Goal: Task Accomplishment & Management: Manage account settings

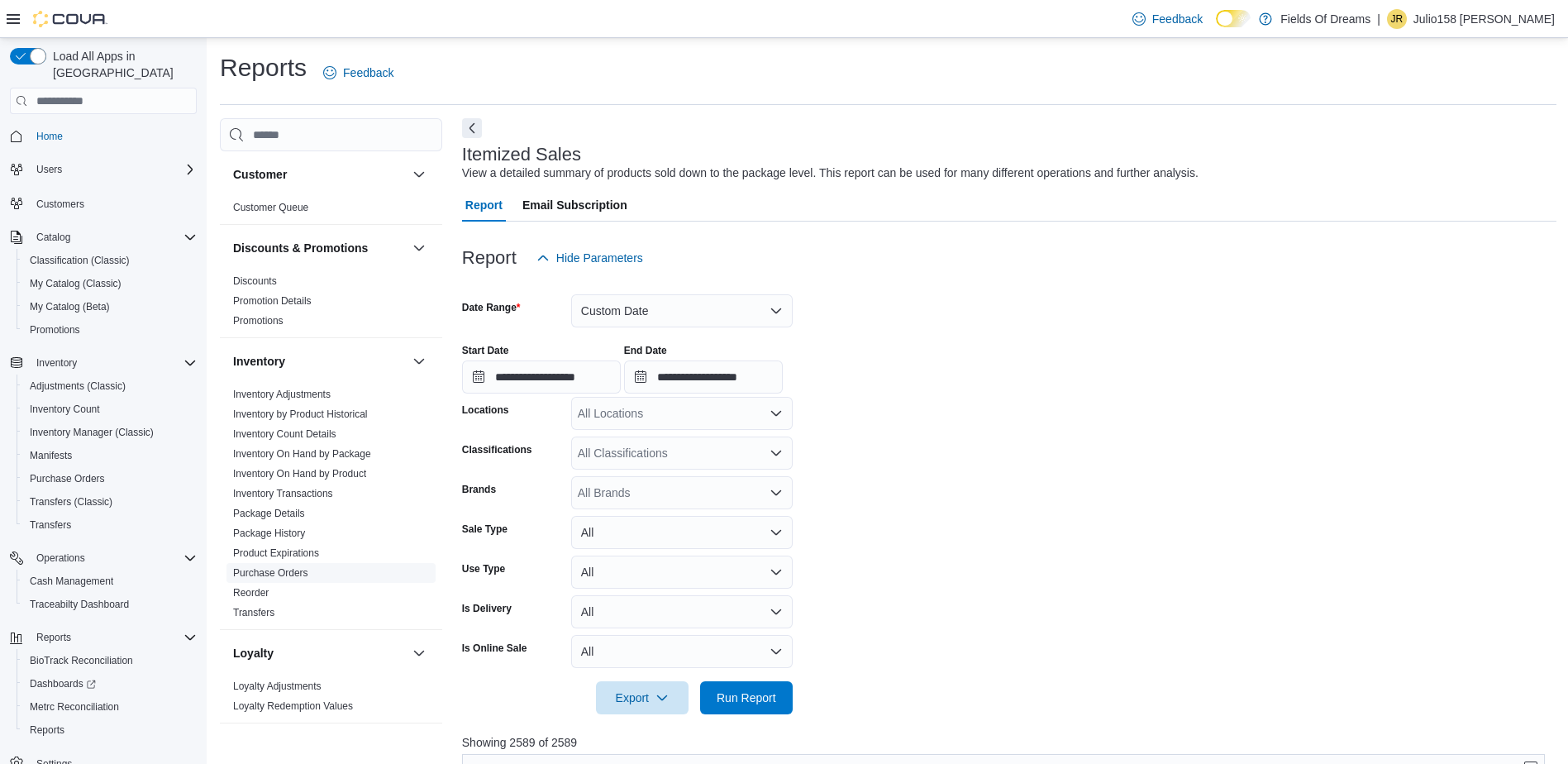
click at [276, 574] on link "Purchase Orders" at bounding box center [271, 573] width 75 height 12
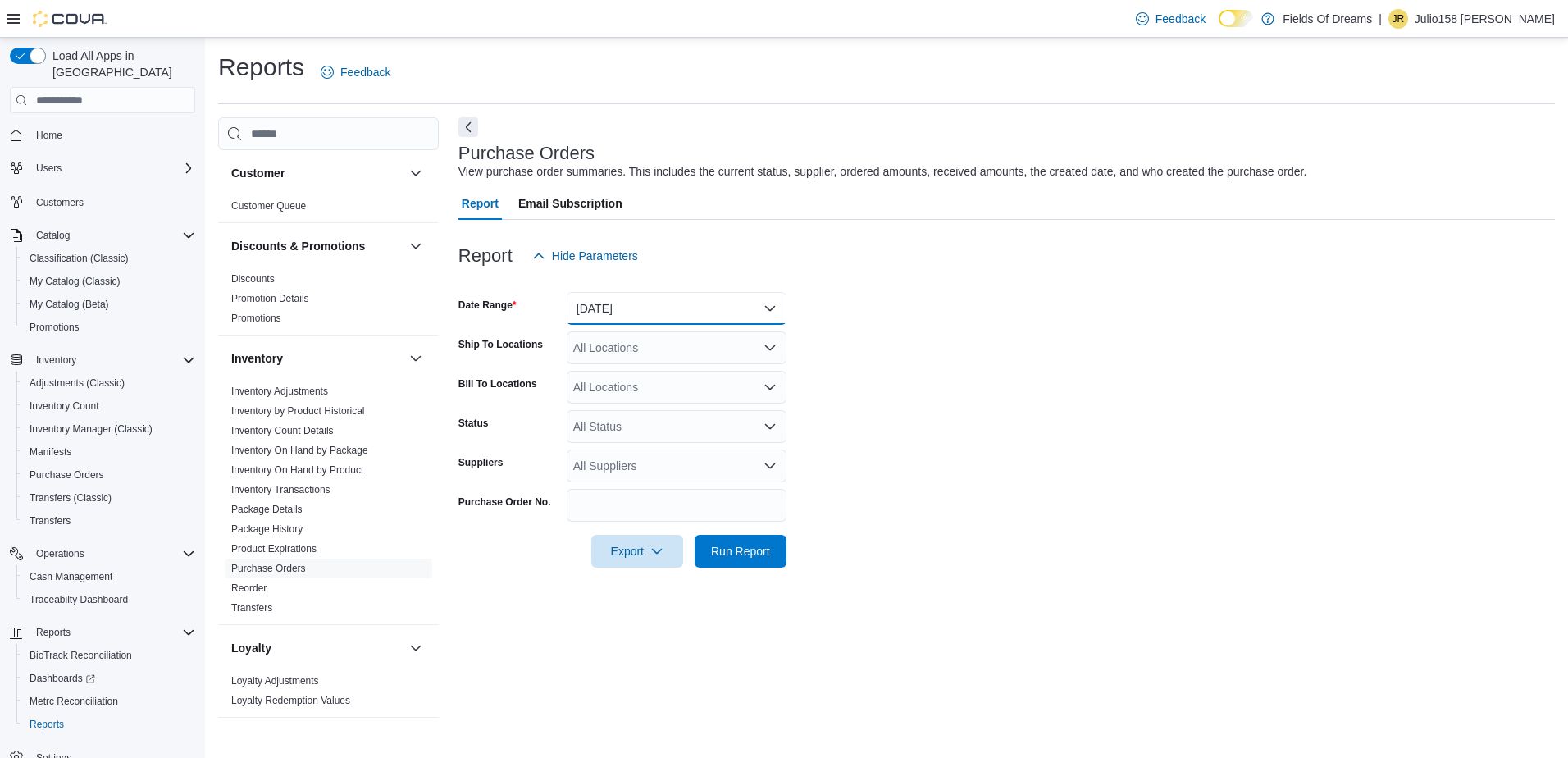
click at [611, 317] on button "[DATE]" at bounding box center [677, 308] width 220 height 33
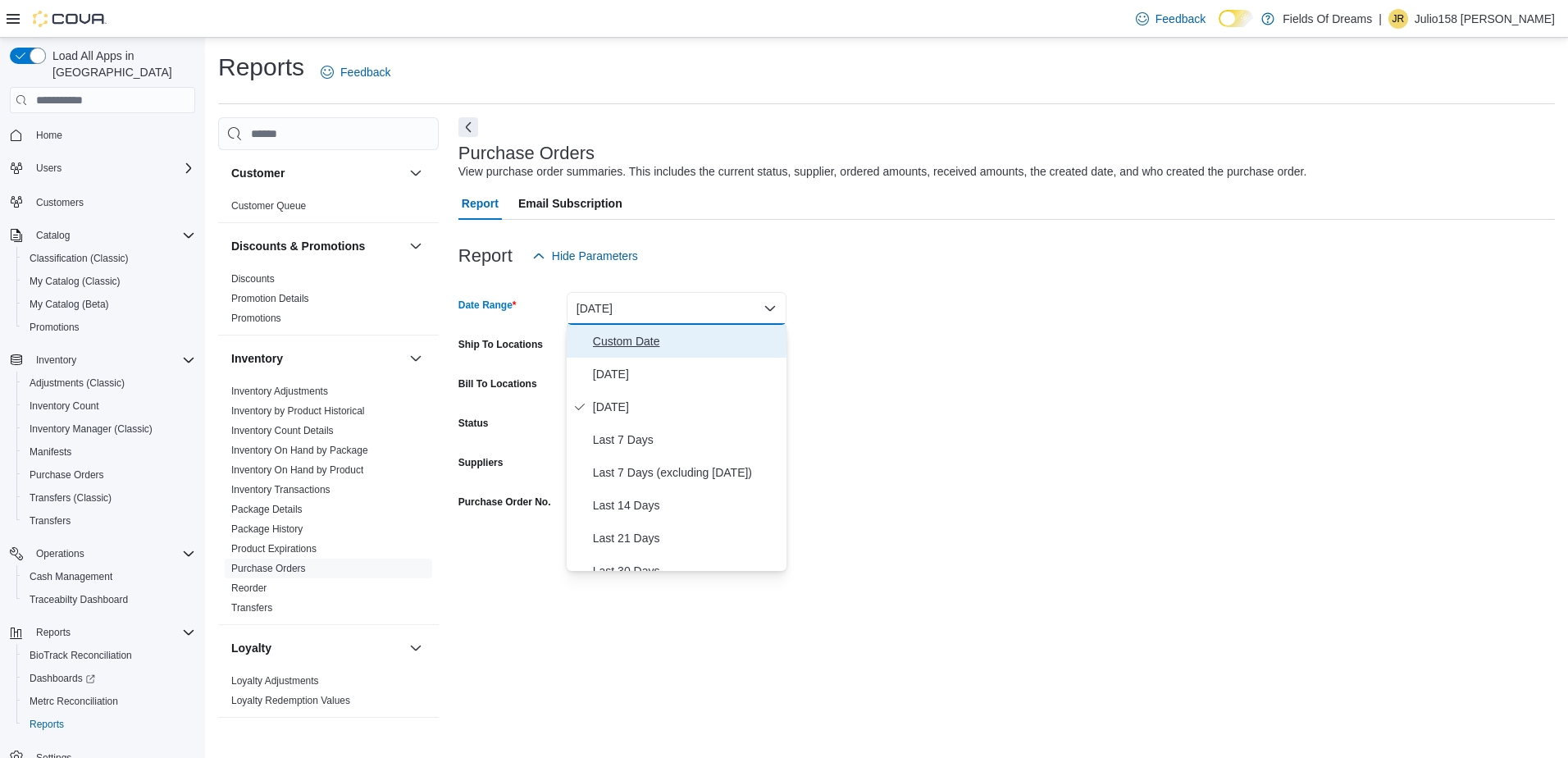
click at [601, 339] on span "Custom Date" at bounding box center [687, 341] width 187 height 20
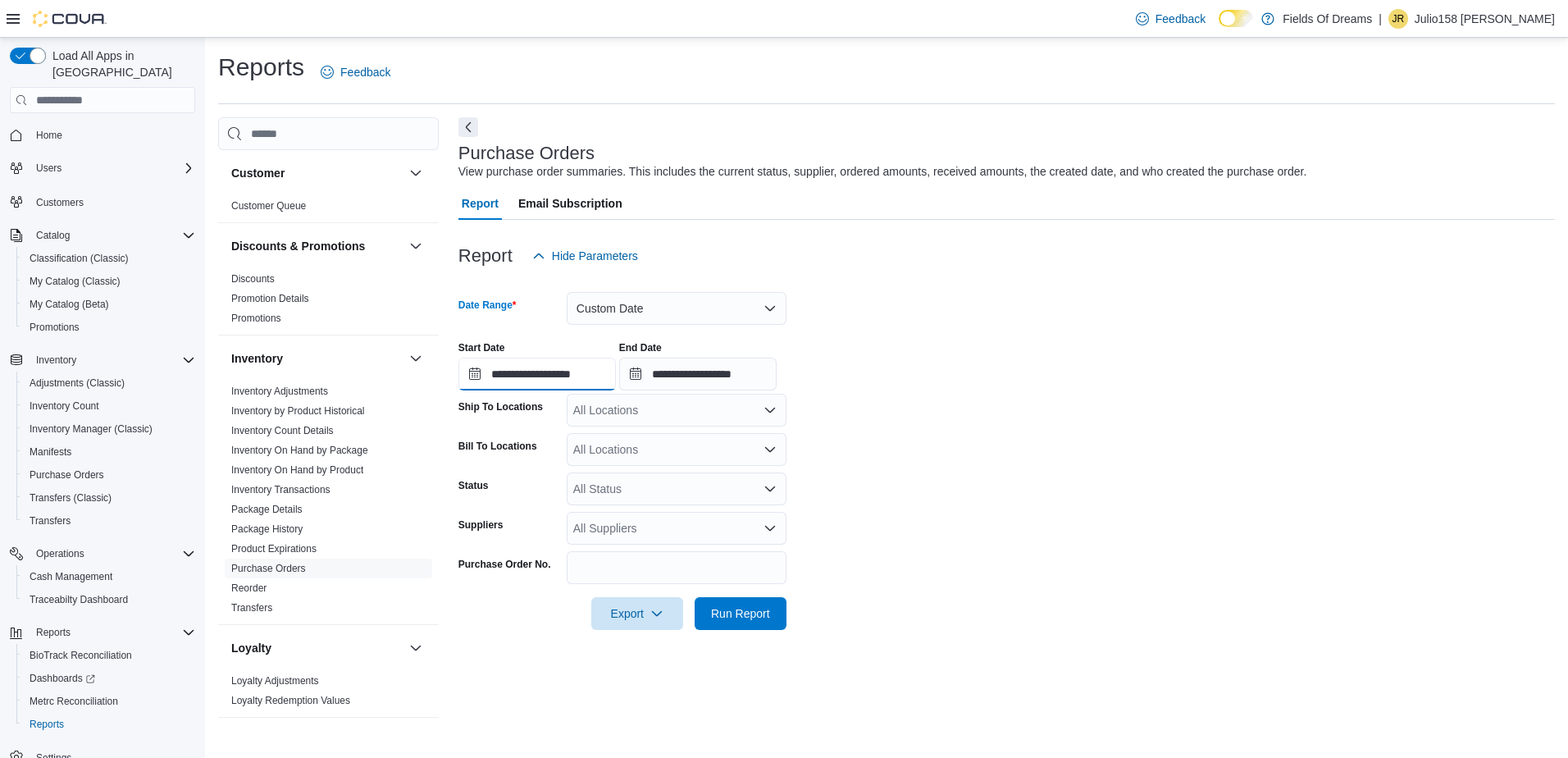
click at [478, 374] on input "**********" at bounding box center [537, 374] width 158 height 33
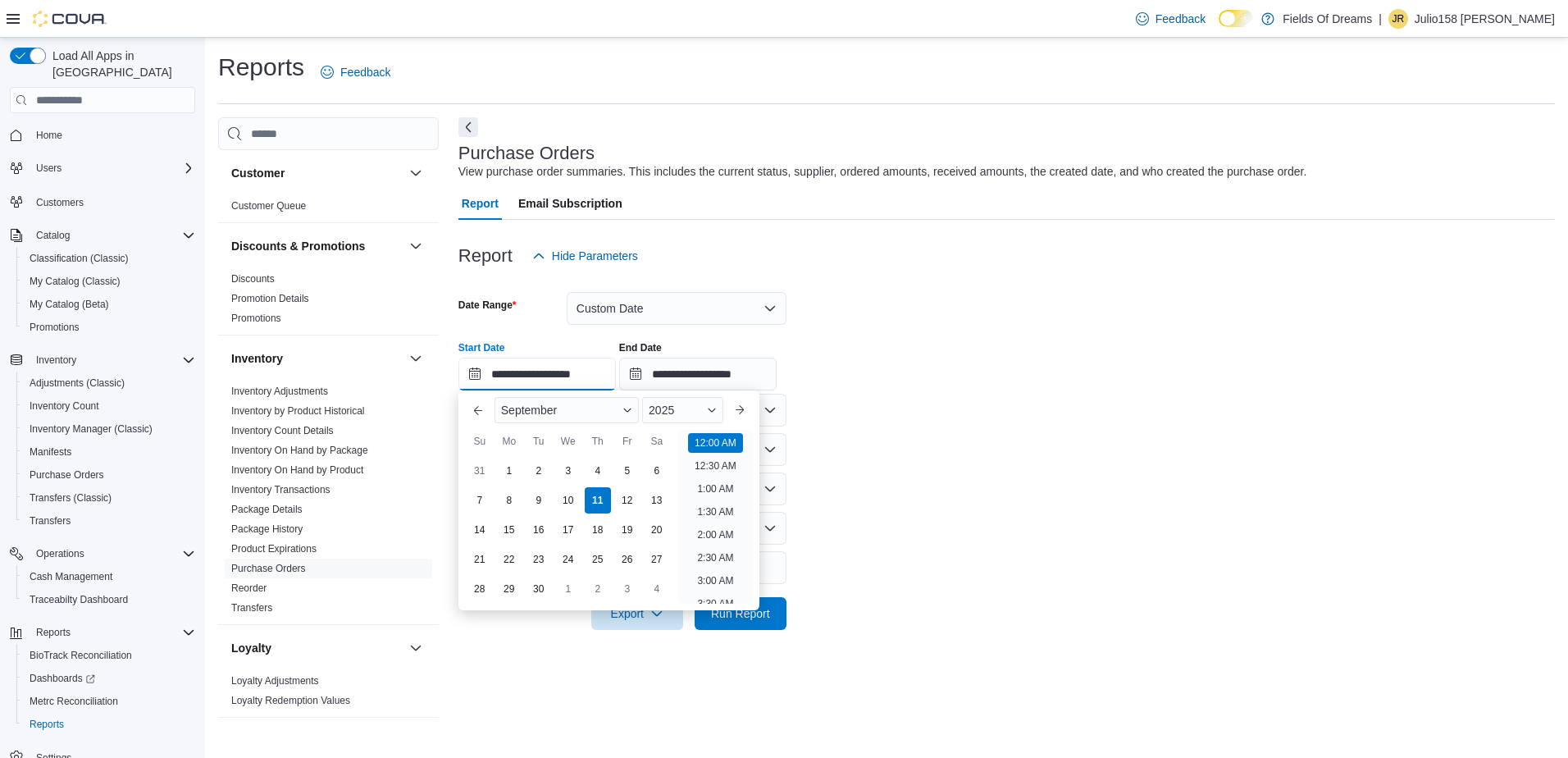
scroll to position [51, 0]
click at [603, 407] on div "September" at bounding box center [567, 410] width 145 height 26
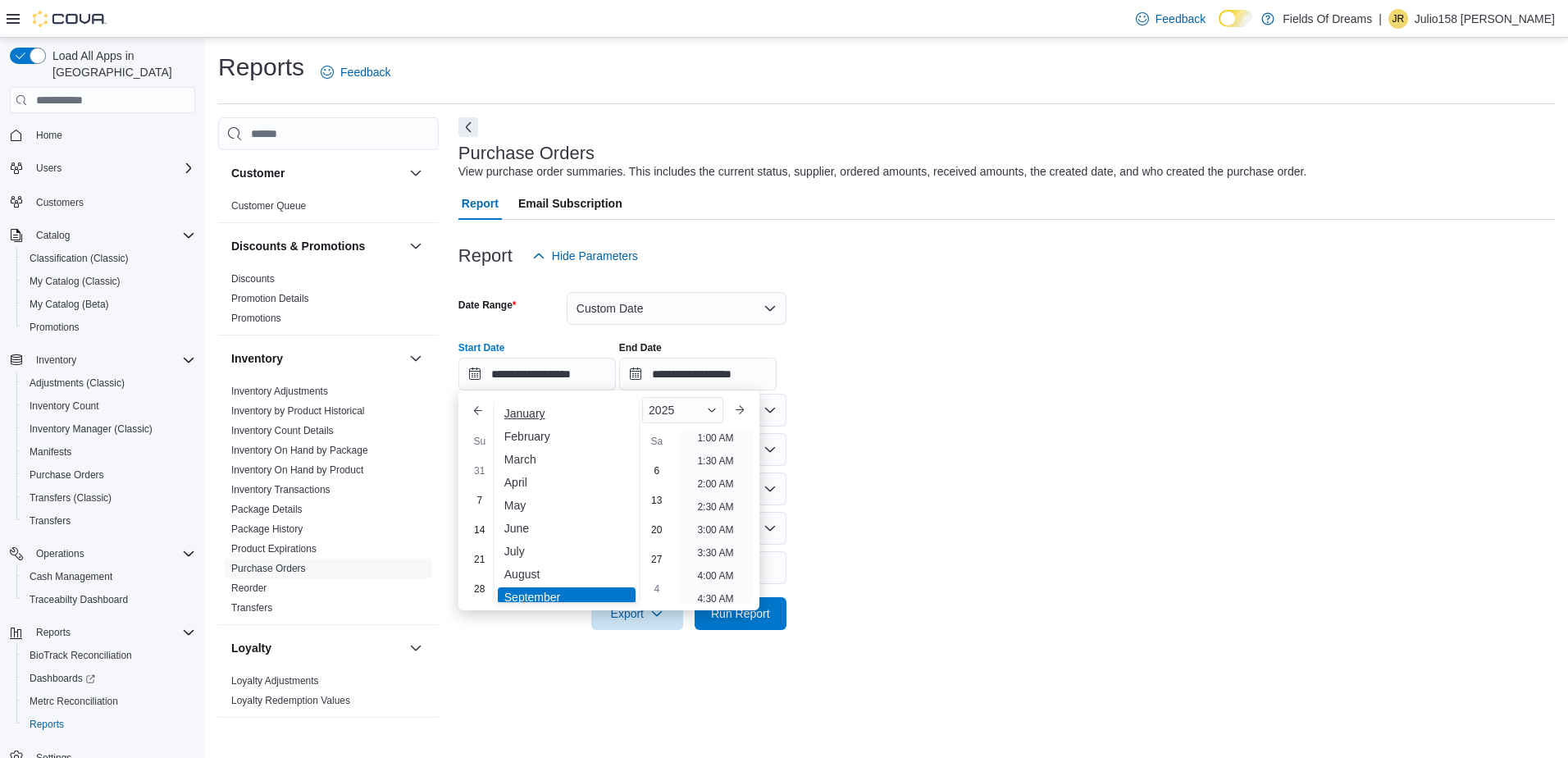
click at [534, 420] on div "January" at bounding box center [567, 413] width 138 height 20
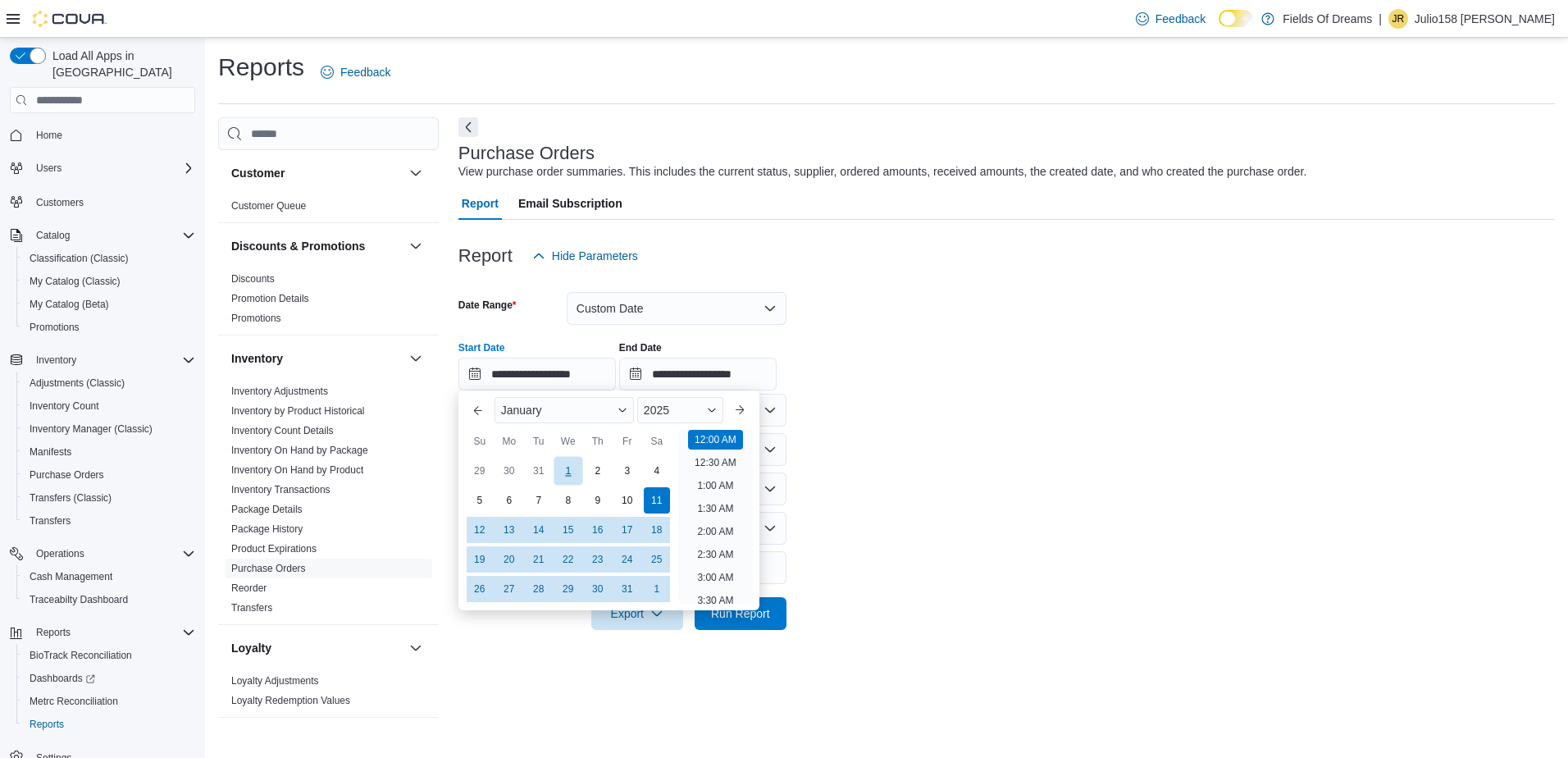
click at [566, 462] on div "1" at bounding box center [568, 471] width 29 height 29
type input "**********"
click at [955, 466] on form "**********" at bounding box center [1006, 451] width 1097 height 357
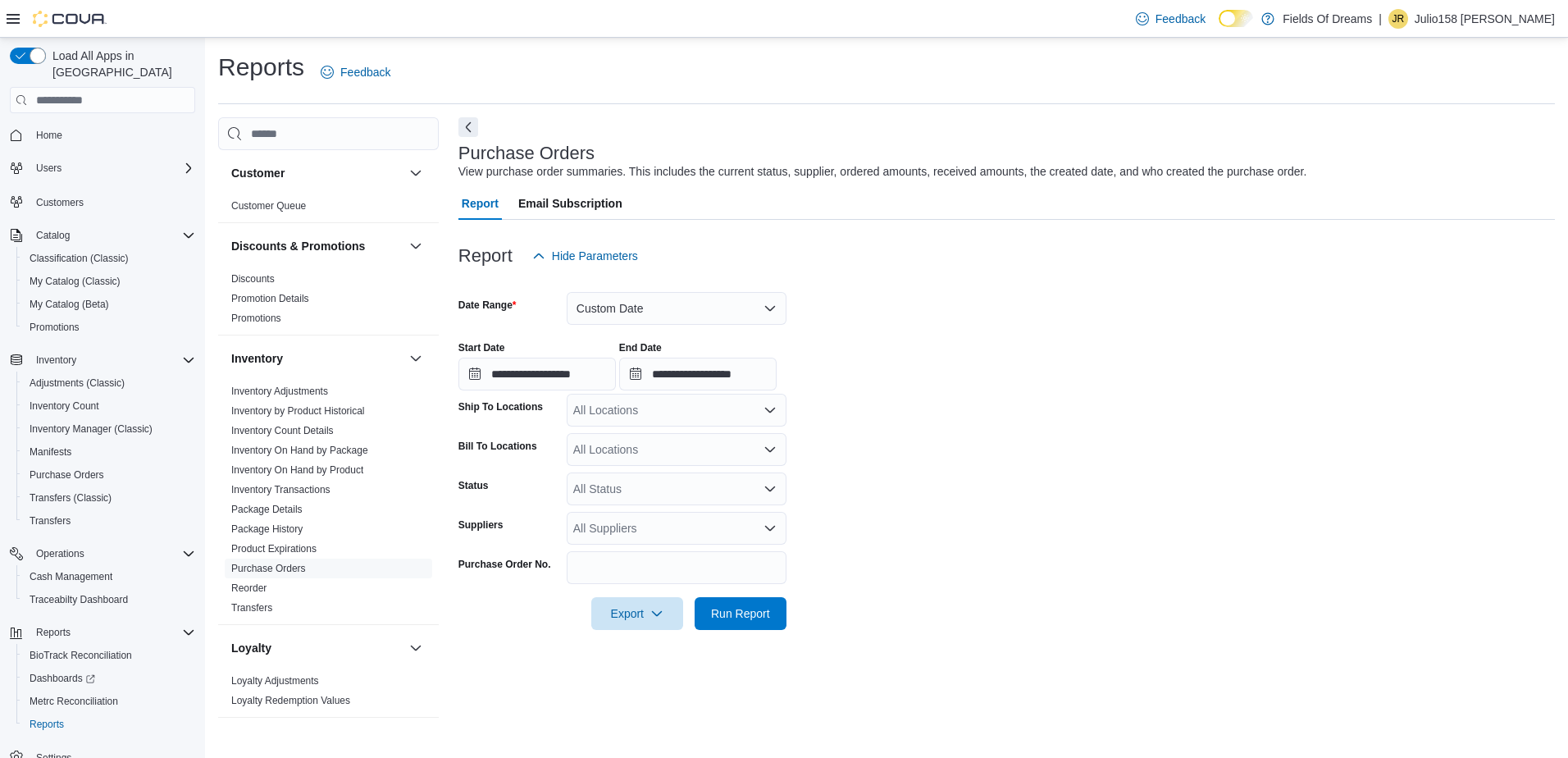
click at [666, 523] on div "All Suppliers" at bounding box center [677, 528] width 220 height 33
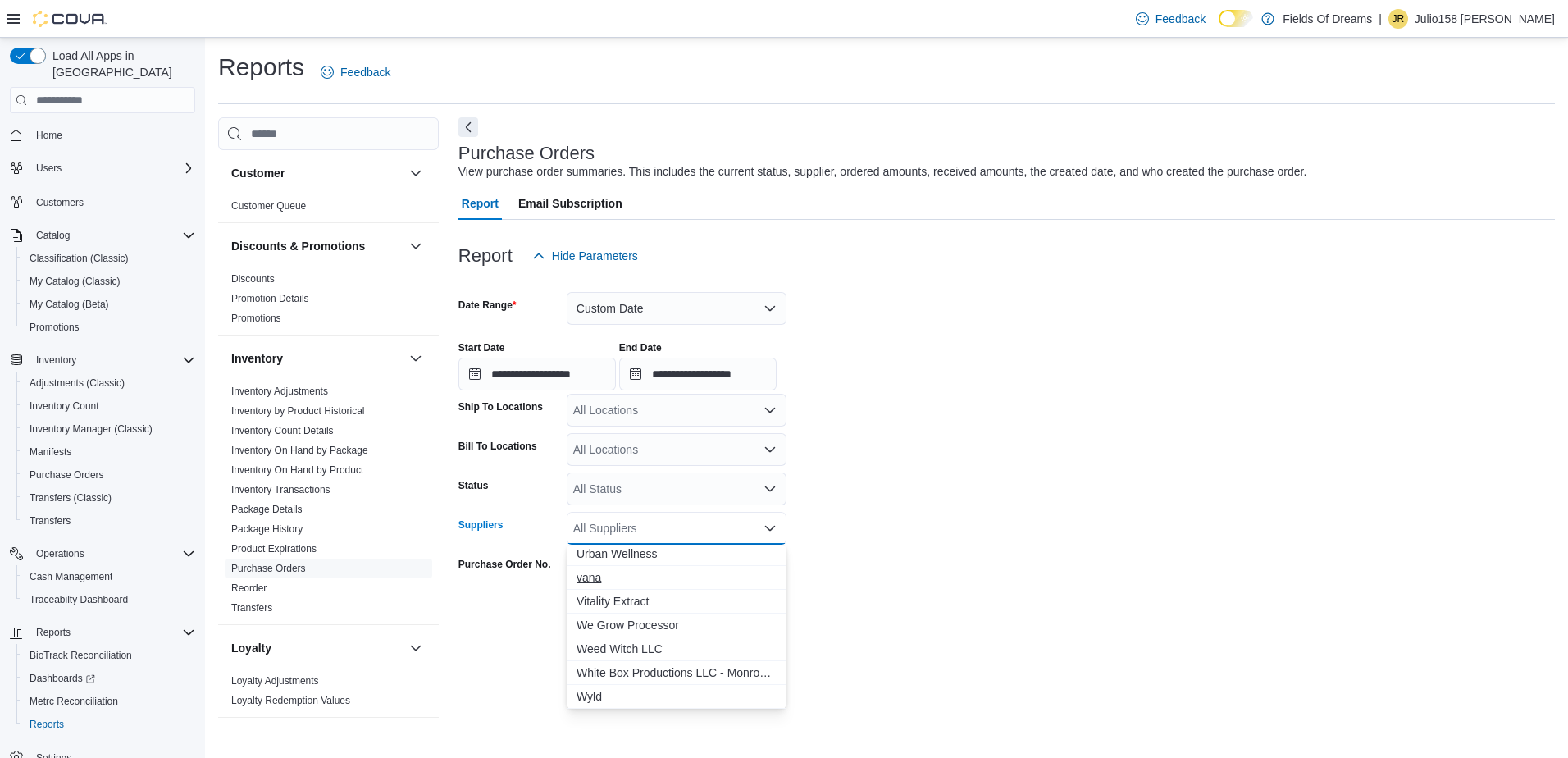
click at [604, 573] on span "vana" at bounding box center [677, 577] width 200 height 16
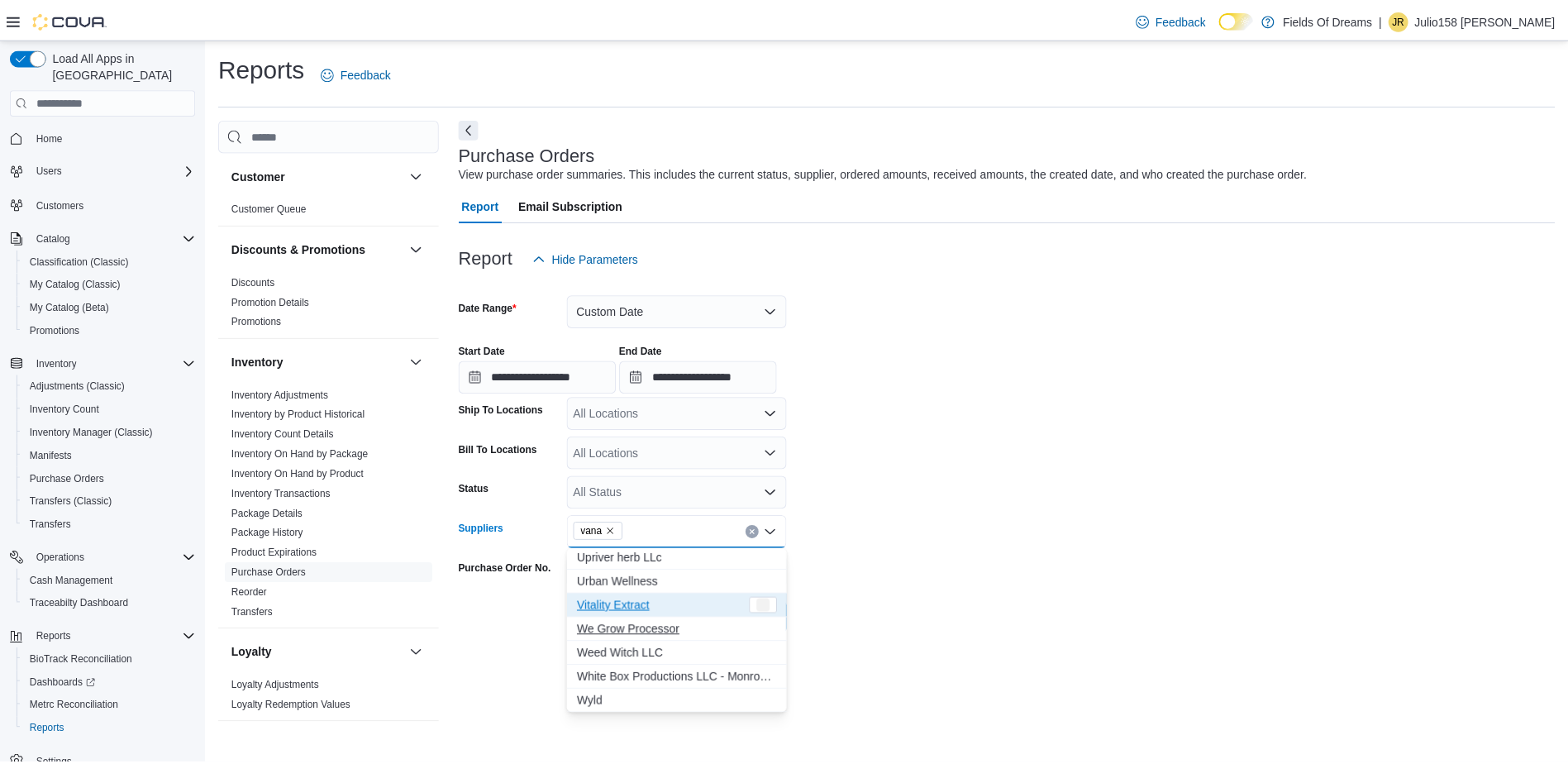
scroll to position [2735, 0]
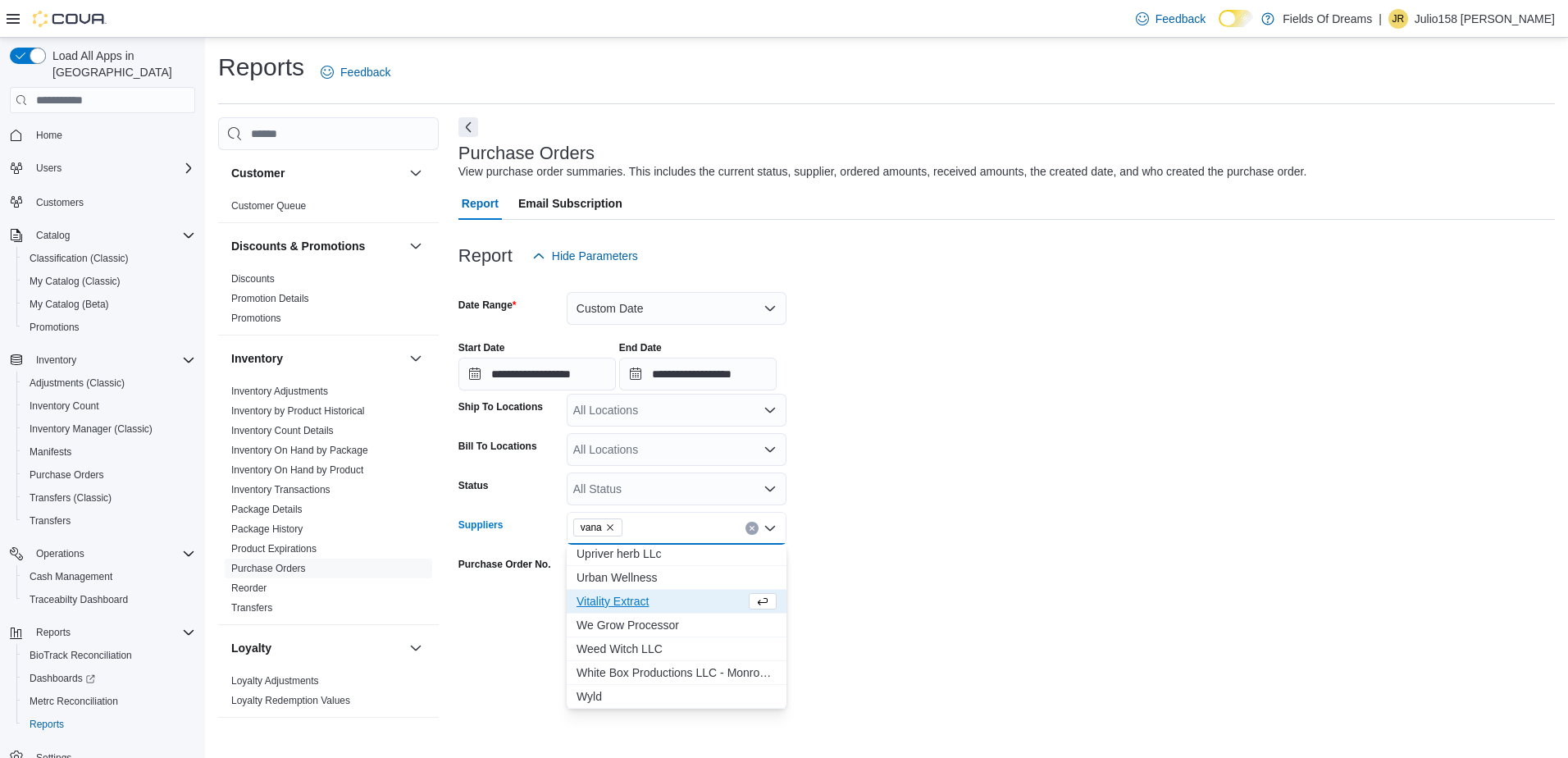
drag, startPoint x: 897, startPoint y: 616, endPoint x: 861, endPoint y: 622, distance: 36.5
click at [897, 615] on form "**********" at bounding box center [1006, 451] width 1097 height 357
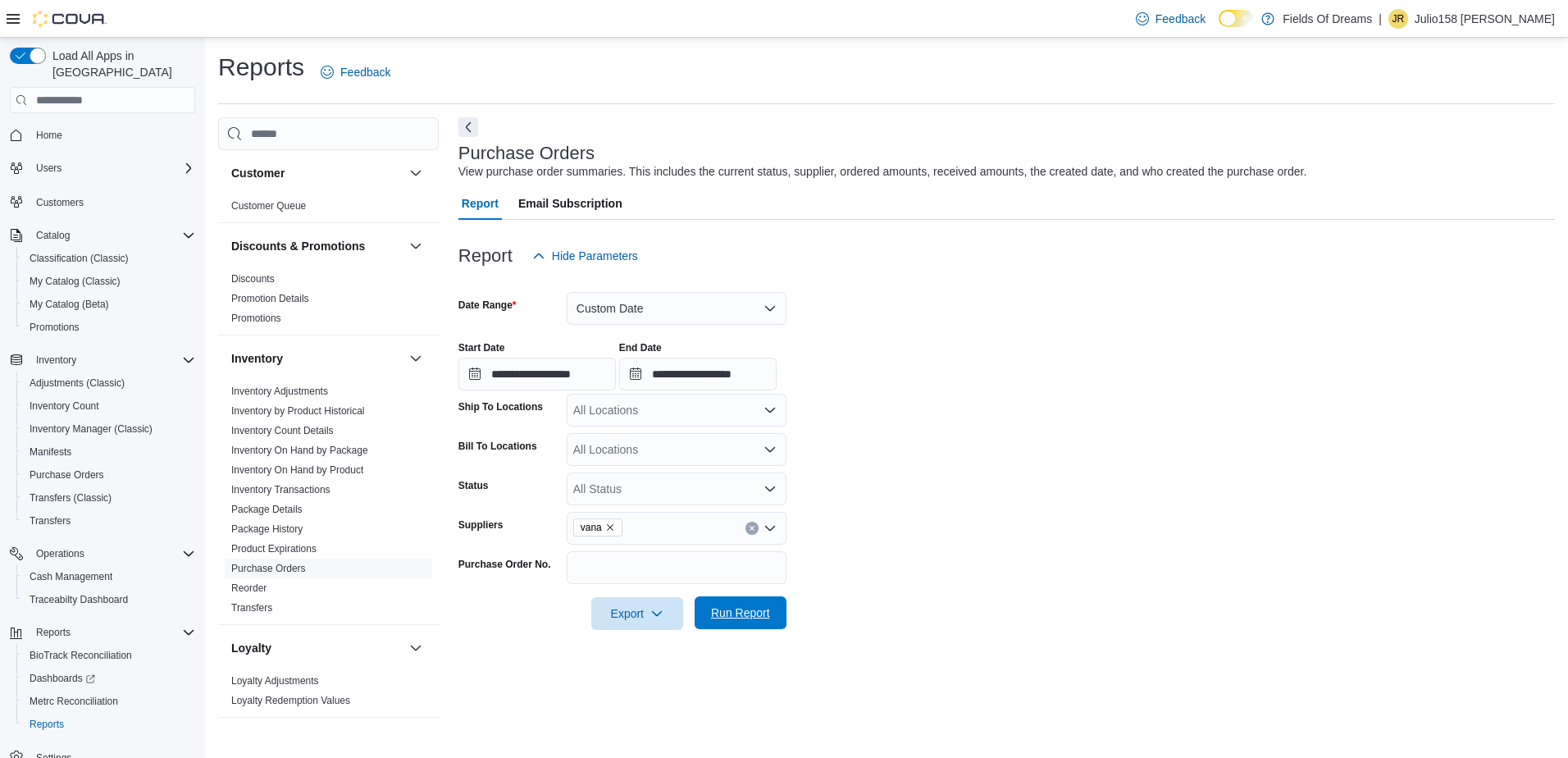
click at [748, 616] on span "Run Report" at bounding box center [741, 613] width 59 height 16
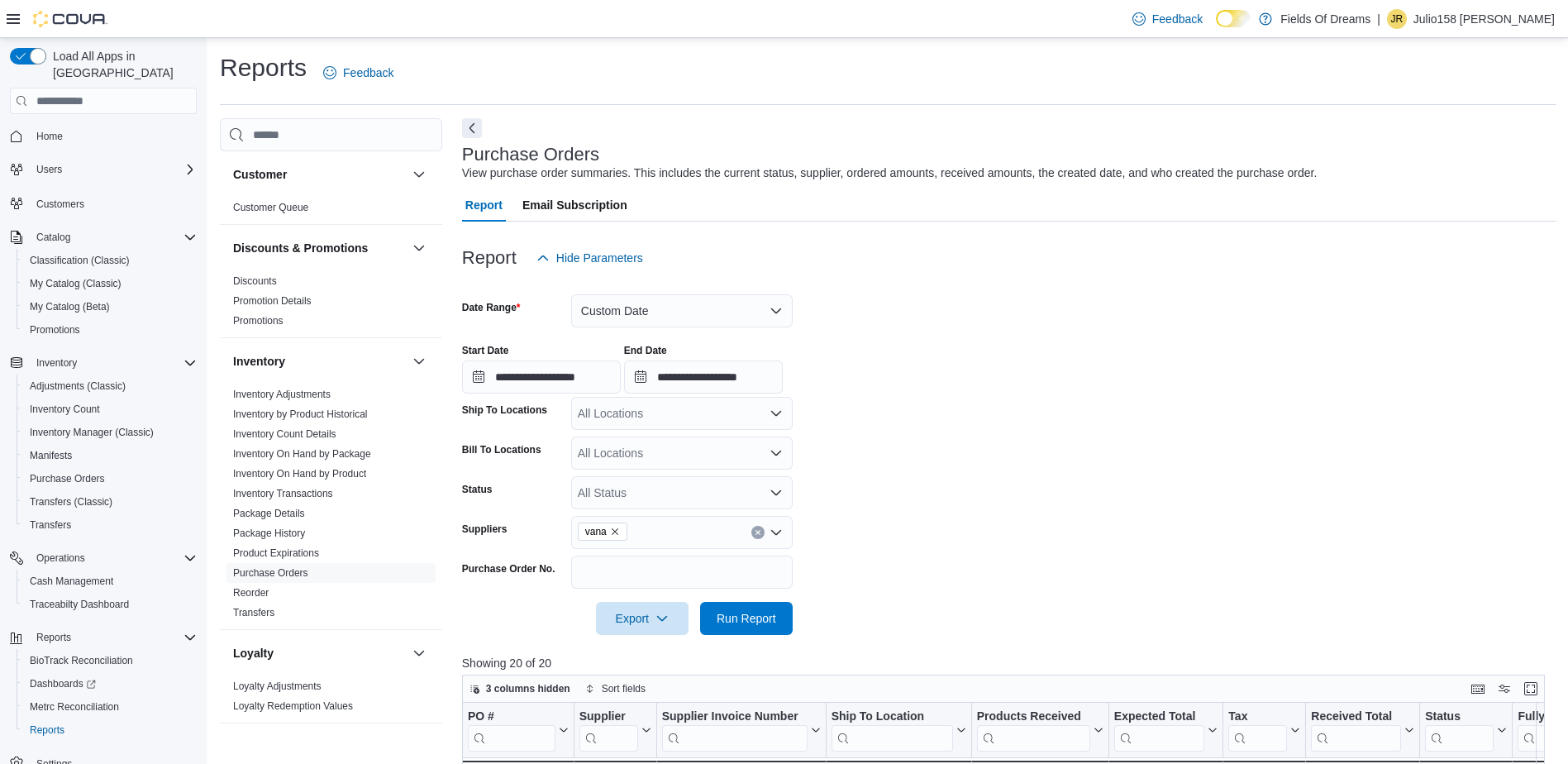
click at [13, 17] on icon at bounding box center [13, 19] width 13 height 13
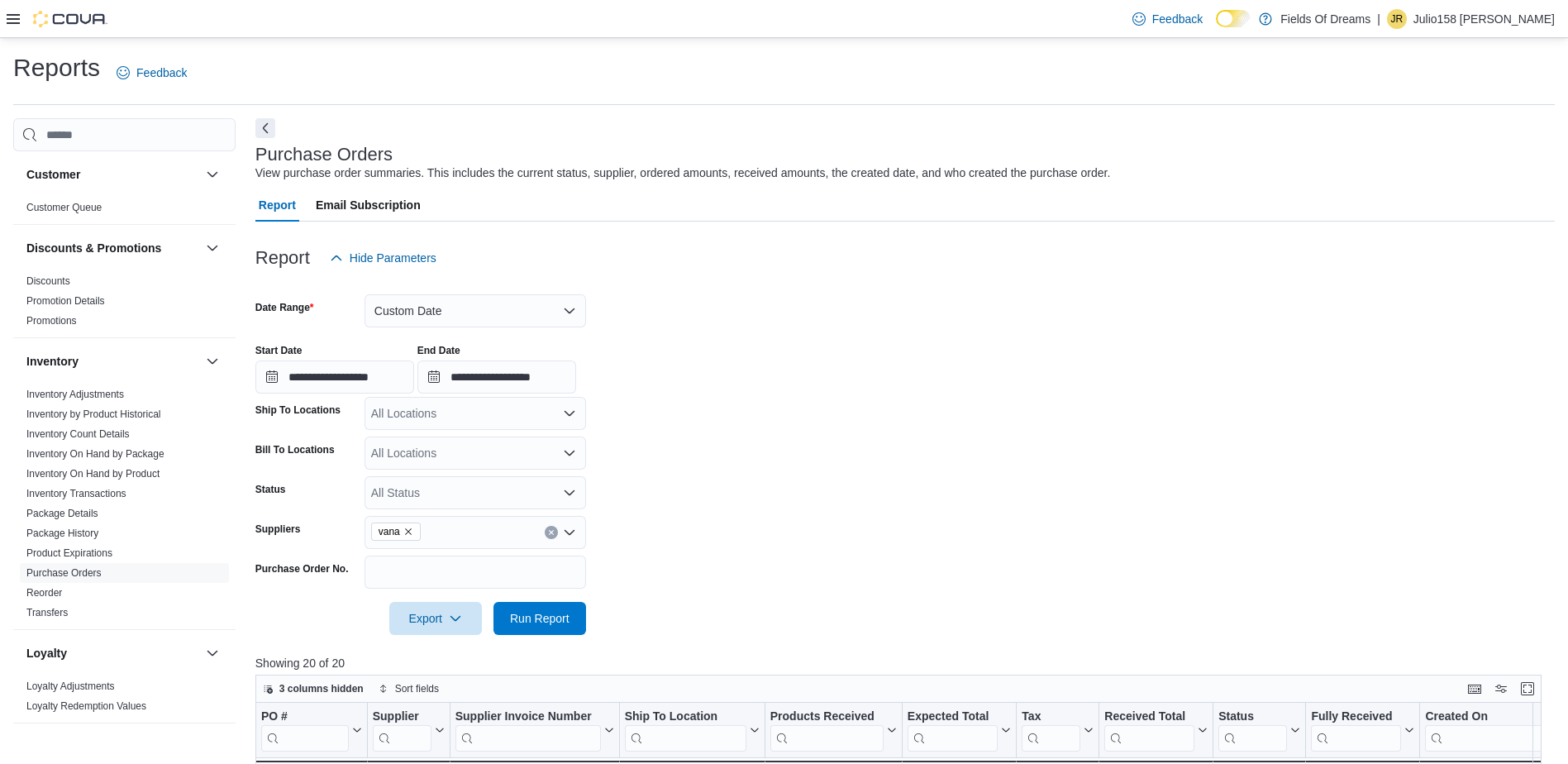
click at [266, 128] on button "Next" at bounding box center [266, 128] width 20 height 20
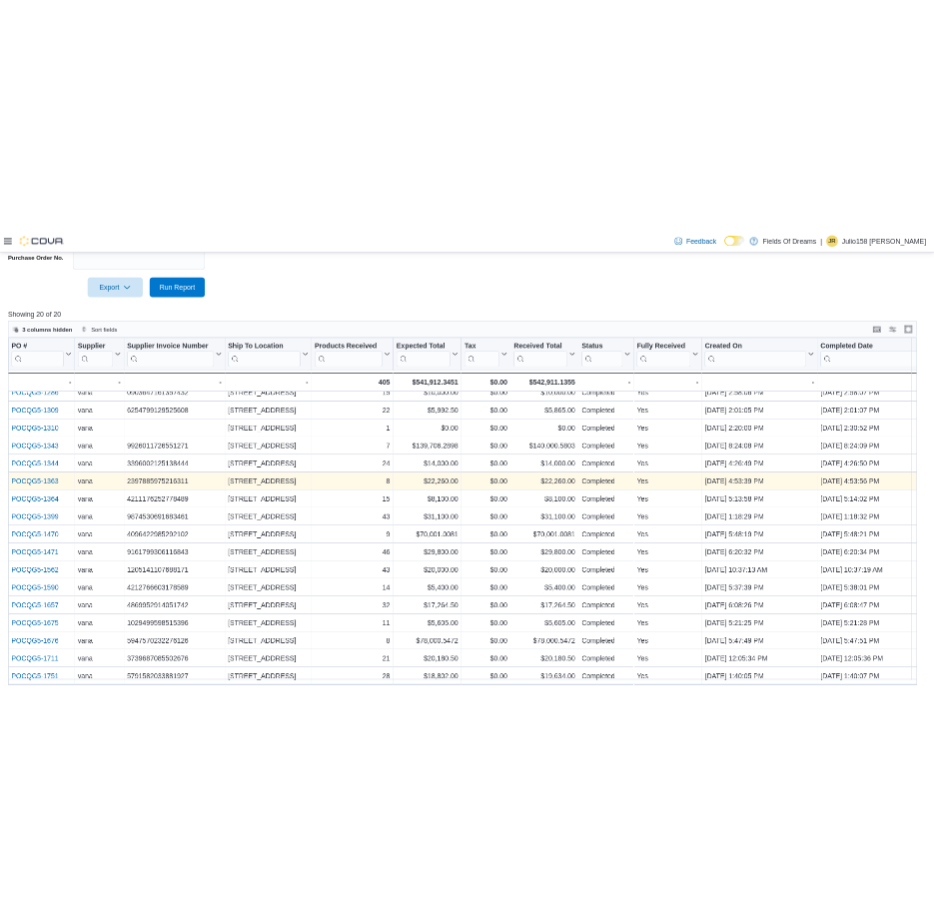
scroll to position [646, 0]
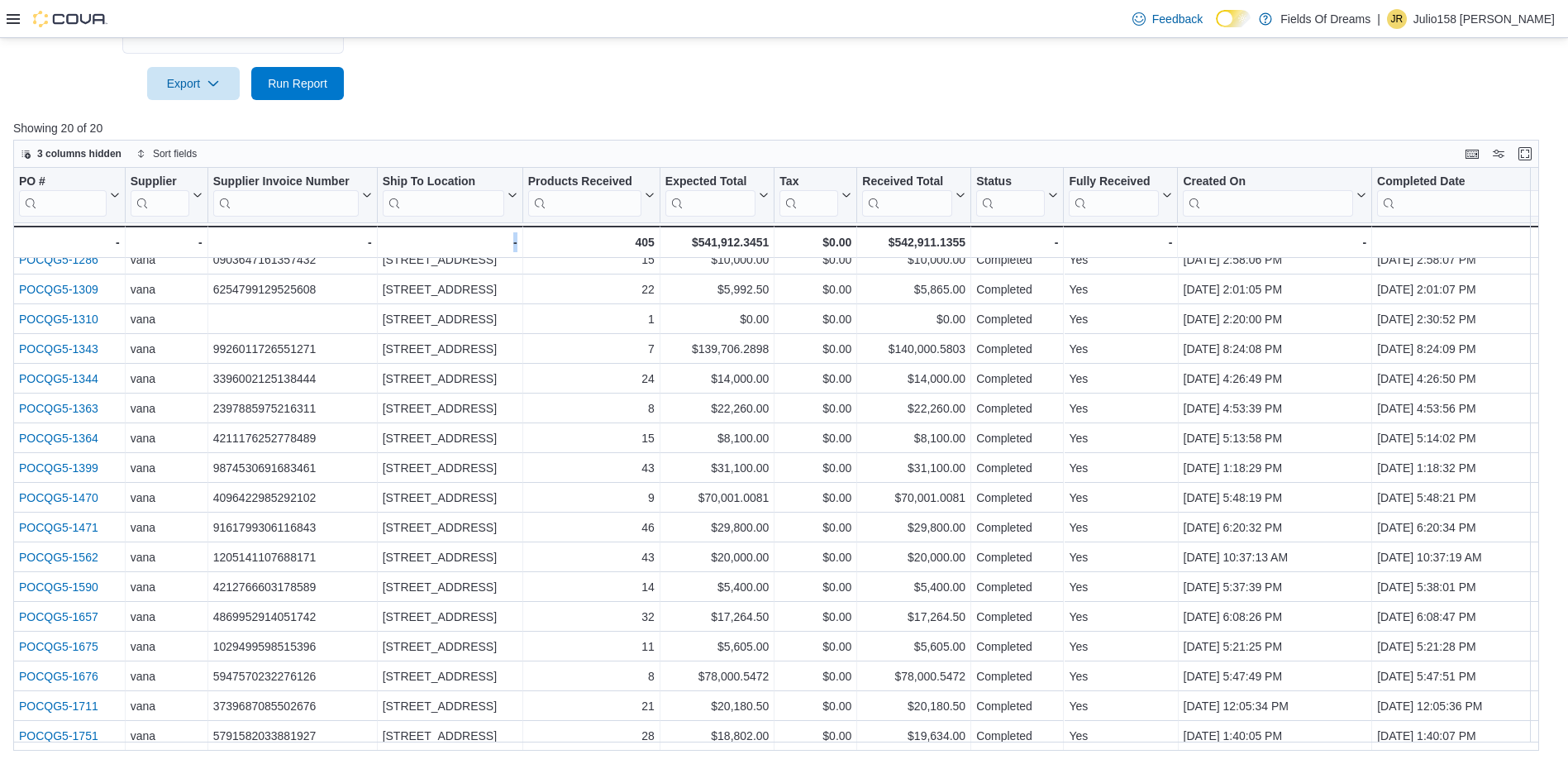
drag, startPoint x: 537, startPoint y: 752, endPoint x: 497, endPoint y: 749, distance: 40.1
click at [497, 749] on div "**********" at bounding box center [784, 133] width 1568 height 1261
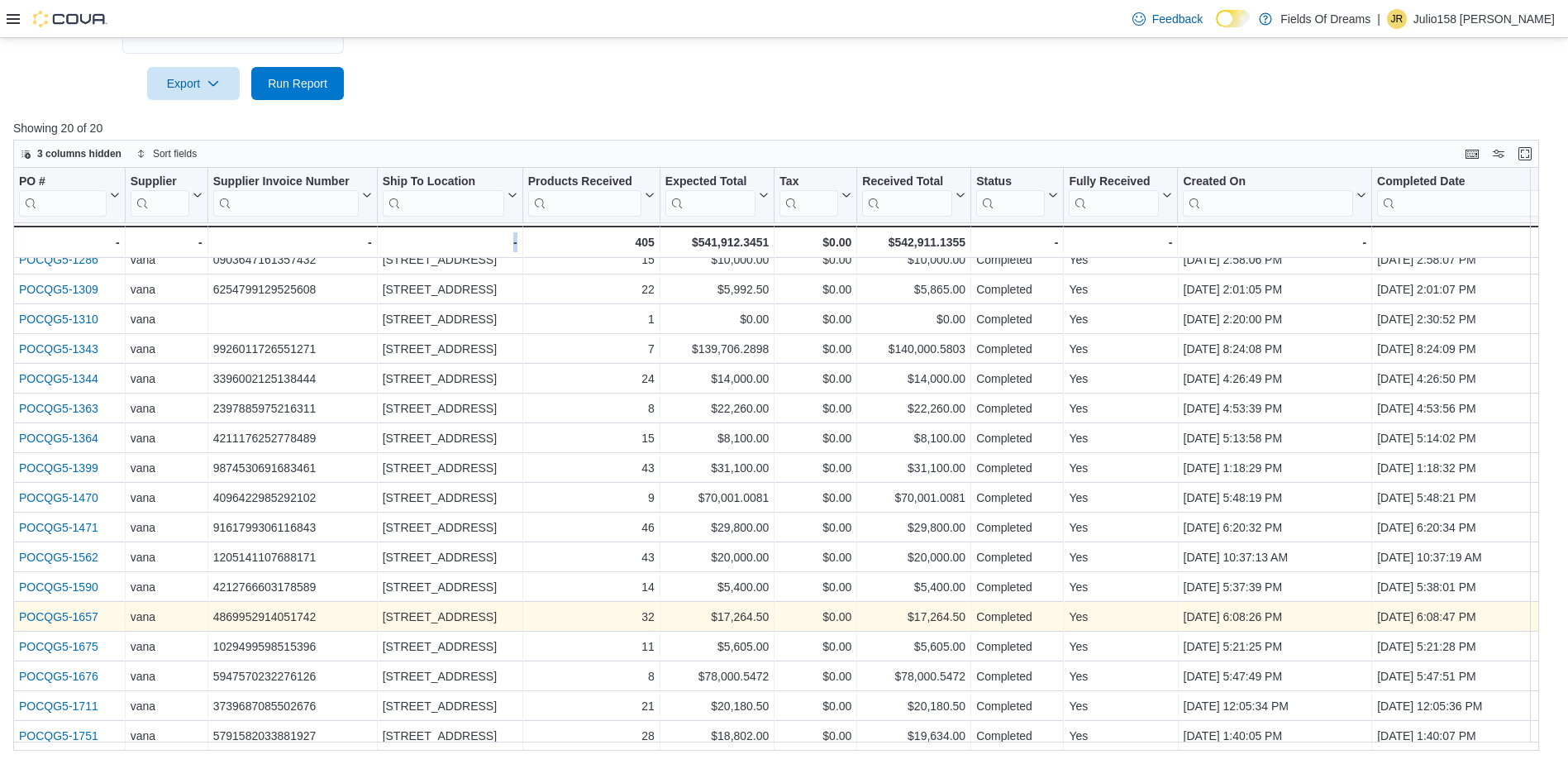
click at [87, 610] on link "POCQG5-1657" at bounding box center [59, 617] width 79 height 13
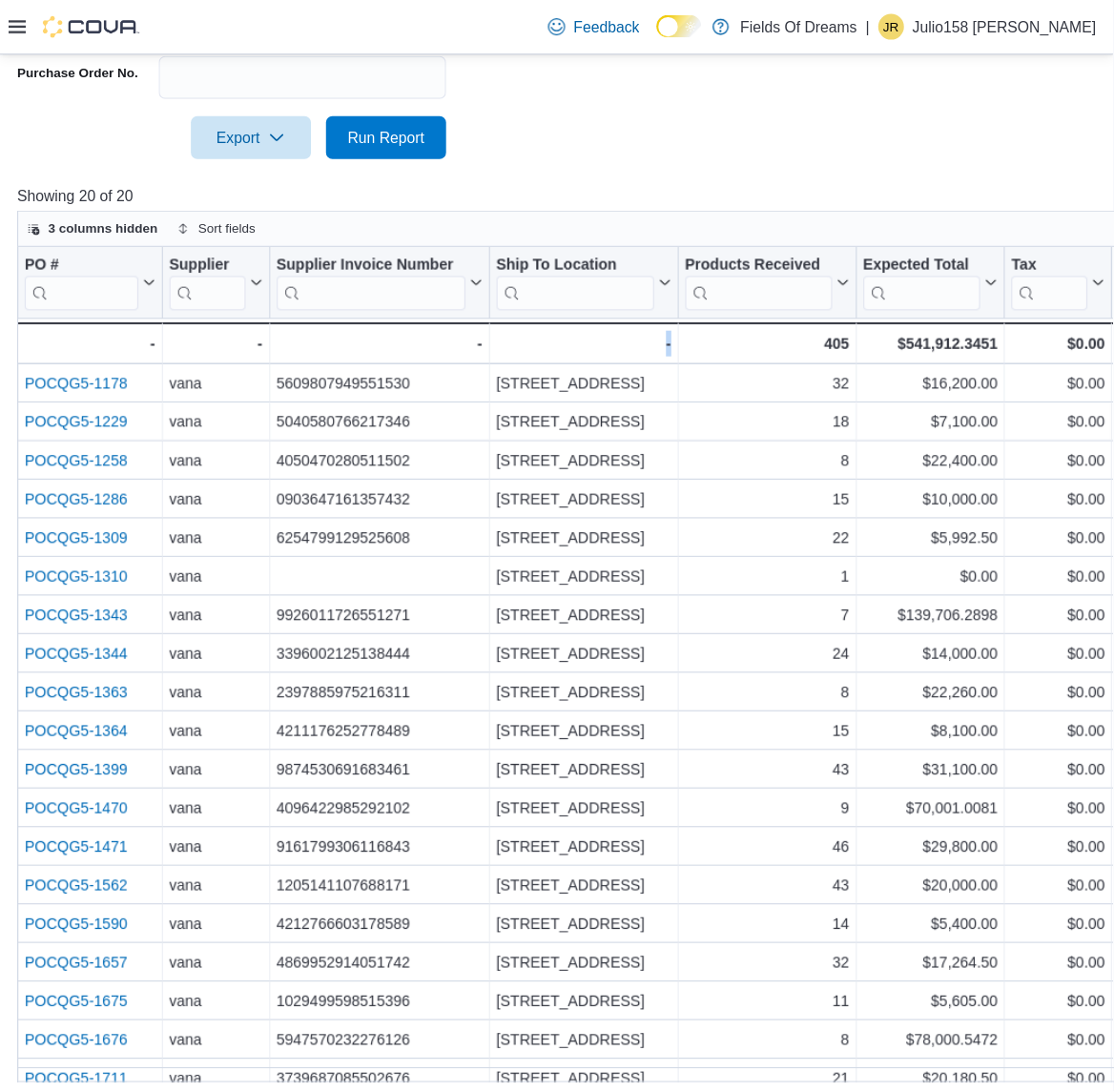
scroll to position [0, 0]
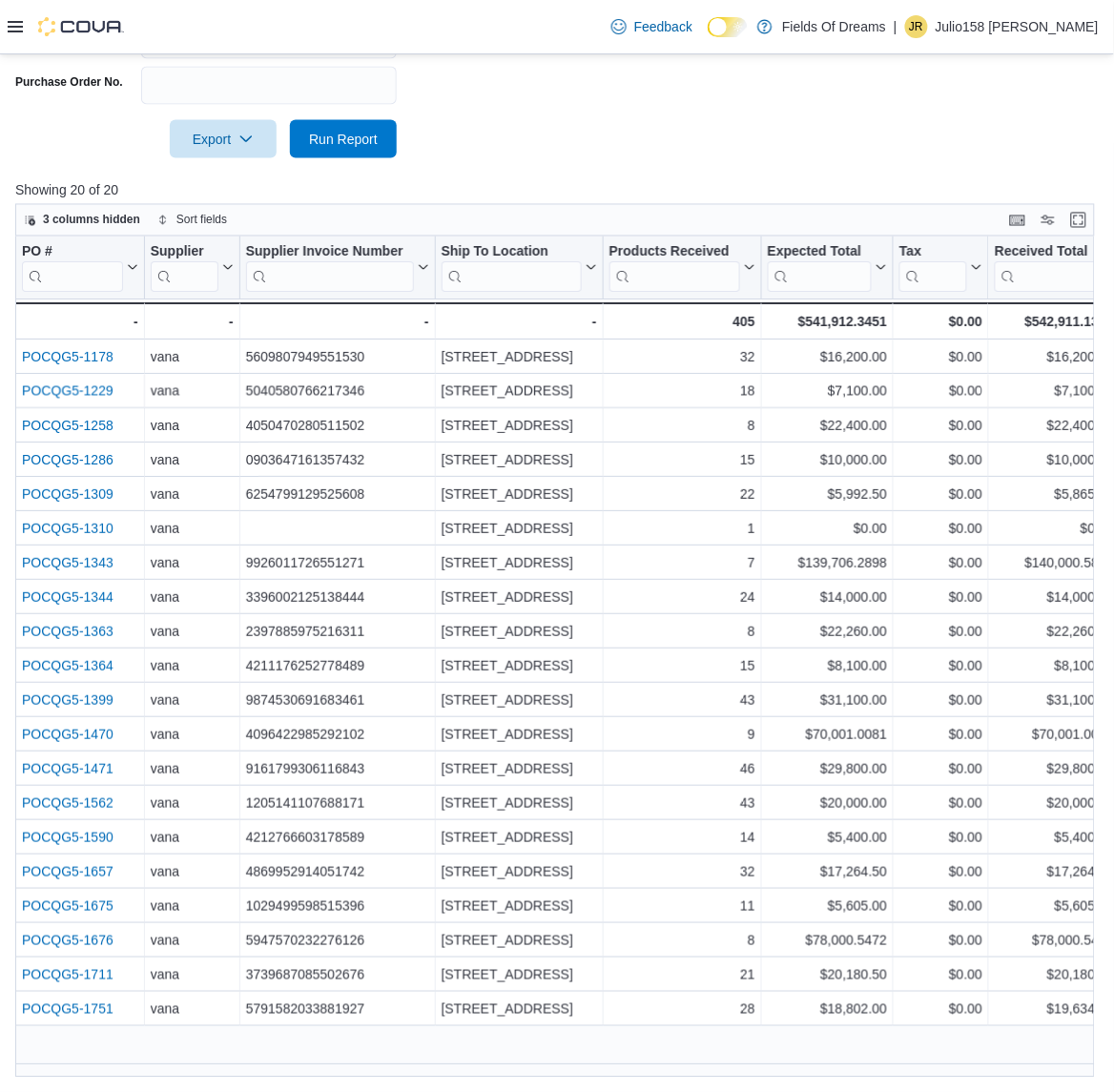
drag, startPoint x: 820, startPoint y: 0, endPoint x: 573, endPoint y: 135, distance: 281.5
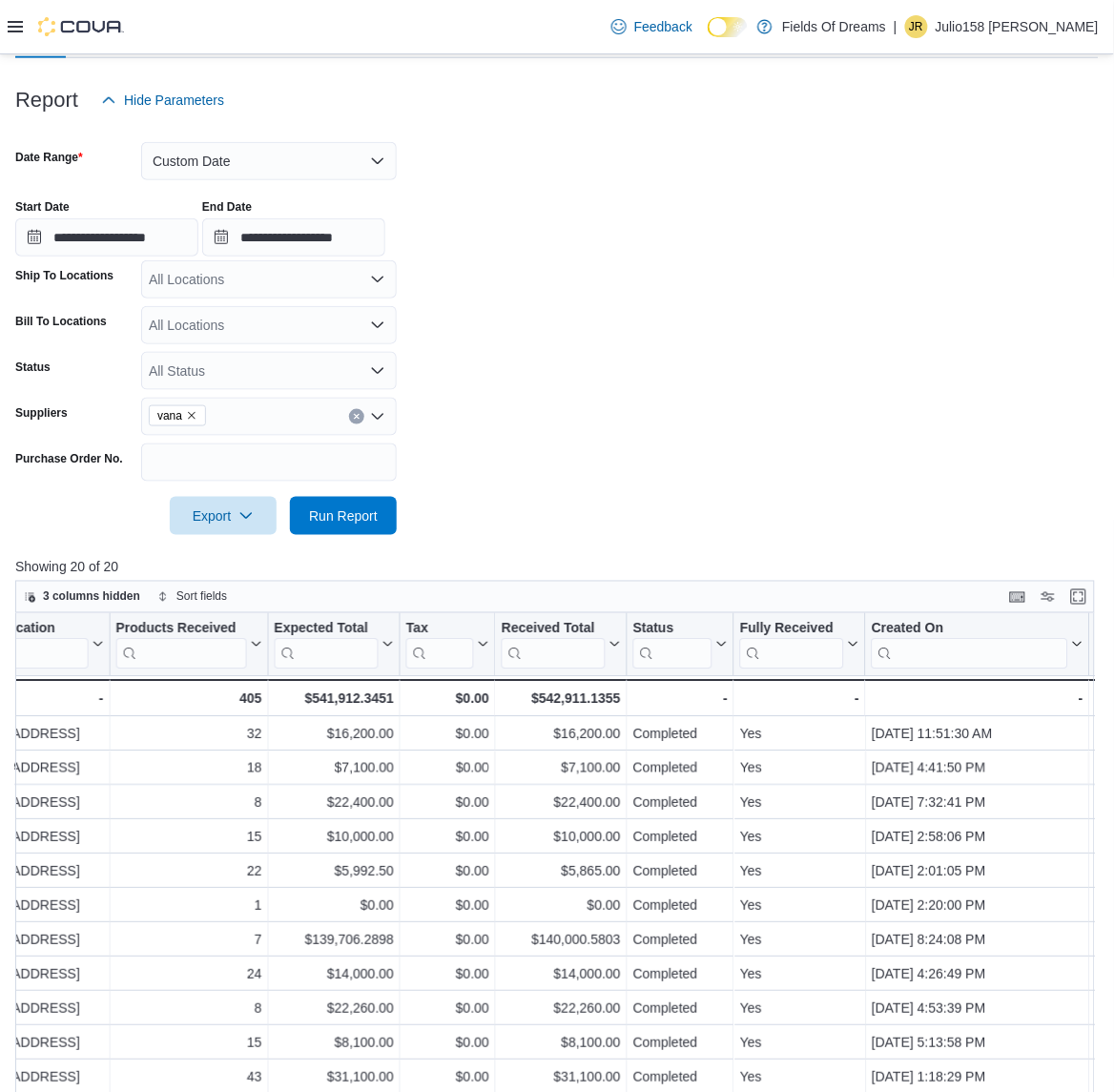
scroll to position [108, 0]
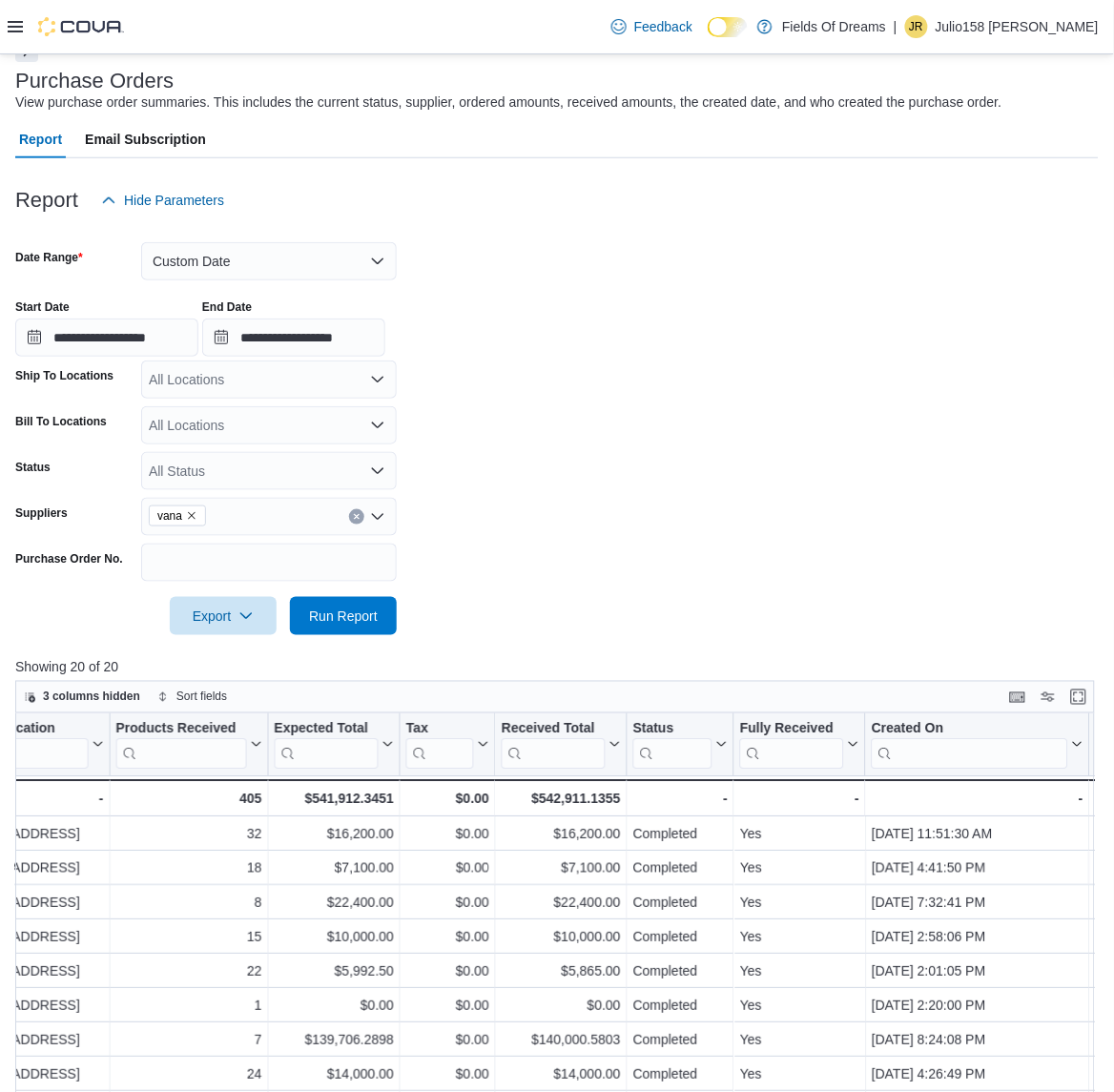
click at [351, 515] on button "Clear input" at bounding box center [356, 517] width 15 height 15
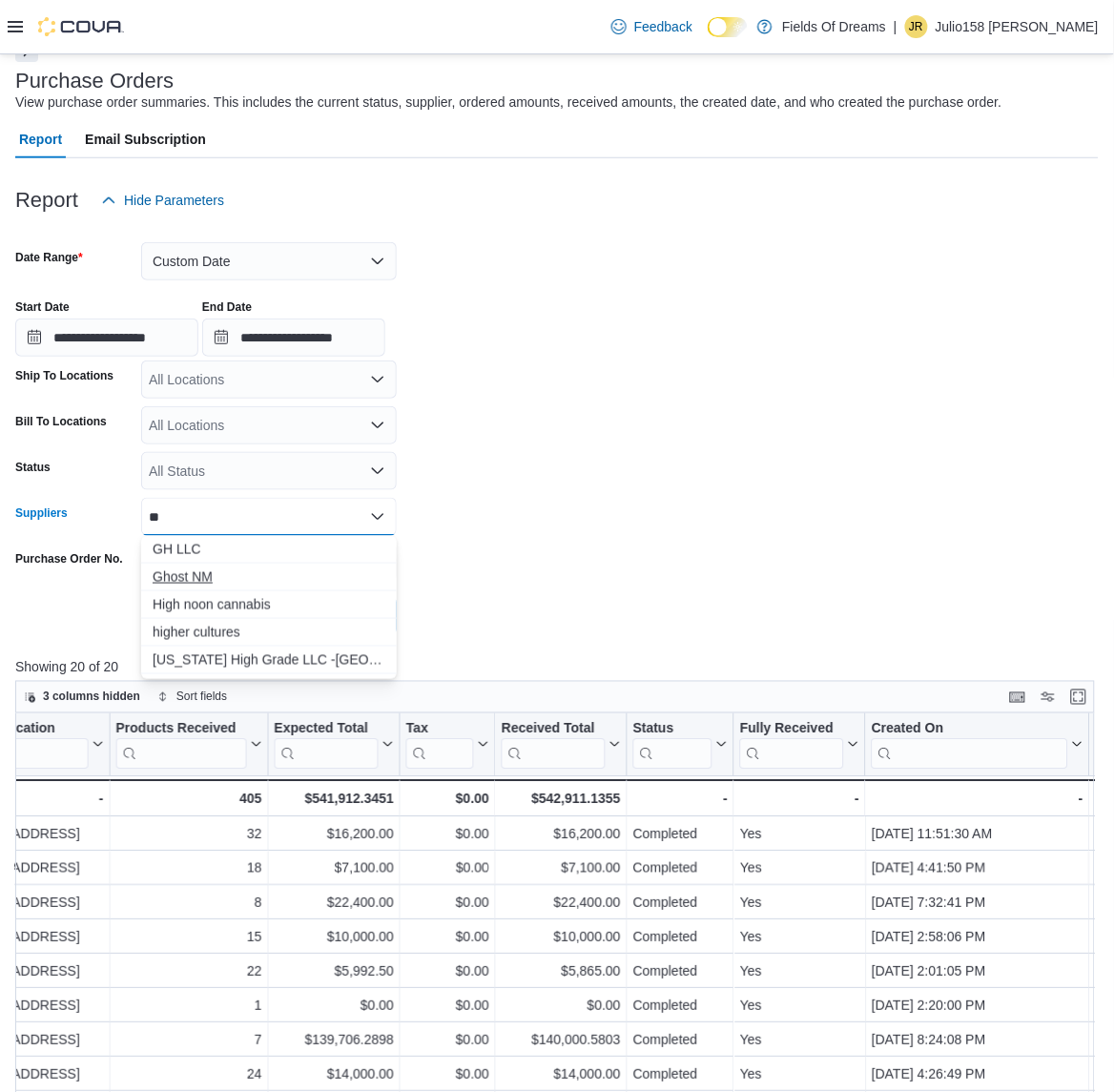
type input "**"
click at [177, 572] on span "Ghost NM" at bounding box center [269, 577] width 233 height 19
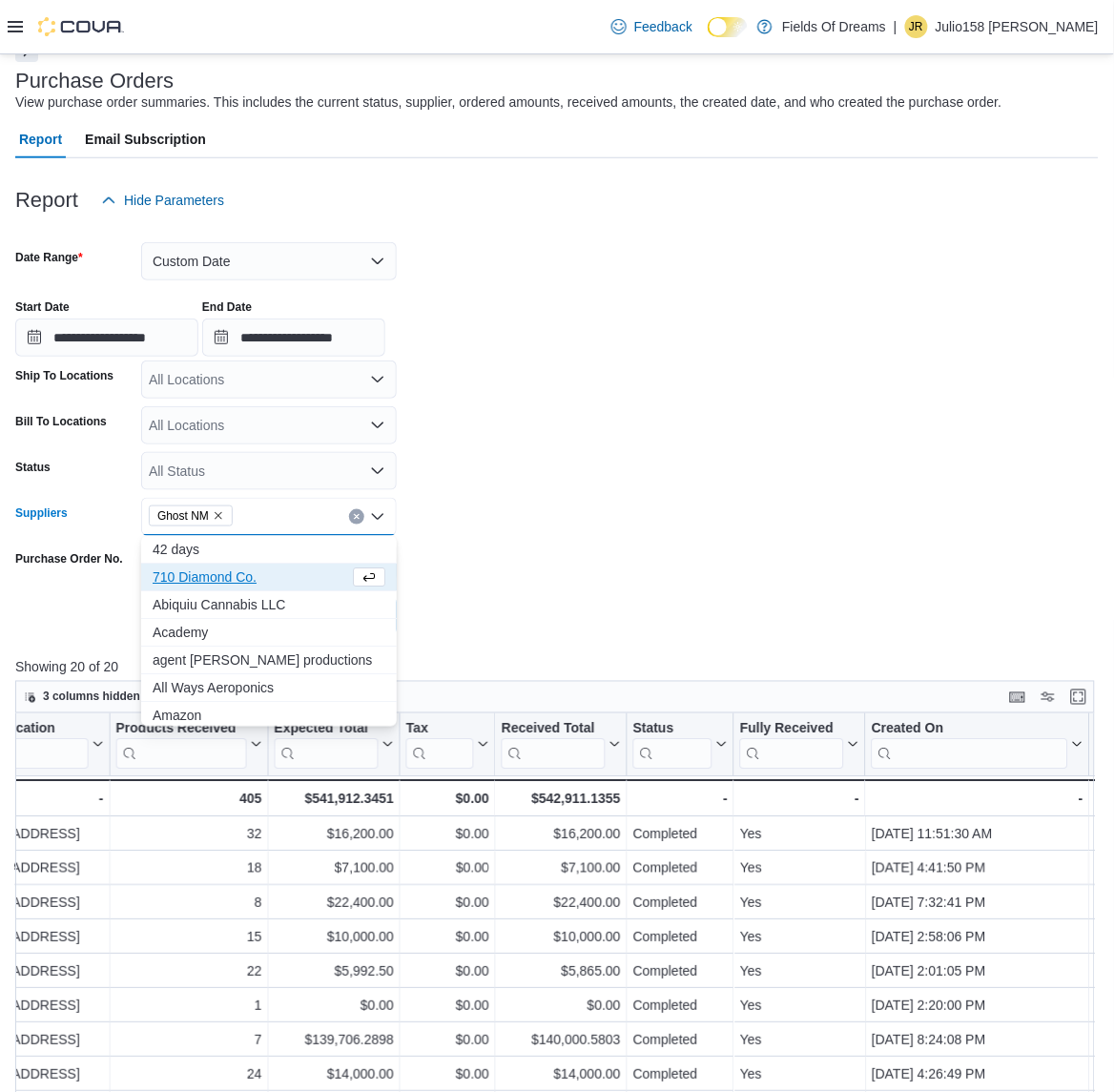
click at [474, 596] on form "**********" at bounding box center [557, 427] width 1083 height 416
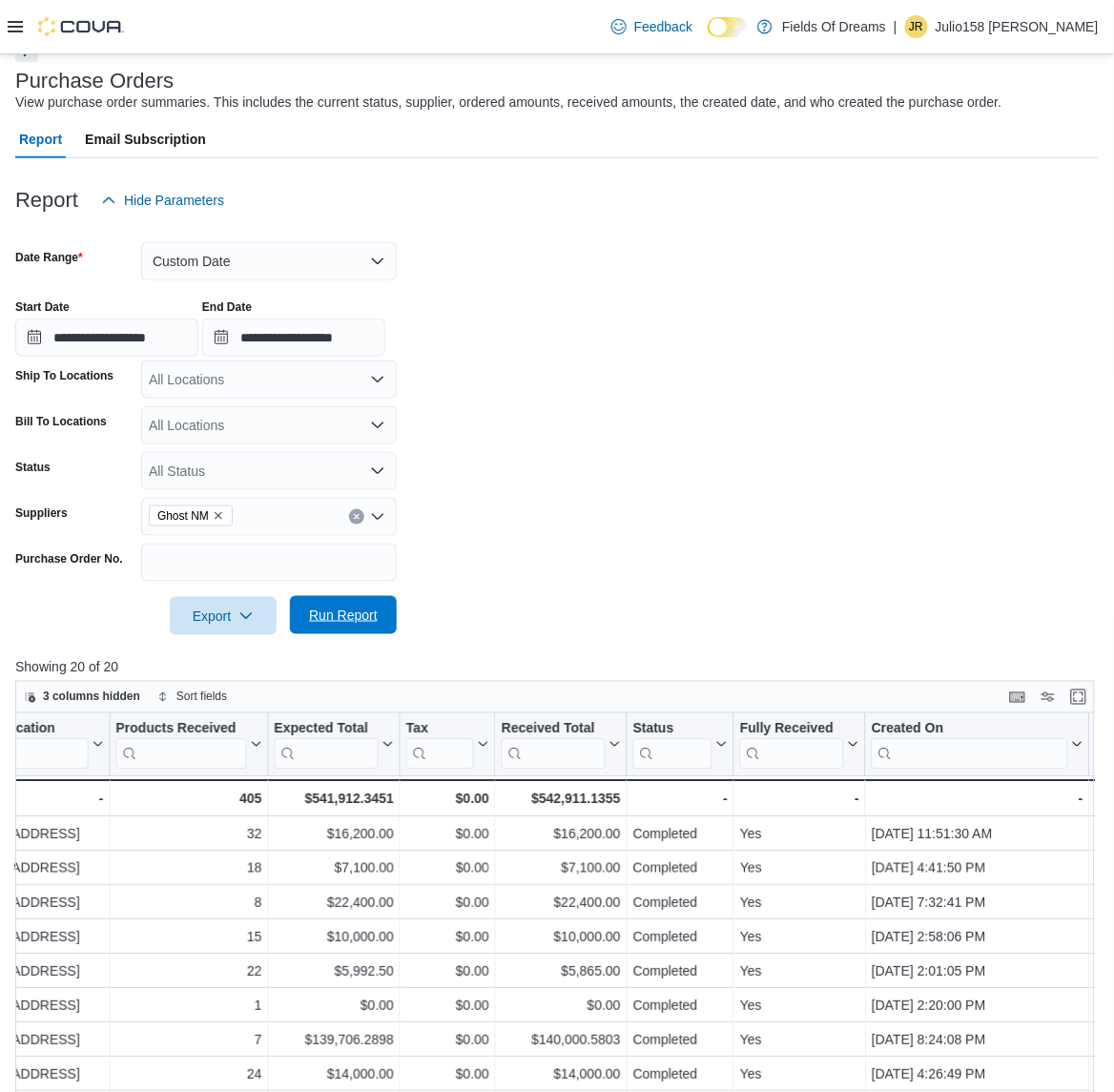
click at [363, 615] on span "Run Report" at bounding box center [344, 615] width 69 height 19
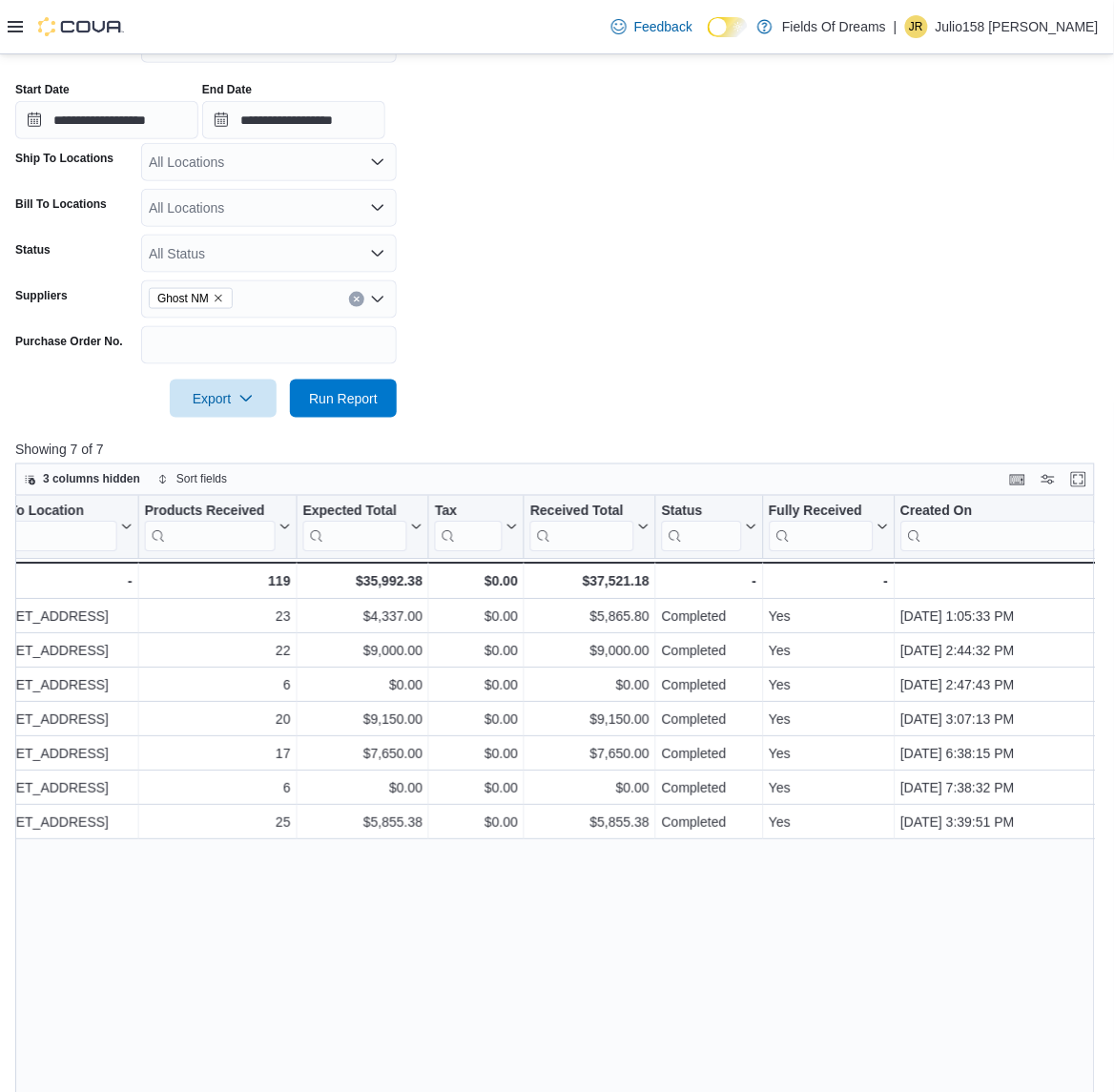
scroll to position [108, 0]
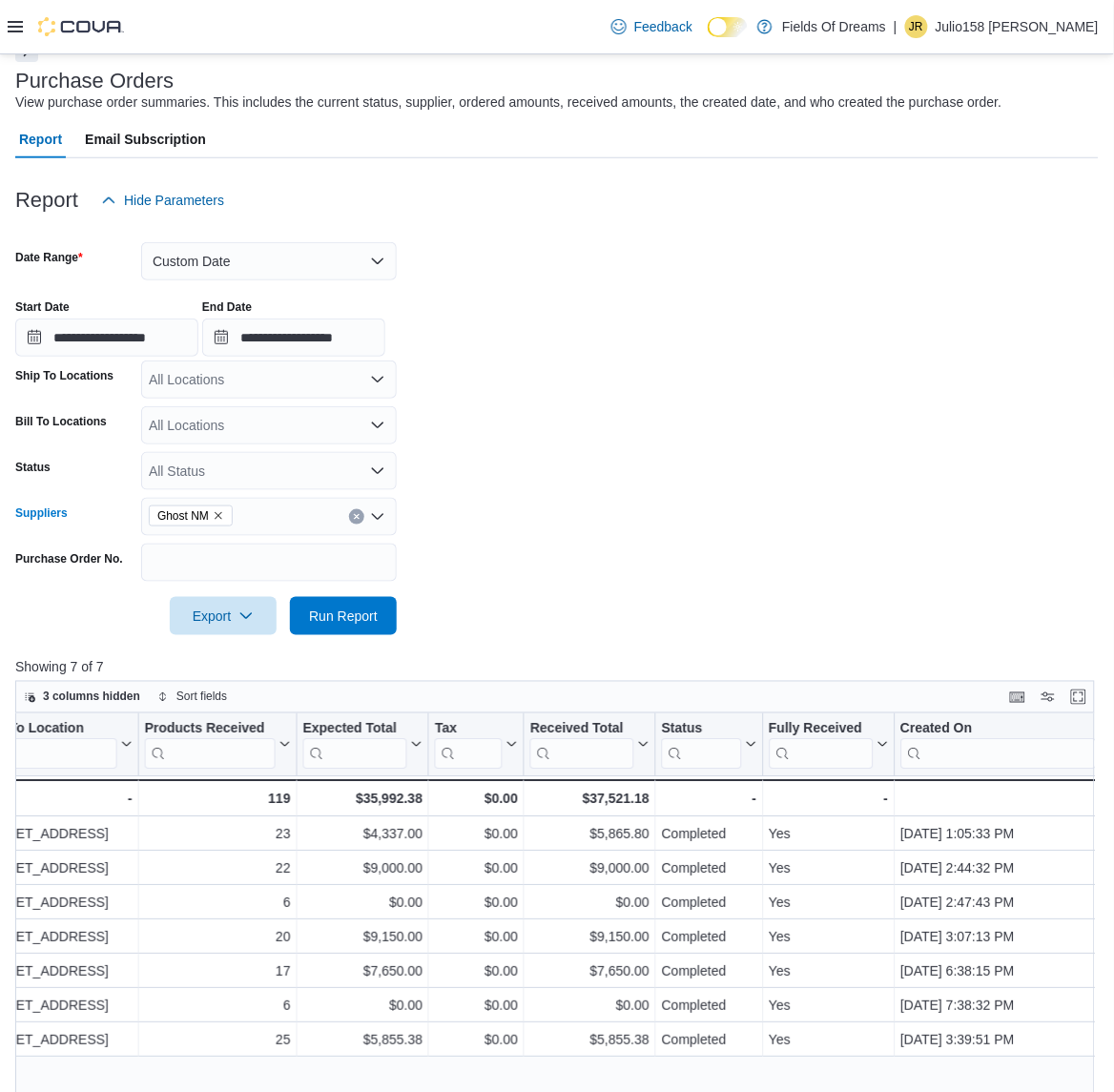
click at [353, 513] on icon "Clear input" at bounding box center [356, 517] width 8 height 8
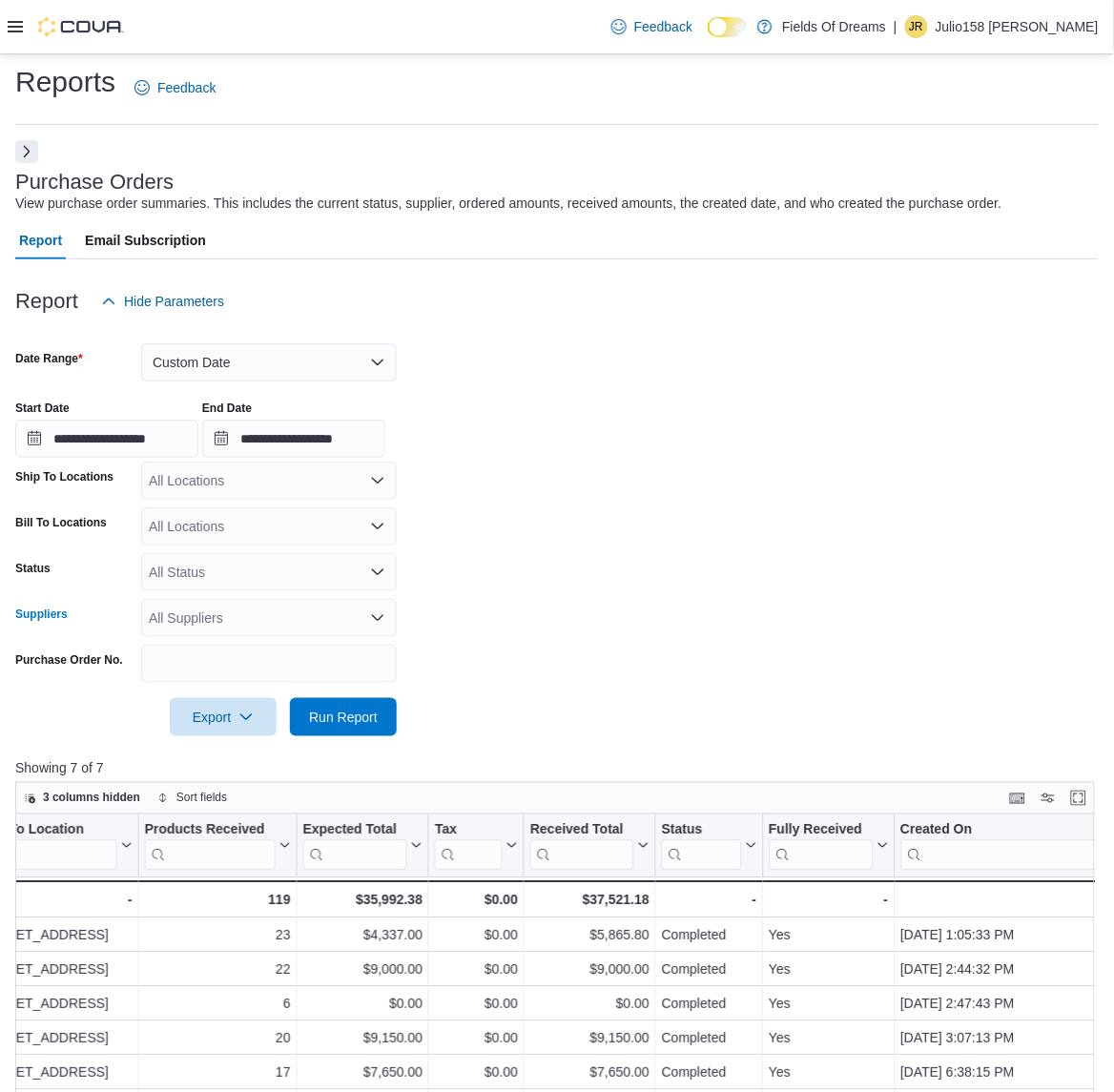
scroll to position [0, 0]
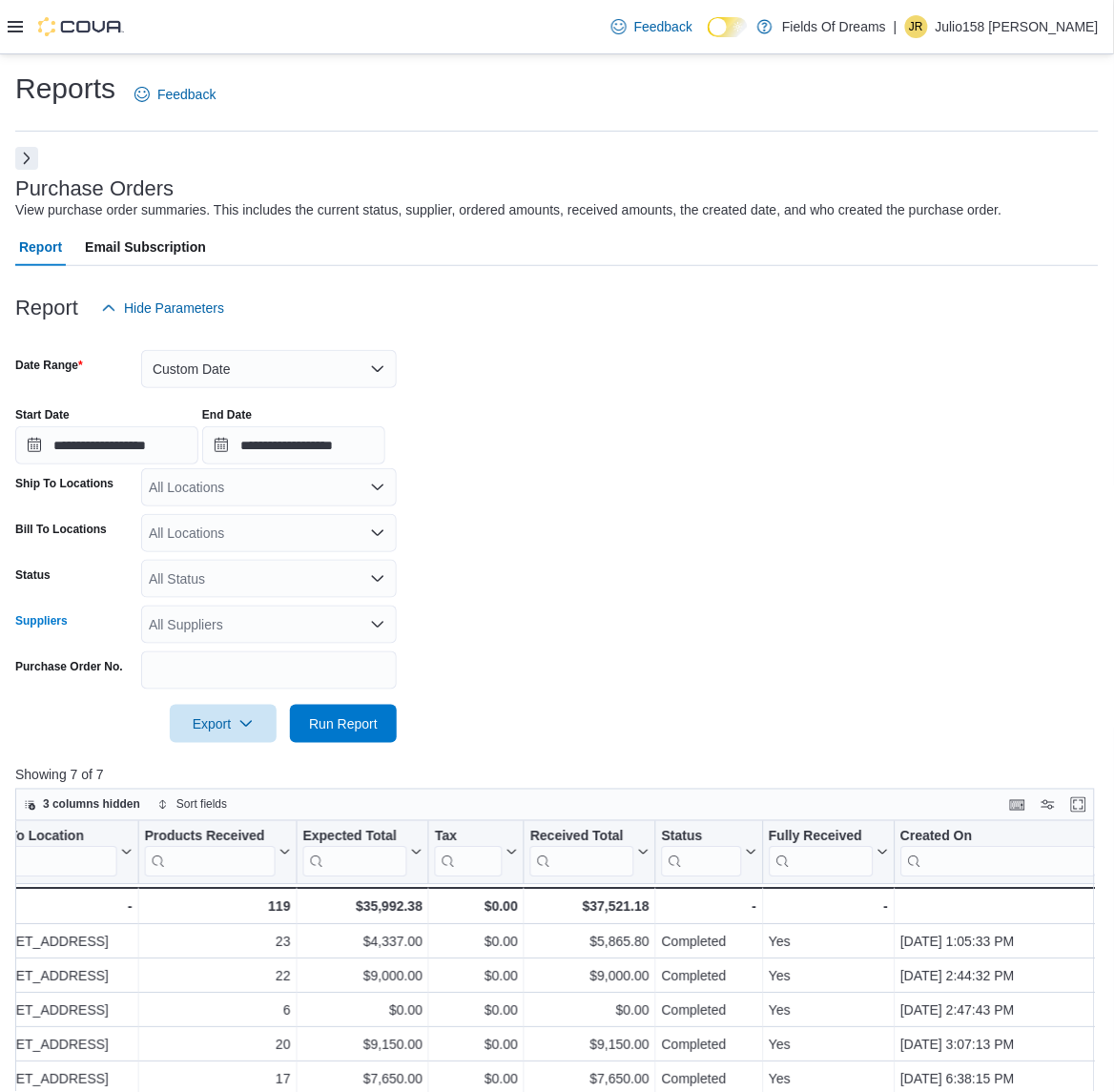
click at [216, 615] on div "All Suppliers" at bounding box center [269, 625] width 256 height 38
type input "****"
click at [241, 664] on span "Everest Apothecary" at bounding box center [269, 657] width 233 height 19
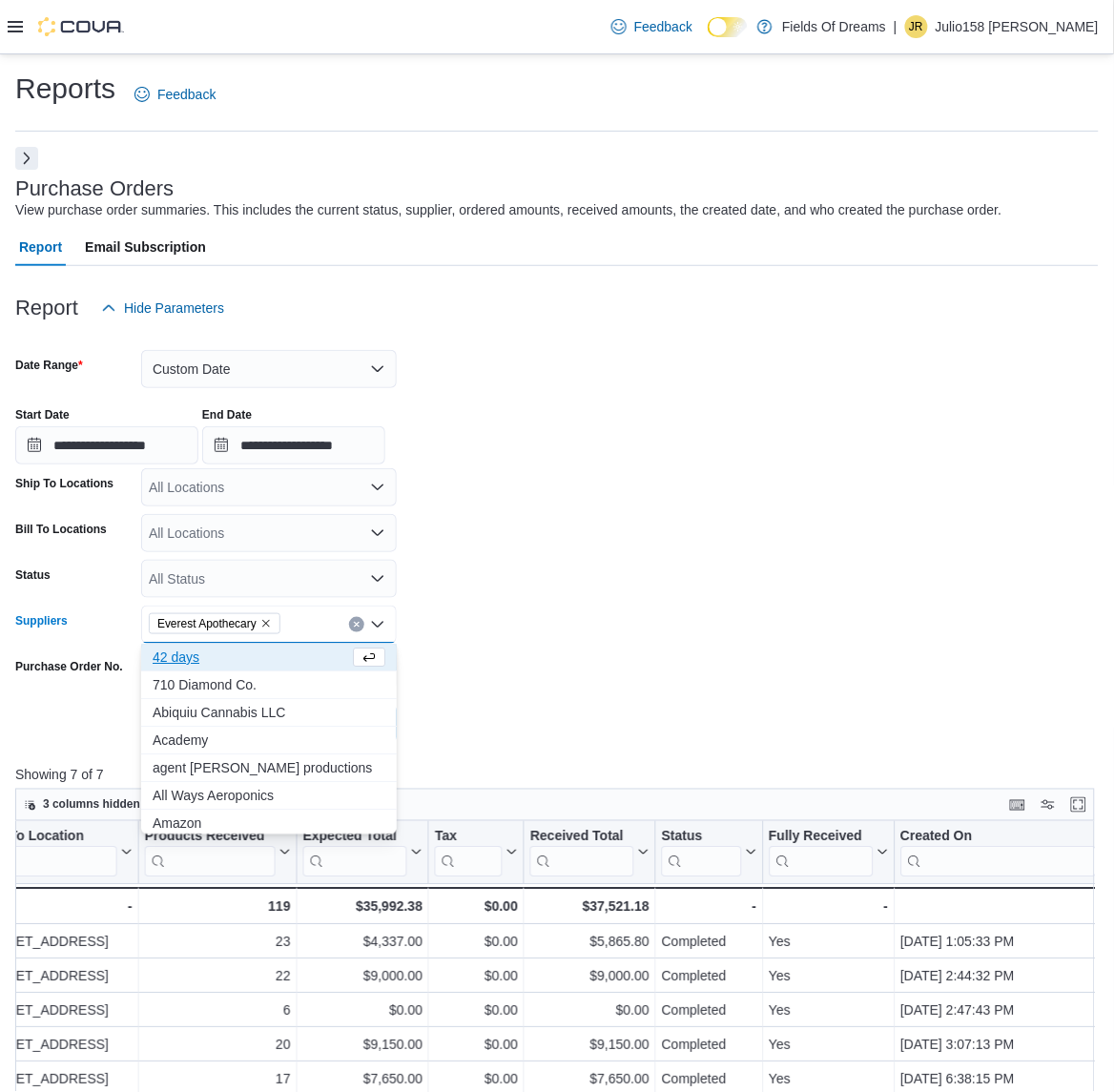
click at [574, 679] on form "**********" at bounding box center [557, 534] width 1083 height 416
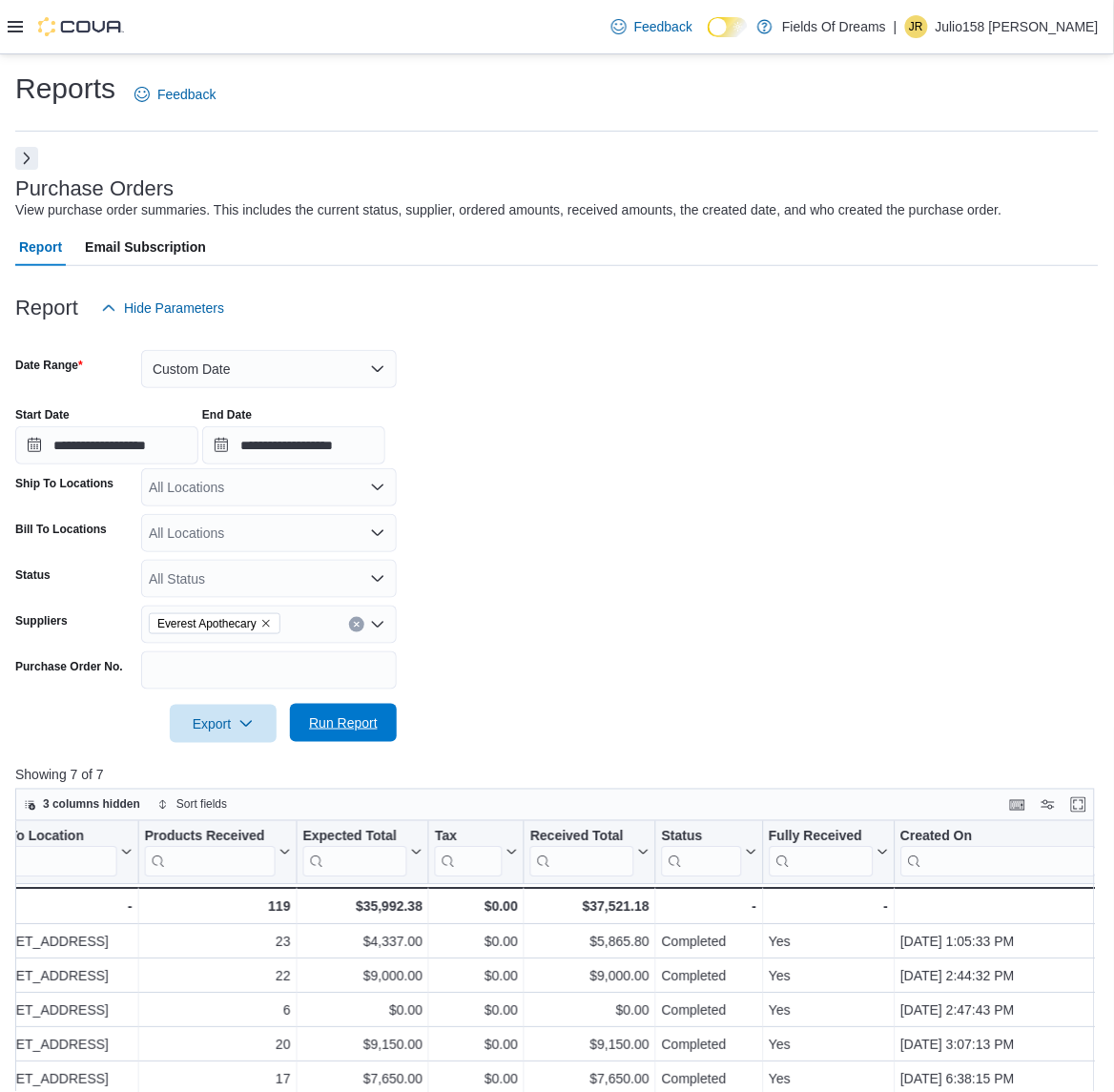
click at [368, 732] on span "Run Report" at bounding box center [344, 723] width 69 height 19
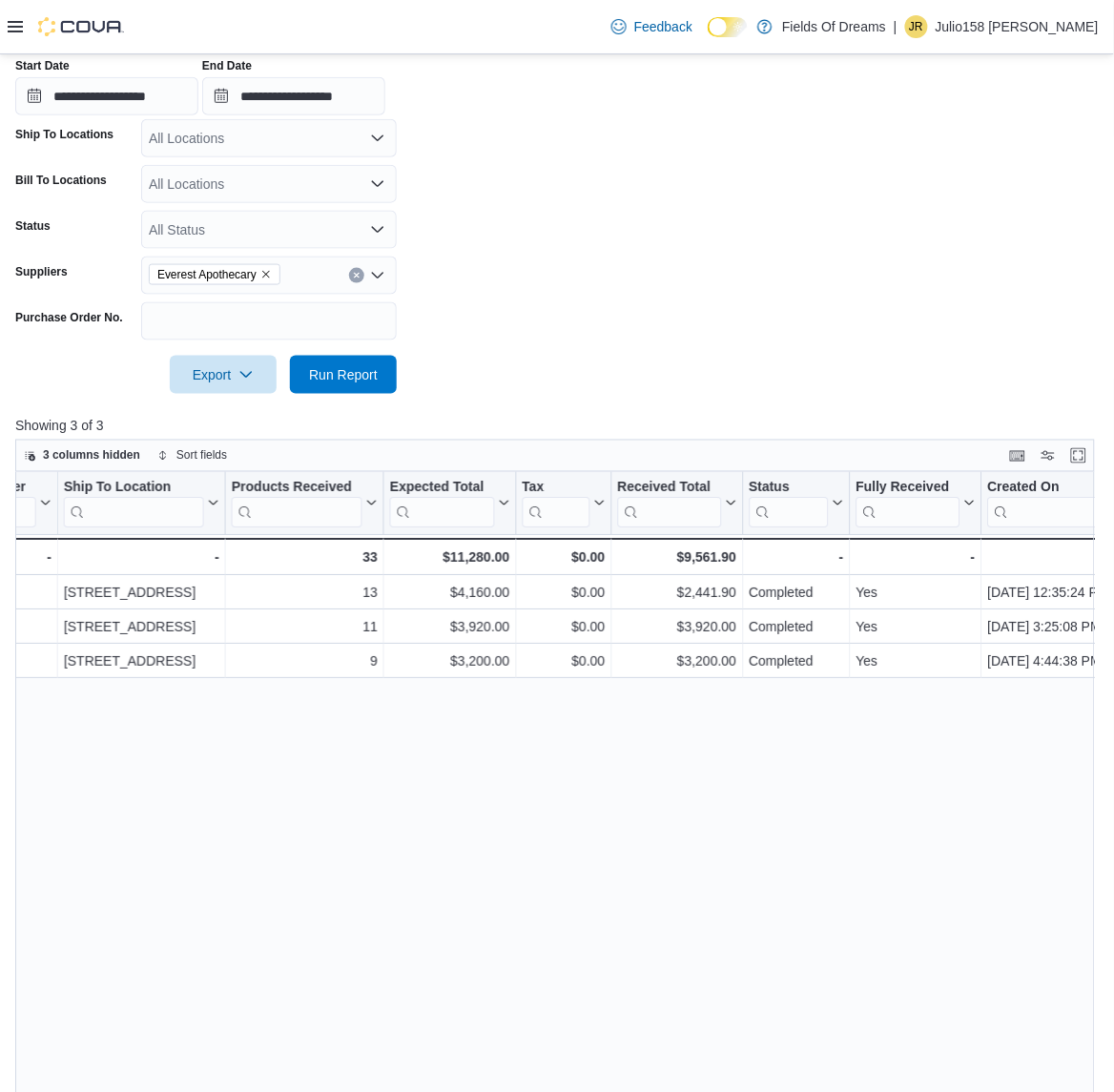
scroll to position [108, 0]
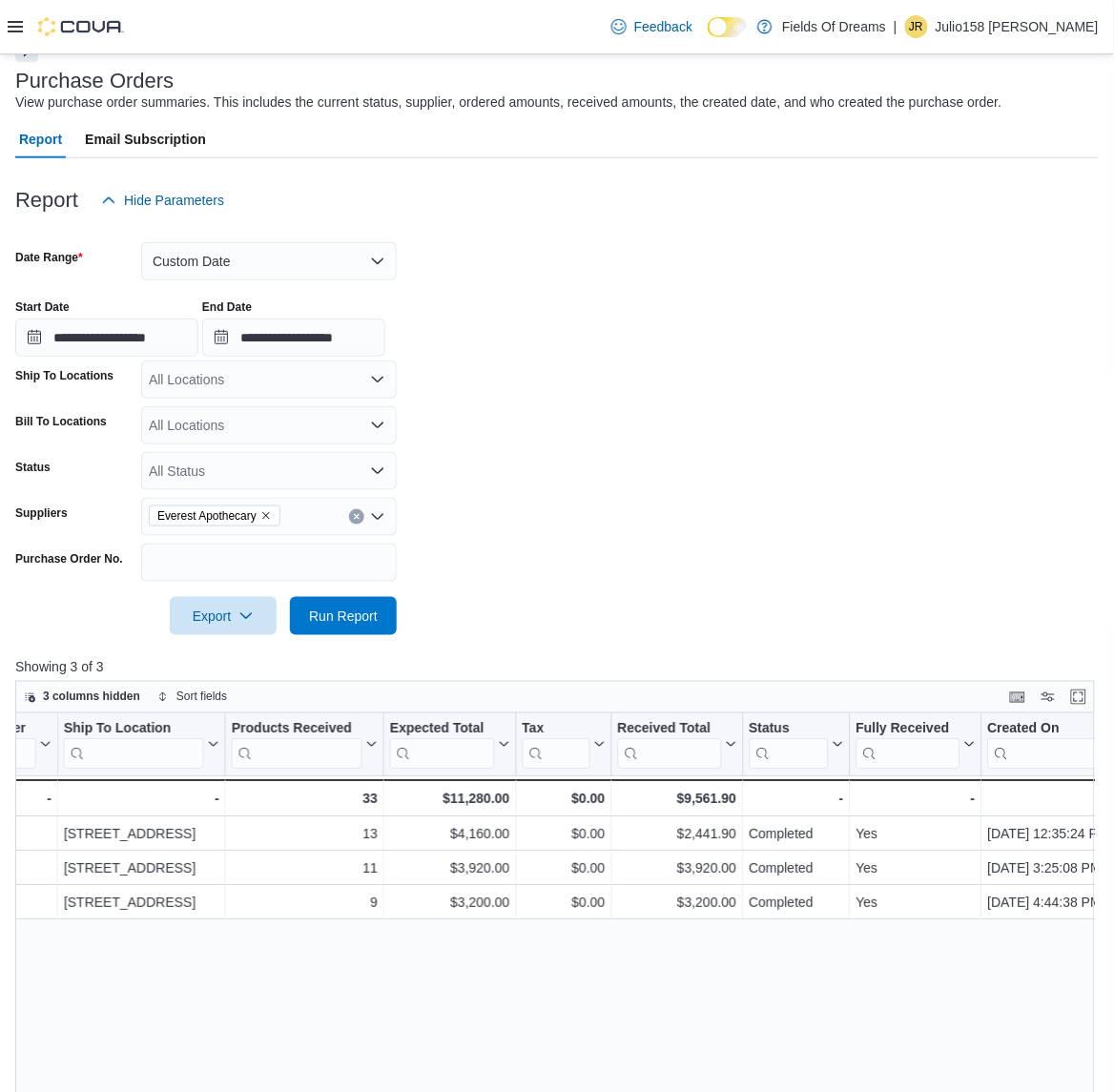
click at [358, 509] on button "Clear input" at bounding box center [356, 517] width 15 height 15
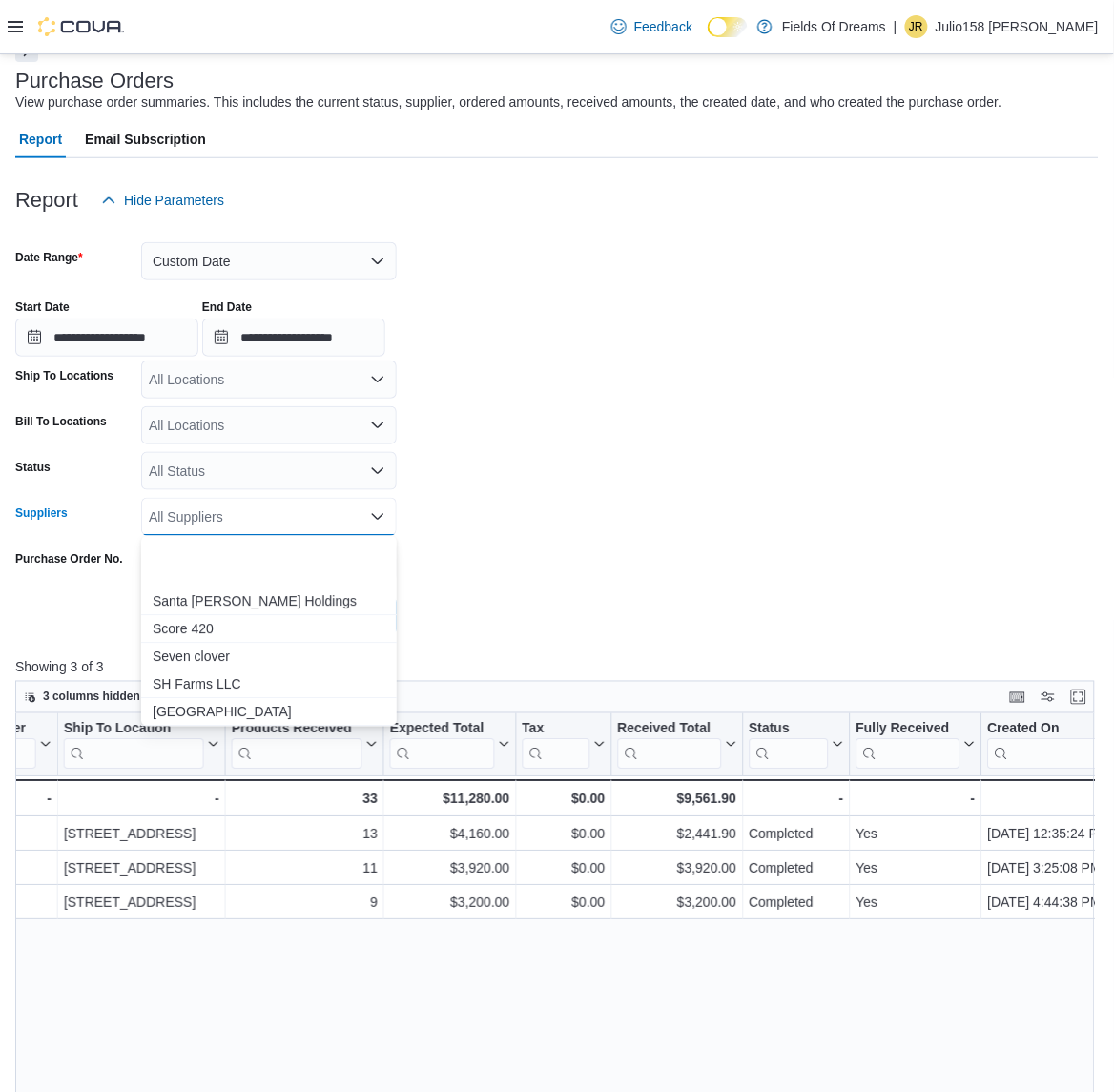
scroll to position [2862, 0]
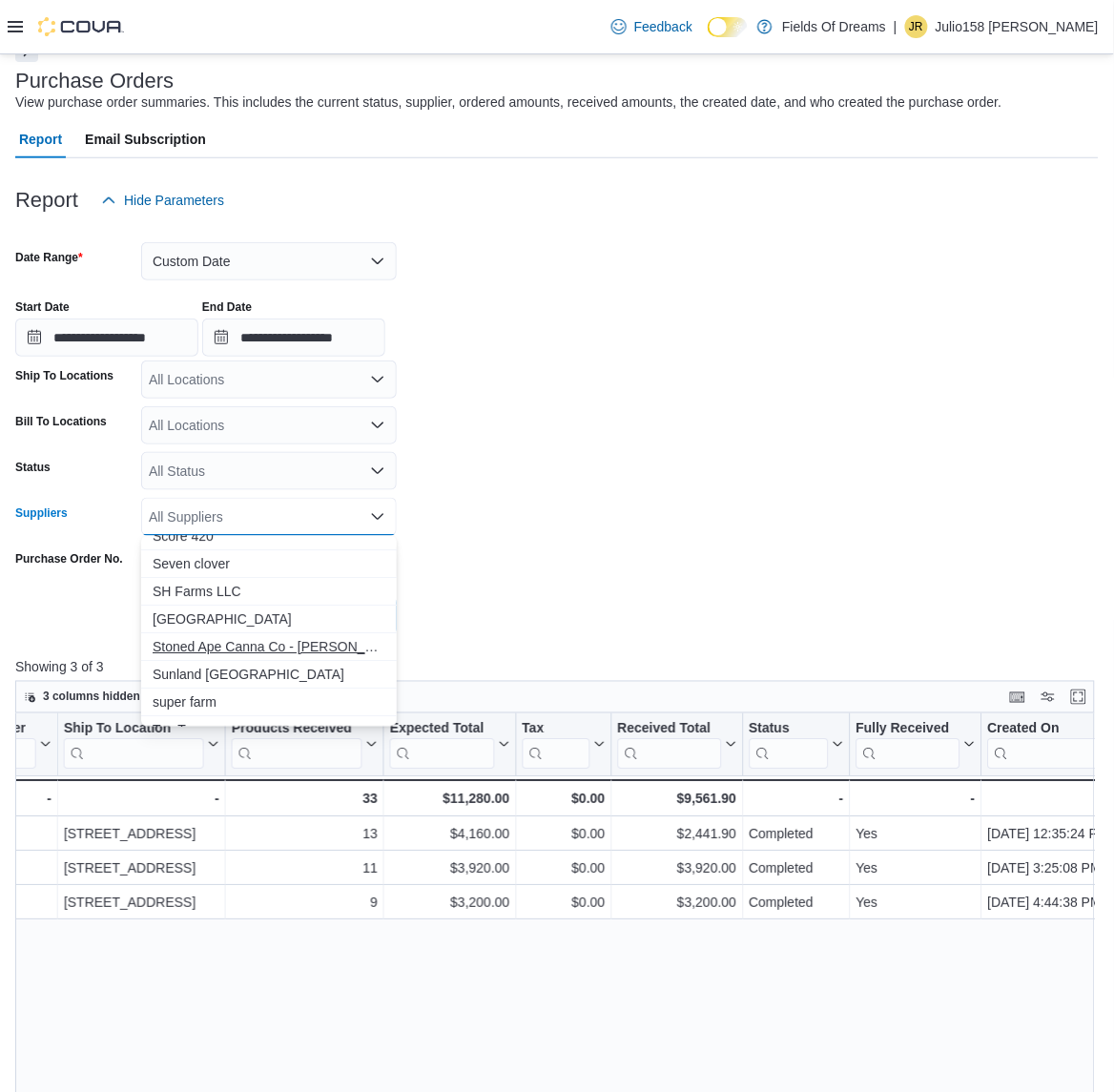
click at [221, 641] on span "Stoned Ape Canna Co - [PERSON_NAME] St Manufacturer" at bounding box center [269, 648] width 233 height 19
click at [564, 565] on form "**********" at bounding box center [557, 427] width 1083 height 416
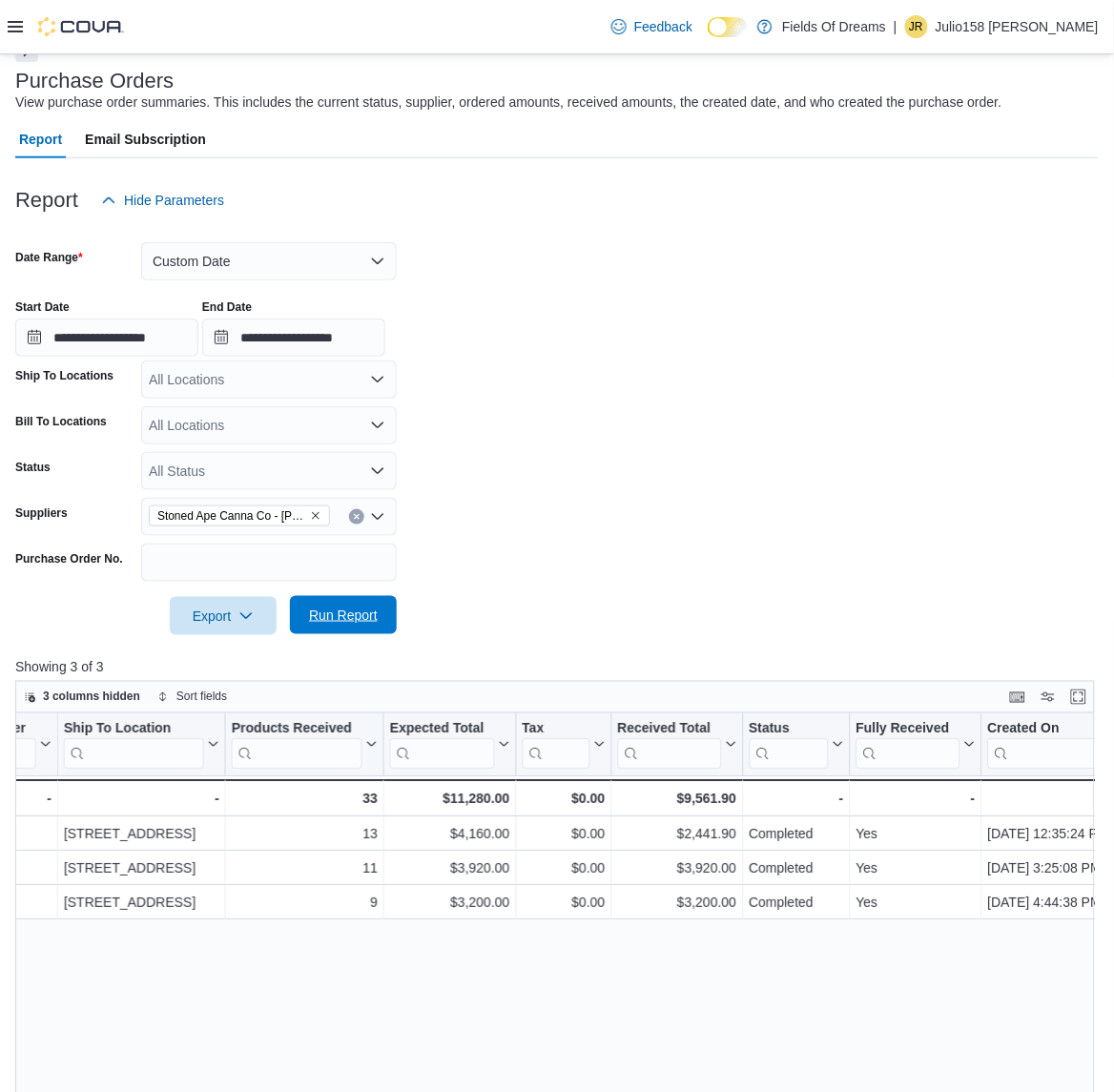
click at [348, 616] on span "Run Report" at bounding box center [344, 615] width 69 height 19
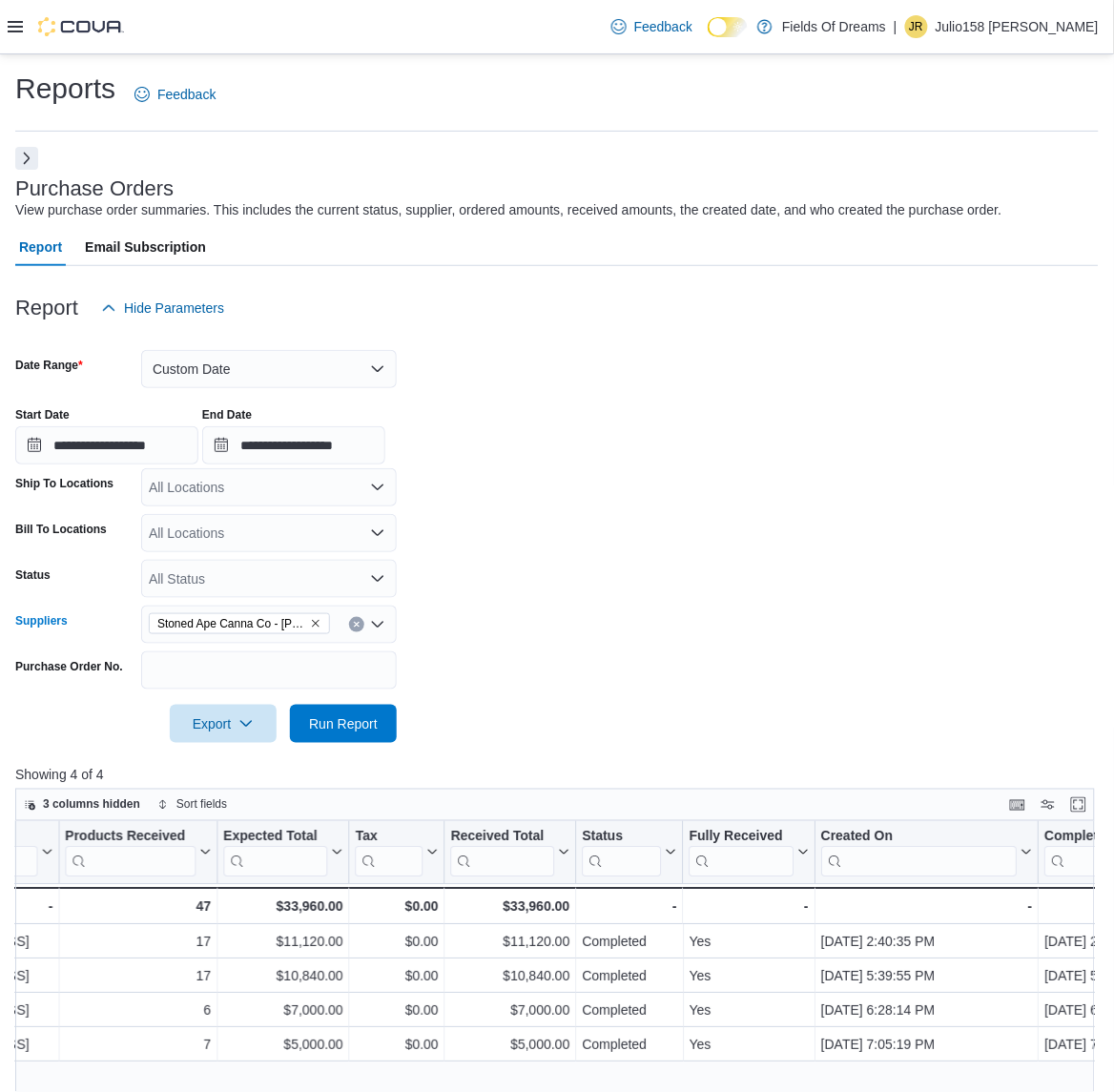
click at [353, 612] on div "Stoned Ape Canna Co - [PERSON_NAME] St Manufacturer" at bounding box center [269, 625] width 256 height 38
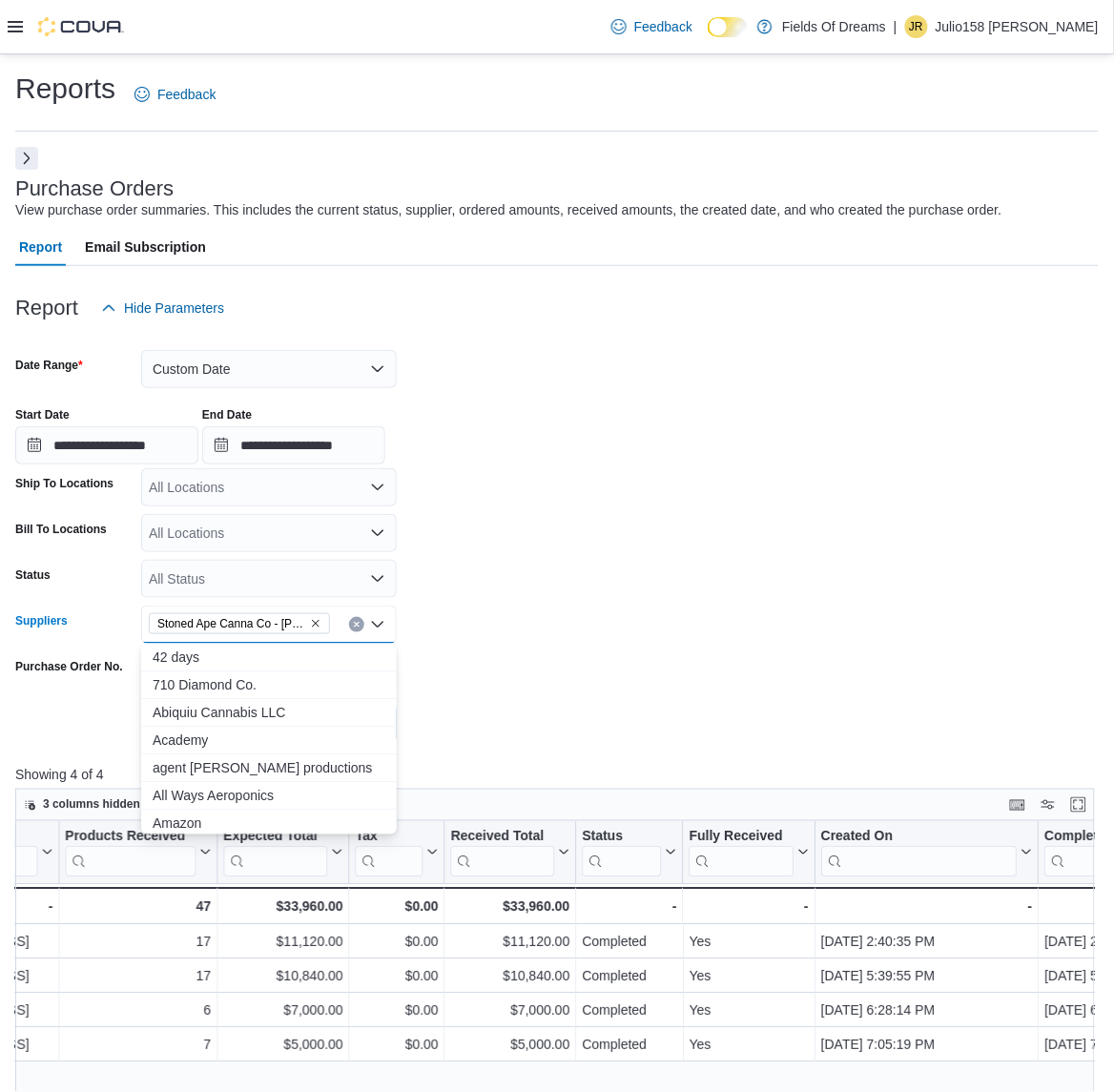
click at [353, 621] on icon "Clear input" at bounding box center [356, 625] width 8 height 8
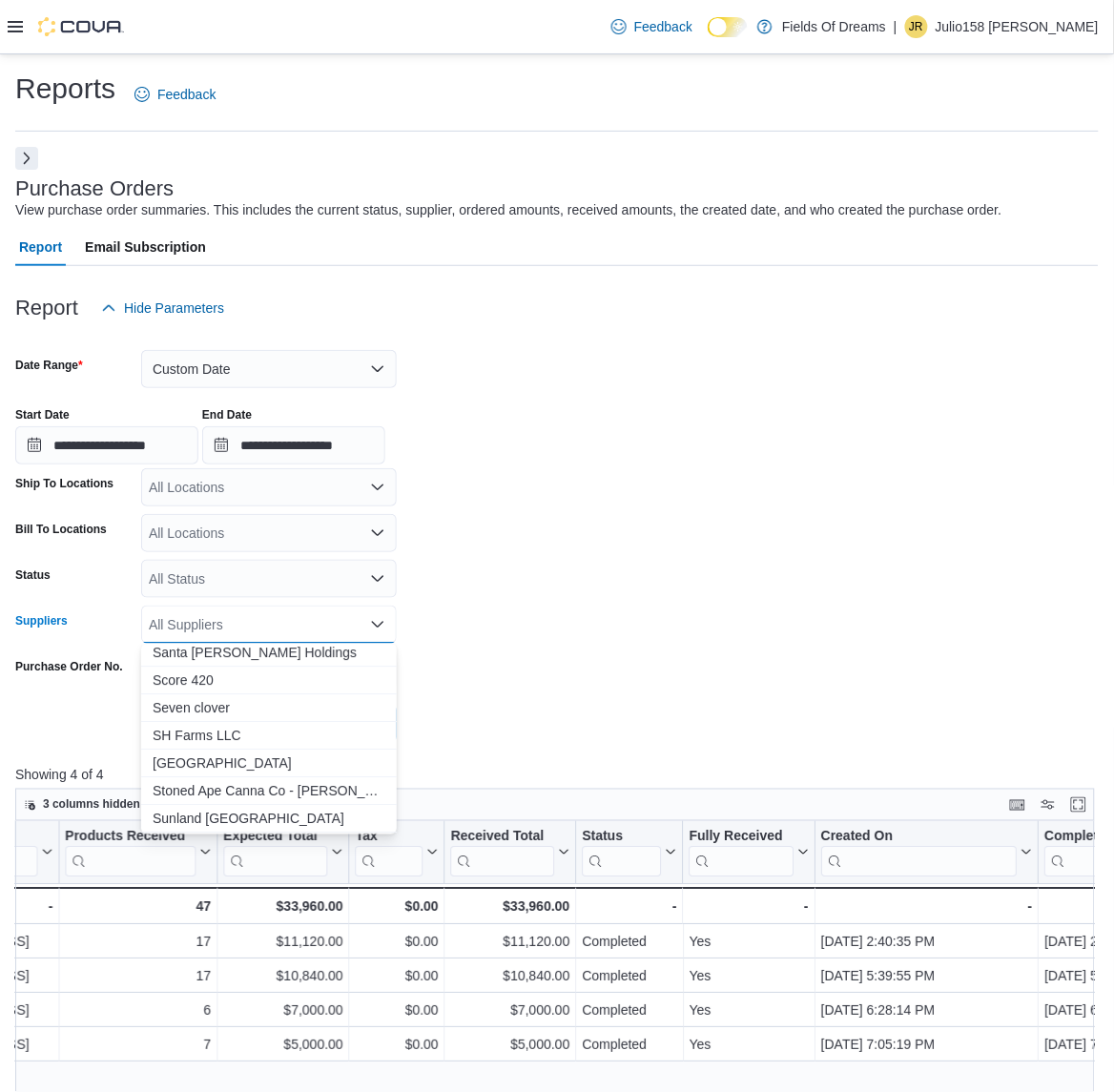
scroll to position [2862, 0]
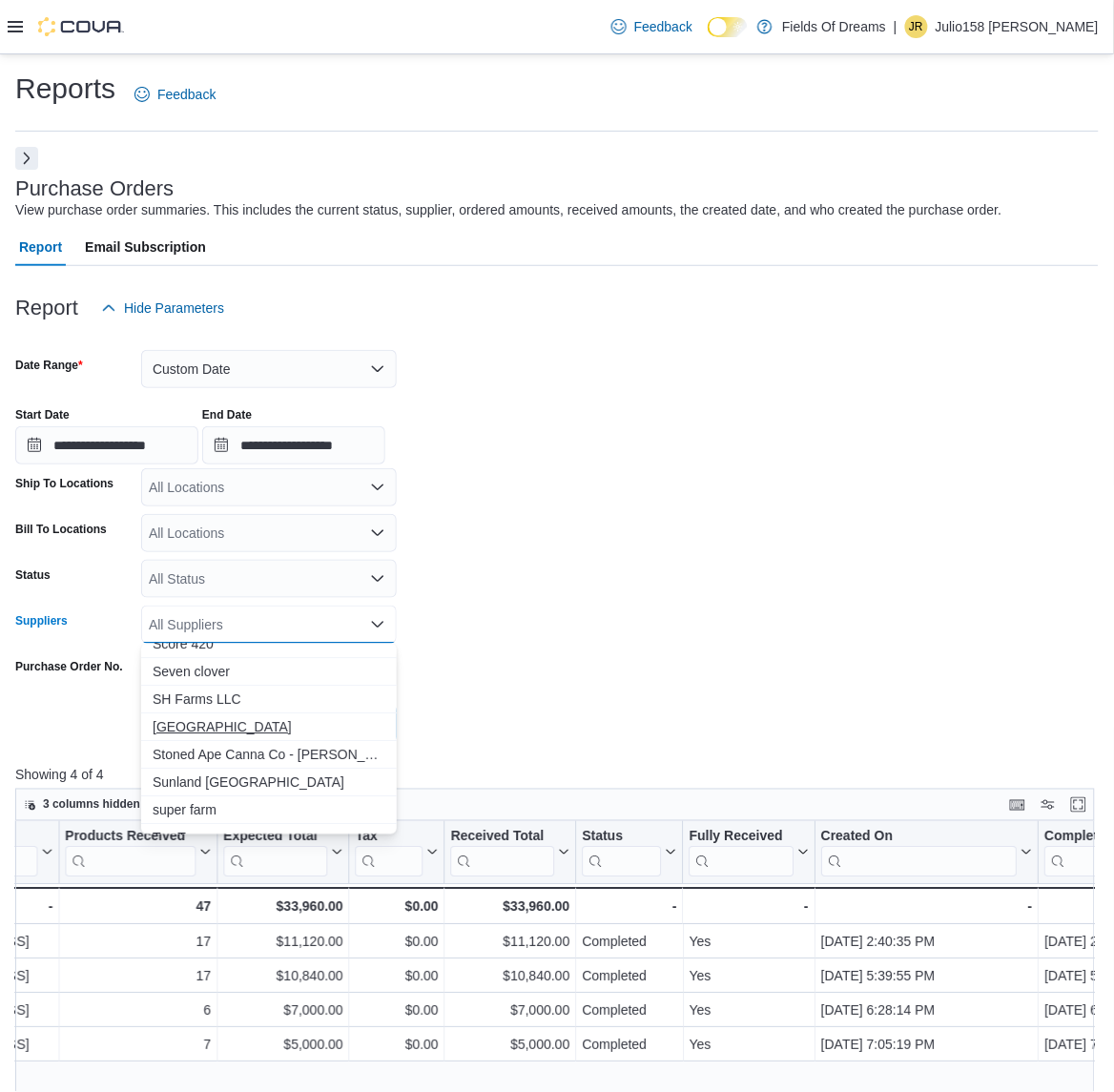
click at [213, 730] on span "[GEOGRAPHIC_DATA]" at bounding box center [269, 728] width 233 height 19
click at [622, 615] on form "**********" at bounding box center [557, 534] width 1083 height 416
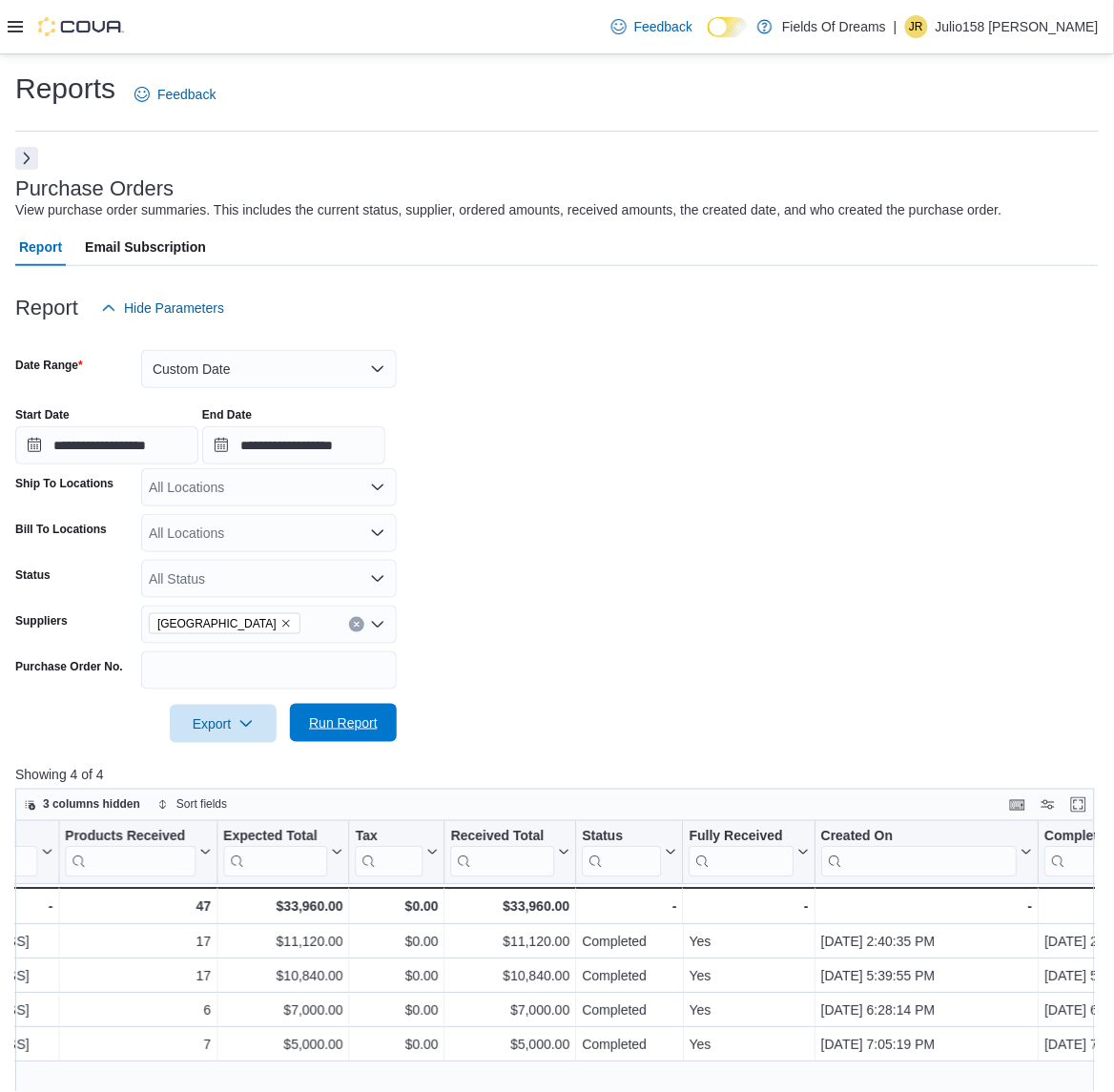
click at [357, 717] on span "Run Report" at bounding box center [344, 723] width 69 height 19
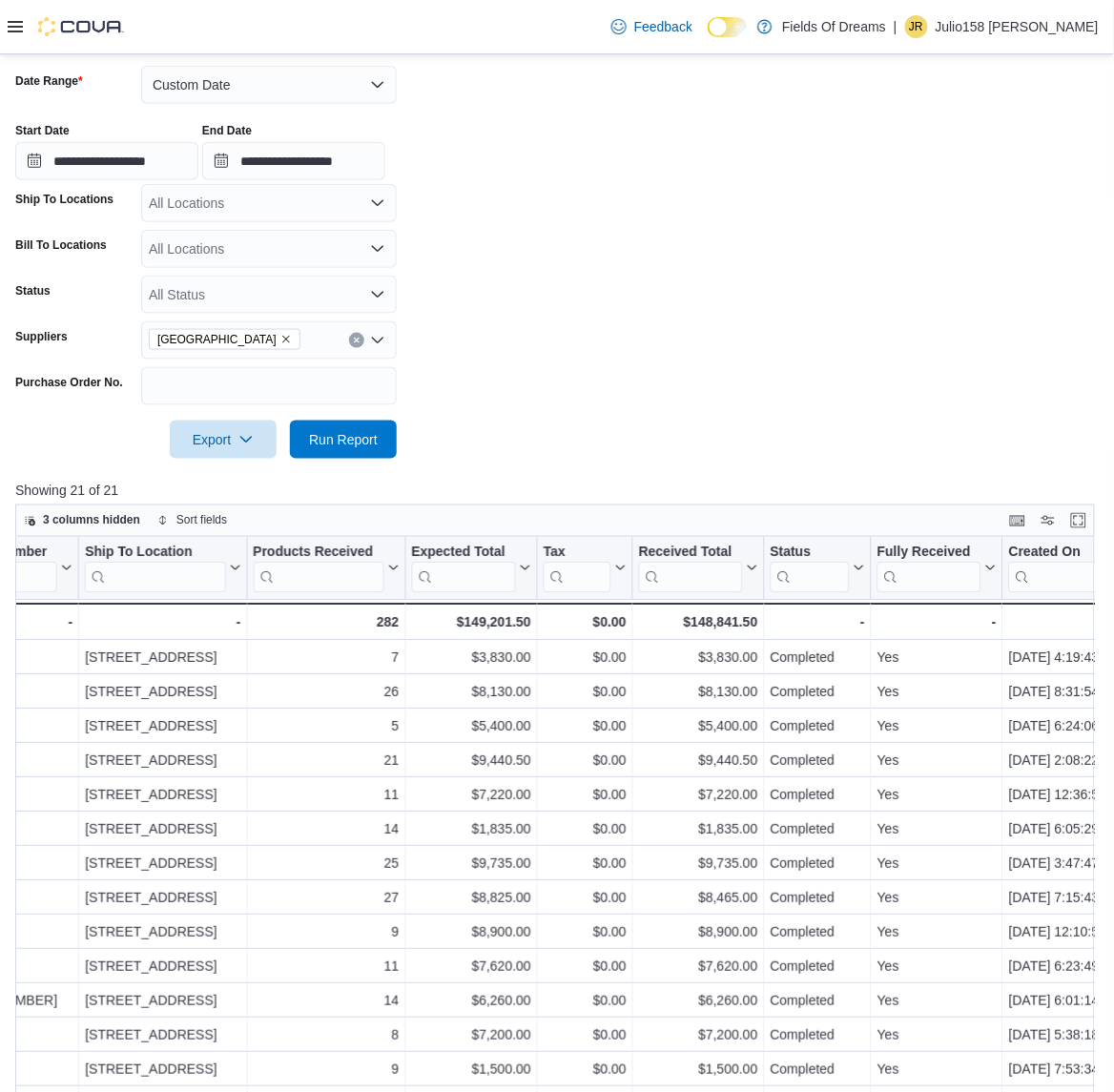
scroll to position [108, 0]
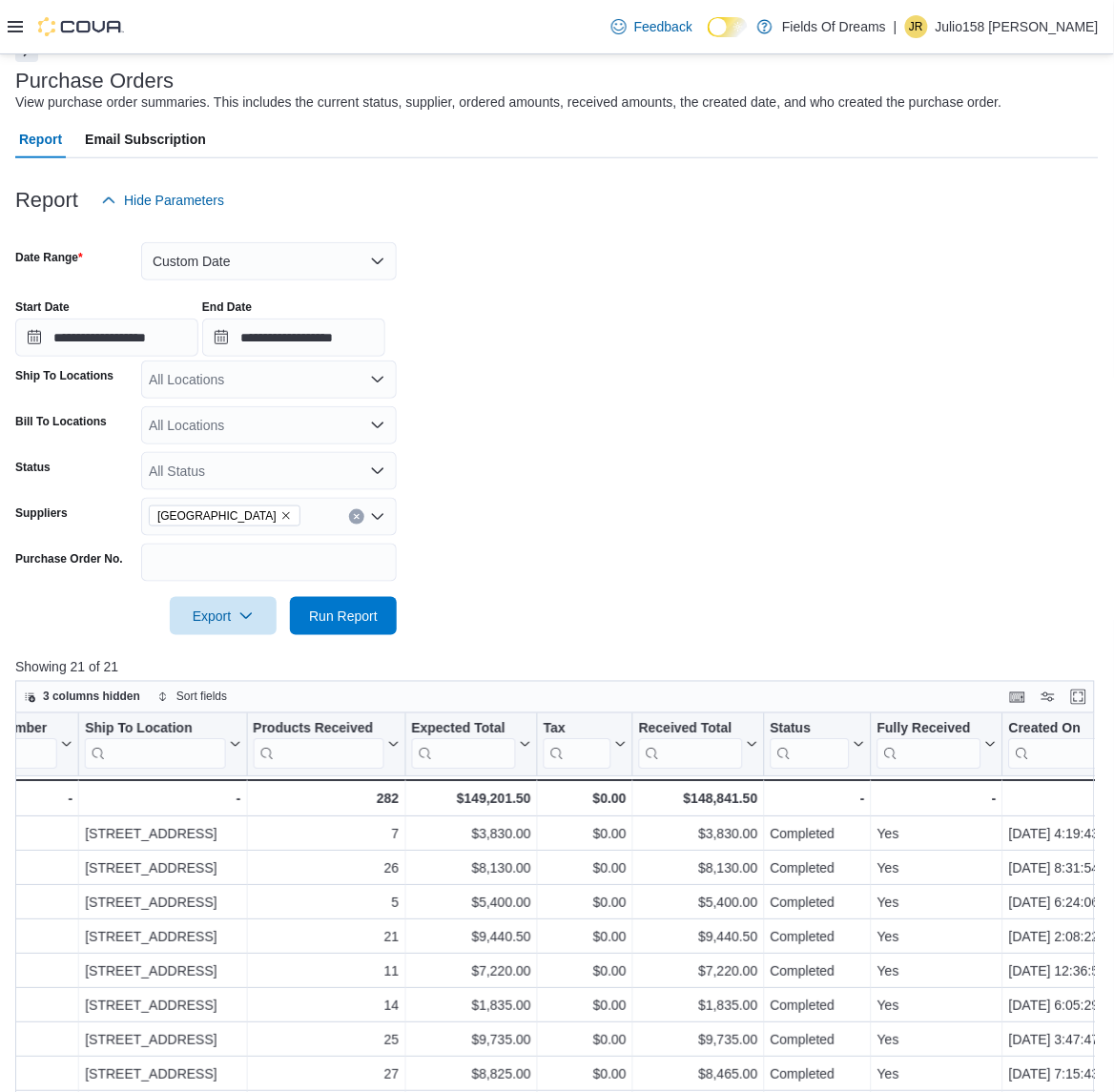
click at [359, 525] on div "[GEOGRAPHIC_DATA]" at bounding box center [269, 517] width 256 height 38
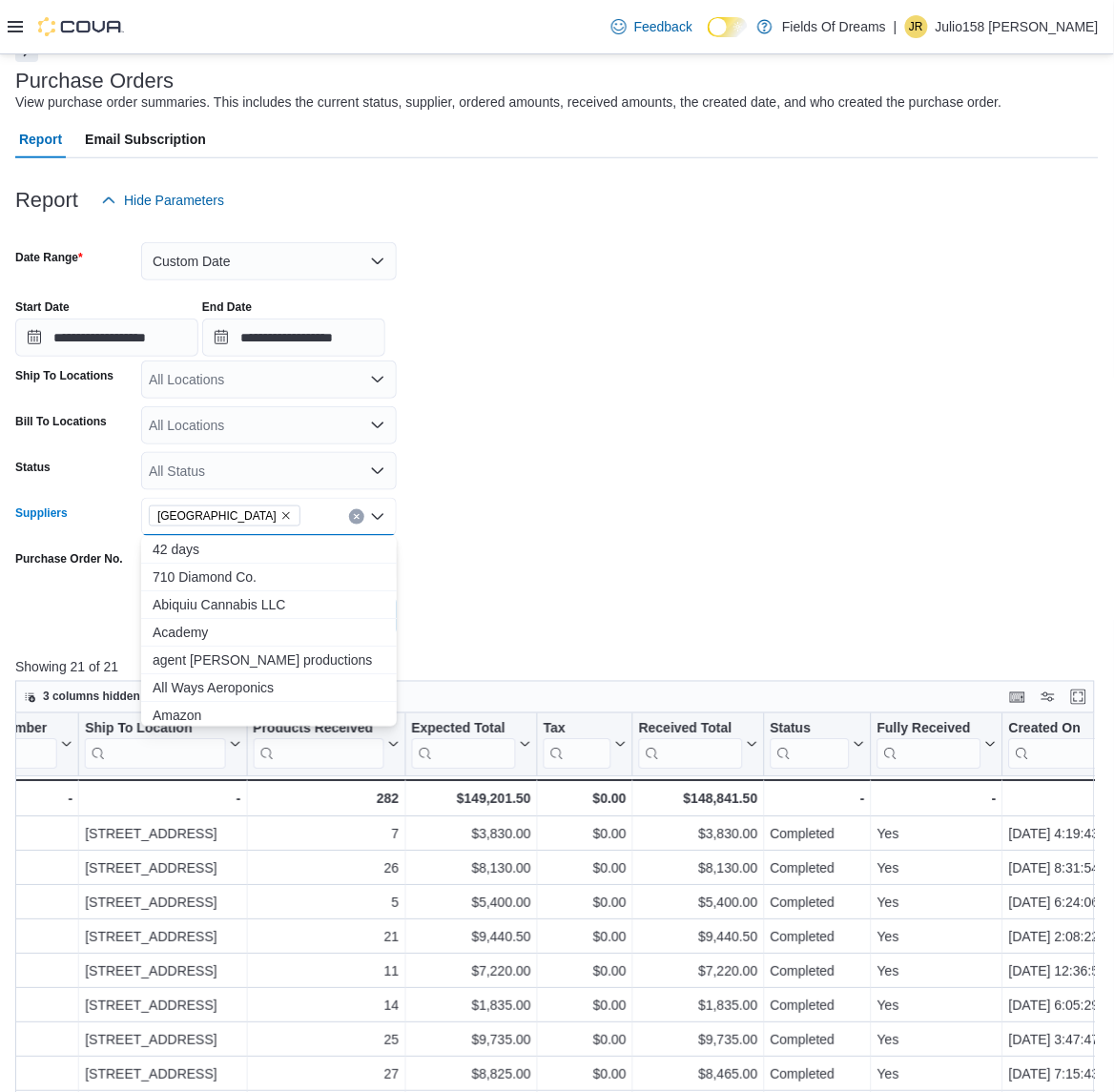
click at [359, 522] on button "Clear input" at bounding box center [356, 517] width 15 height 15
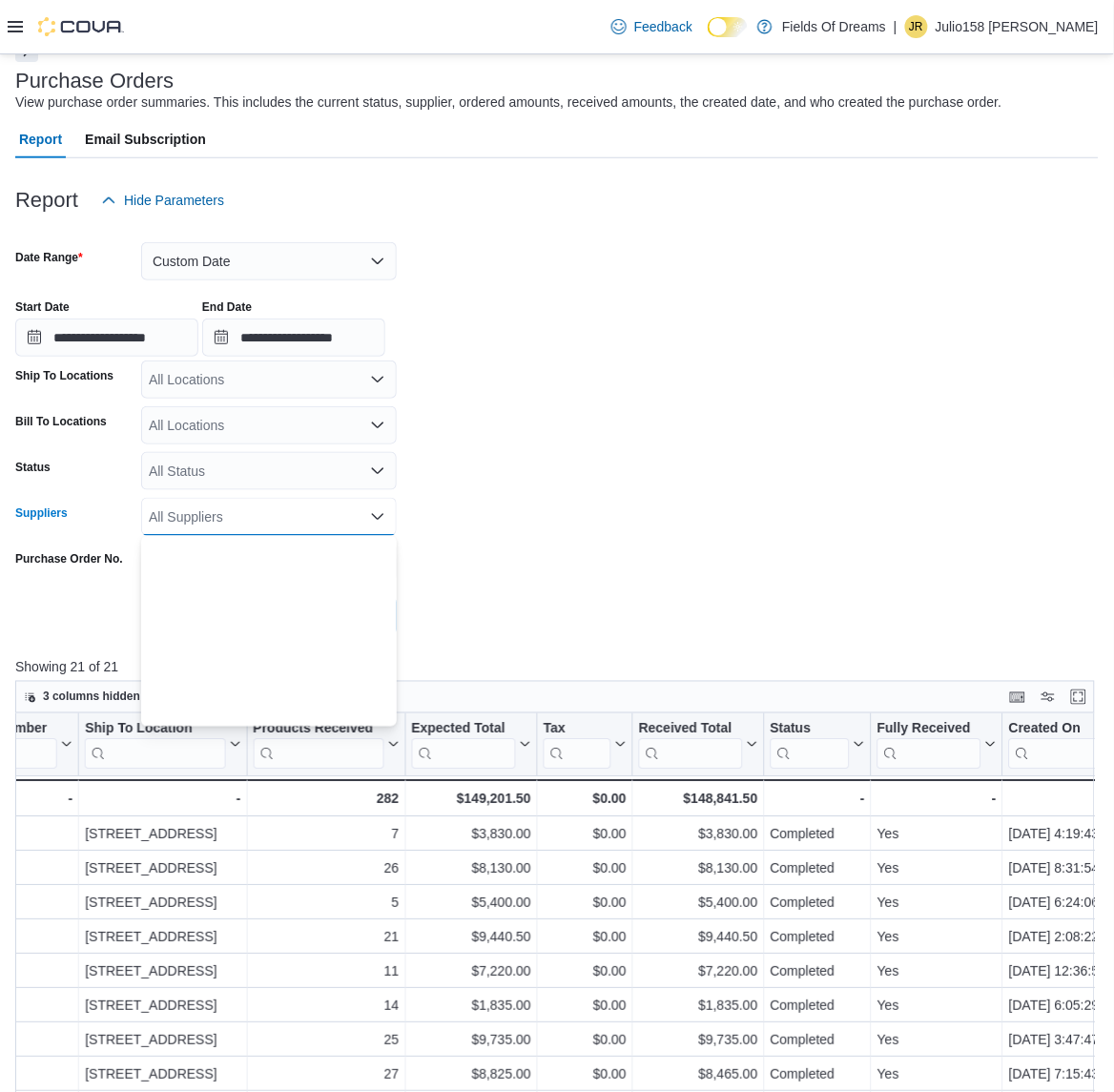
scroll to position [83, 0]
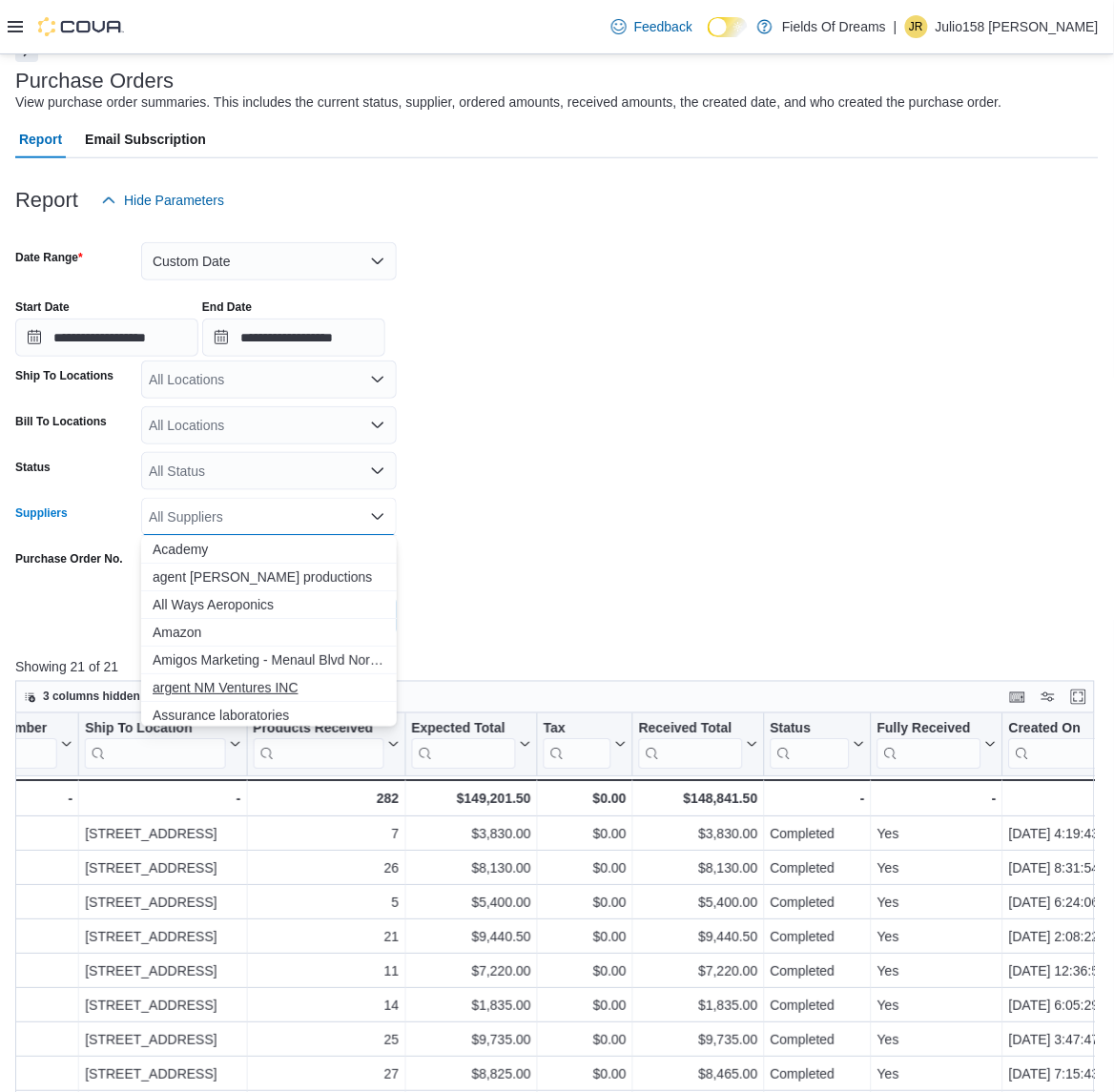
click at [196, 683] on span "argent NM Ventures INC" at bounding box center [269, 688] width 233 height 19
click at [611, 587] on div at bounding box center [557, 589] width 1083 height 15
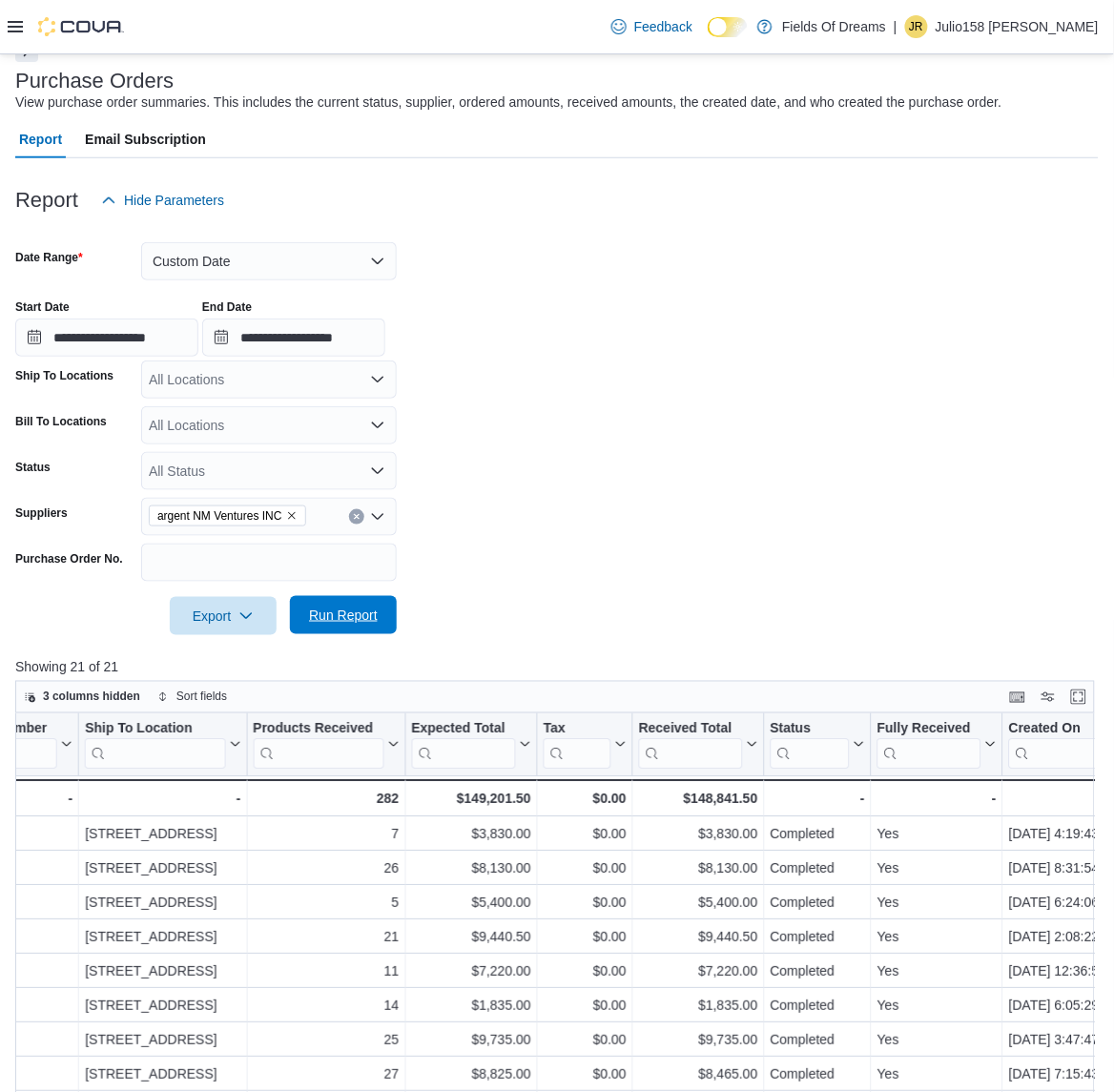
click at [372, 616] on span "Run Report" at bounding box center [344, 615] width 69 height 19
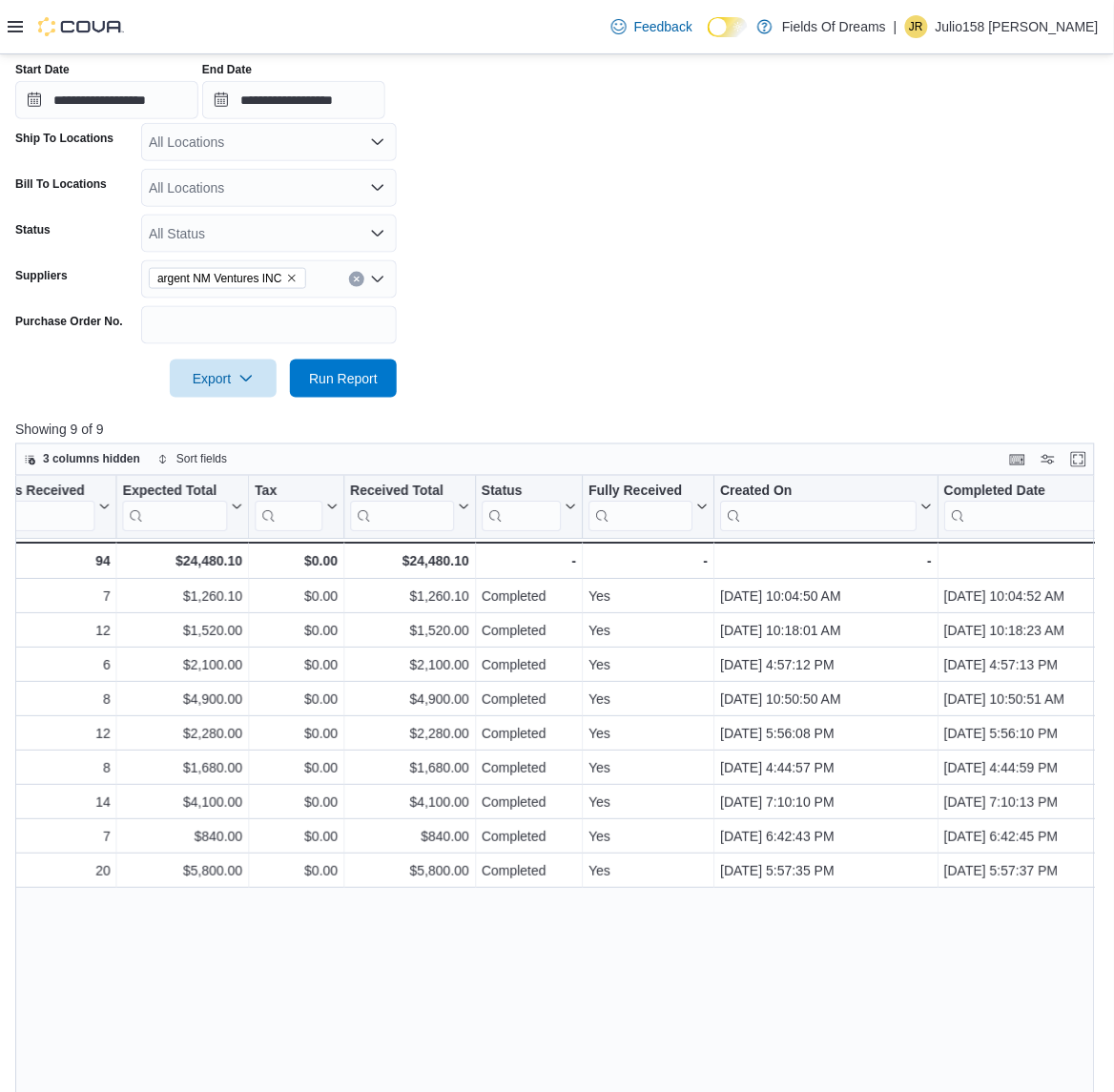
scroll to position [108, 0]
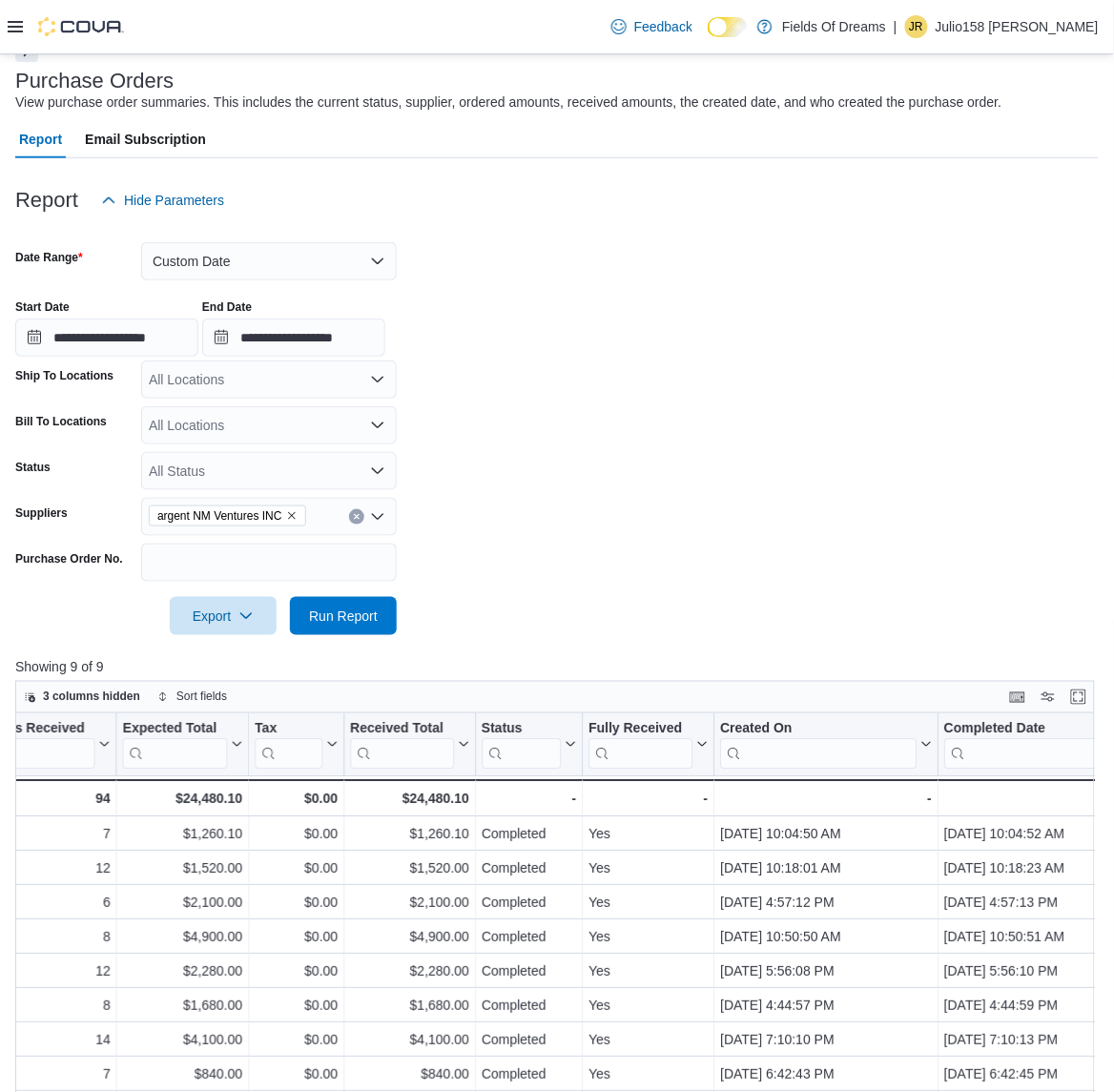
click at [360, 512] on button "Clear input" at bounding box center [356, 517] width 15 height 15
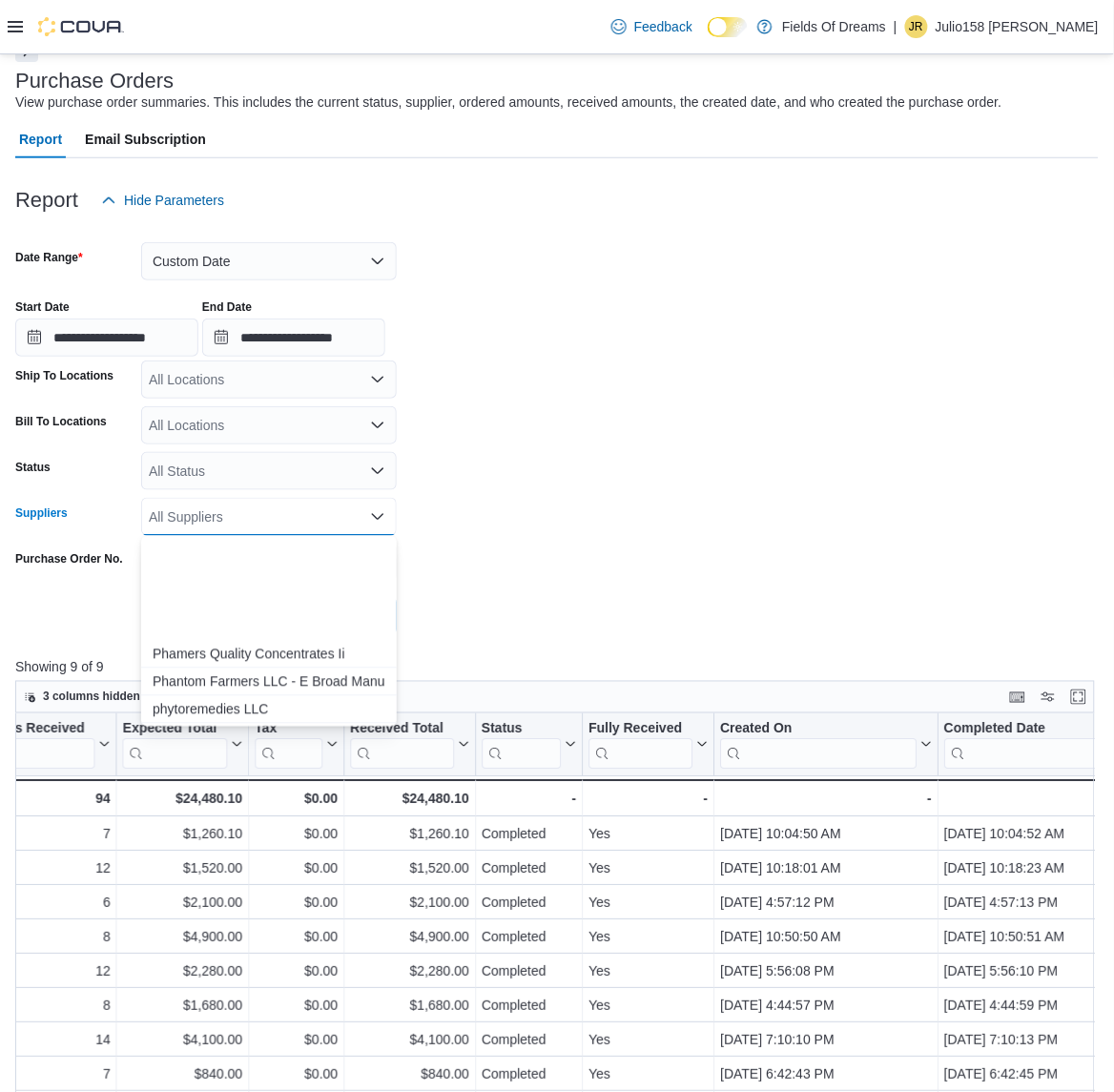
scroll to position [2623, 0]
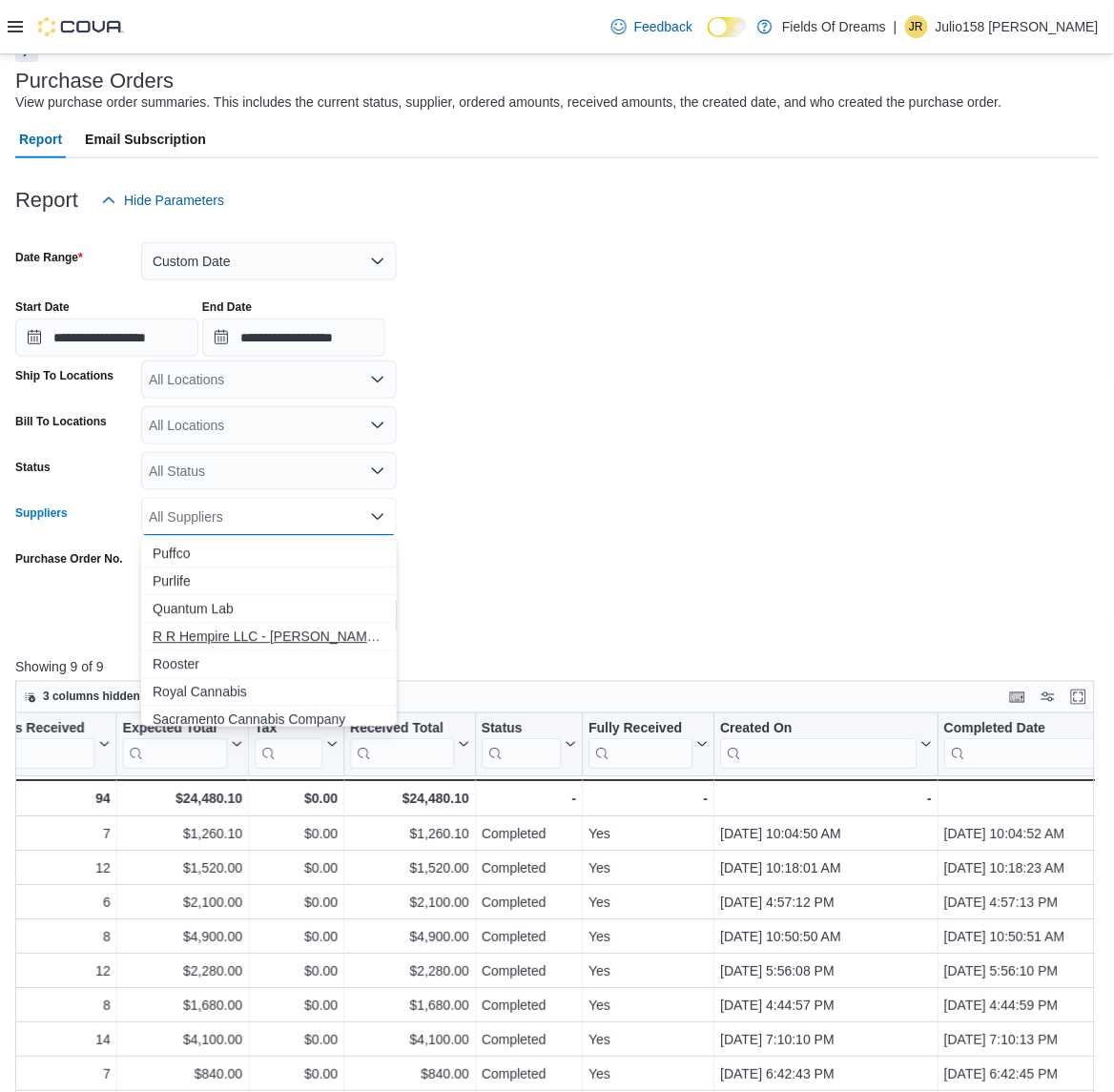
click at [255, 637] on span "R R Hempire LLC - [PERSON_NAME] St Manufacturer" at bounding box center [269, 637] width 233 height 19
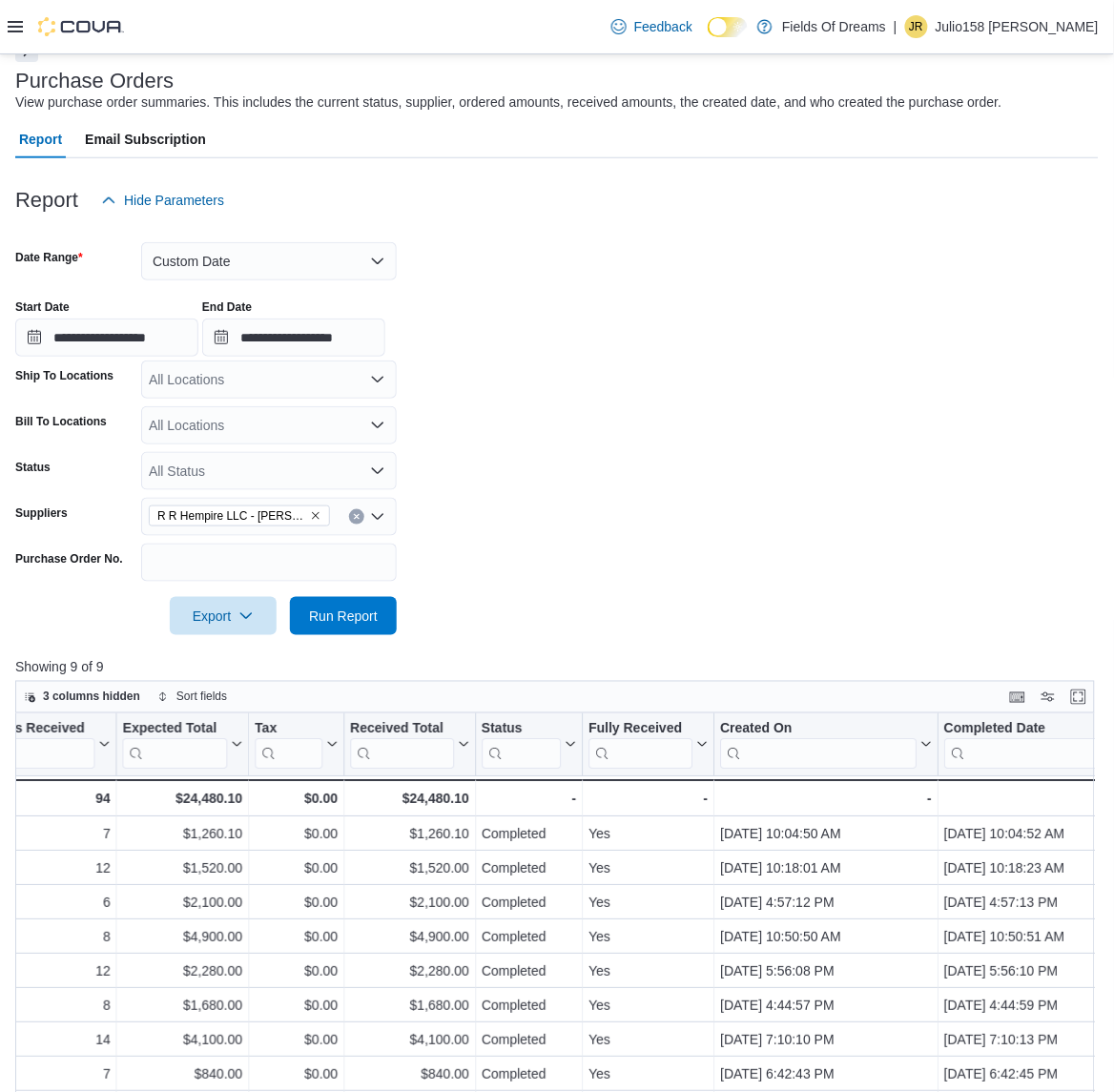
click at [554, 559] on form "**********" at bounding box center [557, 427] width 1083 height 416
click at [330, 623] on span "Run Report" at bounding box center [344, 615] width 69 height 19
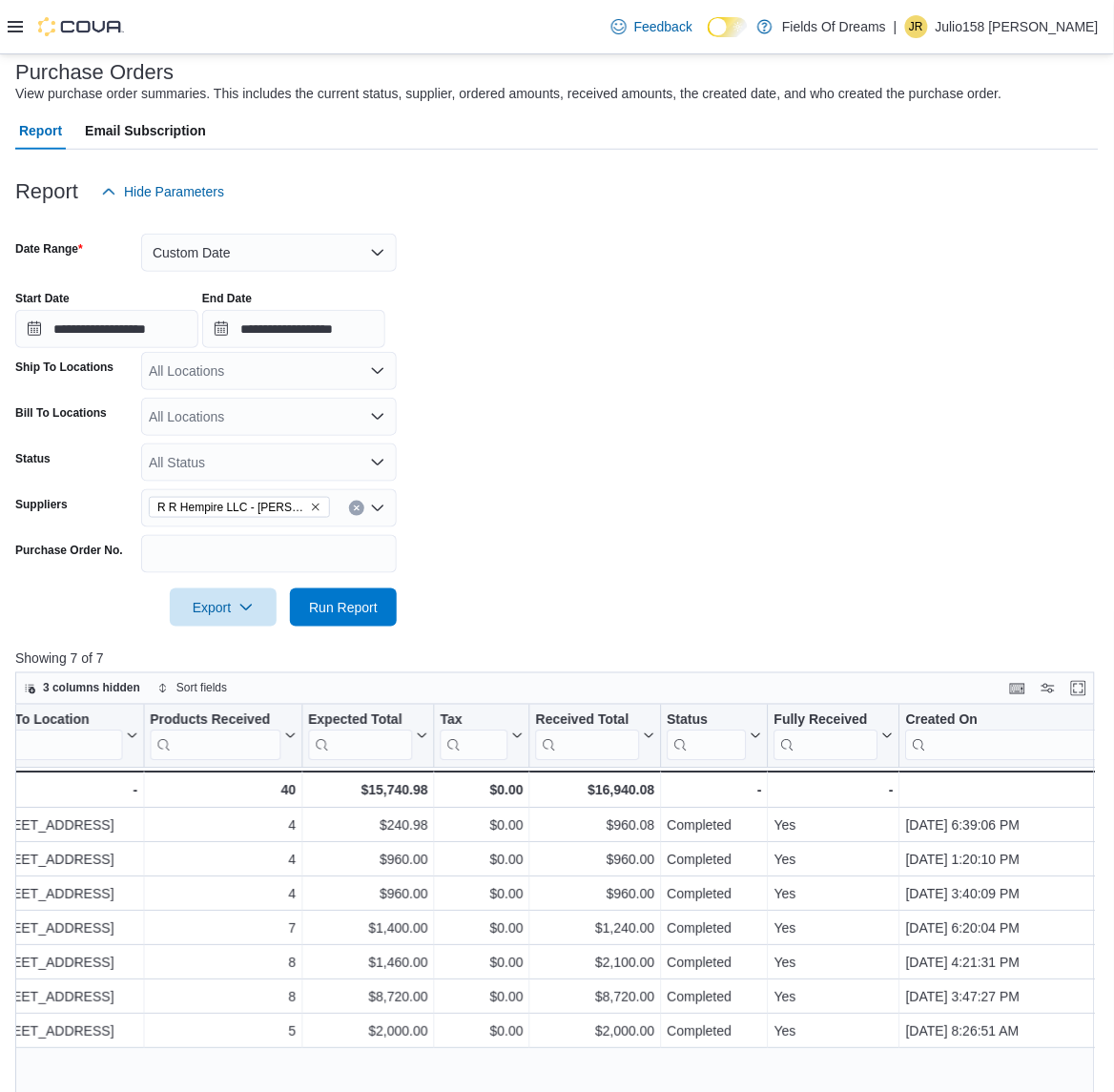
scroll to position [108, 0]
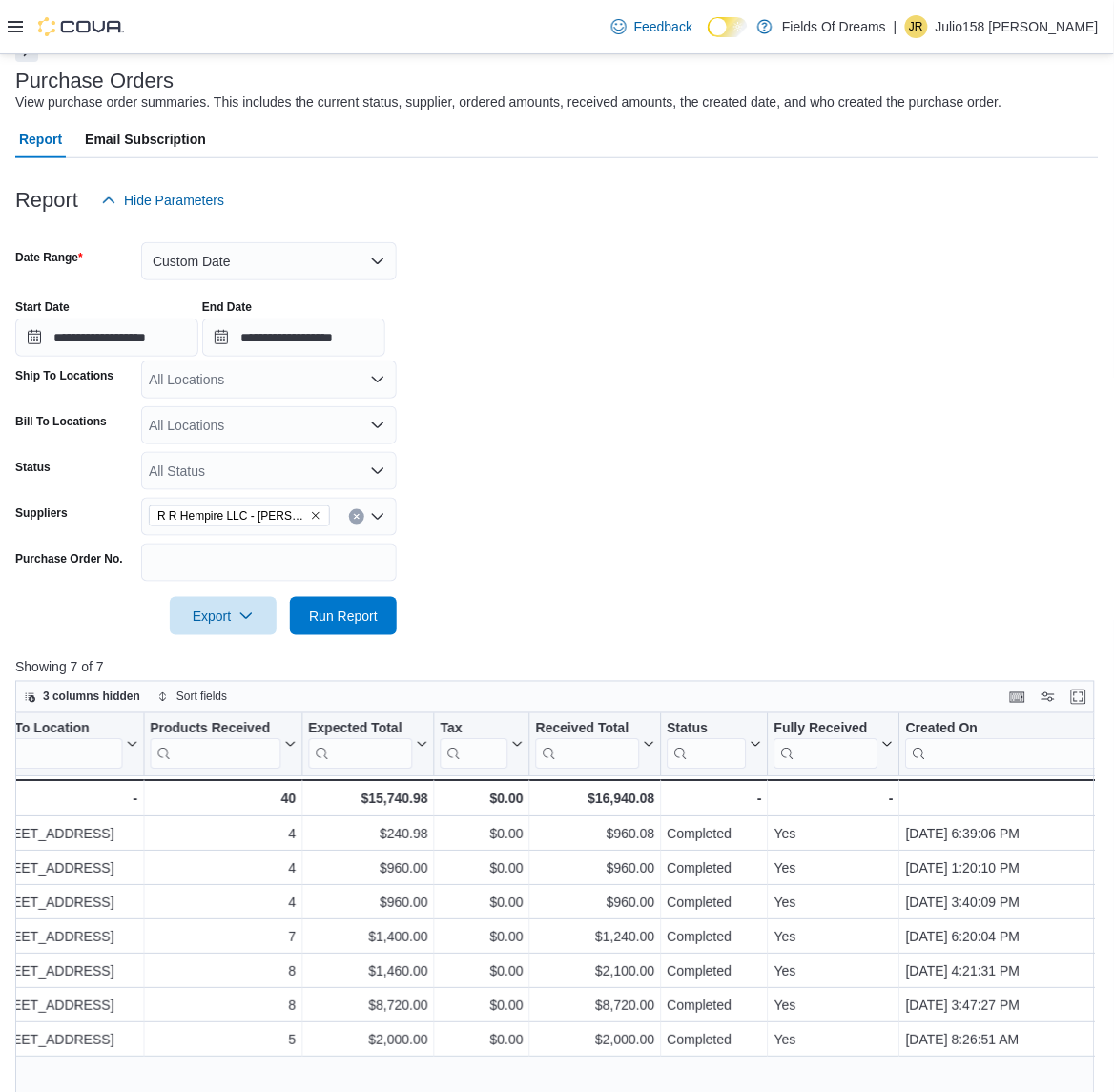
click at [363, 511] on button "Clear input" at bounding box center [356, 517] width 15 height 15
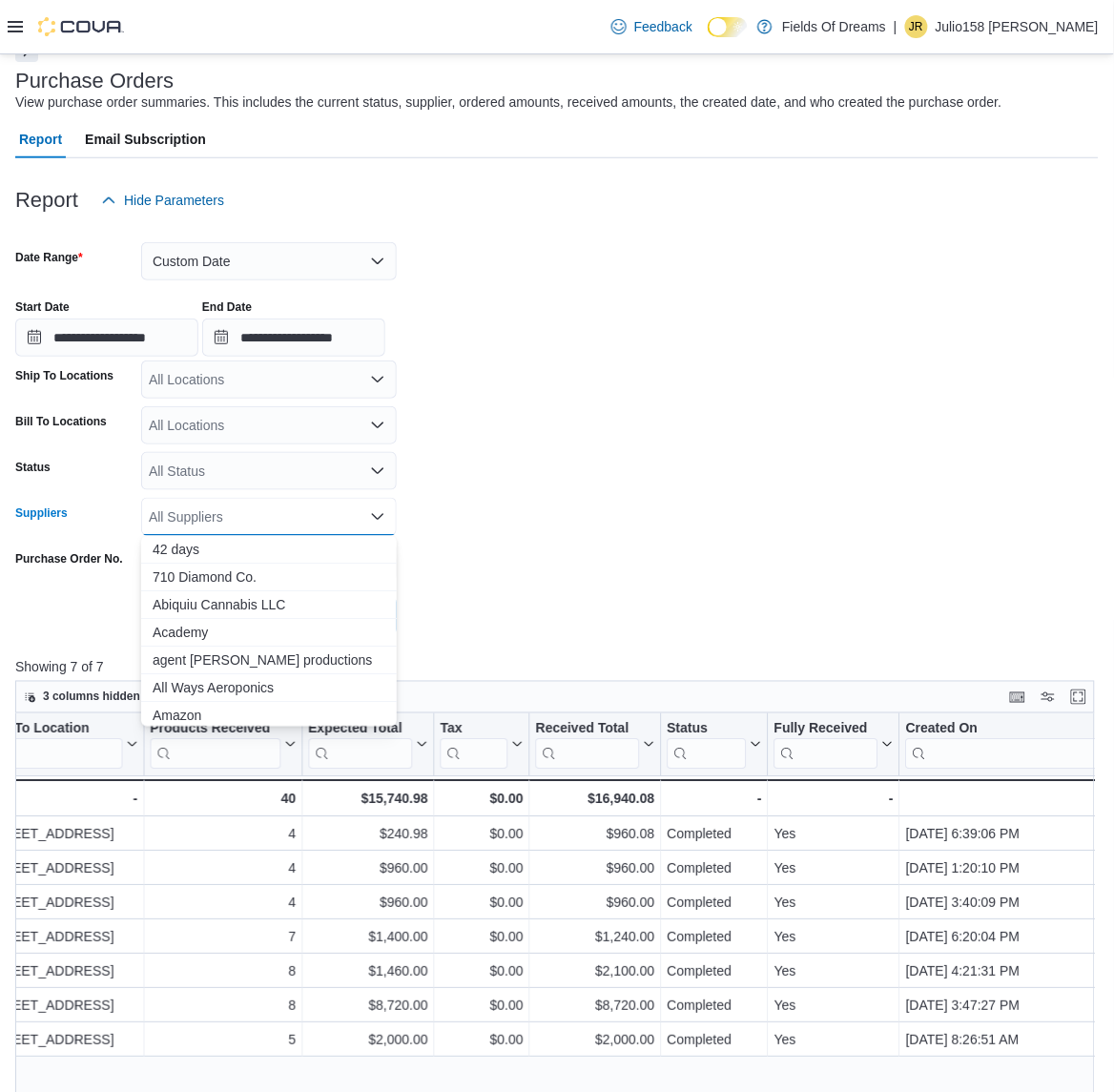
click at [333, 513] on div "All Suppliers Combo box. Selected. Combo box input. All Suppliers. Type some te…" at bounding box center [269, 517] width 256 height 38
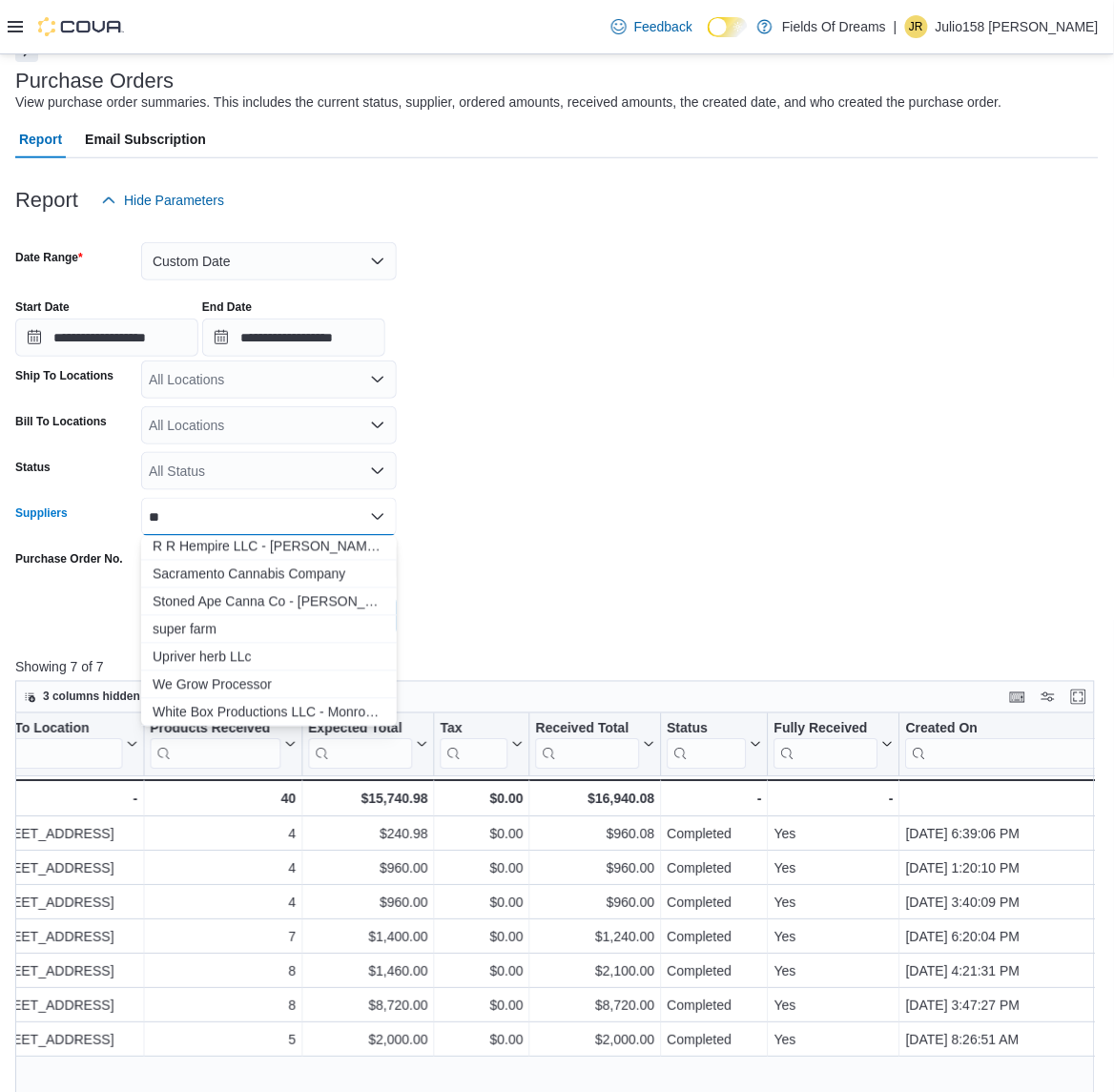
scroll to position [0, 0]
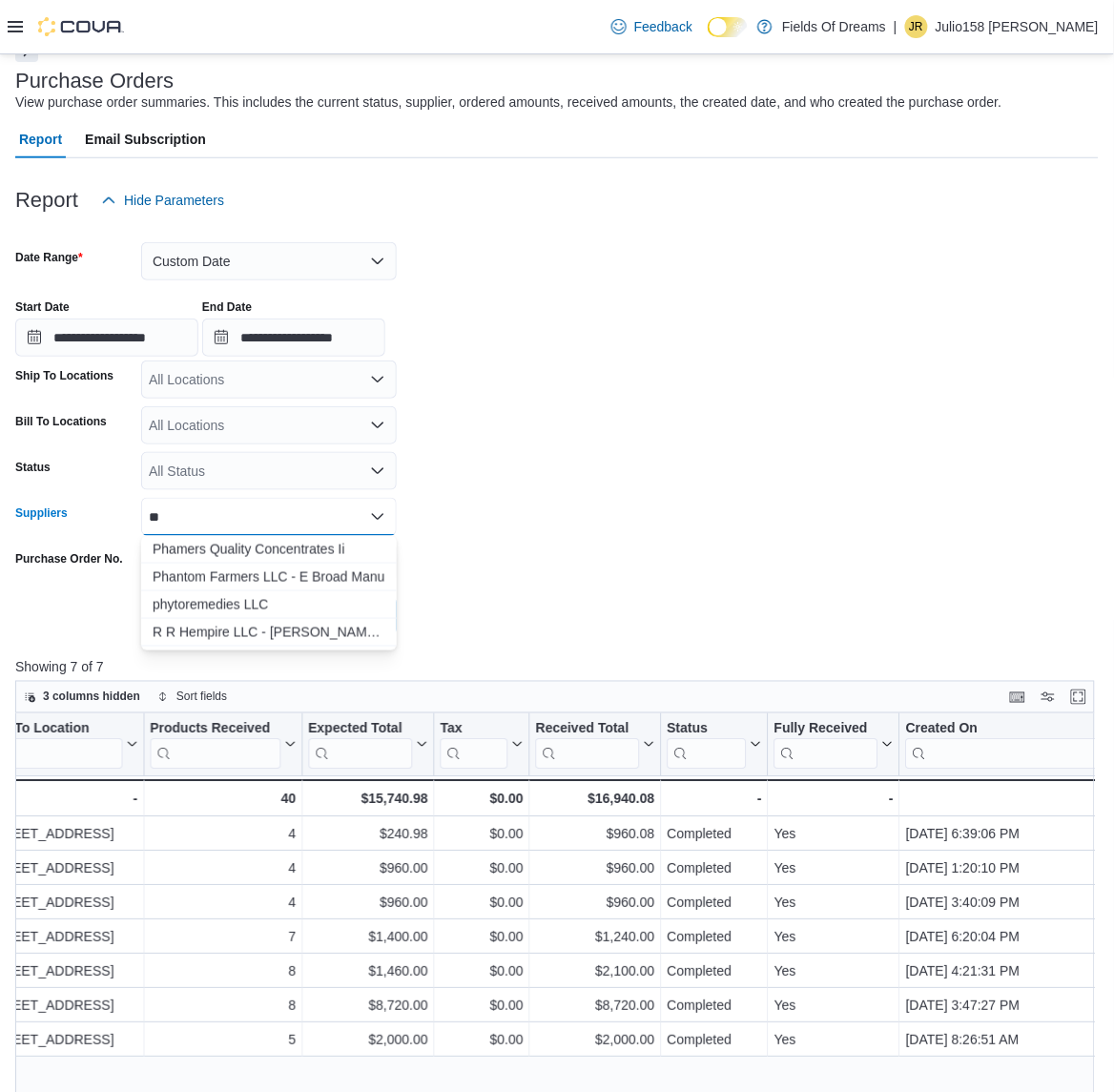
type input "*"
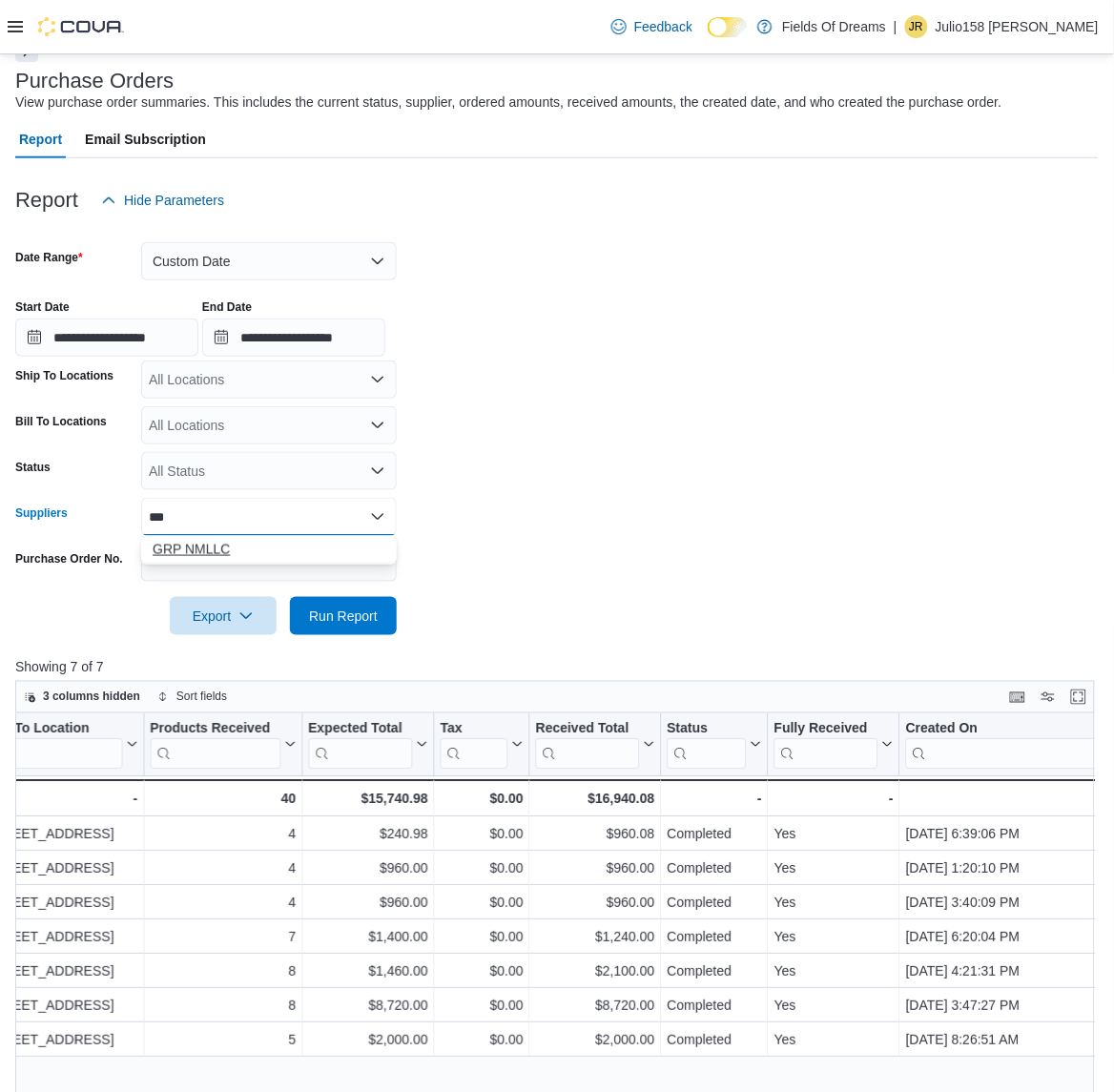
type input "***"
click at [250, 545] on span "GRP NMLLC" at bounding box center [269, 549] width 233 height 19
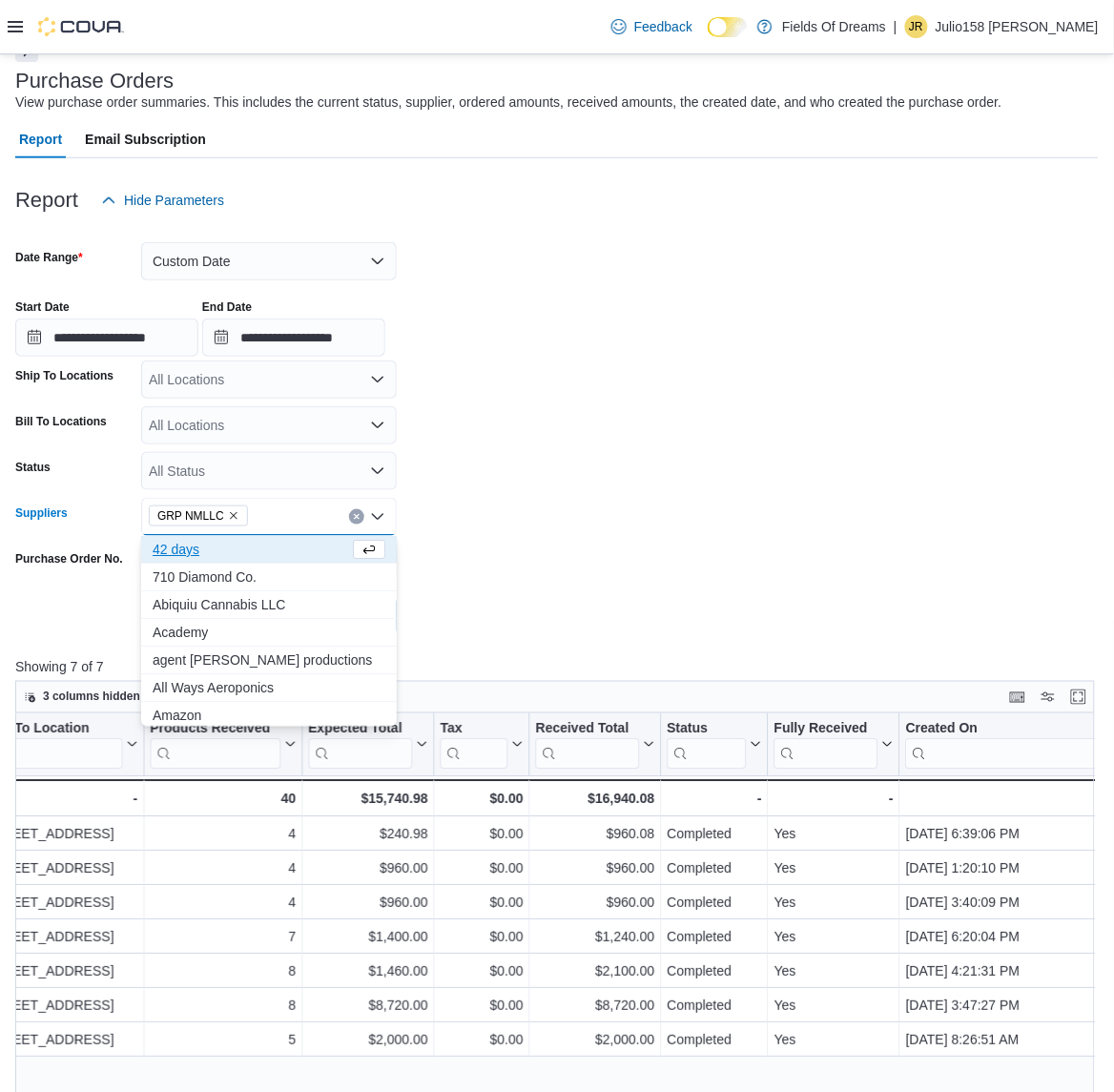
click at [456, 574] on form "**********" at bounding box center [557, 427] width 1083 height 416
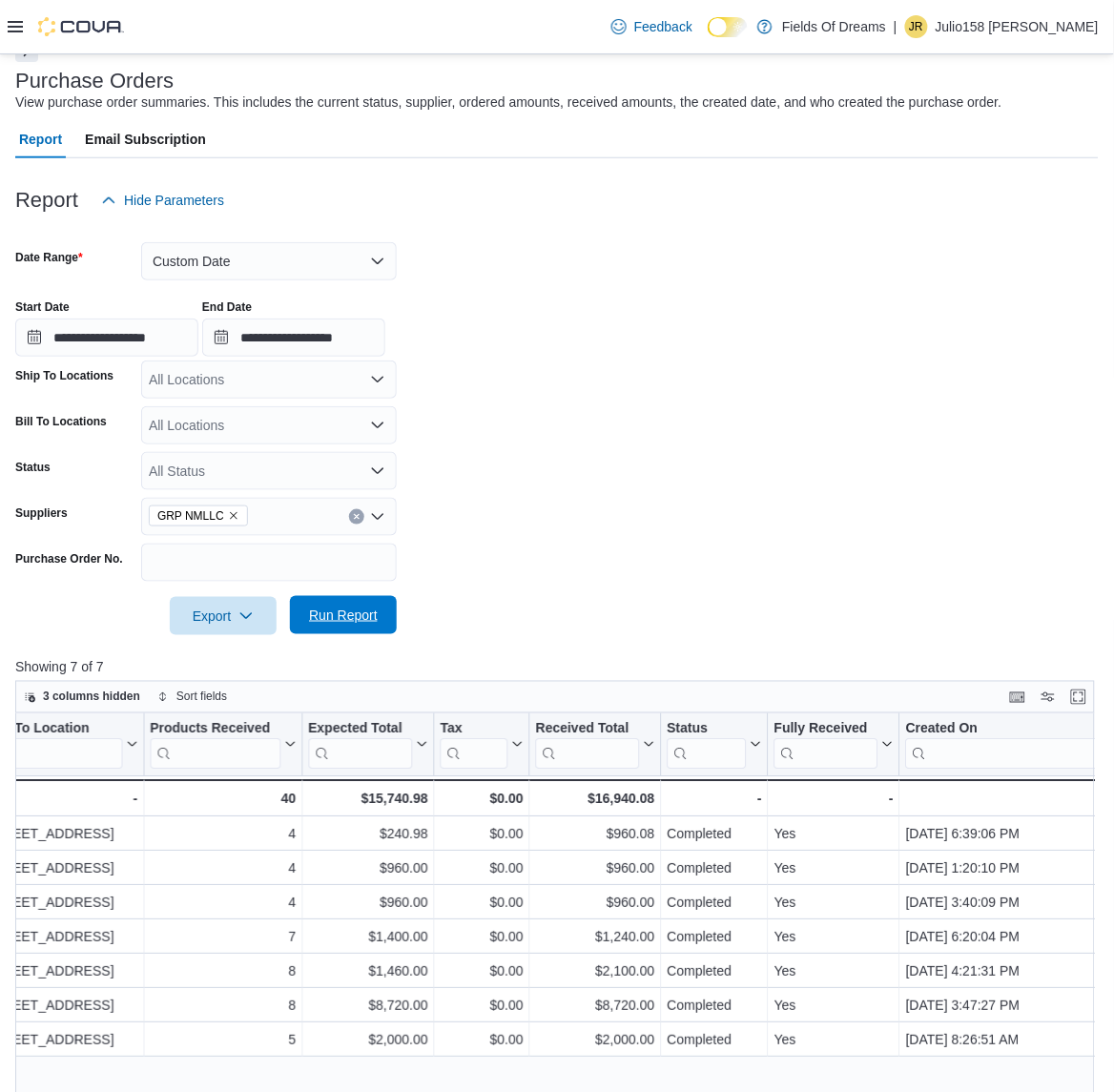
click at [353, 612] on span "Run Report" at bounding box center [344, 615] width 69 height 19
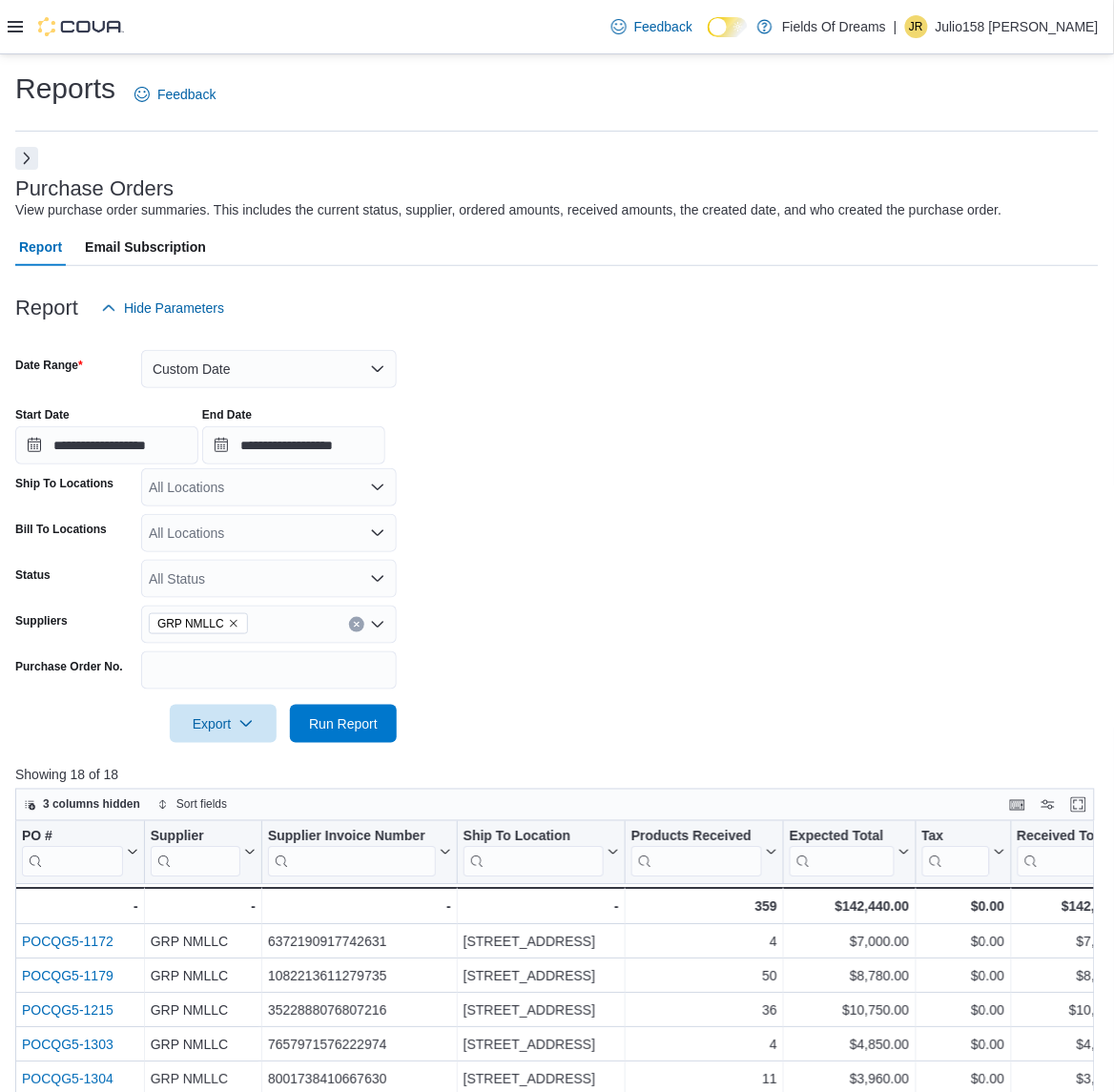
click at [353, 623] on icon "Clear input" at bounding box center [356, 625] width 8 height 8
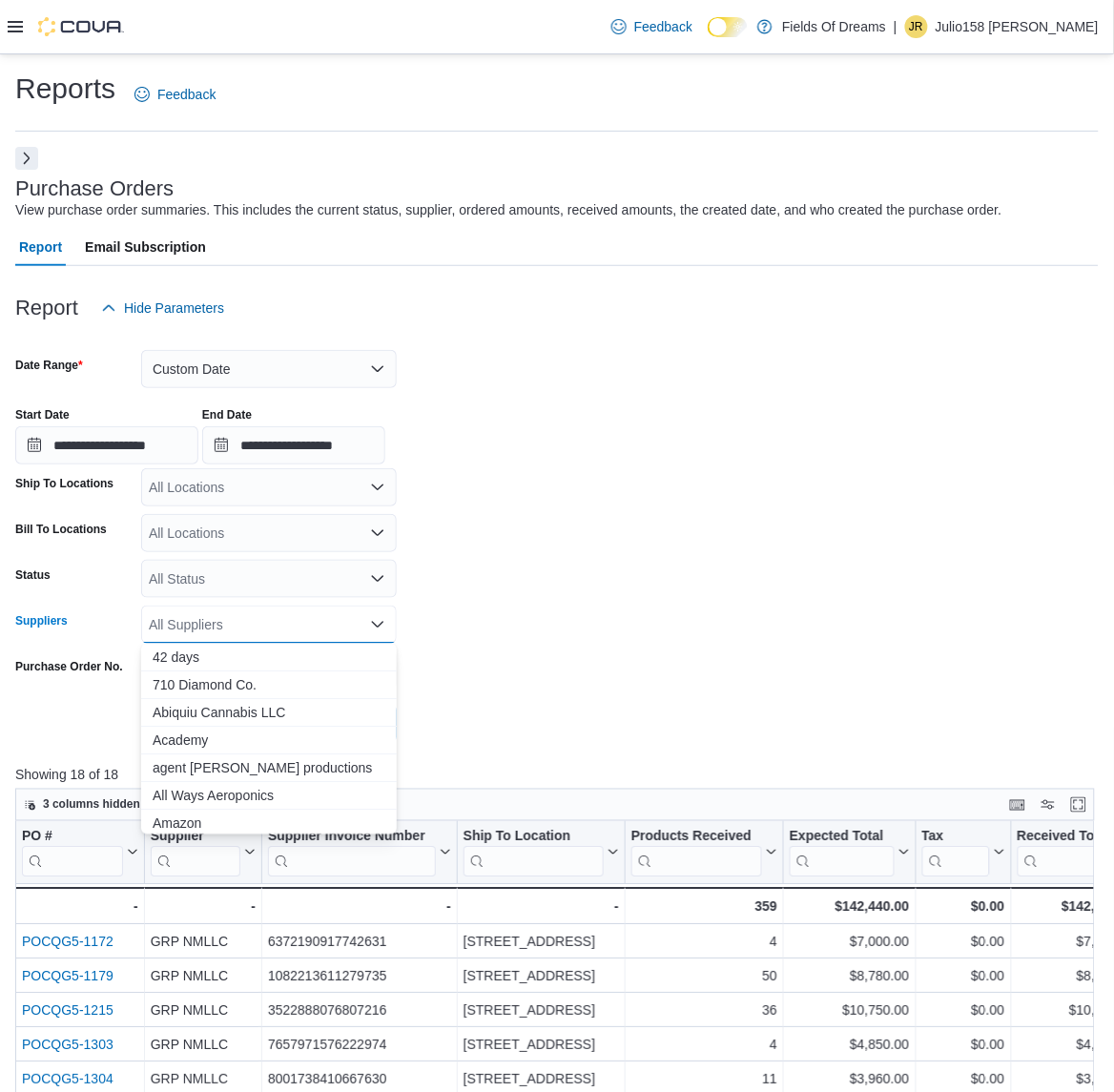
click at [301, 625] on div "All Suppliers" at bounding box center [269, 625] width 256 height 38
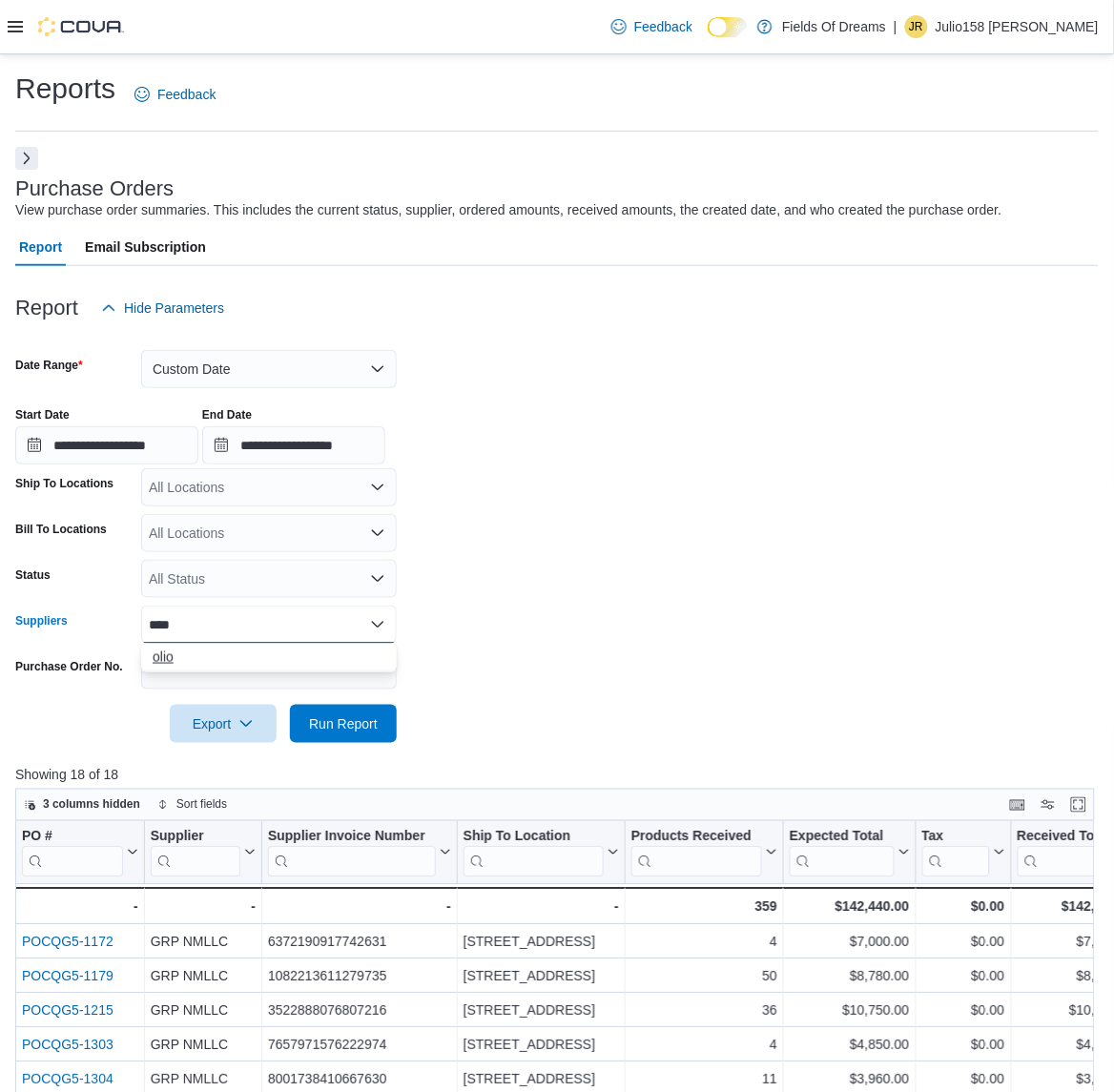
type input "****"
click at [251, 660] on span "olio" at bounding box center [269, 657] width 233 height 19
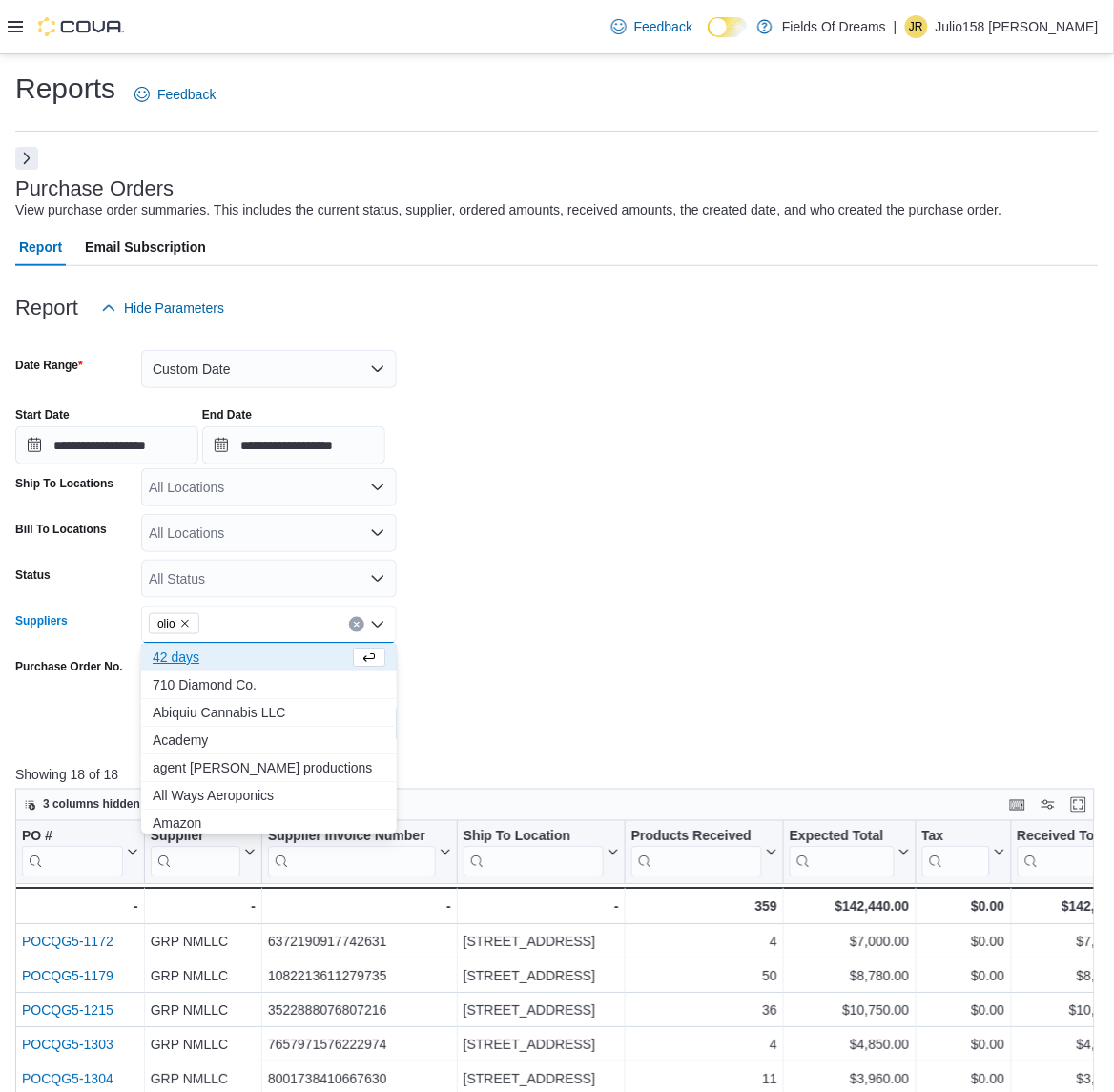
click at [615, 698] on div at bounding box center [557, 697] width 1083 height 15
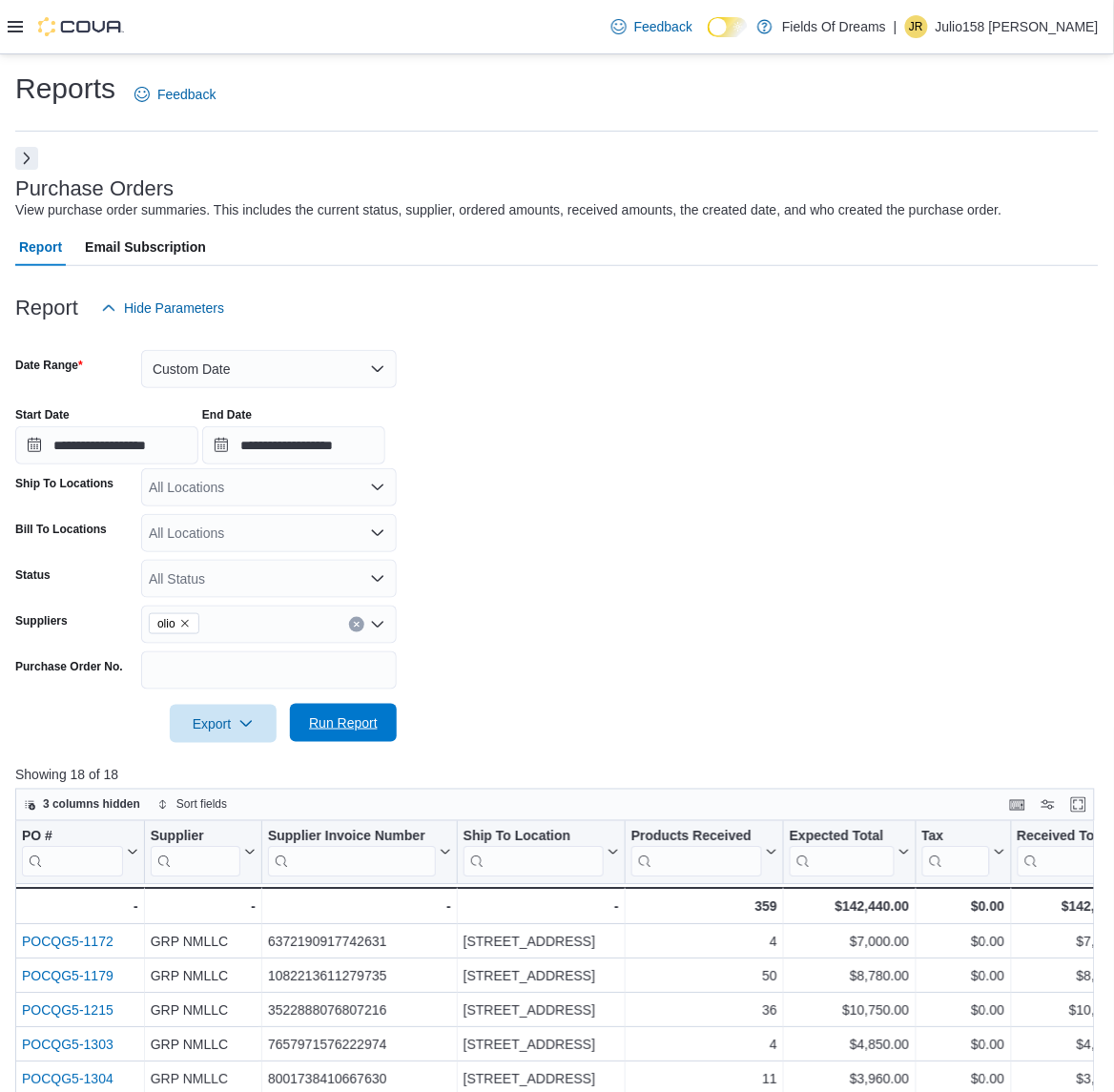
click at [367, 716] on span "Run Report" at bounding box center [344, 723] width 69 height 19
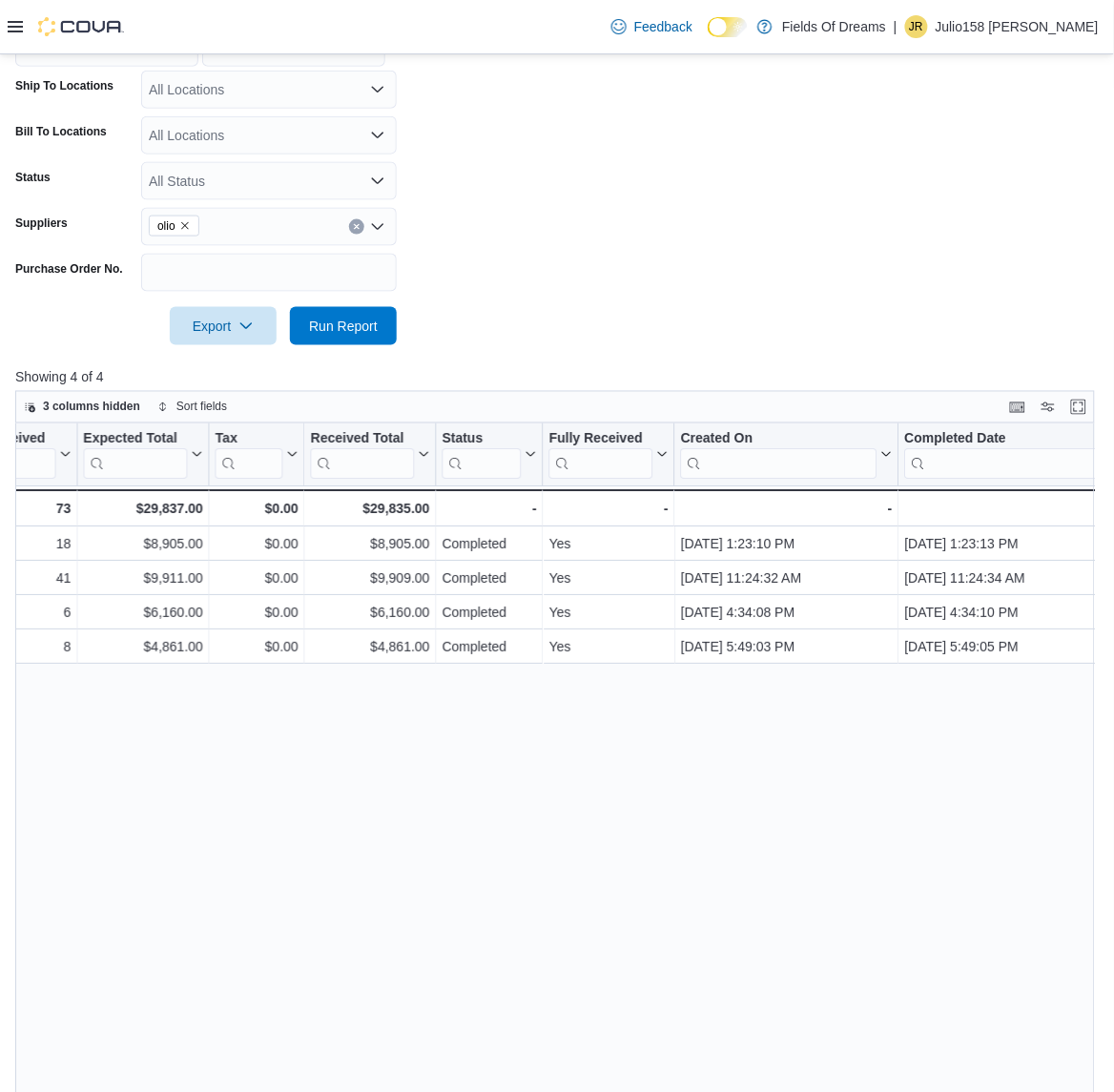
scroll to position [346, 0]
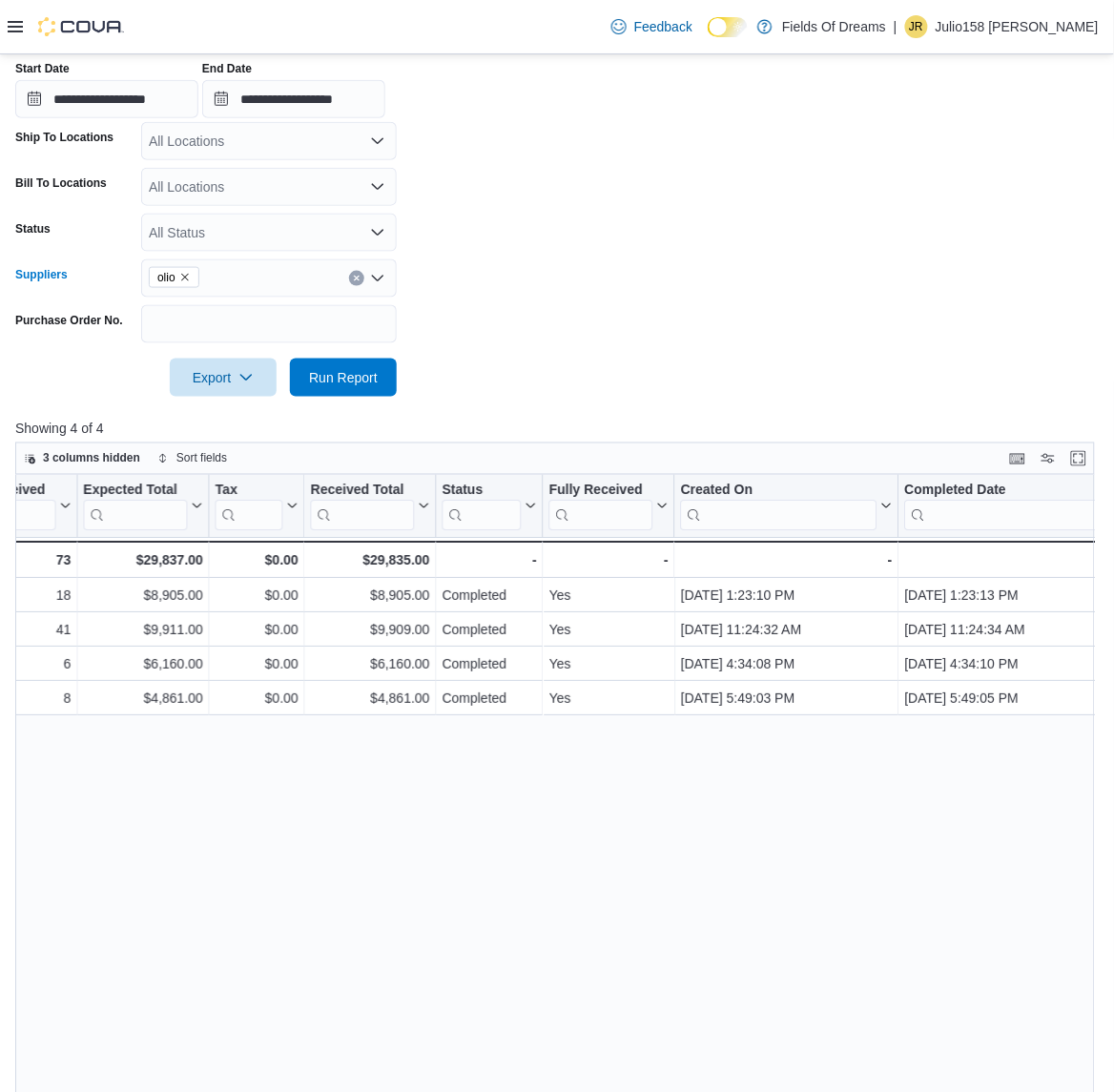
click at [350, 274] on button "Clear input" at bounding box center [356, 279] width 15 height 15
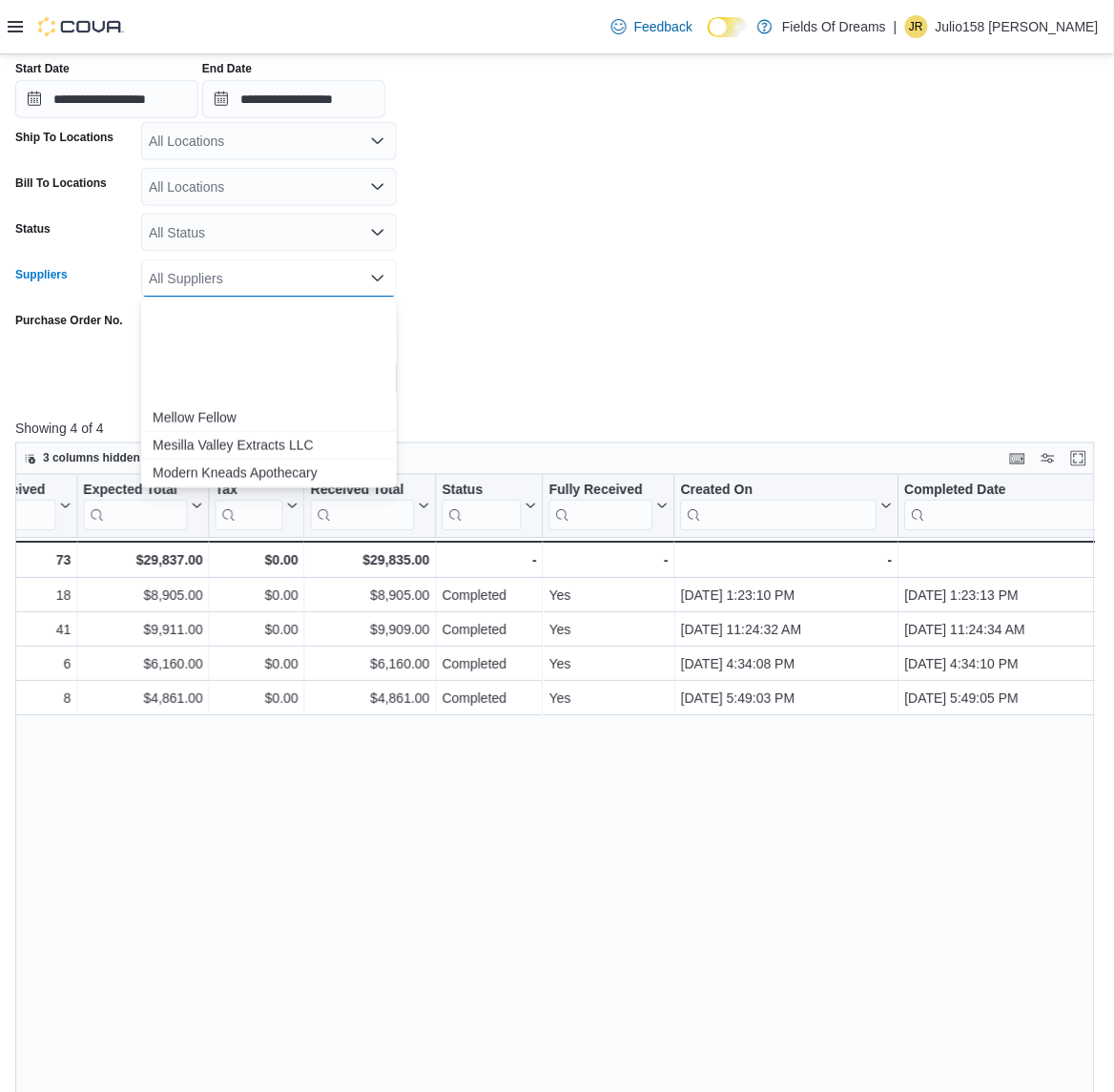
scroll to position [2147, 0]
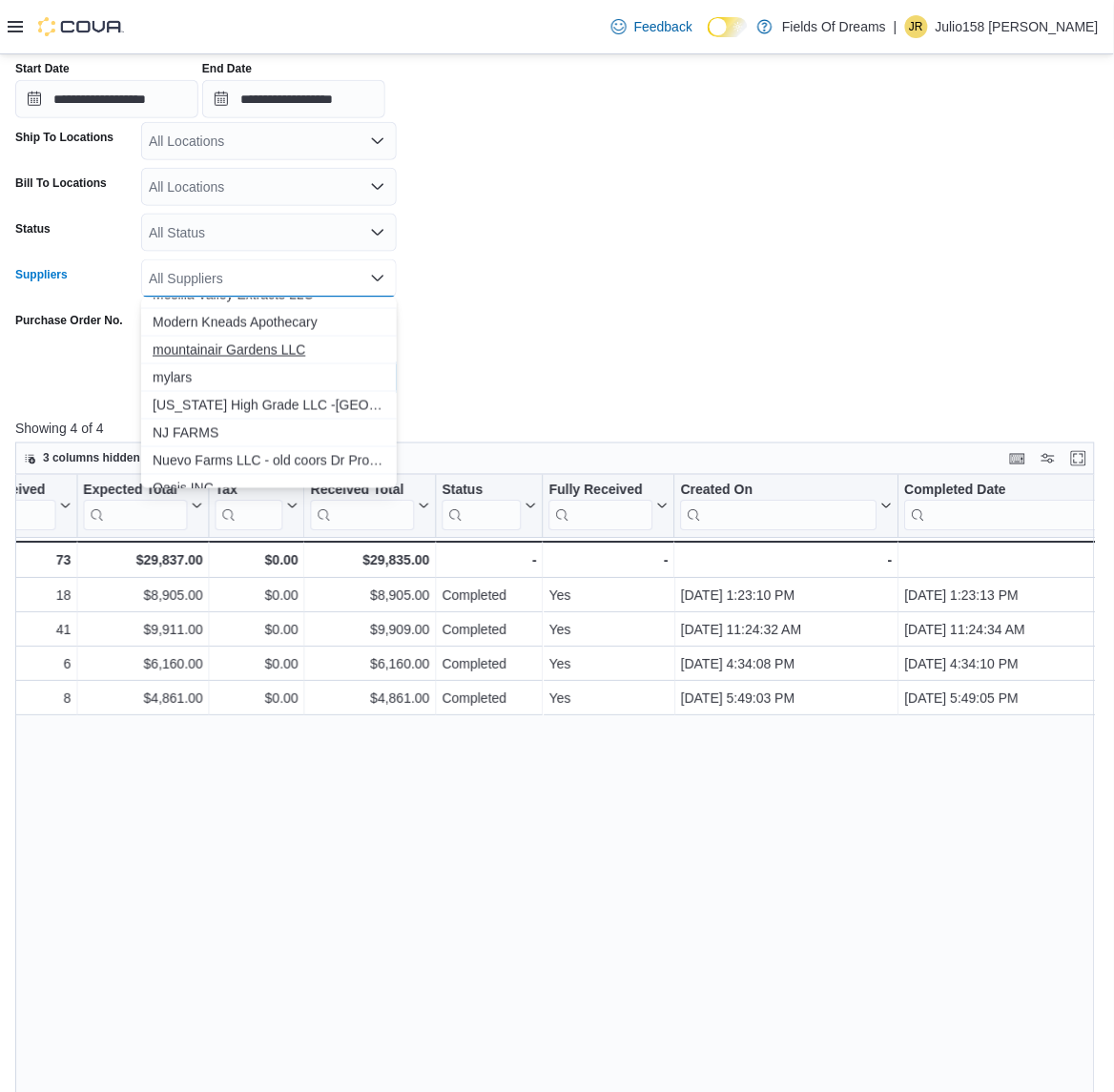
click at [258, 344] on span "mountainair Gardens LLC" at bounding box center [269, 350] width 233 height 19
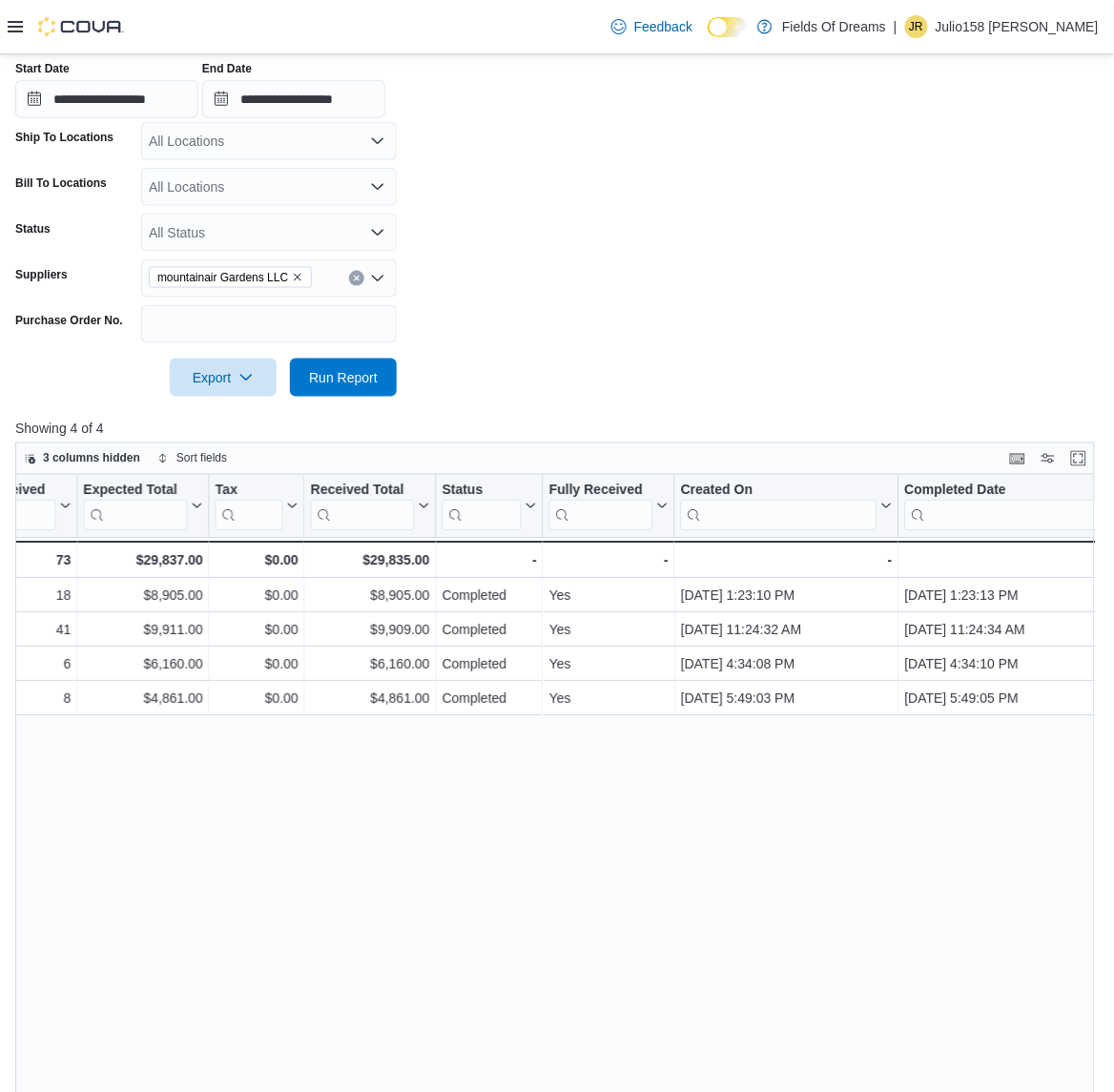
click at [593, 344] on div at bounding box center [557, 351] width 1083 height 15
click at [345, 374] on span "Run Report" at bounding box center [344, 376] width 69 height 19
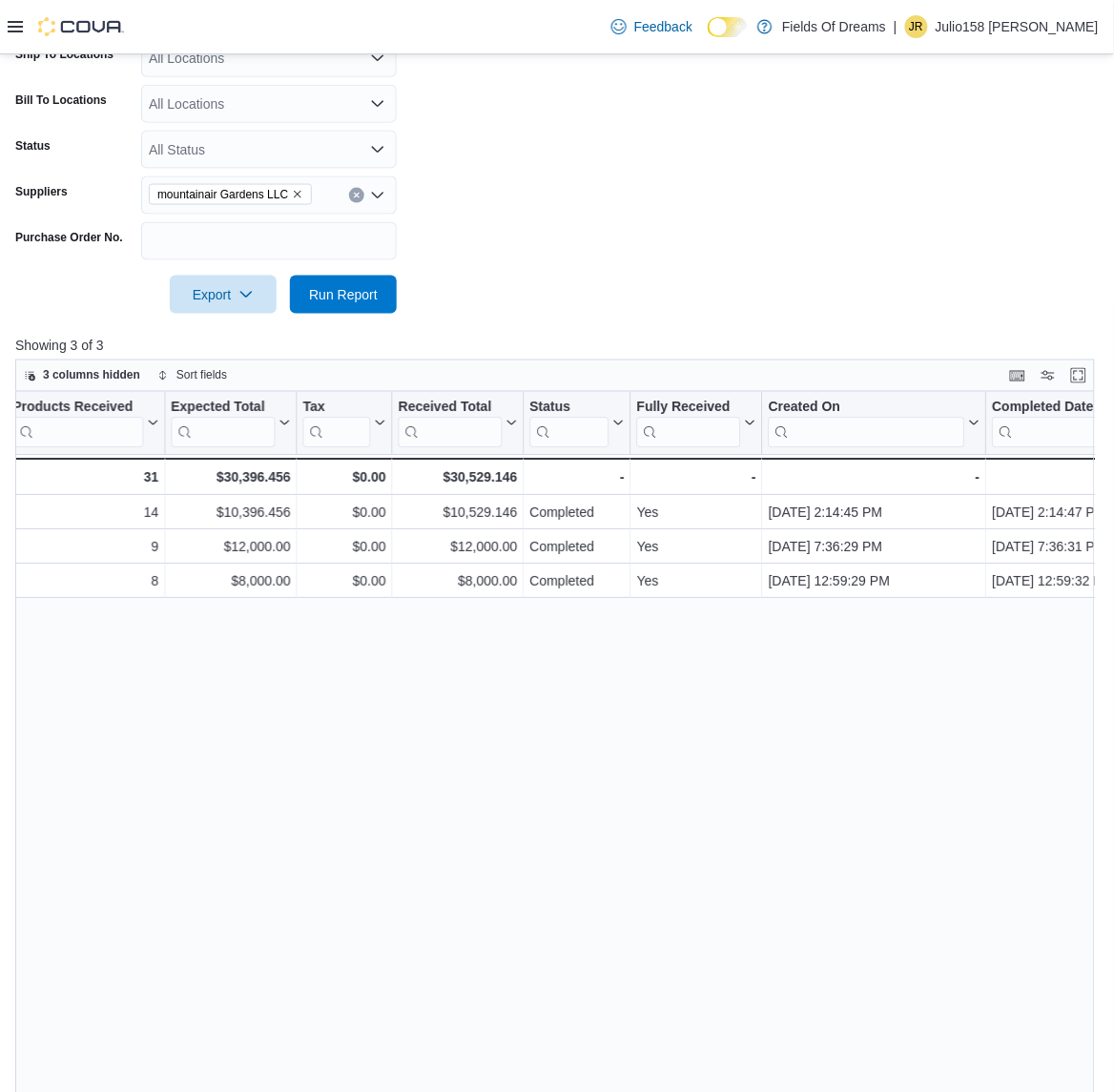
scroll to position [346, 0]
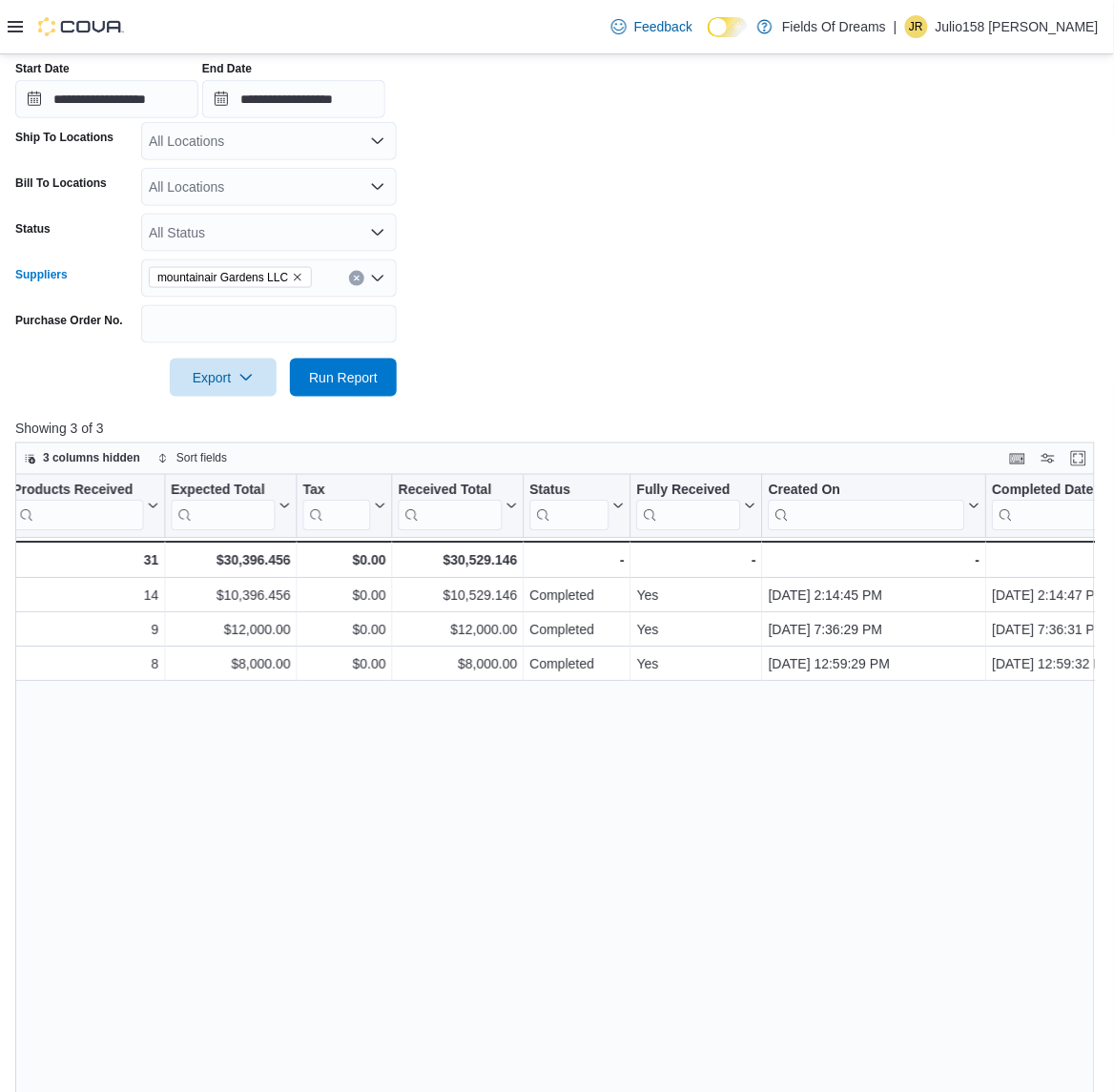
click at [329, 277] on div "mountainair Gardens LLC" at bounding box center [269, 279] width 256 height 38
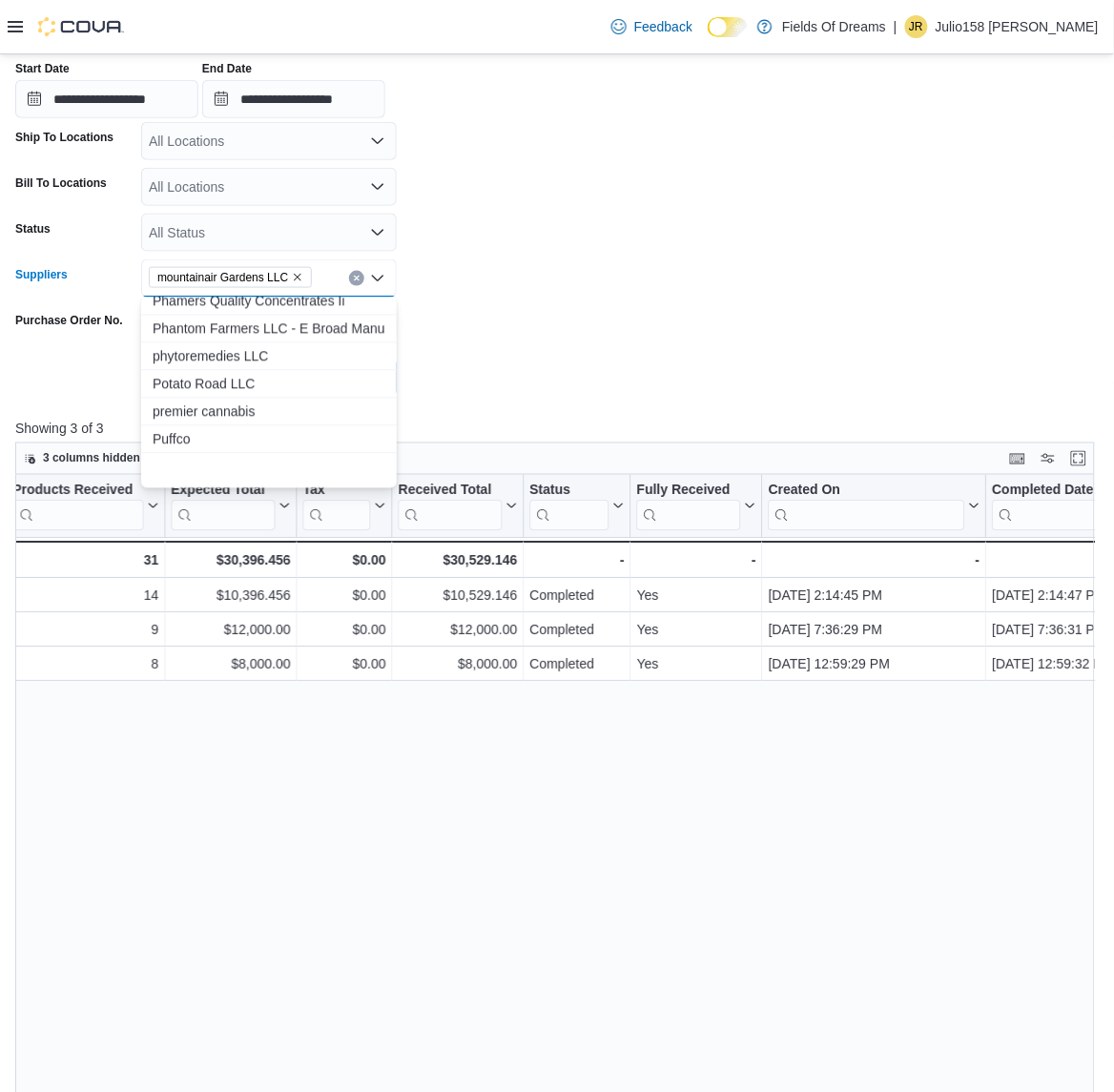
scroll to position [2385, 0]
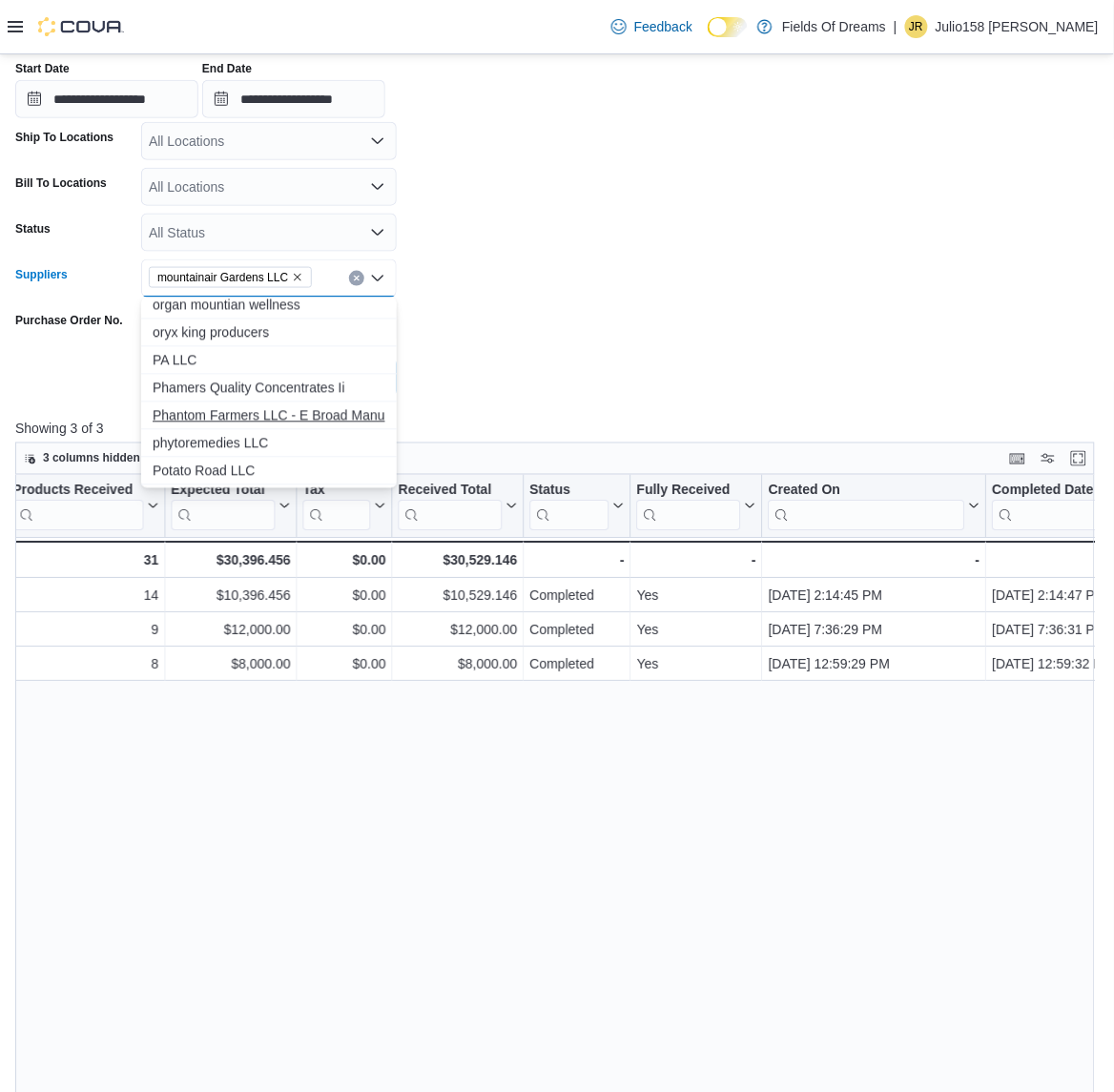
click at [255, 416] on span "Phantom Farmers LLC - E Broad Manu" at bounding box center [269, 416] width 233 height 19
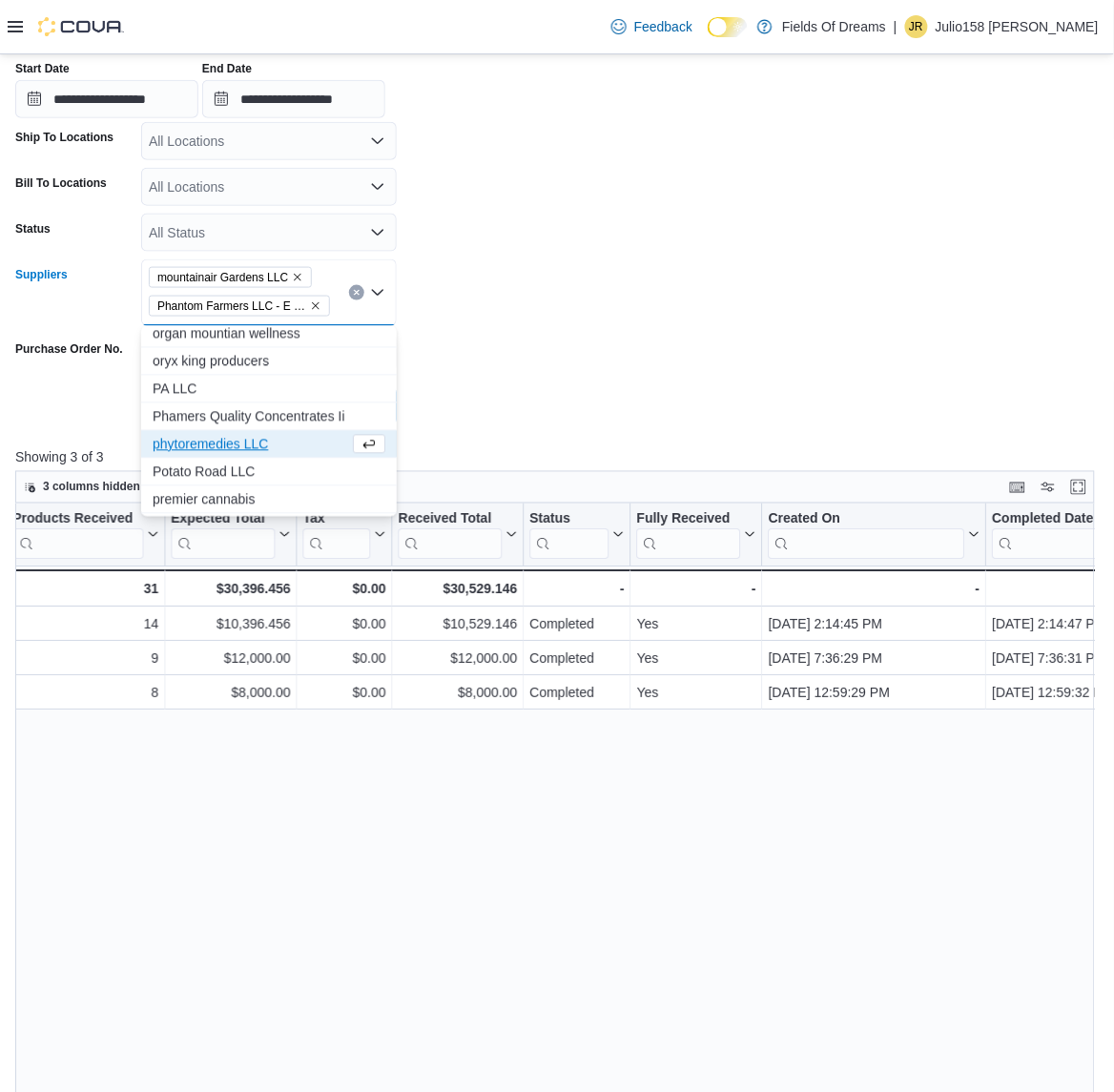
click at [632, 330] on form "**********" at bounding box center [557, 203] width 1083 height 444
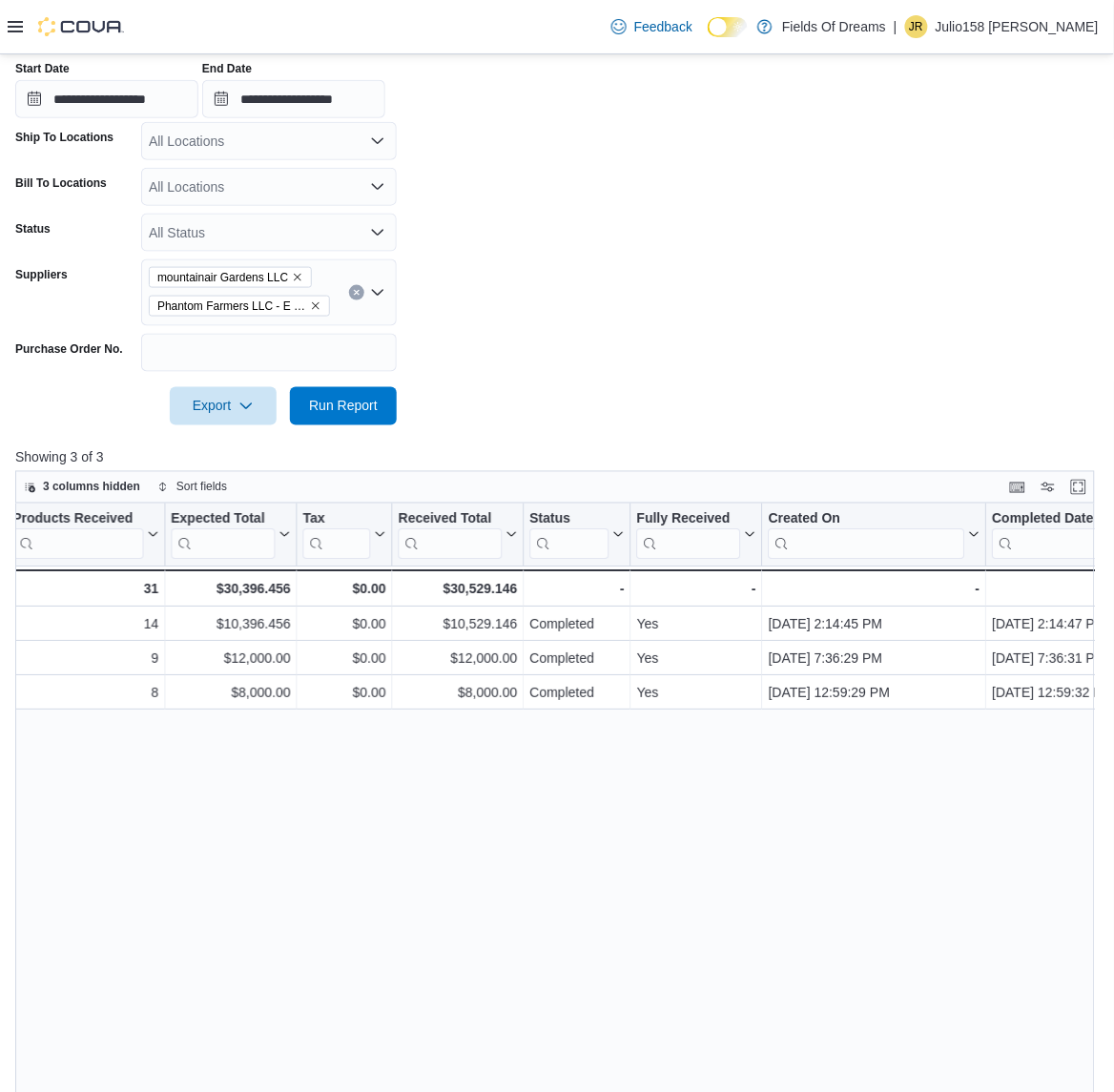
click at [355, 381] on div at bounding box center [557, 379] width 1083 height 15
click at [358, 388] on span "Run Report" at bounding box center [344, 405] width 84 height 38
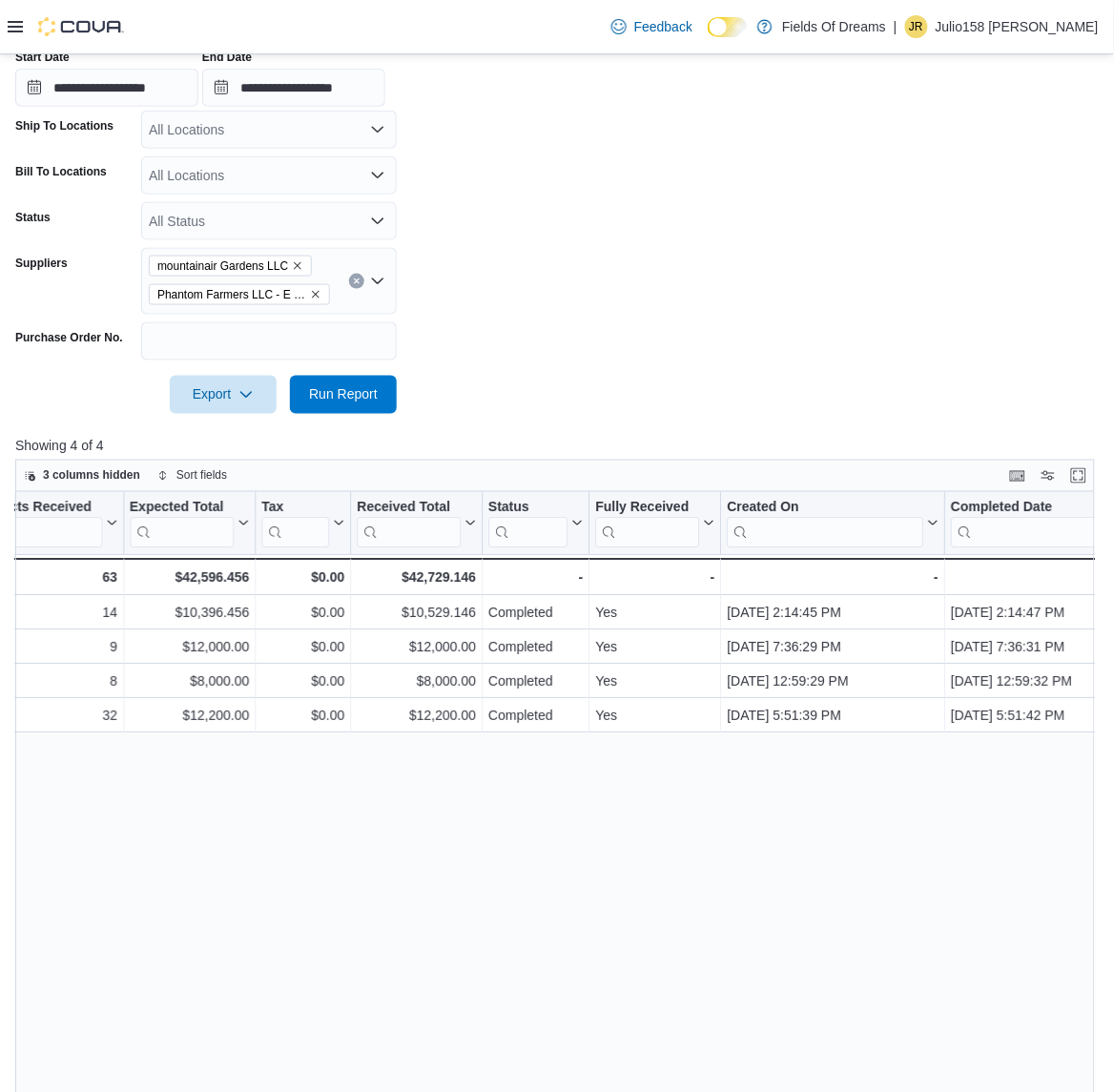
scroll to position [137, 0]
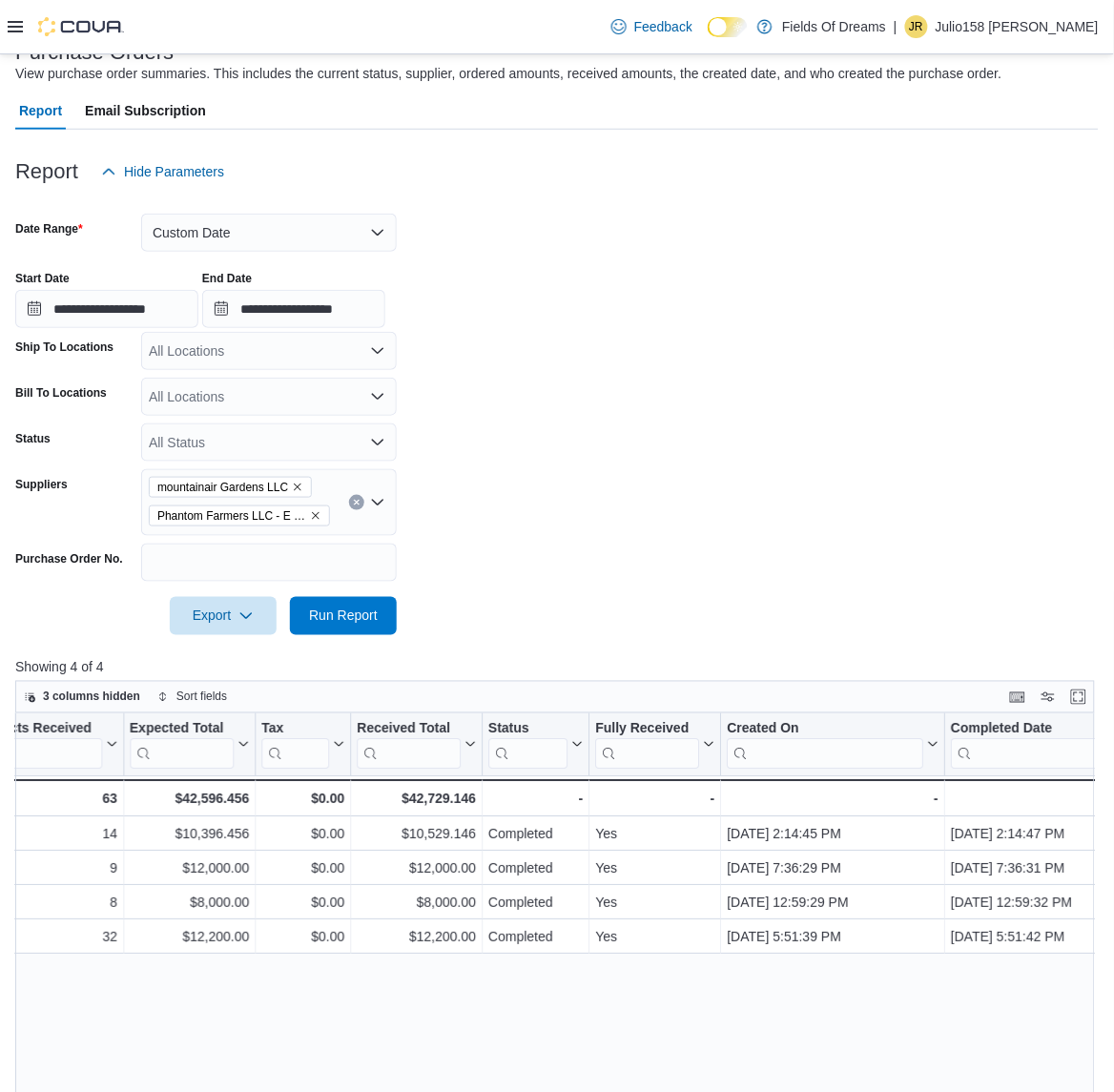
click at [355, 506] on button "Clear input" at bounding box center [356, 503] width 15 height 15
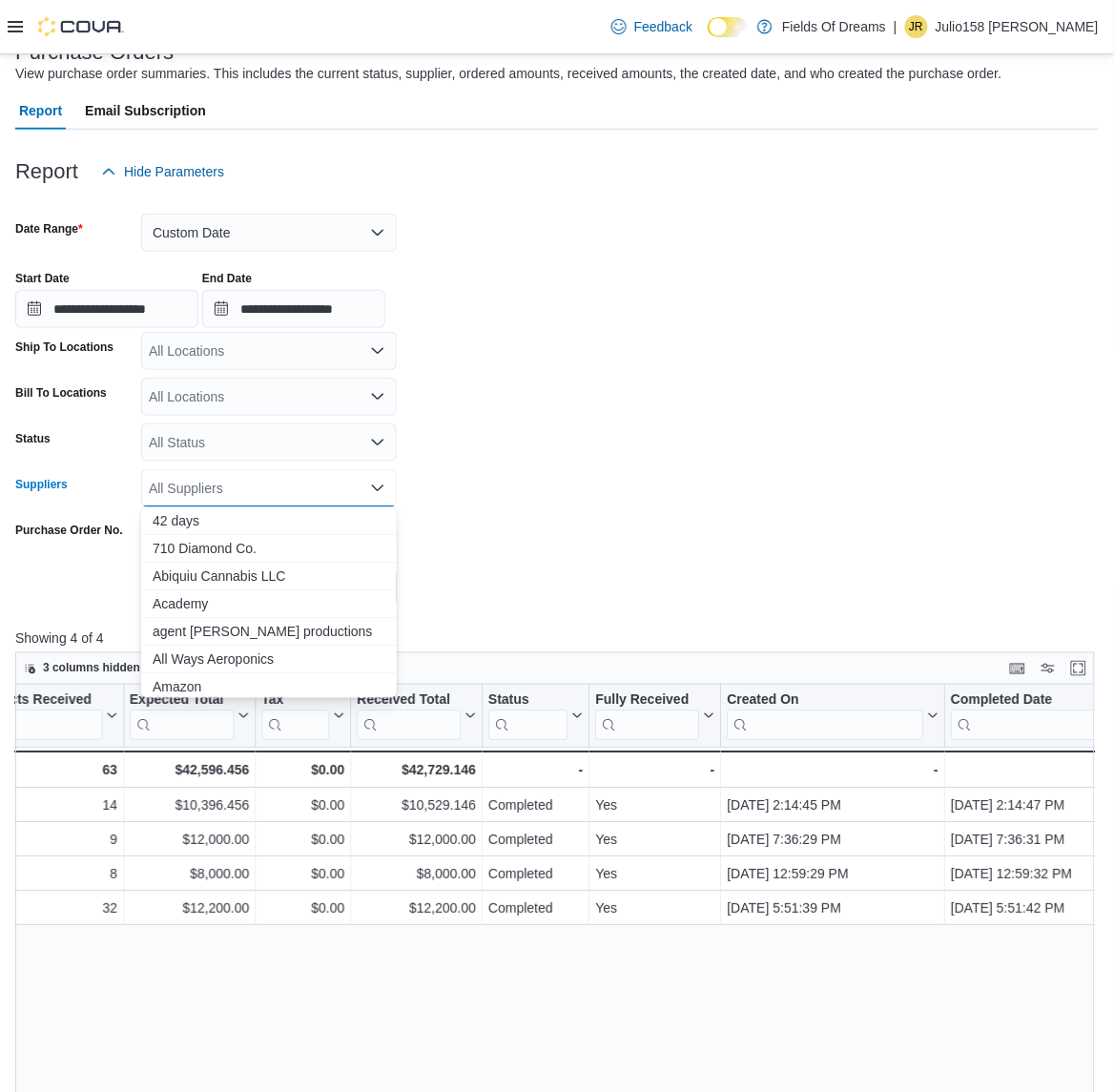
click at [483, 516] on form "**********" at bounding box center [557, 398] width 1083 height 416
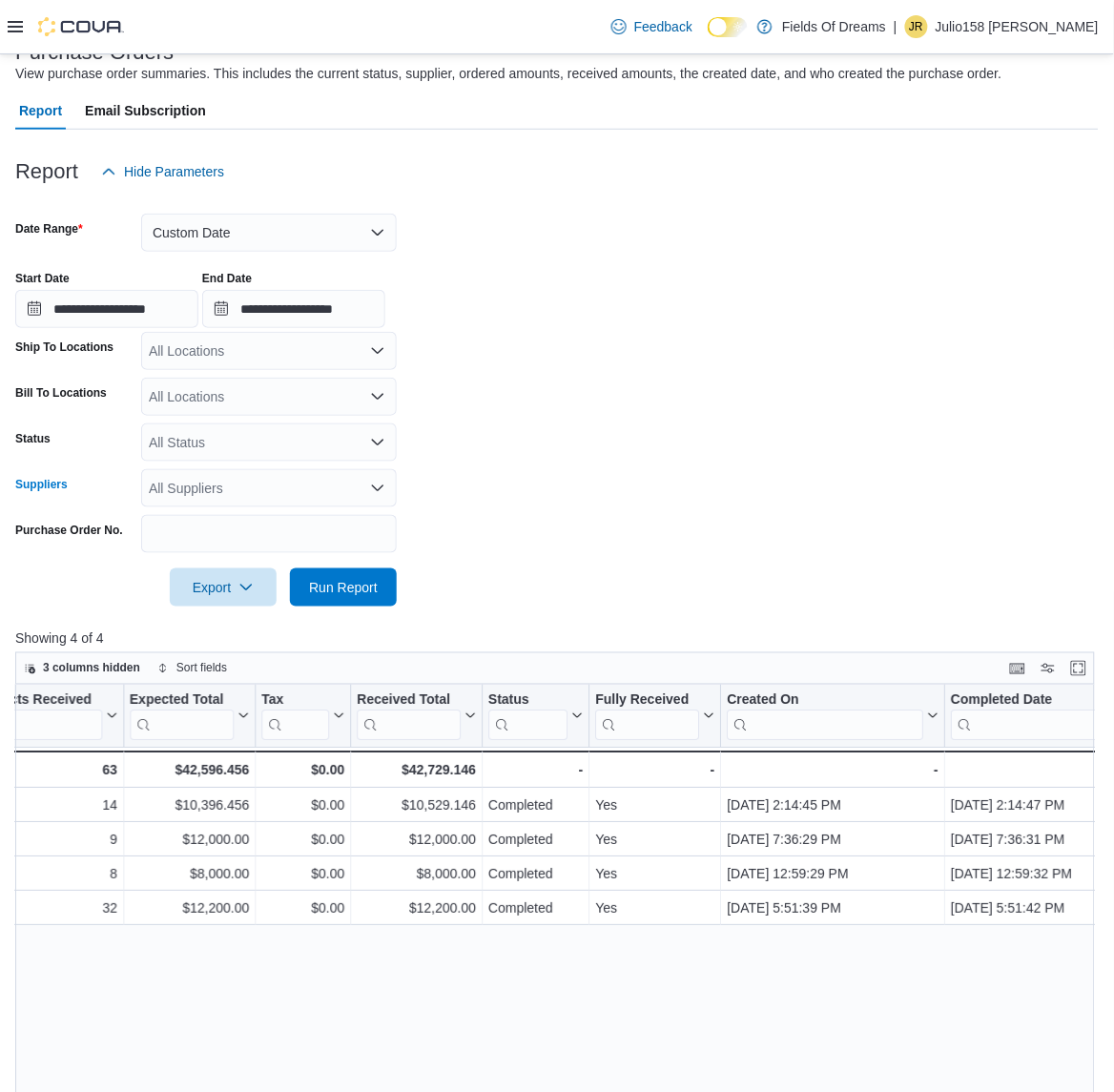
click at [258, 488] on div "All Suppliers" at bounding box center [269, 488] width 256 height 38
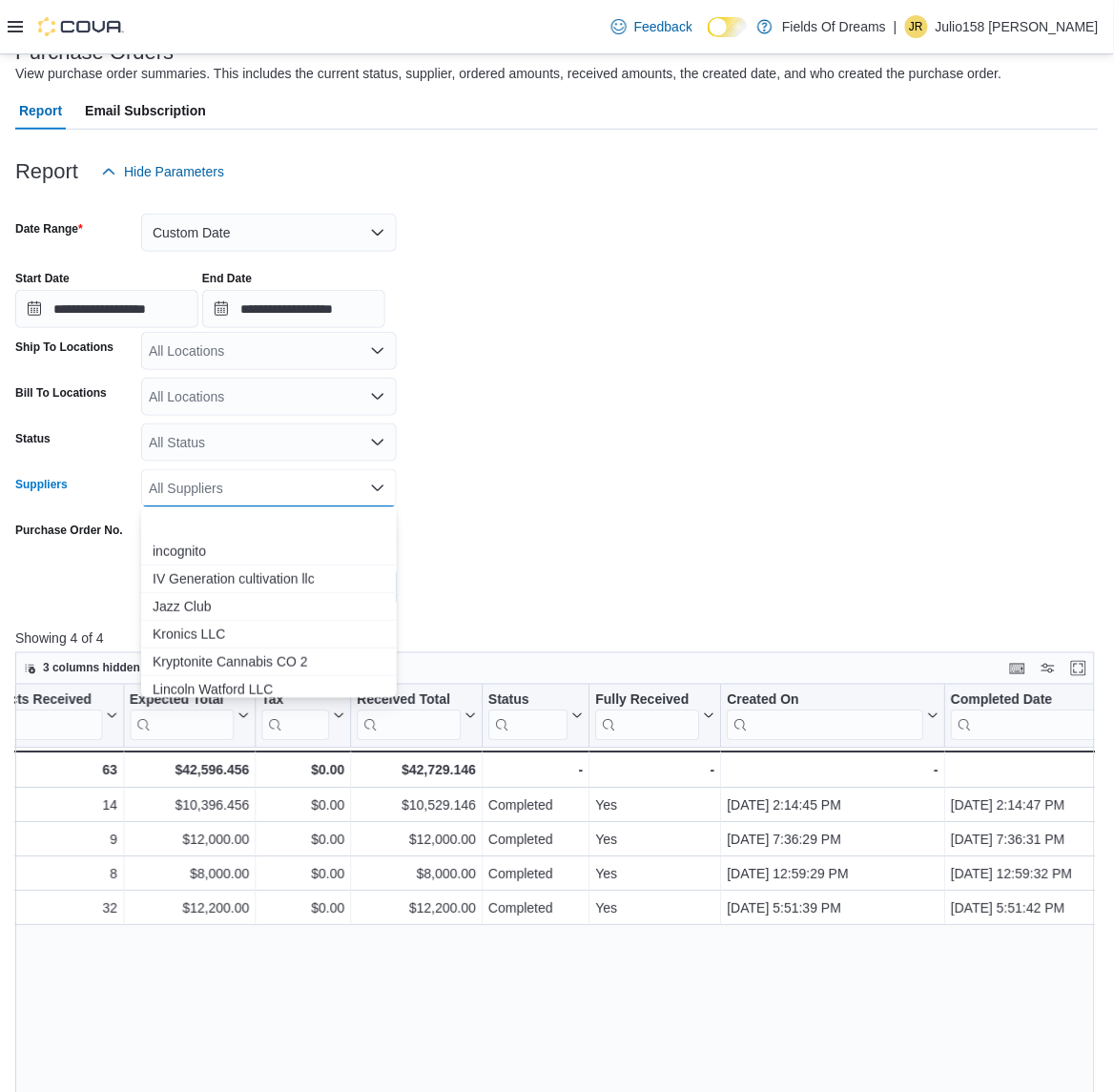
scroll to position [1908, 0]
click at [246, 625] on span "Lucky Dog Farm LLC- Saline Pump Manufacturer" at bounding box center [269, 632] width 233 height 19
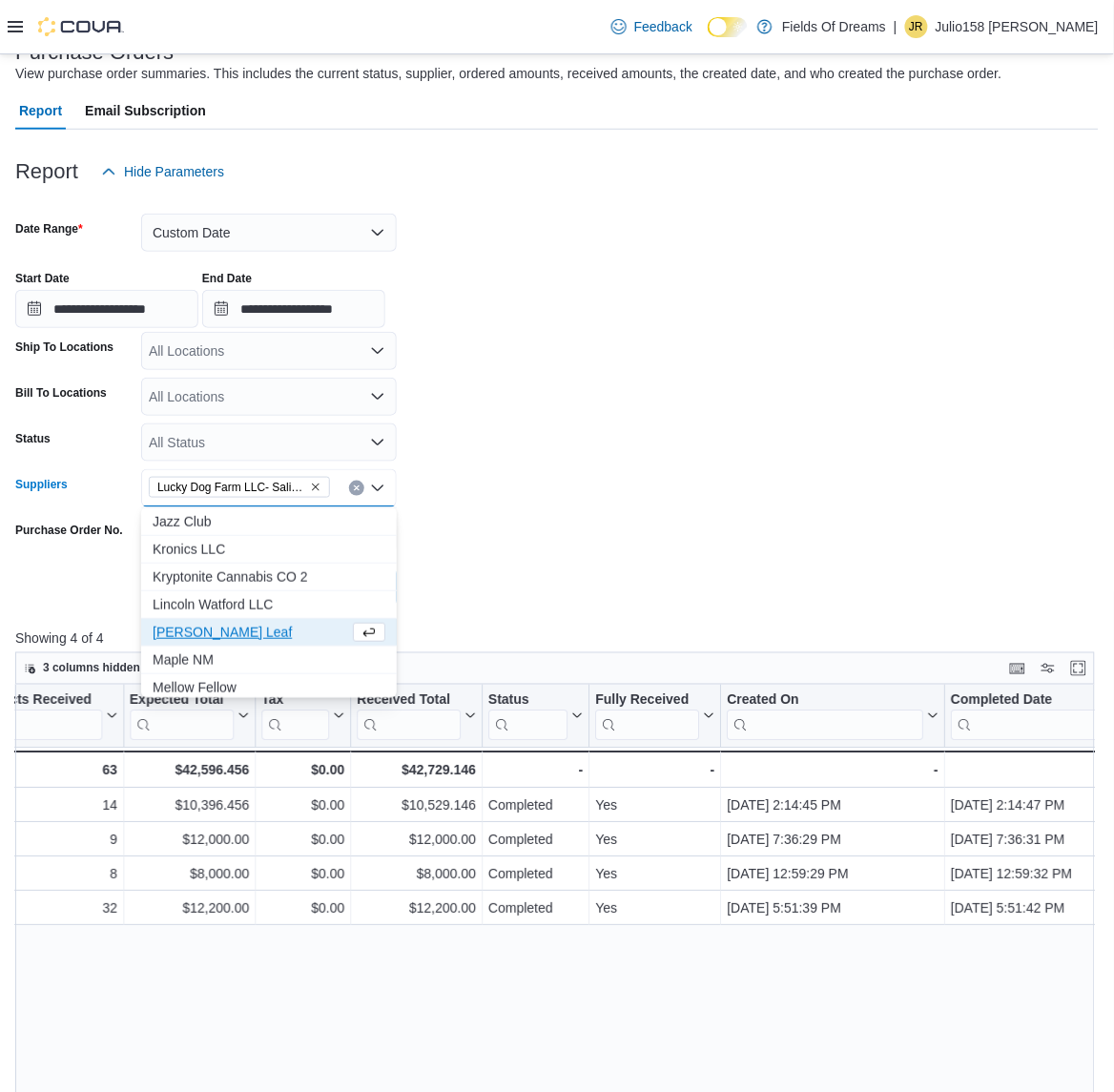
click at [493, 549] on form "**********" at bounding box center [557, 398] width 1083 height 416
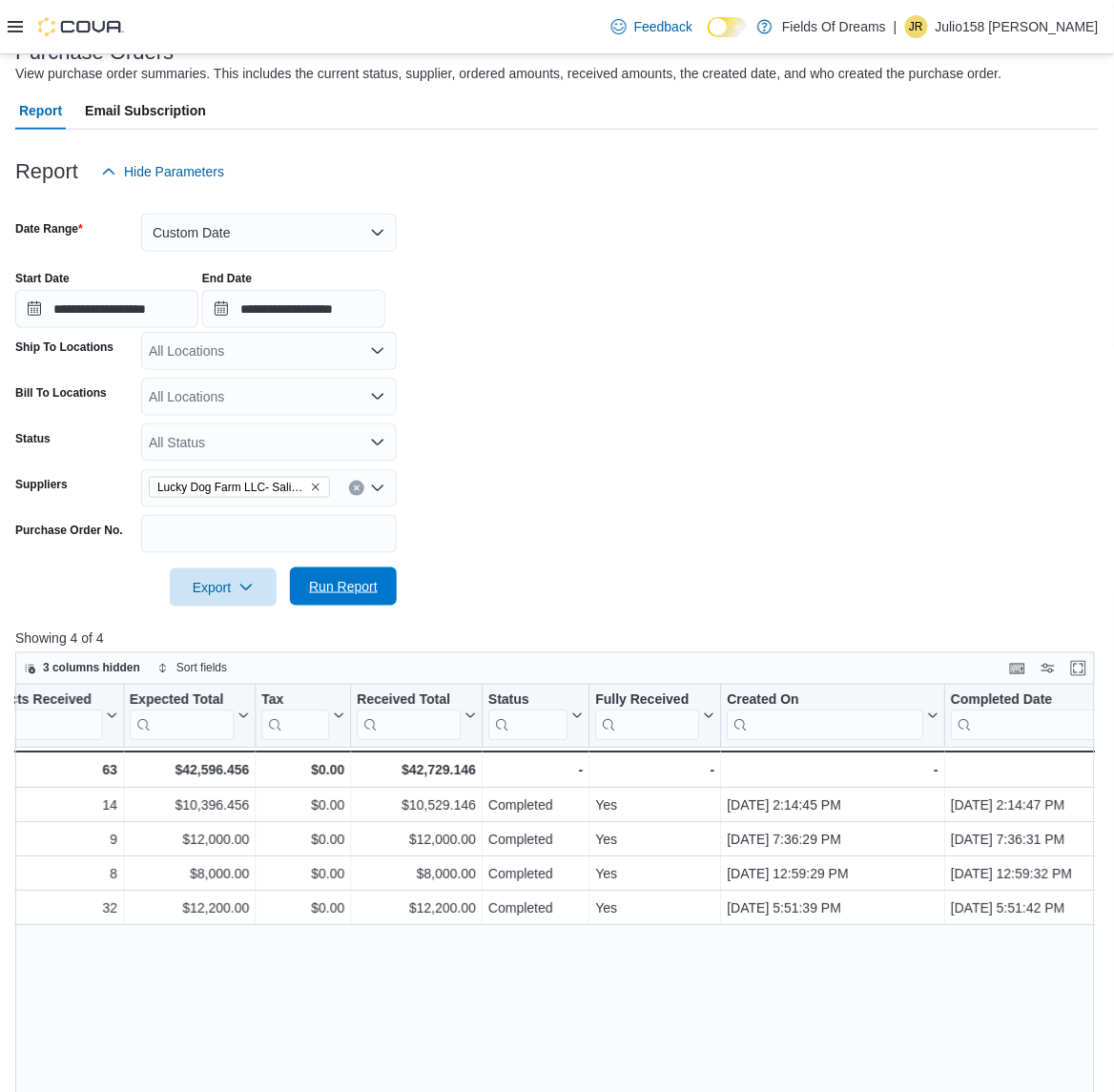
click at [349, 580] on span "Run Report" at bounding box center [344, 587] width 69 height 19
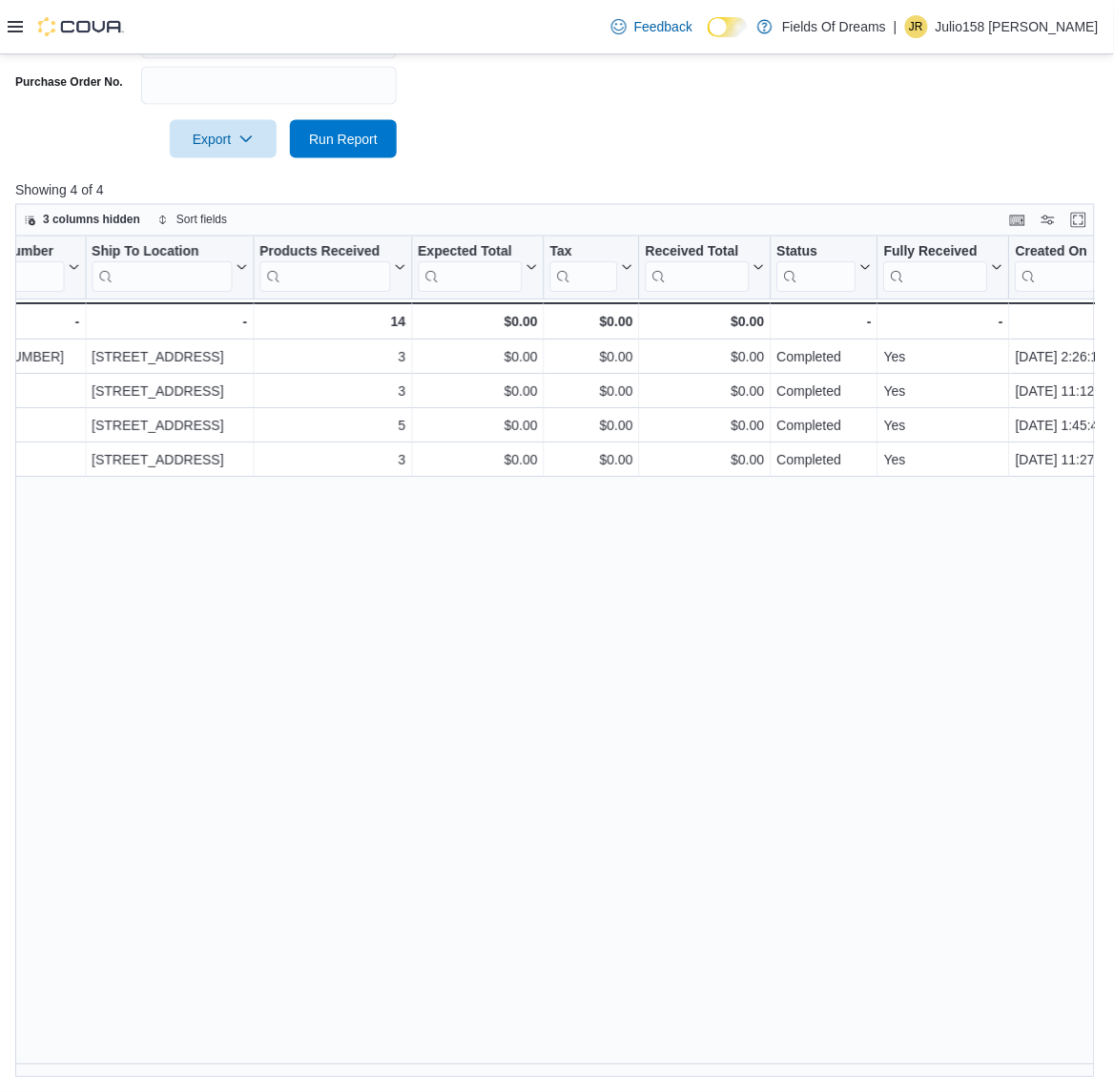
scroll to position [108, 0]
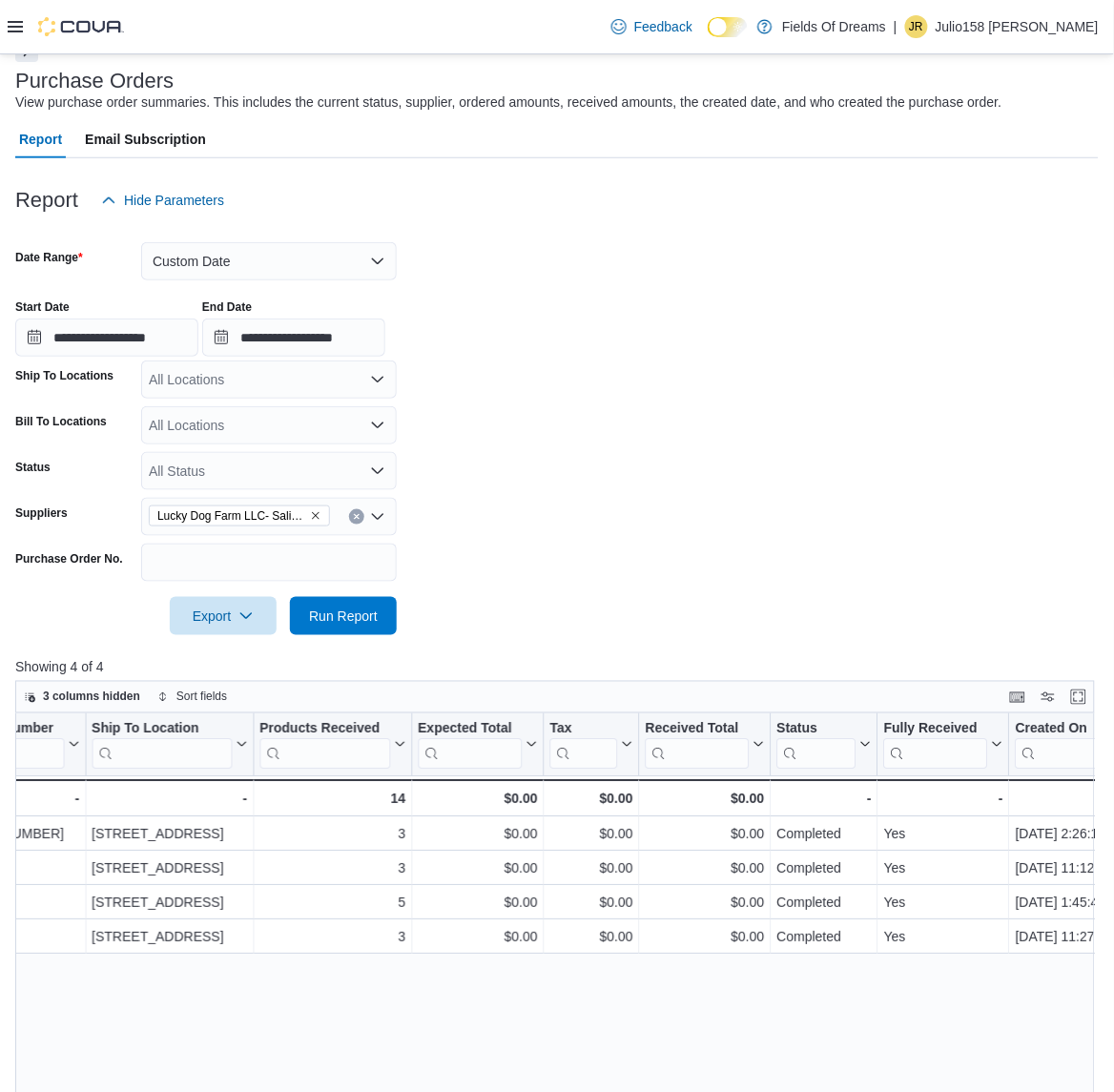
click at [363, 512] on button "Clear input" at bounding box center [356, 517] width 15 height 15
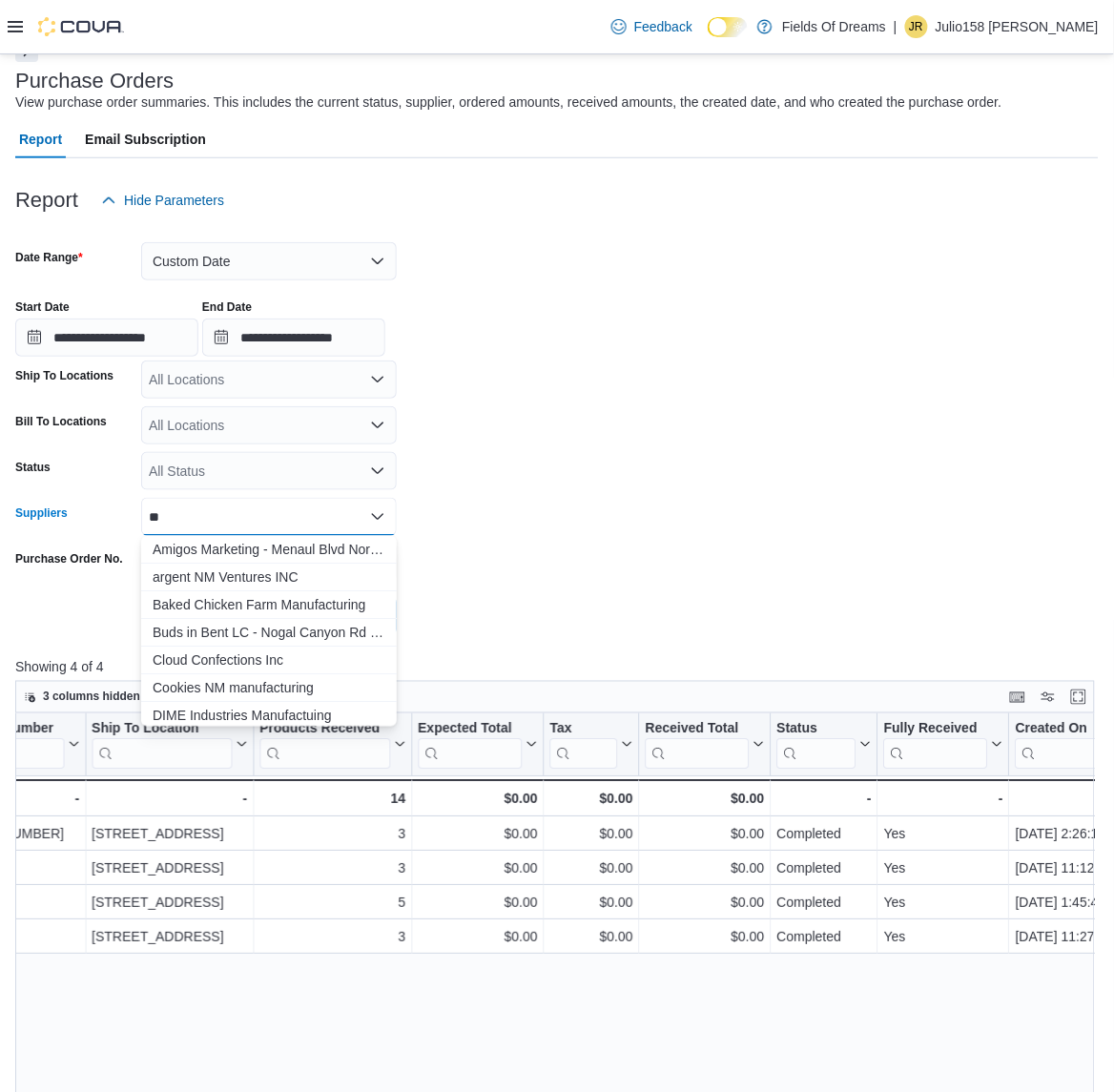
type input "*"
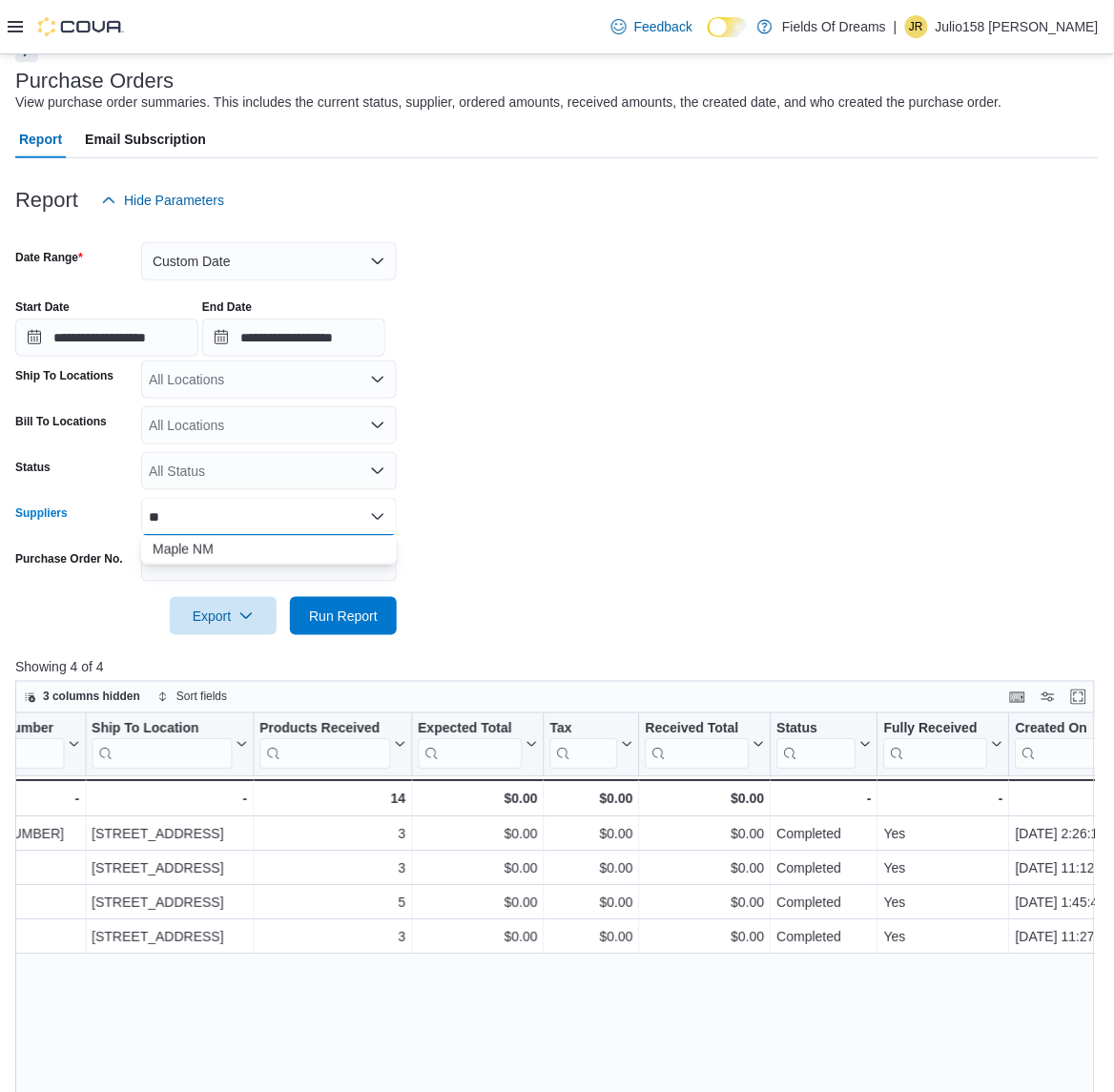
type input "*"
type input "**"
click at [273, 549] on span "Score 420" at bounding box center [269, 549] width 233 height 19
click at [488, 612] on form "**********" at bounding box center [557, 427] width 1083 height 416
click at [348, 623] on span "Run Report" at bounding box center [344, 615] width 69 height 19
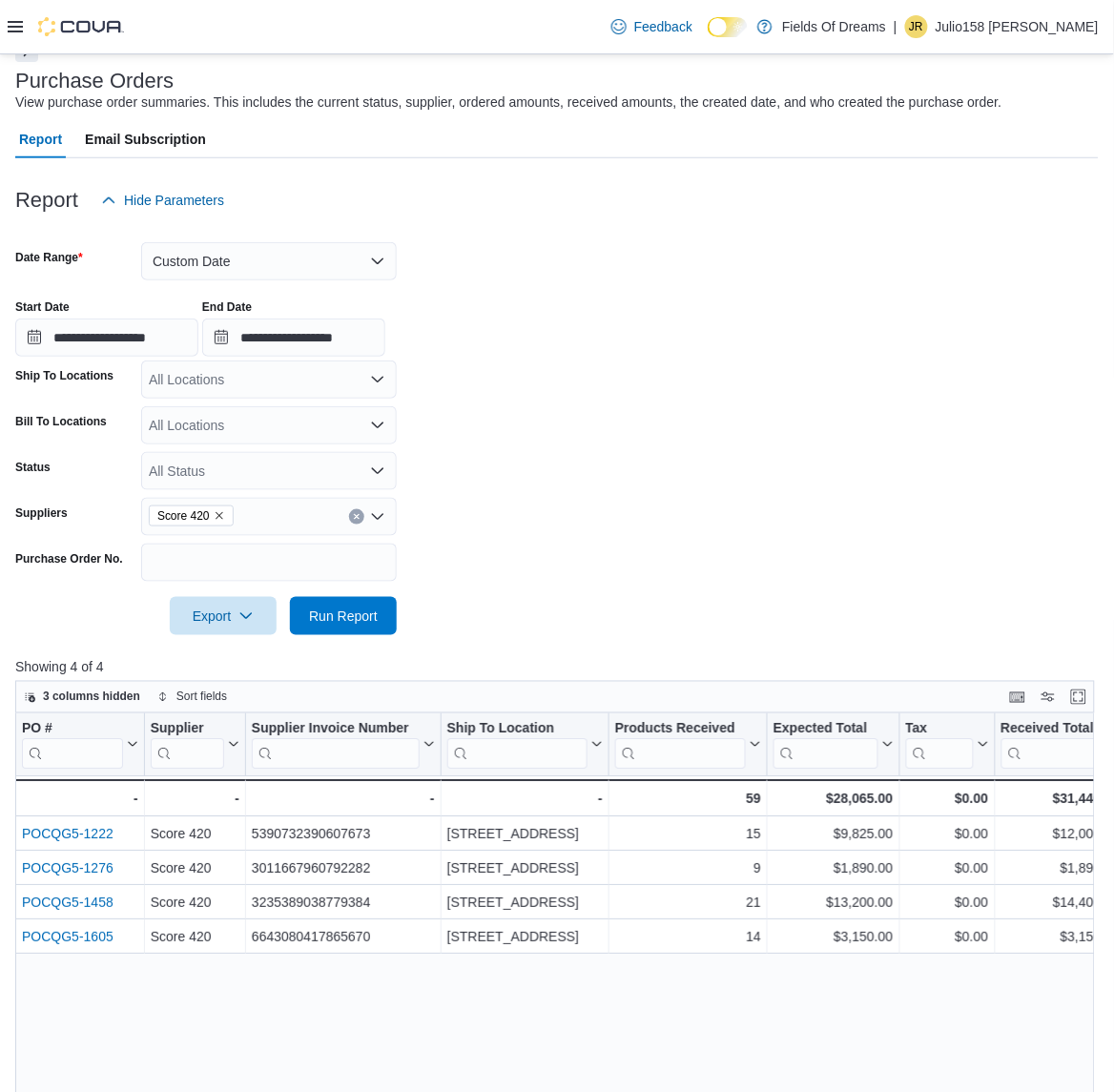
scroll to position [346, 0]
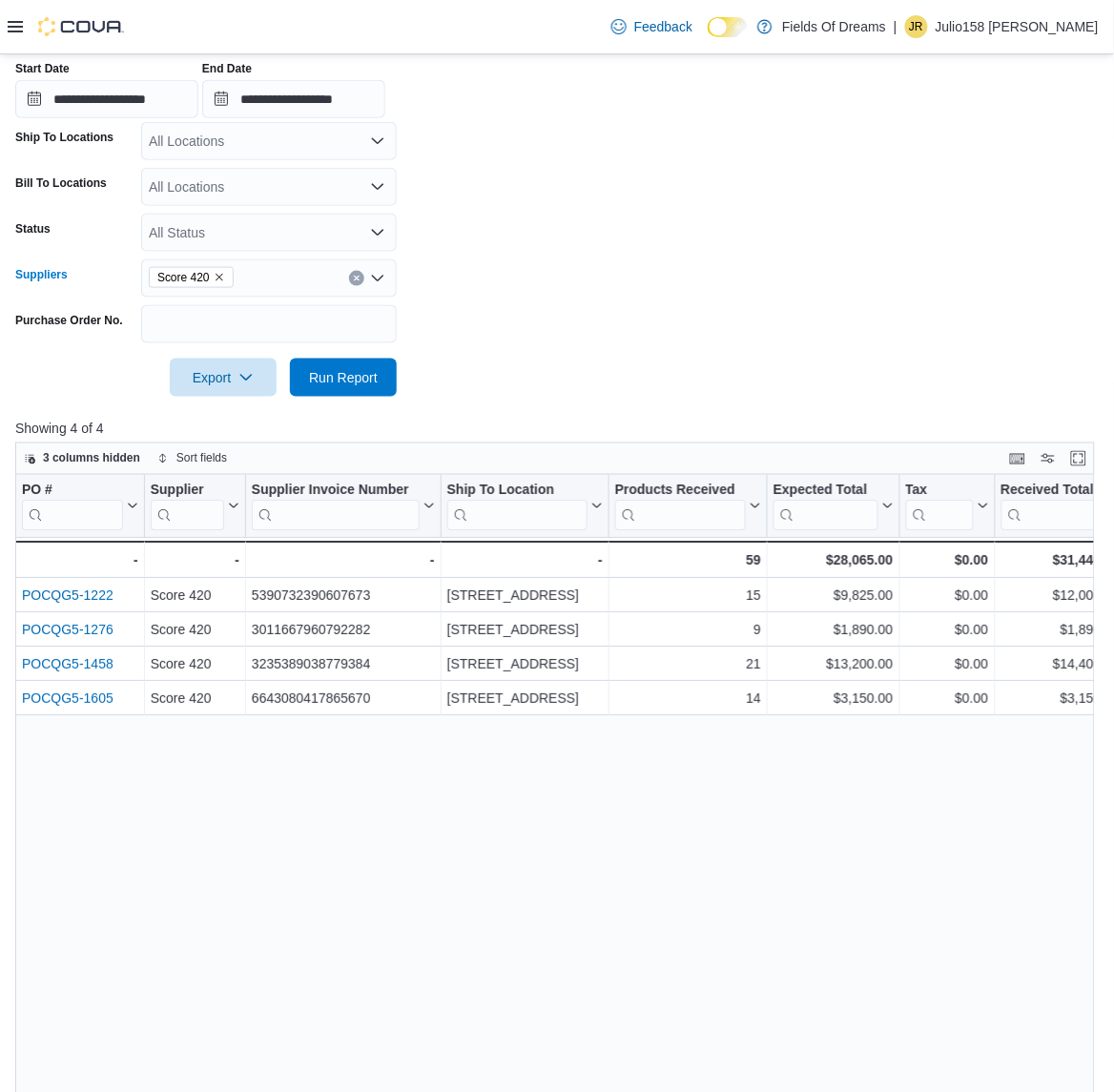
click at [358, 272] on button "Clear input" at bounding box center [356, 279] width 15 height 15
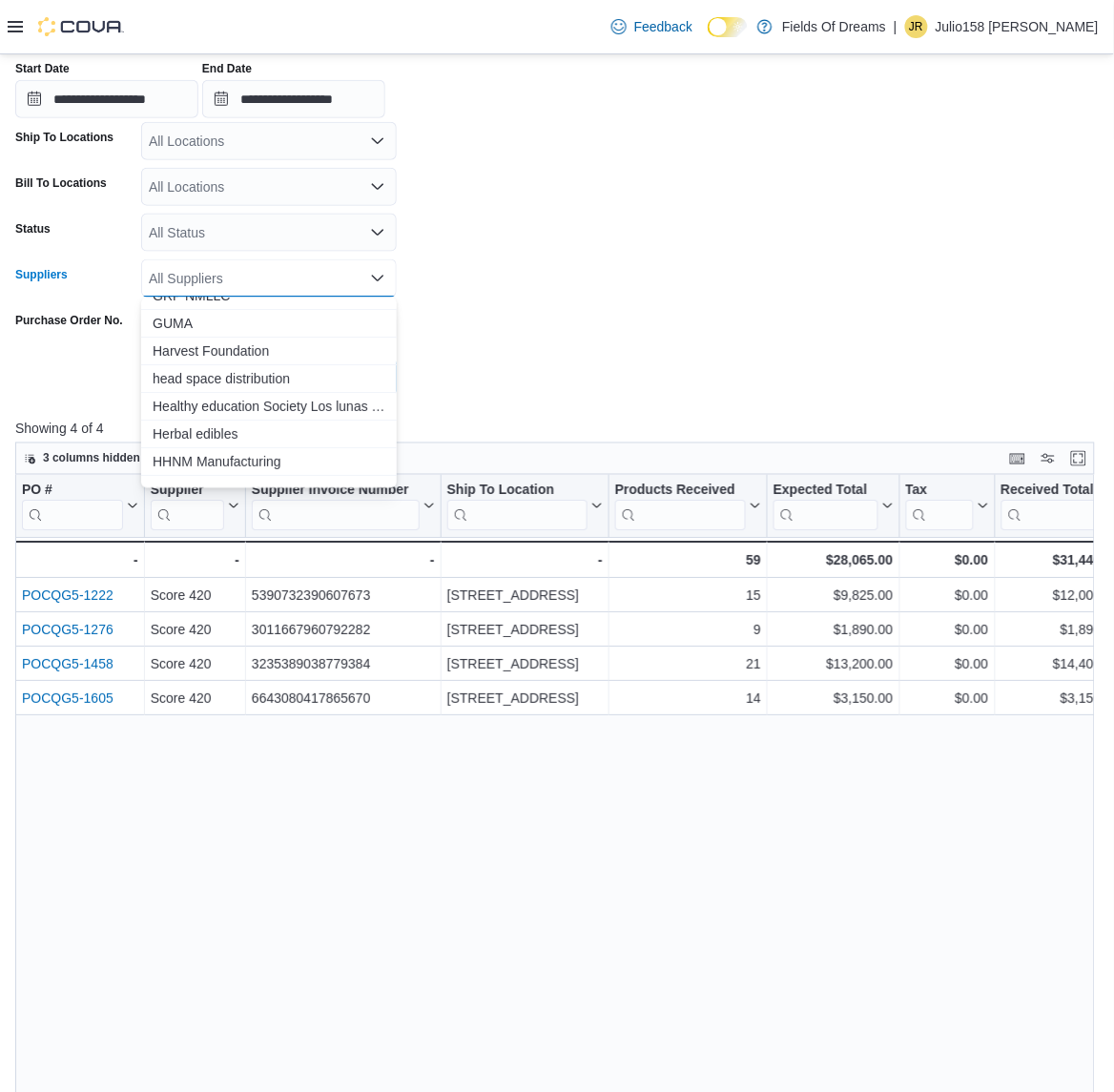
scroll to position [1669, 0]
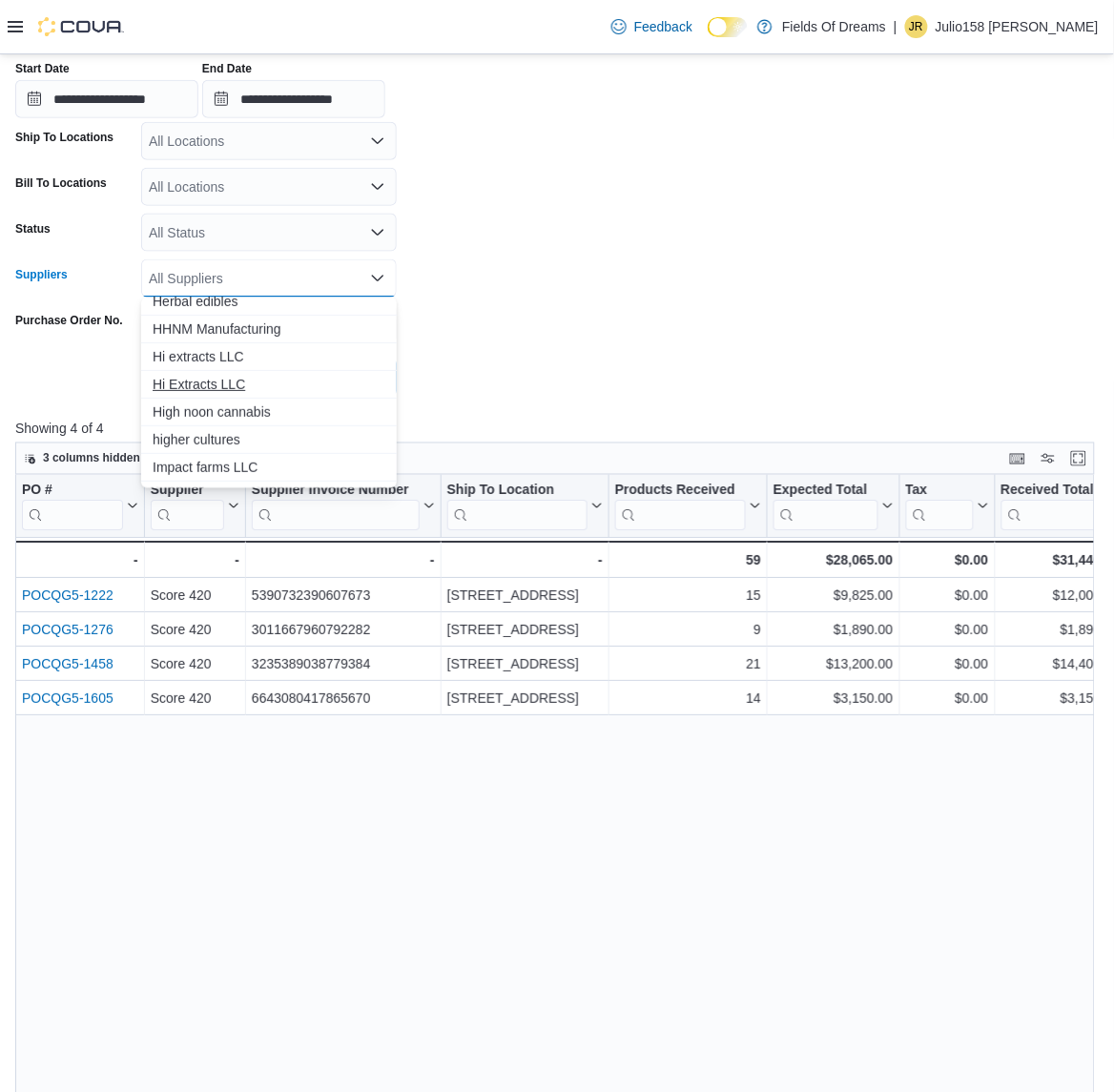
click at [218, 384] on span "Hi Extracts LLC" at bounding box center [269, 384] width 233 height 19
click at [548, 309] on form "**********" at bounding box center [557, 188] width 1083 height 416
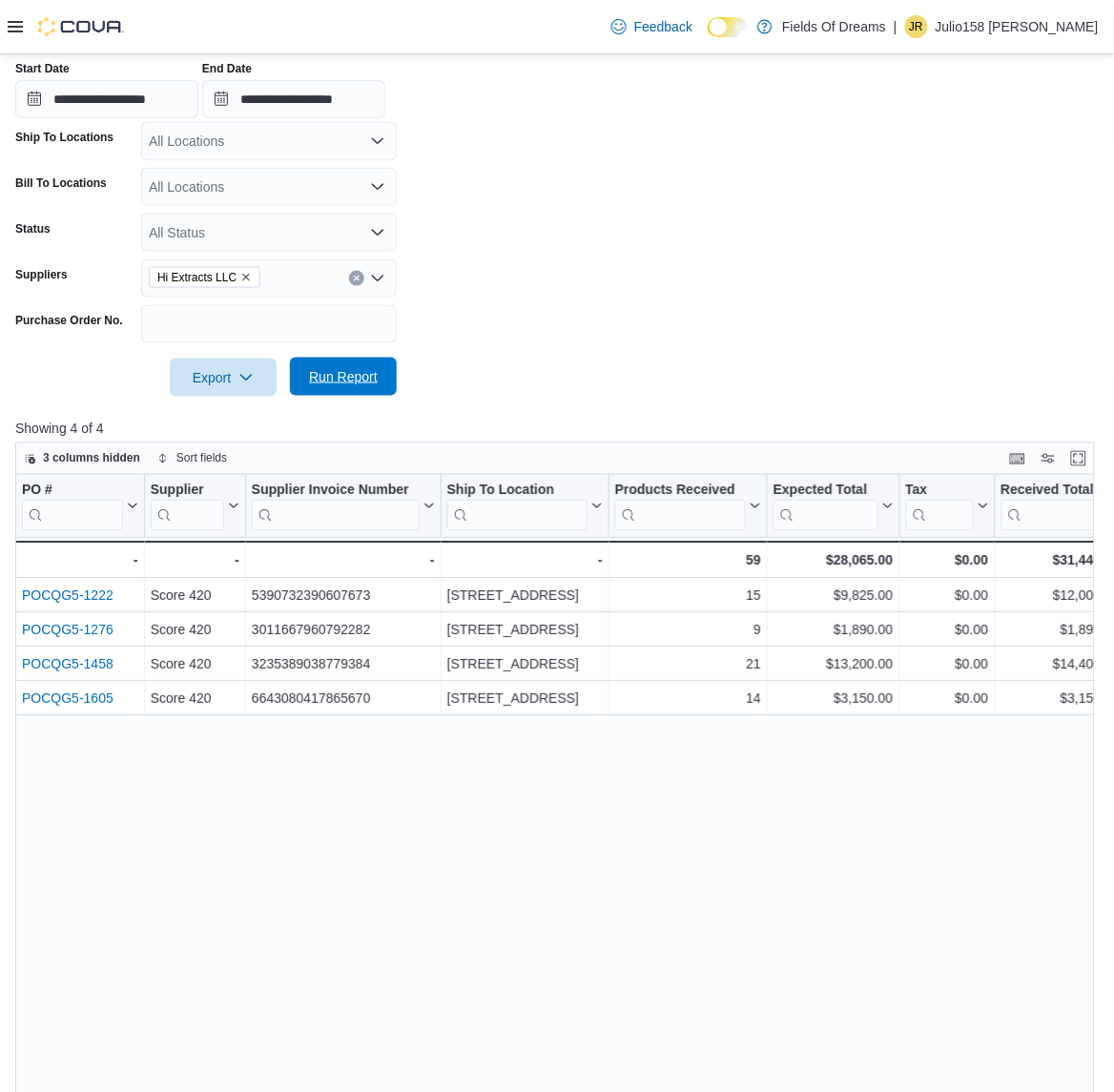
click at [345, 360] on span "Run Report" at bounding box center [344, 376] width 84 height 38
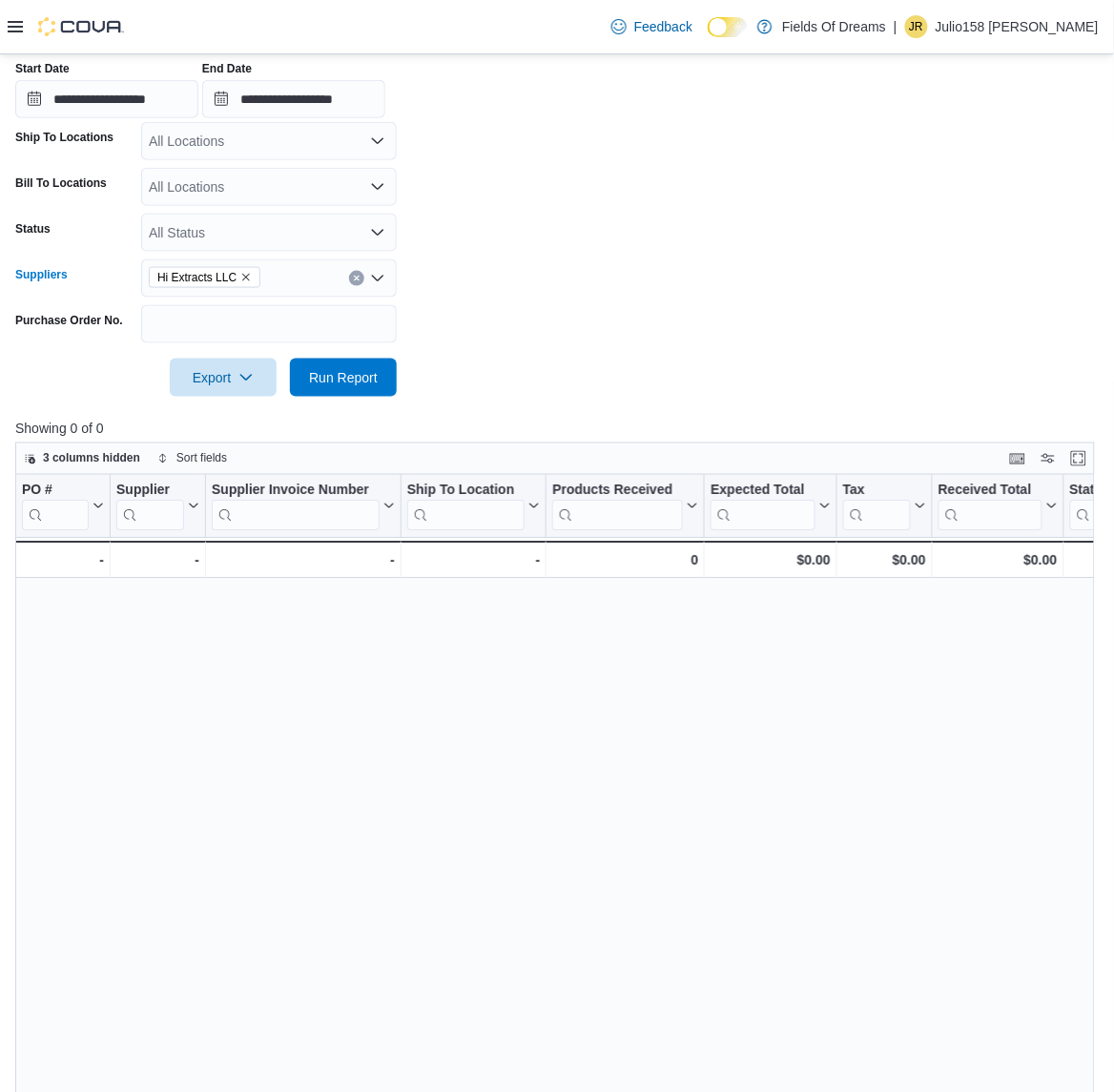
click at [355, 271] on button "Clear input" at bounding box center [356, 279] width 15 height 15
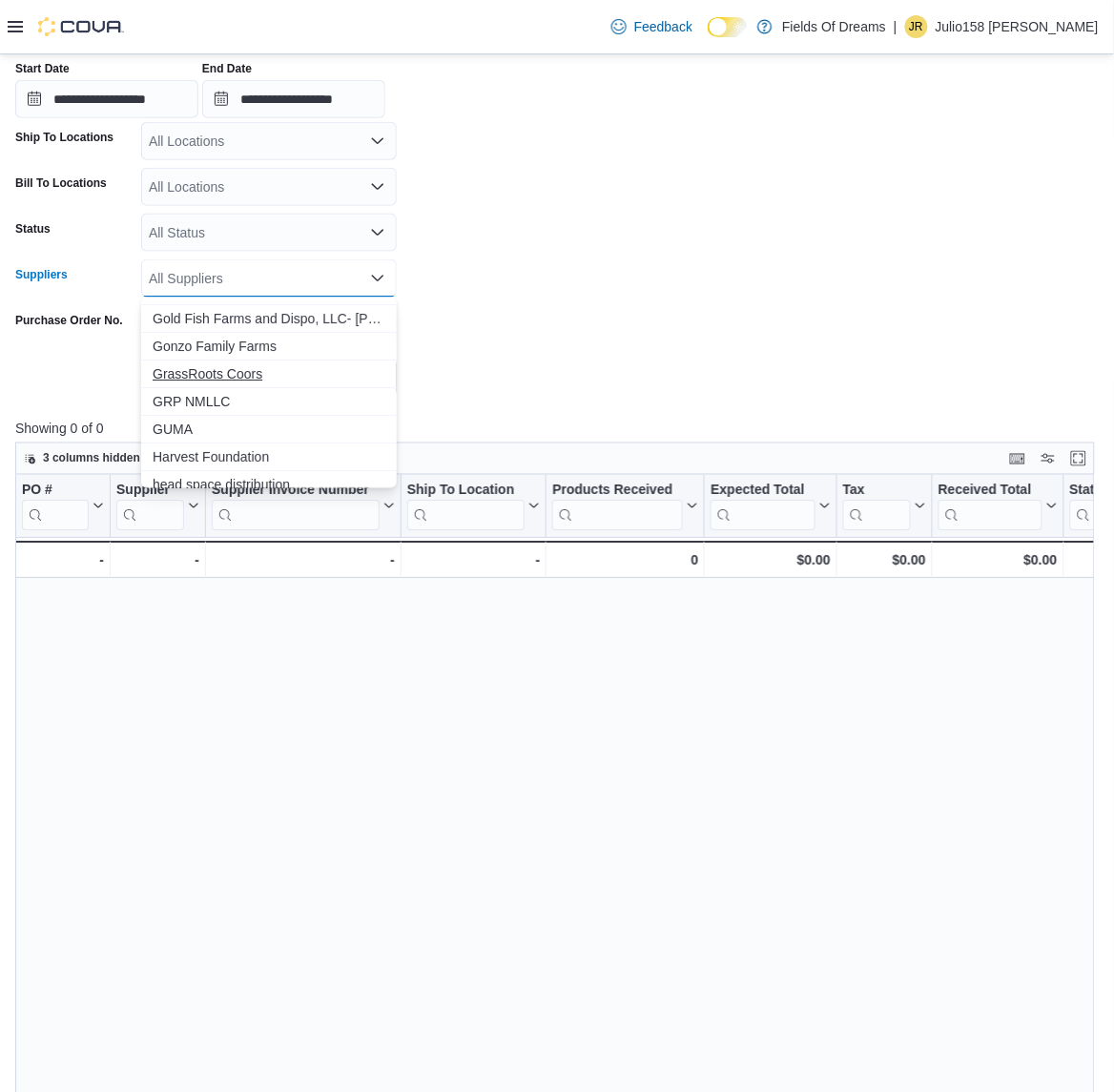
scroll to position [1669, 0]
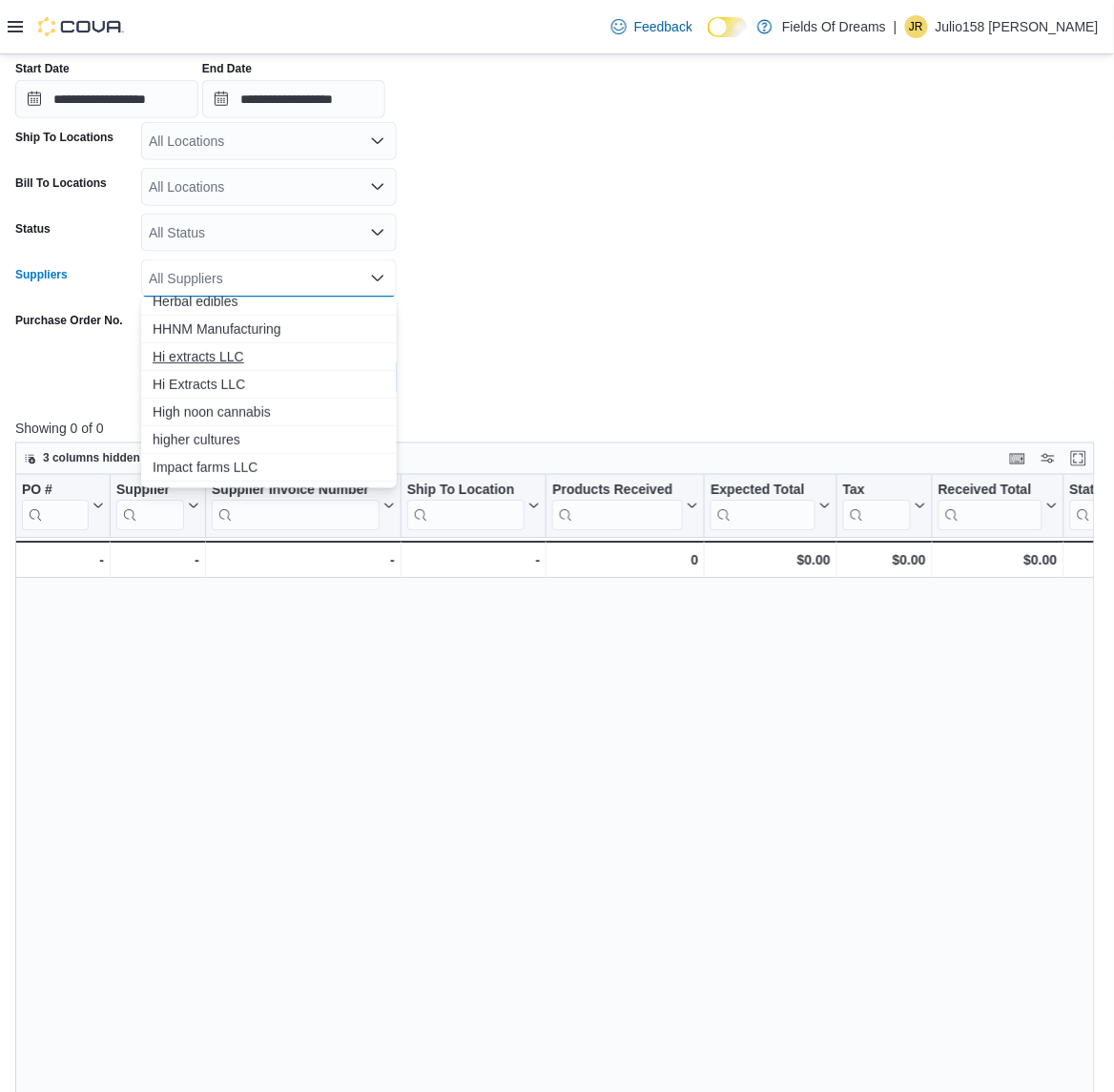
click at [227, 362] on span "Hi extracts LLC" at bounding box center [269, 356] width 233 height 19
click at [522, 316] on form "**********" at bounding box center [557, 188] width 1083 height 416
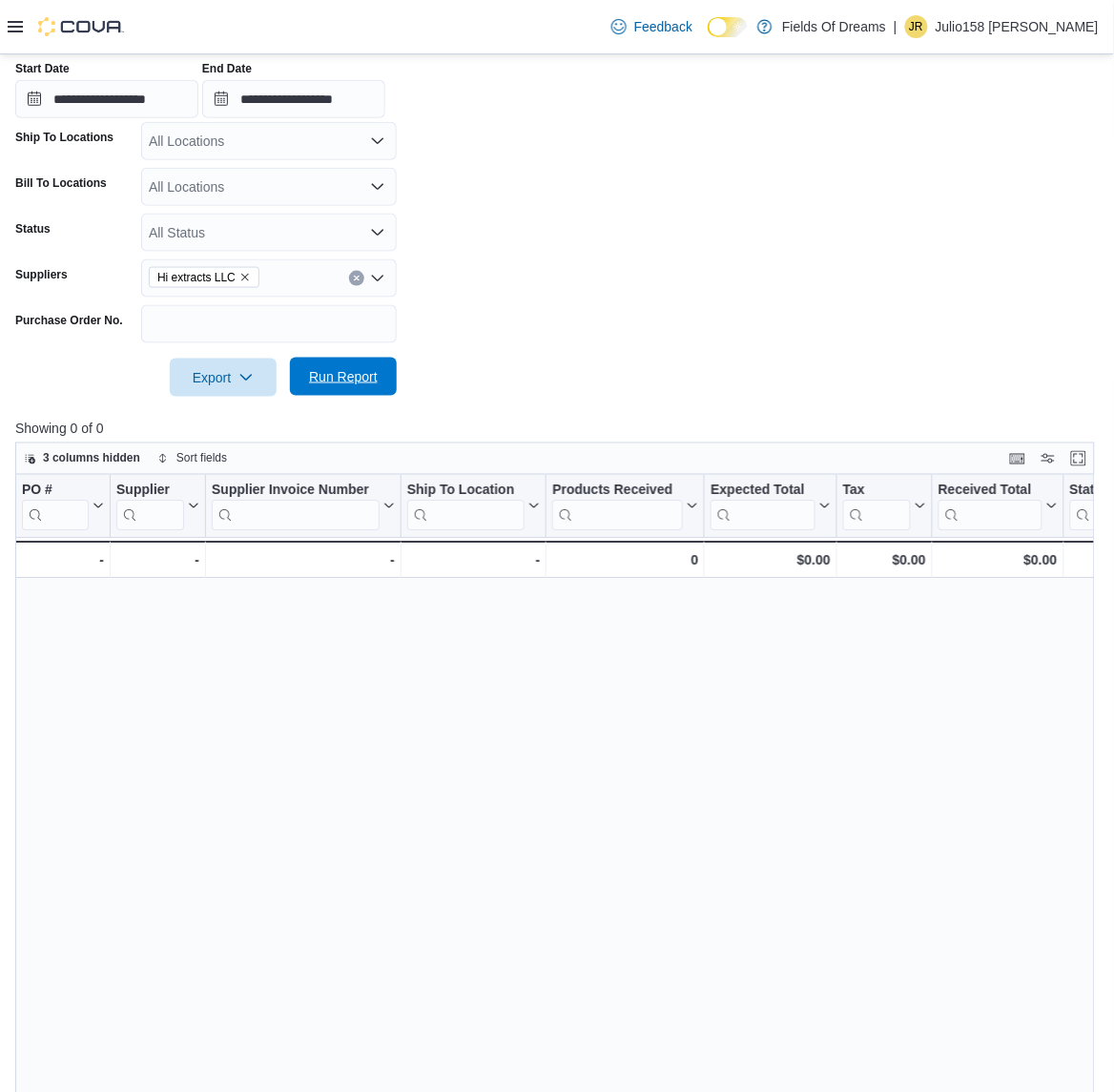
click at [351, 367] on span "Run Report" at bounding box center [344, 376] width 69 height 19
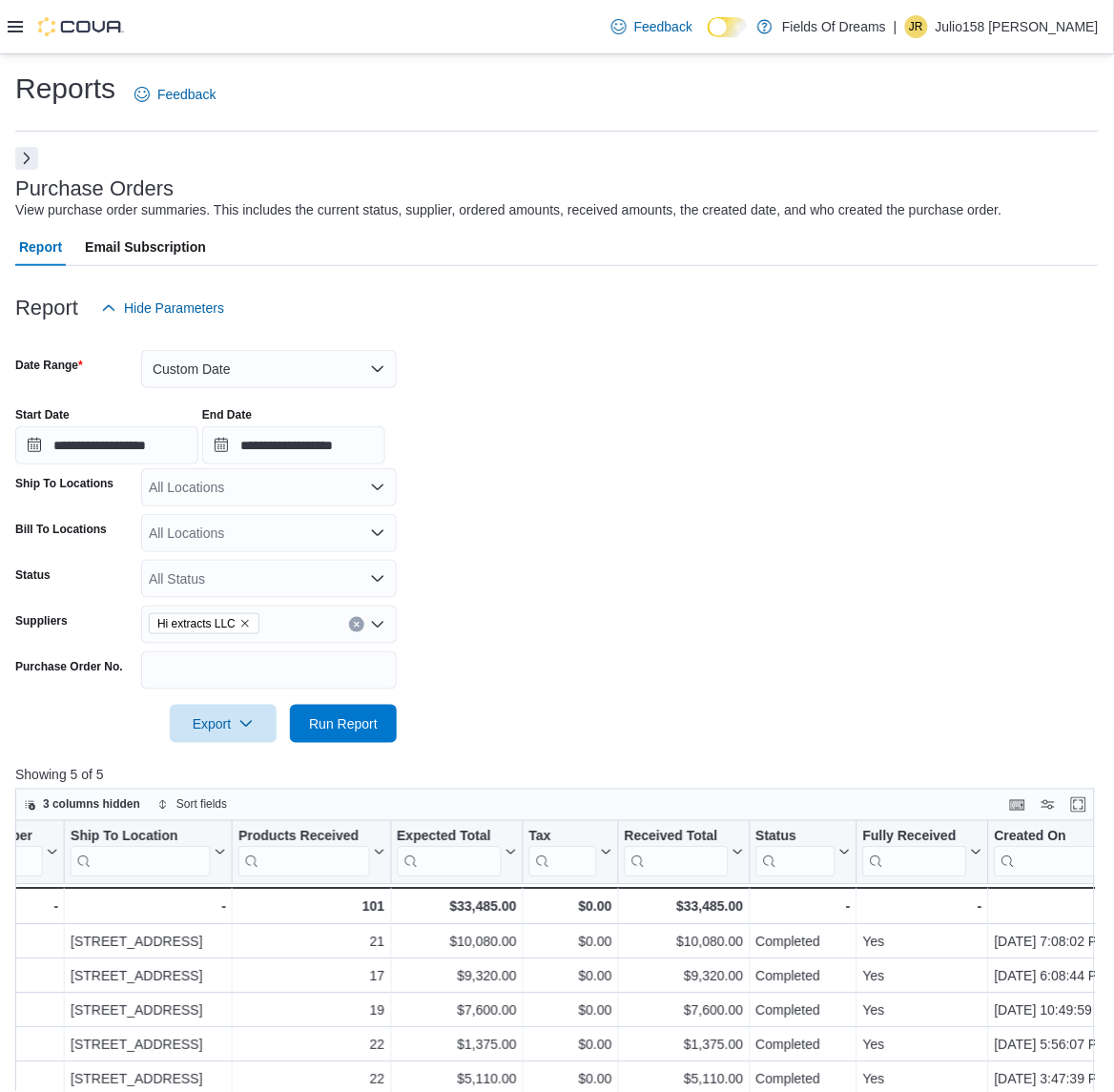
click at [353, 625] on icon "Clear input" at bounding box center [356, 625] width 8 height 8
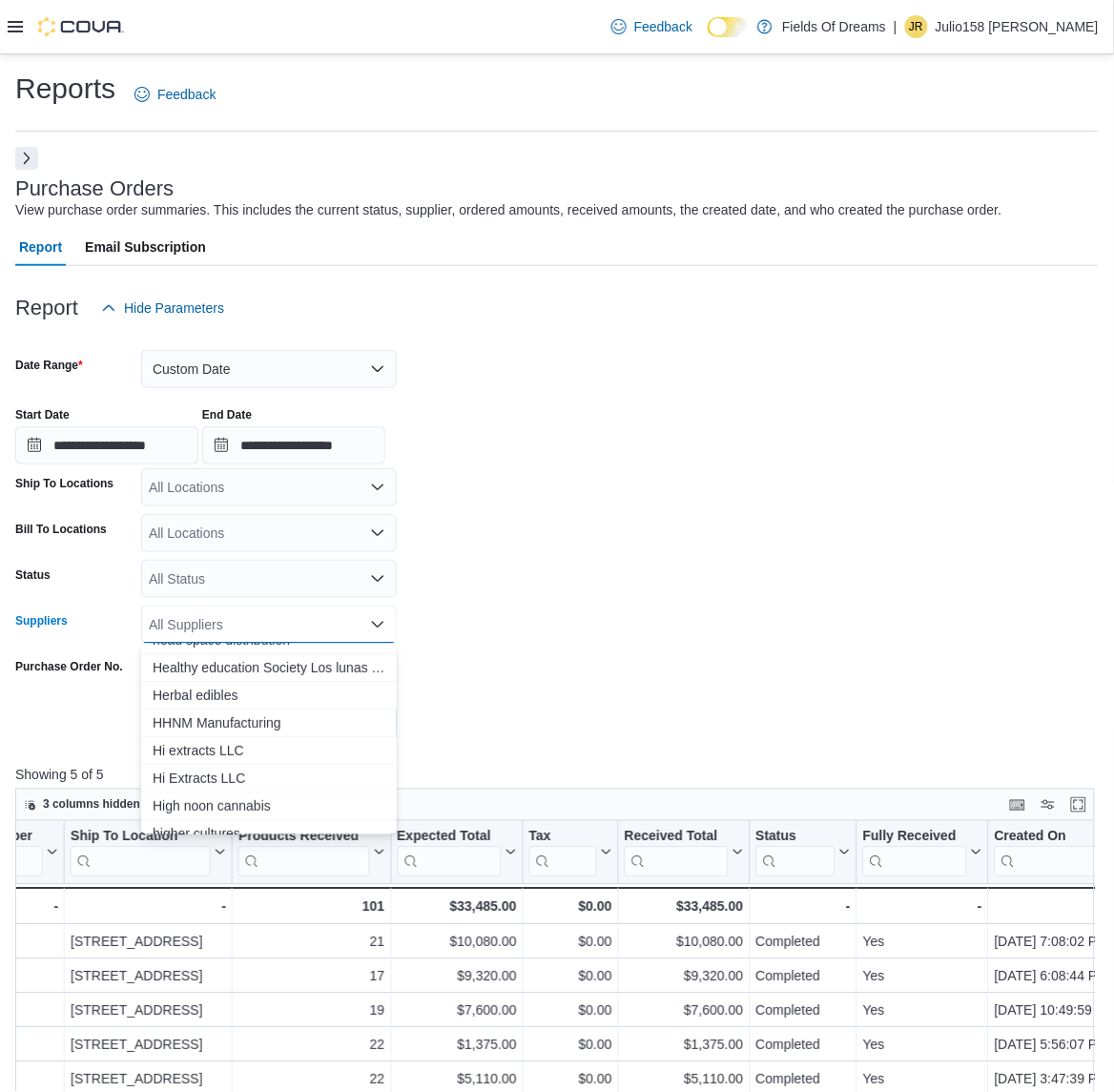
scroll to position [1574, 0]
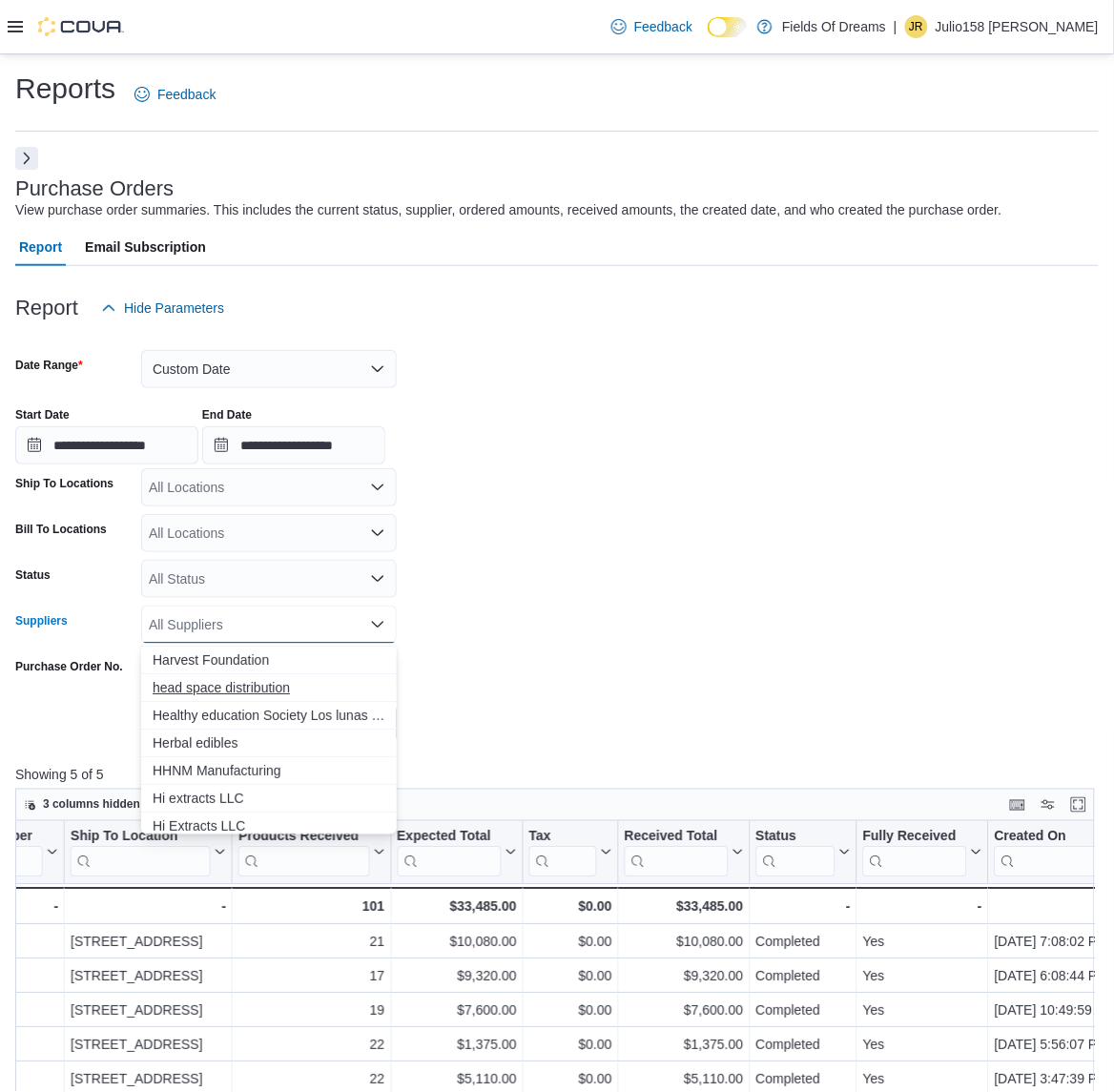
click at [256, 683] on span "head space distribution" at bounding box center [269, 688] width 233 height 19
click at [549, 680] on form "**********" at bounding box center [557, 534] width 1083 height 416
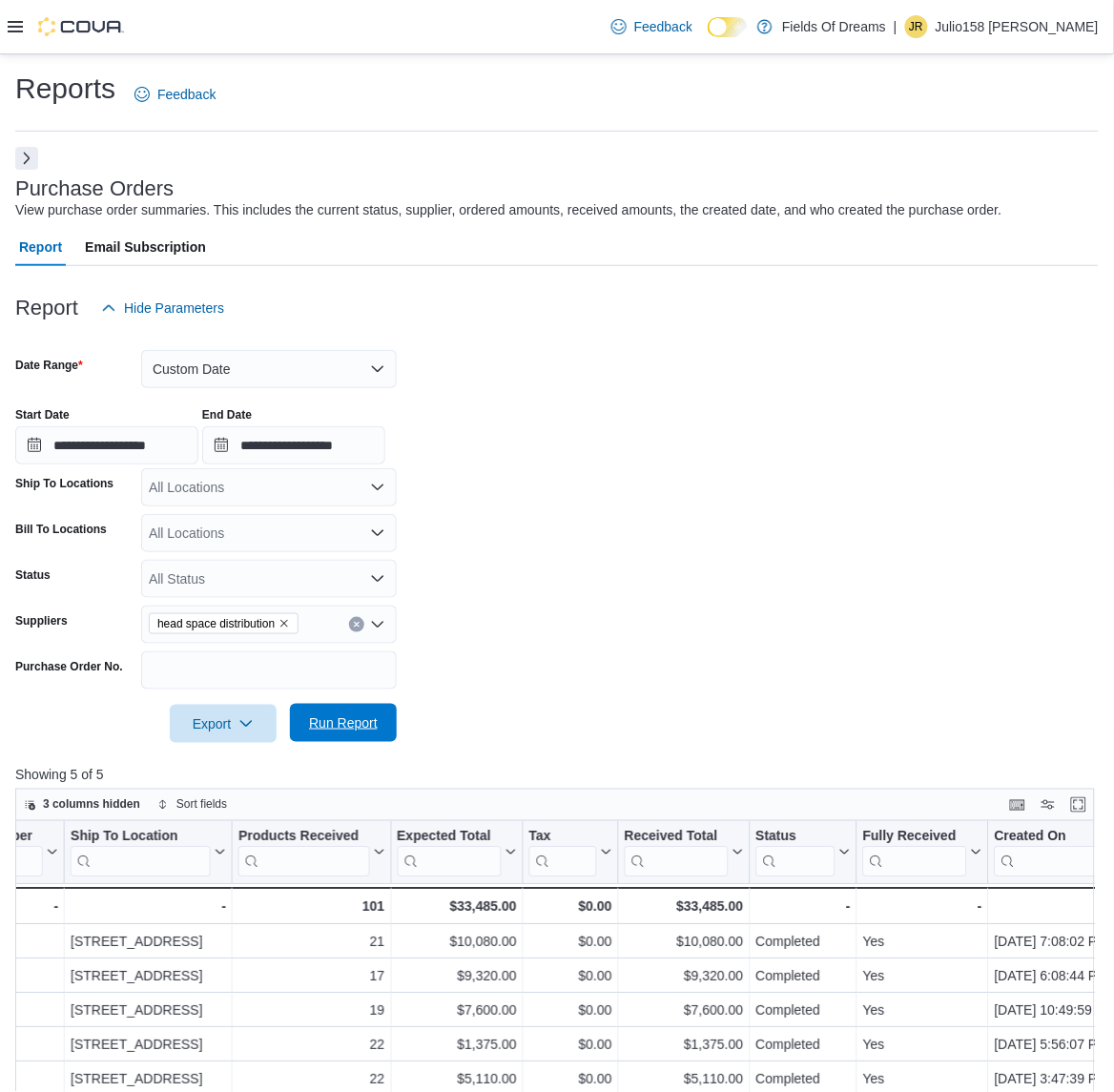
click at [351, 727] on span "Run Report" at bounding box center [344, 723] width 69 height 19
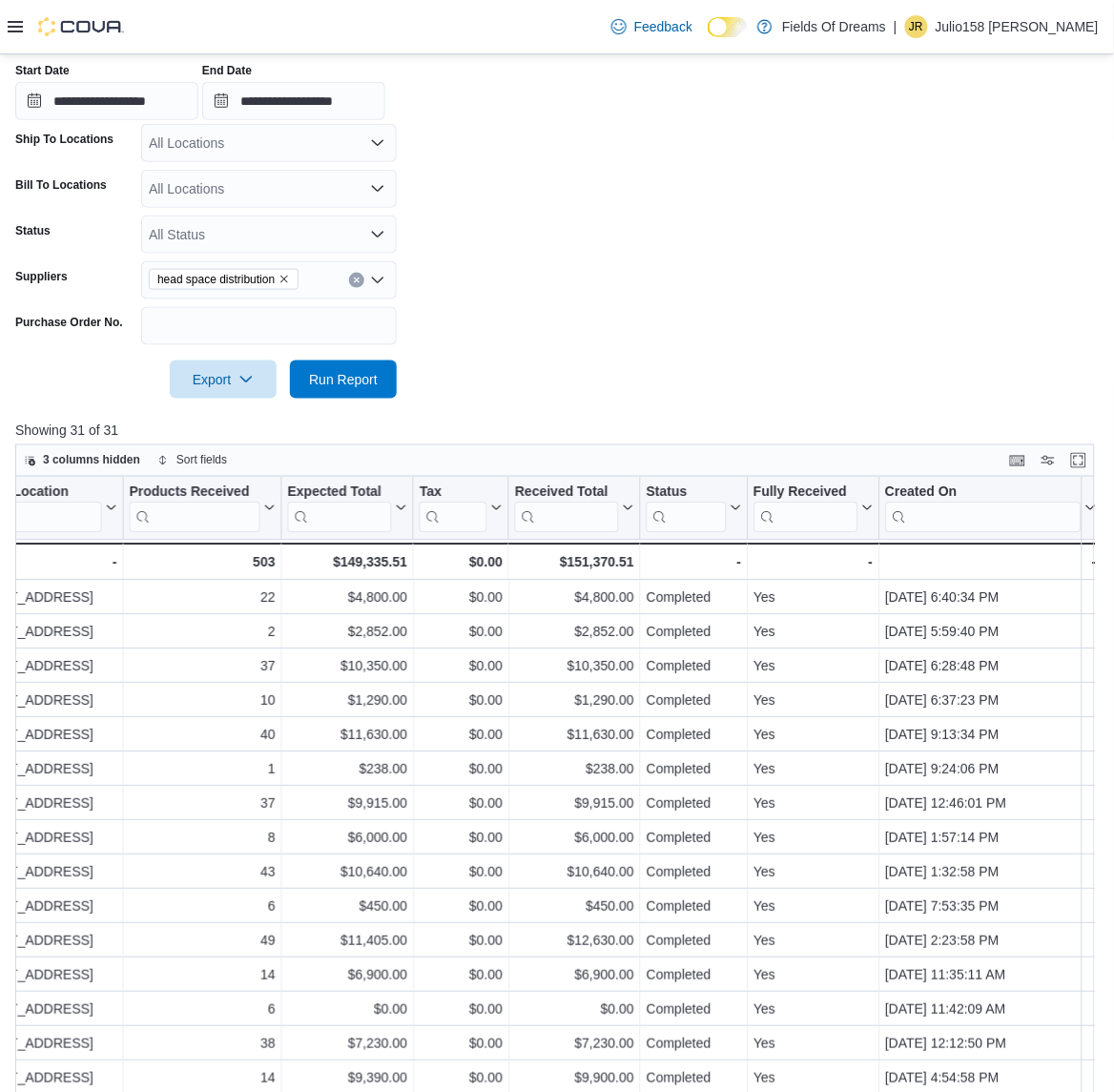
scroll to position [108, 0]
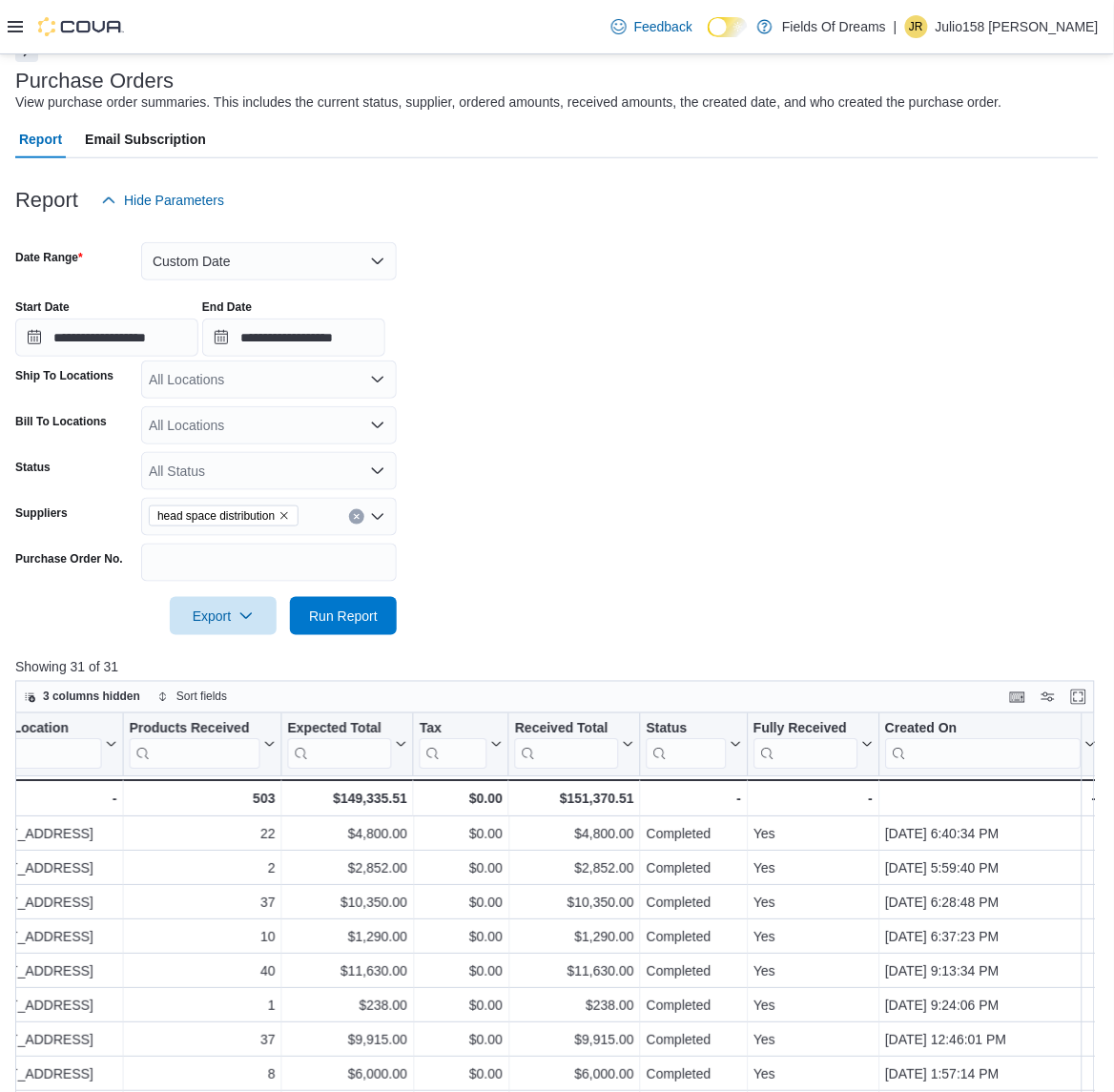
click at [353, 509] on button "Clear input" at bounding box center [356, 517] width 15 height 15
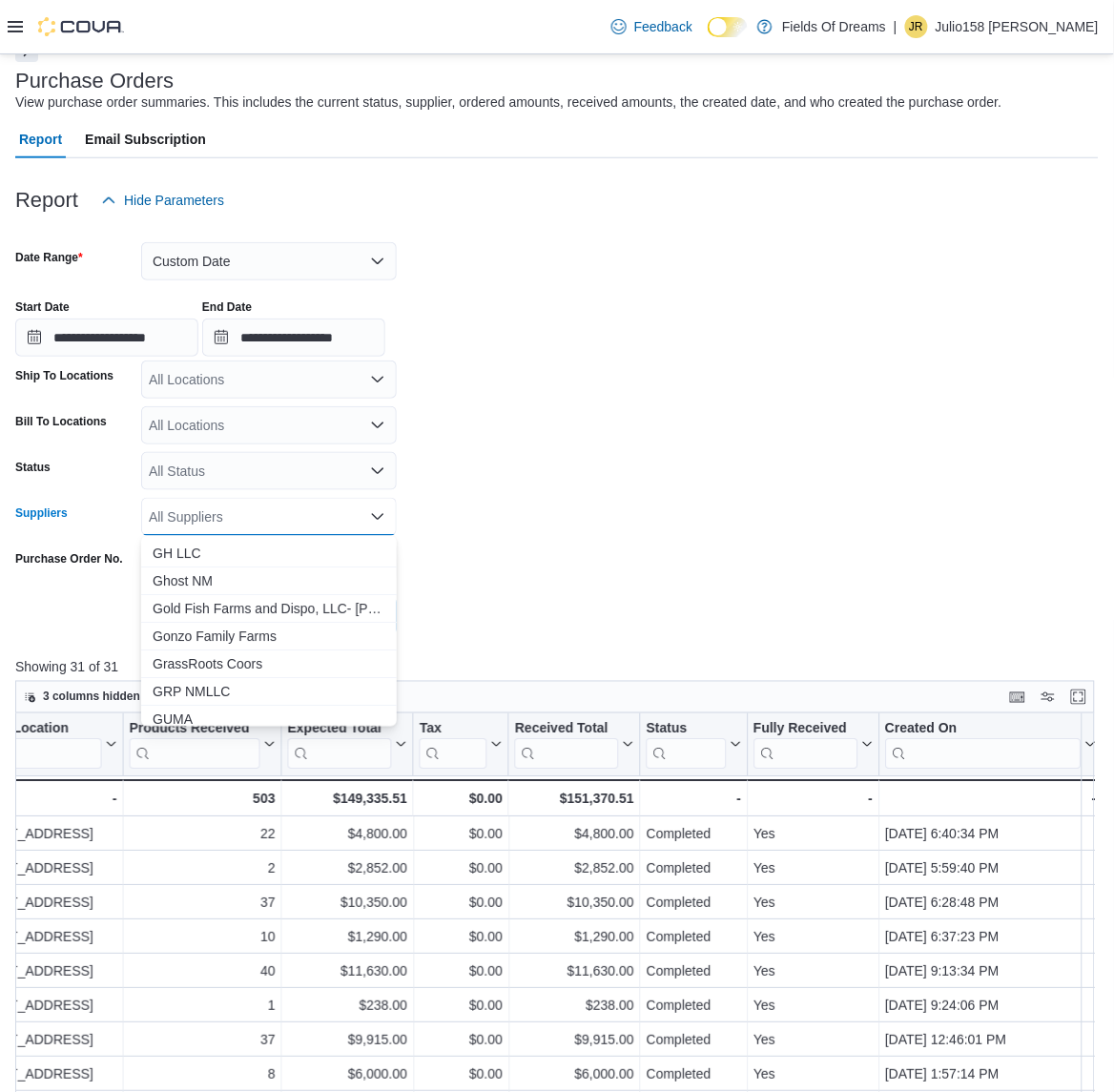
scroll to position [1431, 0]
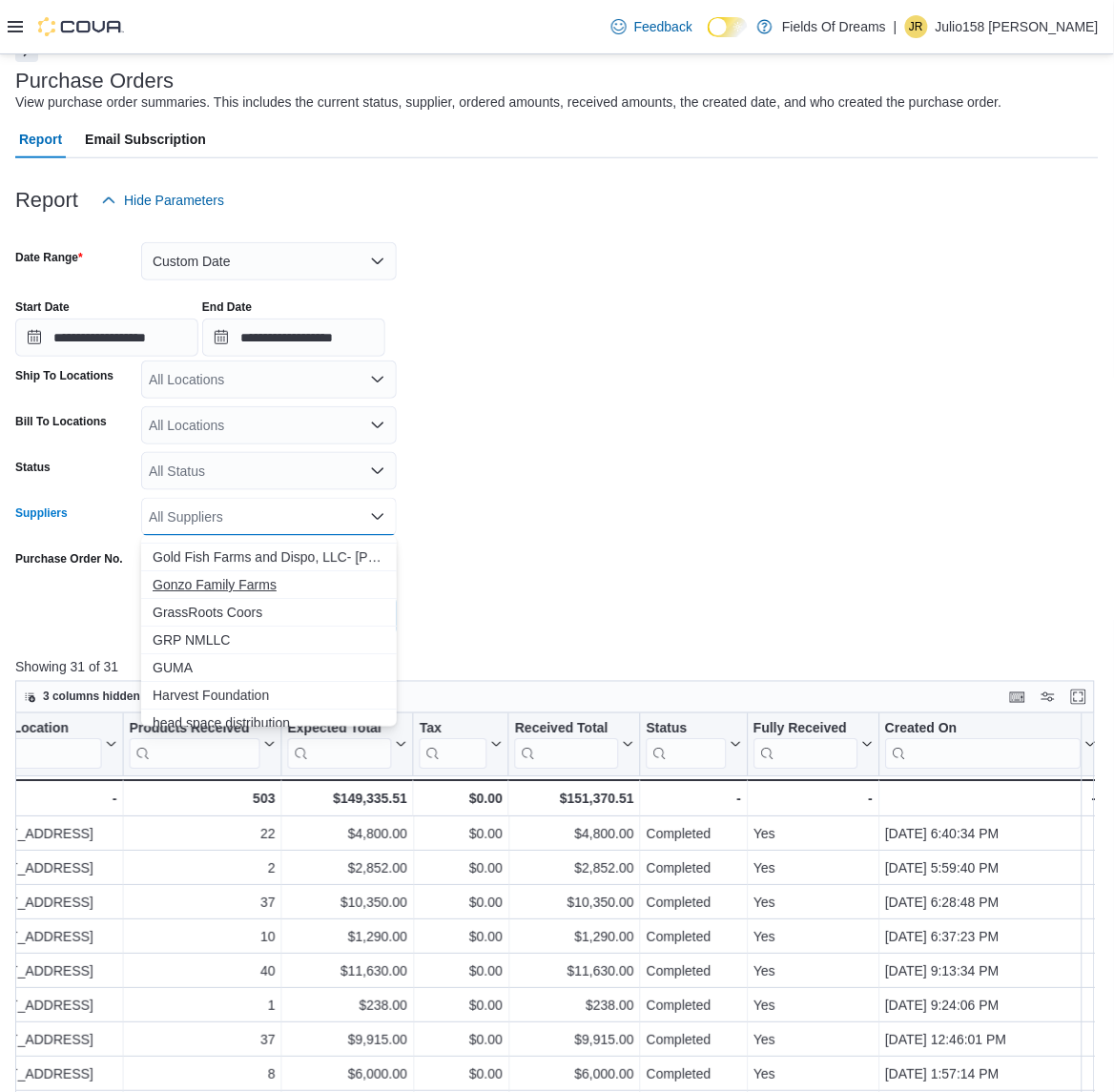
click at [213, 579] on span "Gonzo Family Farms" at bounding box center [269, 585] width 233 height 19
click at [559, 572] on form "**********" at bounding box center [557, 427] width 1083 height 416
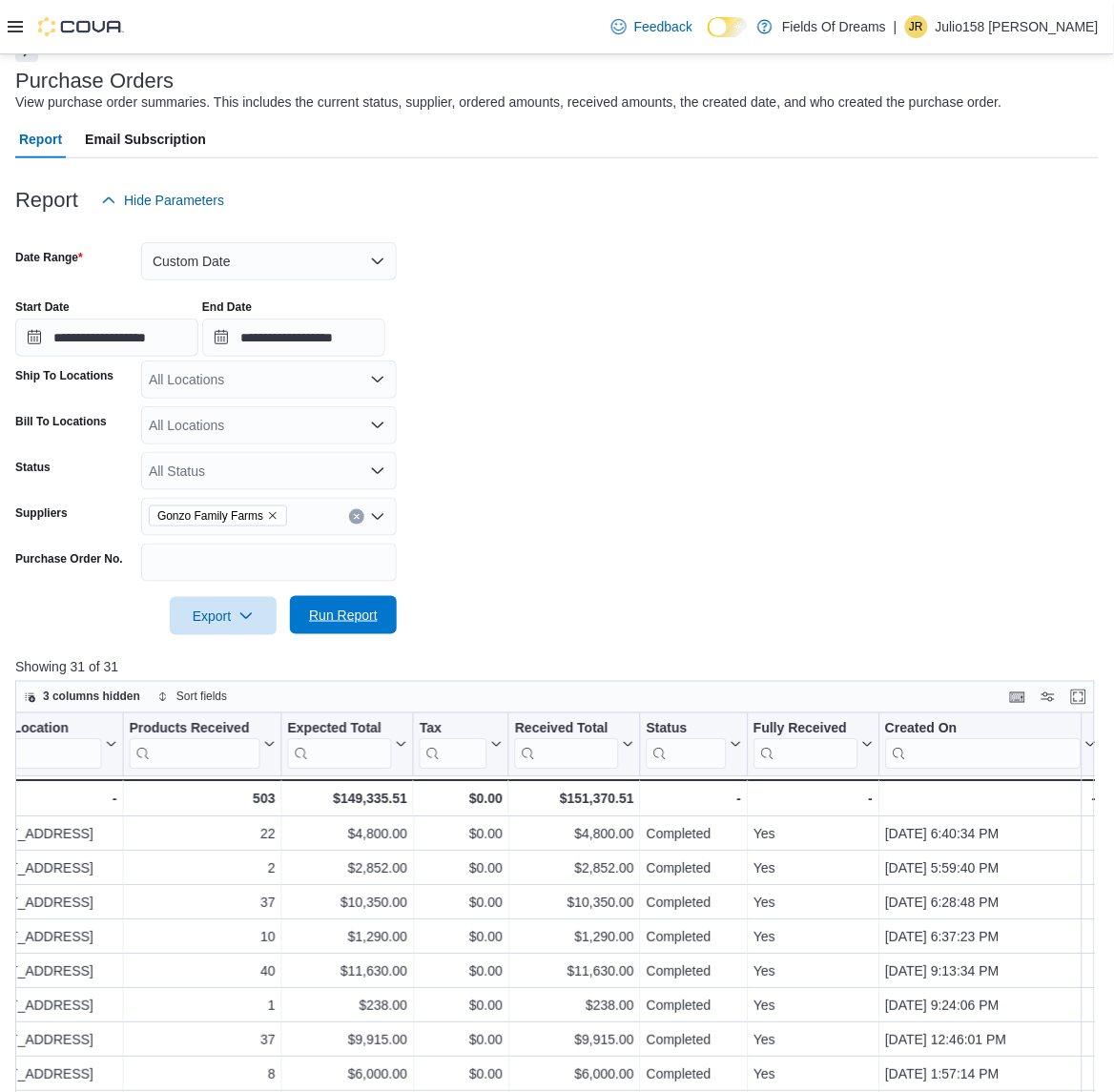
click at [355, 632] on span "Run Report" at bounding box center [344, 615] width 84 height 38
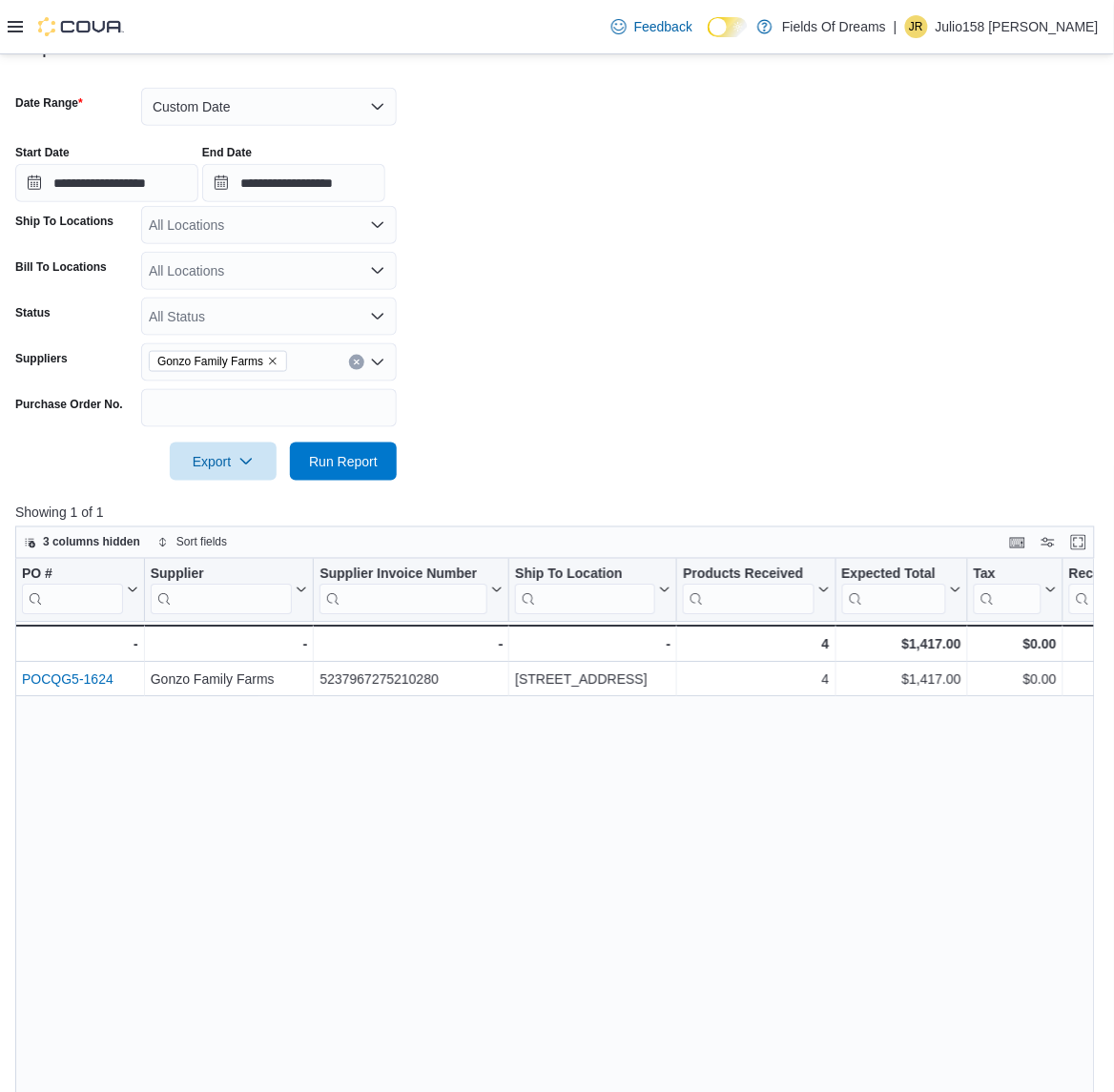
scroll to position [108, 0]
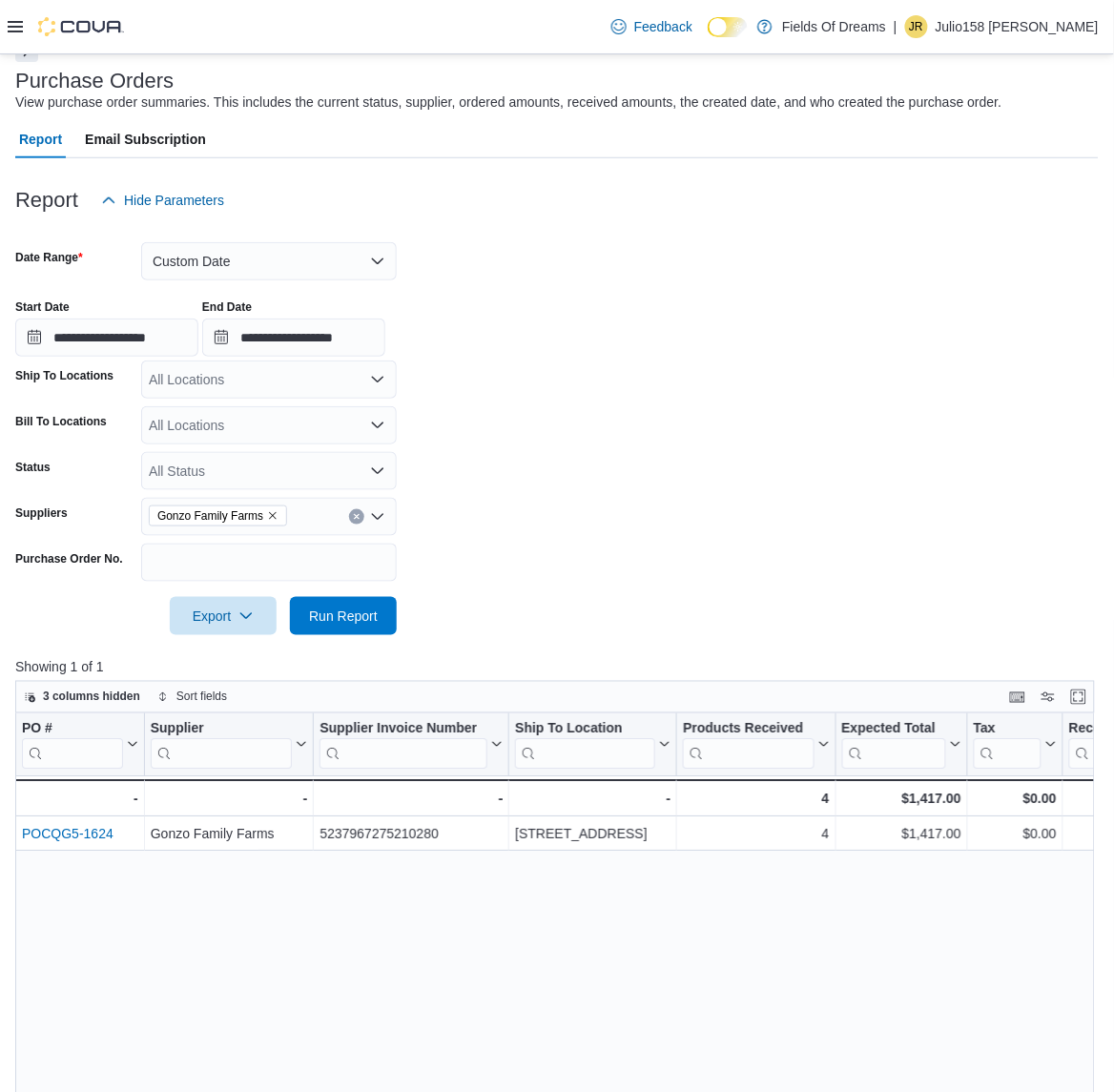
click at [359, 517] on icon "Clear input" at bounding box center [356, 517] width 8 height 8
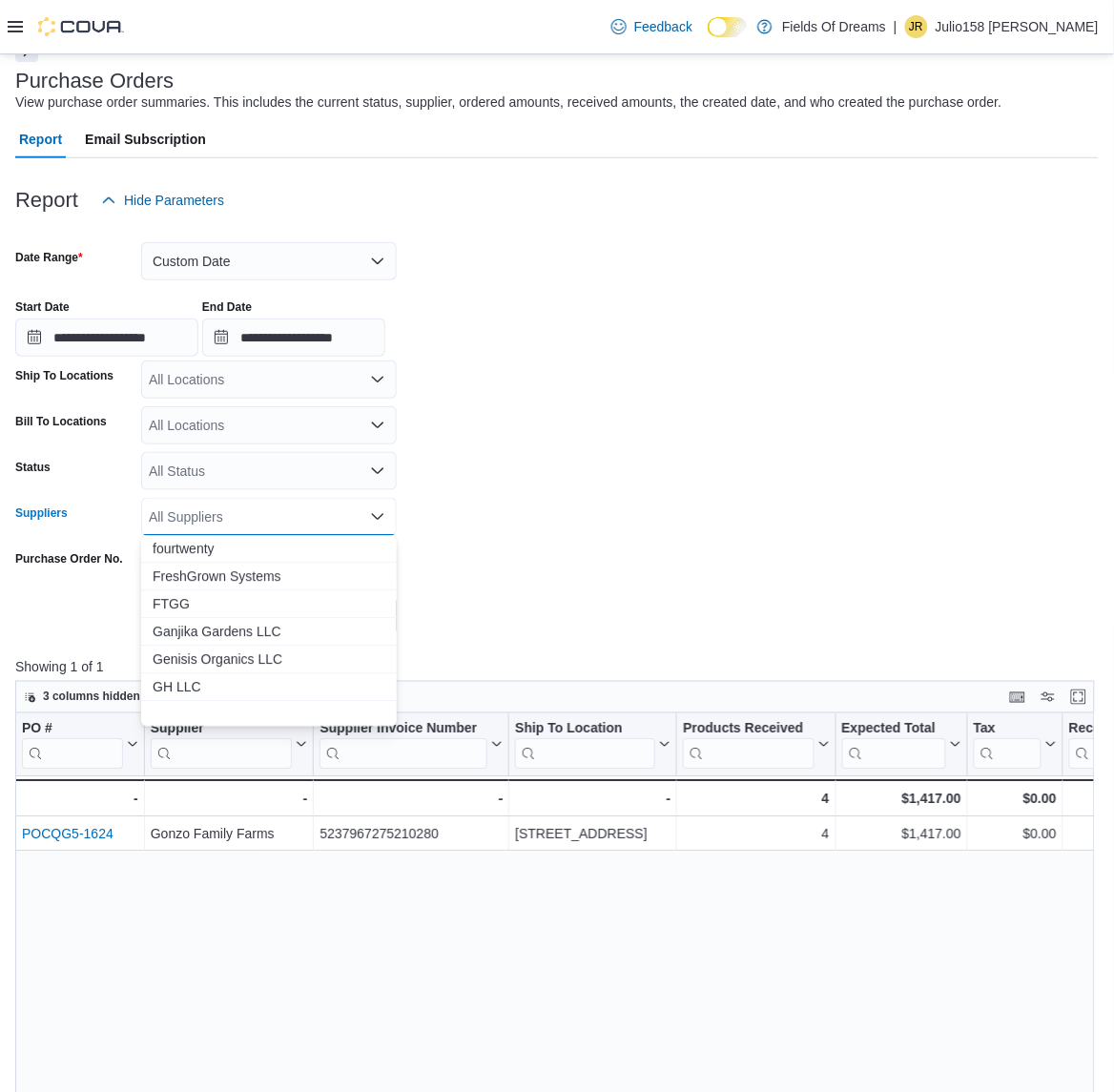
scroll to position [1192, 0]
click at [244, 709] on span "Genisis Organics LLC" at bounding box center [269, 713] width 233 height 19
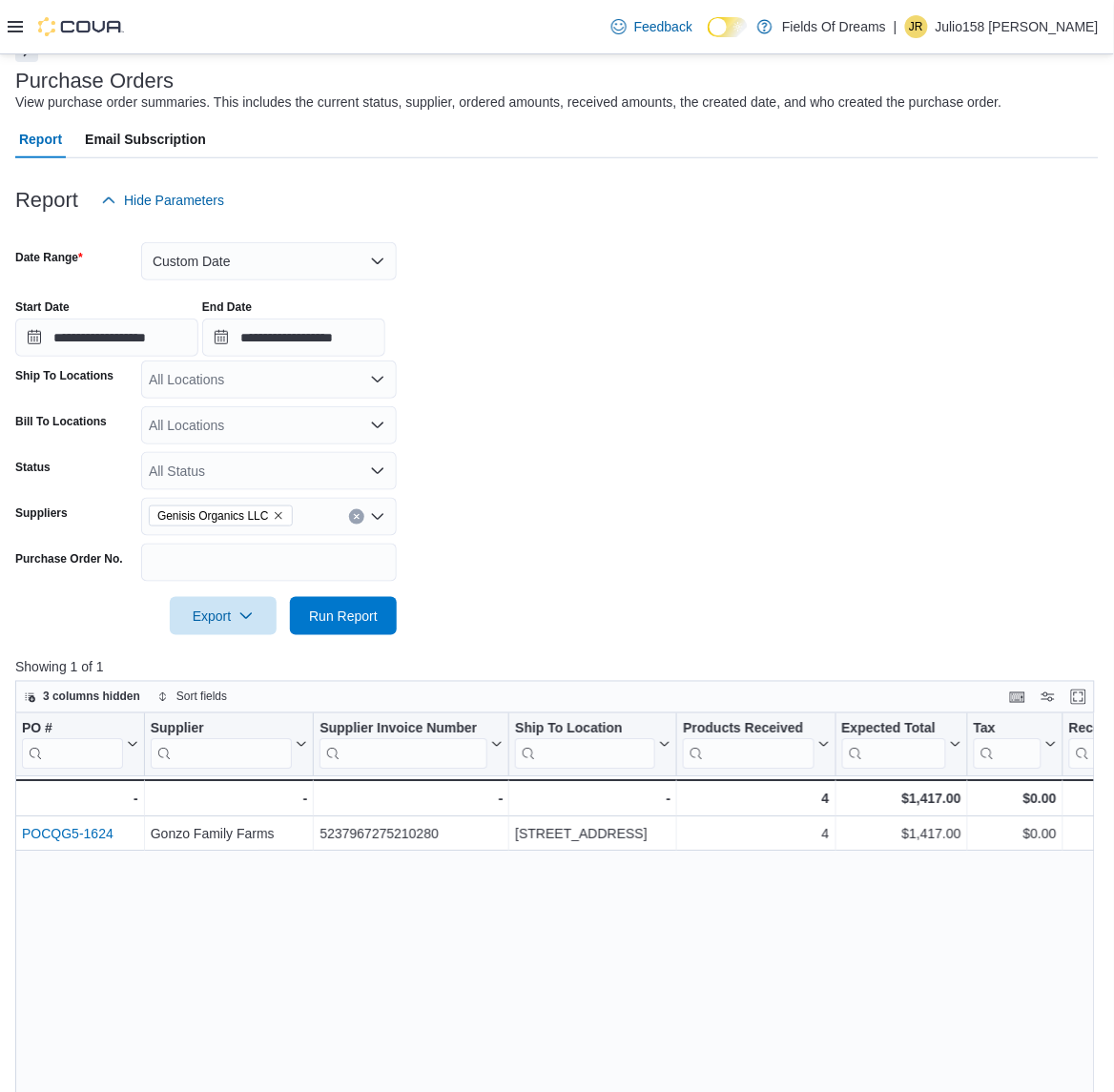
click at [573, 575] on form "**********" at bounding box center [557, 427] width 1083 height 416
click at [378, 626] on span "Run Report" at bounding box center [344, 615] width 84 height 38
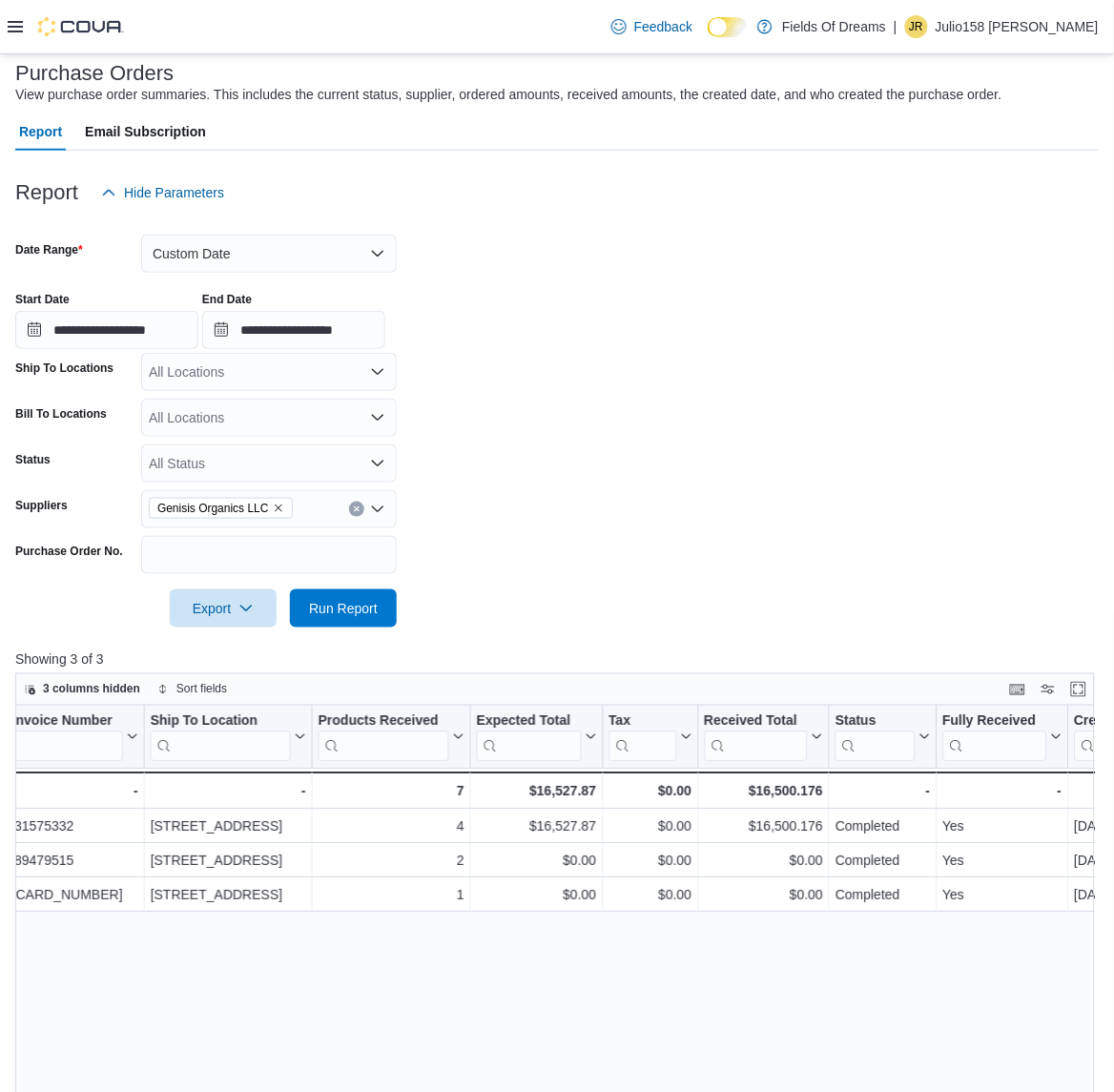
scroll to position [108, 0]
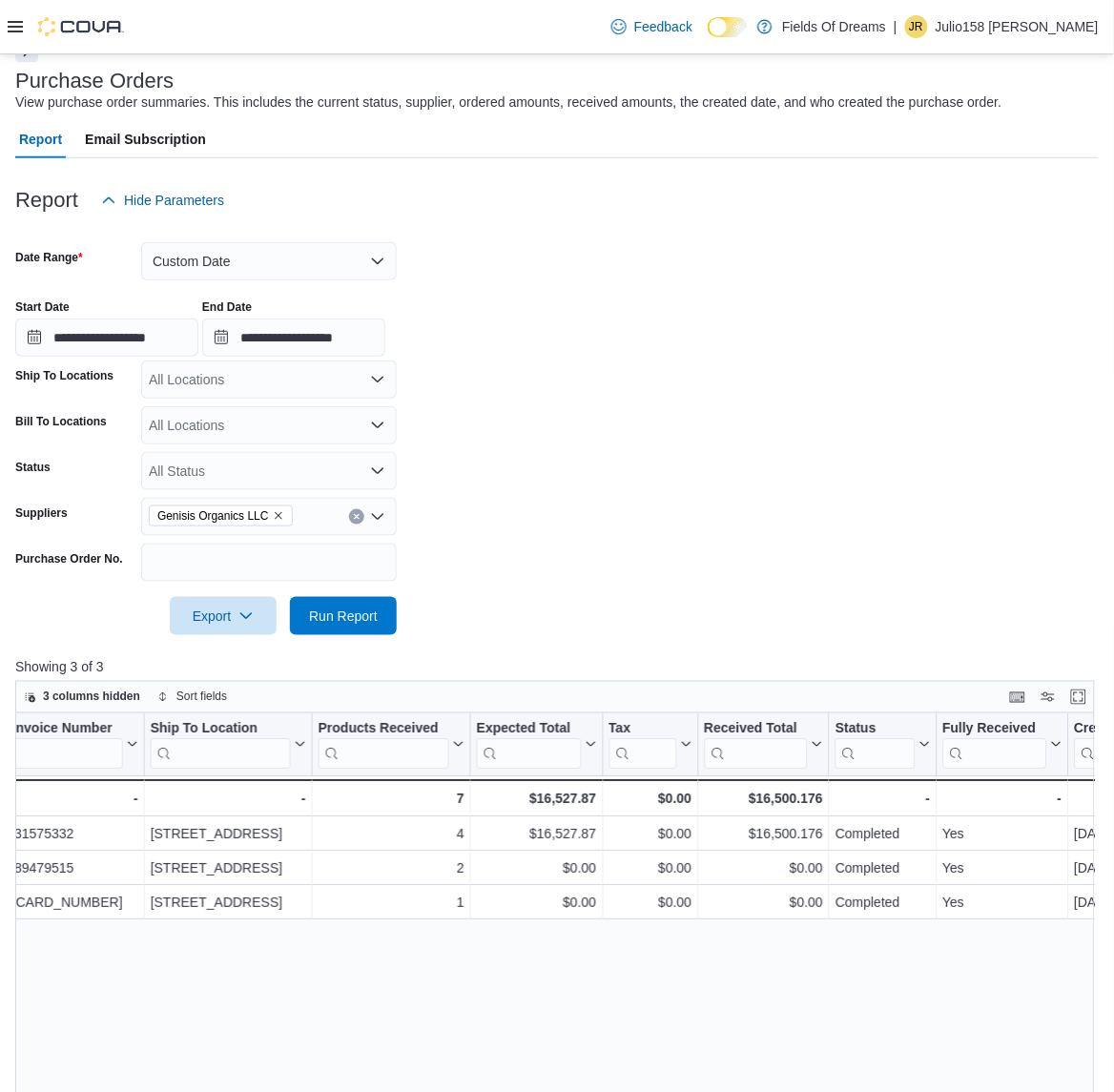
click at [353, 518] on icon "Clear input" at bounding box center [356, 517] width 8 height 8
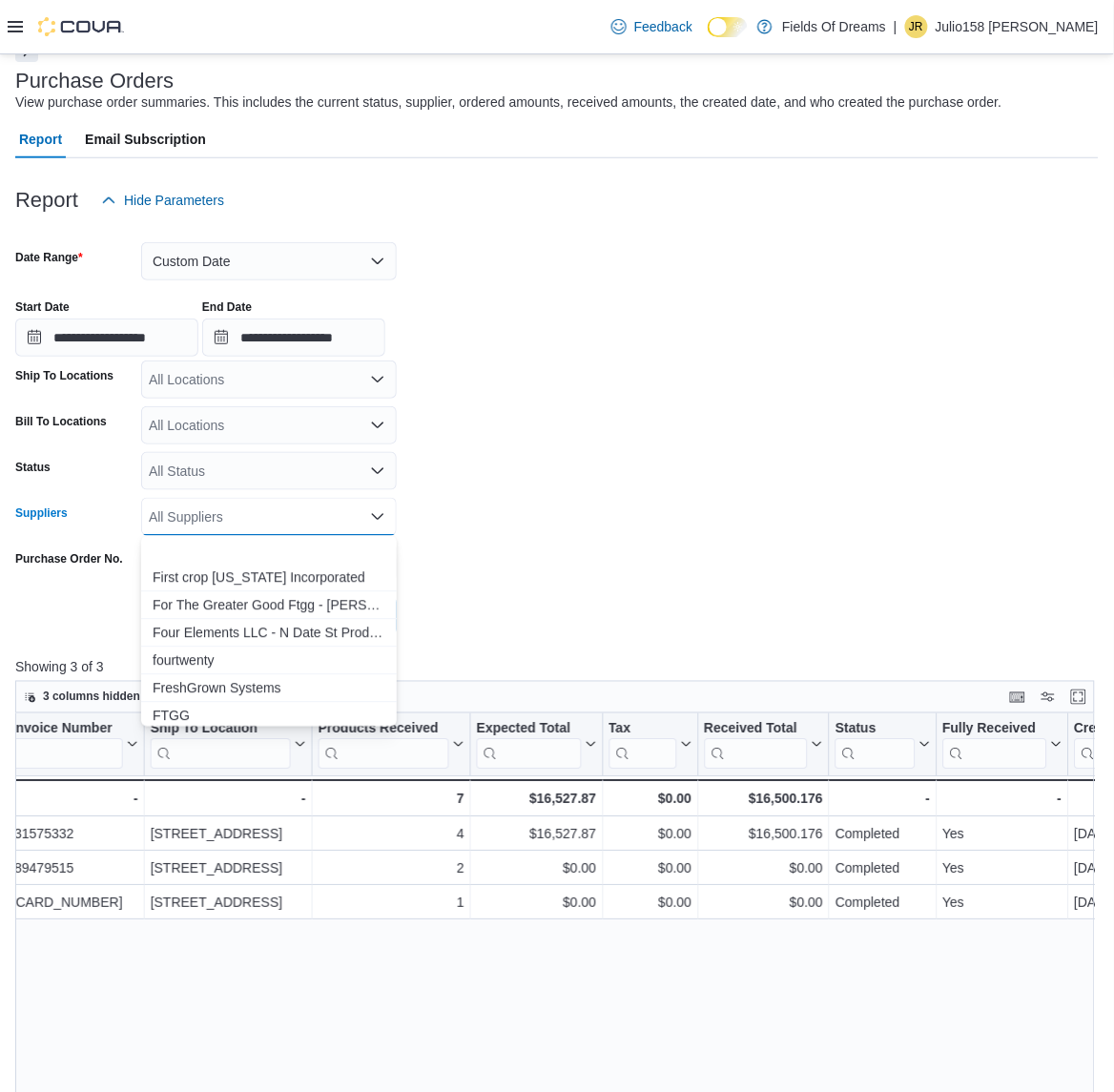
scroll to position [1192, 0]
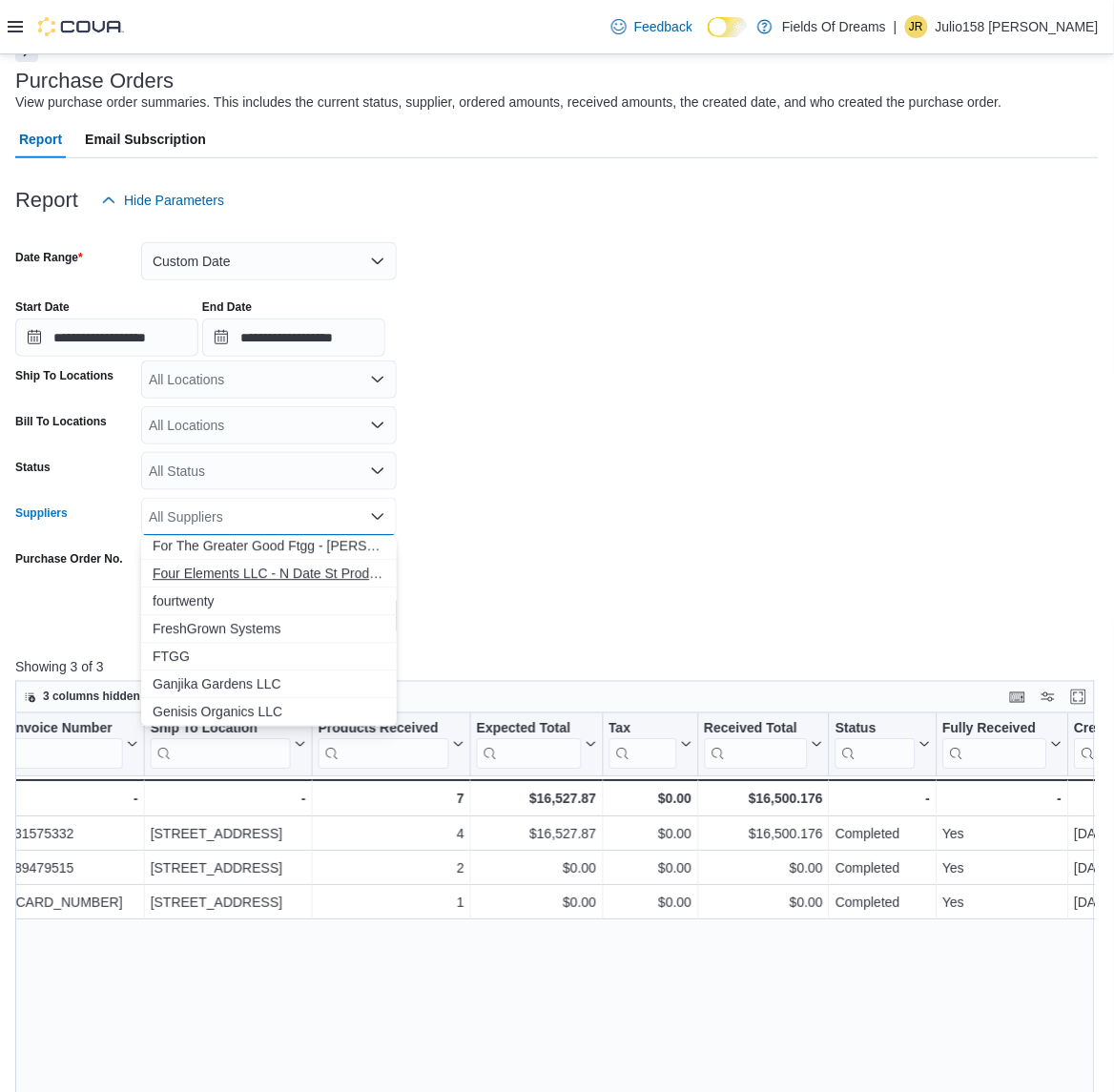
click at [287, 572] on span "Four Elements LLC - N Date St Production" at bounding box center [269, 574] width 233 height 19
click at [587, 572] on form "**********" at bounding box center [557, 427] width 1083 height 416
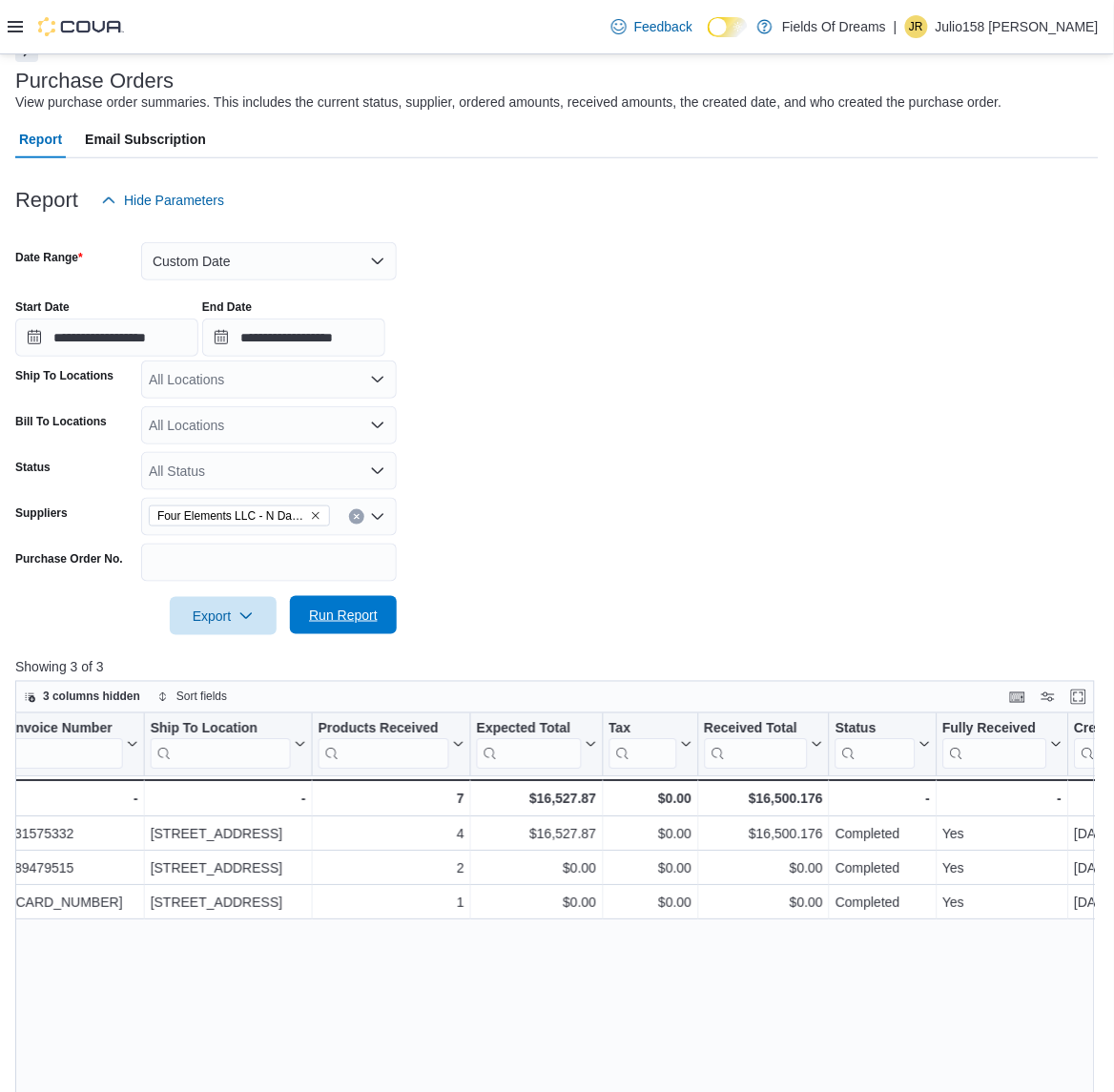
click at [345, 626] on span "Run Report" at bounding box center [344, 615] width 84 height 38
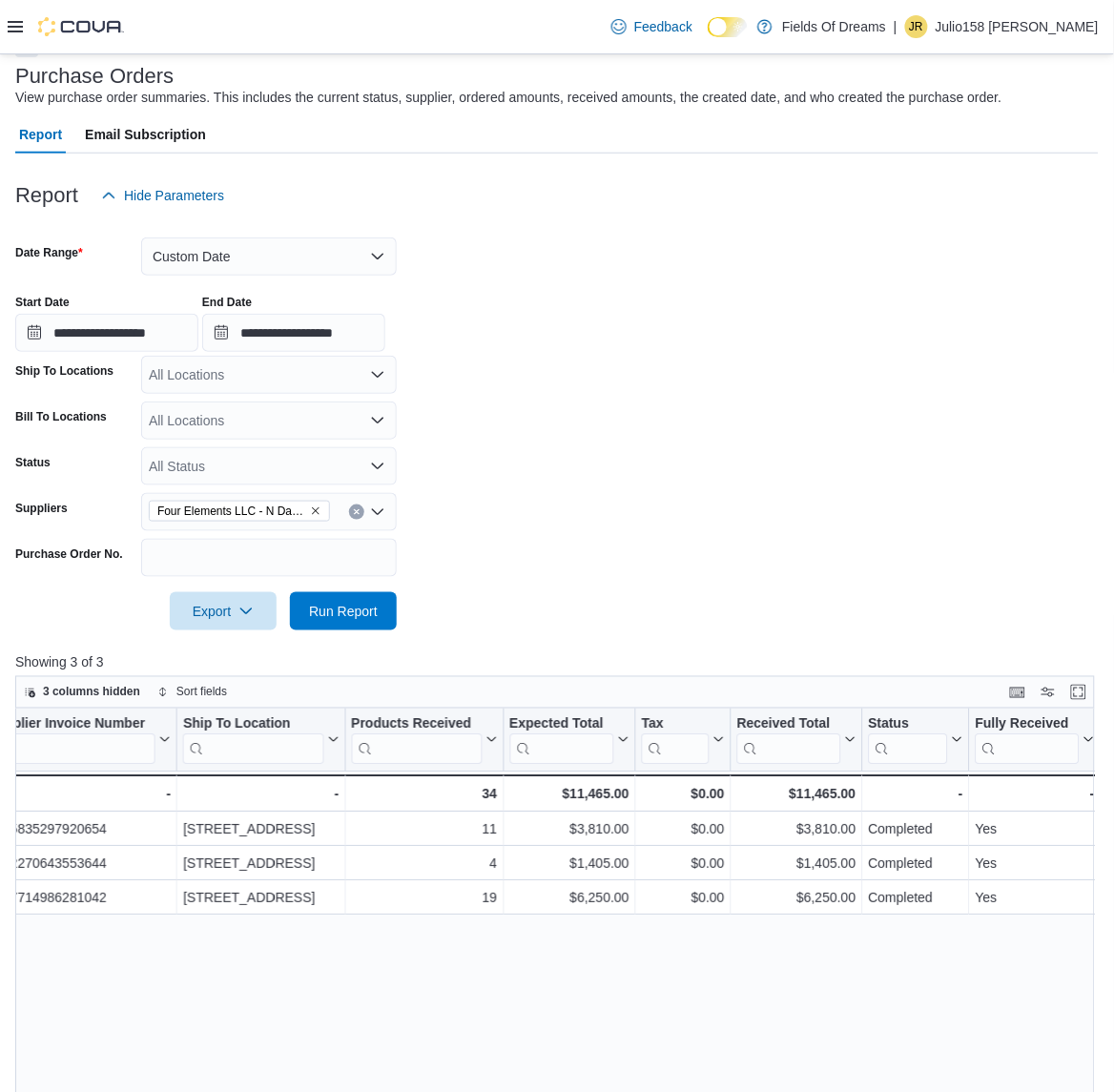
scroll to position [108, 0]
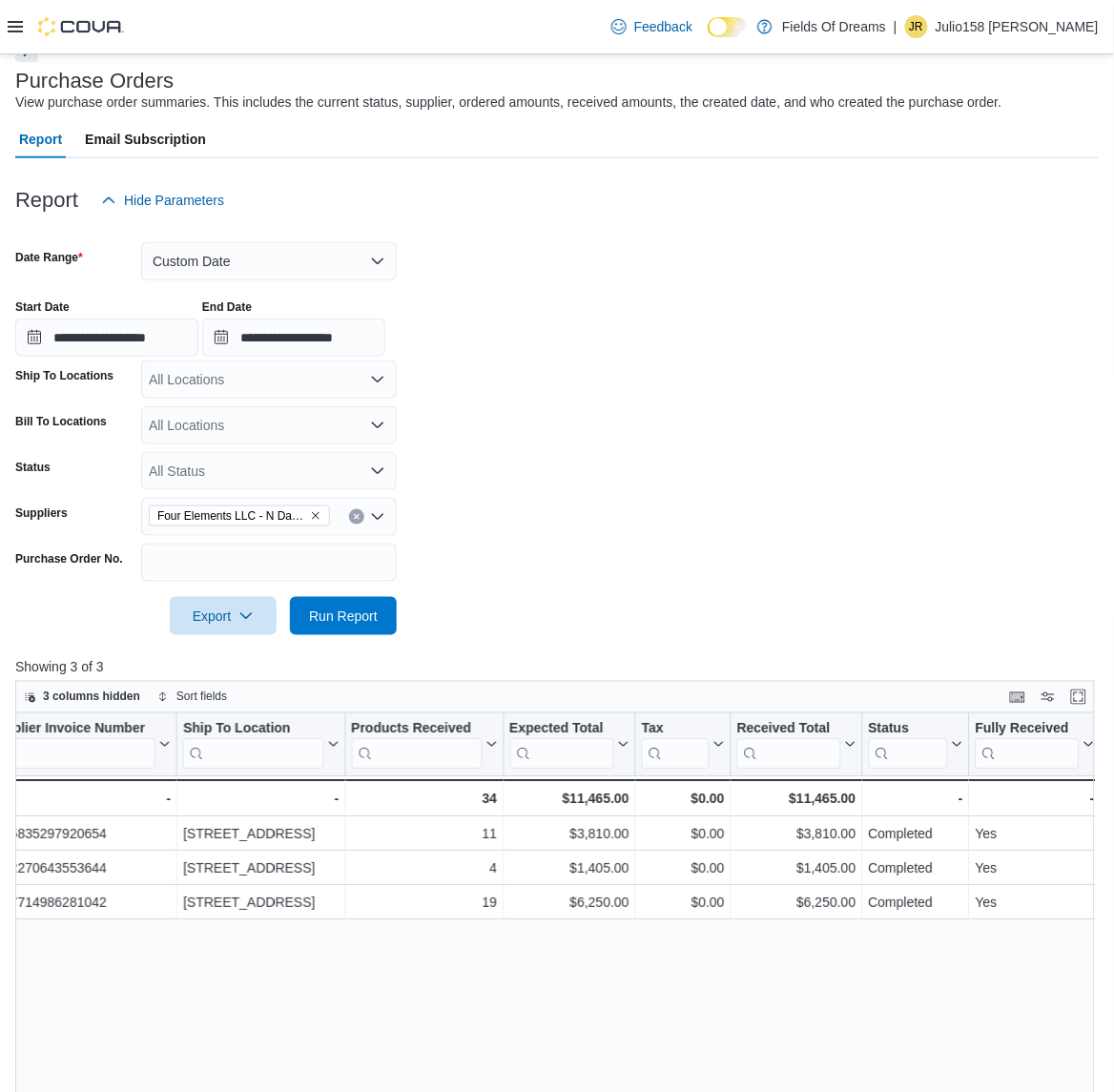
click at [370, 515] on icon "Open list of options" at bounding box center [377, 517] width 15 height 15
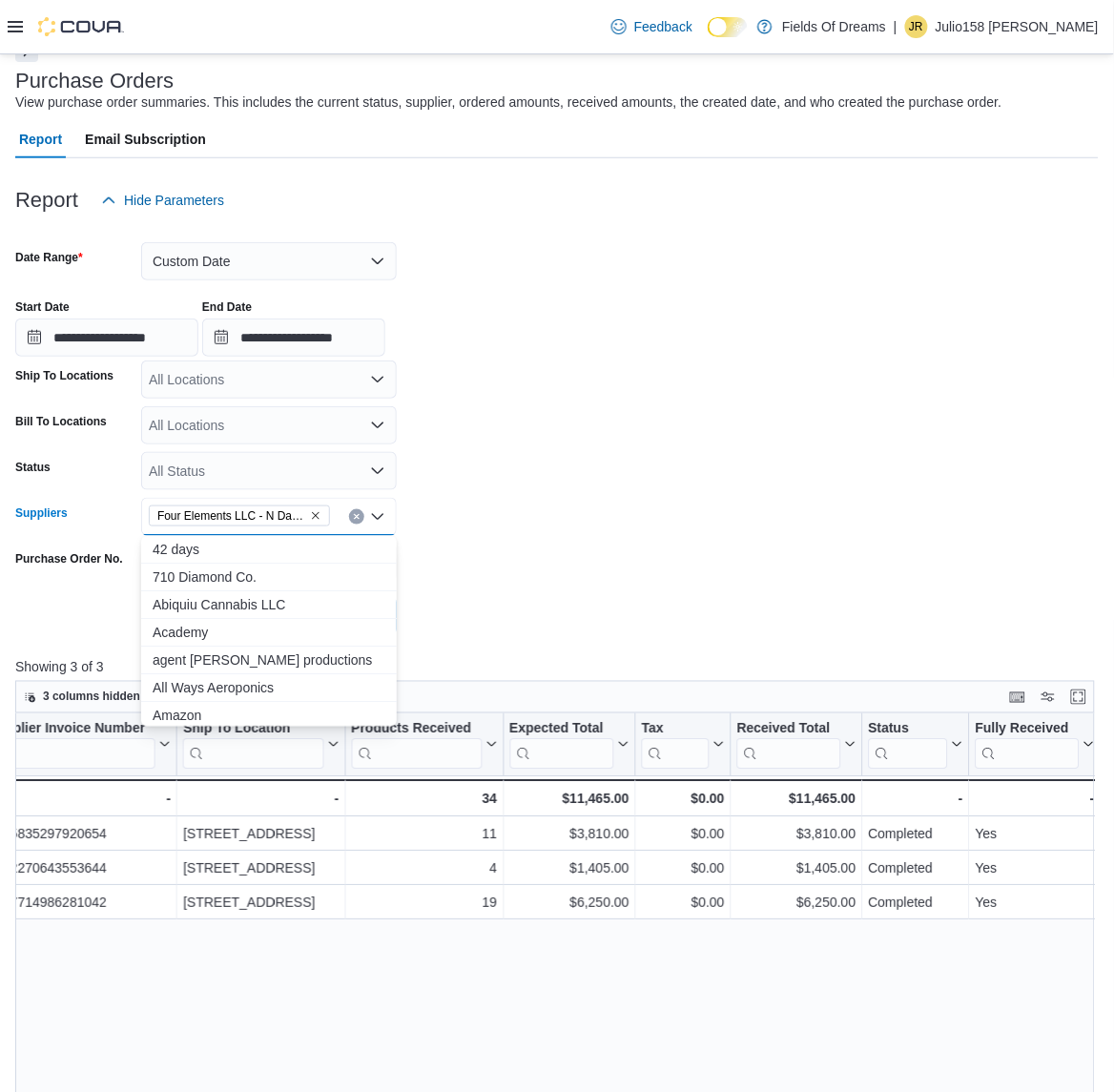
click at [353, 517] on icon "Clear input" at bounding box center [356, 517] width 8 height 8
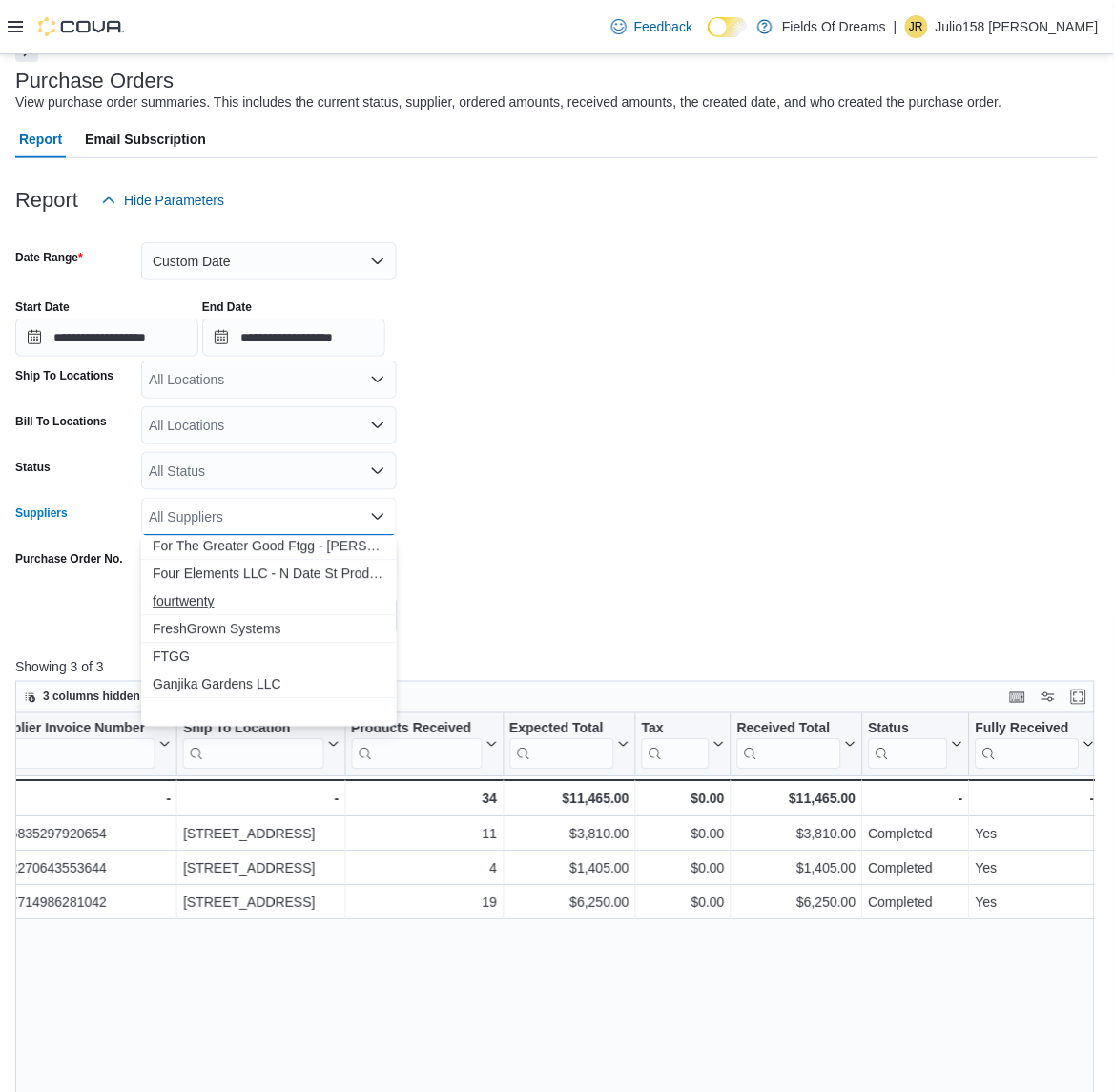
scroll to position [954, 0]
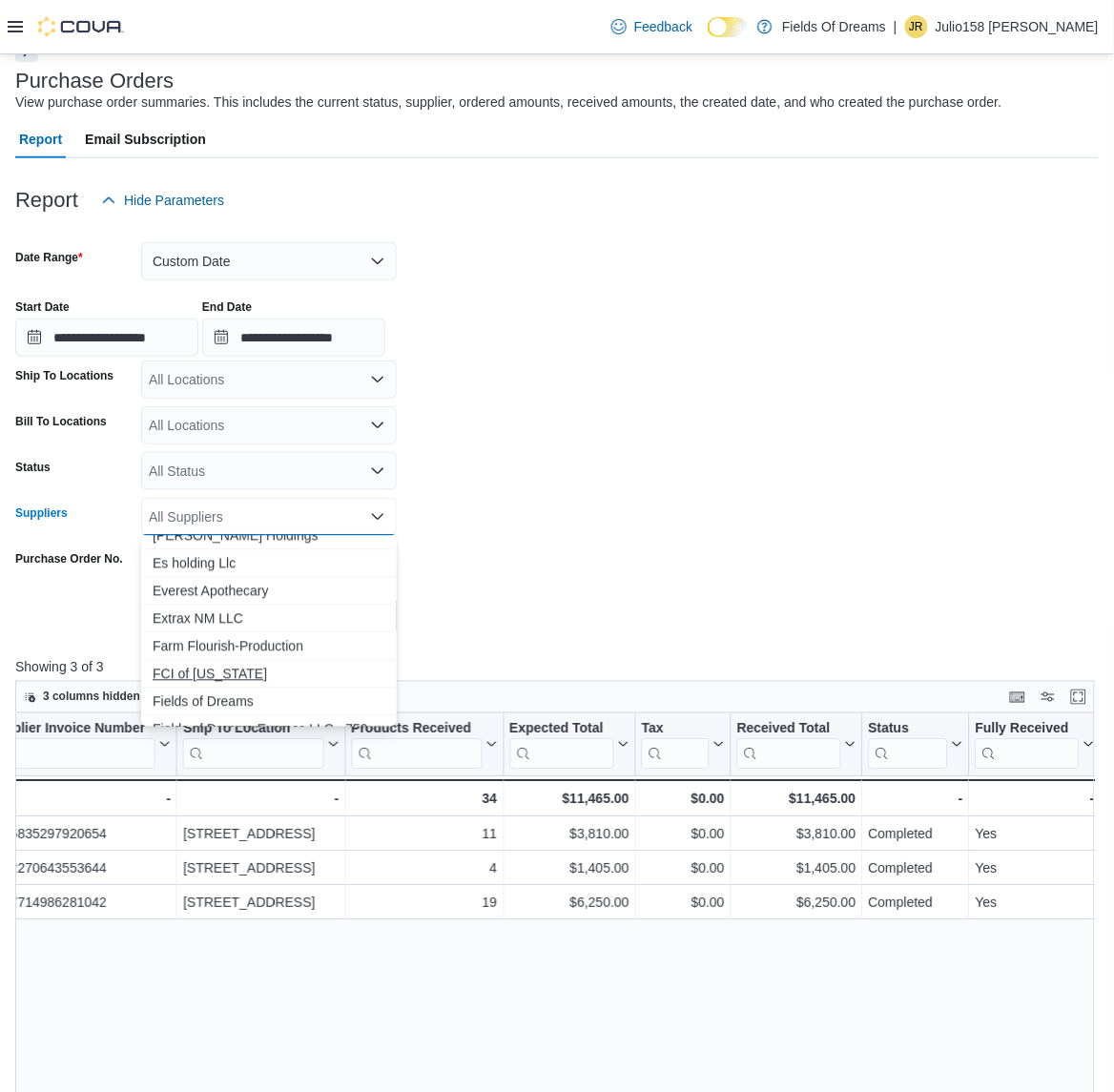
click at [222, 683] on button "FCI of [US_STATE]" at bounding box center [269, 674] width 256 height 28
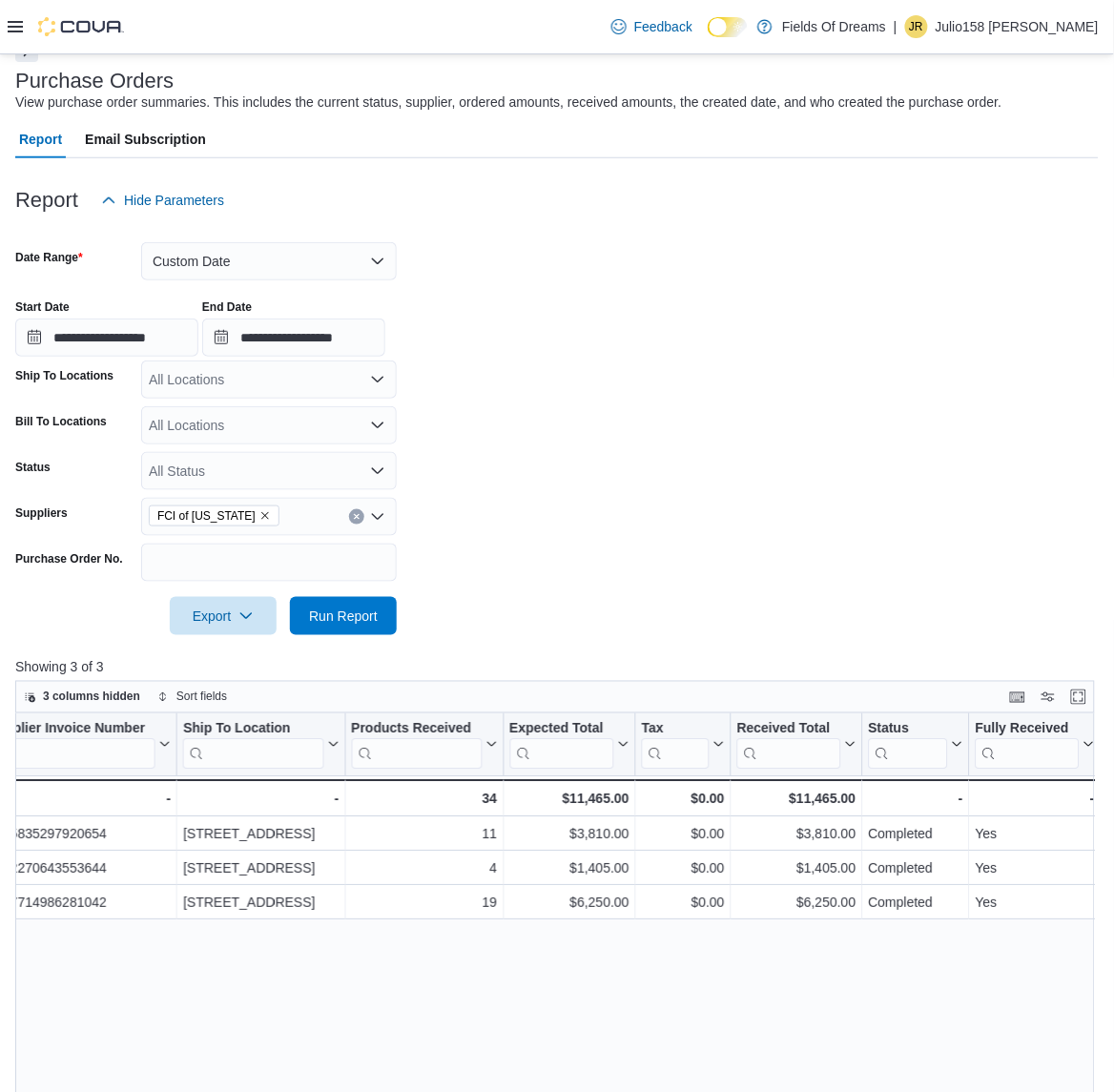
click at [613, 601] on form "**********" at bounding box center [557, 427] width 1083 height 416
click at [374, 613] on span "Run Report" at bounding box center [344, 615] width 69 height 19
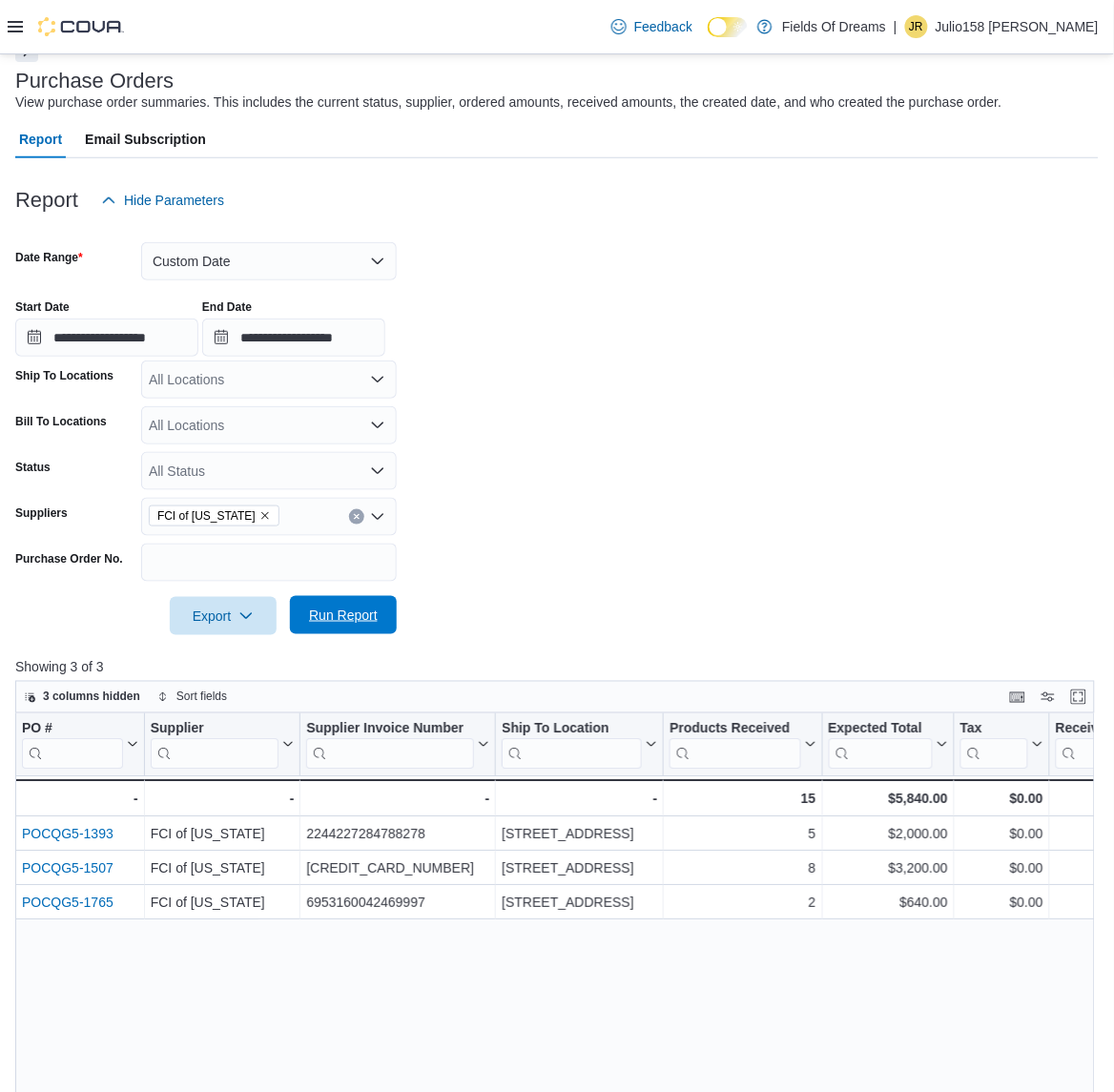
click at [377, 608] on span "Run Report" at bounding box center [344, 615] width 84 height 38
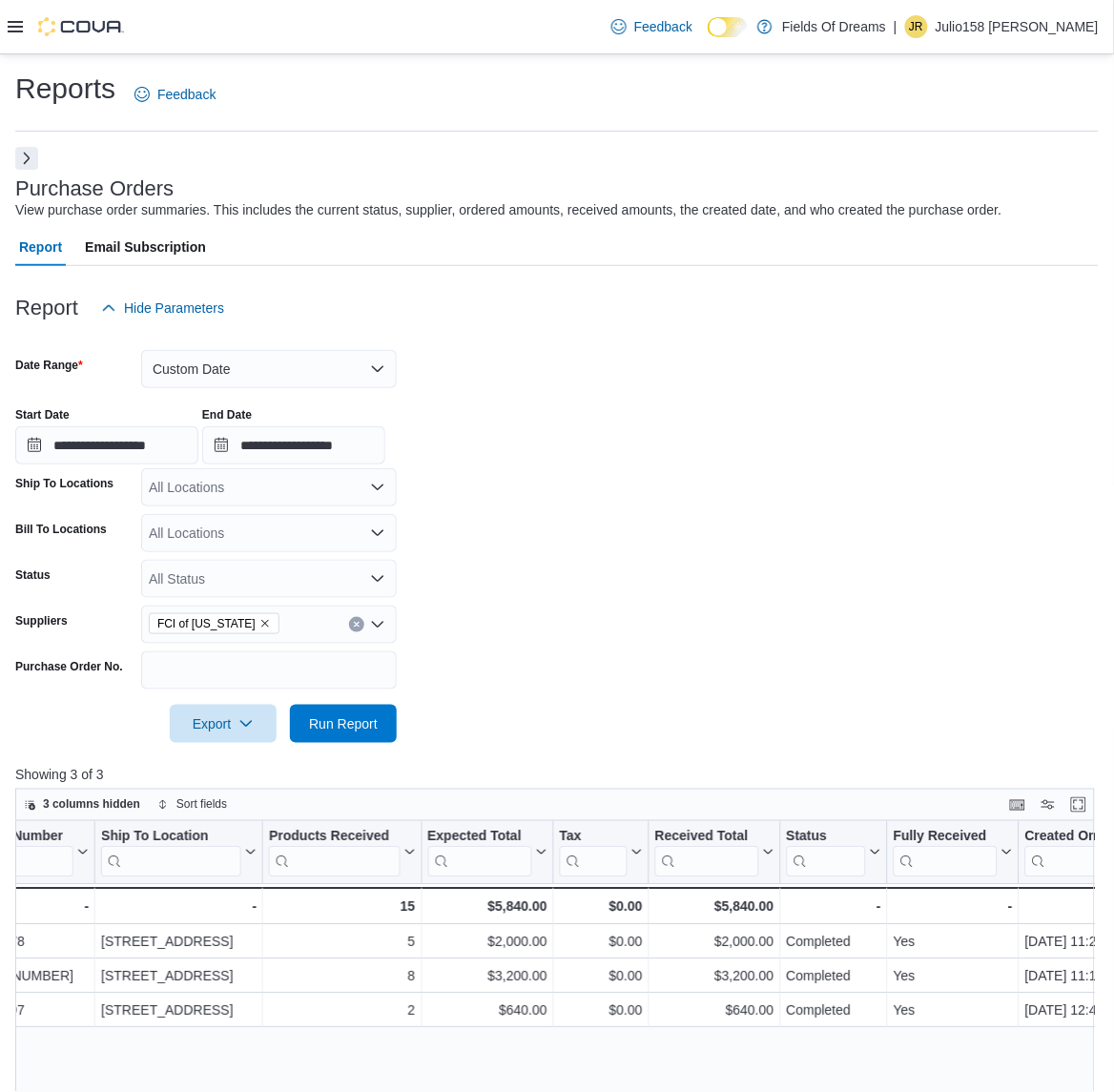
click at [360, 631] on div "FCI of [US_STATE]" at bounding box center [269, 625] width 256 height 38
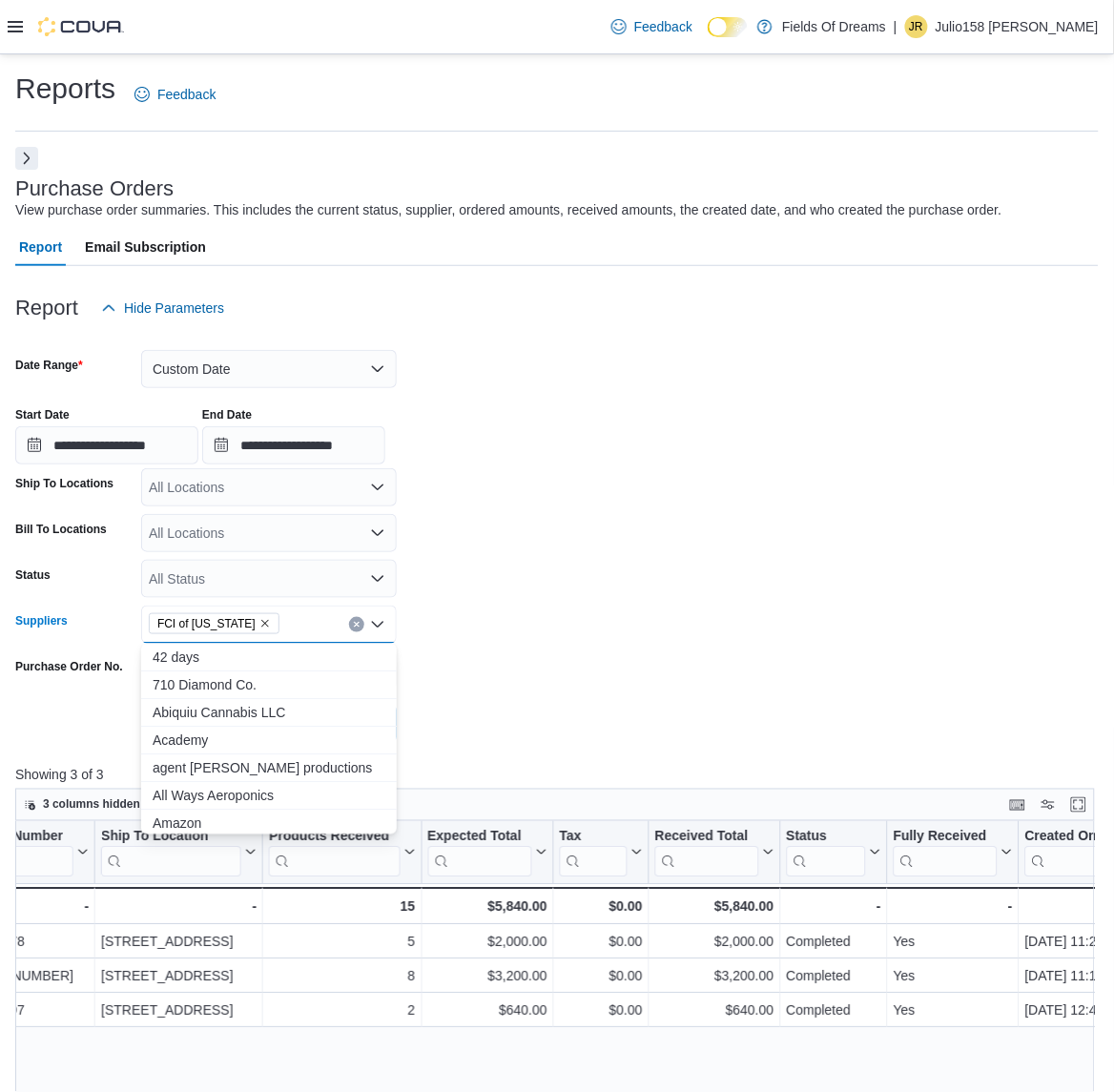
click at [355, 623] on icon "Clear input" at bounding box center [355, 625] width 5 height 5
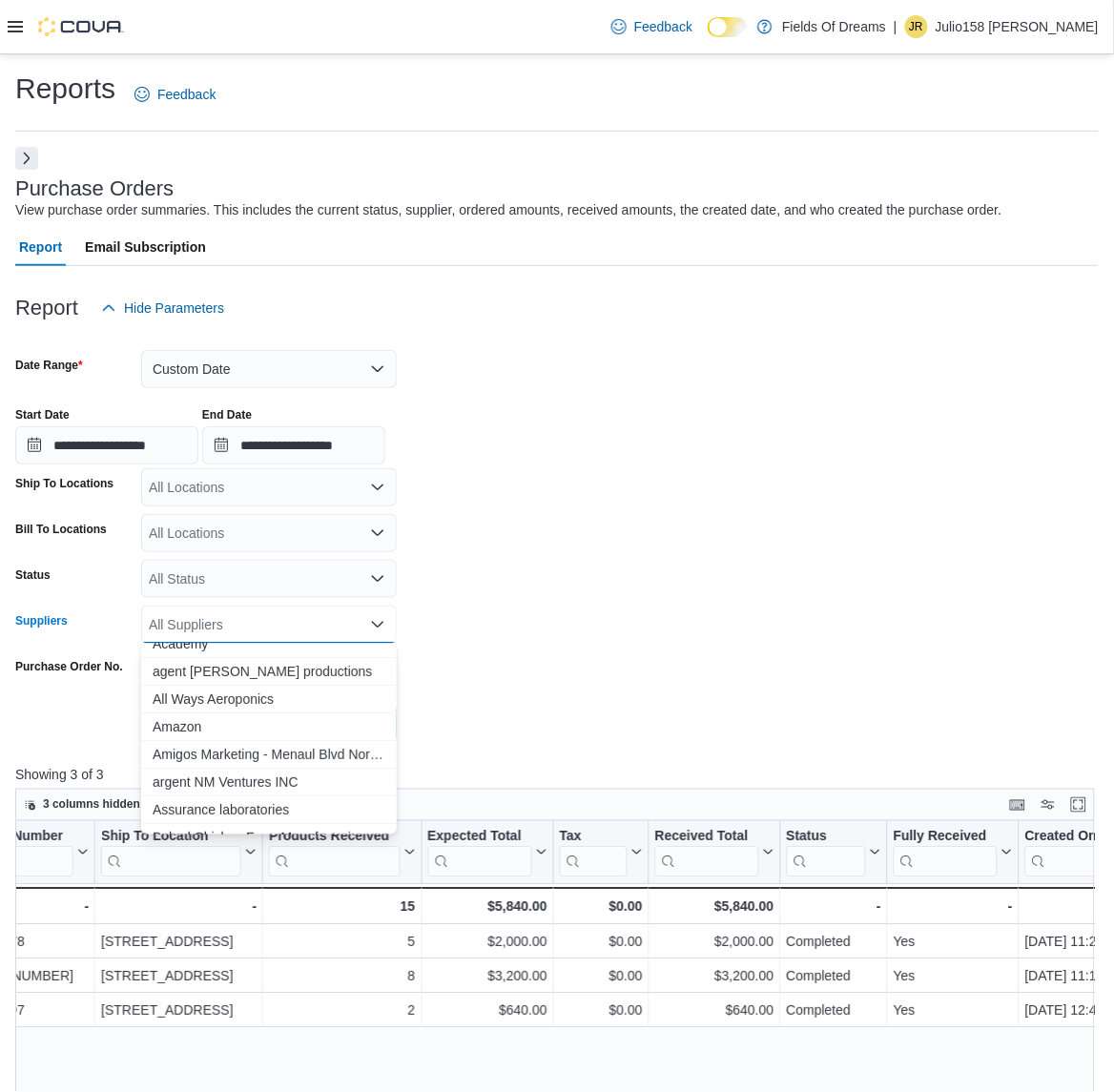
scroll to position [143, 0]
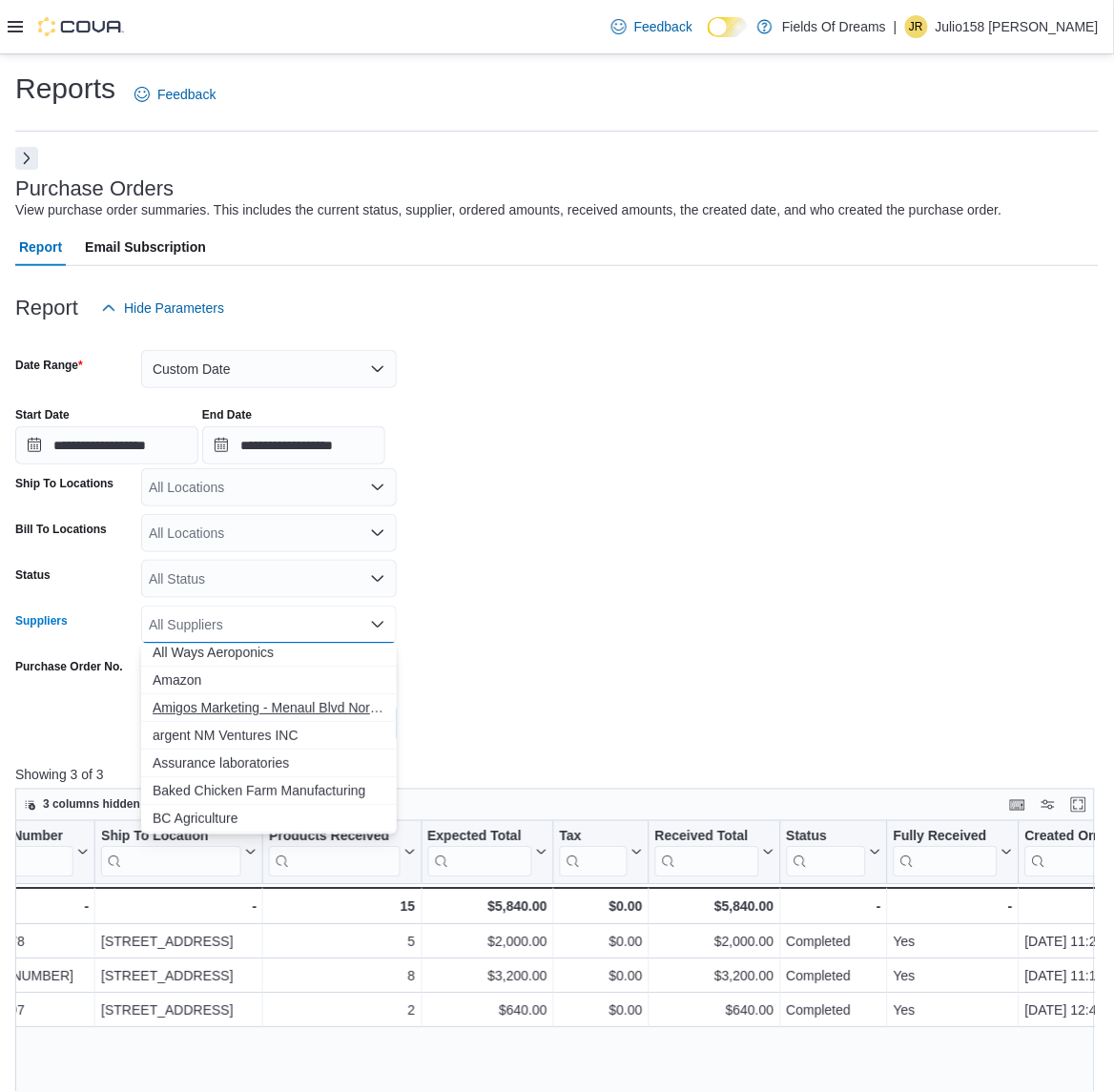
click at [332, 703] on span "Amigos Marketing - Menaul Blvd Northeast Manufacturer" at bounding box center [269, 708] width 233 height 19
click at [551, 708] on form "**********" at bounding box center [557, 534] width 1083 height 416
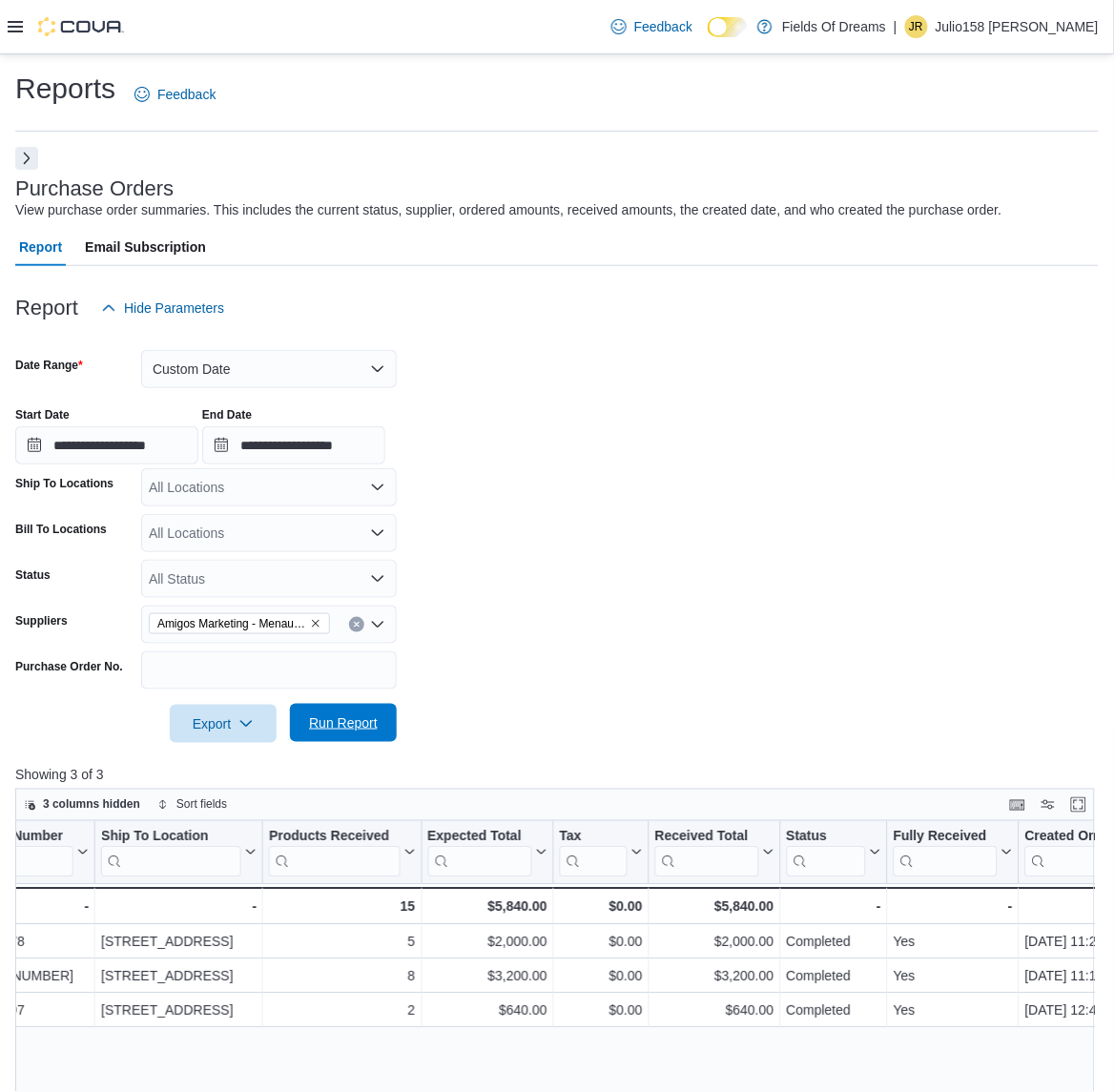
click at [370, 722] on span "Run Report" at bounding box center [344, 723] width 69 height 19
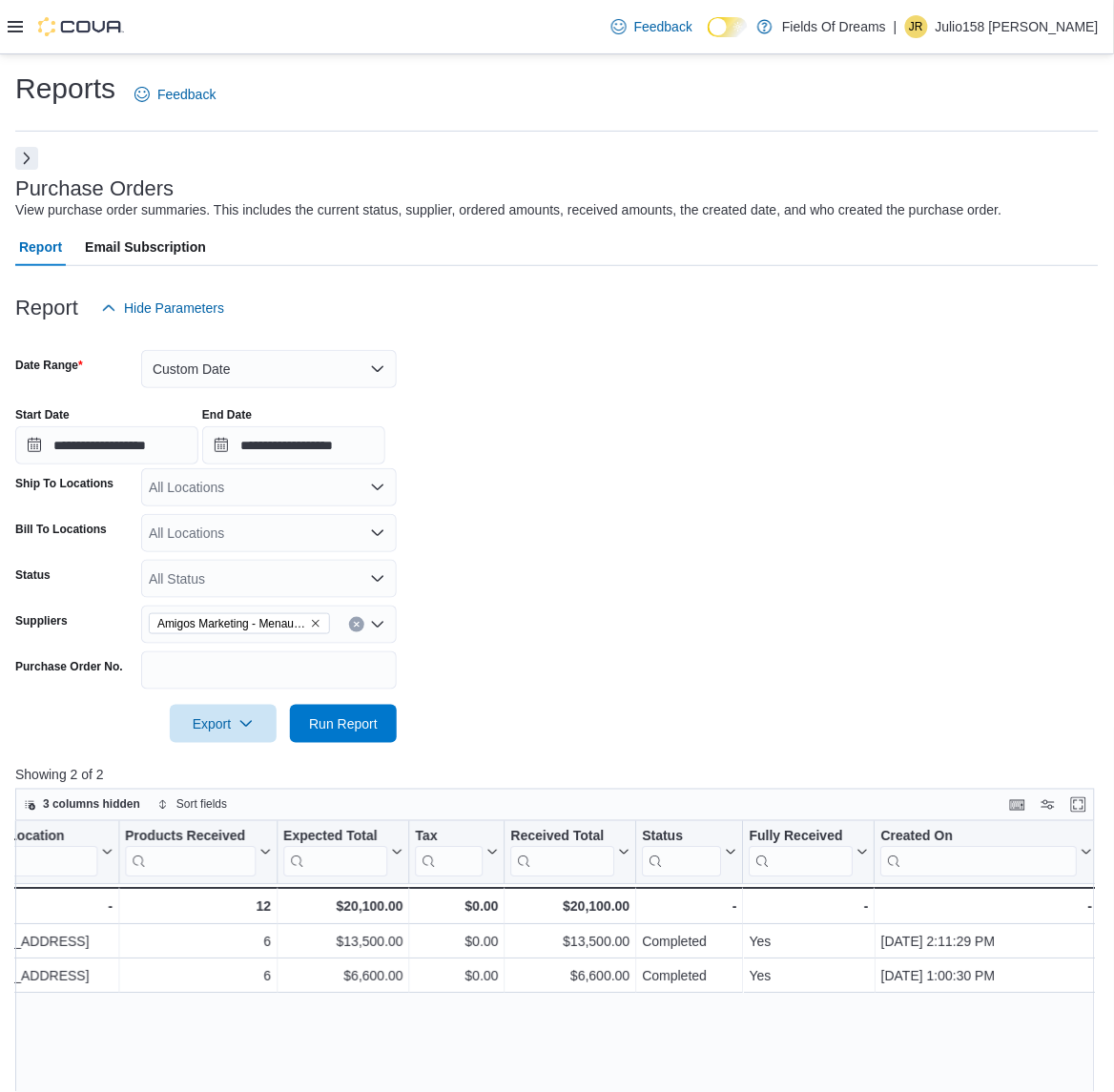
click at [353, 618] on button "Clear input" at bounding box center [356, 625] width 15 height 15
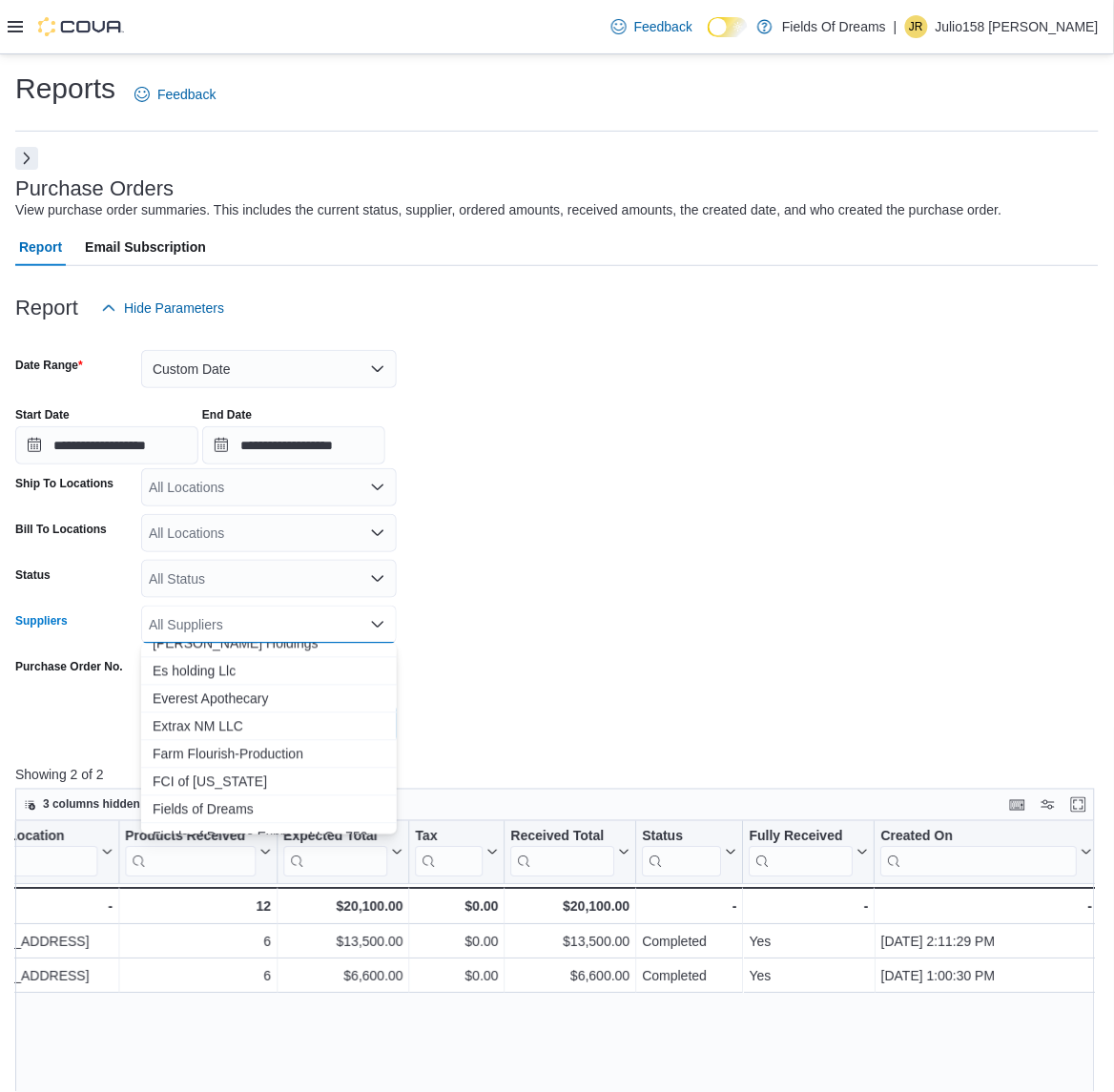
scroll to position [716, 0]
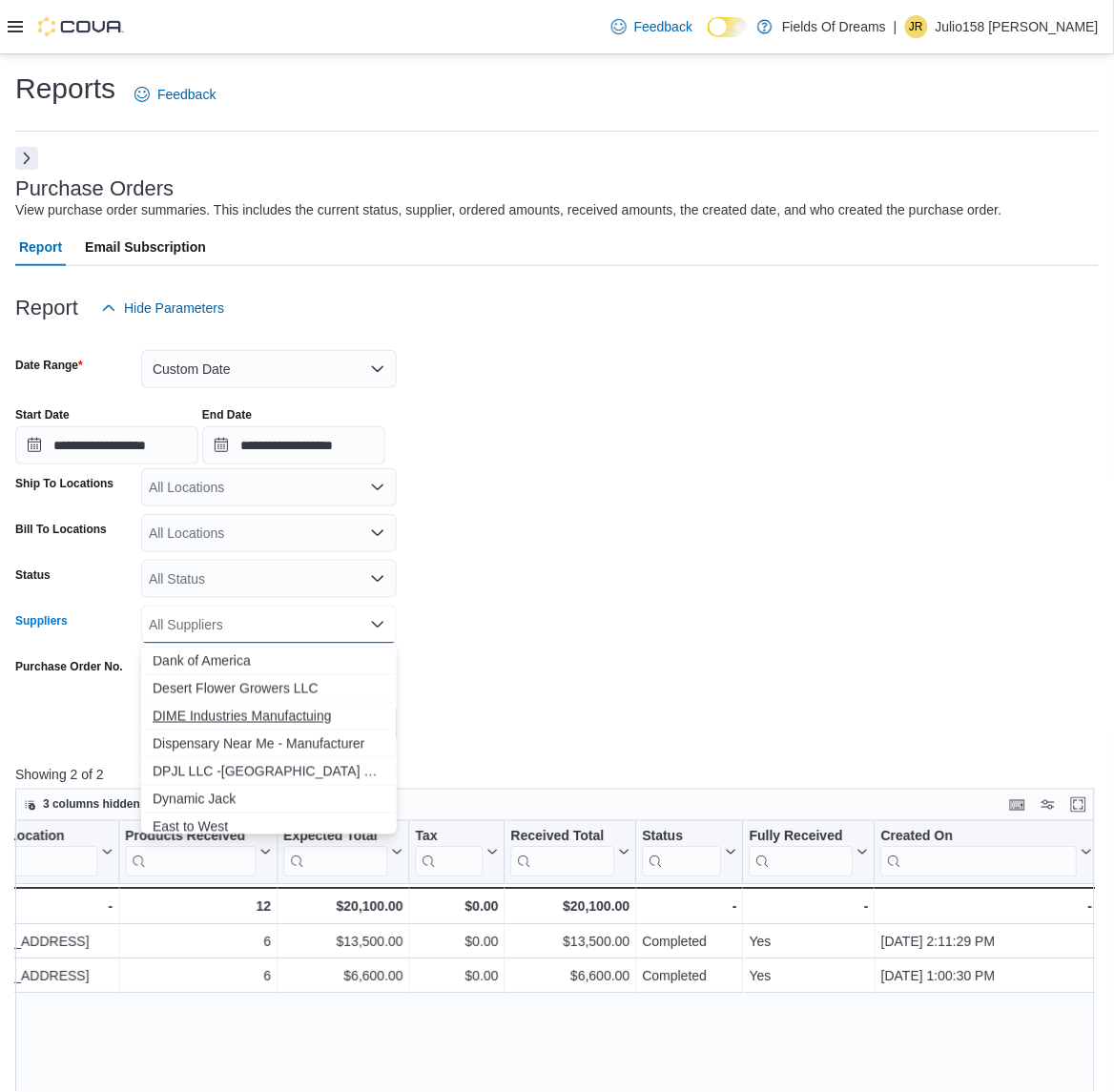
click at [284, 711] on span "DIME Industries Manufactuing" at bounding box center [269, 717] width 233 height 19
click at [583, 713] on form "**********" at bounding box center [557, 534] width 1083 height 416
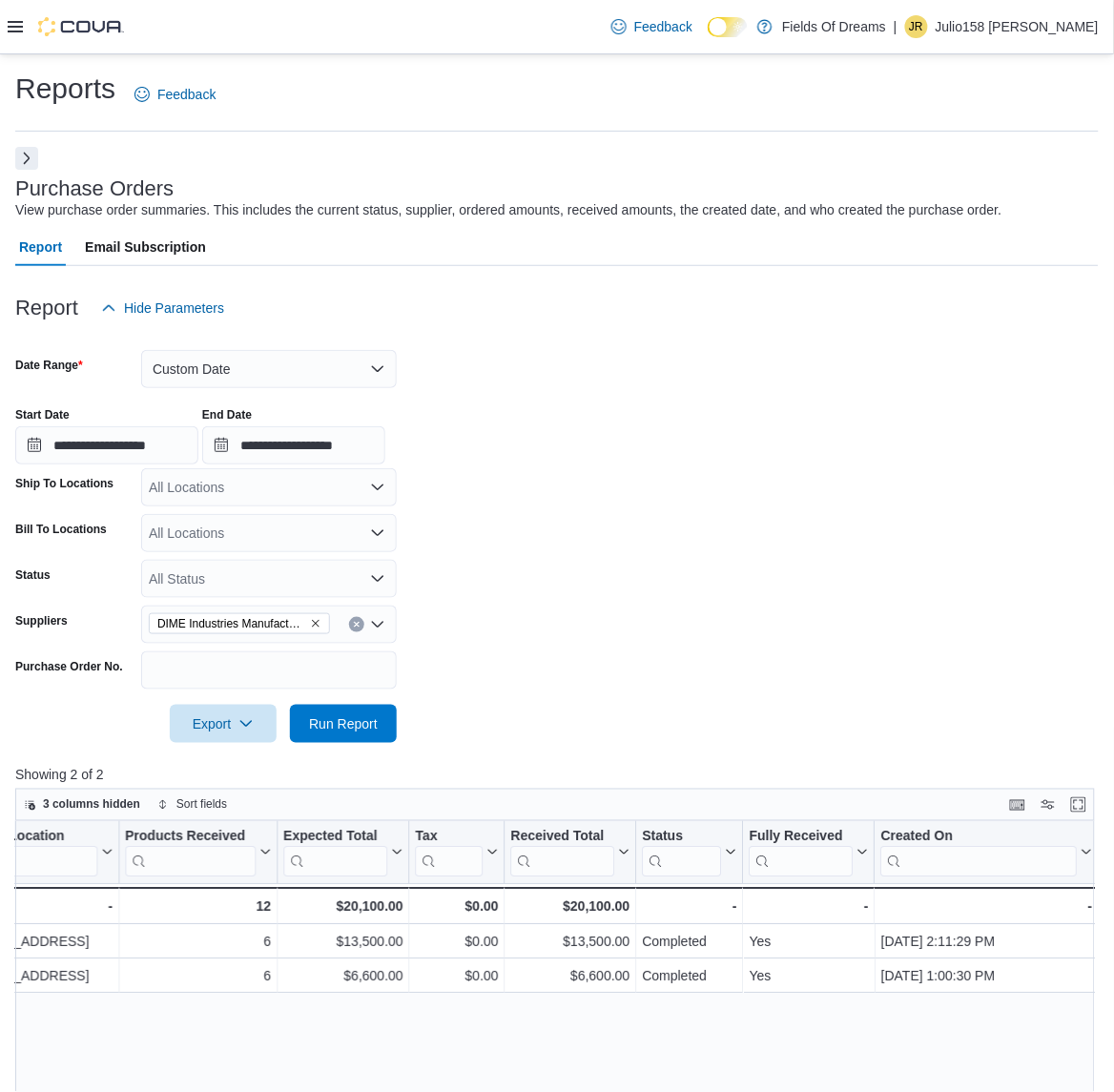
click at [357, 699] on div at bounding box center [557, 697] width 1083 height 15
click at [363, 707] on span "Run Report" at bounding box center [344, 723] width 84 height 38
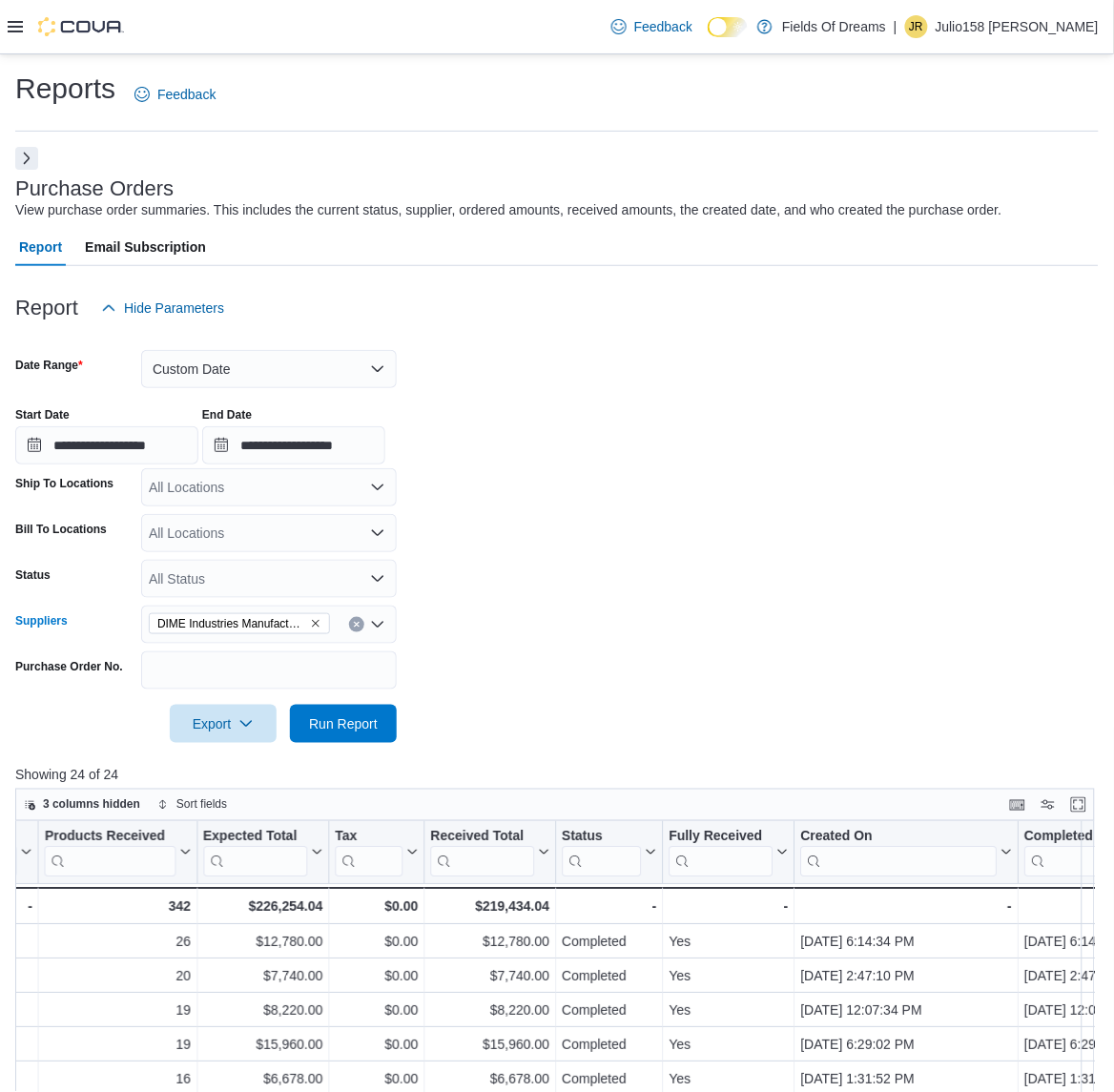
click at [362, 625] on button "Clear input" at bounding box center [356, 625] width 15 height 15
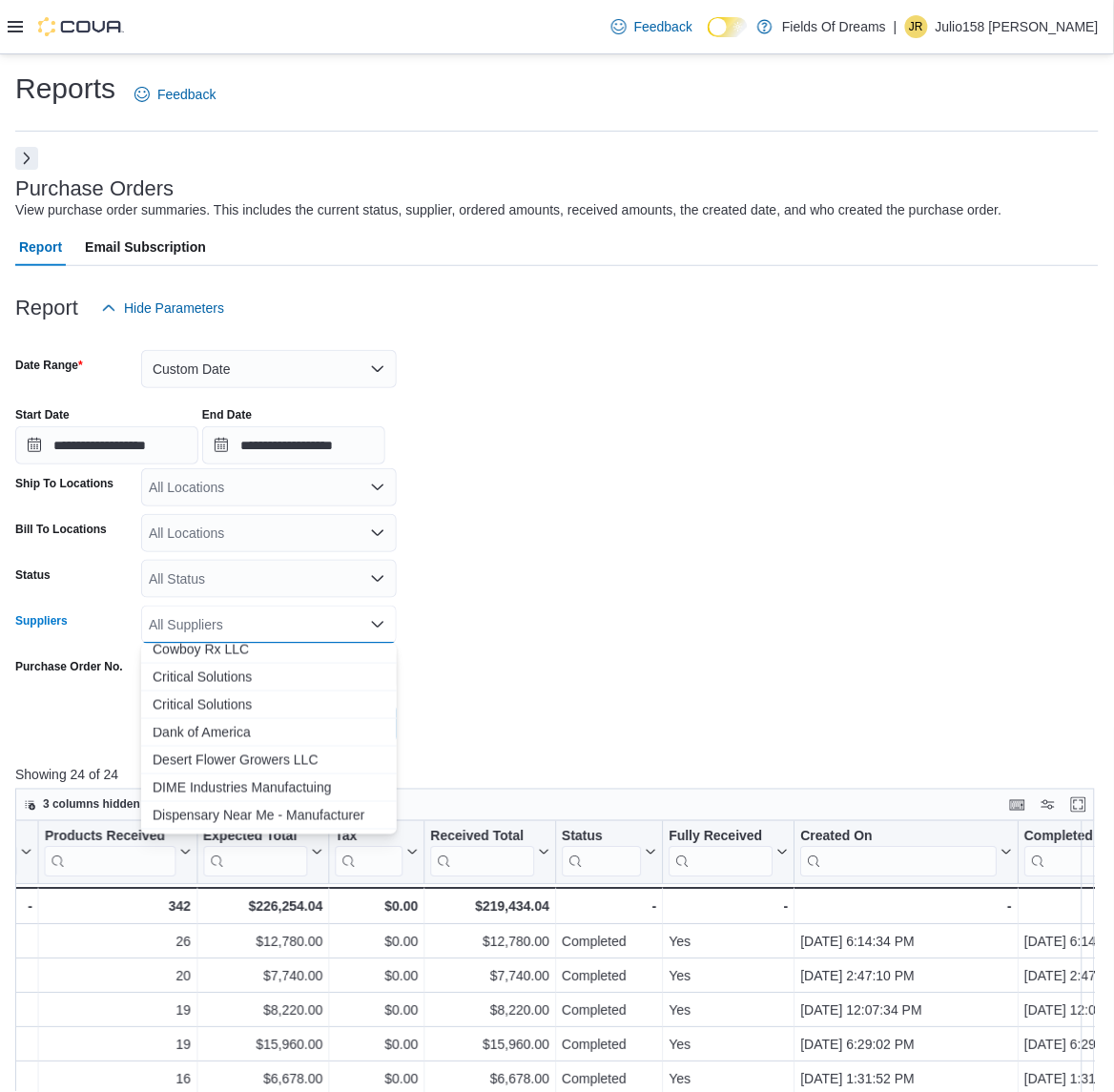
scroll to position [620, 0]
click at [211, 704] on span "Critical Solutions" at bounding box center [269, 701] width 233 height 19
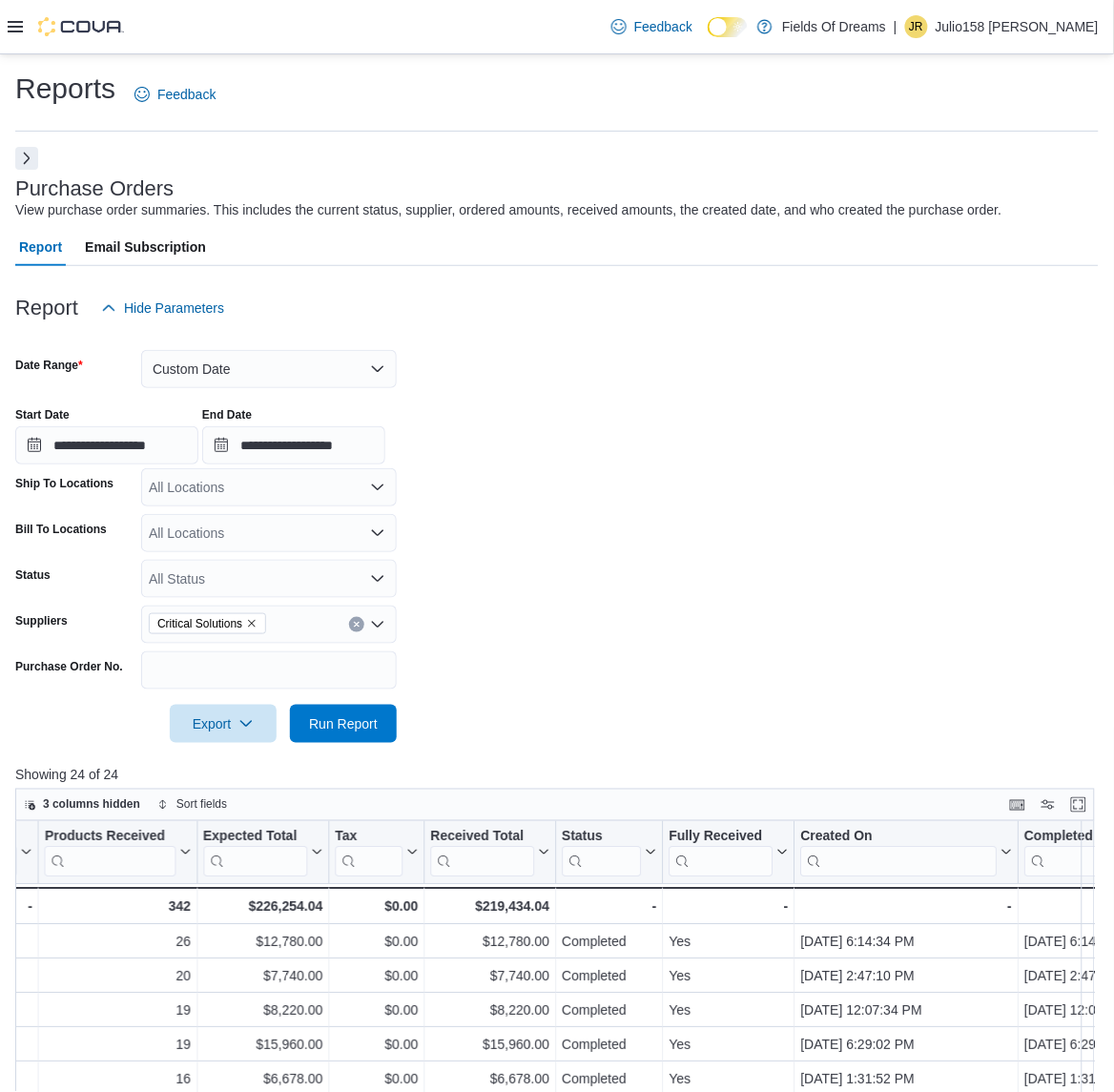
click at [477, 669] on form "**********" at bounding box center [557, 534] width 1083 height 416
click at [363, 711] on span "Run Report" at bounding box center [344, 723] width 84 height 38
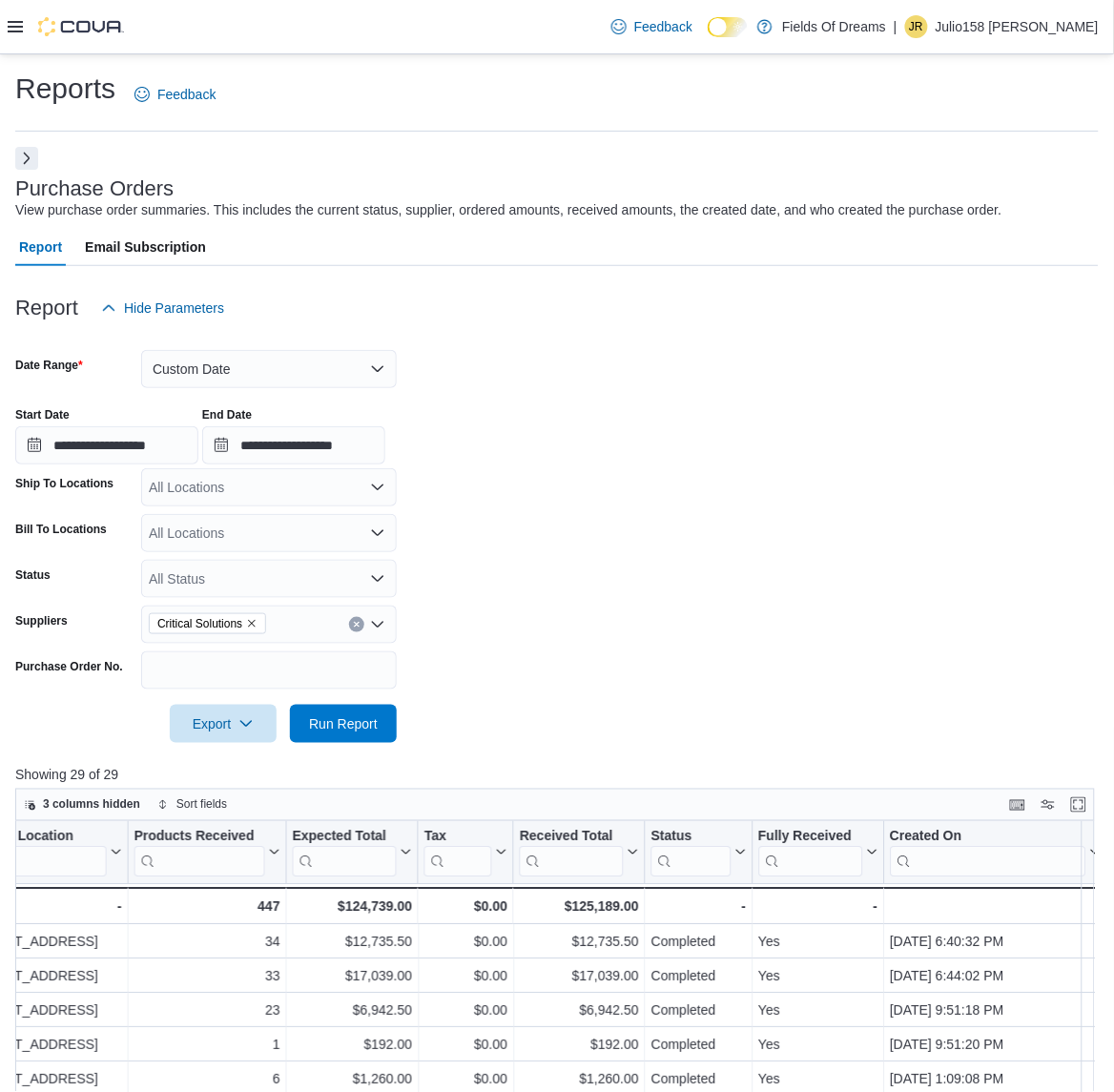
click at [362, 627] on button "Clear input" at bounding box center [356, 625] width 15 height 15
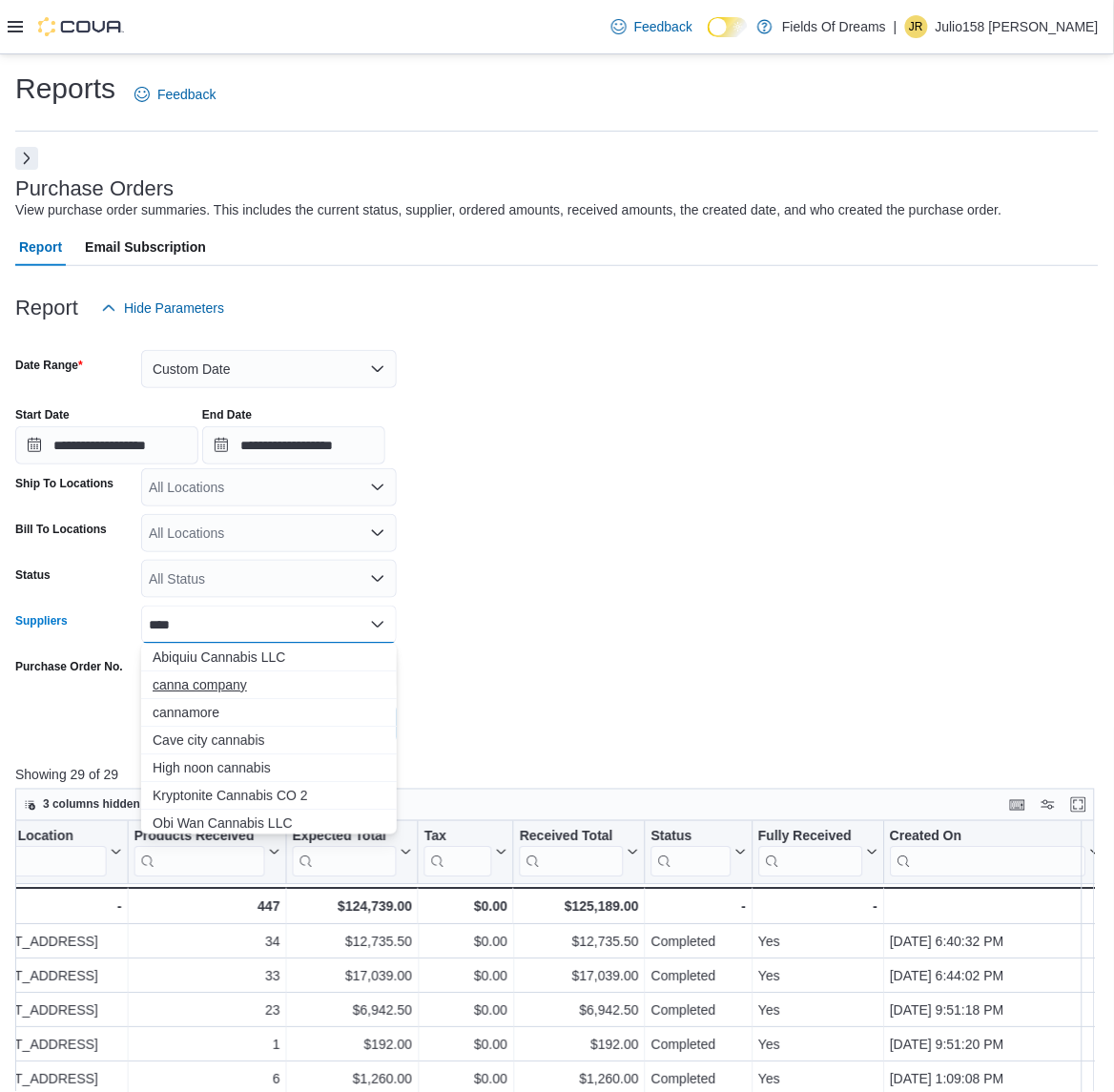
type input "****"
click at [182, 693] on span "canna company" at bounding box center [269, 685] width 233 height 19
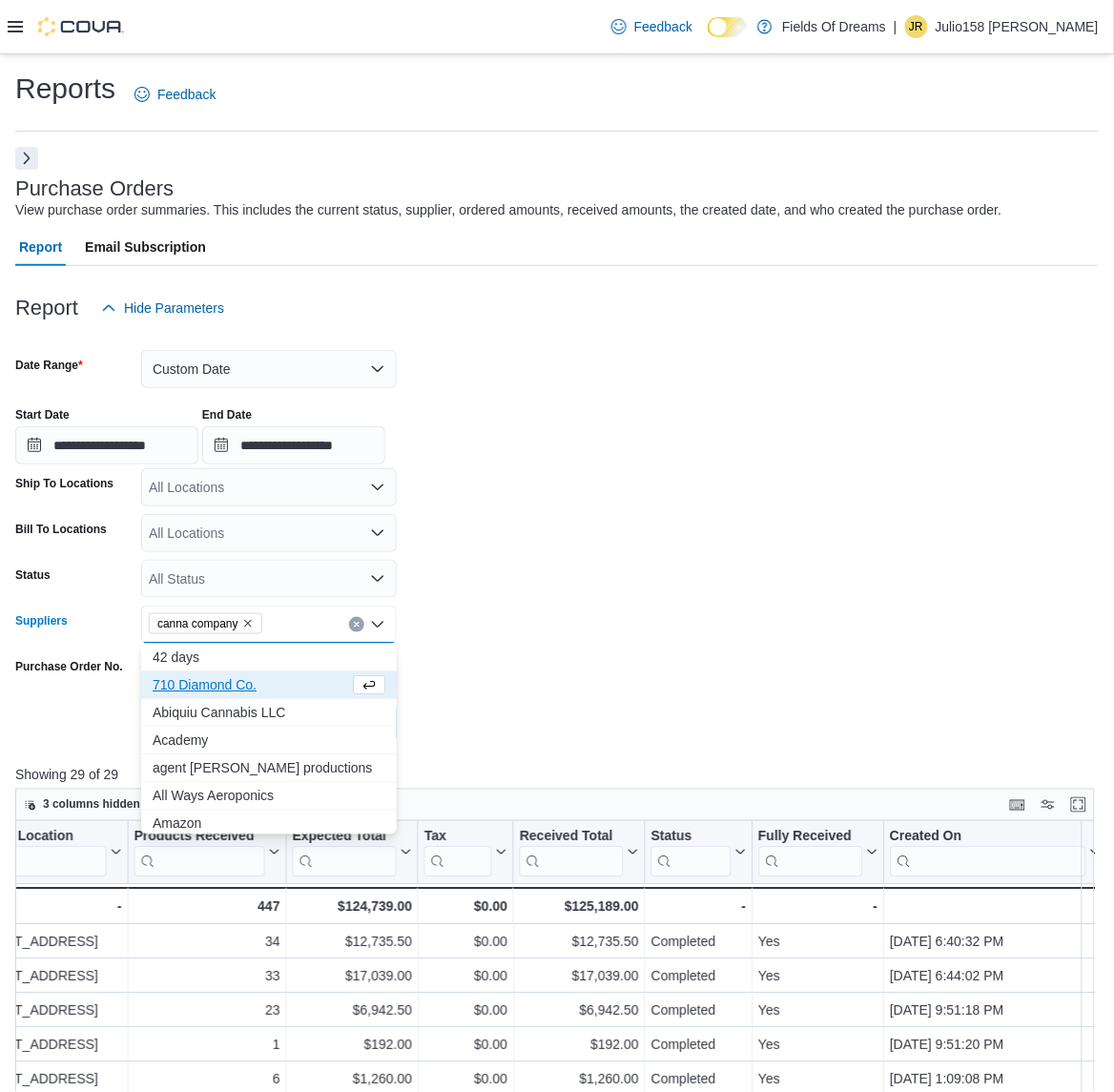
click at [612, 632] on form "**********" at bounding box center [557, 534] width 1083 height 416
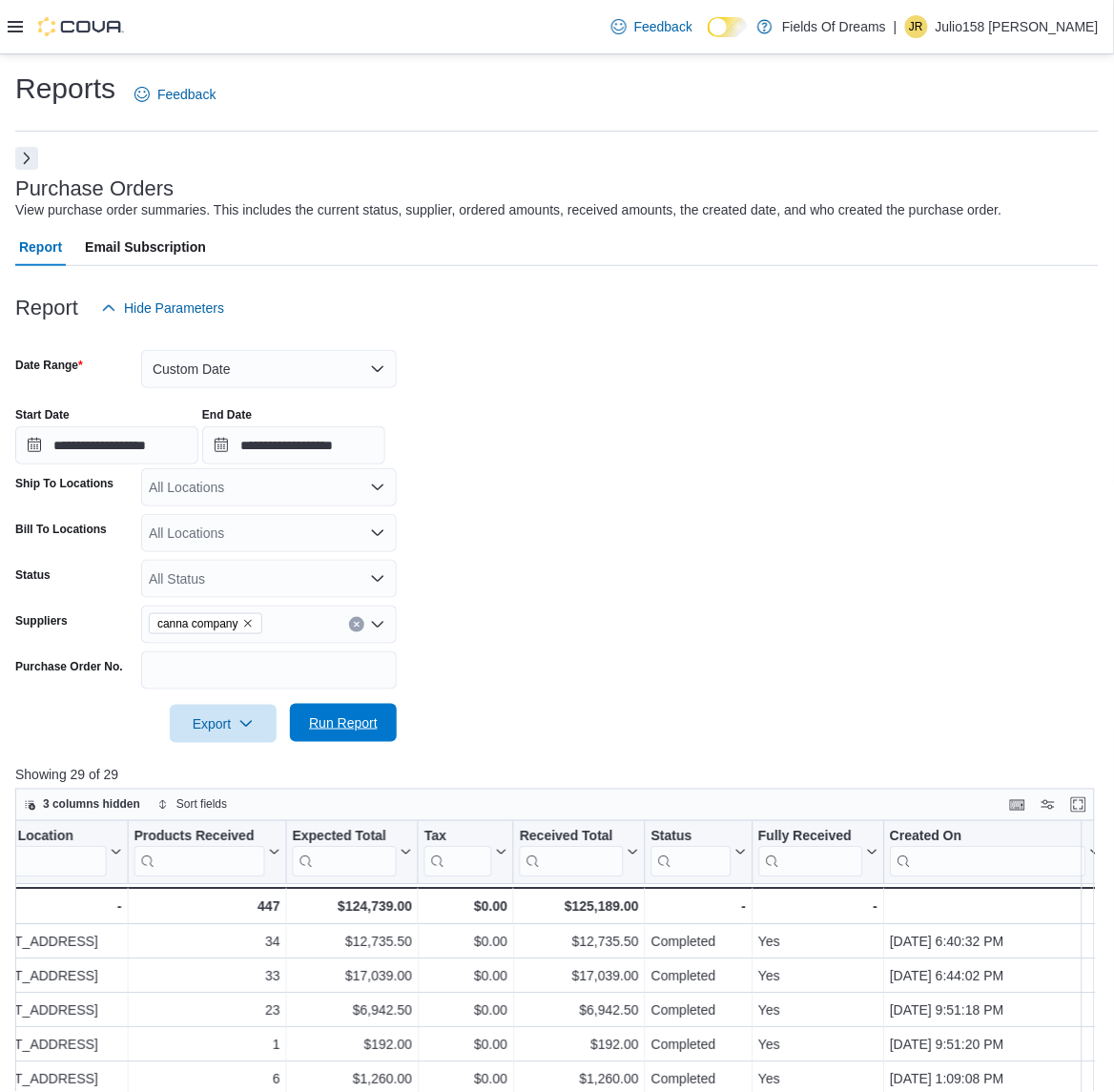
click at [368, 731] on span "Run Report" at bounding box center [344, 723] width 69 height 19
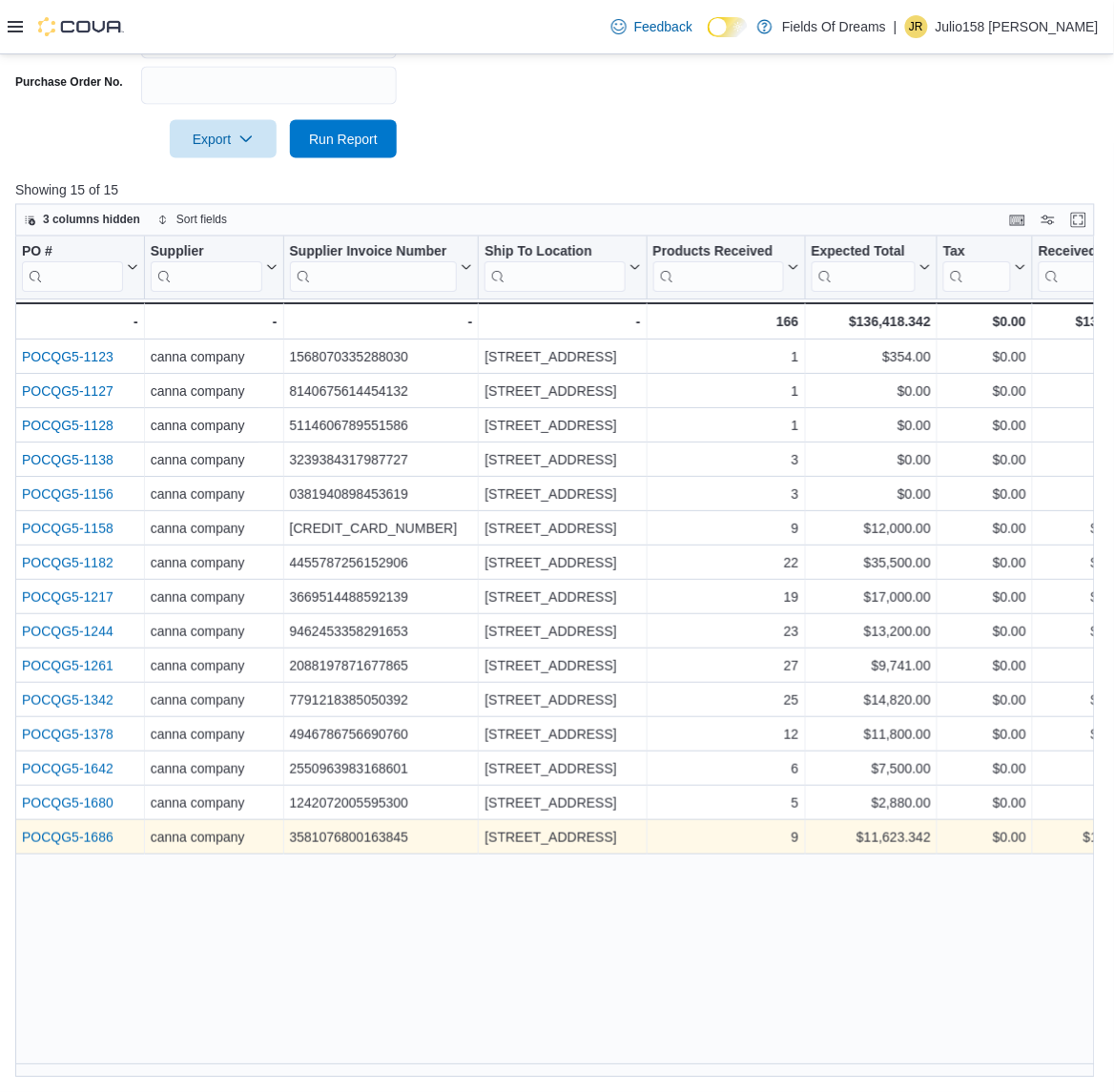
click at [84, 840] on link "POCQG5-1686" at bounding box center [68, 839] width 92 height 15
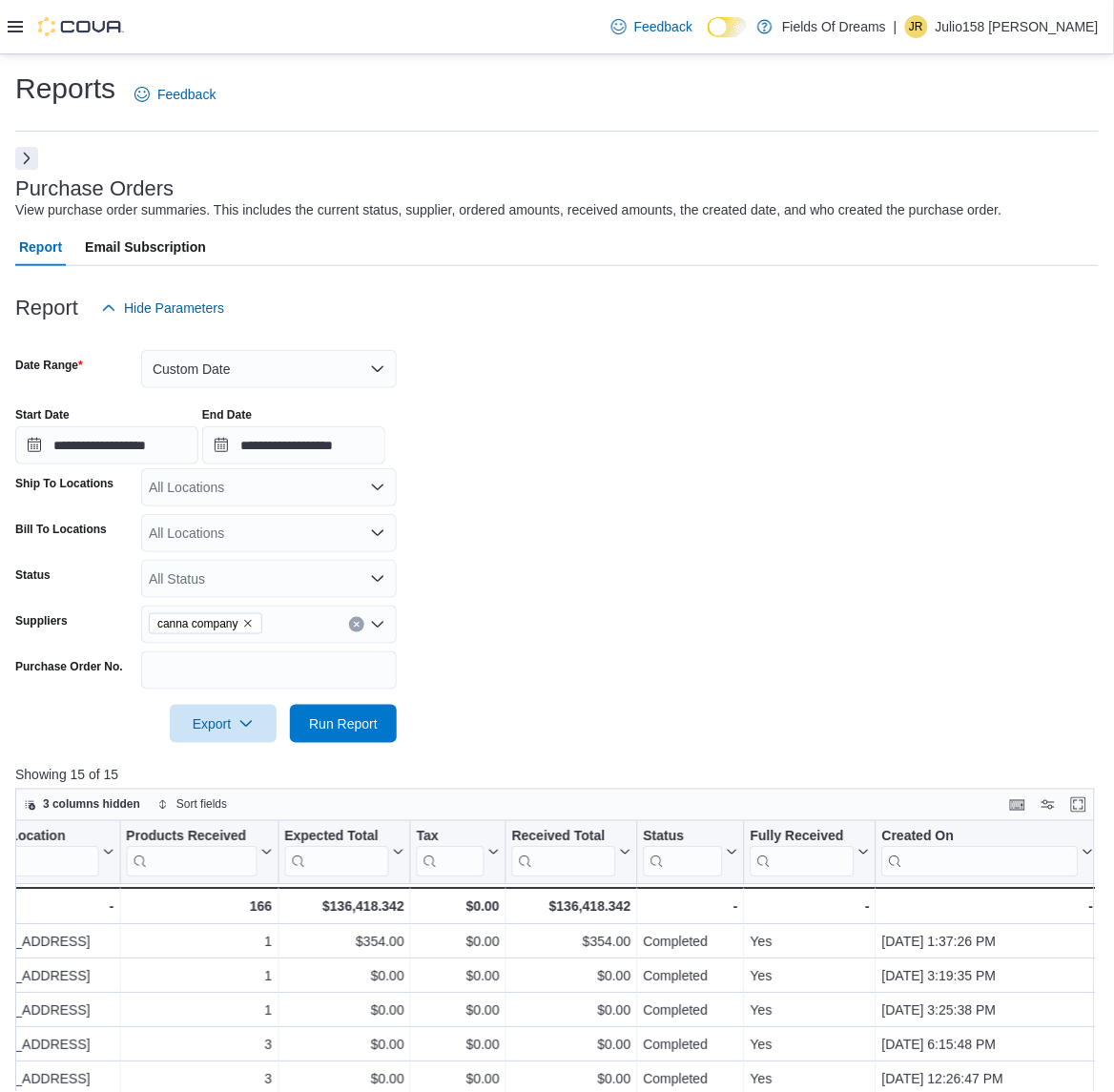
click at [360, 632] on div "canna company" at bounding box center [269, 625] width 256 height 38
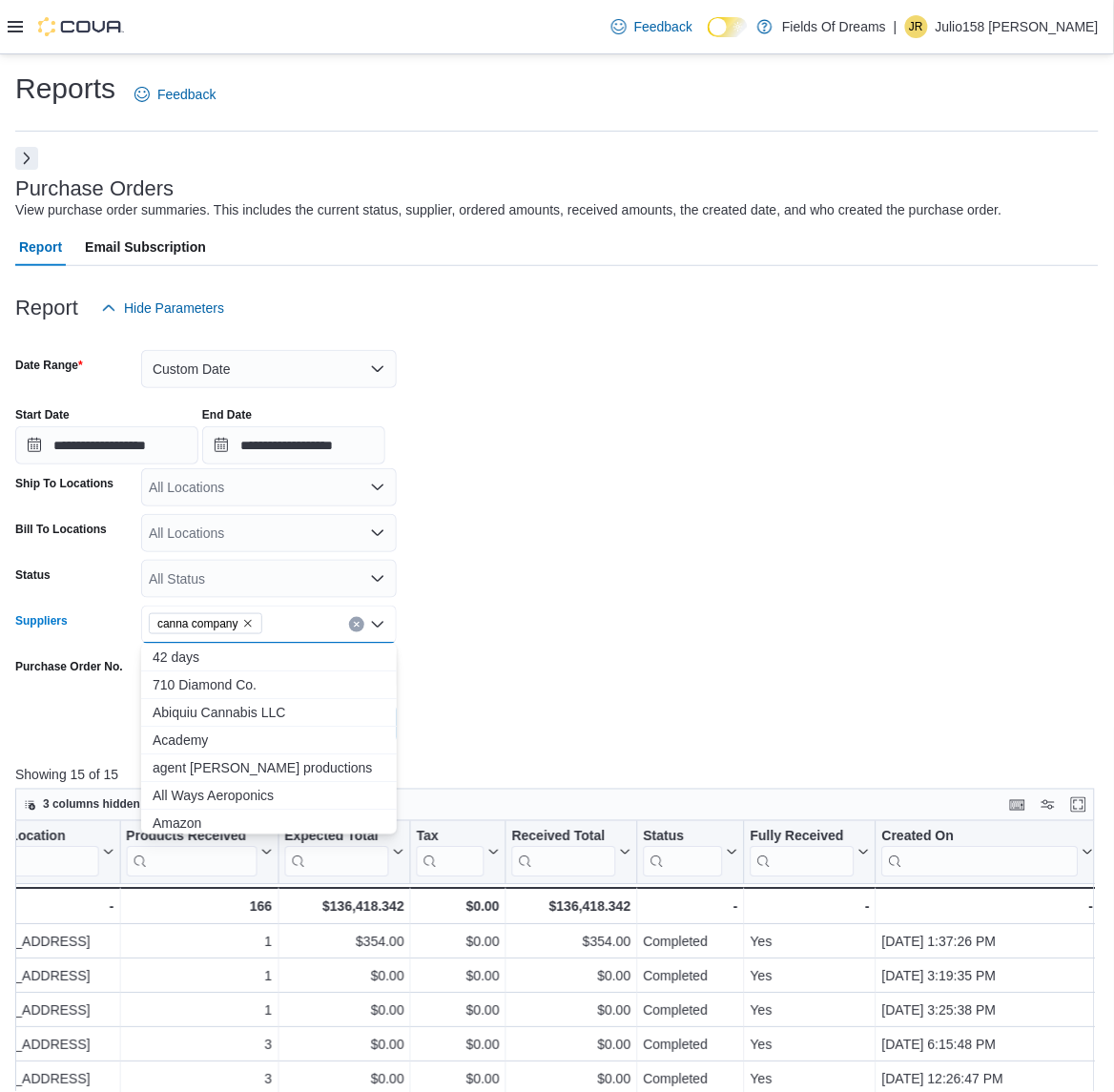
click at [358, 631] on button "Clear input" at bounding box center [356, 625] width 15 height 15
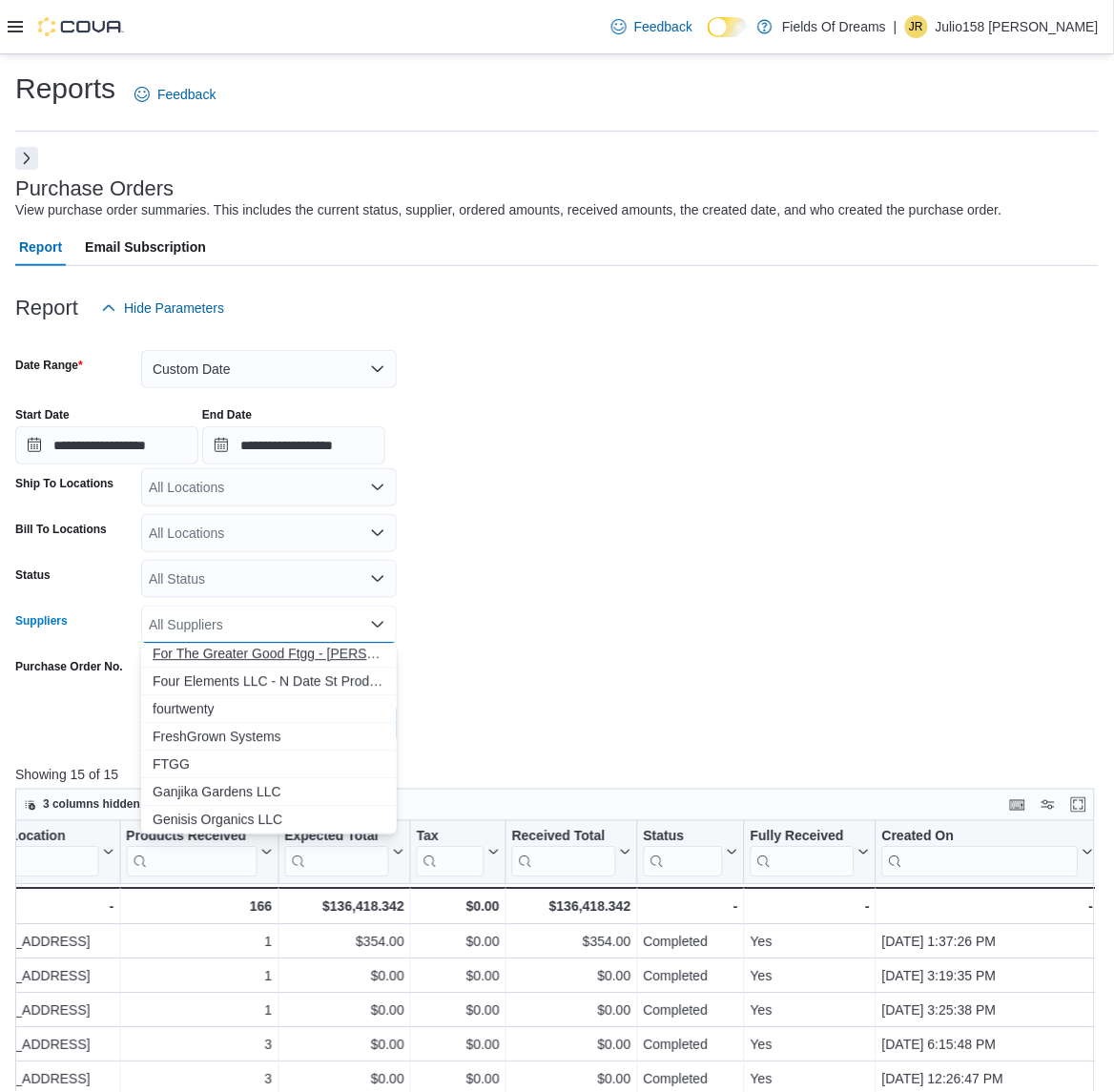
click at [272, 659] on span "For The Greater Good Ftgg - [PERSON_NAME] Manufacturer" at bounding box center [269, 654] width 233 height 19
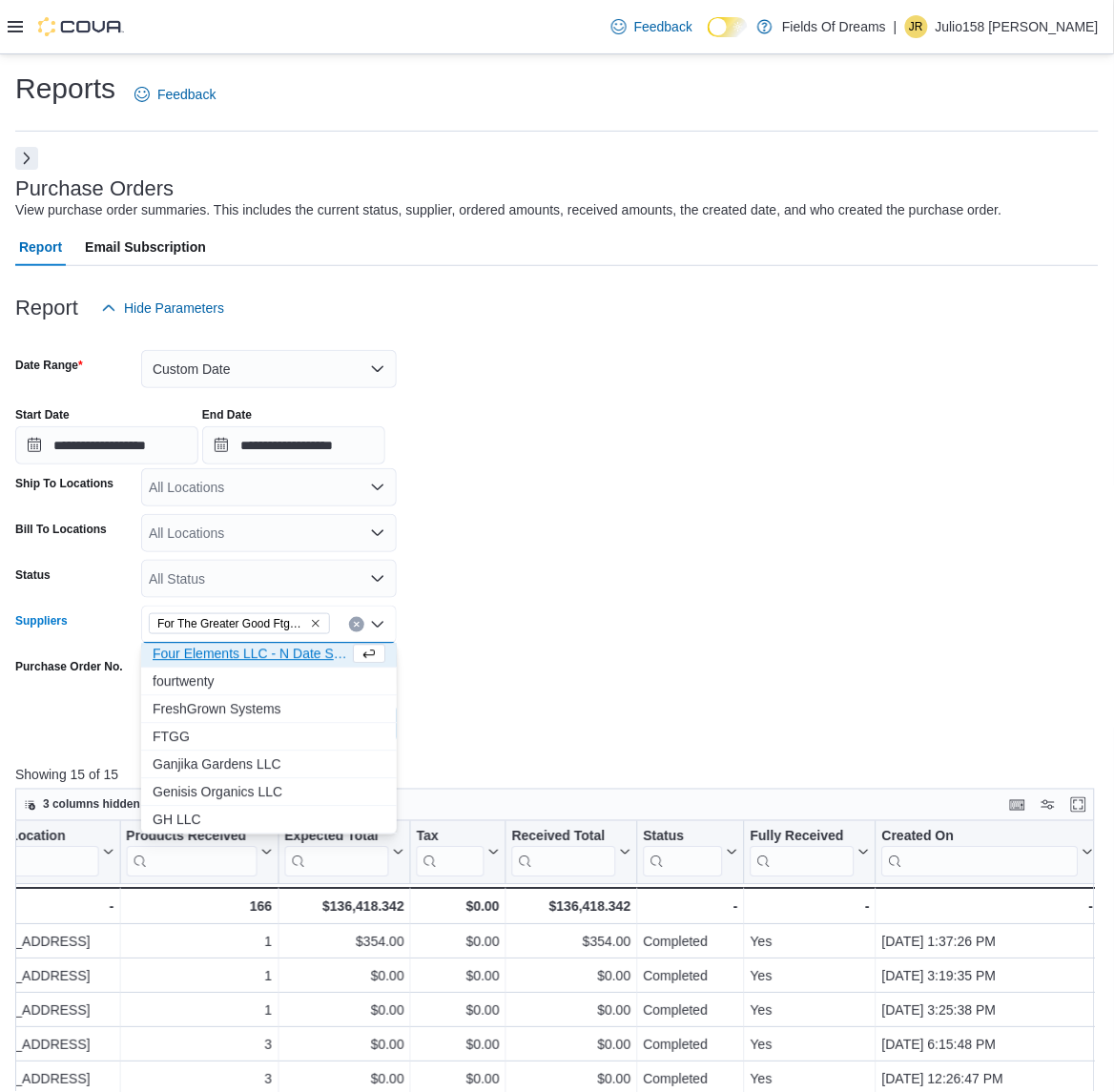
scroll to position [1189, 0]
click at [555, 659] on form "**********" at bounding box center [557, 534] width 1083 height 416
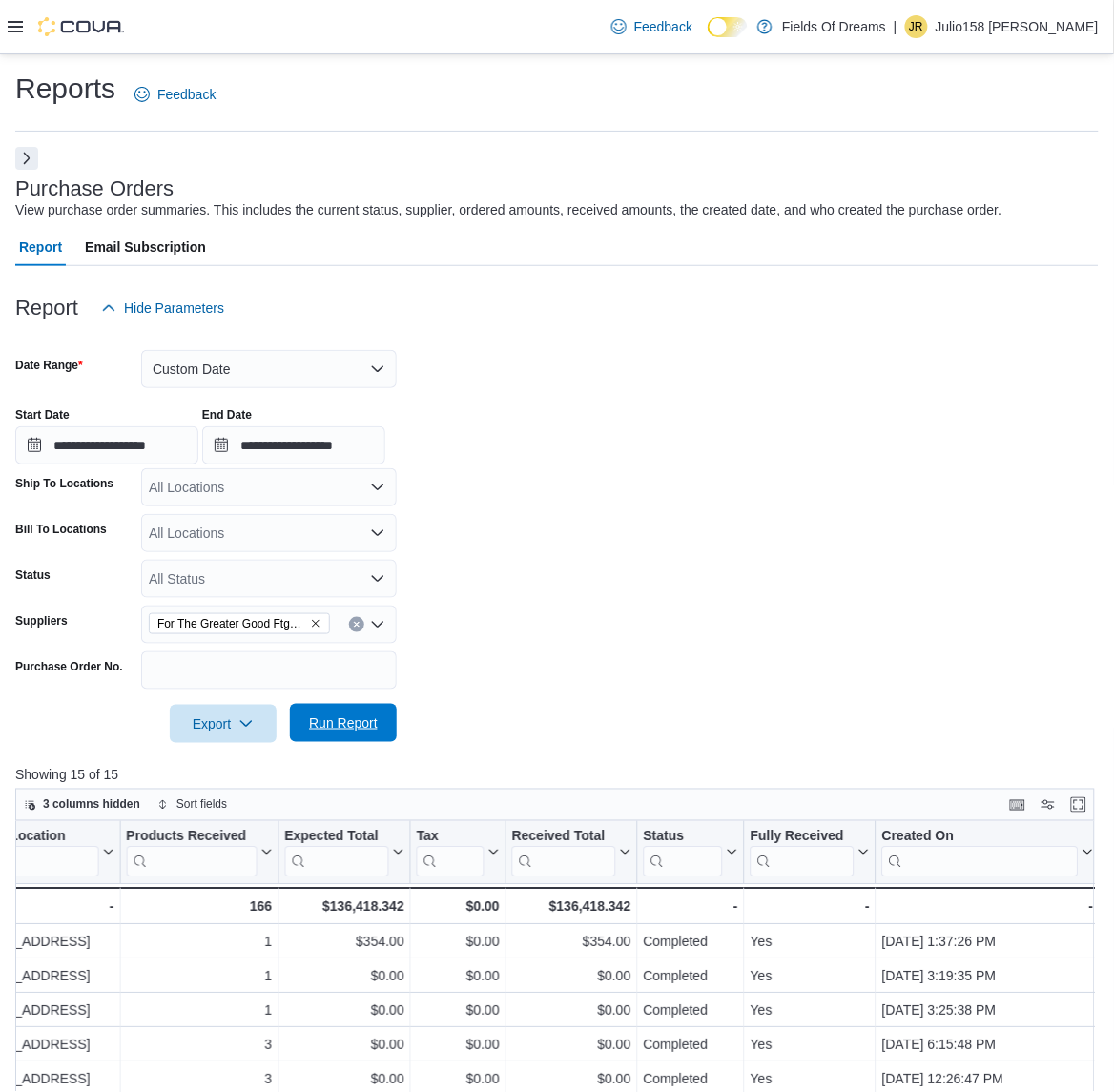
click at [357, 717] on span "Run Report" at bounding box center [344, 723] width 69 height 19
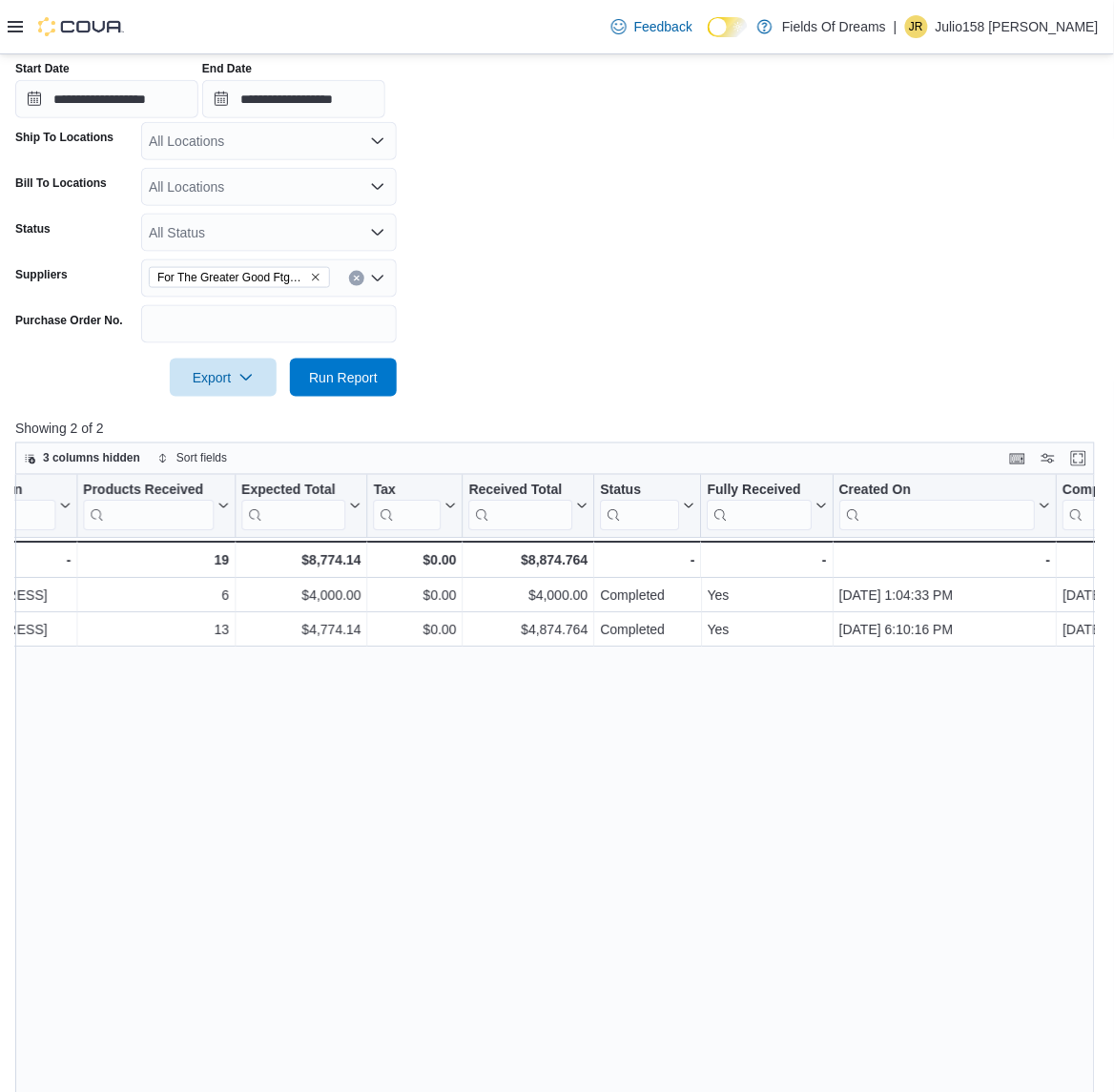
scroll to position [108, 0]
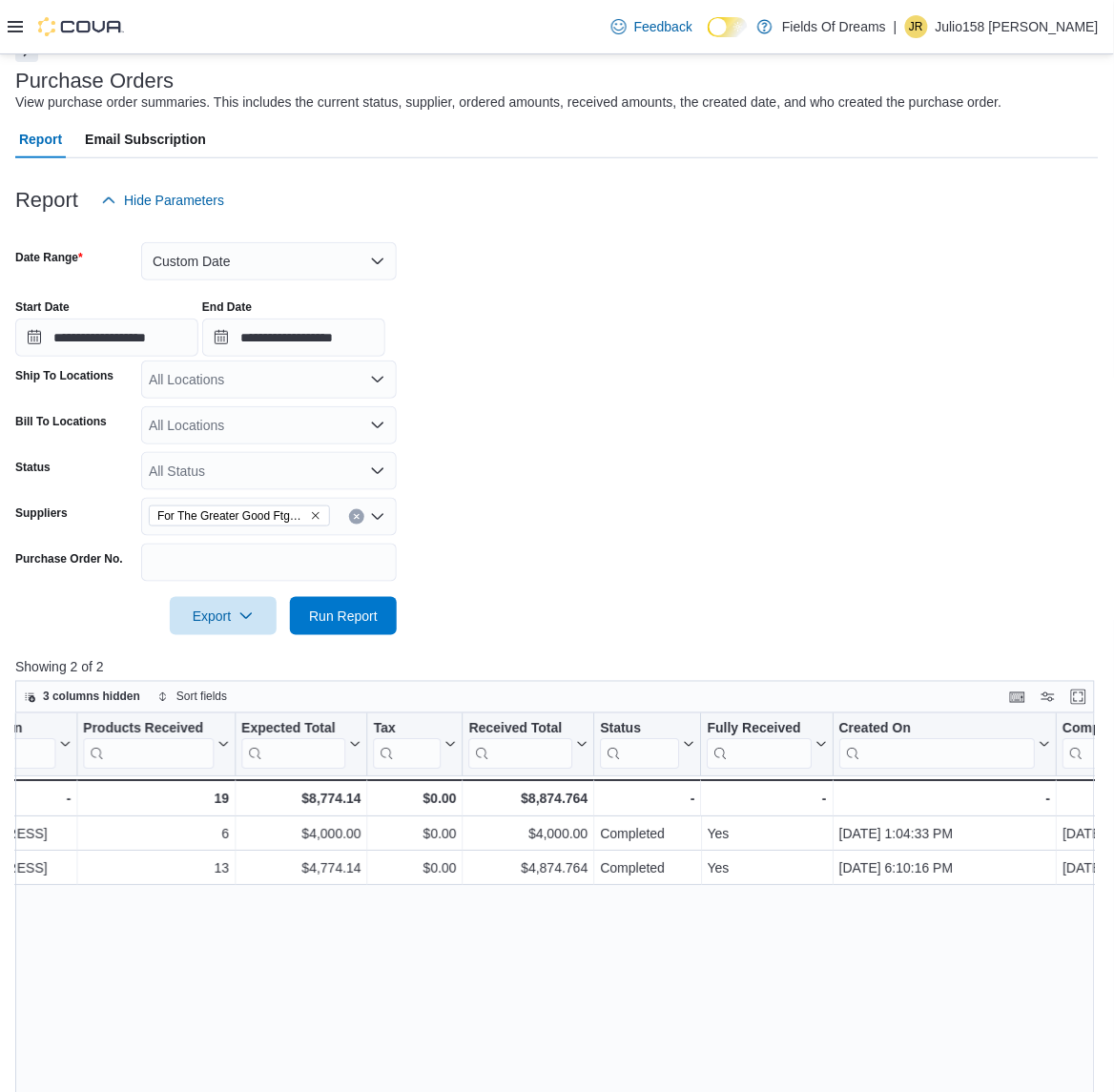
click at [359, 516] on icon "Clear input" at bounding box center [356, 517] width 8 height 8
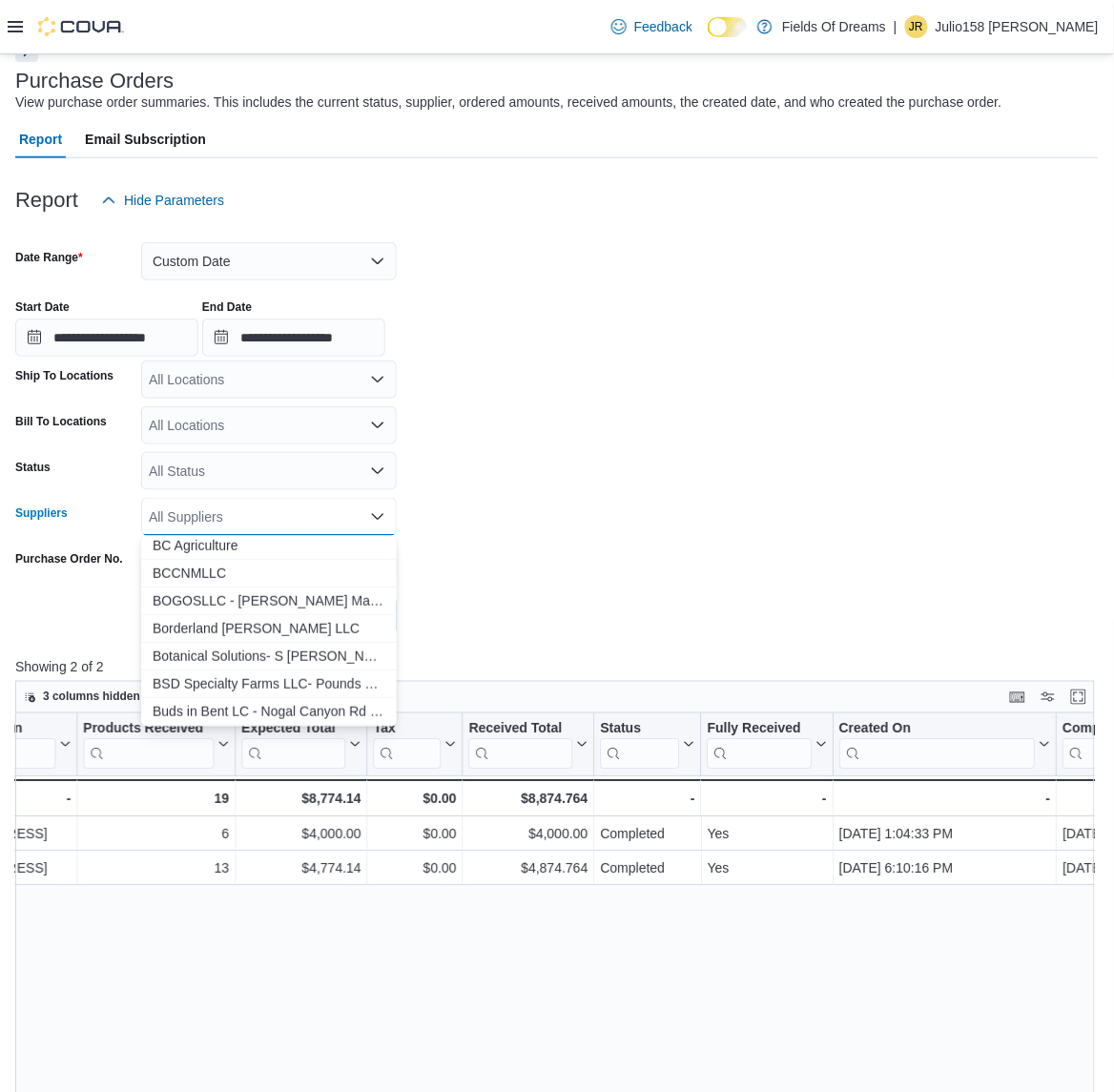
scroll to position [477, 0]
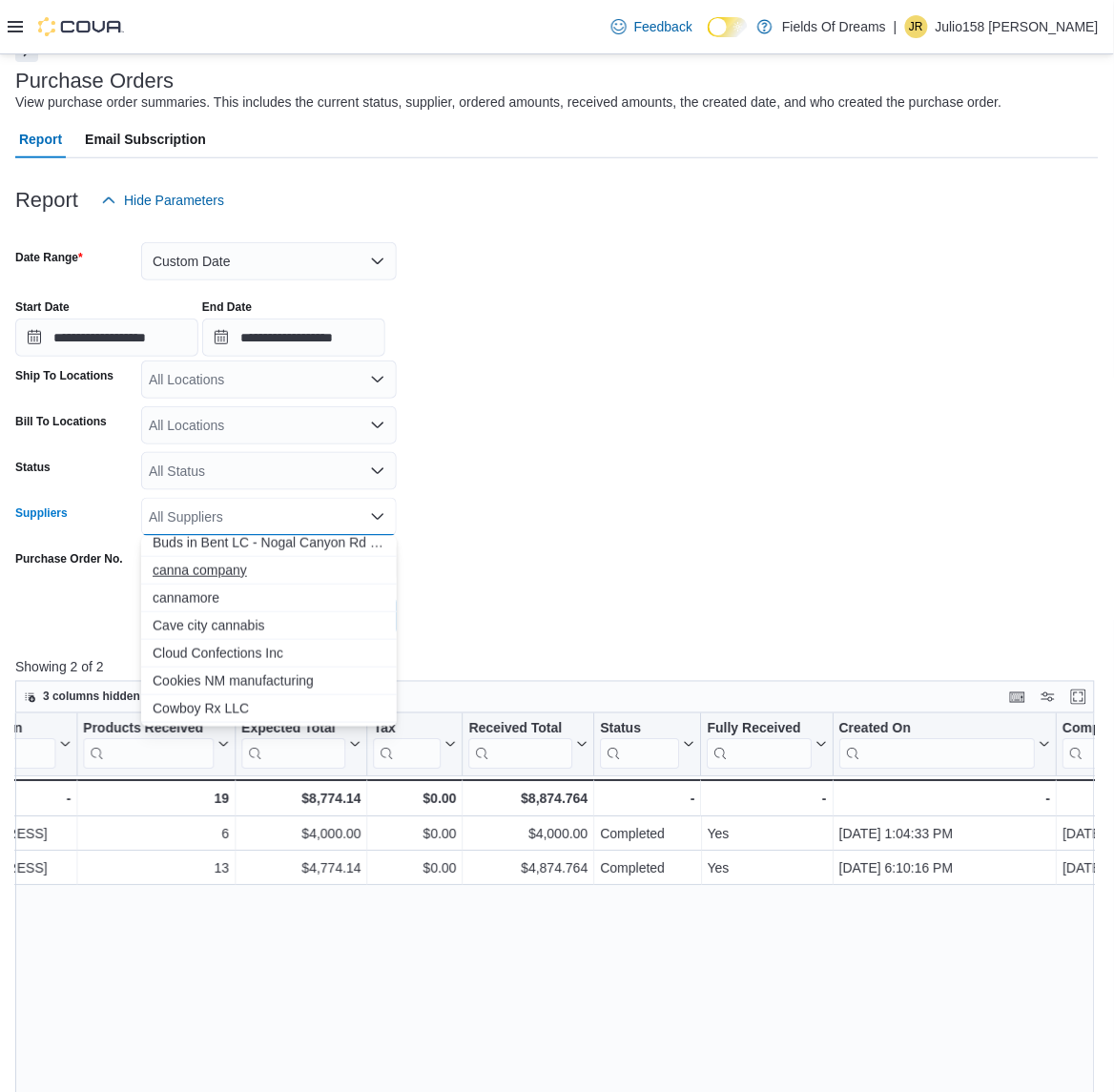
click at [234, 573] on span "canna company" at bounding box center [269, 570] width 233 height 19
click at [523, 587] on div at bounding box center [557, 589] width 1083 height 15
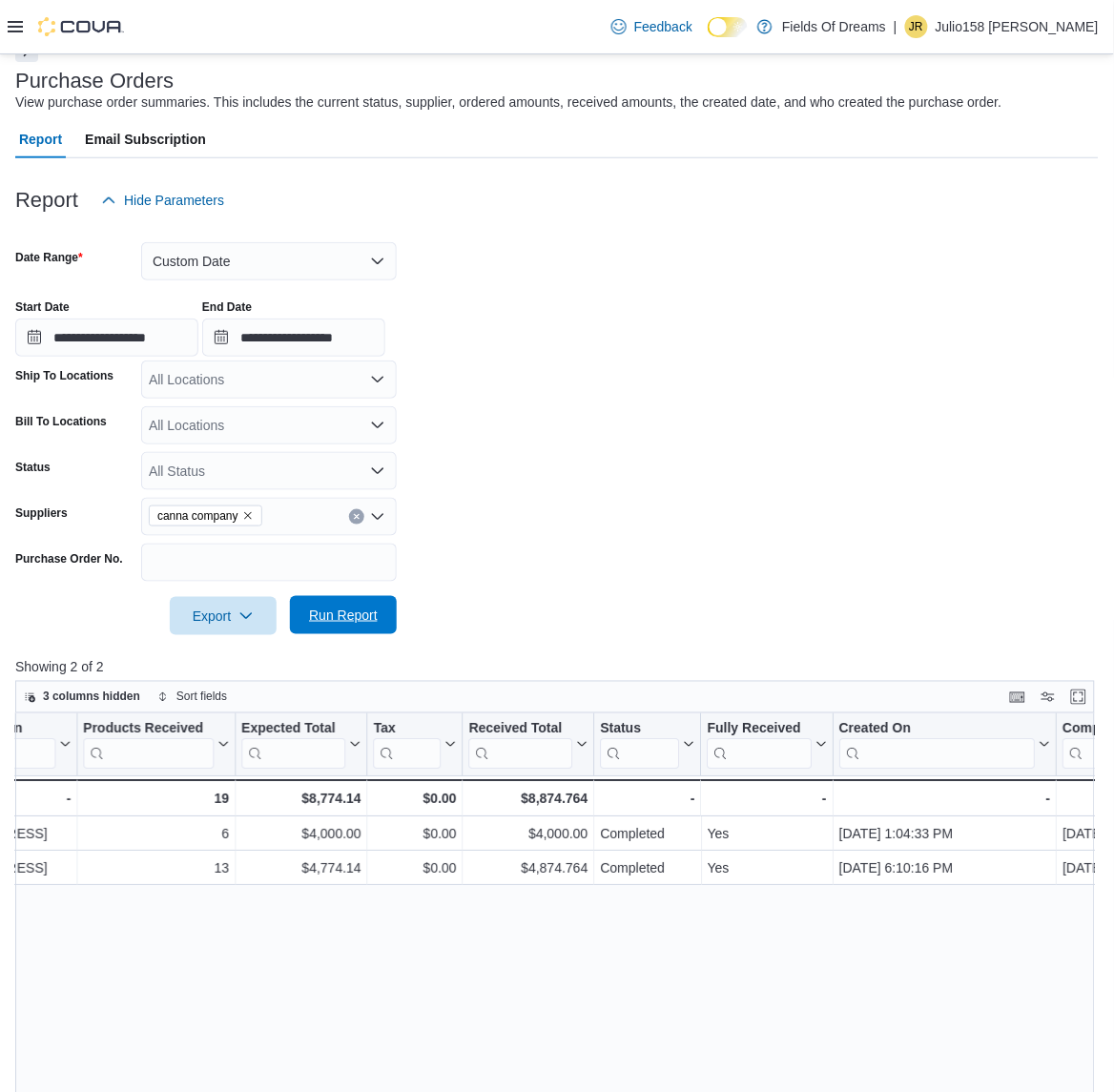
click at [377, 616] on span "Run Report" at bounding box center [344, 615] width 84 height 38
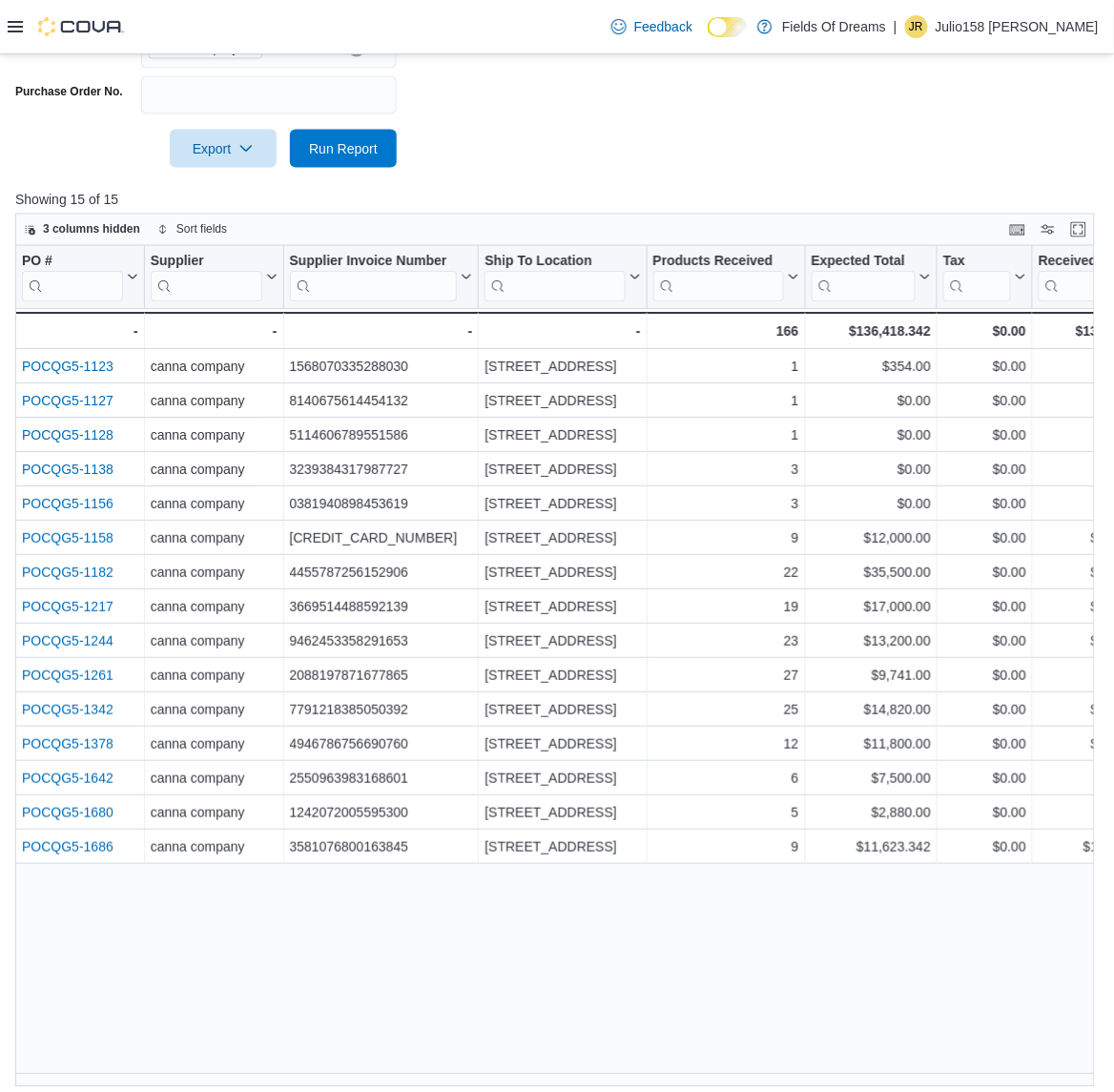
scroll to position [585, 0]
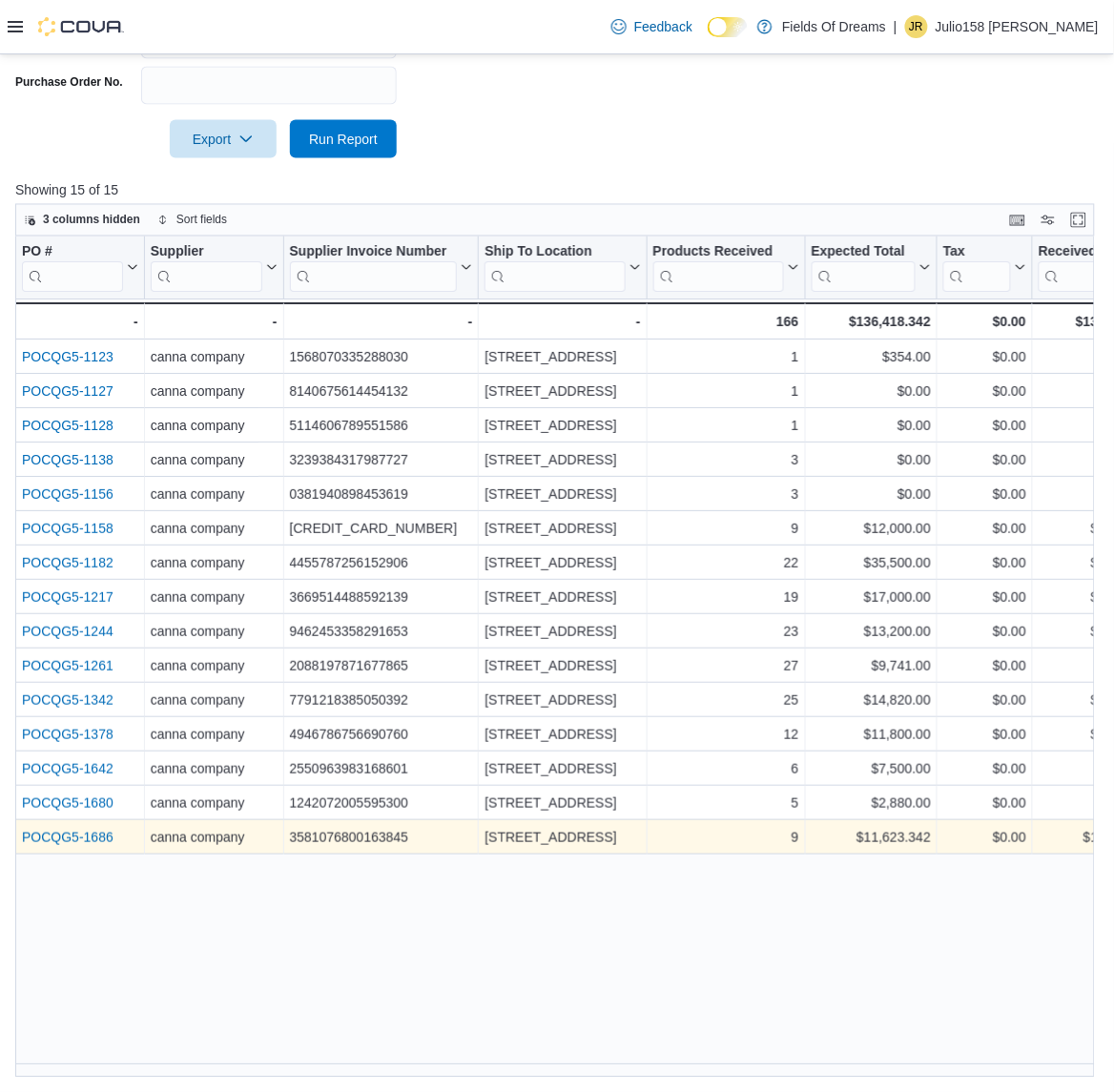
click at [102, 840] on link "POCQG5-1686" at bounding box center [68, 839] width 92 height 15
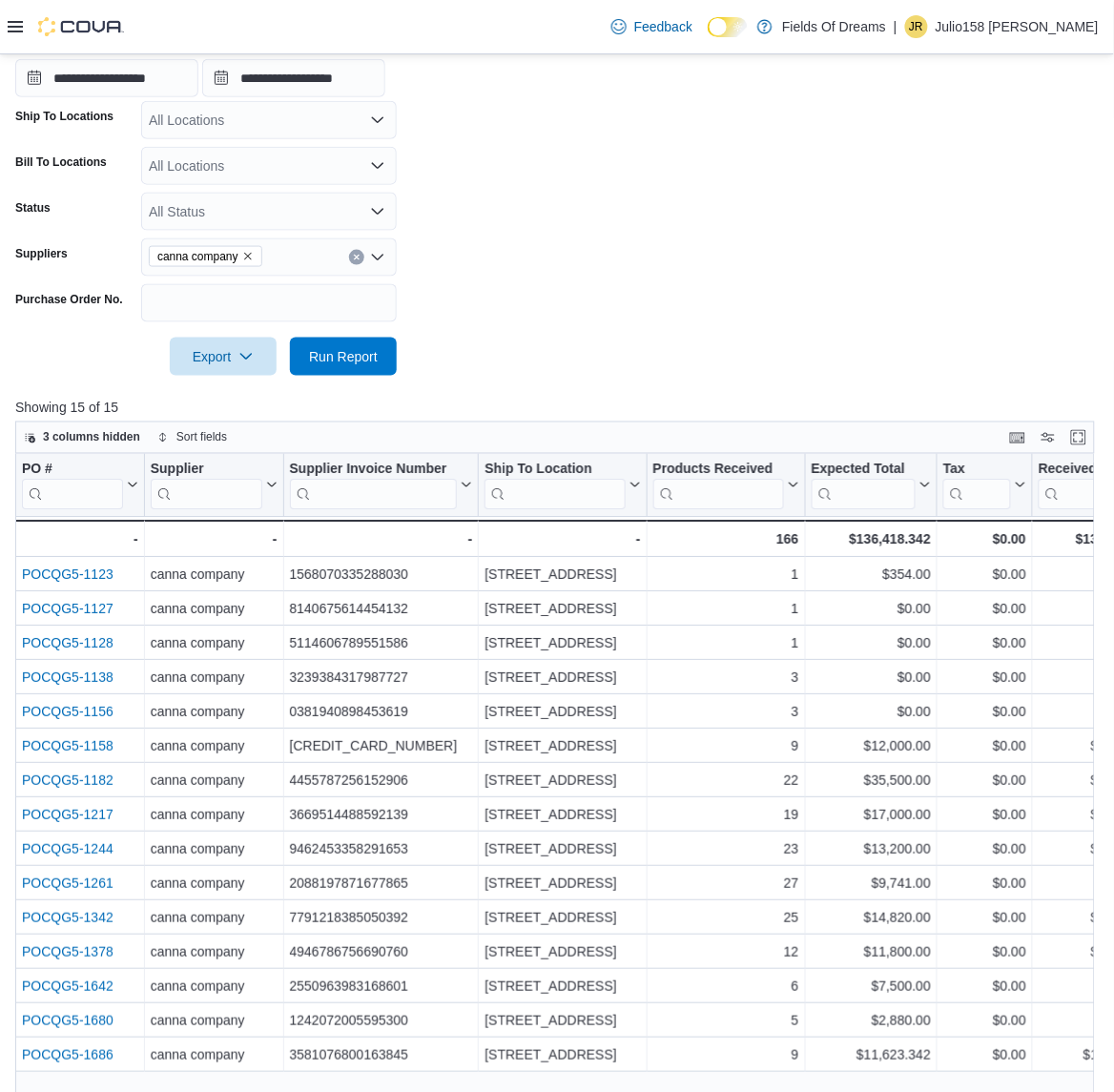
scroll to position [108, 0]
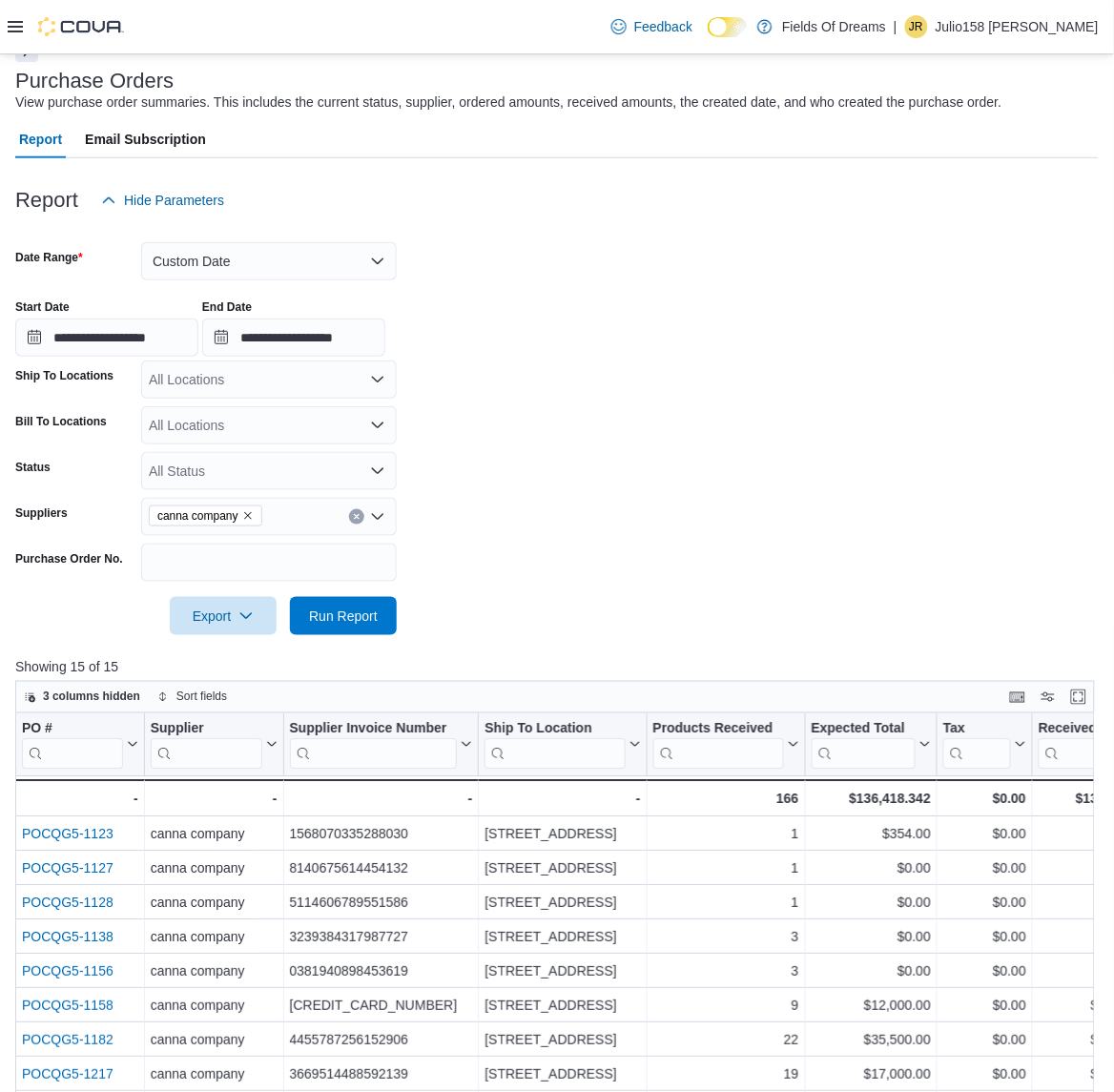
click at [355, 509] on button "Clear input" at bounding box center [356, 517] width 15 height 15
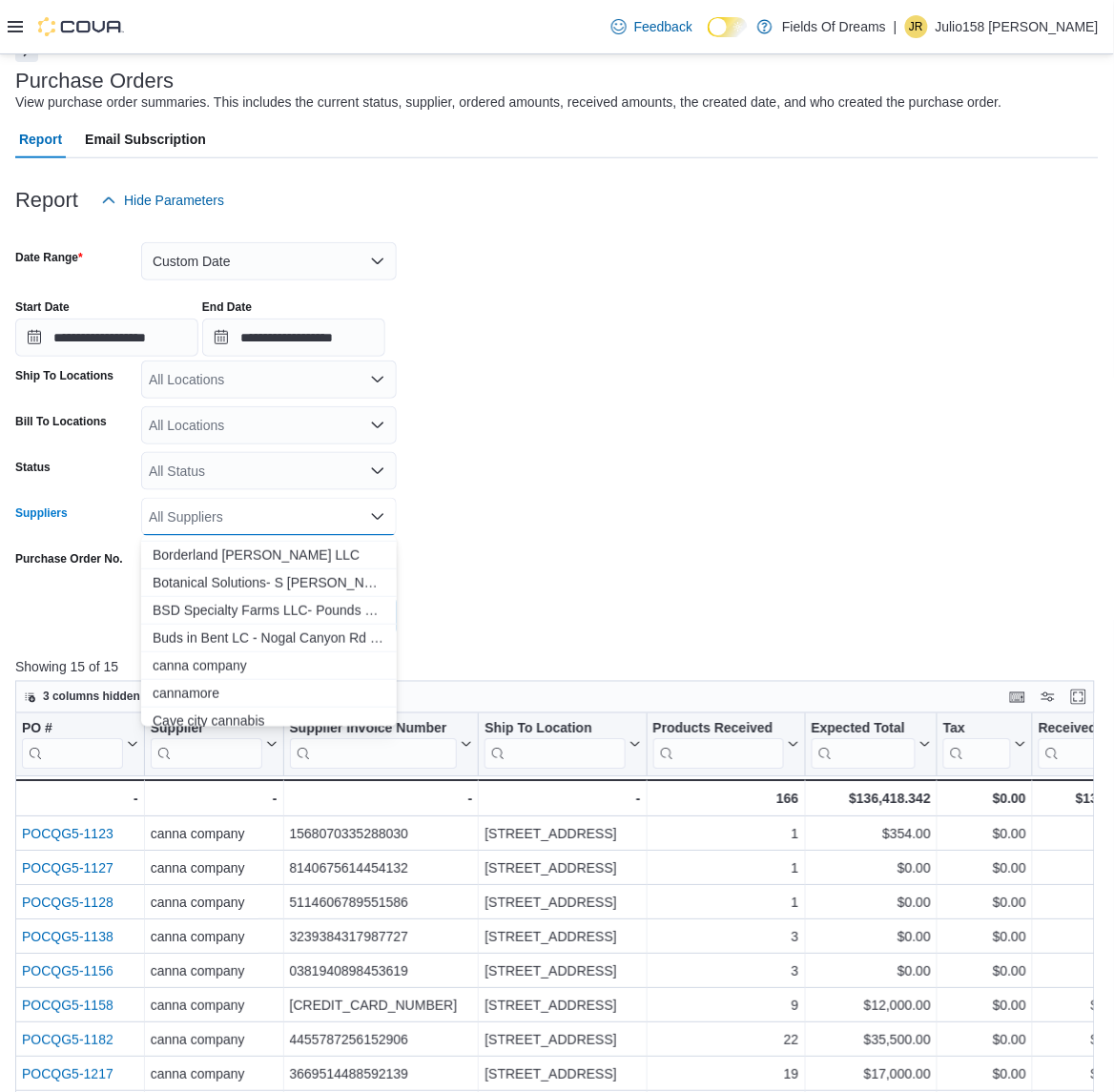
scroll to position [333, 0]
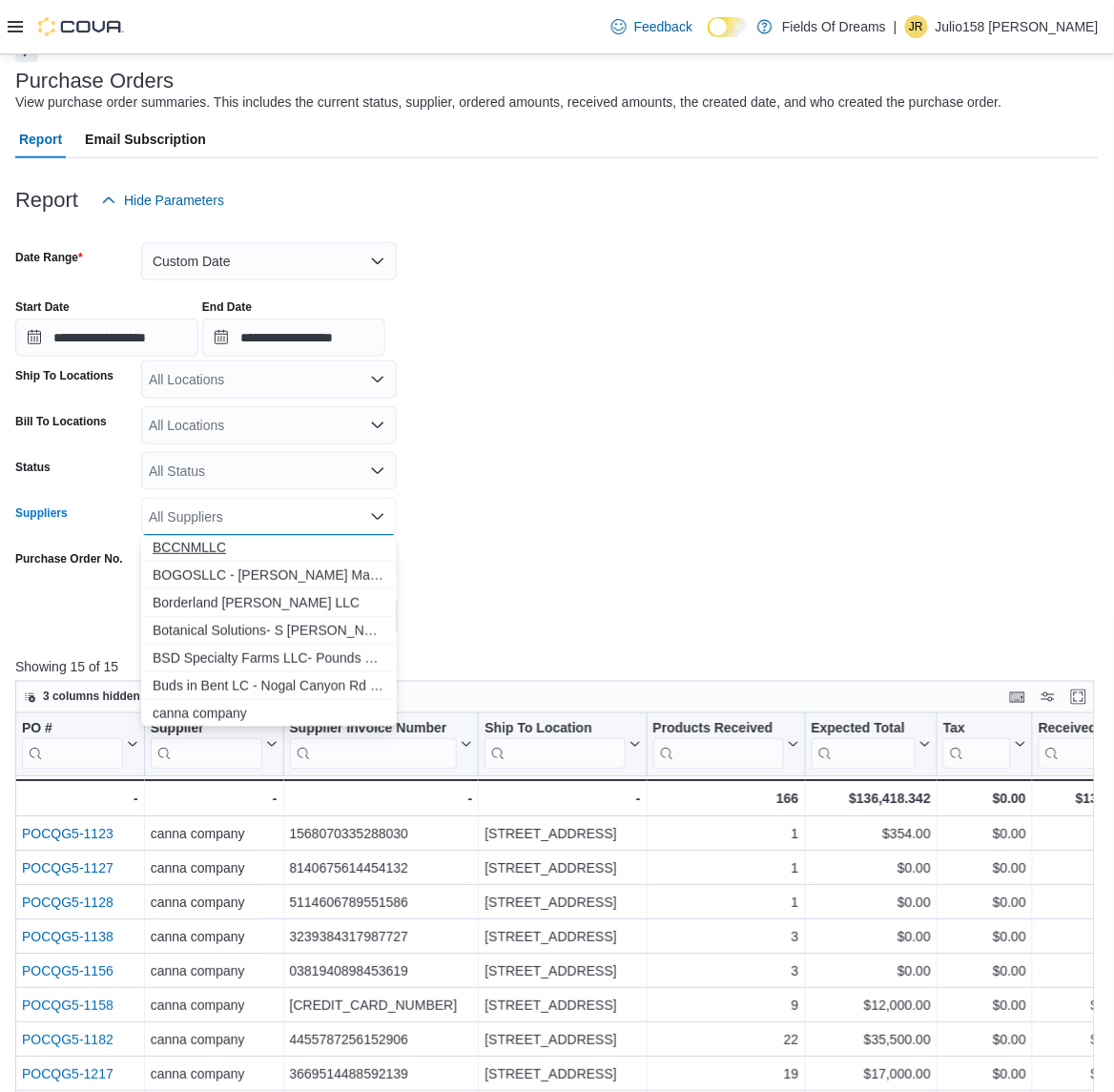
click at [207, 544] on span "BCCNMLLC" at bounding box center [269, 547] width 233 height 19
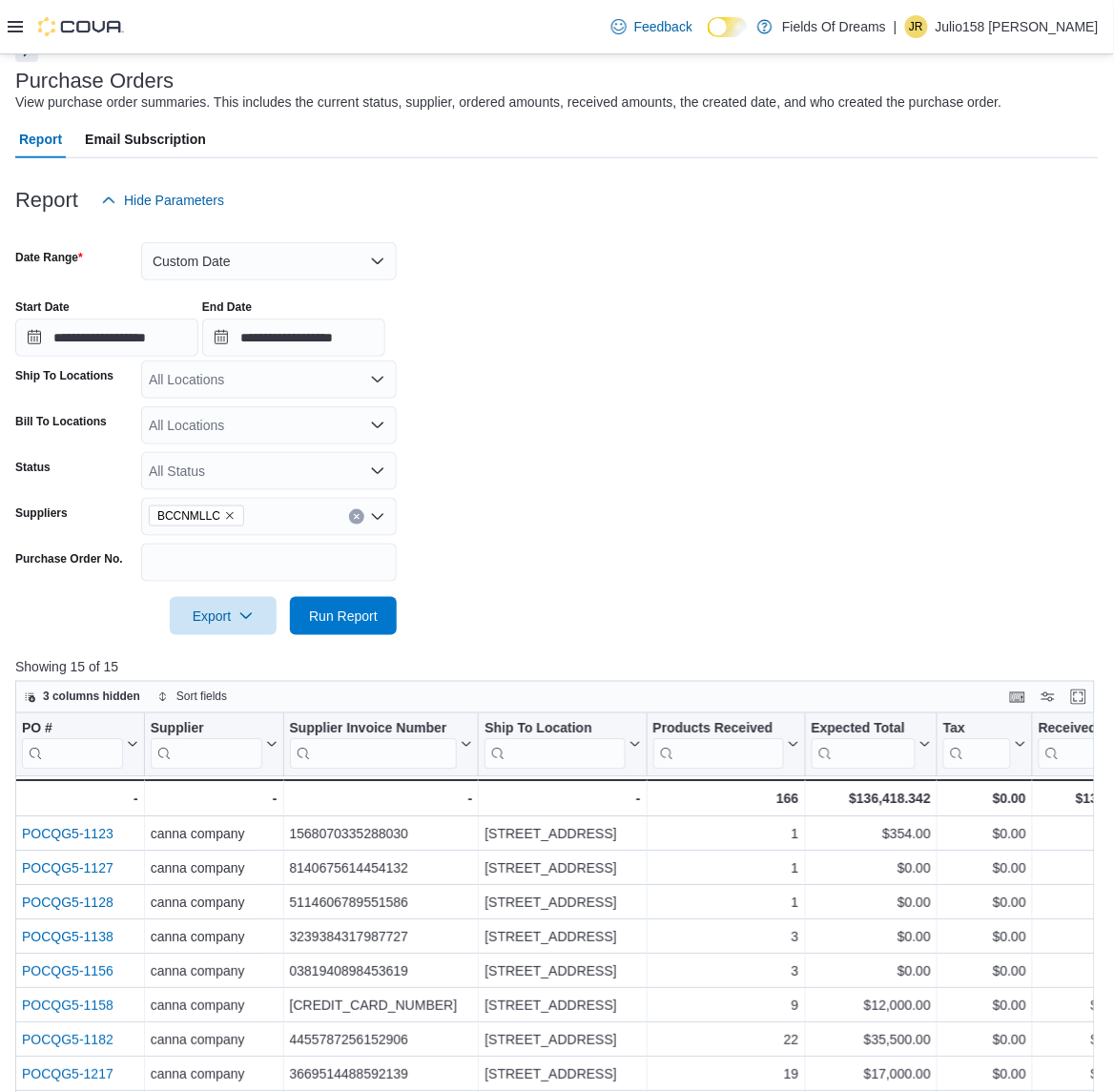
click at [478, 540] on form "**********" at bounding box center [557, 427] width 1083 height 416
click at [360, 625] on span "Run Report" at bounding box center [344, 615] width 84 height 38
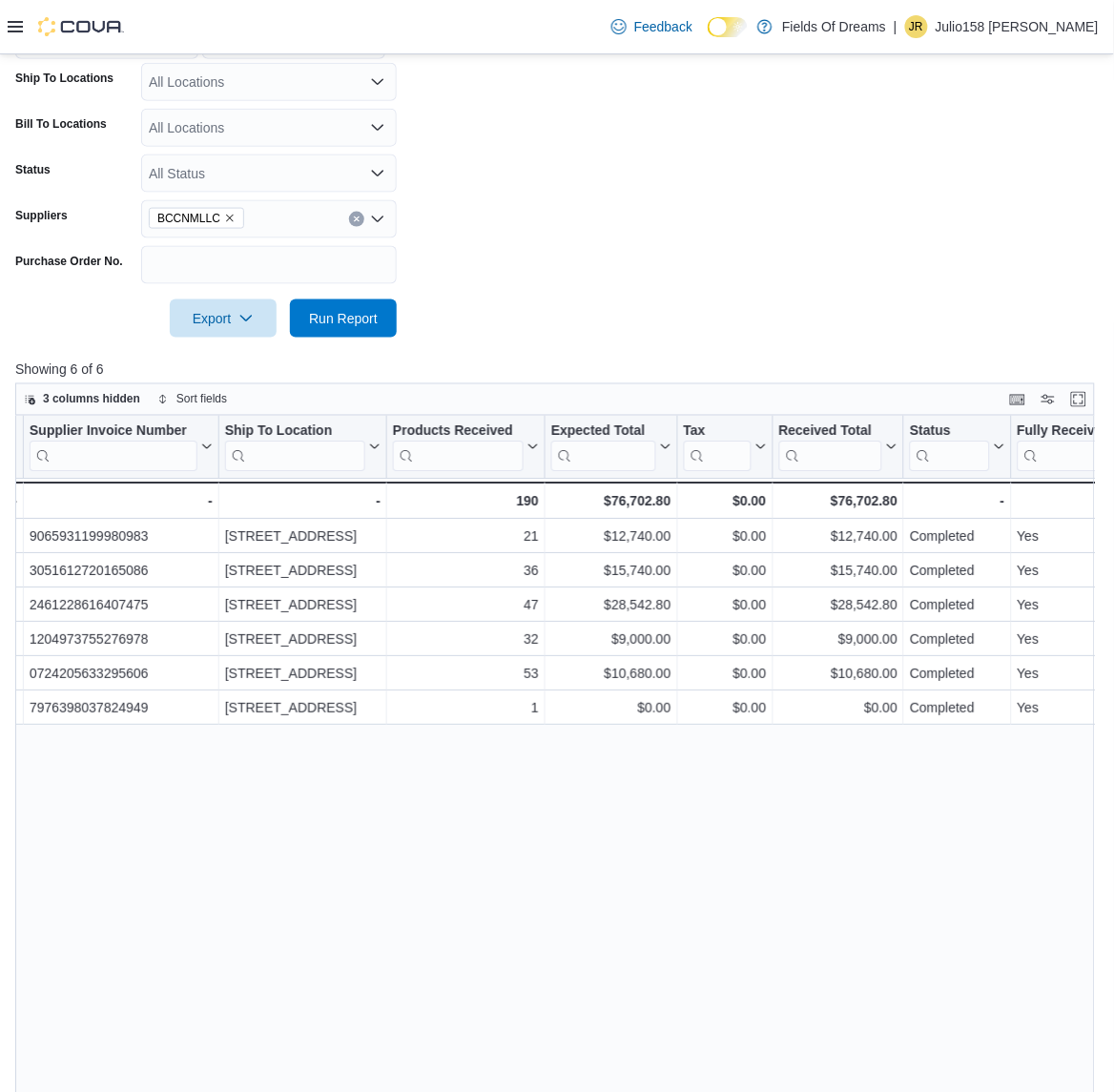
scroll to position [346, 0]
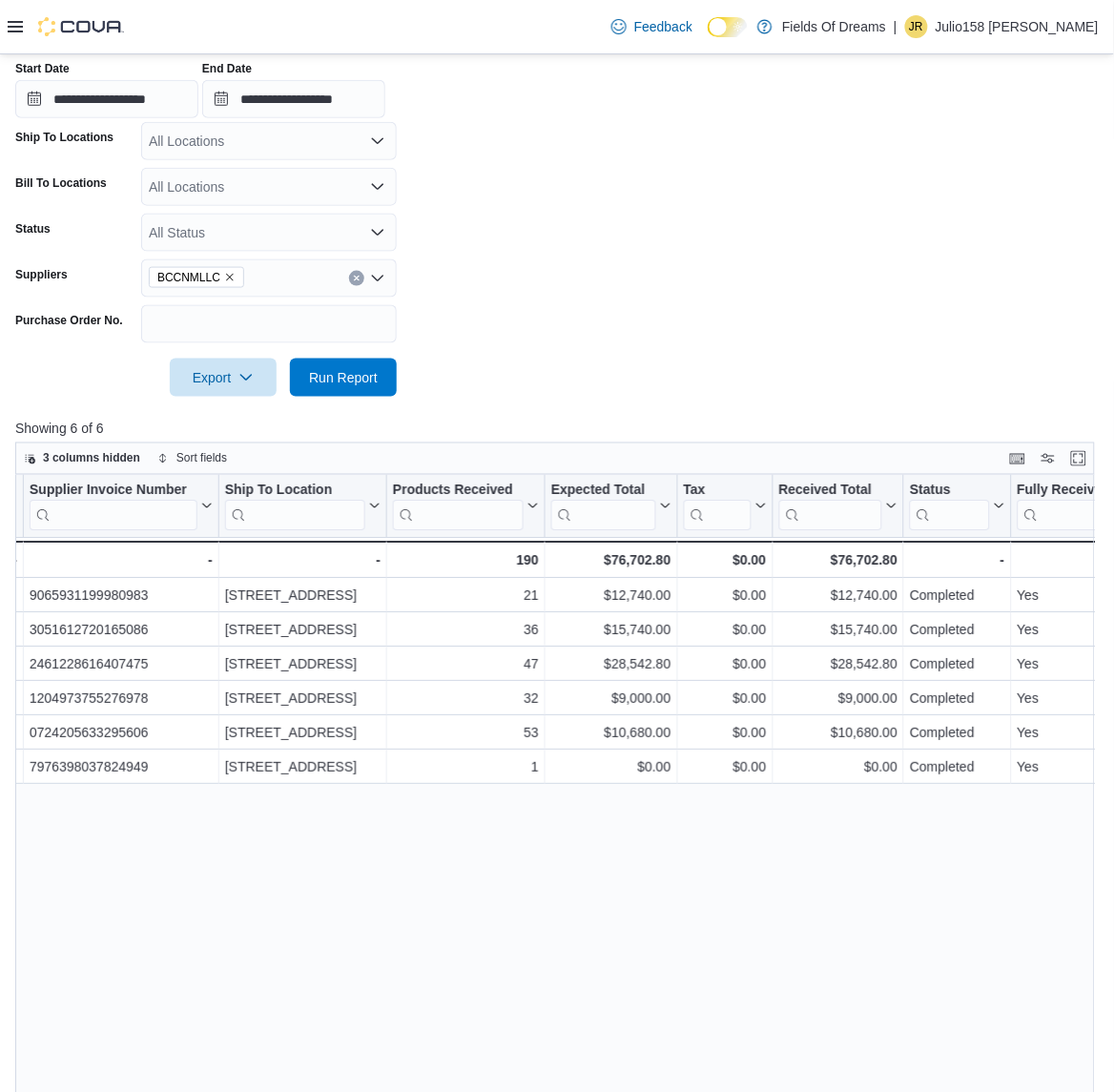
click at [359, 271] on button "Clear input" at bounding box center [356, 279] width 15 height 15
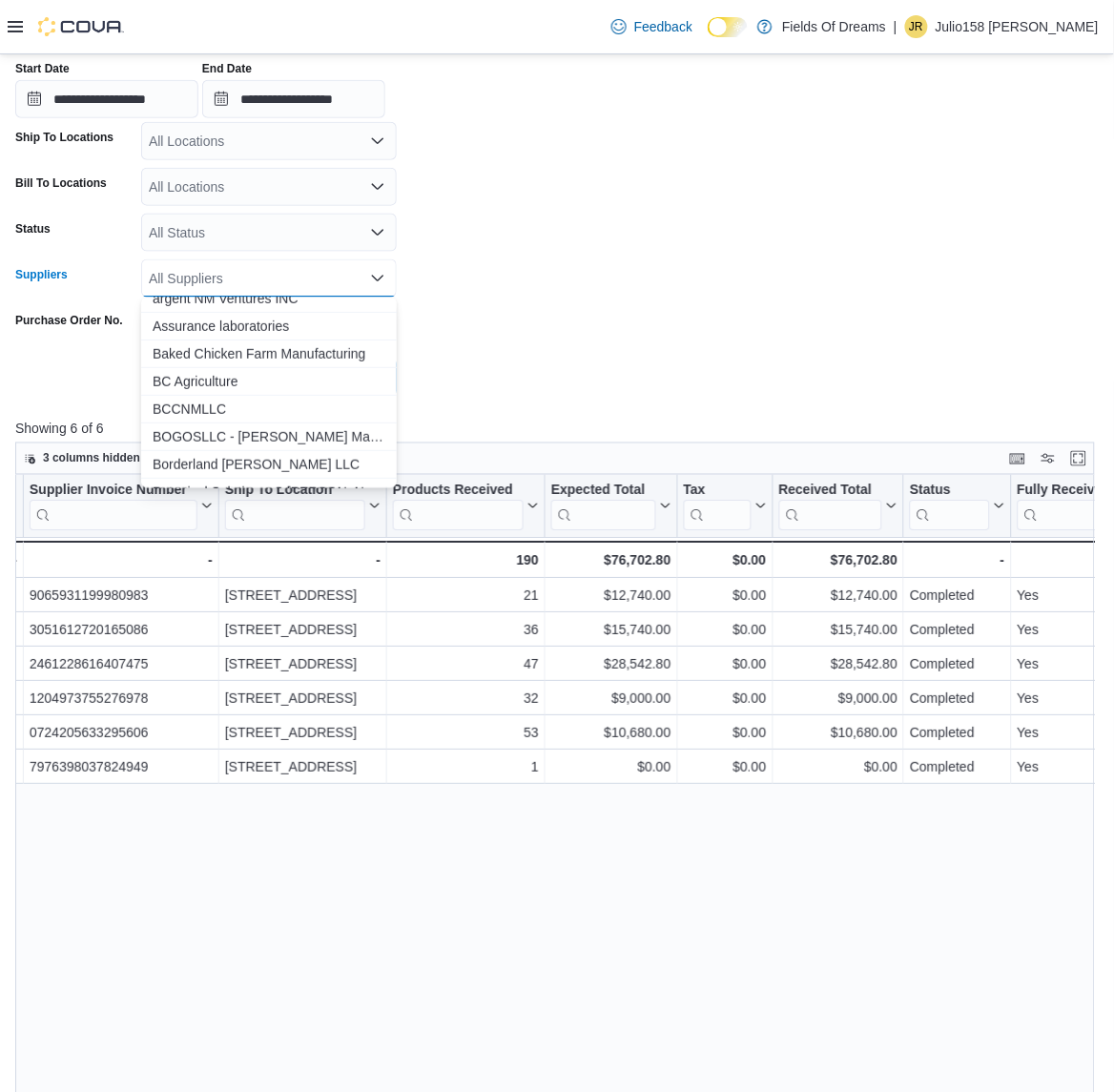
scroll to position [239, 0]
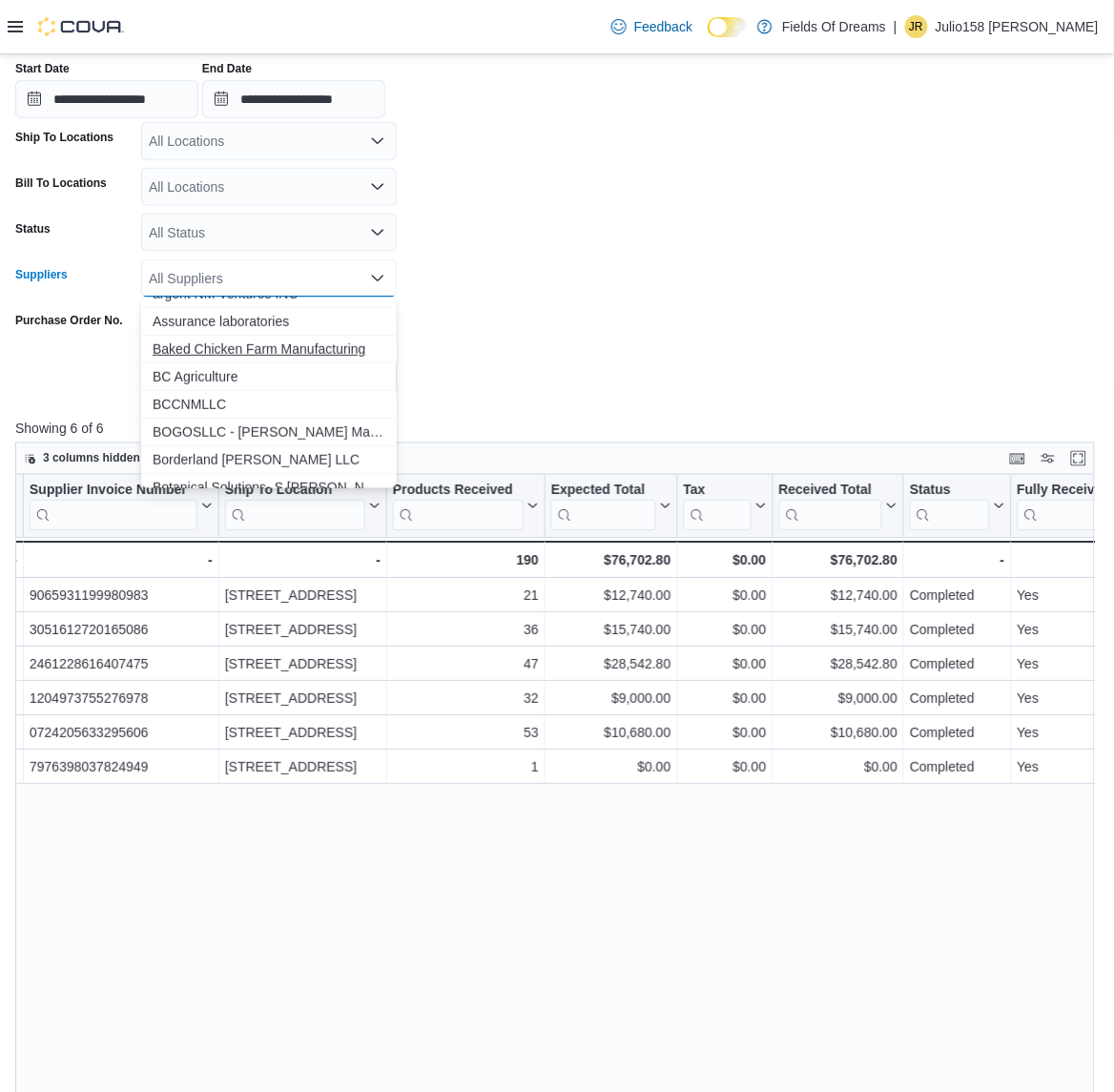
click at [253, 346] on span "Baked Chicken Farm Manufacturing" at bounding box center [269, 349] width 233 height 19
click at [517, 349] on div at bounding box center [557, 351] width 1083 height 15
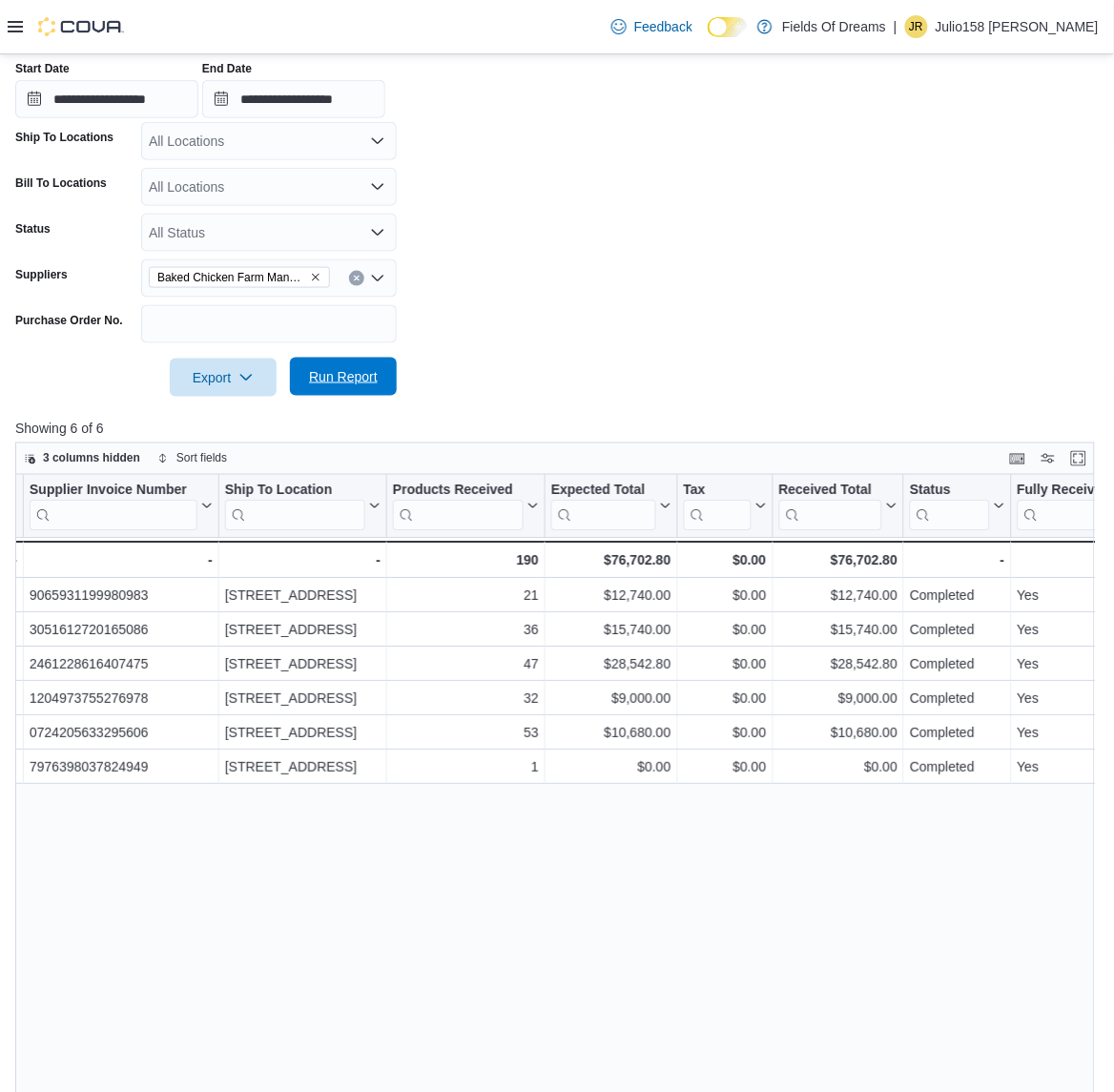
click at [348, 392] on span "Run Report" at bounding box center [344, 376] width 84 height 38
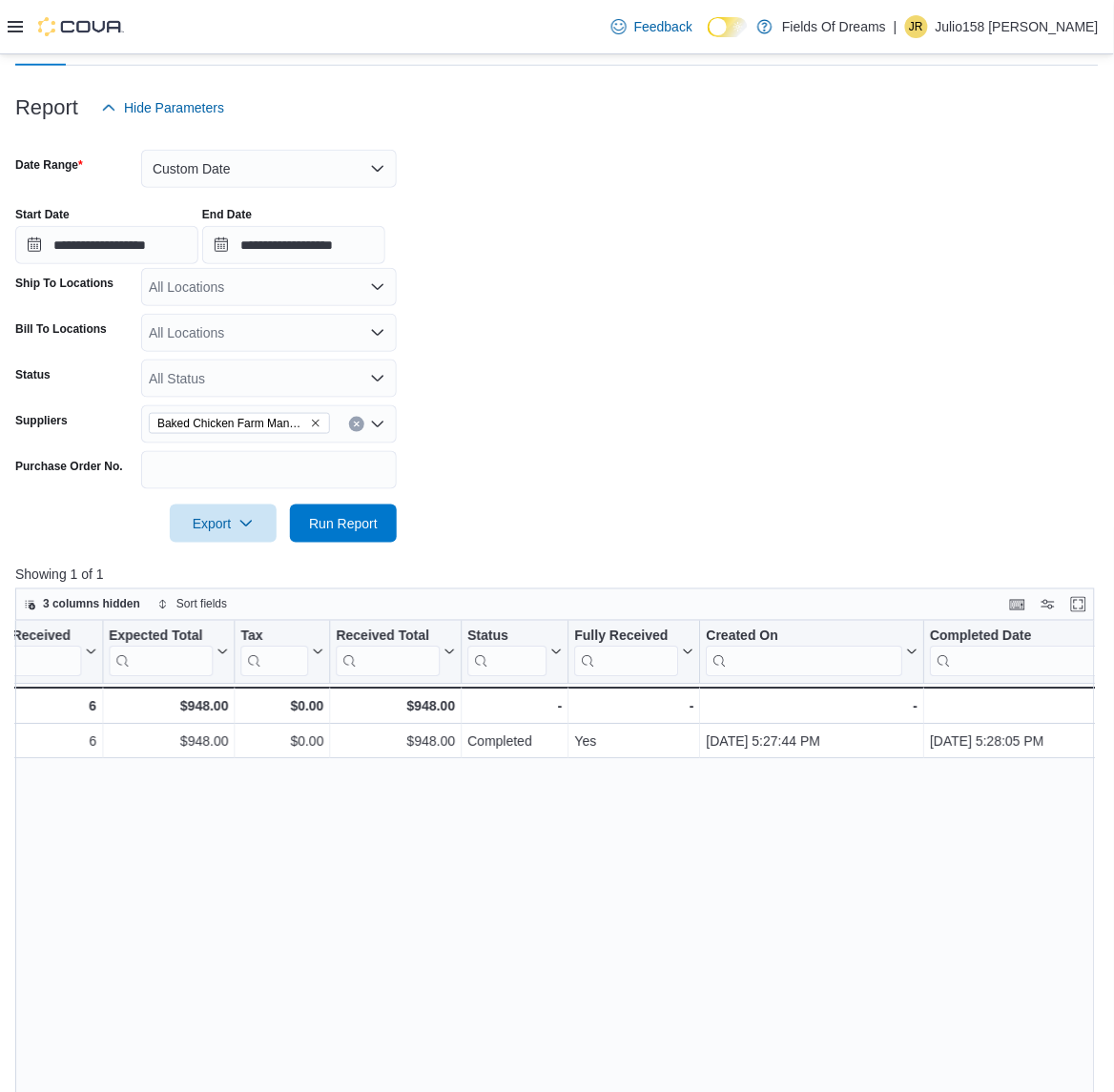
scroll to position [108, 0]
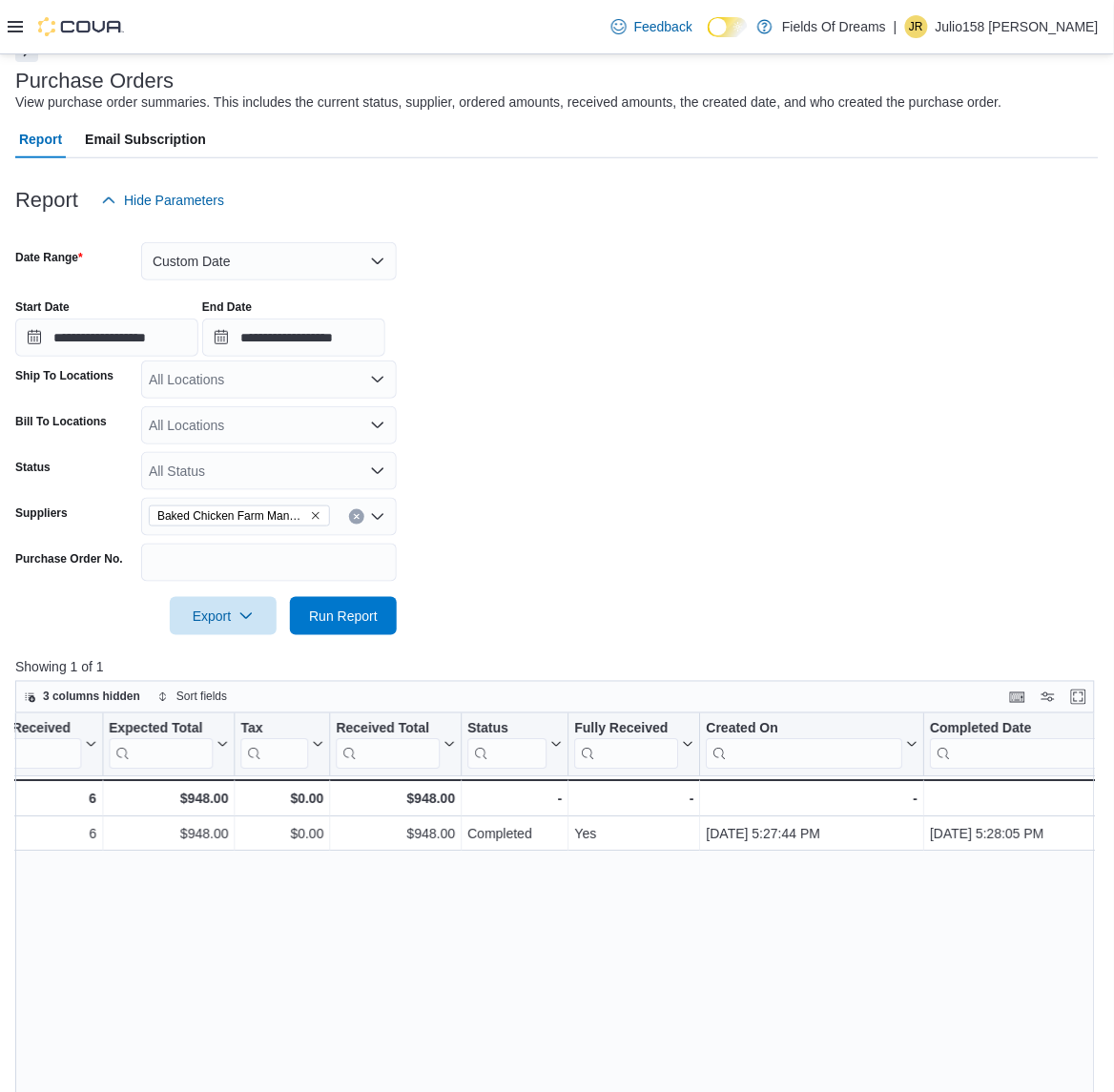
click at [364, 516] on div "Baked Chicken Farm Manufacturing" at bounding box center [269, 517] width 256 height 38
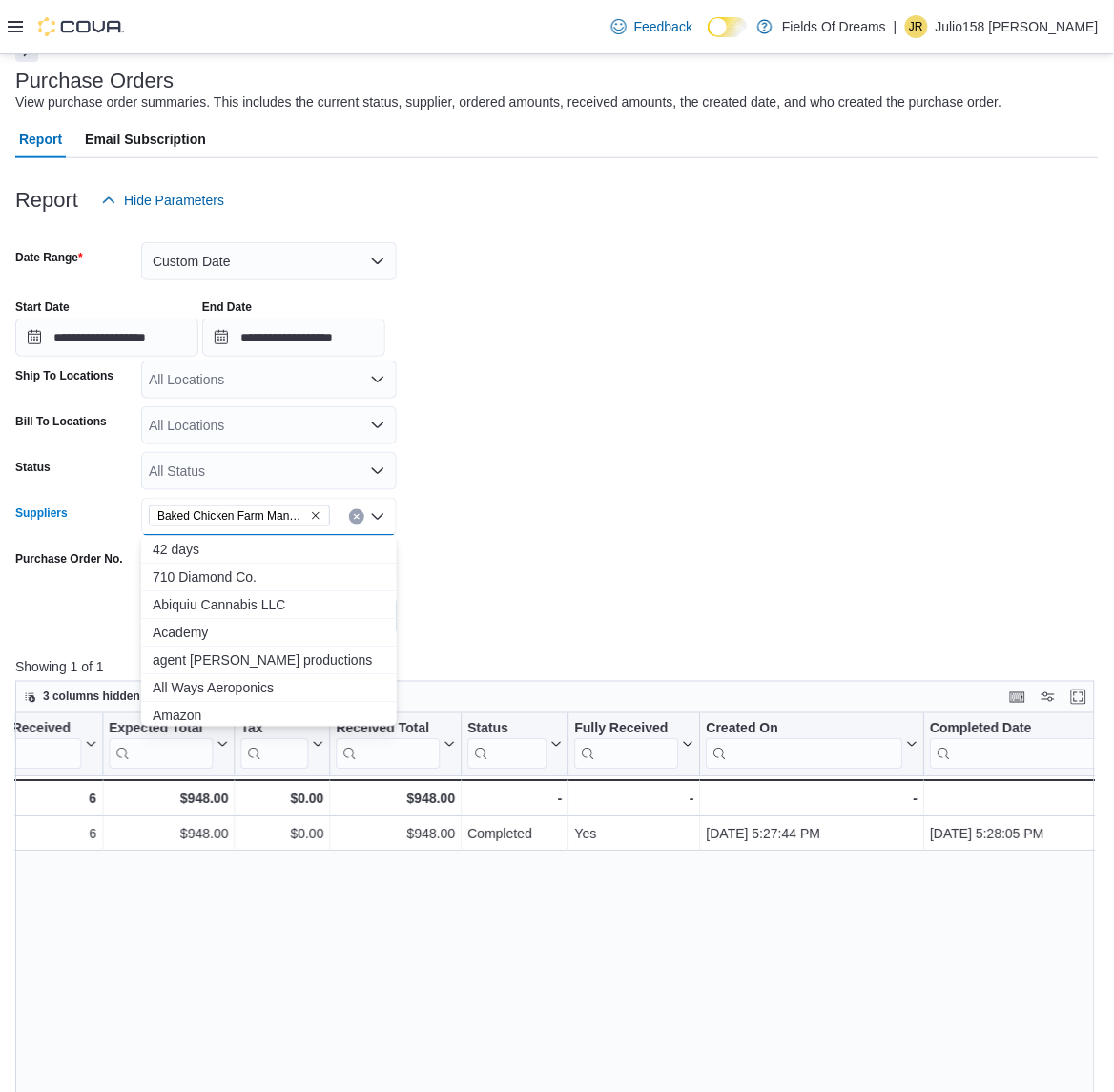
click at [359, 517] on icon "Clear input" at bounding box center [356, 517] width 8 height 8
click at [382, 714] on button "Amazon" at bounding box center [269, 716] width 256 height 28
click at [354, 510] on button "Clear input" at bounding box center [356, 517] width 15 height 15
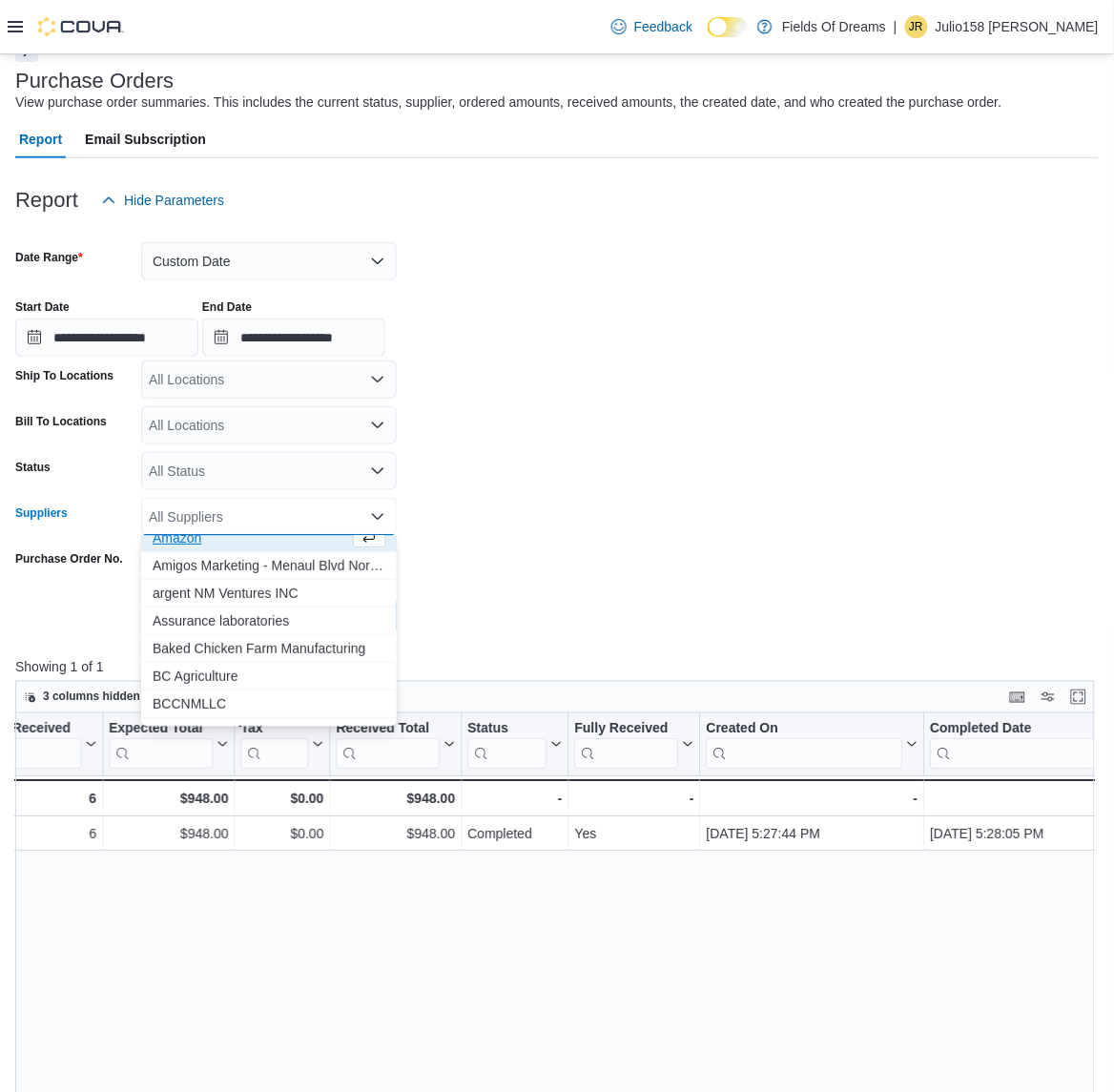
scroll to position [193, 0]
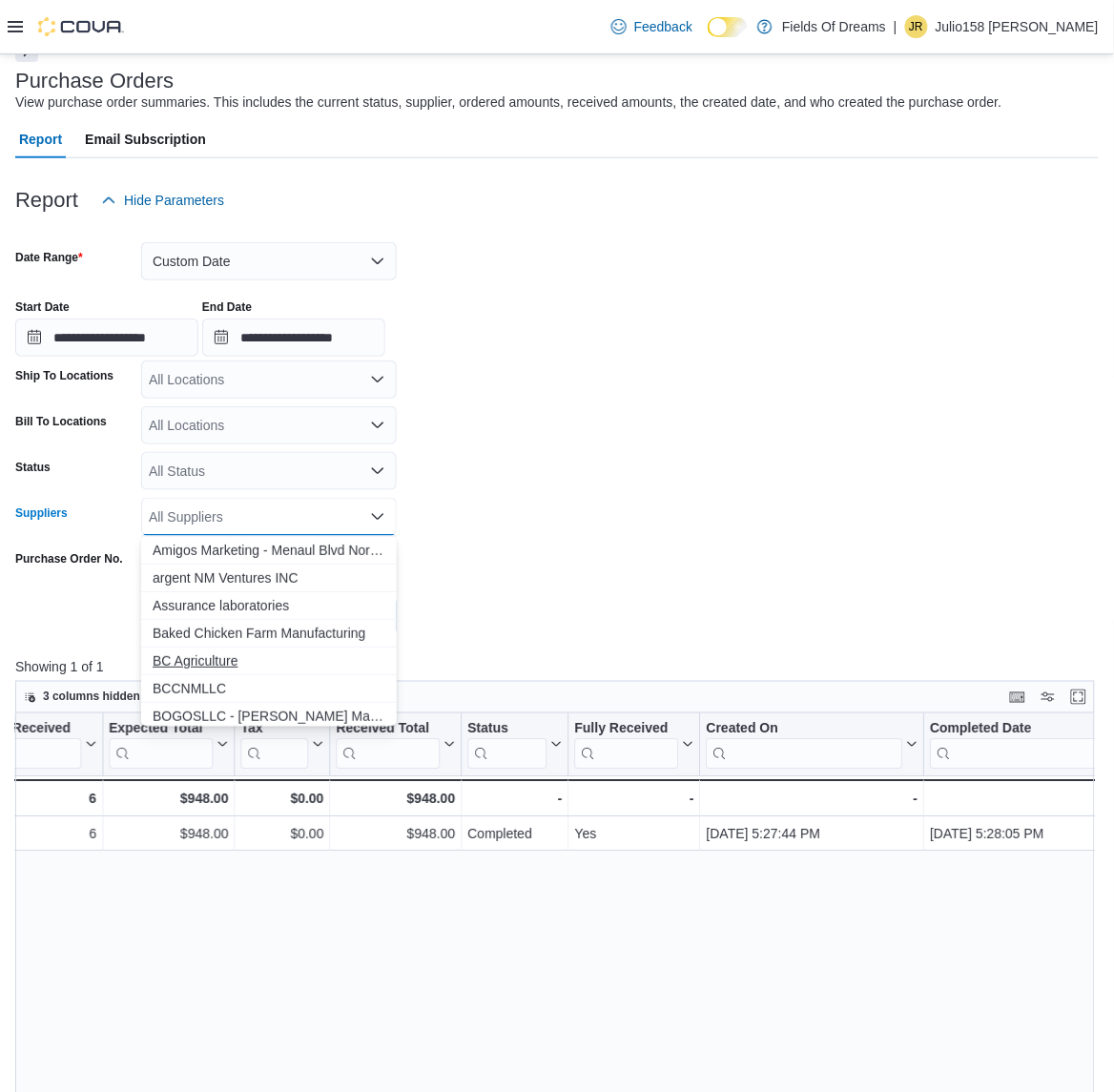
click at [213, 659] on span "BC Agriculture" at bounding box center [269, 661] width 233 height 19
click at [527, 579] on form "**********" at bounding box center [557, 427] width 1083 height 416
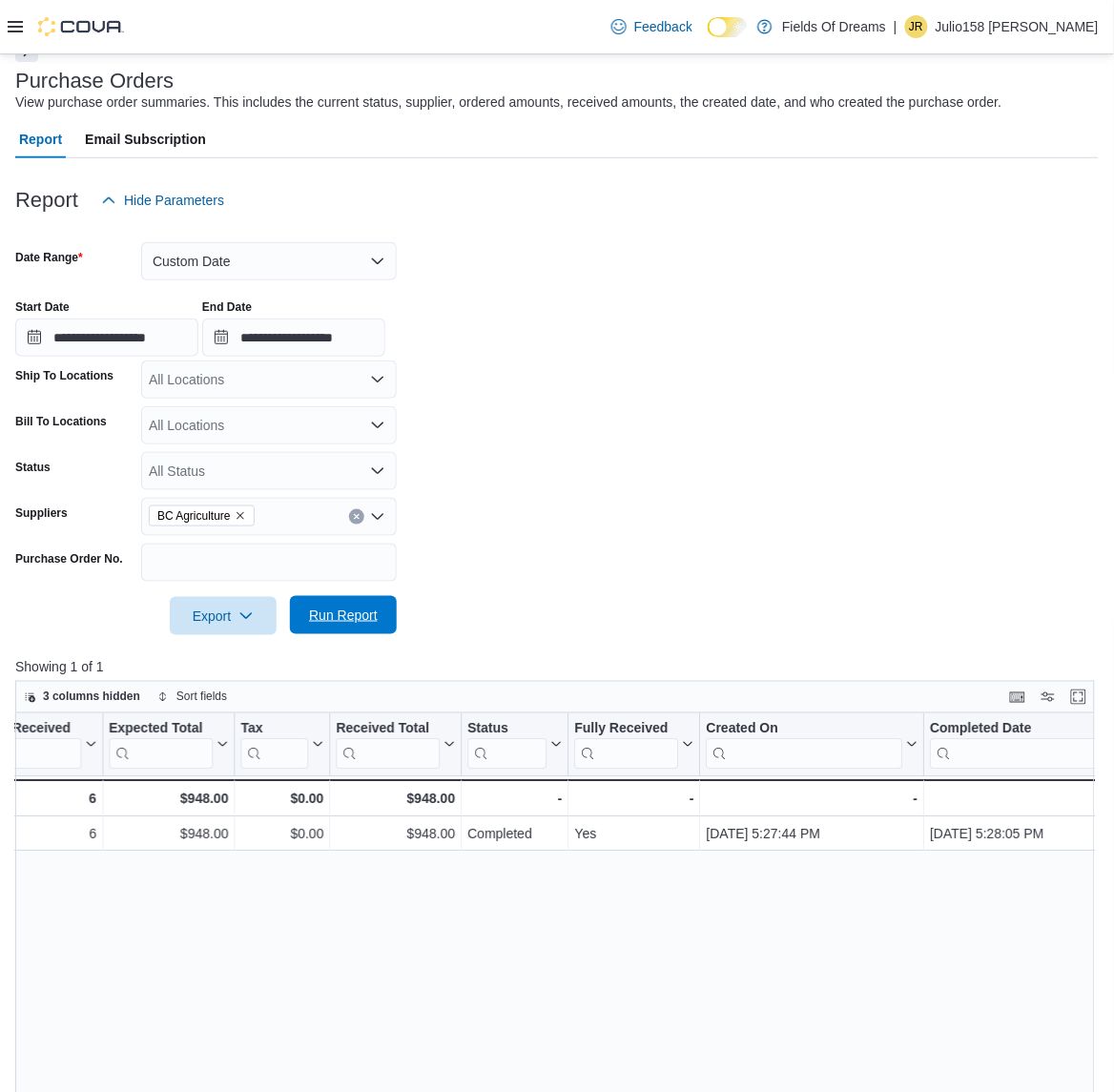
click at [381, 606] on span "Run Report" at bounding box center [344, 615] width 84 height 38
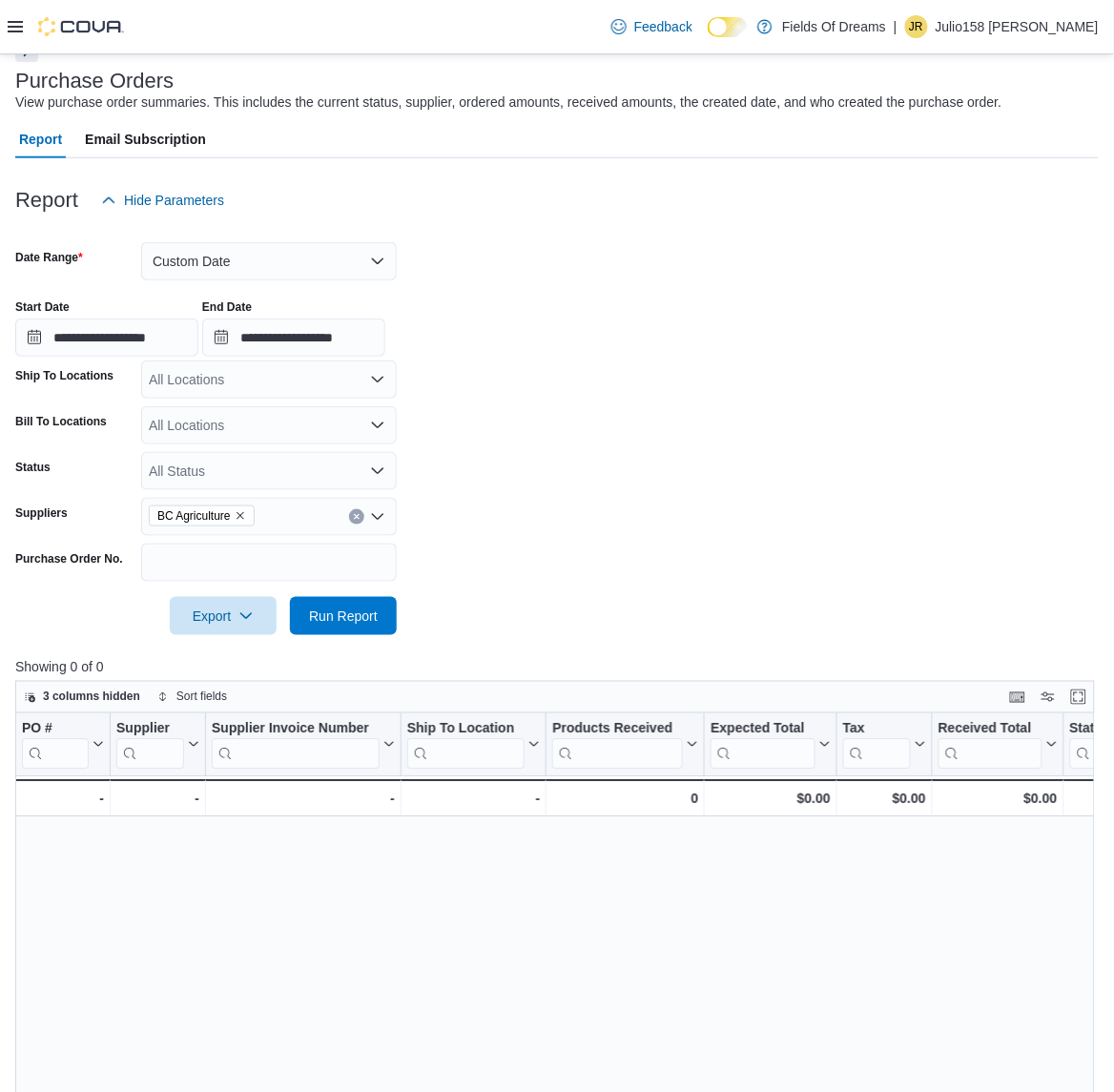
click at [354, 510] on button "Clear input" at bounding box center [356, 517] width 15 height 15
click at [574, 570] on form "**********" at bounding box center [557, 427] width 1083 height 416
click at [307, 521] on div "All Suppliers" at bounding box center [269, 517] width 256 height 38
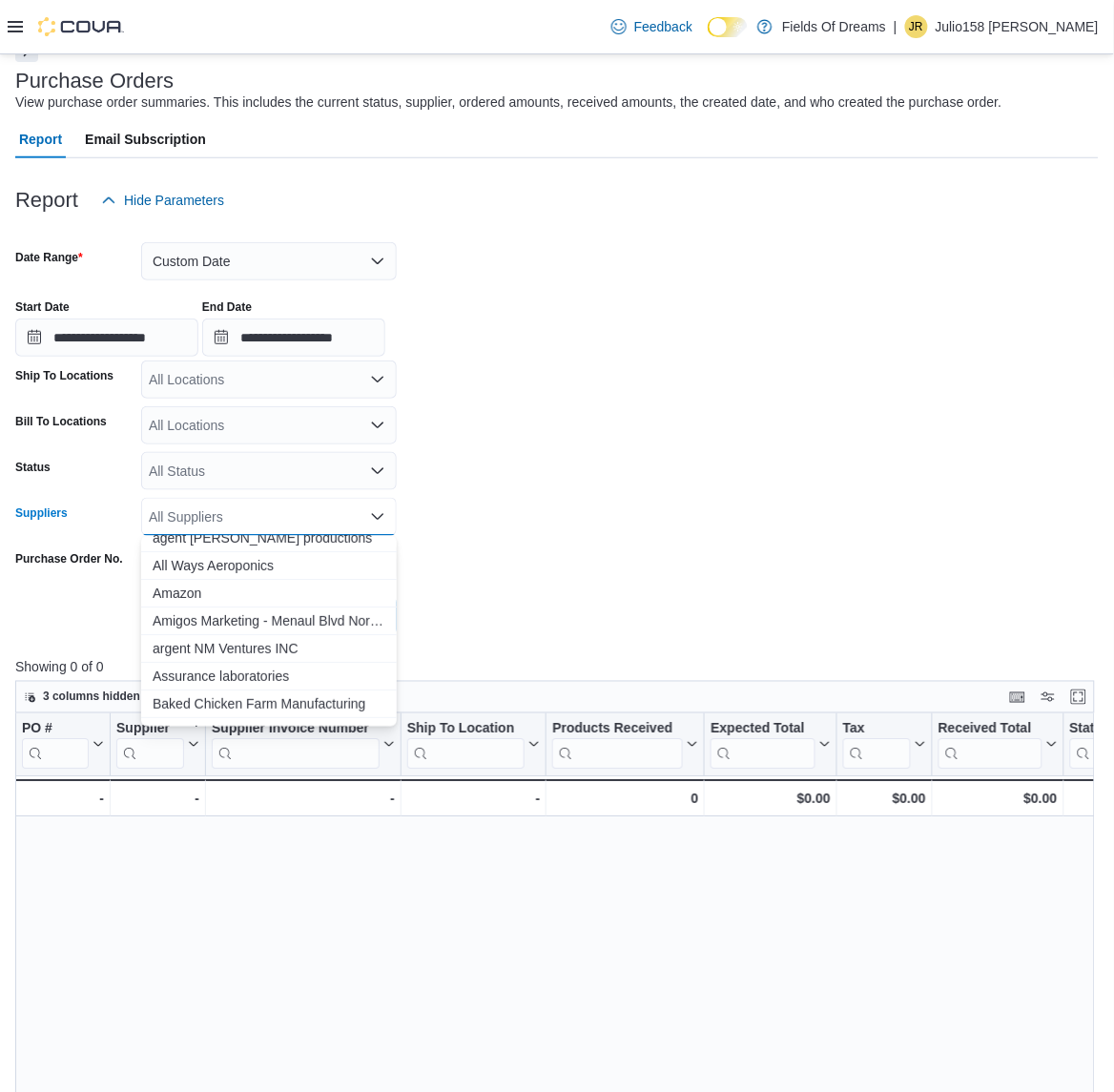
scroll to position [143, 0]
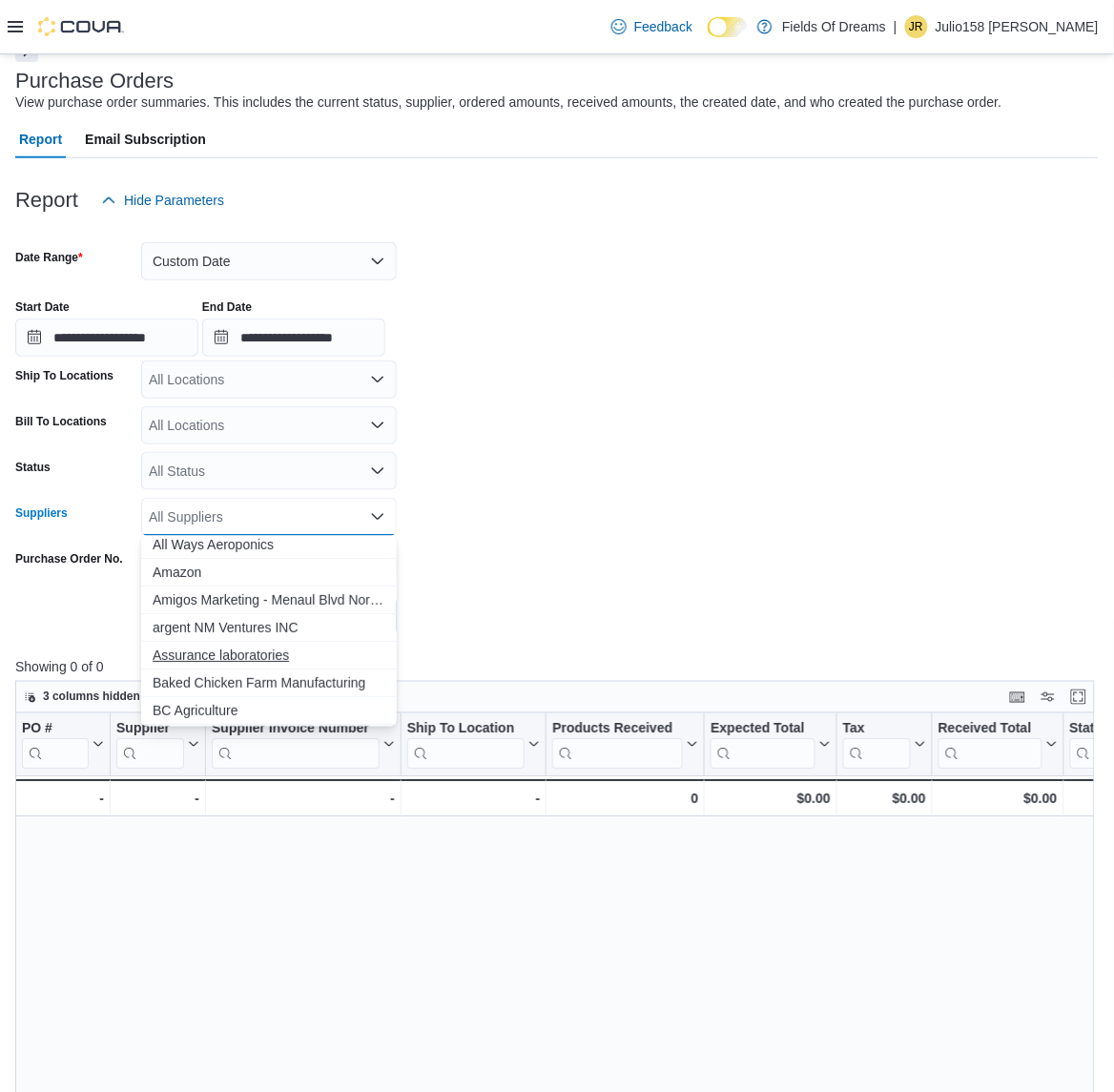
click at [246, 651] on span "Assurance laboratories" at bounding box center [269, 655] width 233 height 19
click at [598, 584] on div at bounding box center [557, 589] width 1083 height 15
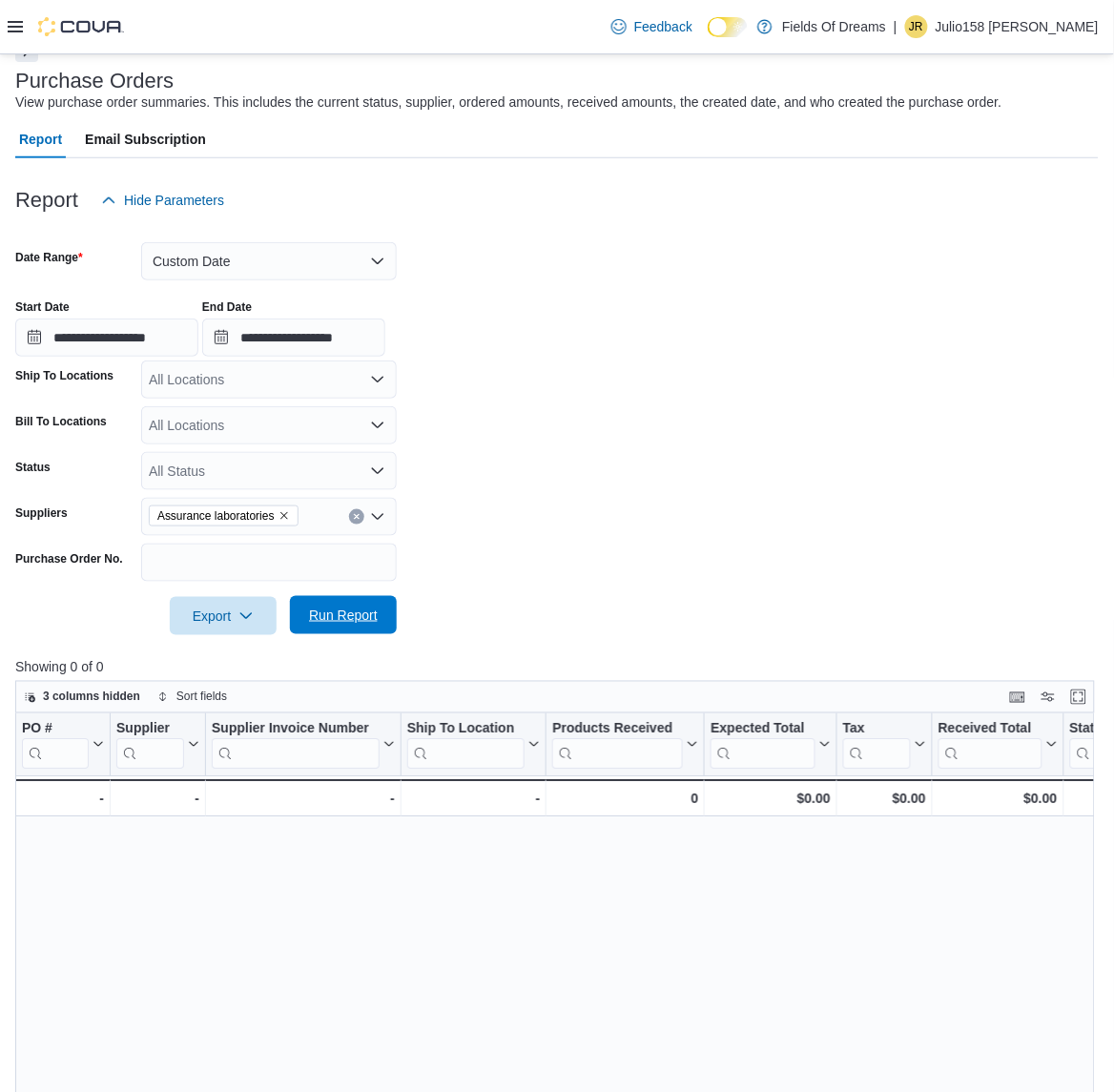
click at [318, 612] on span "Run Report" at bounding box center [344, 615] width 69 height 19
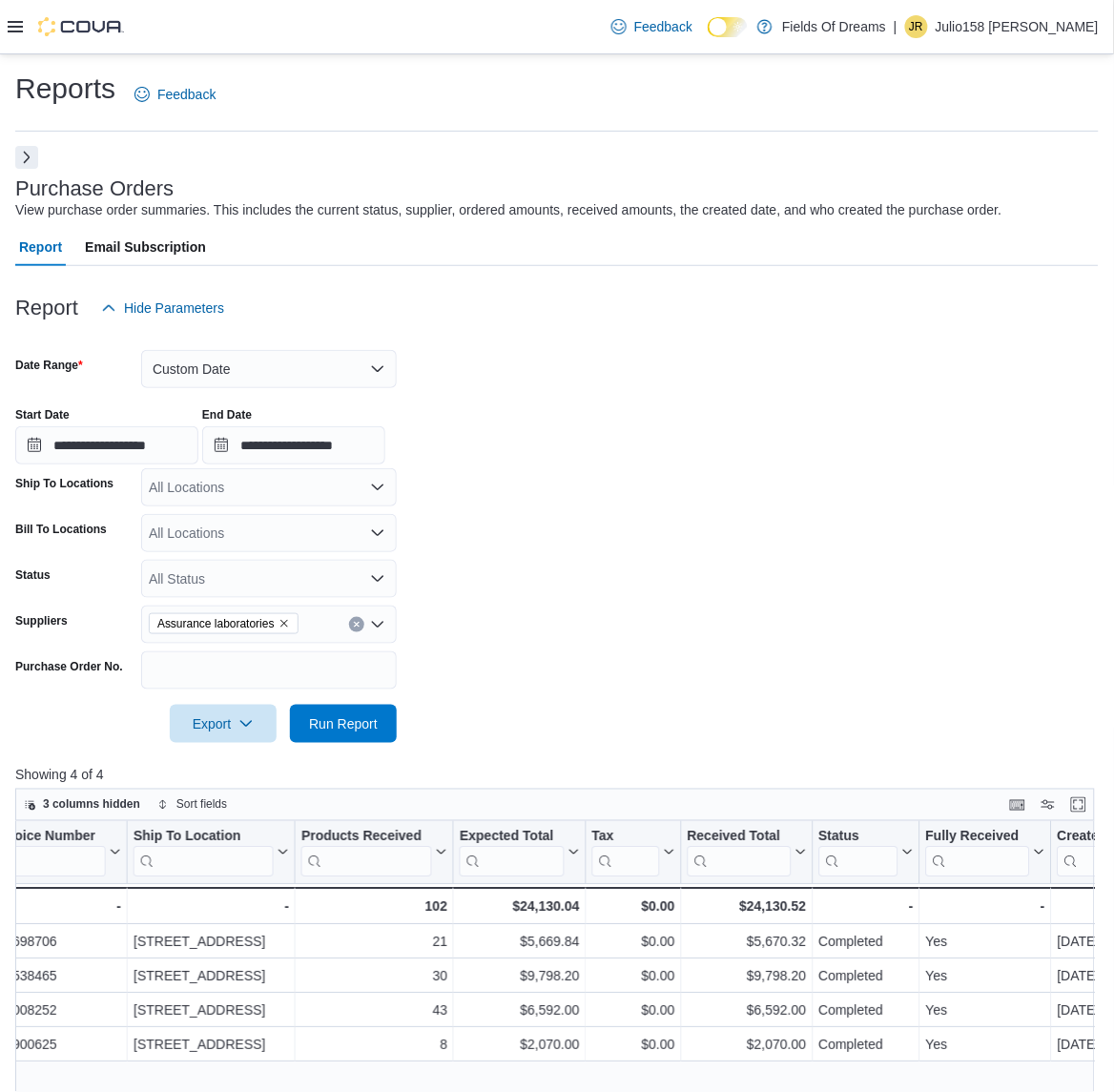
click at [33, 156] on button "Next" at bounding box center [27, 158] width 23 height 23
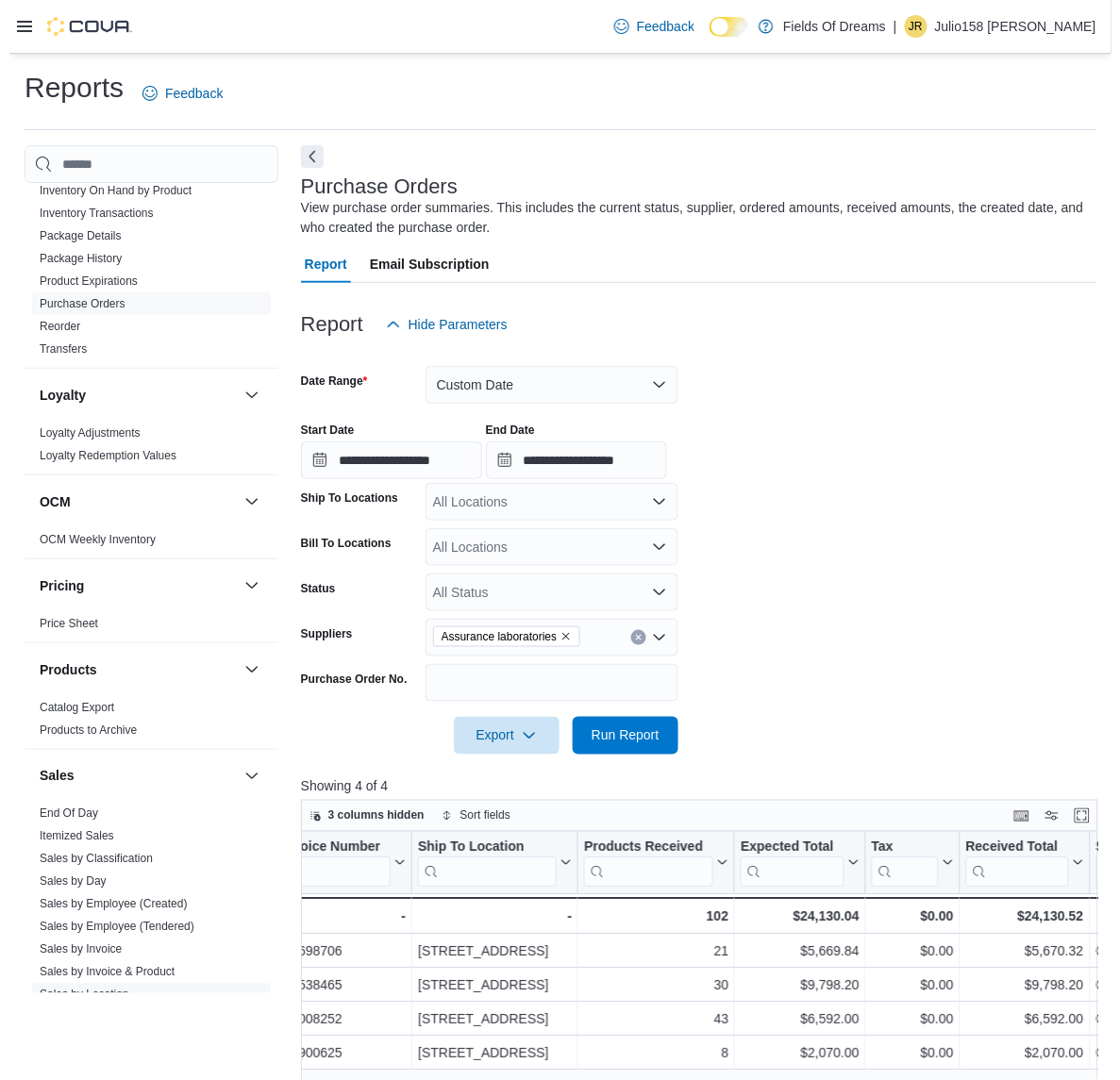
scroll to position [708, 0]
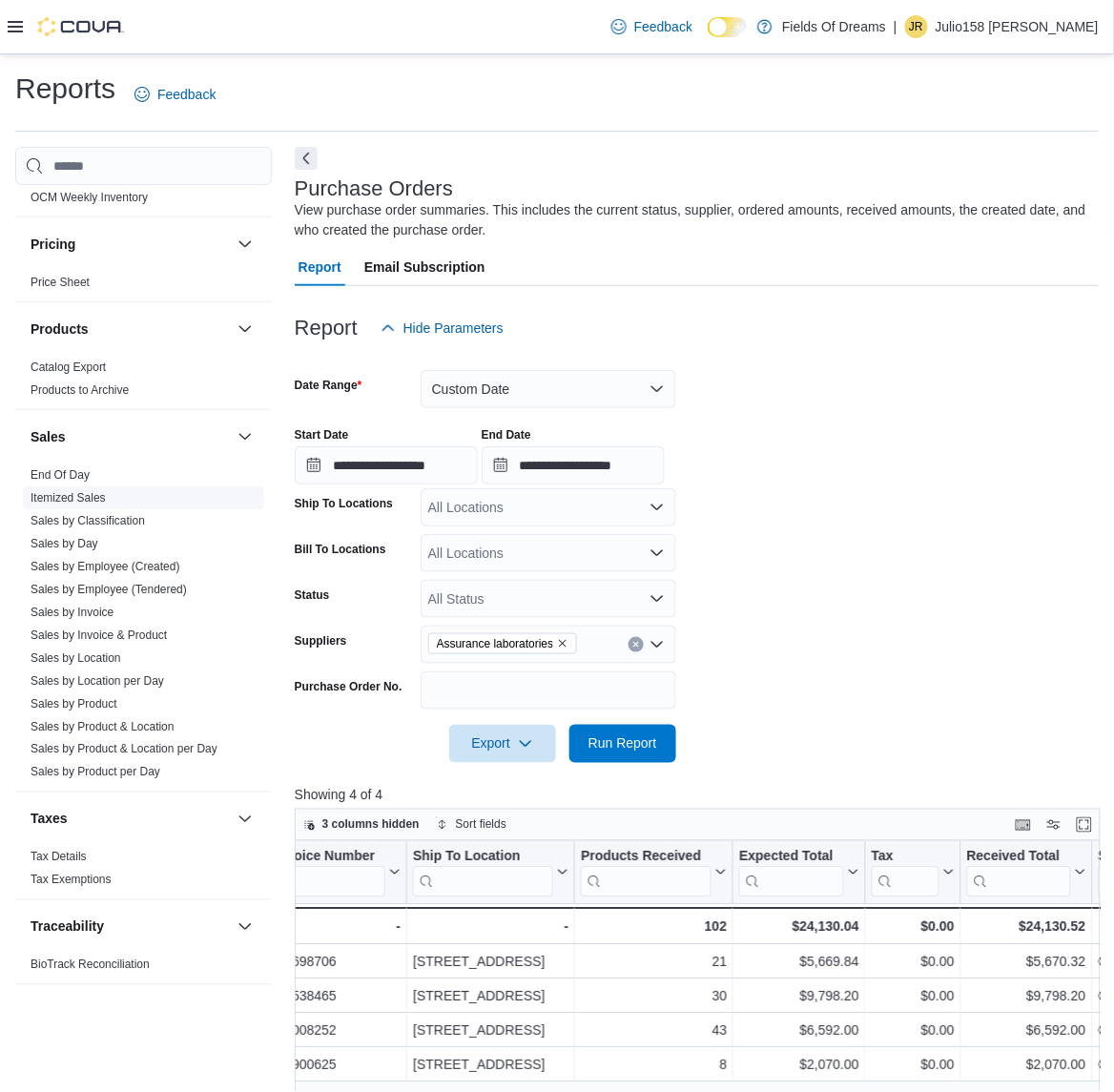
click at [78, 497] on link "Itemized Sales" at bounding box center [68, 498] width 75 height 13
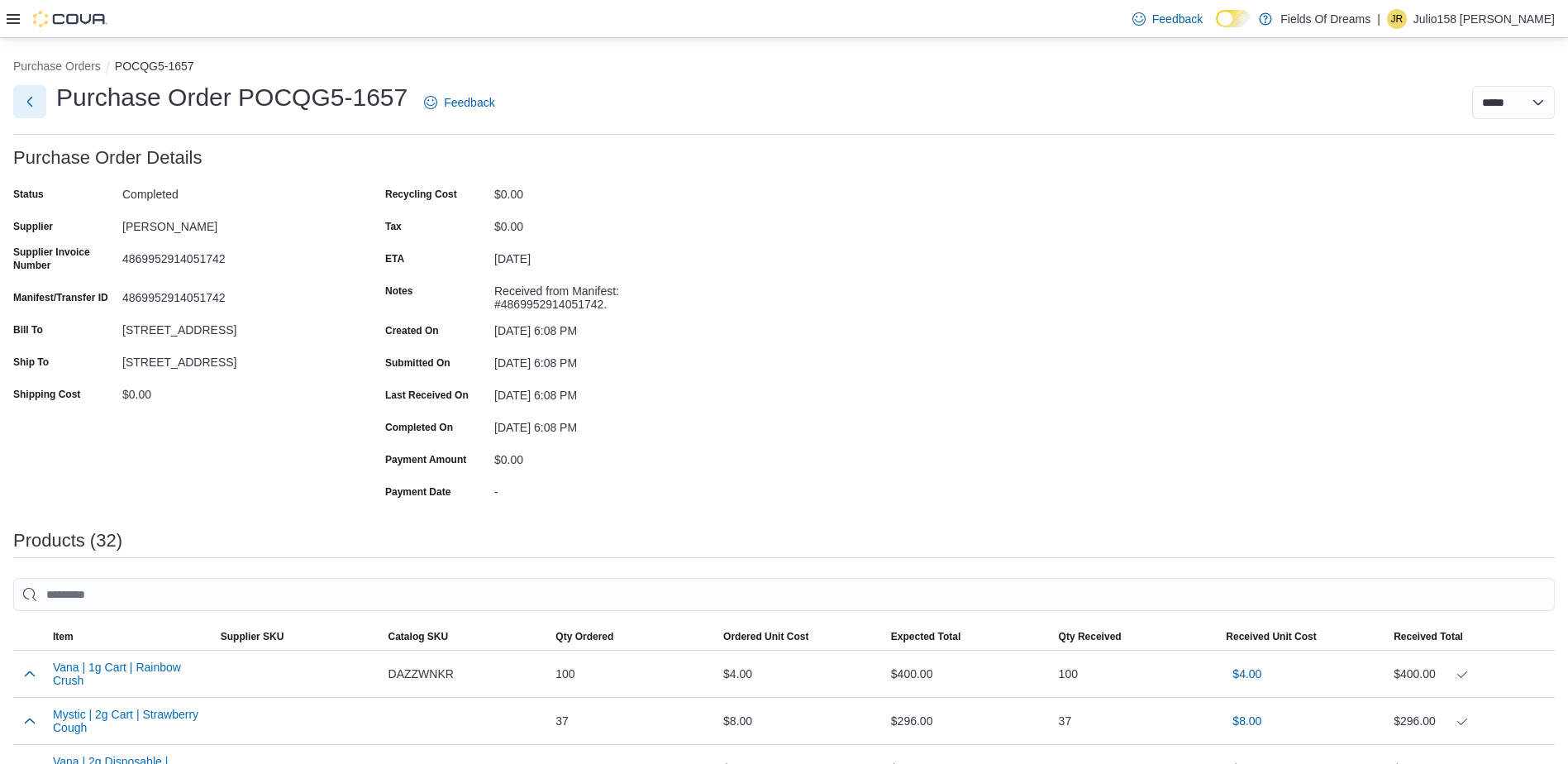
click at [34, 106] on button "Next" at bounding box center [30, 102] width 33 height 33
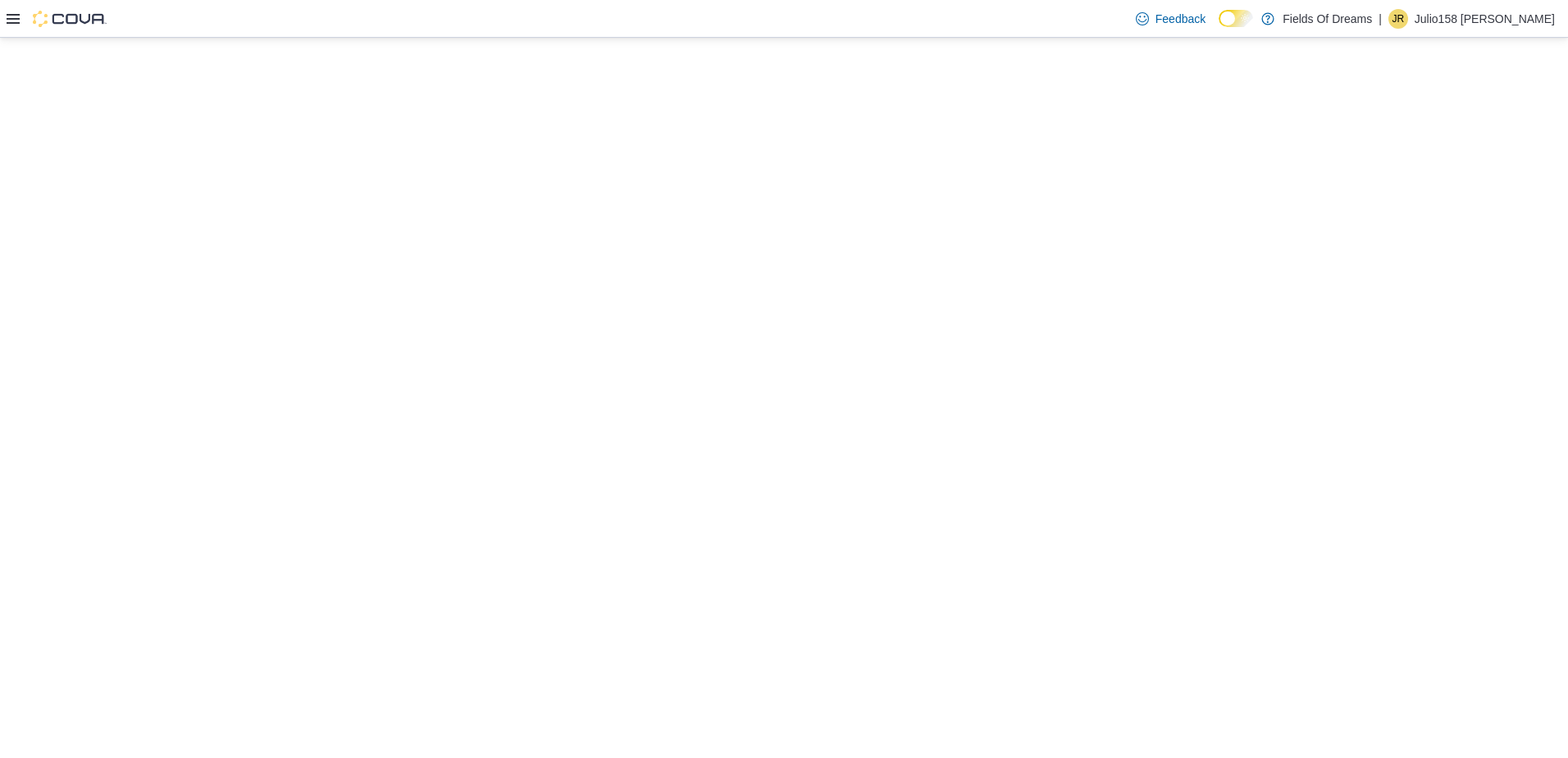
select select "**********"
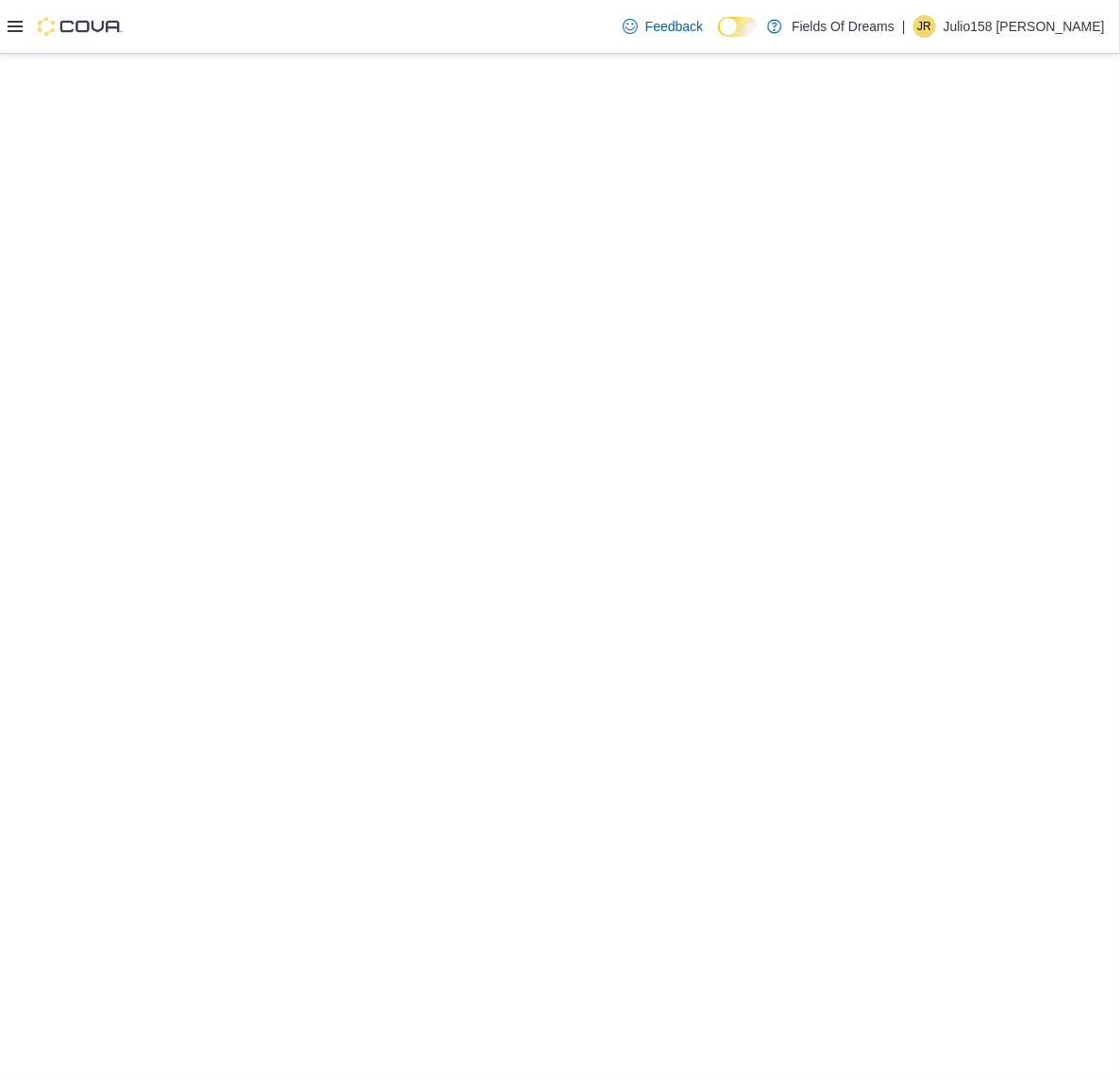
select select "**********"
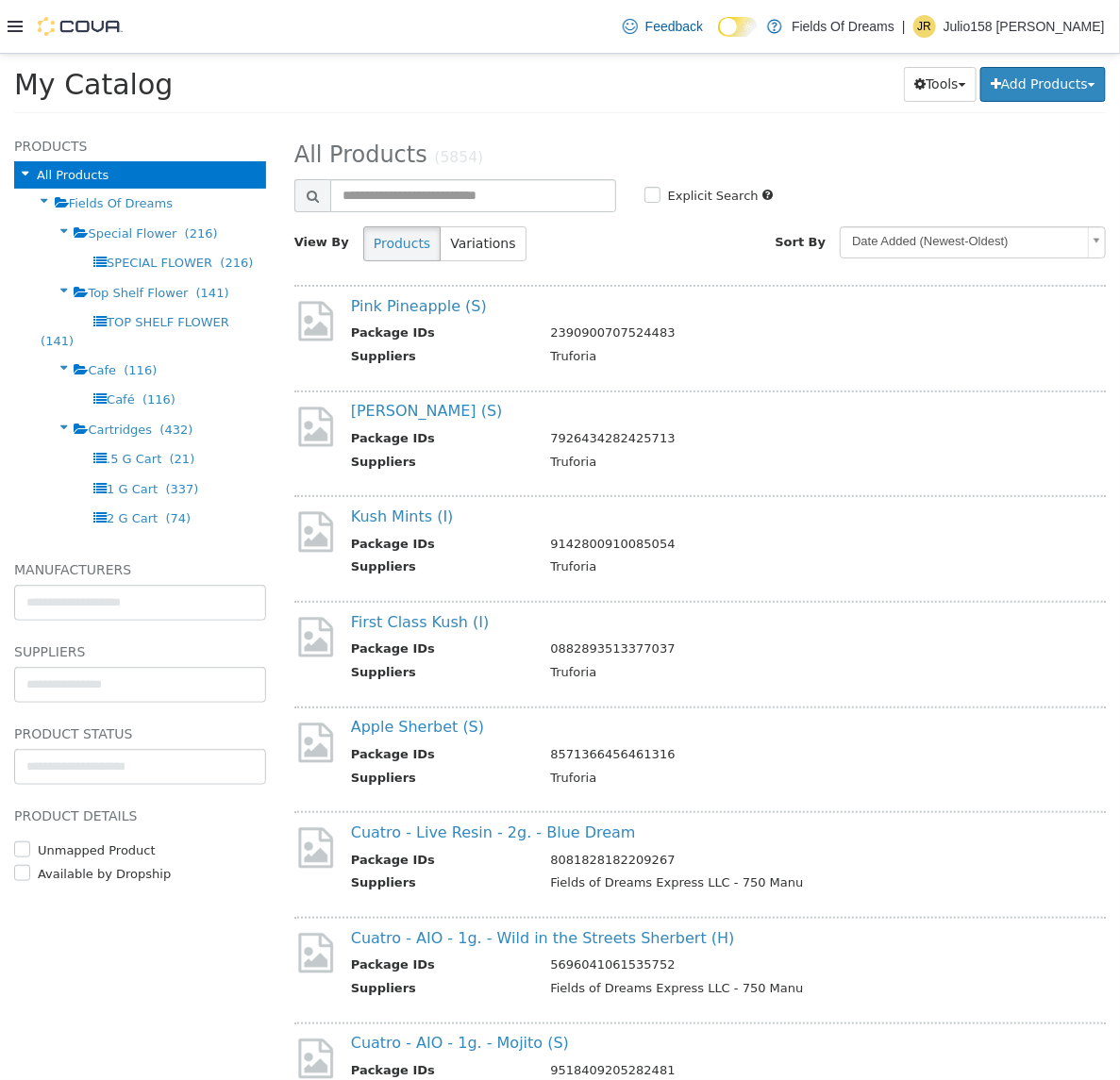
click at [8, 31] on icon at bounding box center [15, 26] width 15 height 11
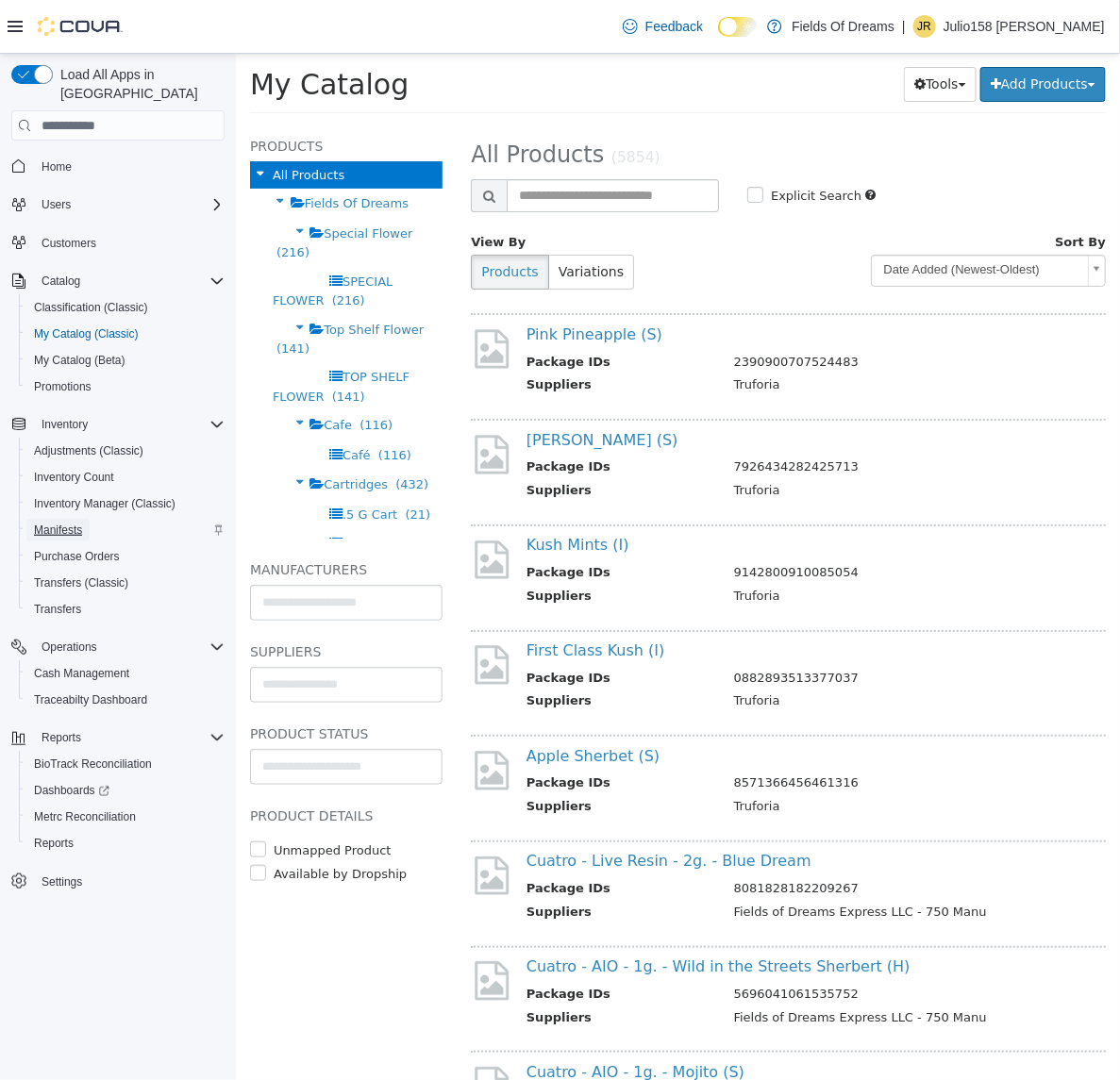
click at [59, 523] on span "Manifests" at bounding box center [58, 530] width 48 height 15
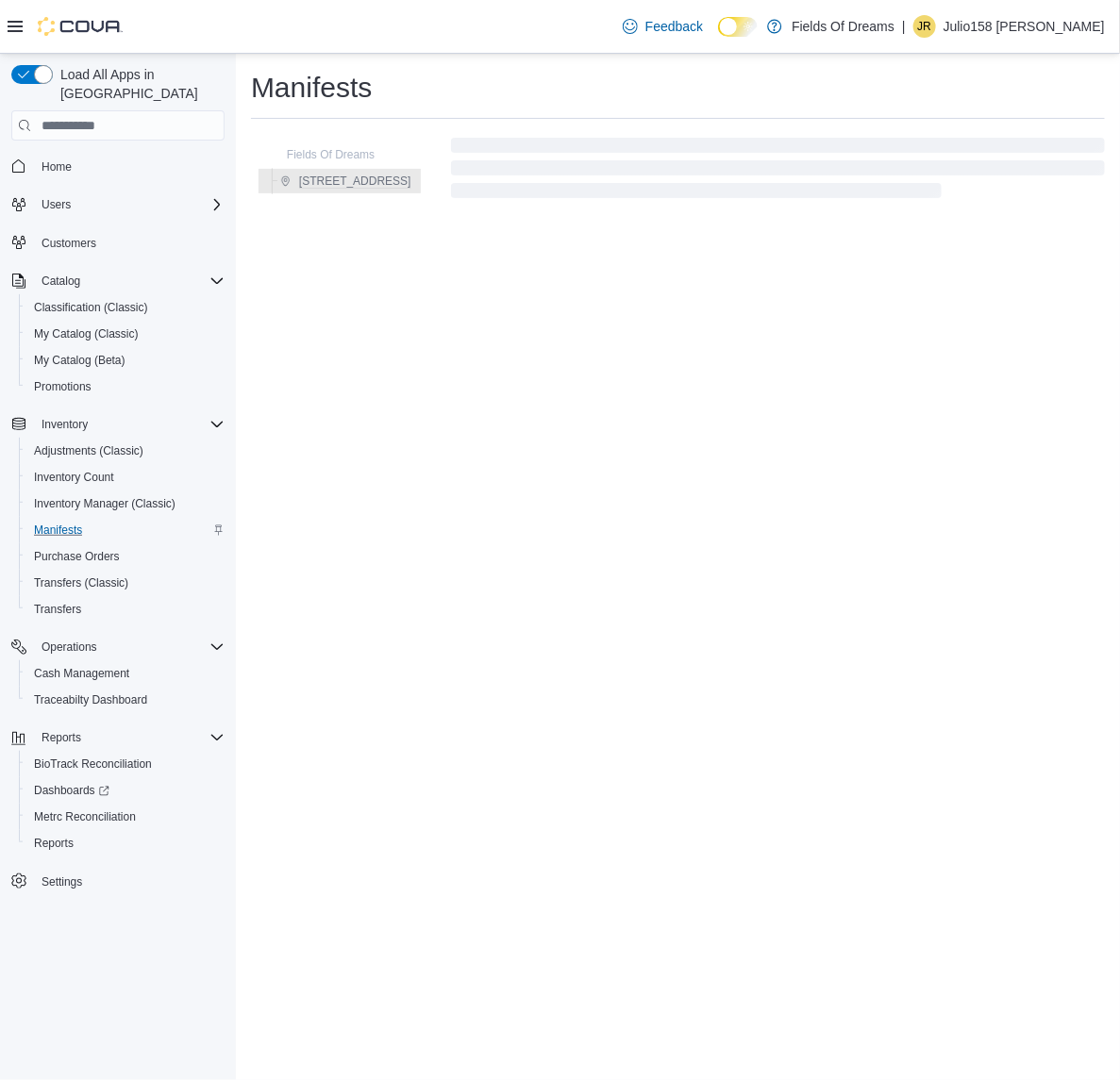
click at [10, 20] on icon at bounding box center [15, 26] width 15 height 15
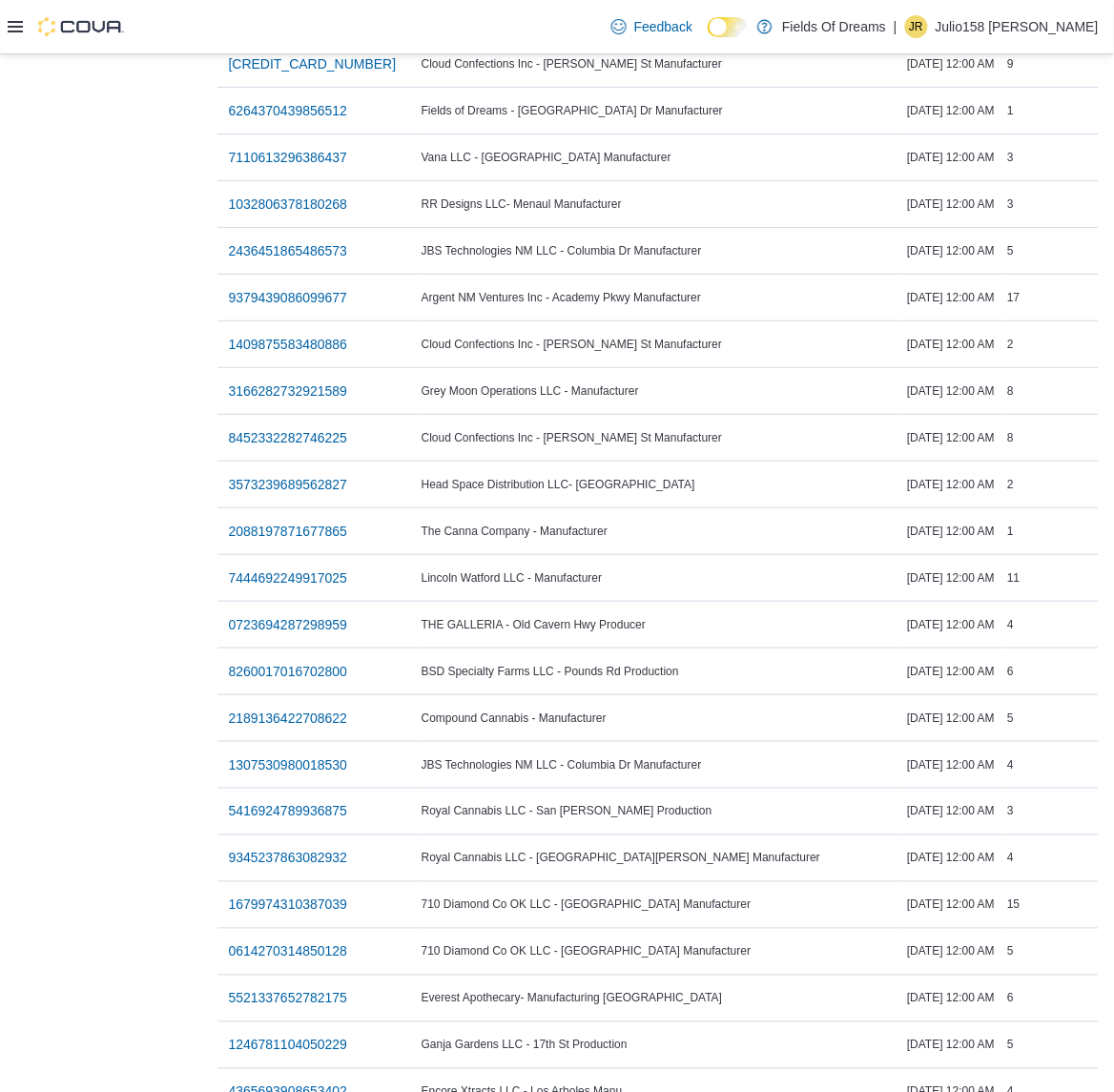
scroll to position [1978, 0]
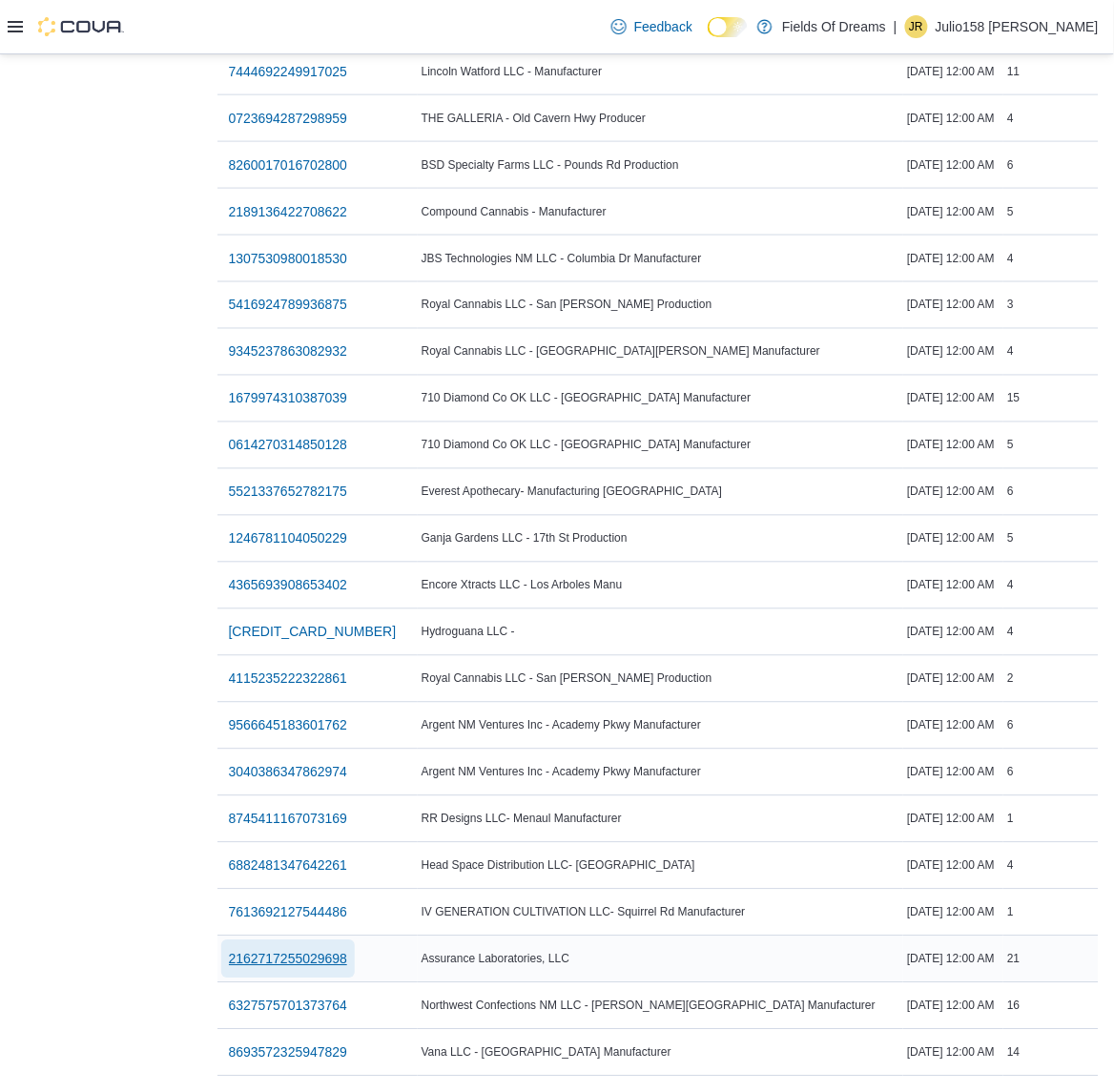
click at [308, 951] on span "2162717255029698" at bounding box center [289, 960] width 119 height 19
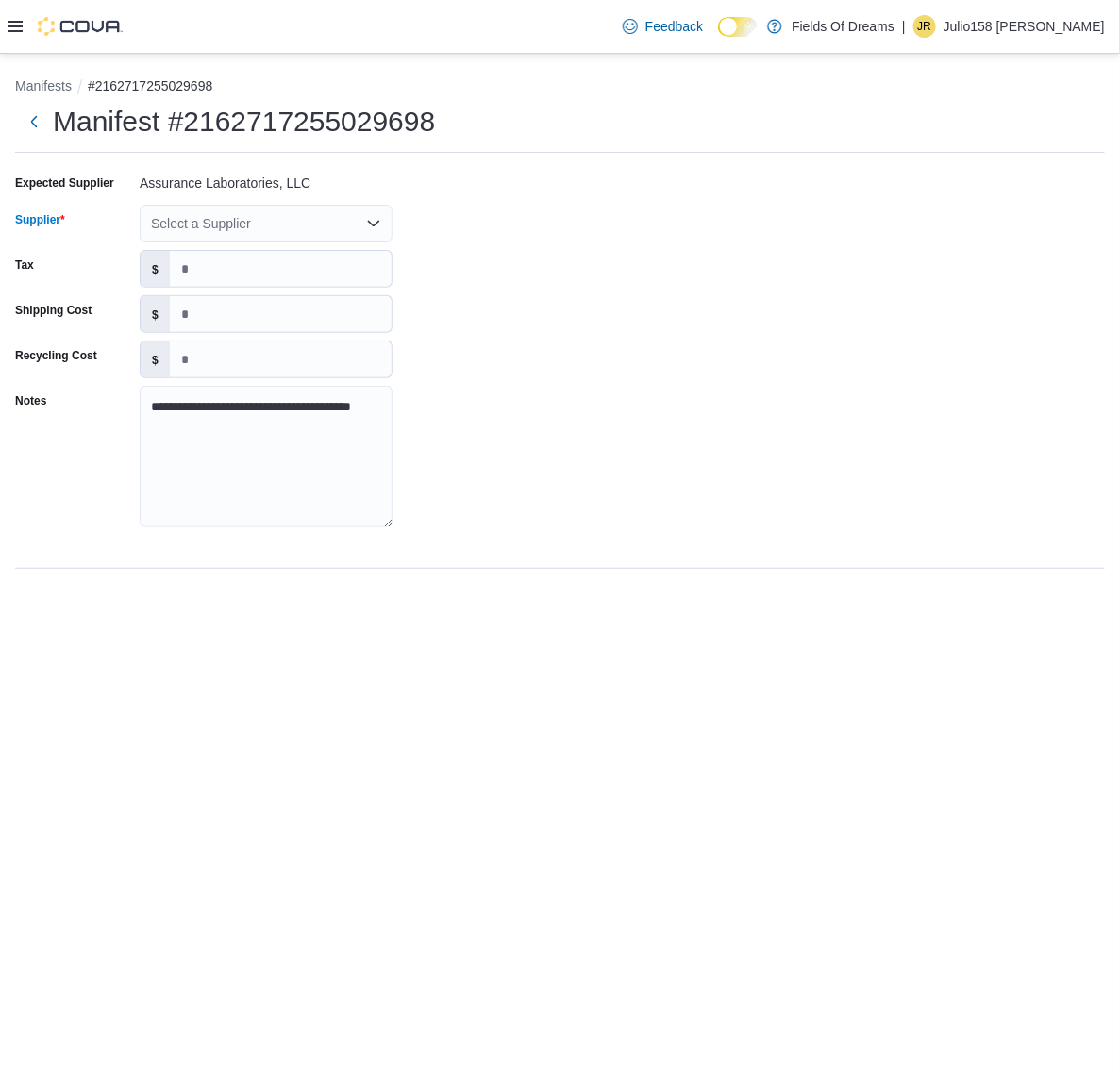
click at [220, 229] on div "Select a Supplier" at bounding box center [267, 224] width 253 height 38
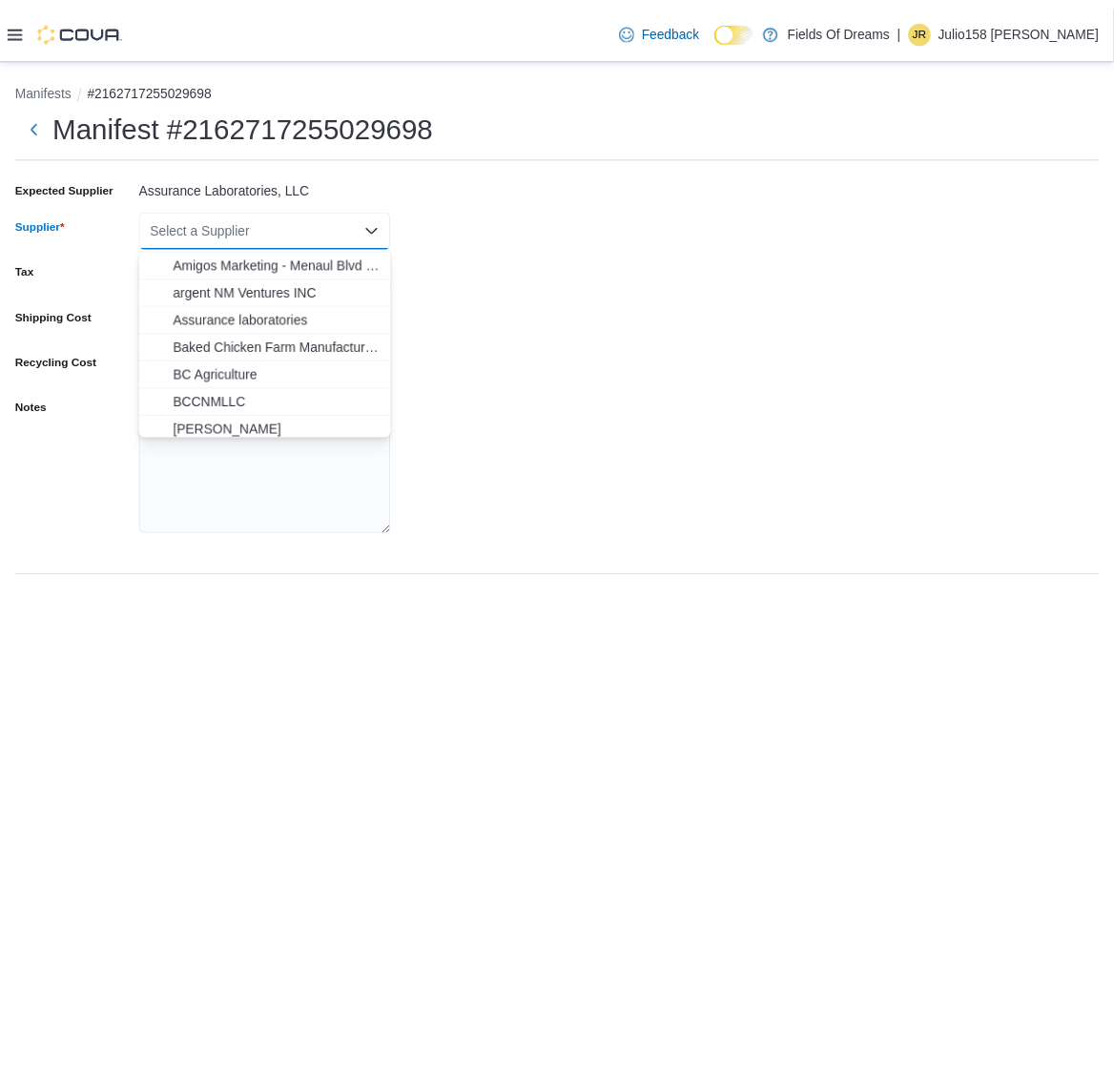
scroll to position [239, 0]
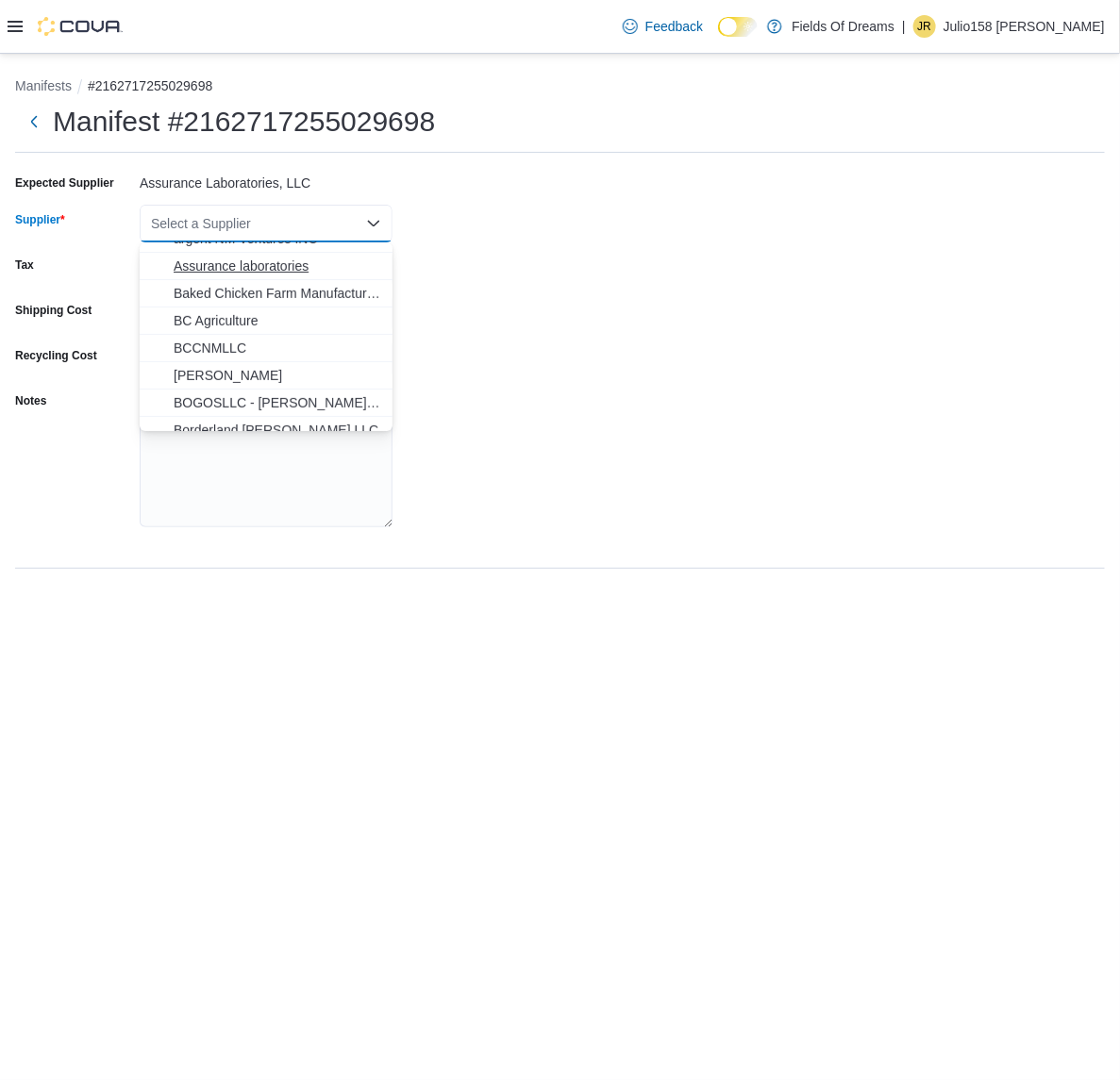
click at [229, 255] on button "Assurance laboratories" at bounding box center [267, 266] width 253 height 27
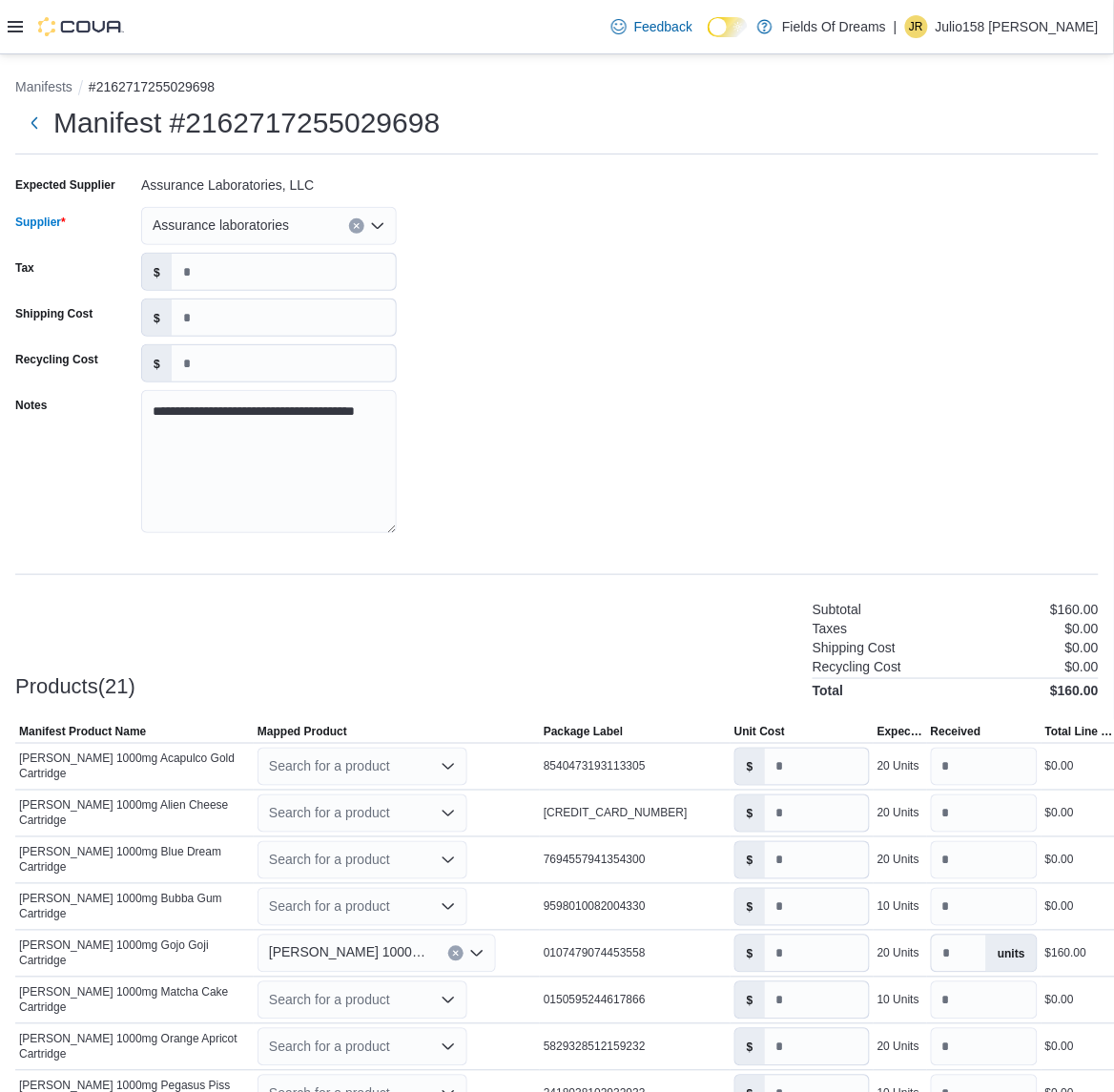
click at [517, 362] on div "**********" at bounding box center [557, 360] width 1083 height 381
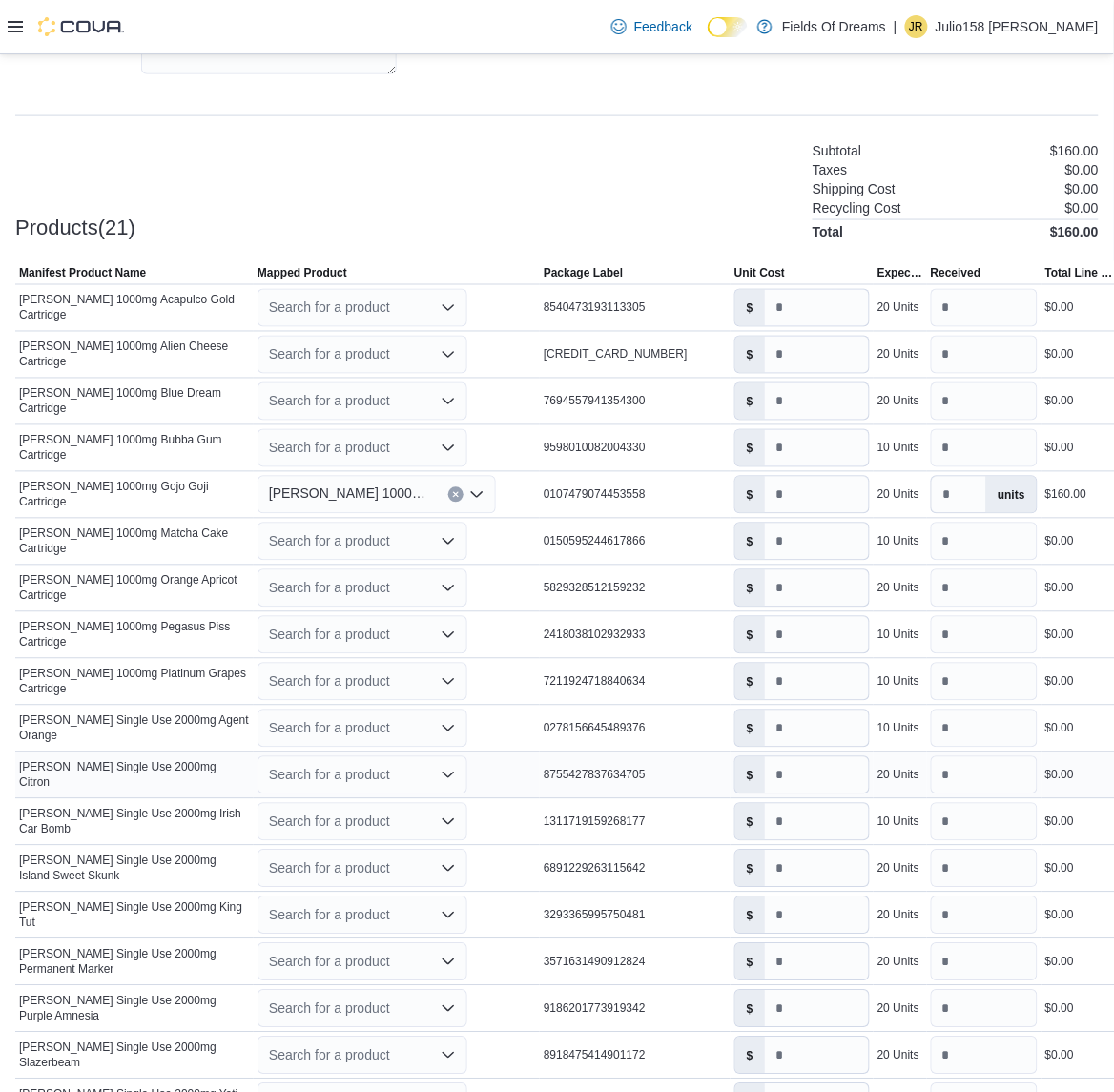
scroll to position [477, 0]
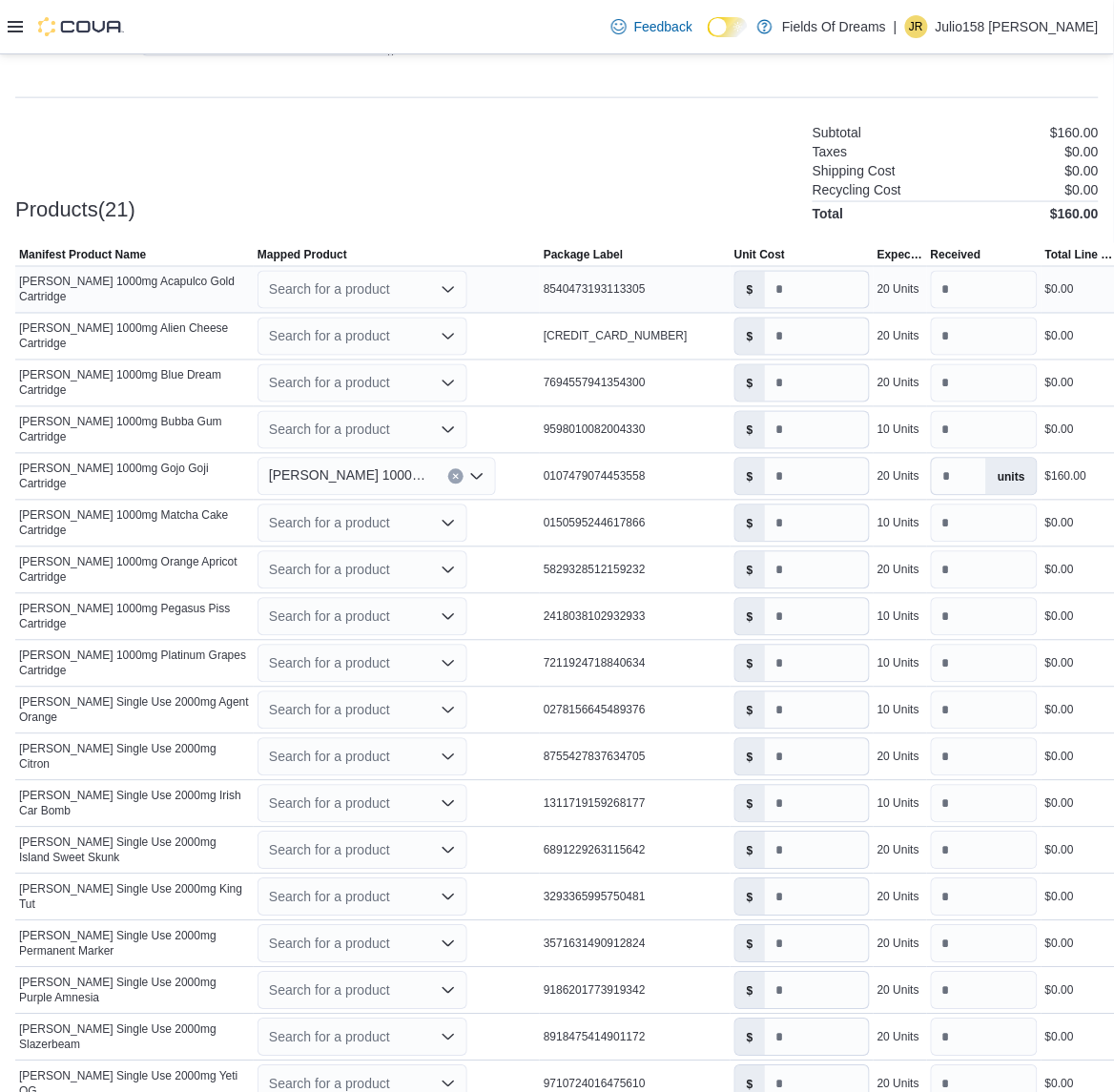
click at [351, 301] on div "Search for a product" at bounding box center [363, 290] width 210 height 38
type input "*"
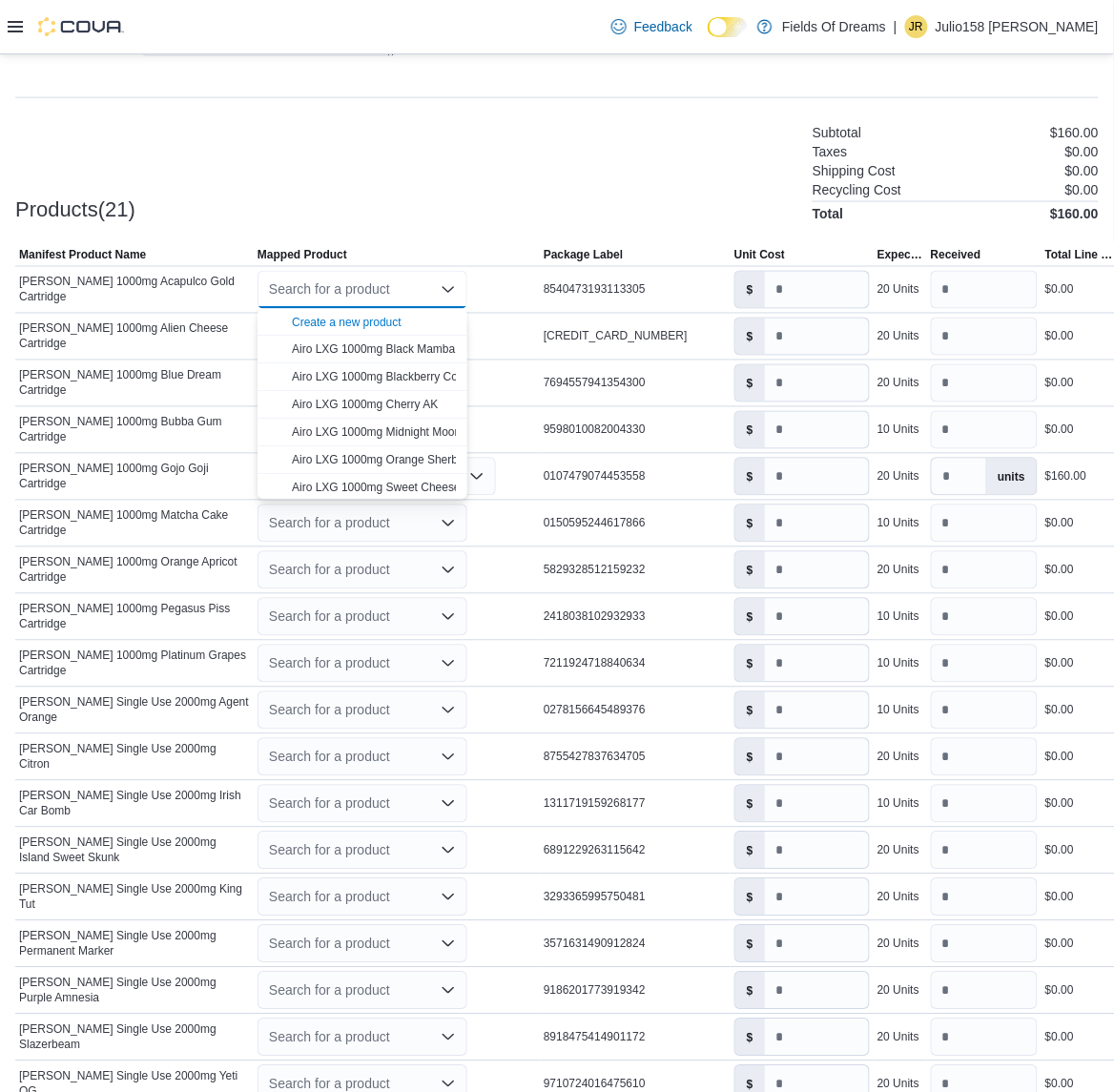
click at [400, 127] on div "Products(21) Subtotal $160.00 Taxes $0.00 Shipping Cost $0.00 Recycling Cost $0…" at bounding box center [557, 171] width 1083 height 100
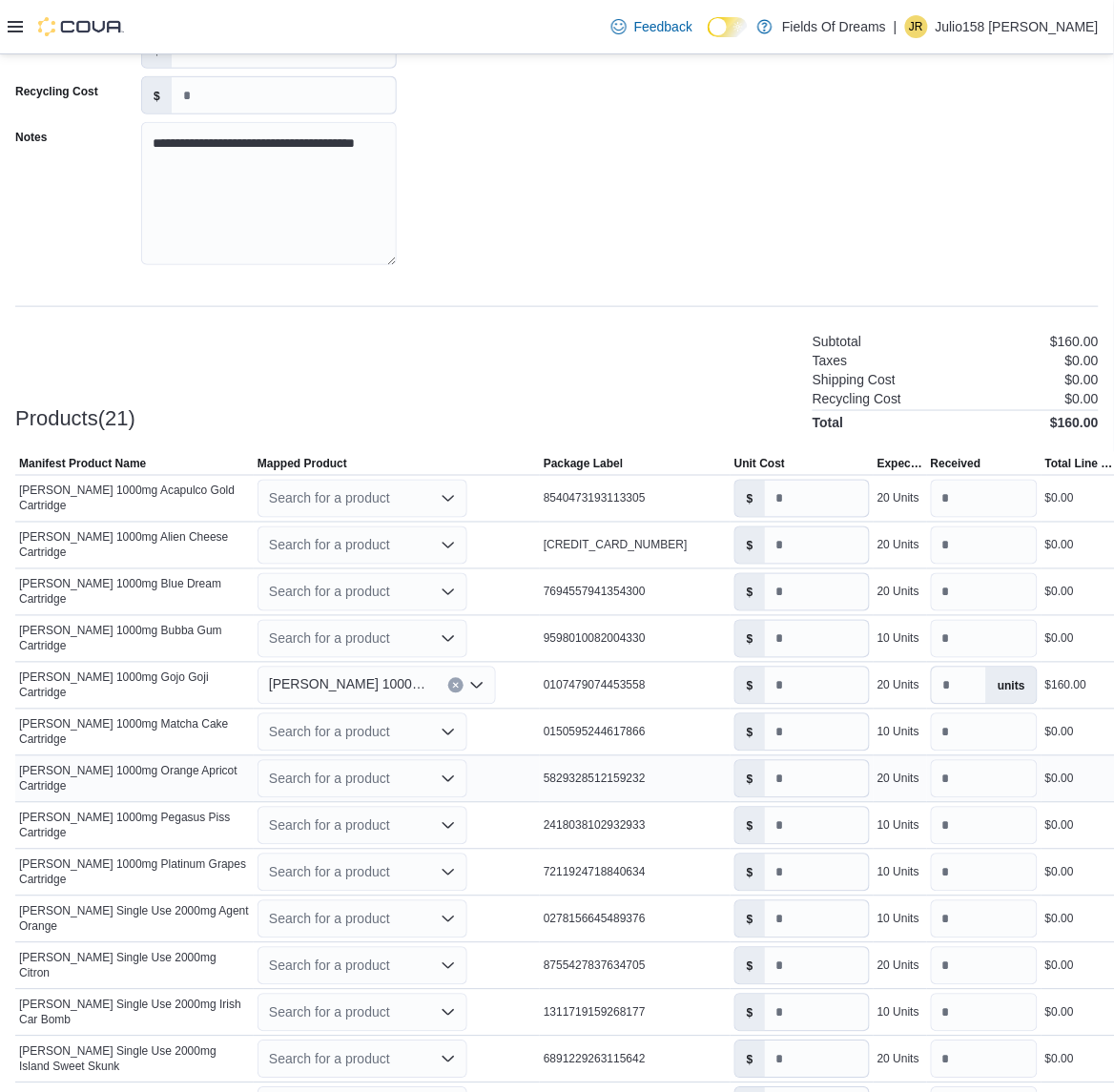
scroll to position [0, 0]
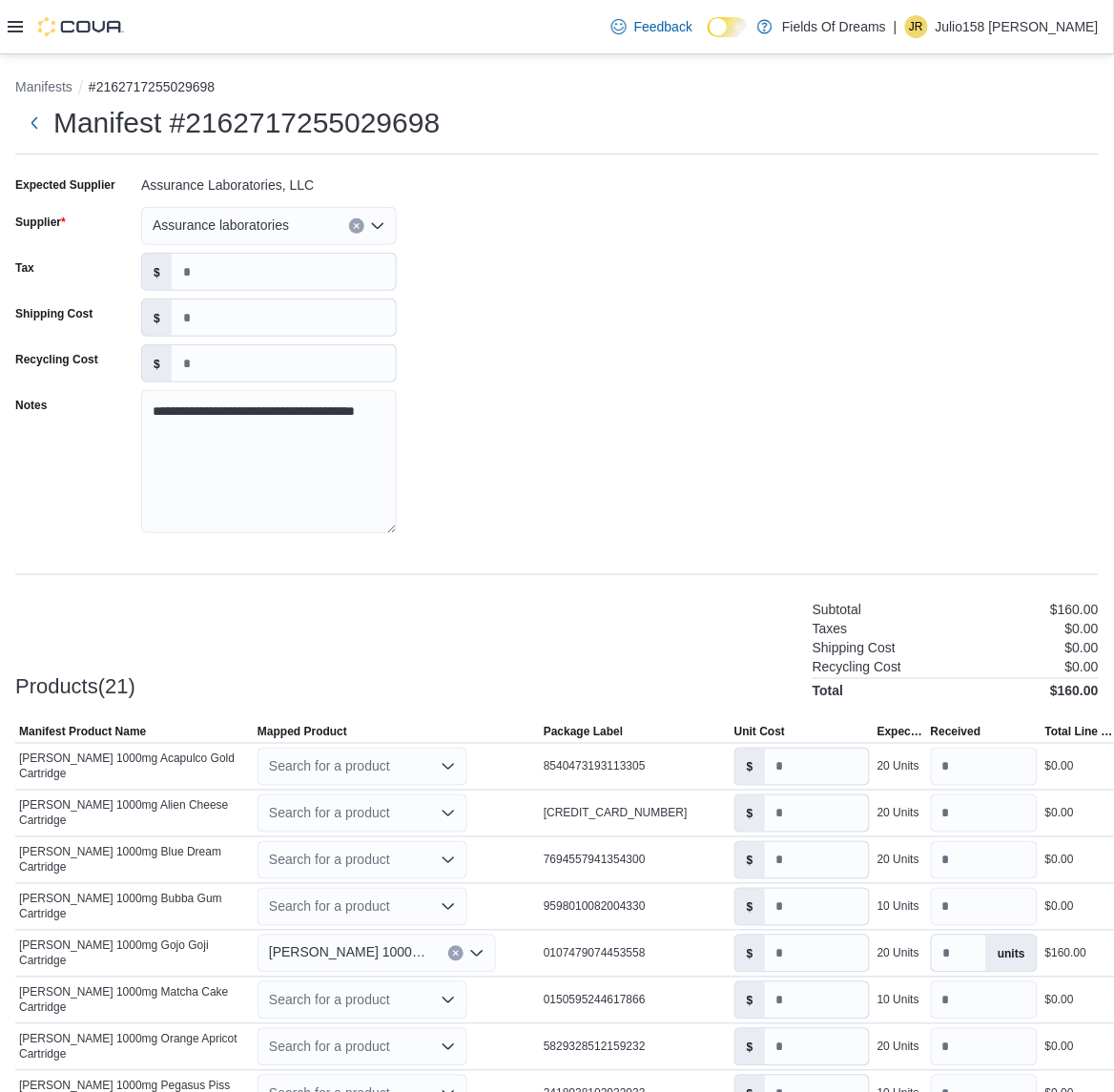
click at [353, 226] on icon "Clear input" at bounding box center [356, 226] width 8 height 8
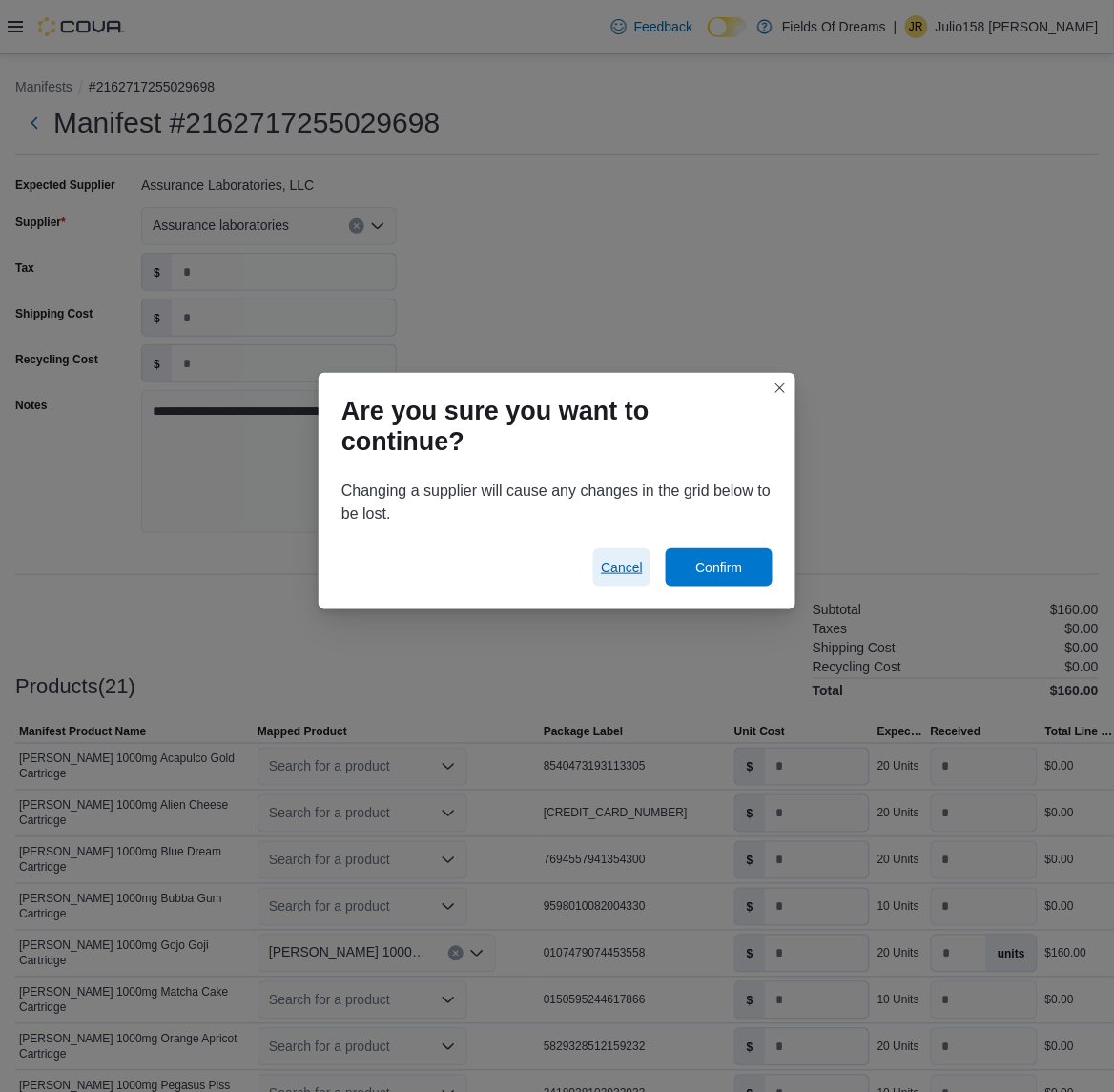
click at [606, 567] on span "Cancel" at bounding box center [622, 567] width 42 height 19
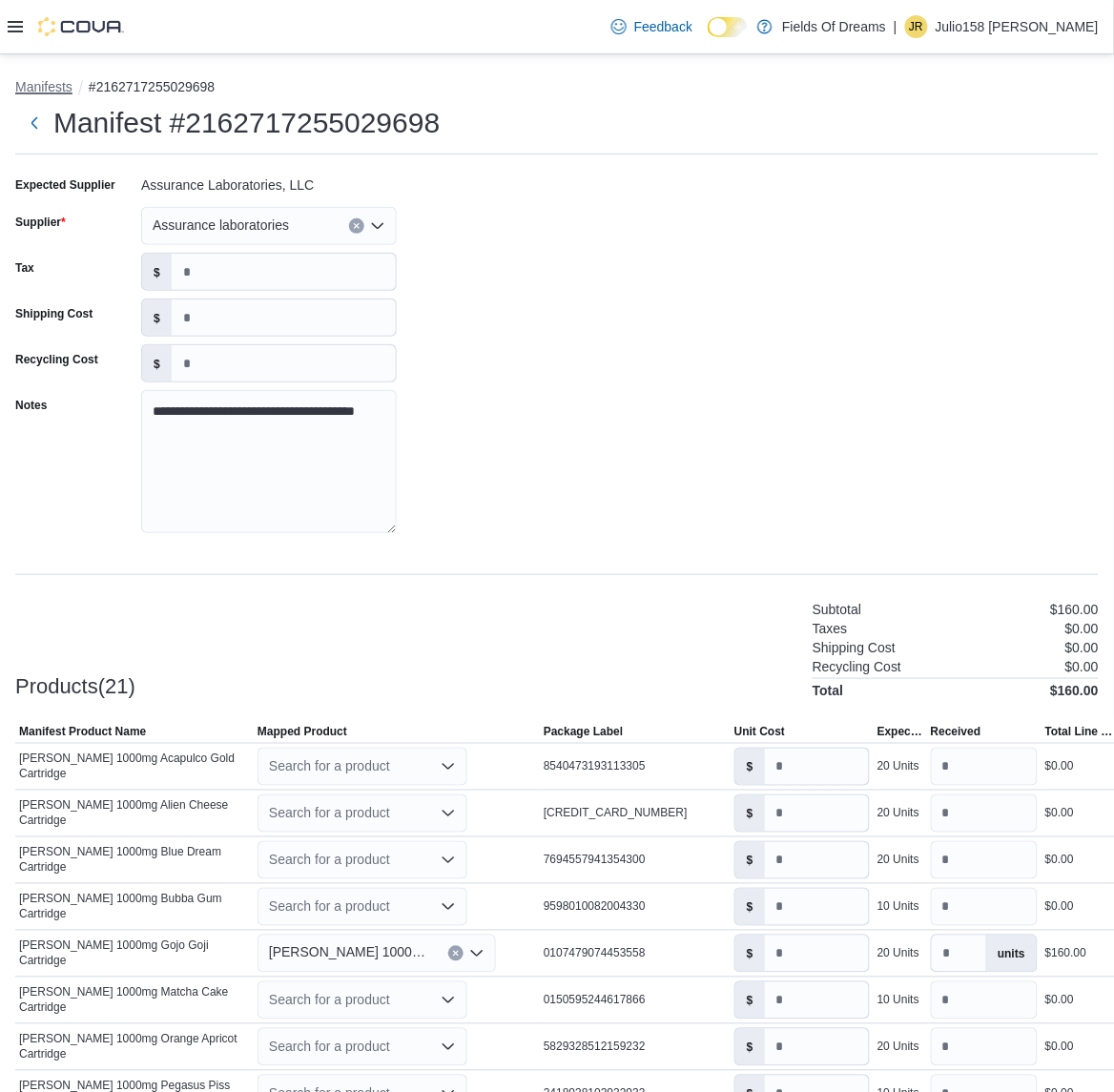
click at [24, 87] on button "Manifests" at bounding box center [44, 87] width 57 height 15
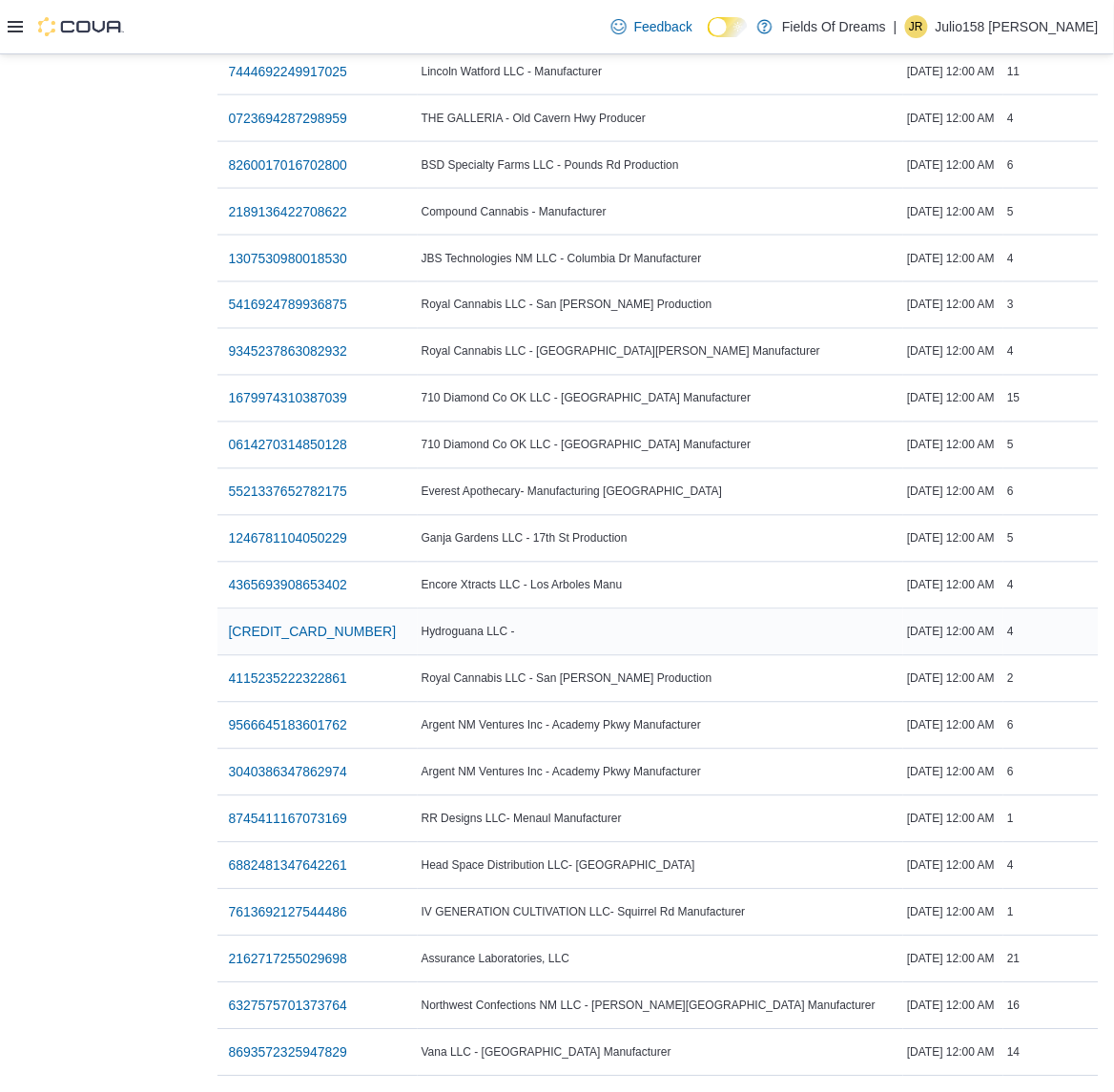
scroll to position [1978, 0]
click at [318, 1043] on span "8693572325947829" at bounding box center [289, 1053] width 119 height 19
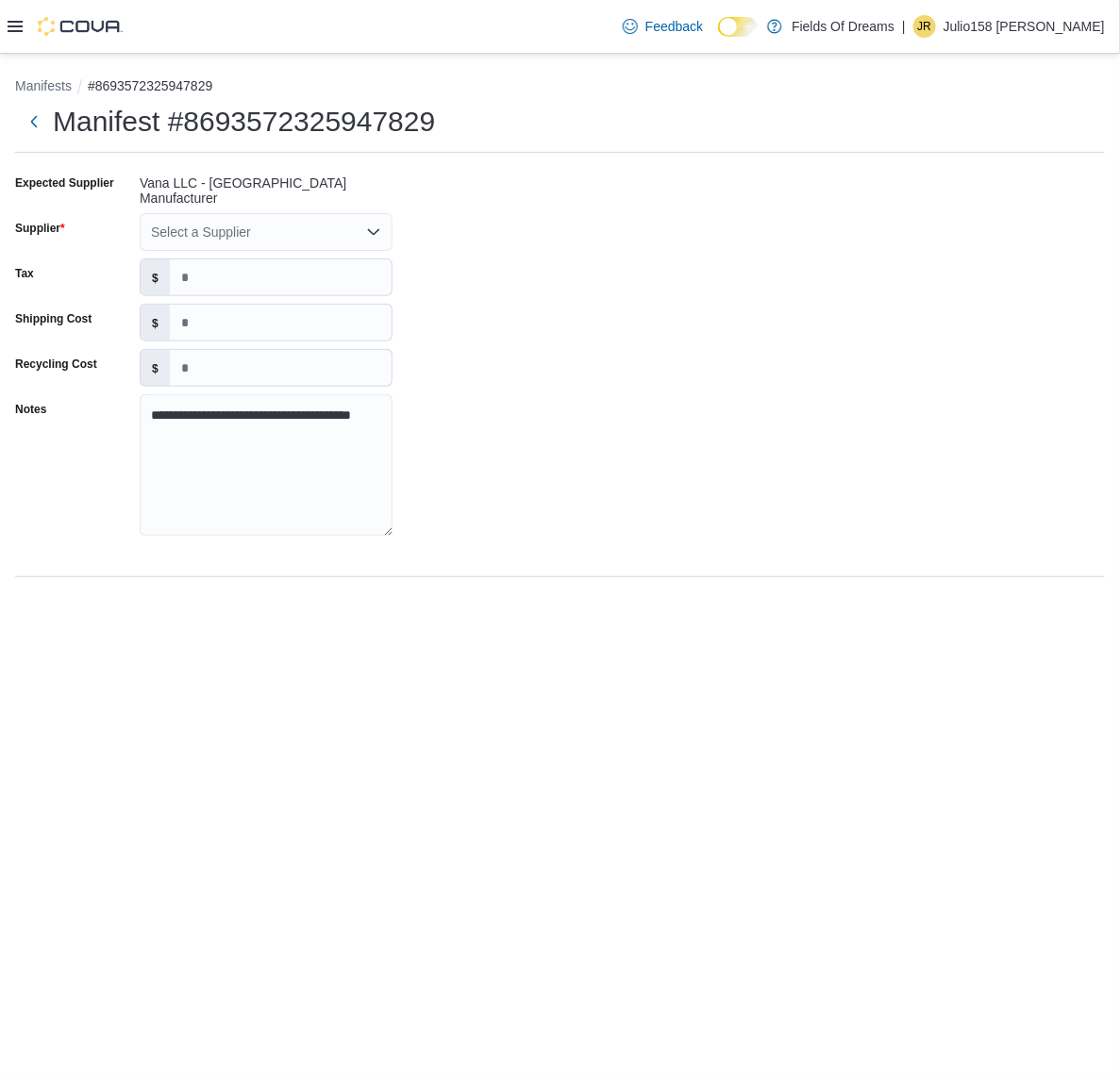
click at [164, 219] on div "Select a Supplier" at bounding box center [267, 232] width 253 height 38
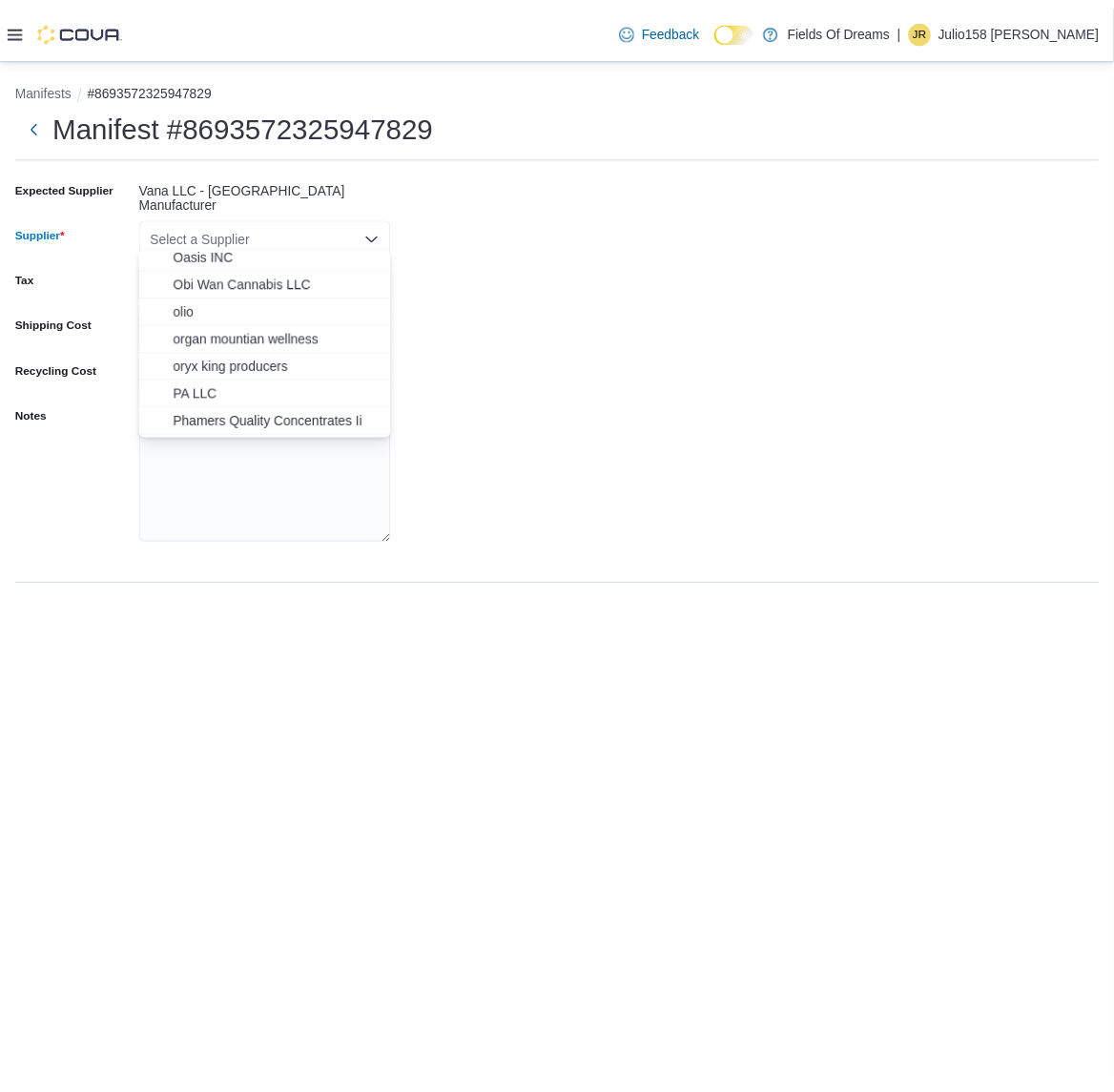
scroll to position [3240, 0]
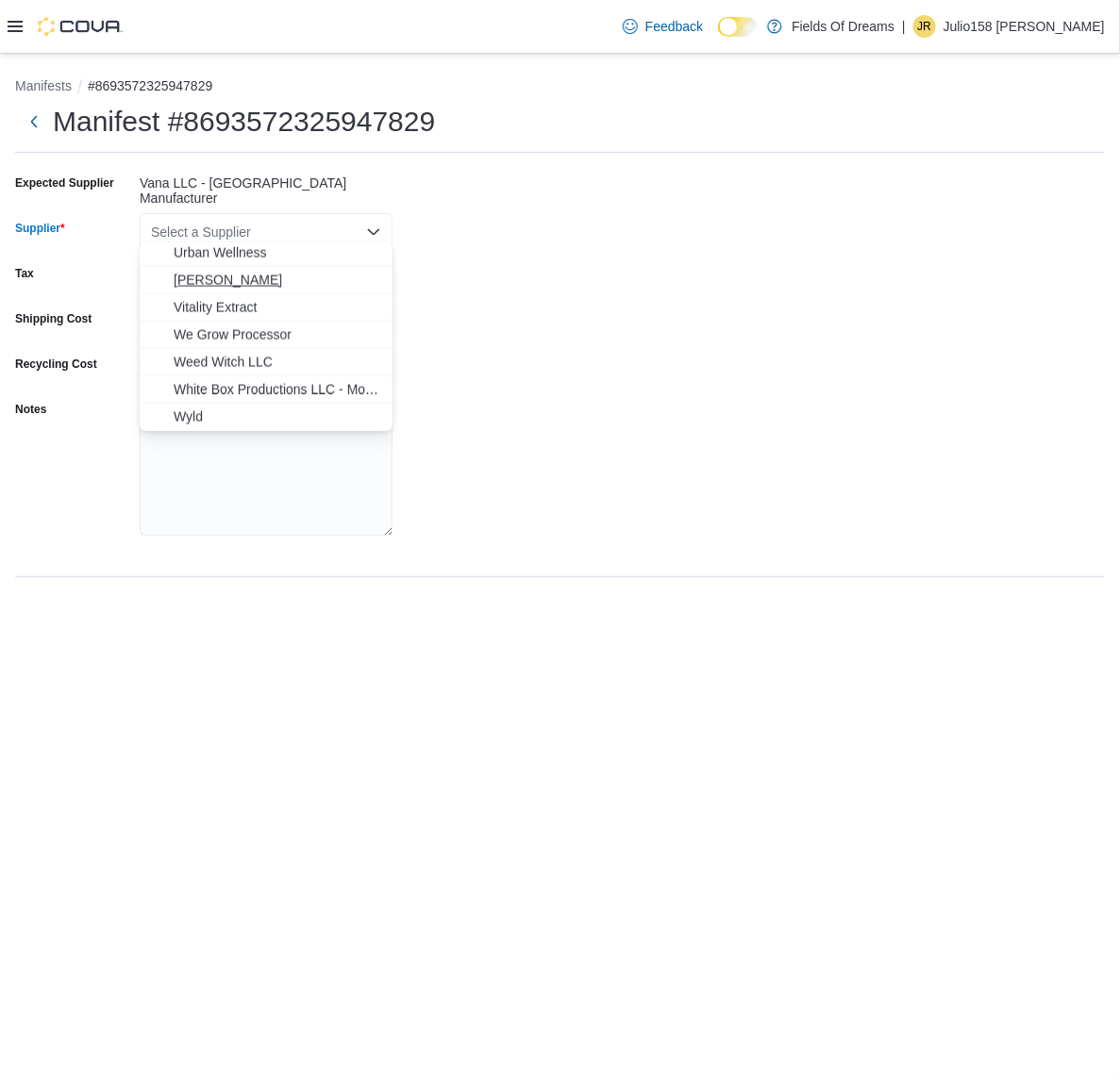
click at [194, 274] on span "[PERSON_NAME]" at bounding box center [278, 281] width 208 height 19
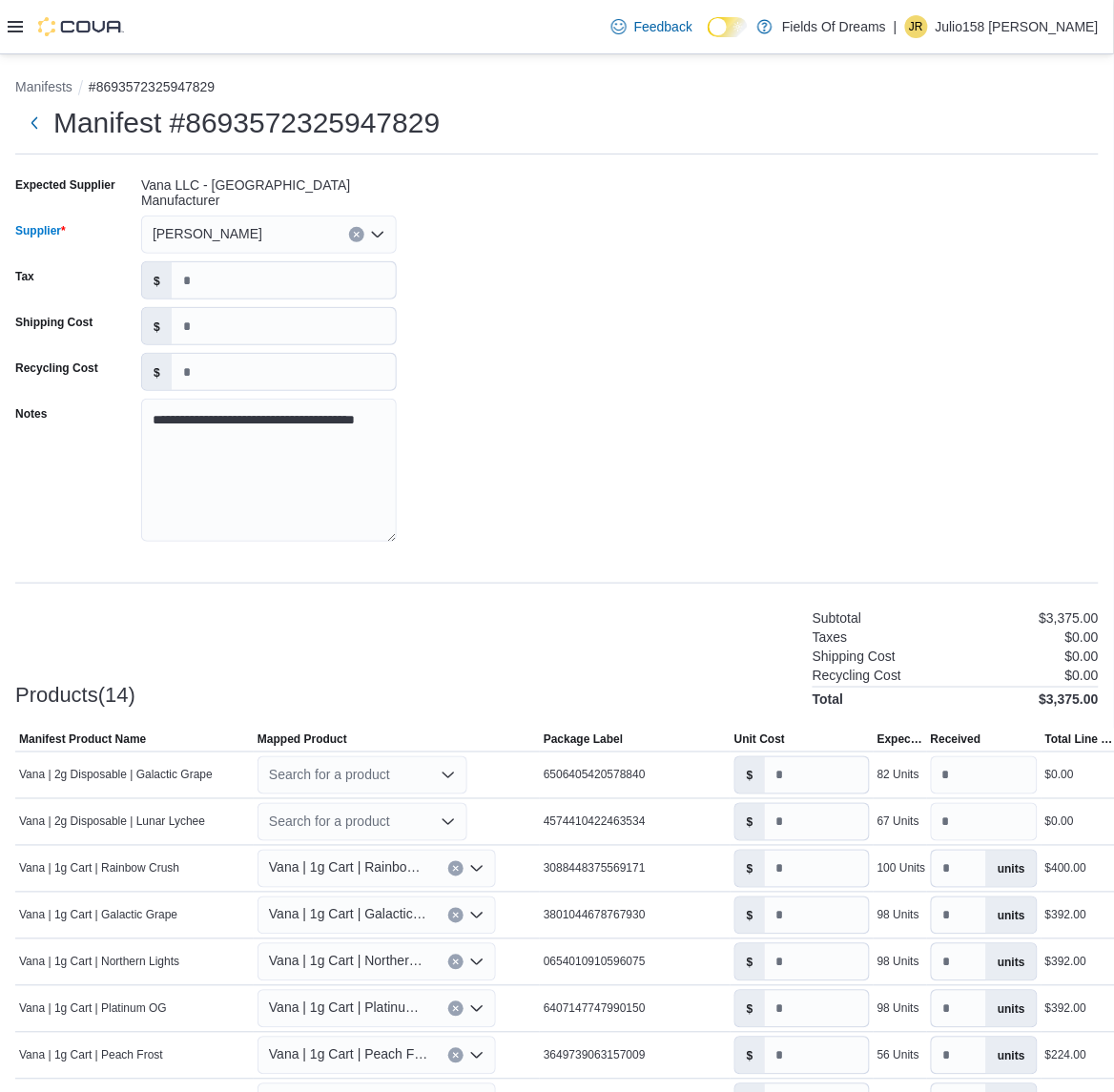
click at [620, 339] on div "**********" at bounding box center [557, 365] width 1083 height 390
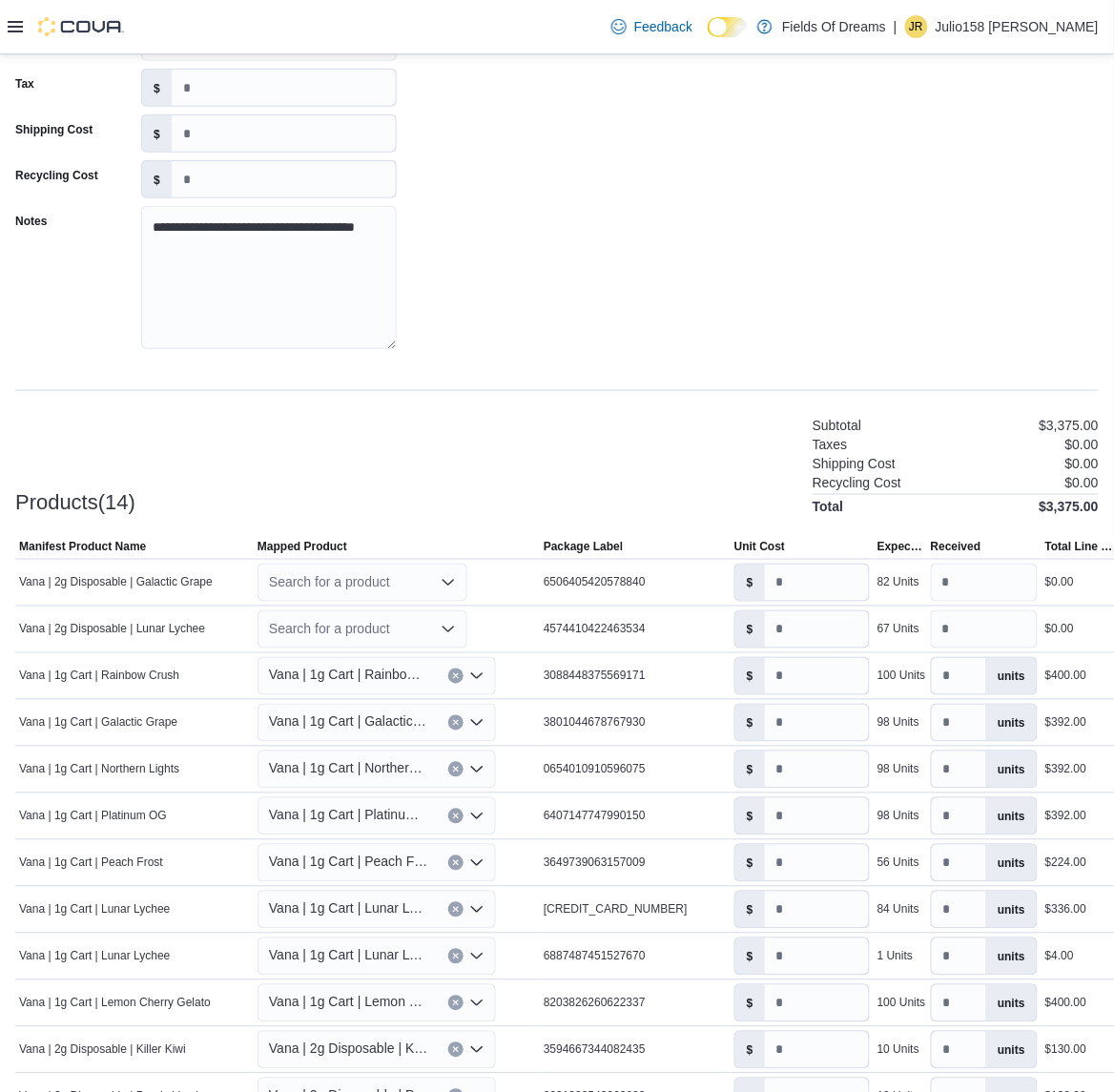
scroll to position [386, 0]
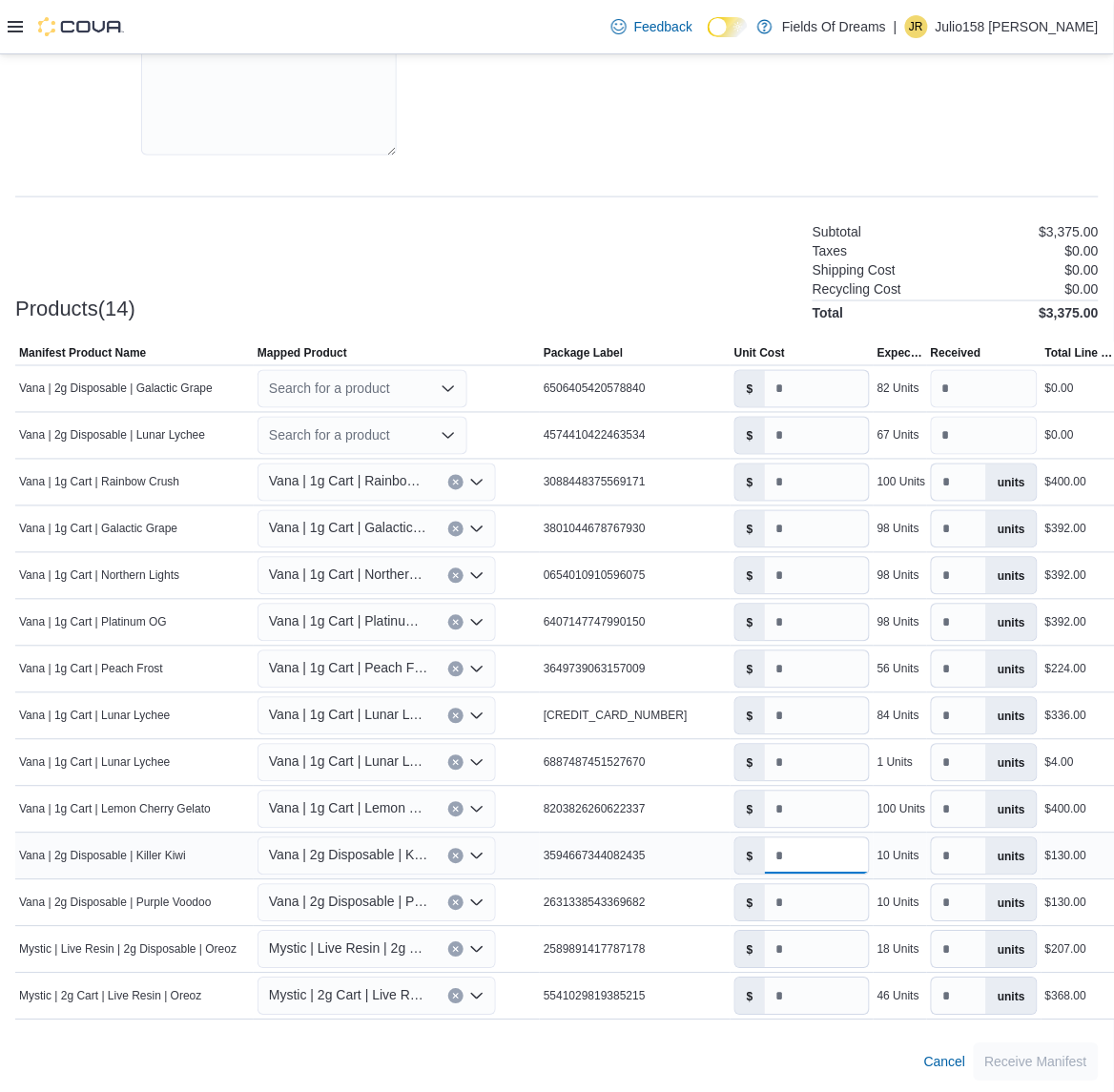
click at [828, 857] on input "**" at bounding box center [817, 857] width 104 height 36
click at [859, 1033] on div at bounding box center [557, 1032] width 1083 height 23
click at [808, 849] on input "*" at bounding box center [817, 857] width 104 height 36
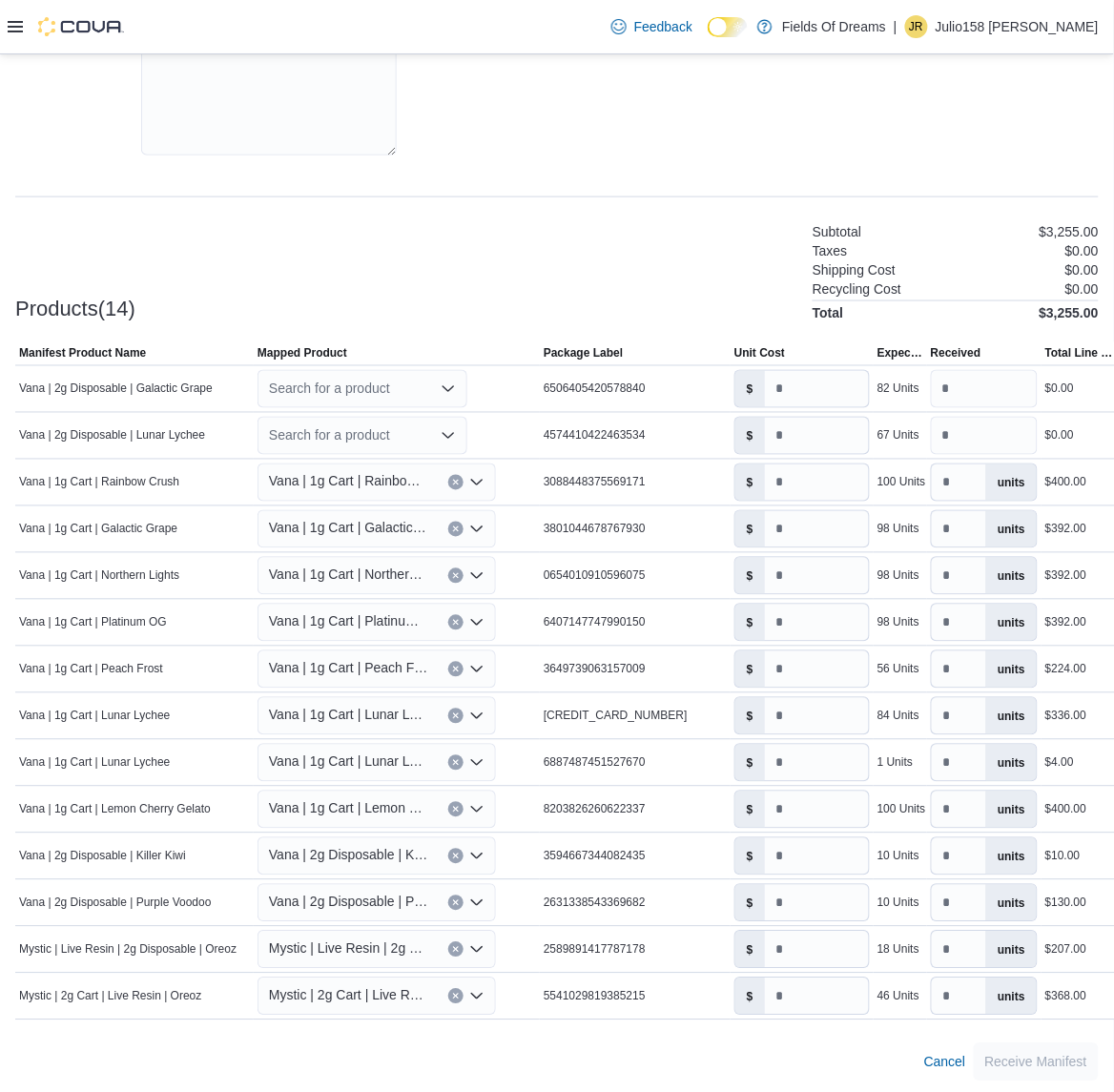
click at [727, 1043] on div "Cancel Receive Manifest" at bounding box center [557, 1062] width 1083 height 38
click at [449, 850] on button "Clear input" at bounding box center [456, 857] width 15 height 15
type input "*"
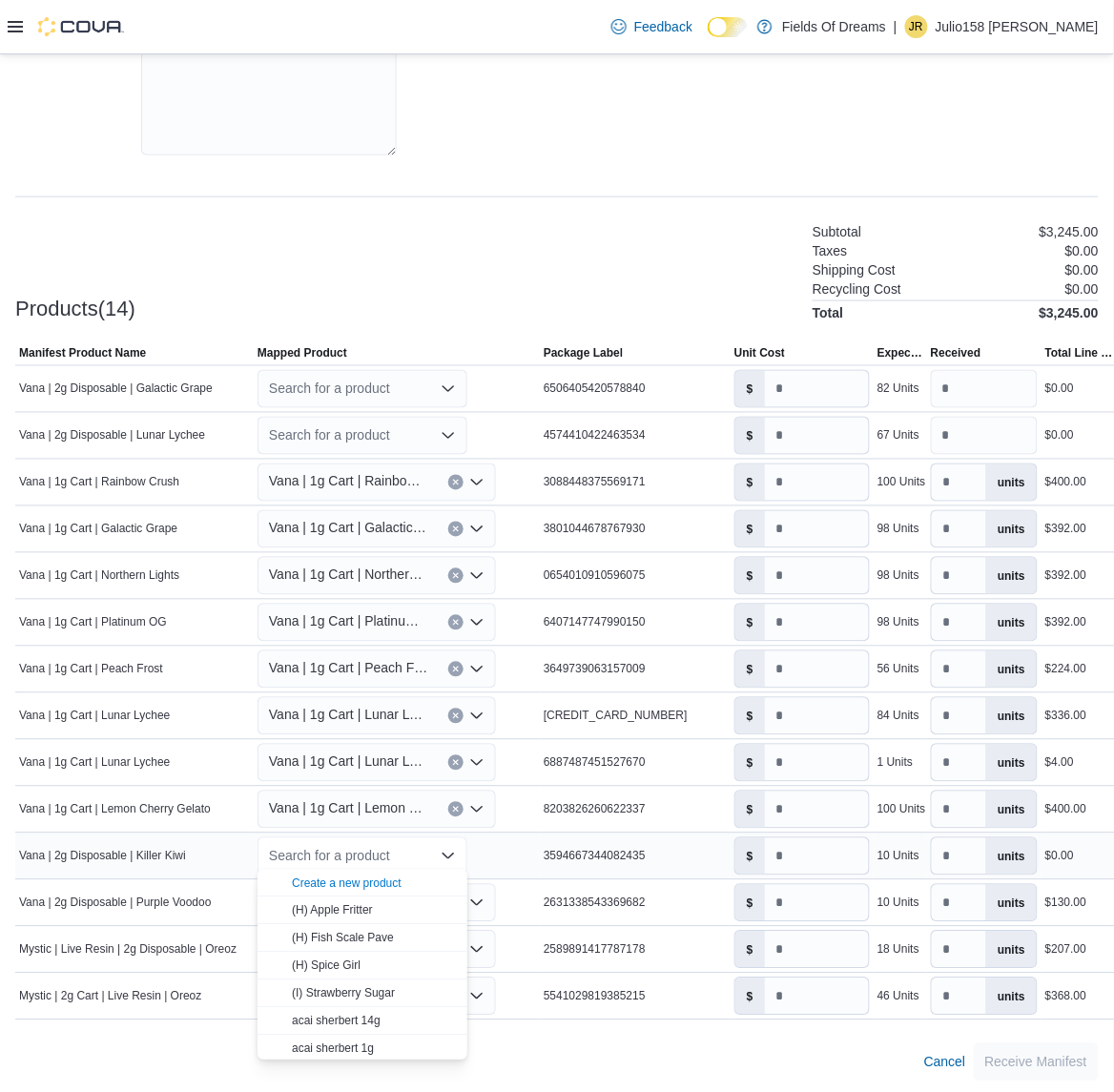
click at [864, 1090] on div "**********" at bounding box center [557, 383] width 1114 height 1429
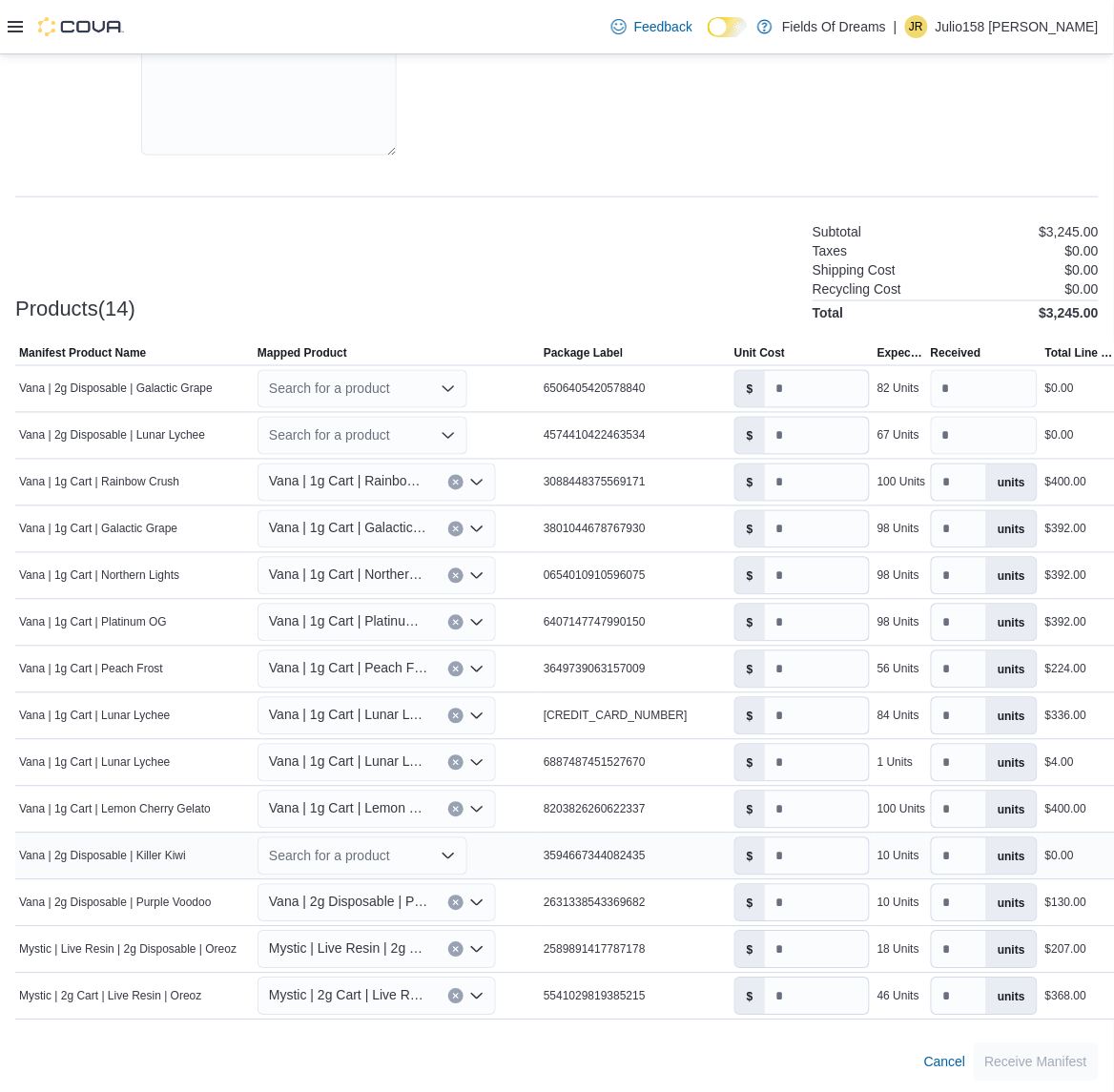
click at [332, 854] on div "Search for a product" at bounding box center [363, 857] width 210 height 38
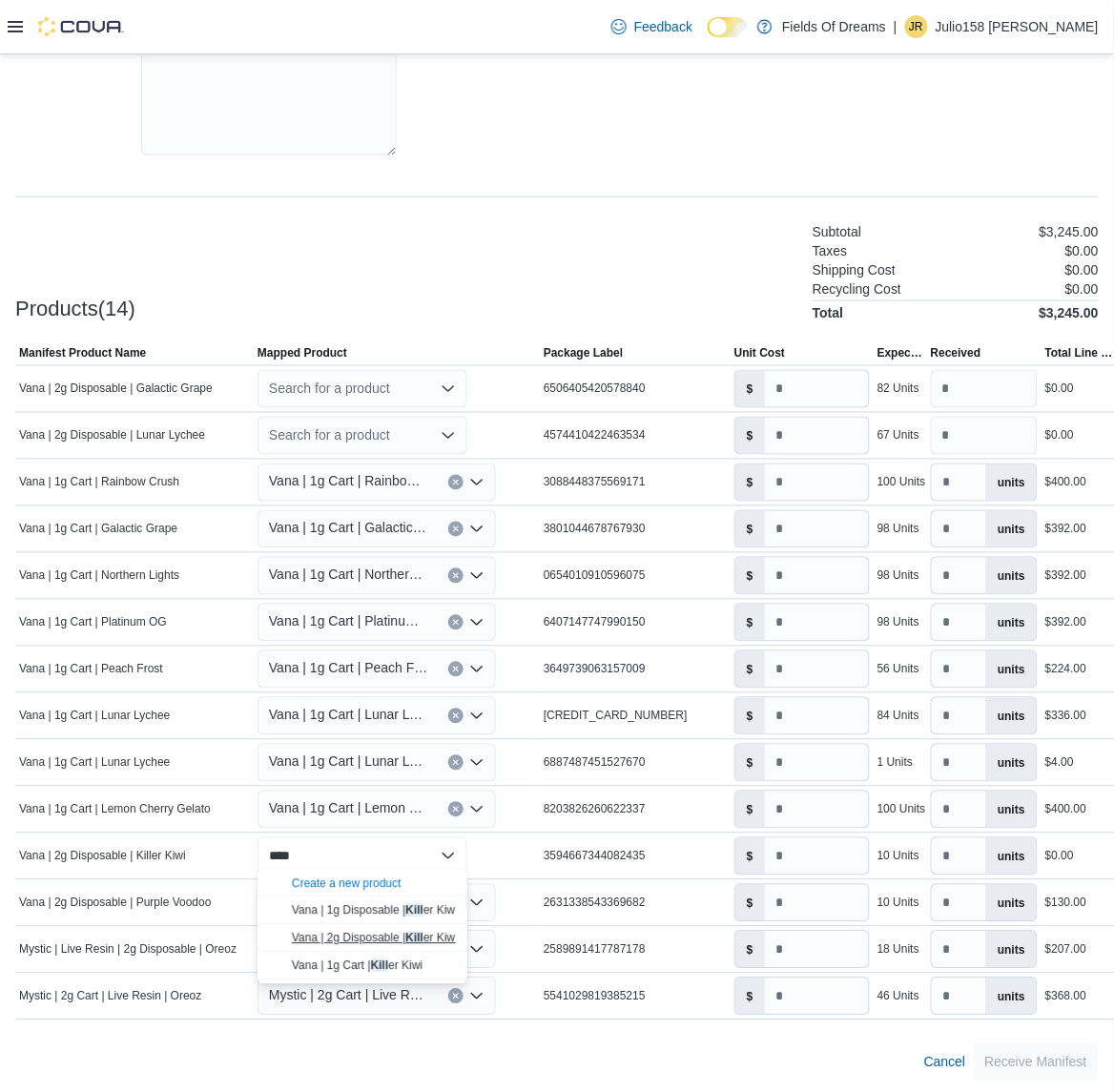
type input "****"
click at [358, 938] on span "Vana | 2g Disposable | Kill er Kiwi" at bounding box center [375, 939] width 166 height 13
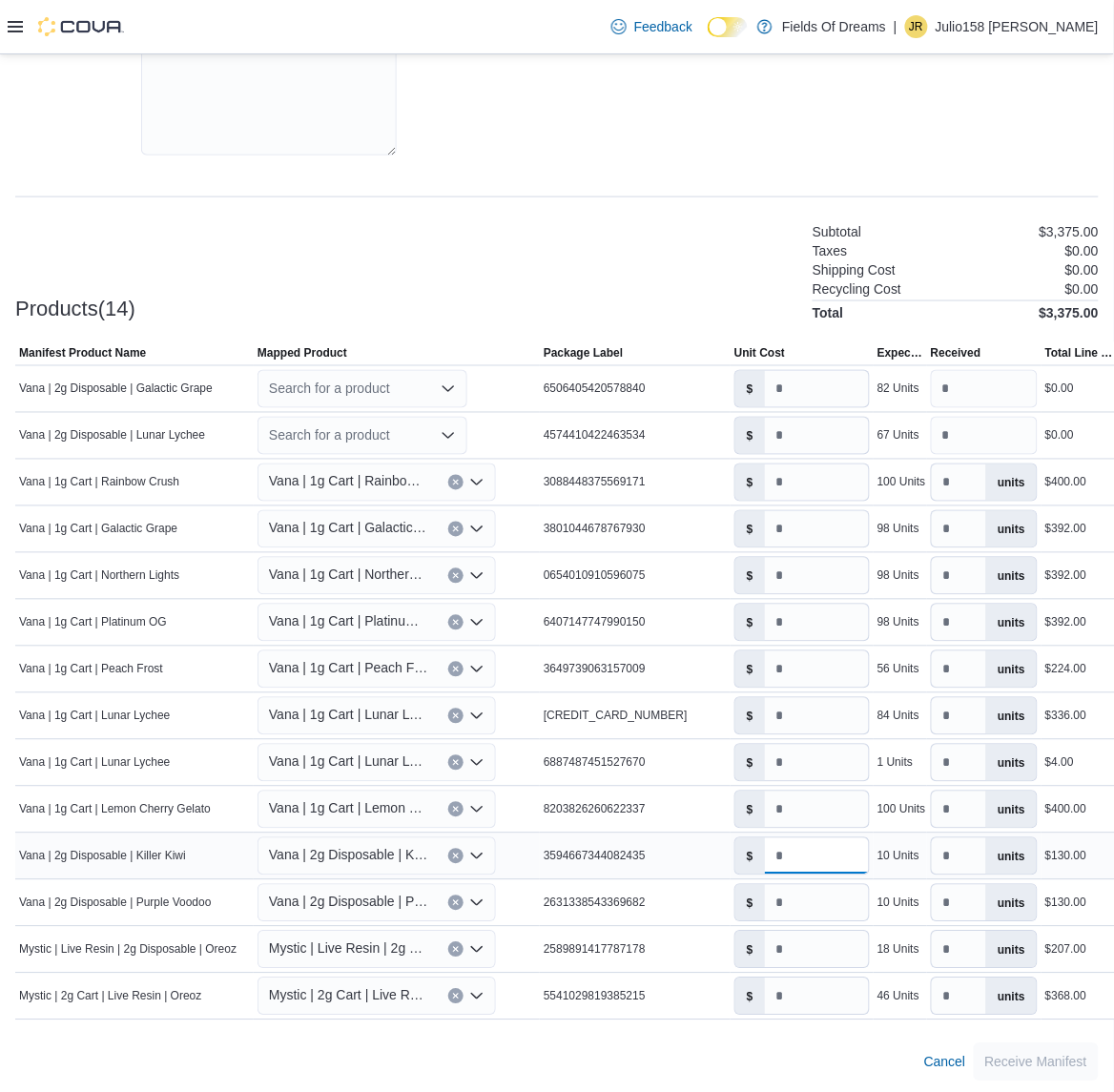
drag, startPoint x: 846, startPoint y: 849, endPoint x: 659, endPoint y: 855, distance: 187.1
click at [659, 855] on tr "Manifest Product Name [PERSON_NAME] | 2g Disposable | Killer Kiwi Mapped Produc…" at bounding box center [591, 857] width 1152 height 47
type input "*"
click at [783, 1049] on div "Cancel Receive Manifest" at bounding box center [557, 1062] width 1083 height 38
click at [779, 427] on input "*" at bounding box center [817, 436] width 104 height 36
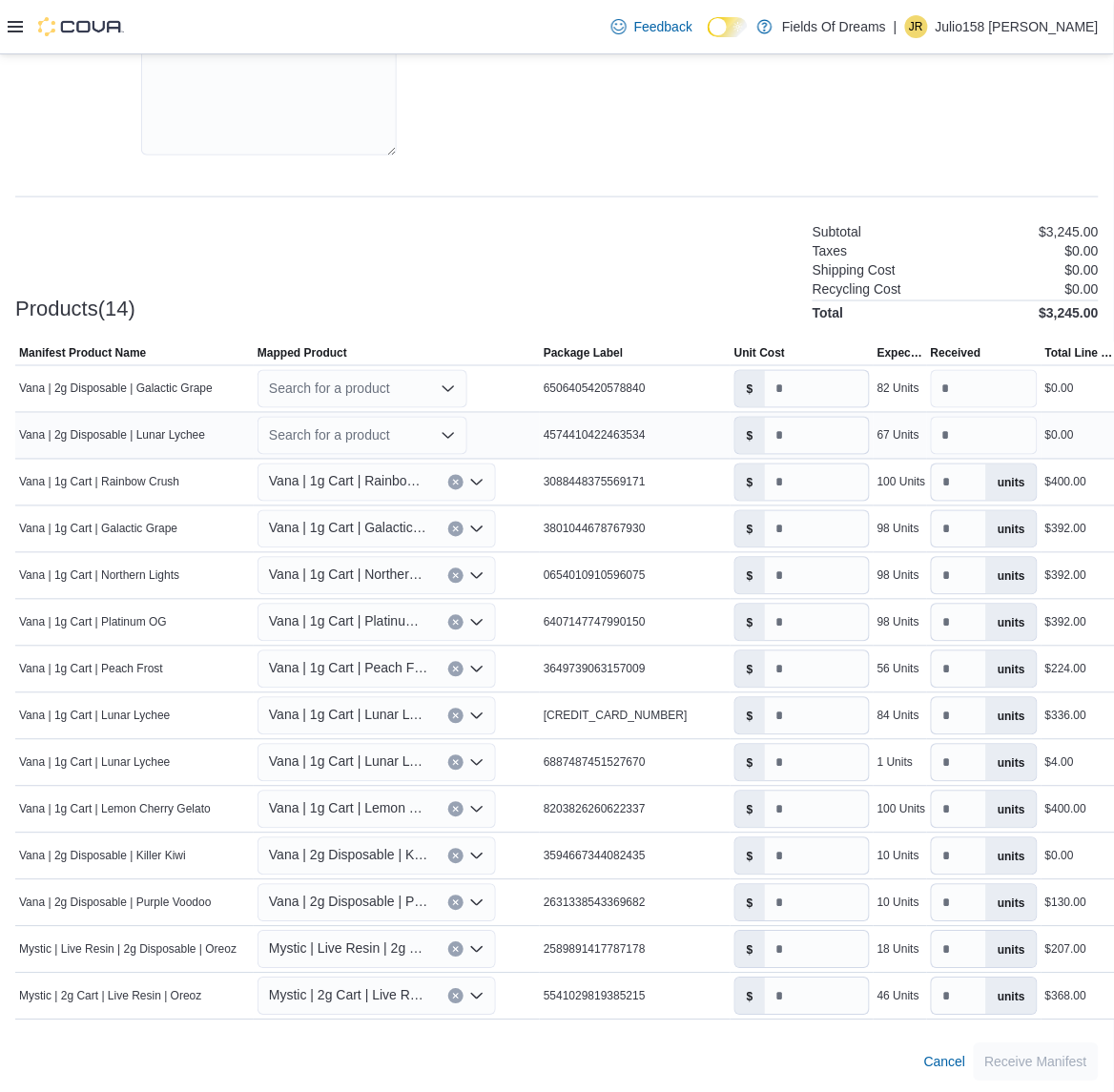
click at [330, 424] on div "Search for a product" at bounding box center [363, 436] width 210 height 38
type input "*****"
click at [407, 515] on span "Vana | 2g Disposable | Lunar Lychee Ice" at bounding box center [393, 516] width 201 height 13
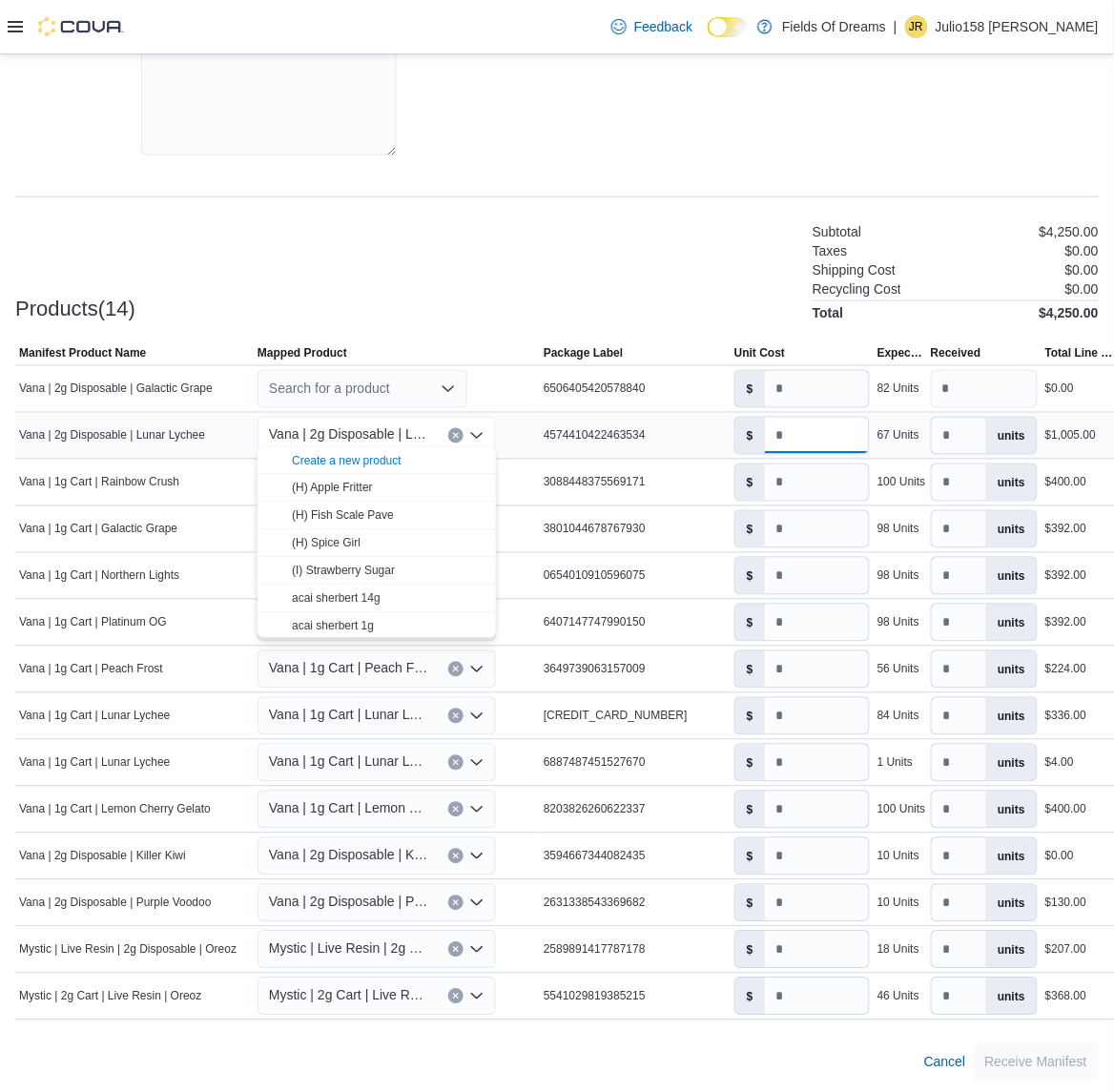
click at [811, 420] on input "**" at bounding box center [817, 436] width 104 height 36
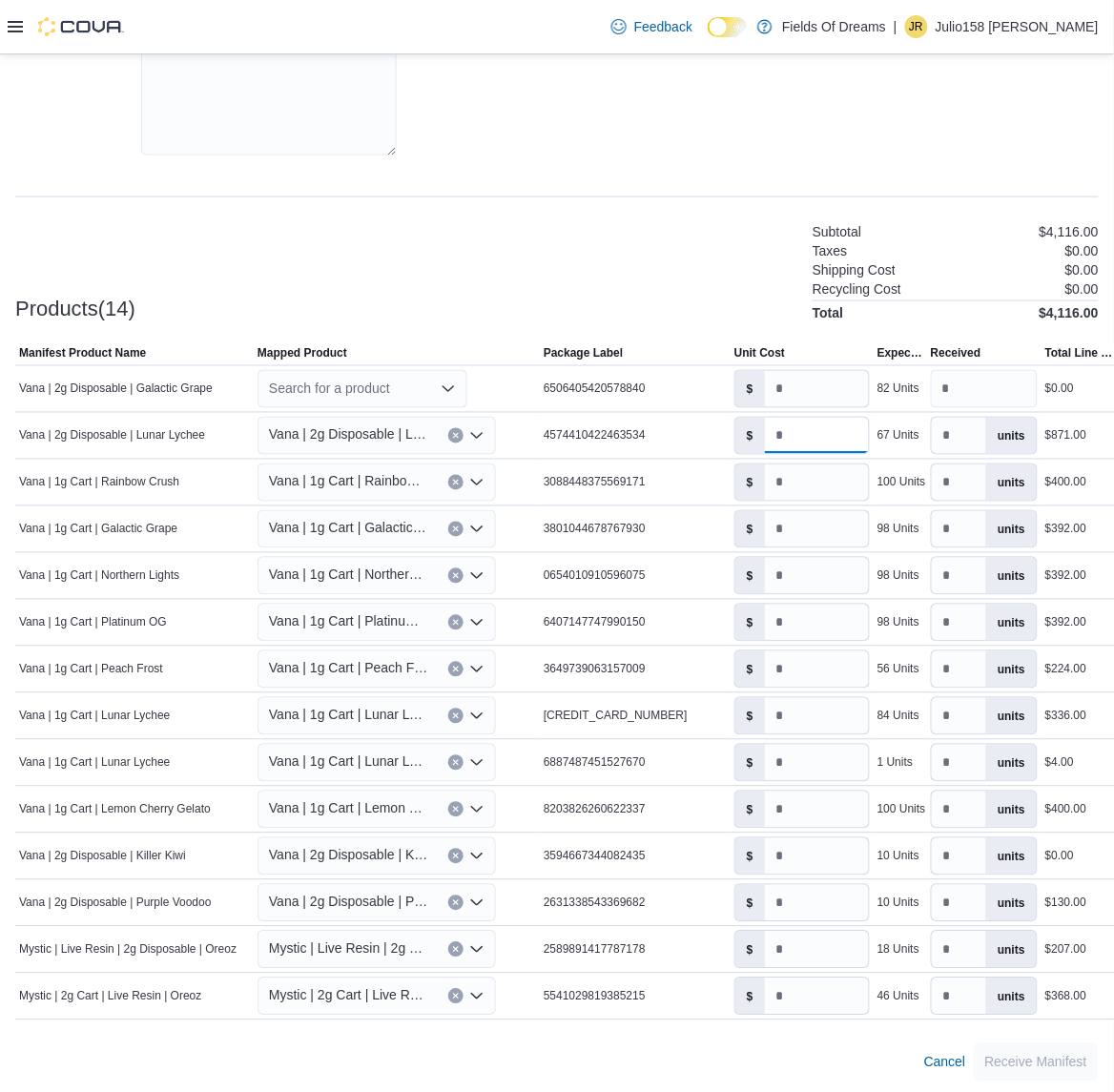
type input "**"
click at [658, 254] on div "Products(14) Subtotal $4,116.00 Taxes $0.00 Shipping Cost $0.00 Recycling Cost …" at bounding box center [557, 270] width 1083 height 100
click at [313, 386] on div "Search for a product" at bounding box center [363, 389] width 210 height 38
click at [450, 297] on div "Products(14) Subtotal $4,116.00 Taxes $0.00 Shipping Cost $0.00 Recycling Cost …" at bounding box center [557, 270] width 1083 height 100
click at [374, 377] on div "********" at bounding box center [363, 389] width 210 height 38
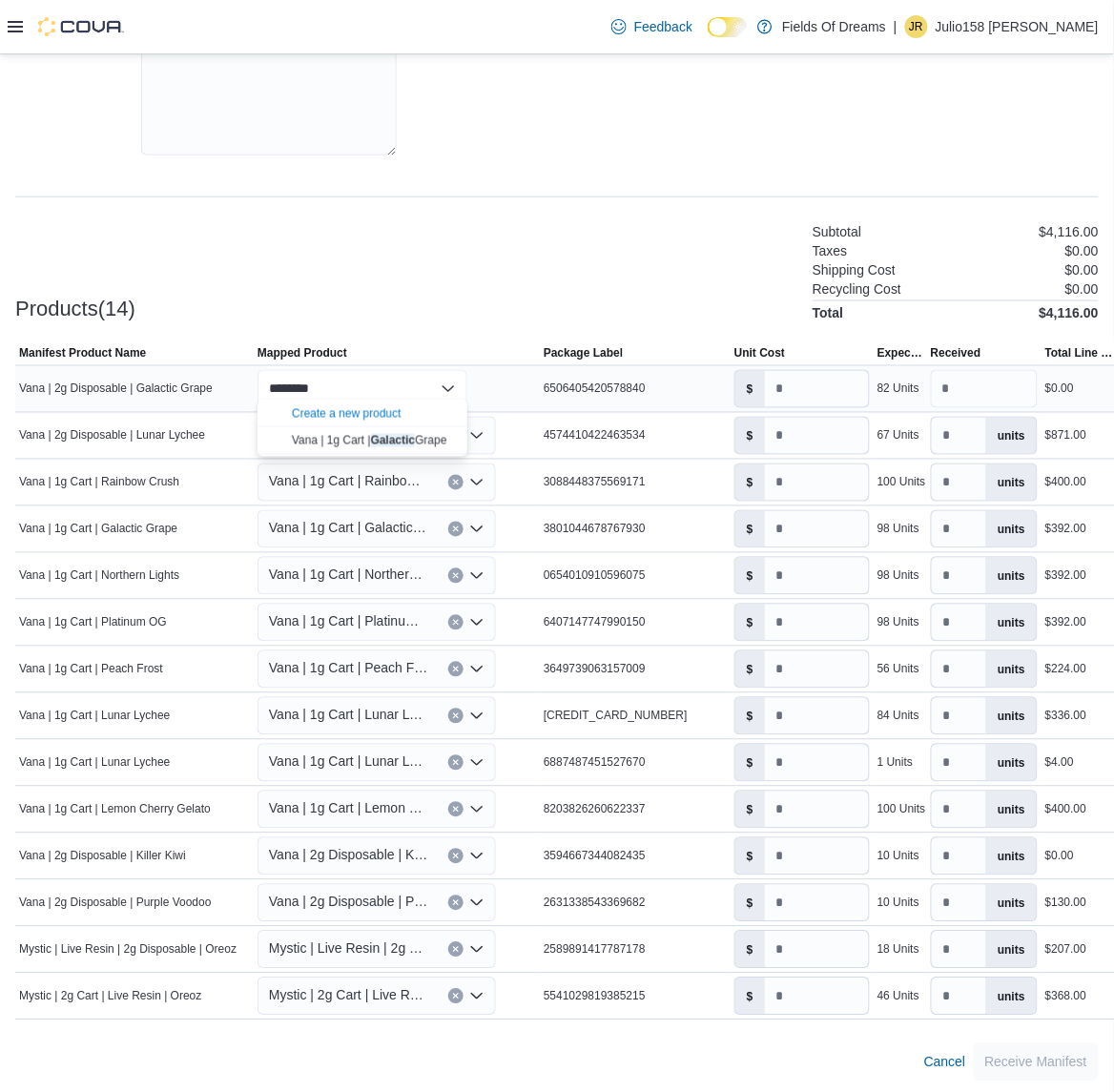
click at [360, 383] on div "******** Combo box. Selected. GALACTIC. Selected. Combo box input. Search for a…" at bounding box center [363, 389] width 210 height 38
click at [360, 383] on div "********" at bounding box center [363, 389] width 210 height 38
type input "*"
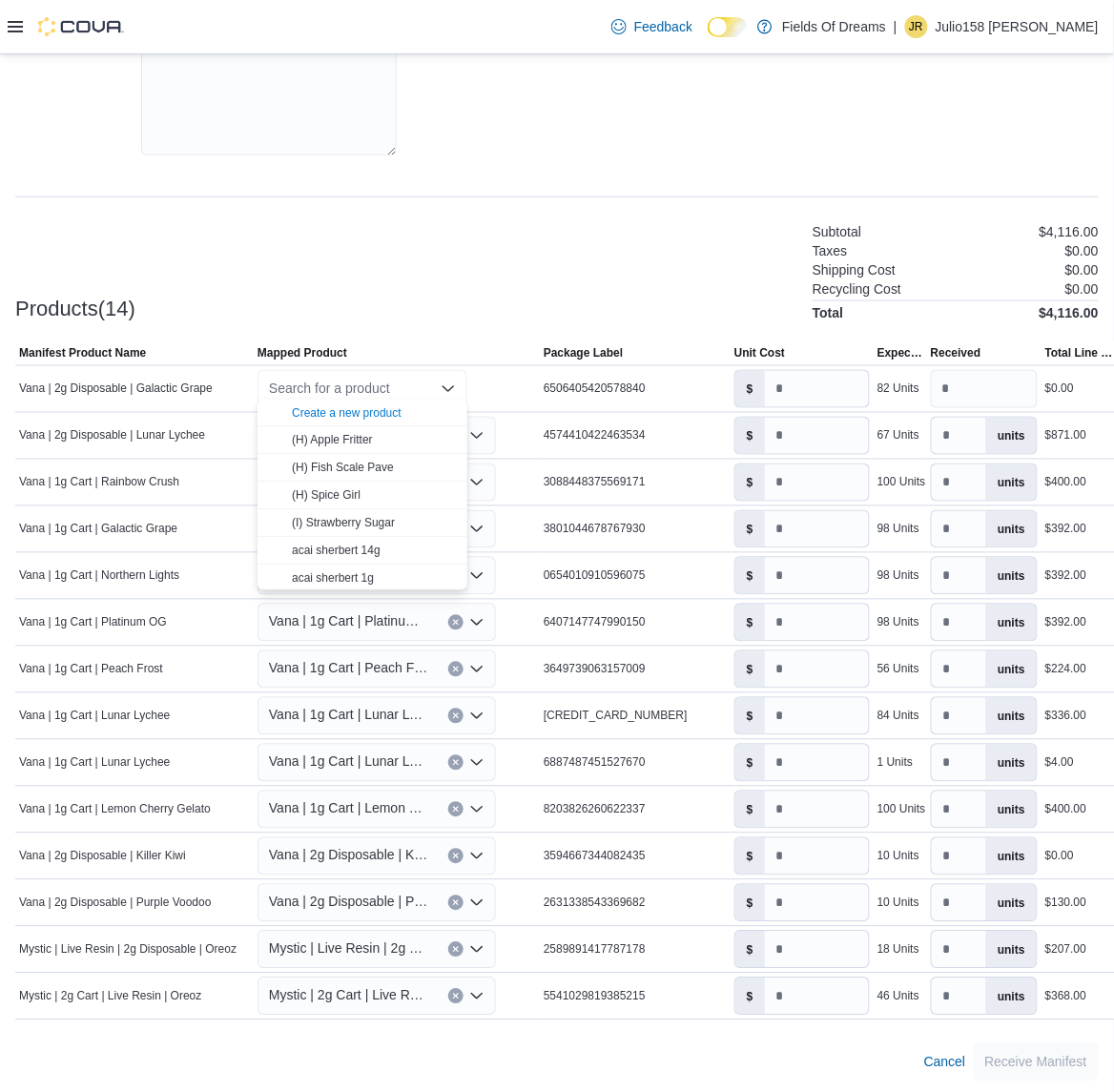
click at [480, 264] on div "Products(14) Subtotal $4,116.00 Taxes $0.00 Shipping Cost $0.00 Recycling Cost …" at bounding box center [557, 270] width 1083 height 100
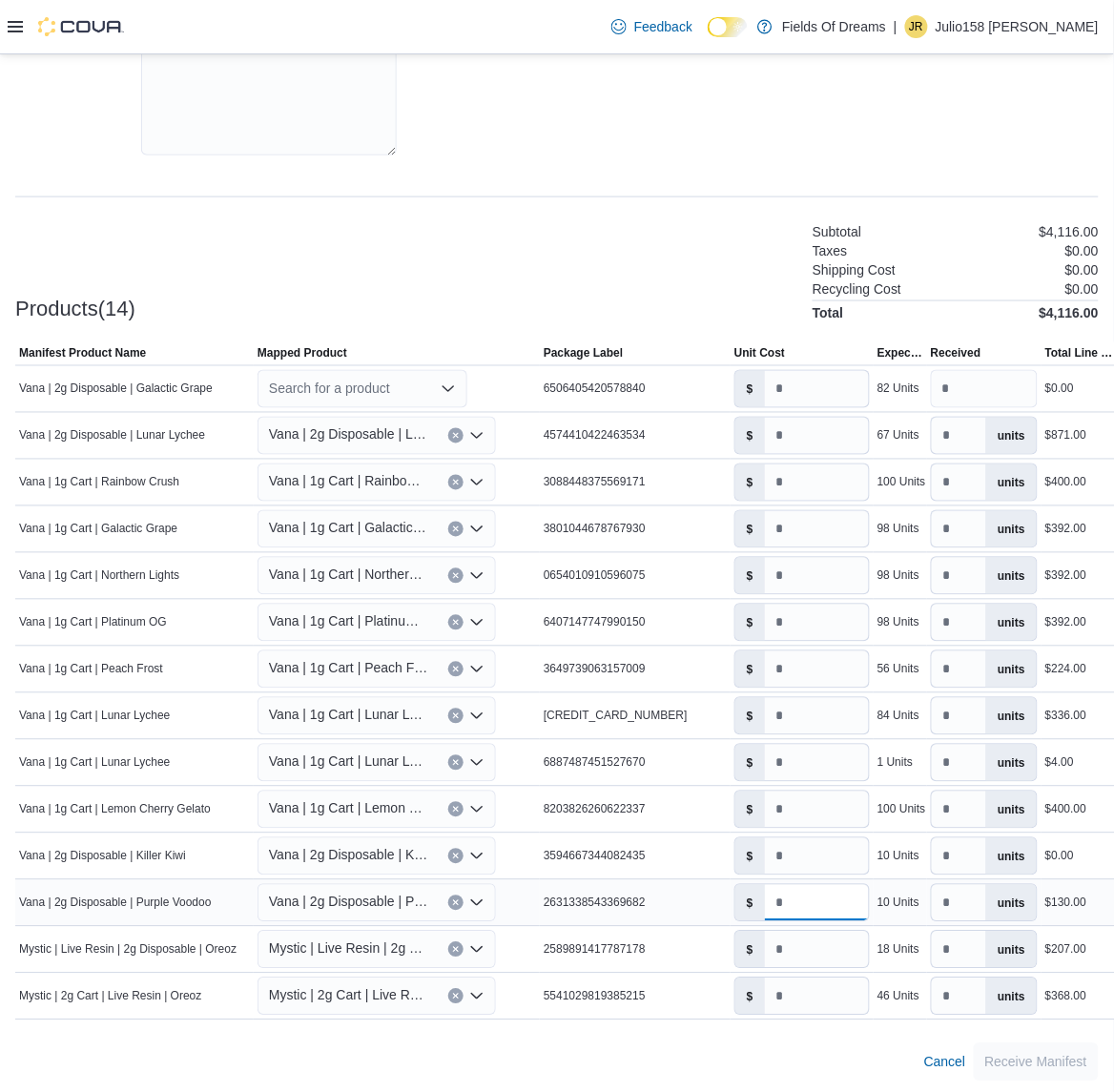
drag, startPoint x: 838, startPoint y: 890, endPoint x: 742, endPoint y: 897, distance: 96.3
click at [742, 897] on div "$ **" at bounding box center [803, 904] width 136 height 38
type input "*"
click at [744, 1046] on div "Cancel Receive Manifest" at bounding box center [557, 1062] width 1083 height 38
click at [821, 371] on input "*" at bounding box center [817, 389] width 104 height 36
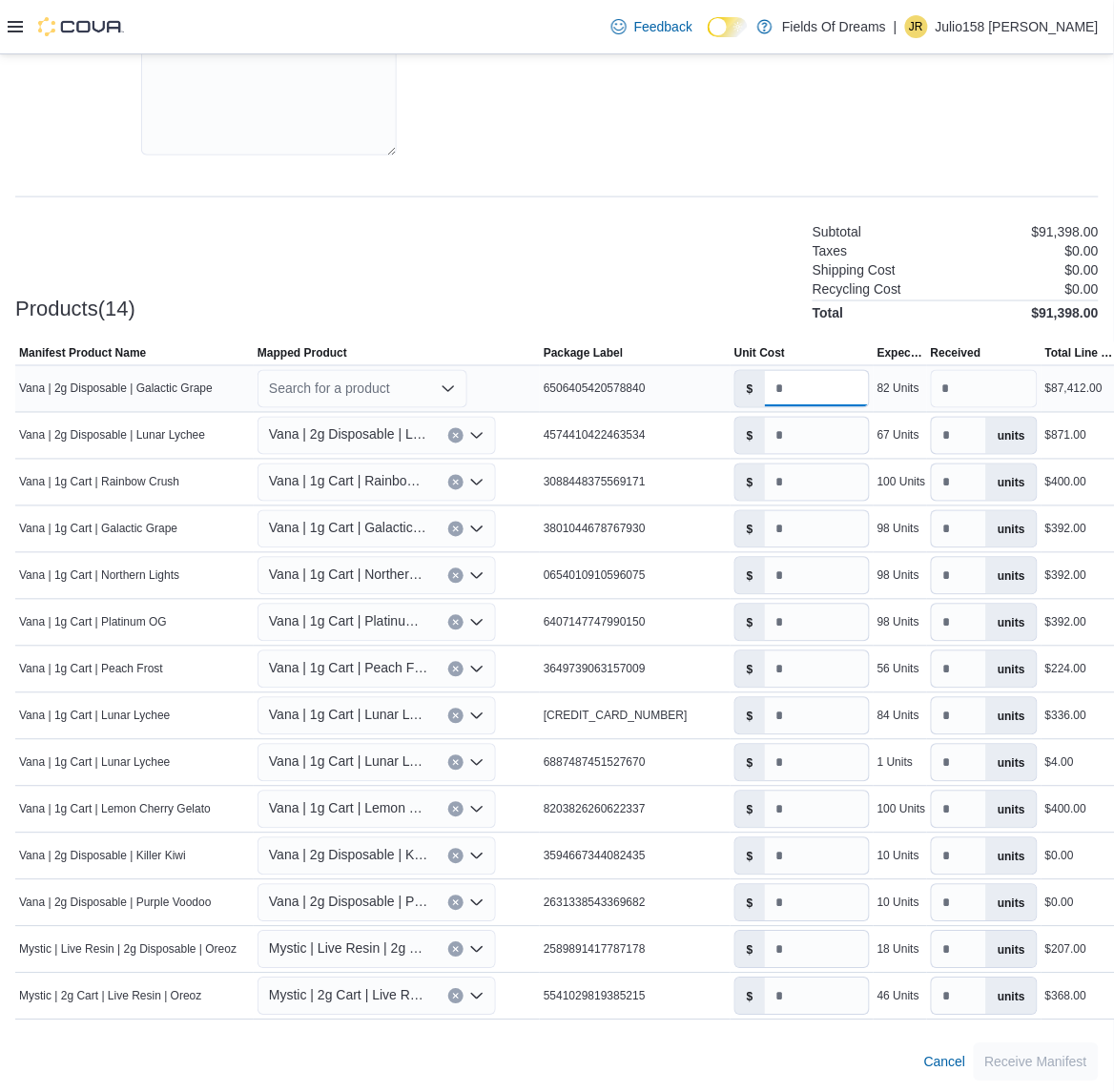
click at [778, 376] on input "*****" at bounding box center [817, 389] width 104 height 36
click at [669, 246] on div "Products(14) Subtotal $91,398.00 Taxes $0.00 Shipping Cost $0.00 Recycling Cost…" at bounding box center [557, 270] width 1083 height 100
drag, startPoint x: 824, startPoint y: 388, endPoint x: 740, endPoint y: 391, distance: 84.1
click at [740, 391] on div "$ ****" at bounding box center [803, 389] width 136 height 38
type input "**"
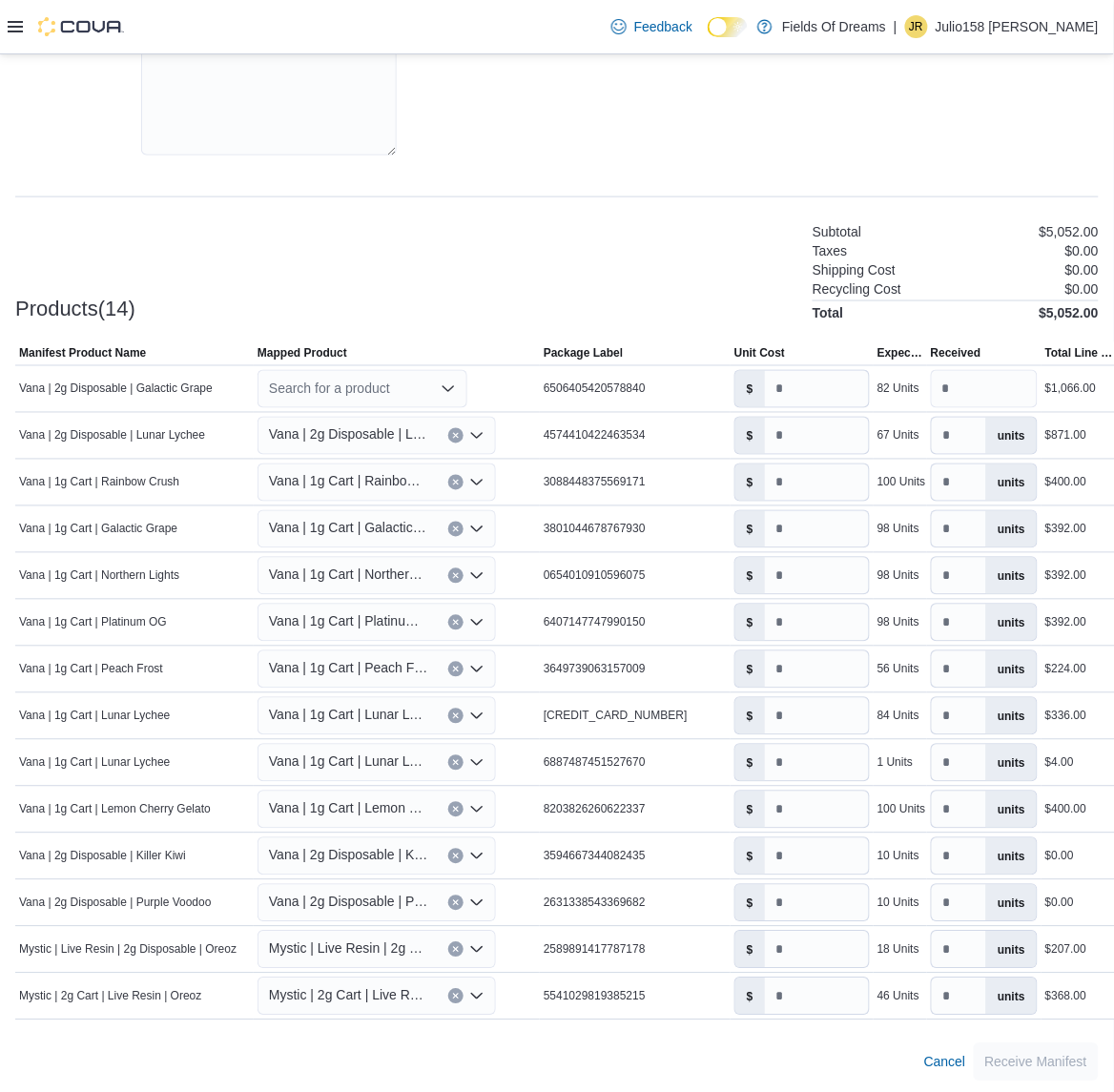
click at [689, 277] on div "Products(14) Subtotal $5,052.00 Taxes $0.00 Shipping Cost $0.00 Recycling Cost …" at bounding box center [557, 270] width 1083 height 100
click at [975, 1069] on button "Cancel" at bounding box center [946, 1062] width 57 height 38
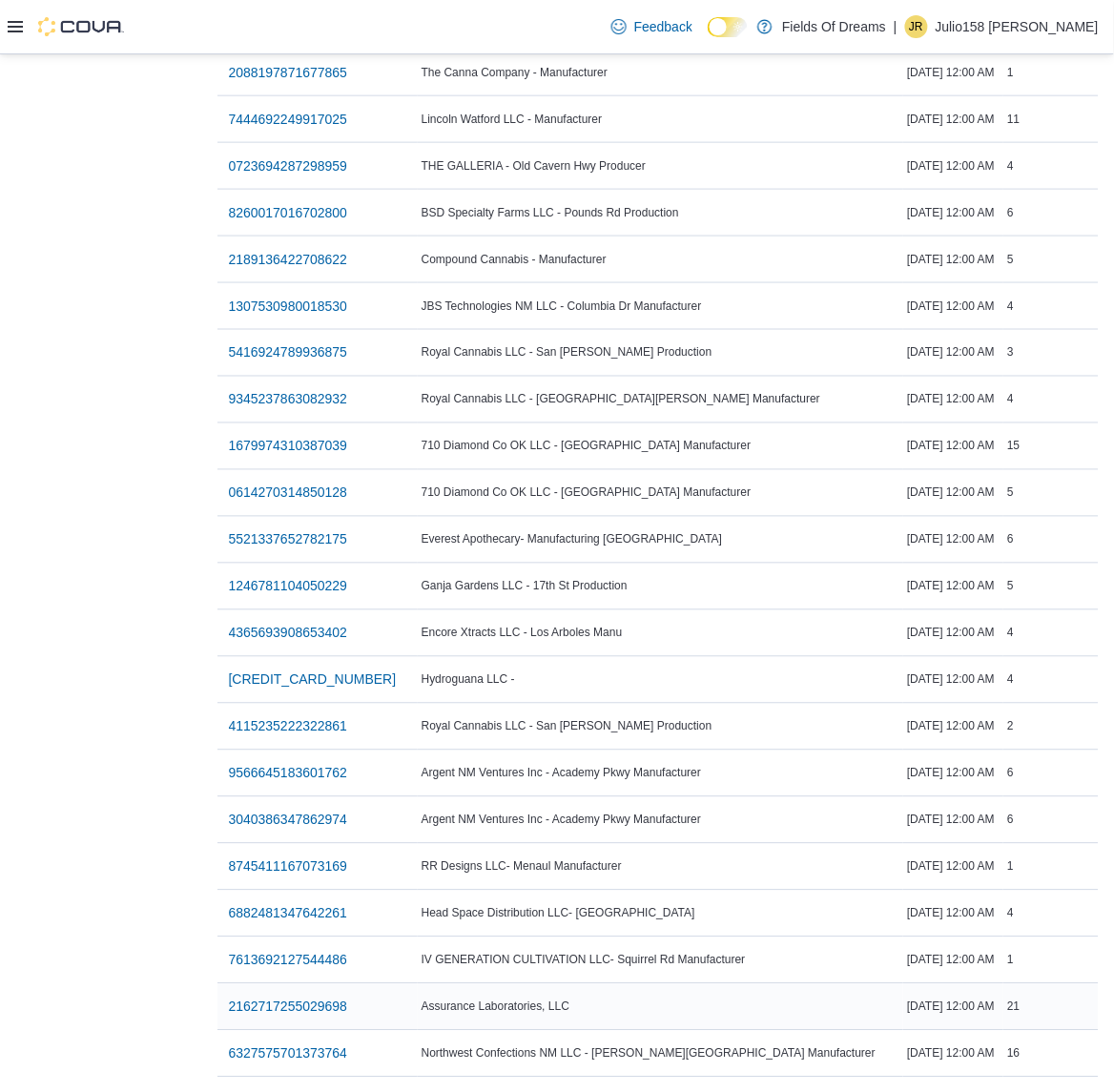
scroll to position [1978, 0]
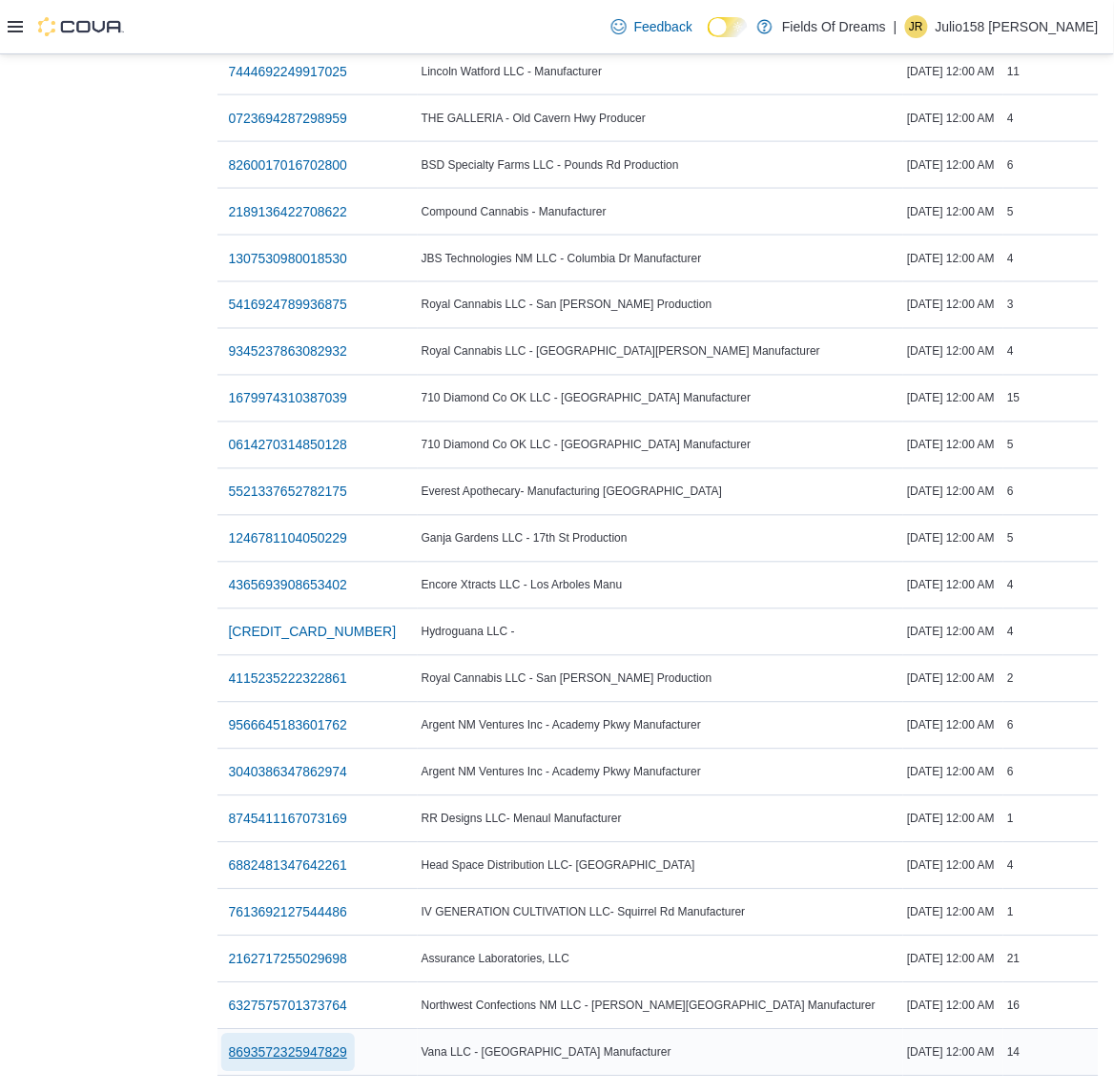
click at [330, 1043] on span "8693572325947829" at bounding box center [289, 1053] width 119 height 19
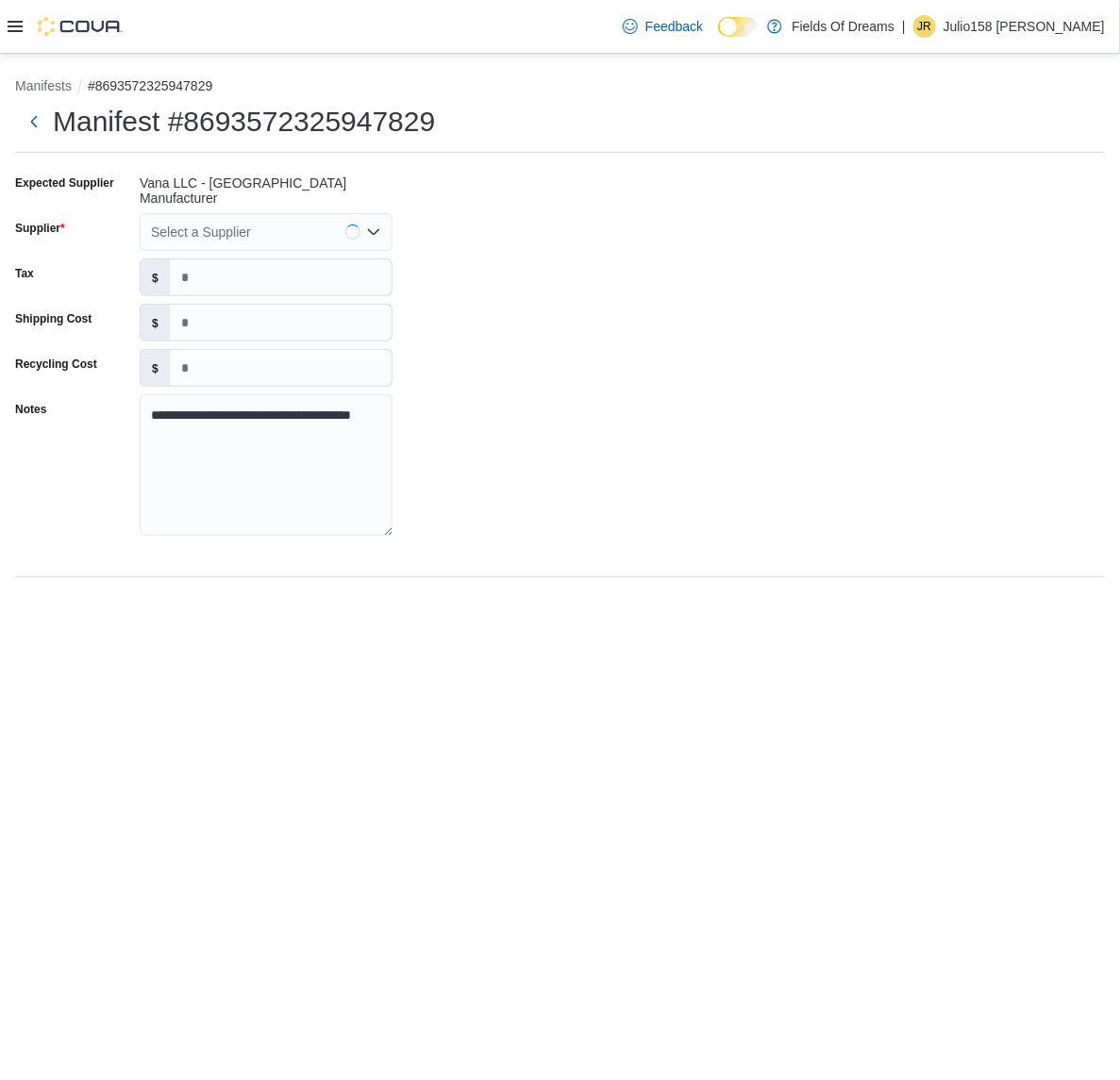
click at [368, 225] on icon "Open list of options" at bounding box center [373, 232] width 15 height 15
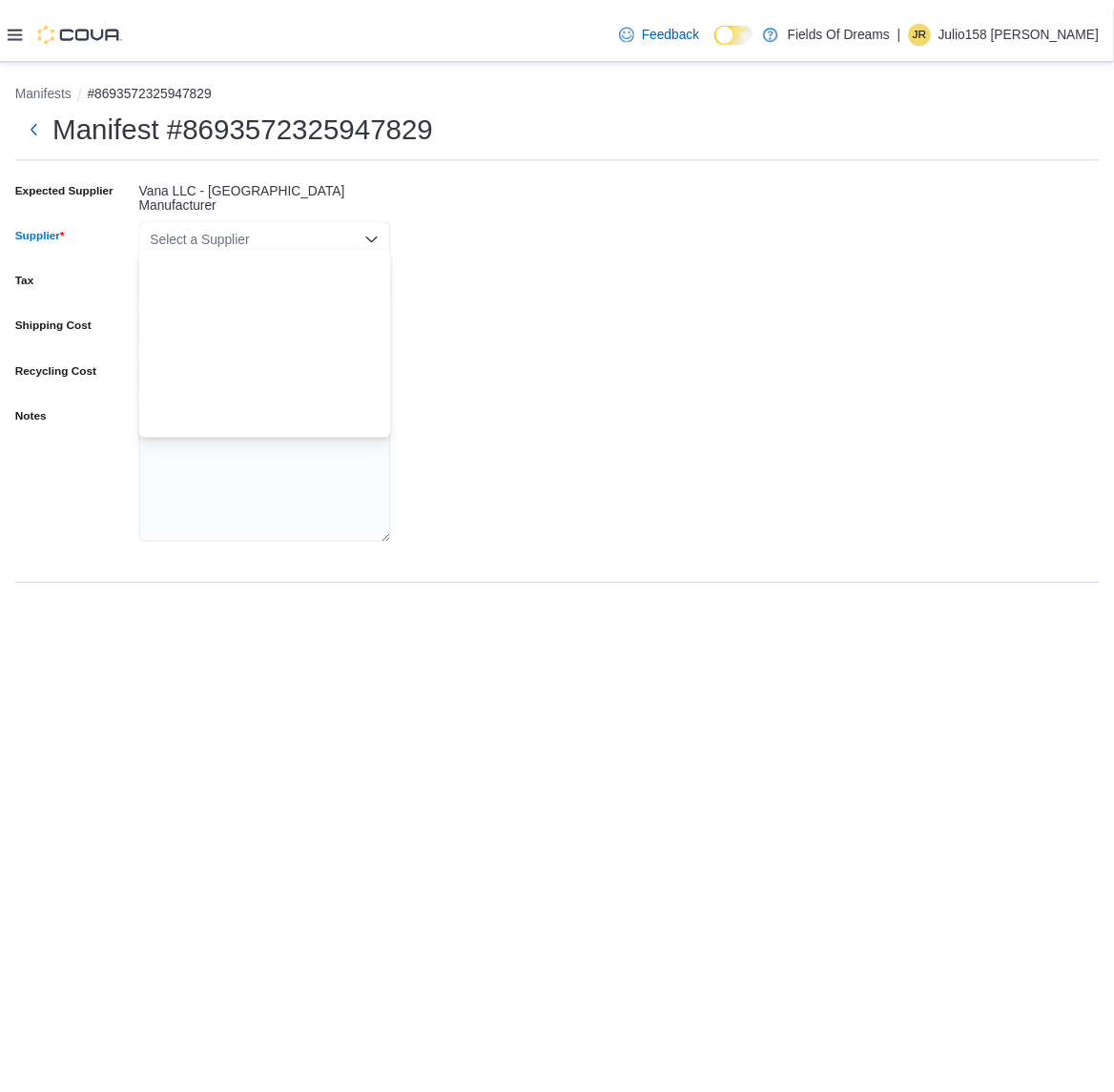
scroll to position [3240, 0]
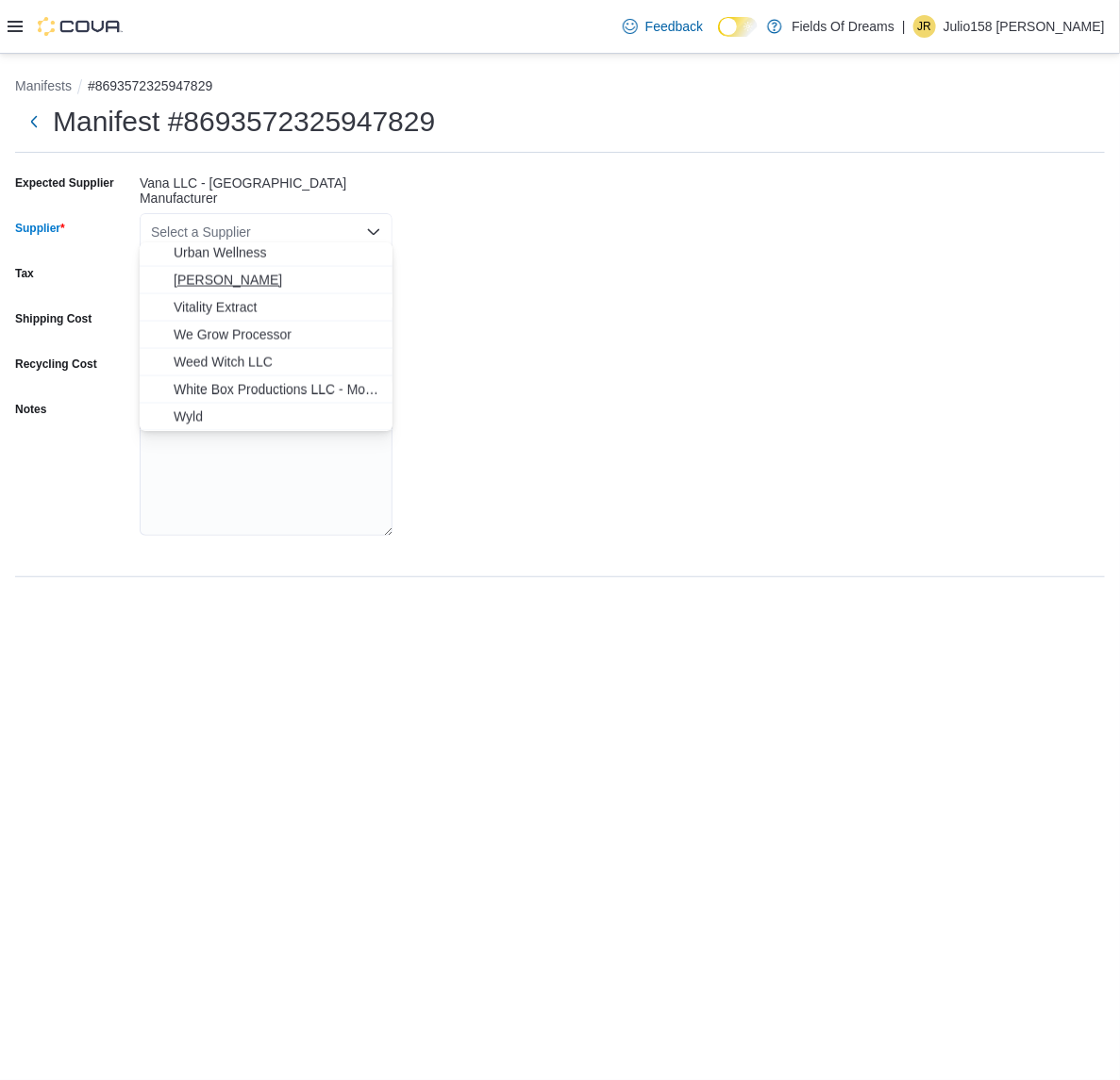
click at [198, 283] on span "[PERSON_NAME]" at bounding box center [278, 281] width 208 height 19
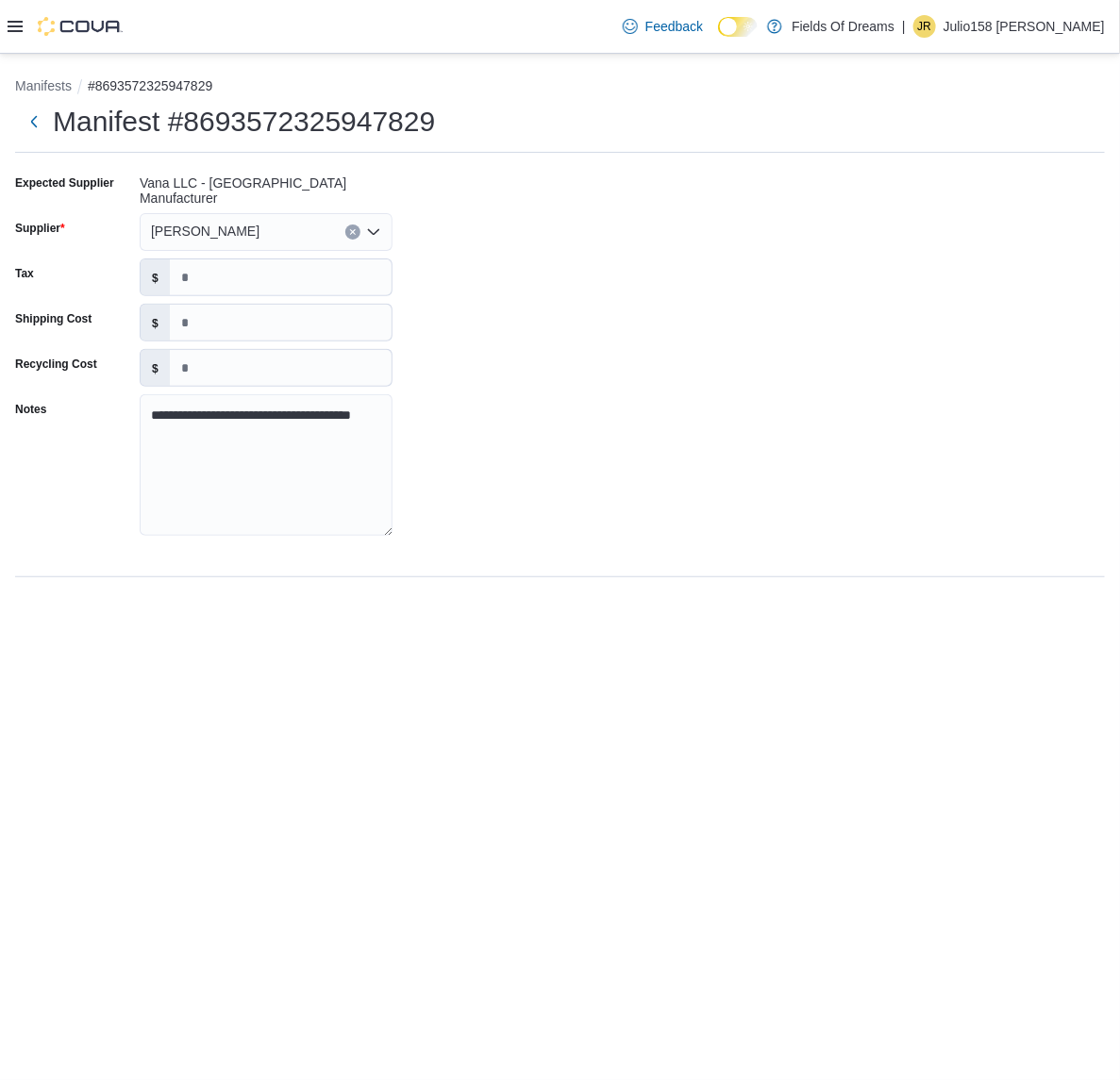
click at [541, 388] on div "**********" at bounding box center [560, 361] width 1090 height 386
click at [203, 214] on div "[PERSON_NAME]" at bounding box center [267, 232] width 253 height 38
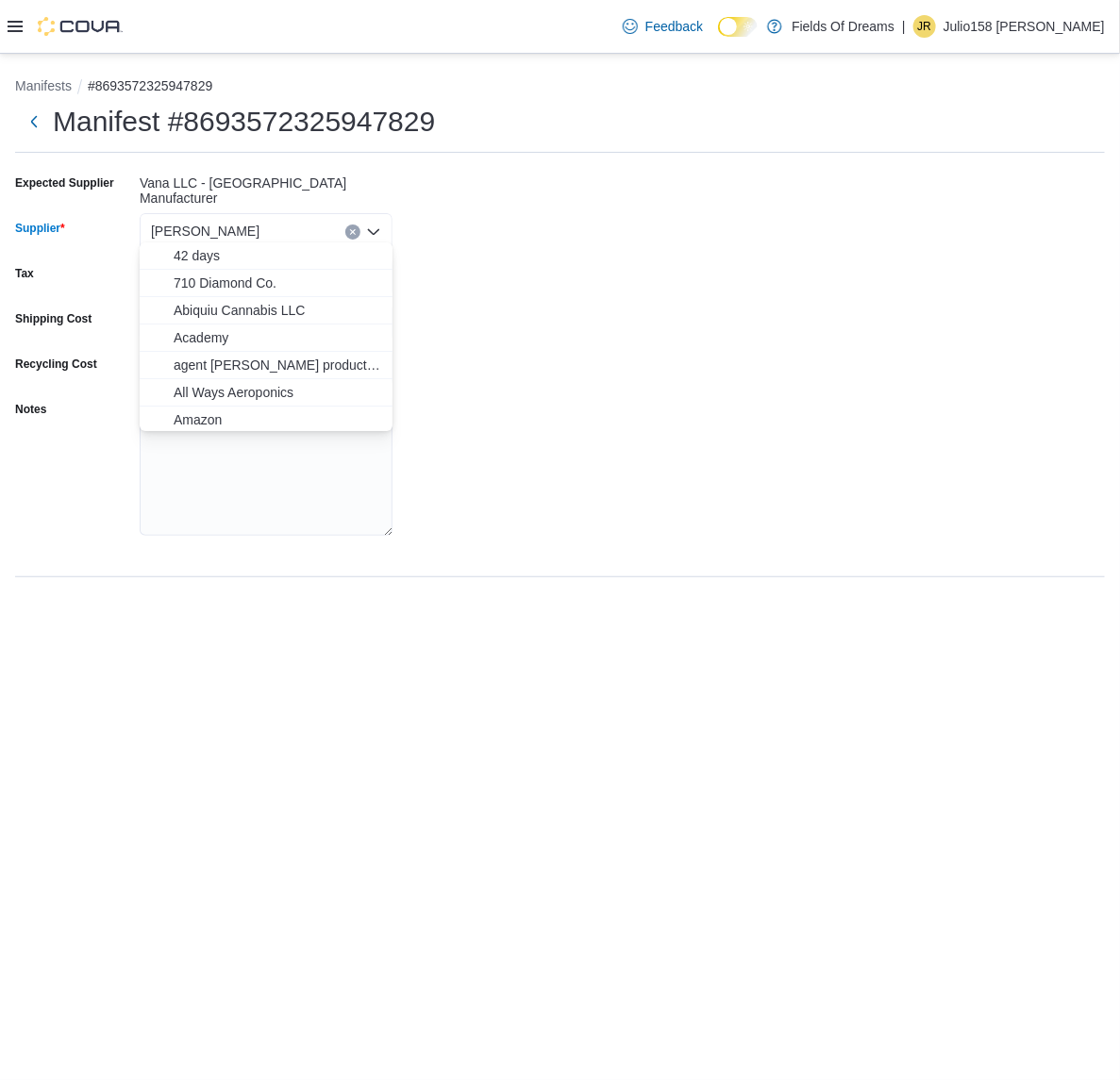
click at [266, 238] on div "Vana Combo box. Selected. Vana. Press Backspace to delete Vana. Combo box input…" at bounding box center [267, 232] width 253 height 38
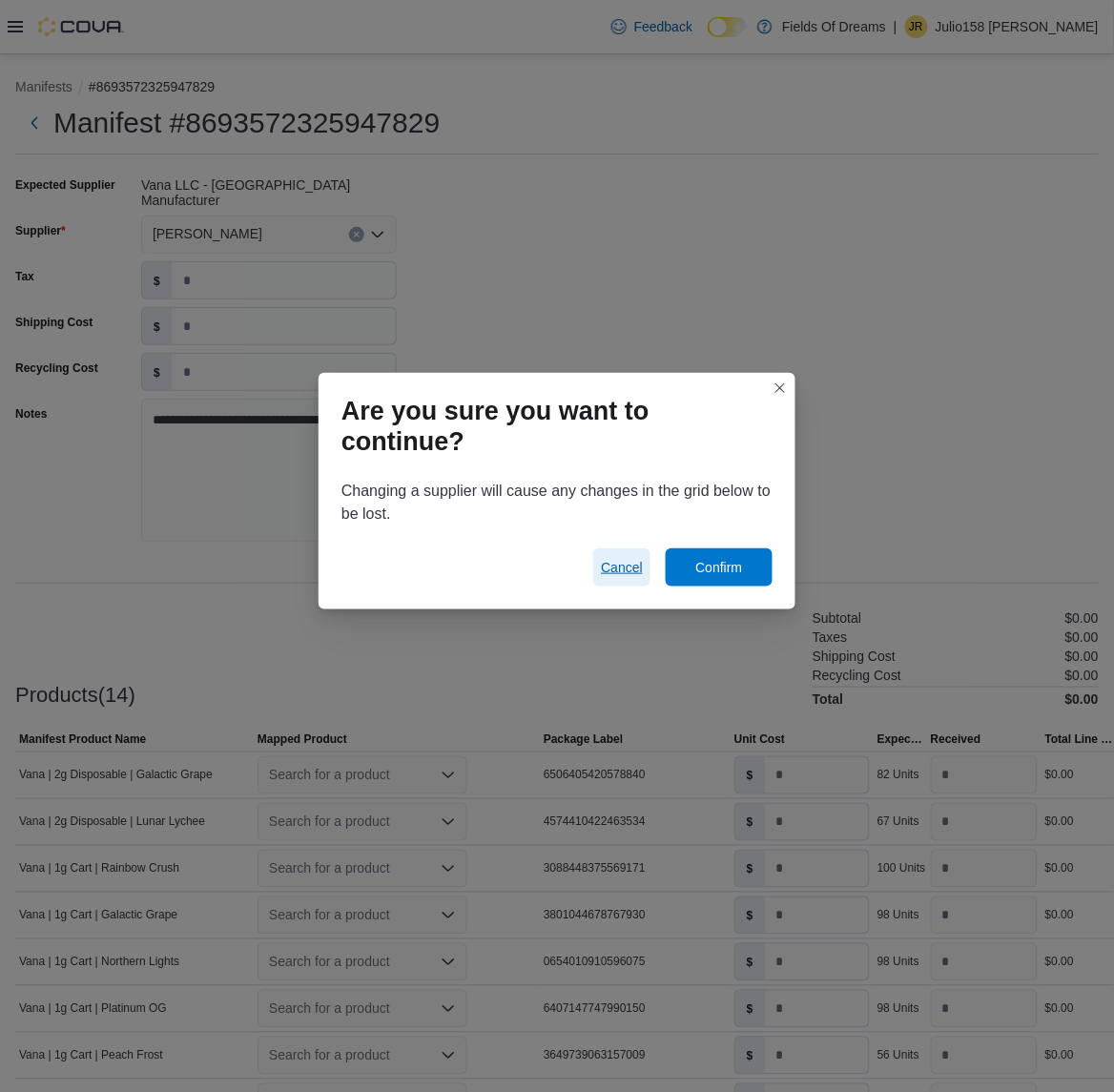
click at [632, 564] on span "Cancel" at bounding box center [622, 567] width 42 height 19
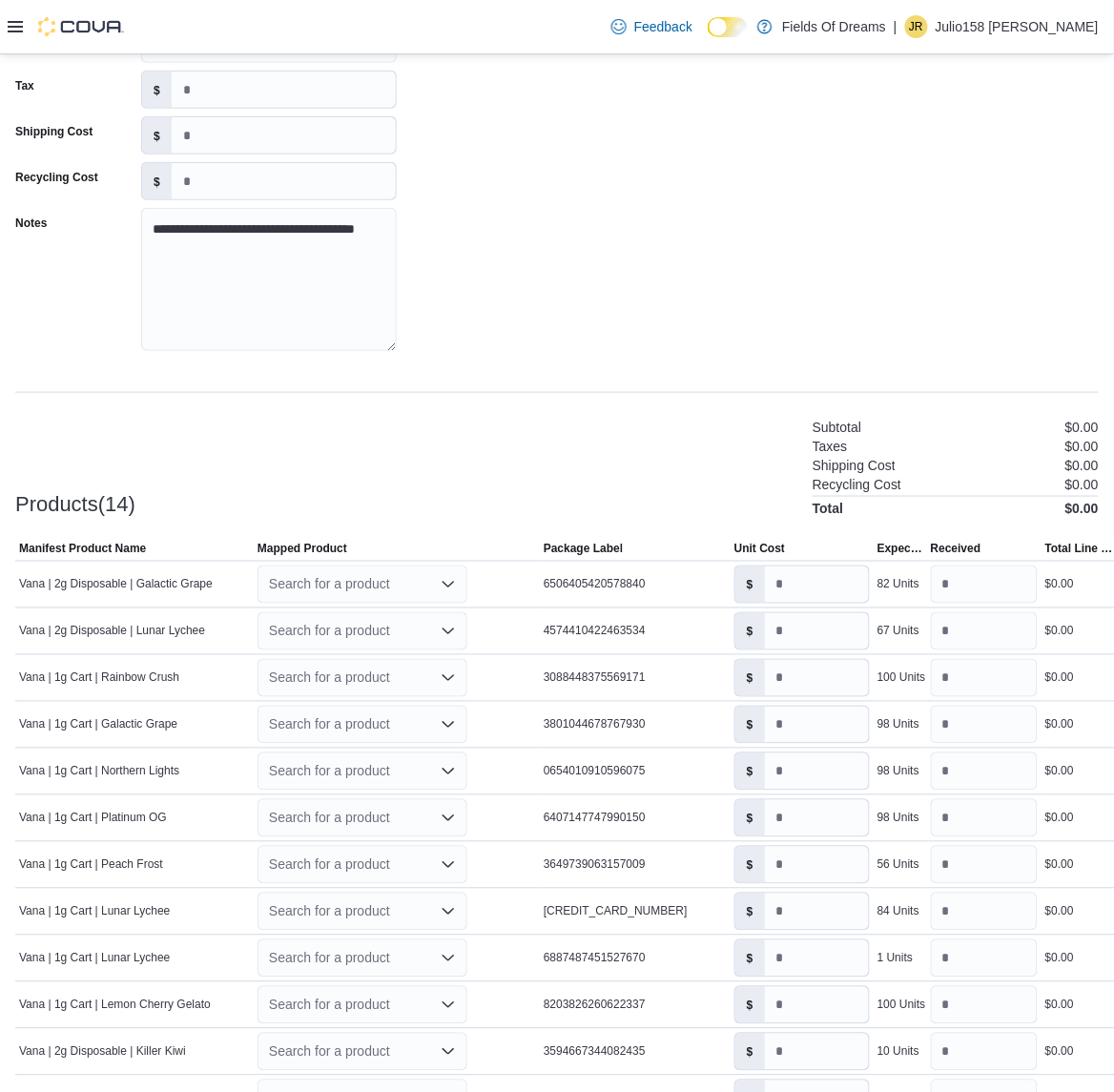
scroll to position [386, 0]
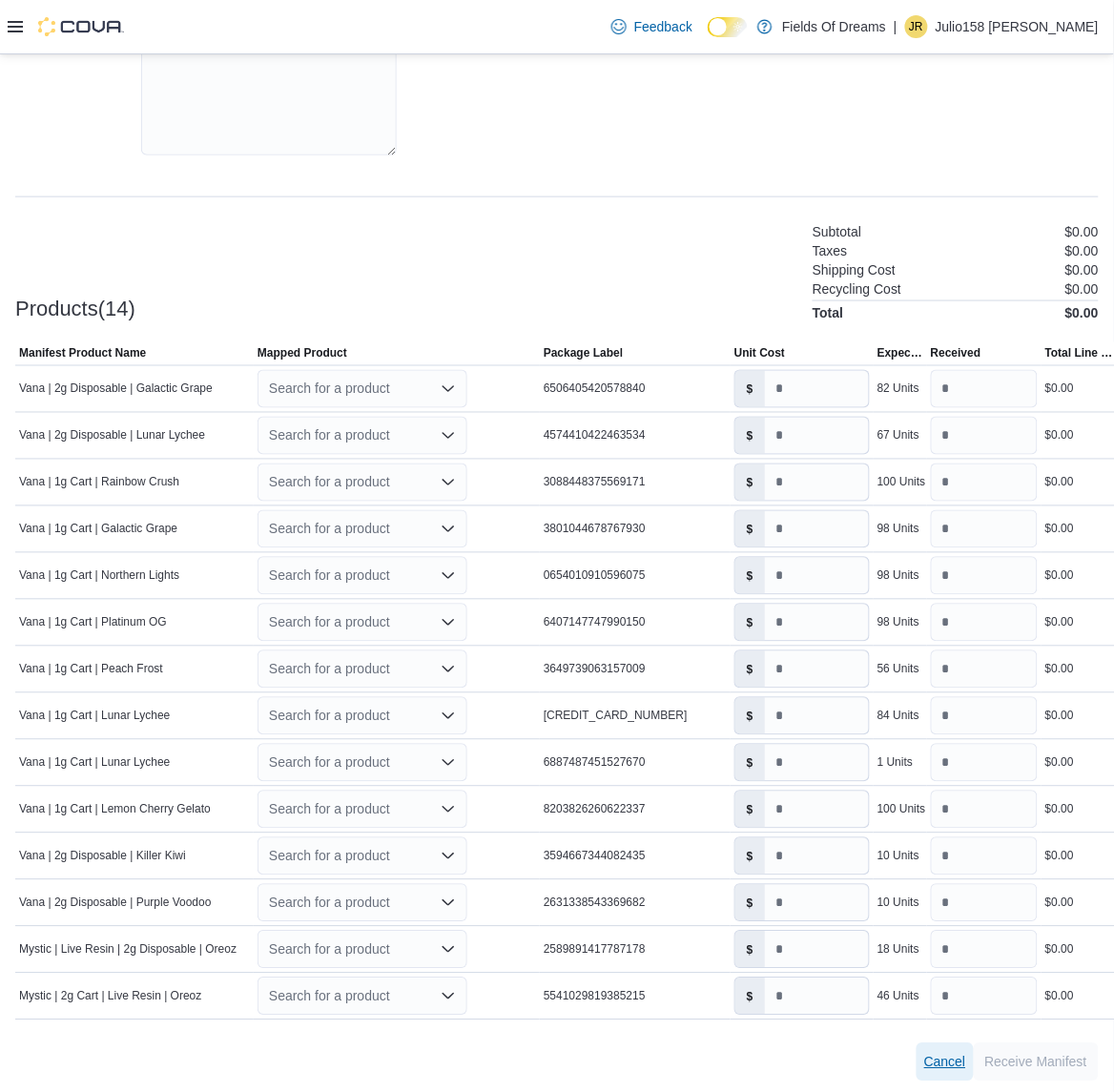
click at [959, 1044] on span "Cancel" at bounding box center [946, 1062] width 42 height 38
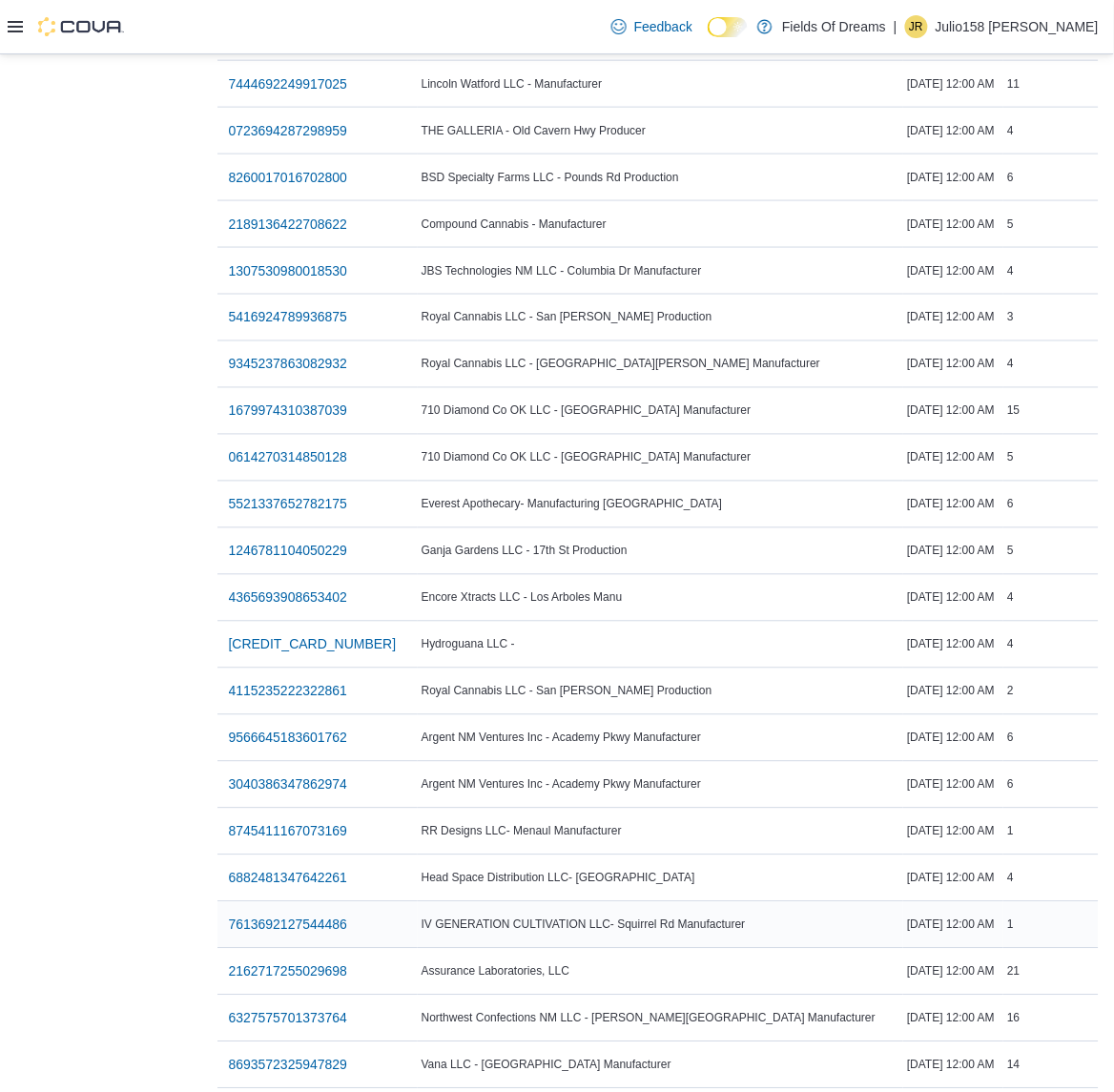
scroll to position [1978, 0]
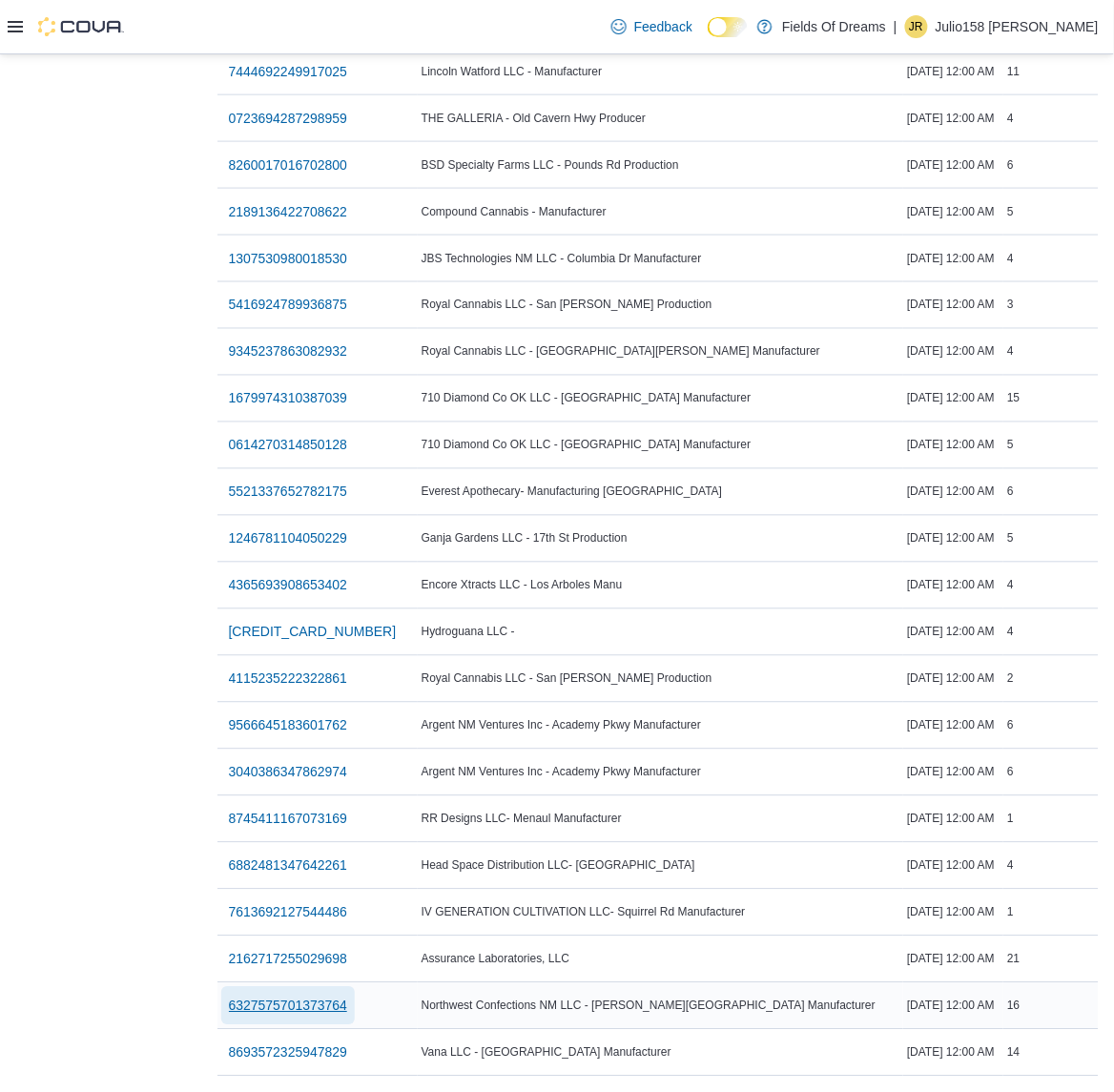
click at [330, 996] on span "6327575701373764" at bounding box center [289, 1006] width 119 height 19
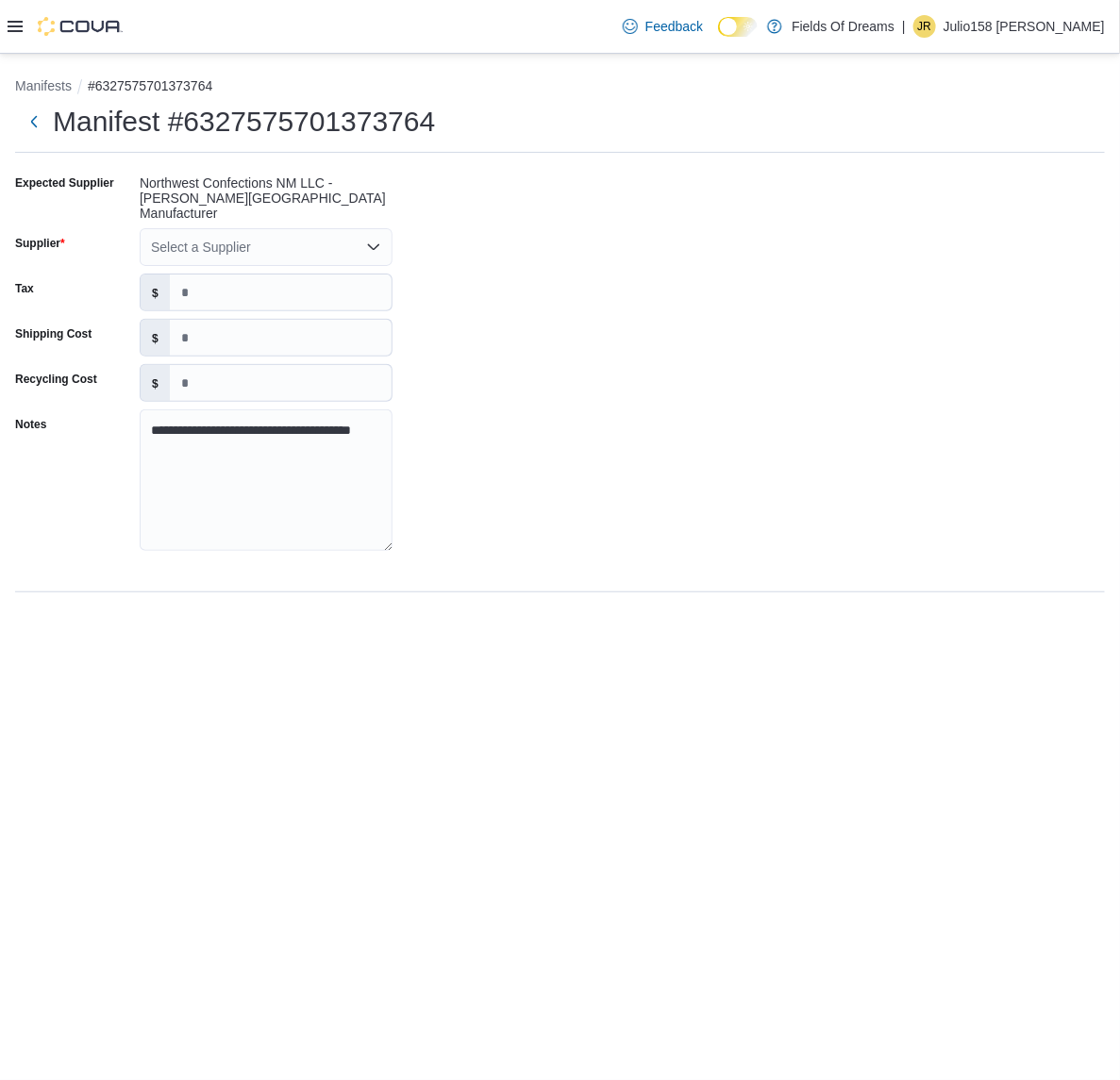
click at [270, 229] on div "Select a Supplier" at bounding box center [267, 248] width 253 height 38
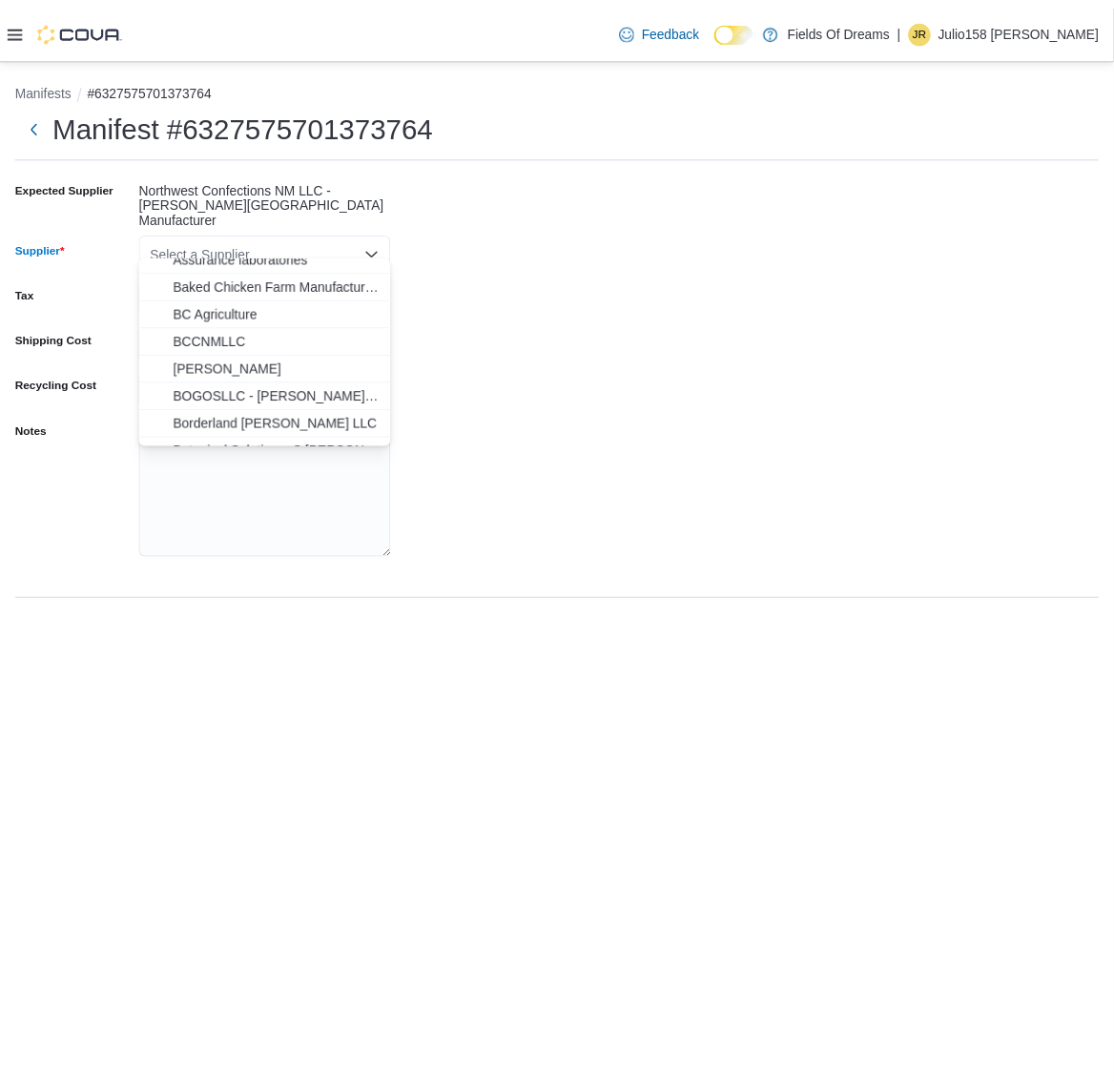
scroll to position [237, 0]
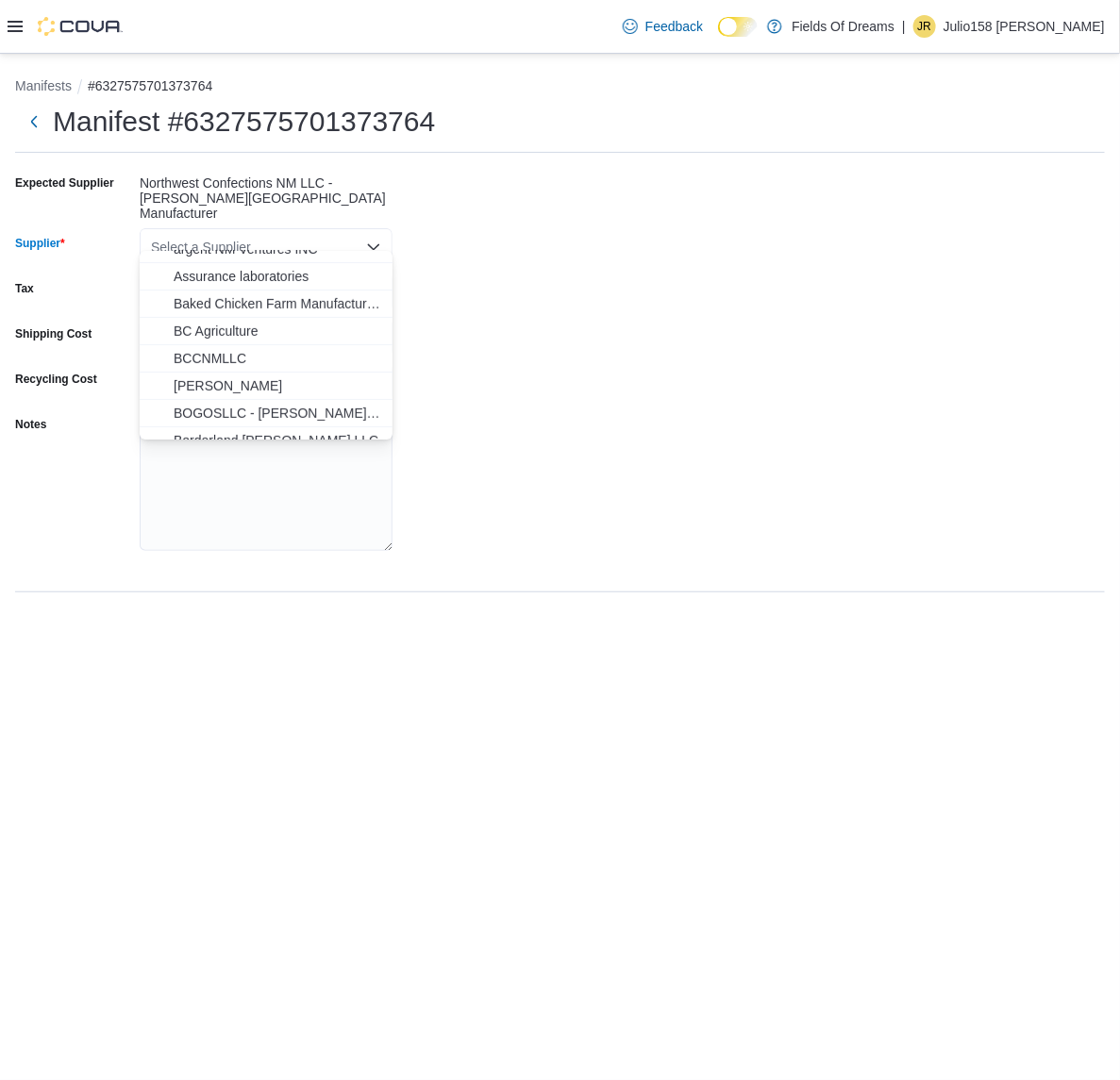
click at [470, 300] on div "**********" at bounding box center [560, 369] width 1090 height 401
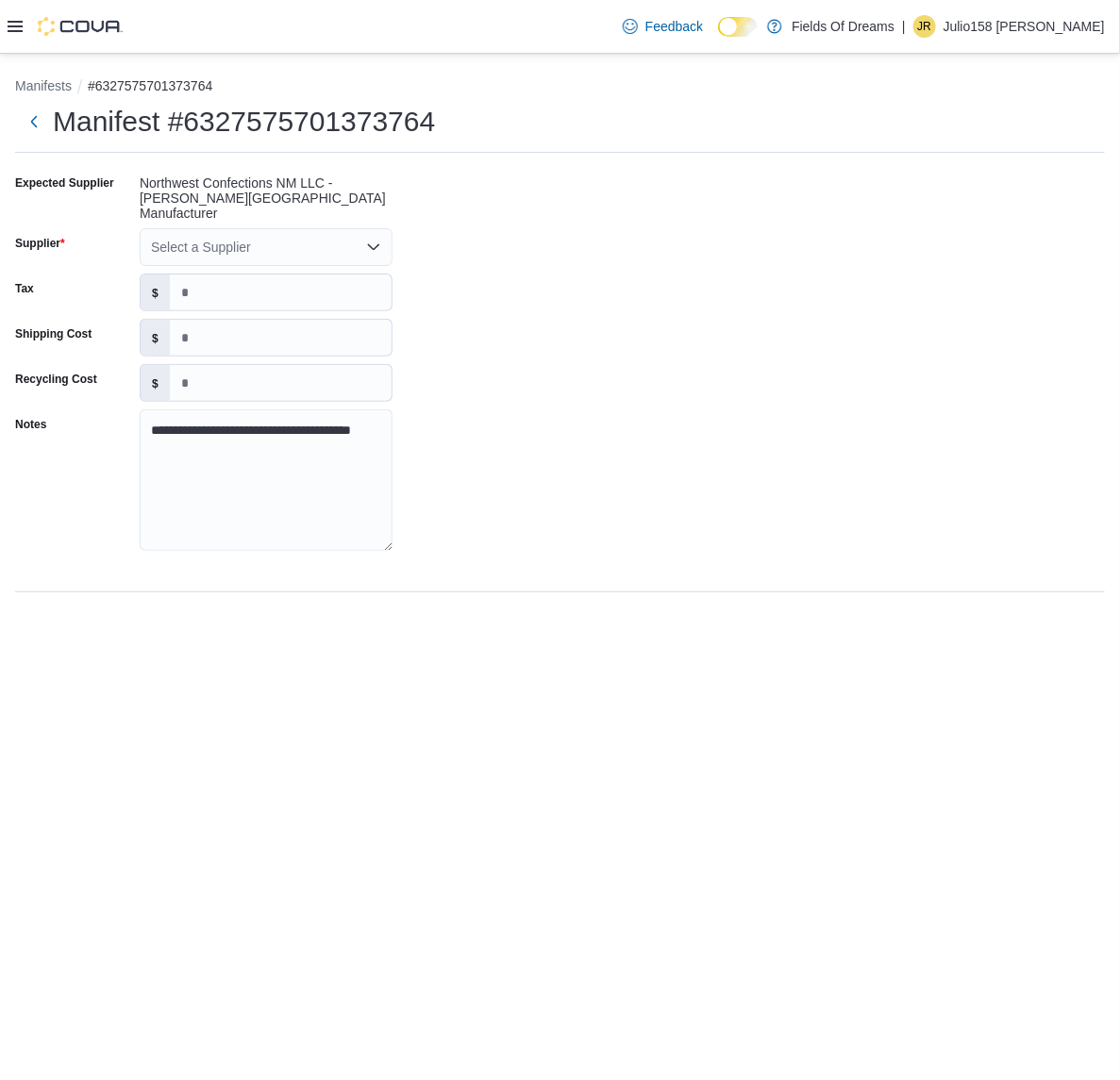
click at [288, 241] on div "Select a Supplier" at bounding box center [267, 248] width 253 height 38
type input "*"
type input "**"
click at [260, 261] on span "Wy ld" at bounding box center [278, 265] width 208 height 19
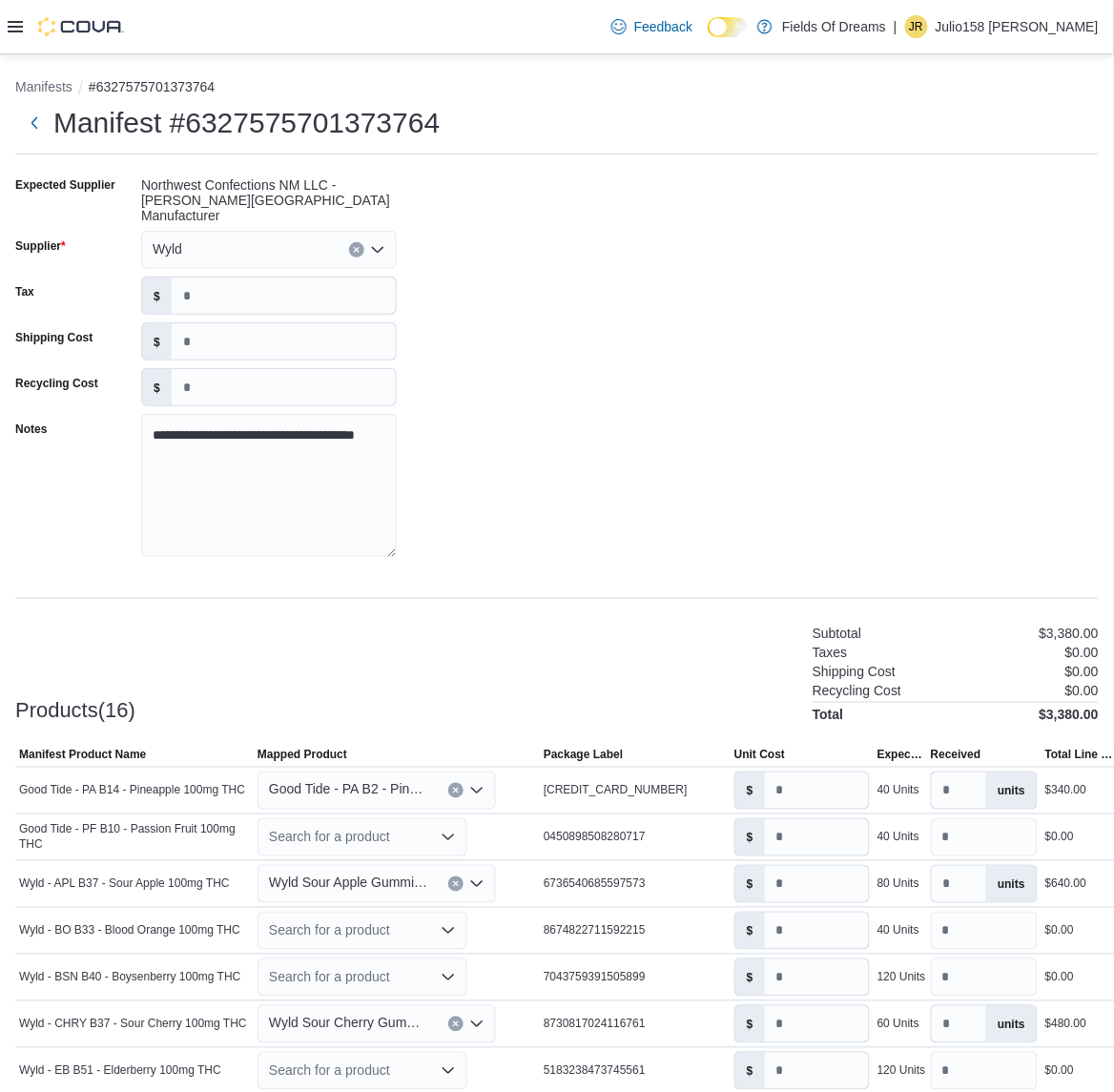
click at [644, 285] on div "**********" at bounding box center [557, 373] width 1083 height 405
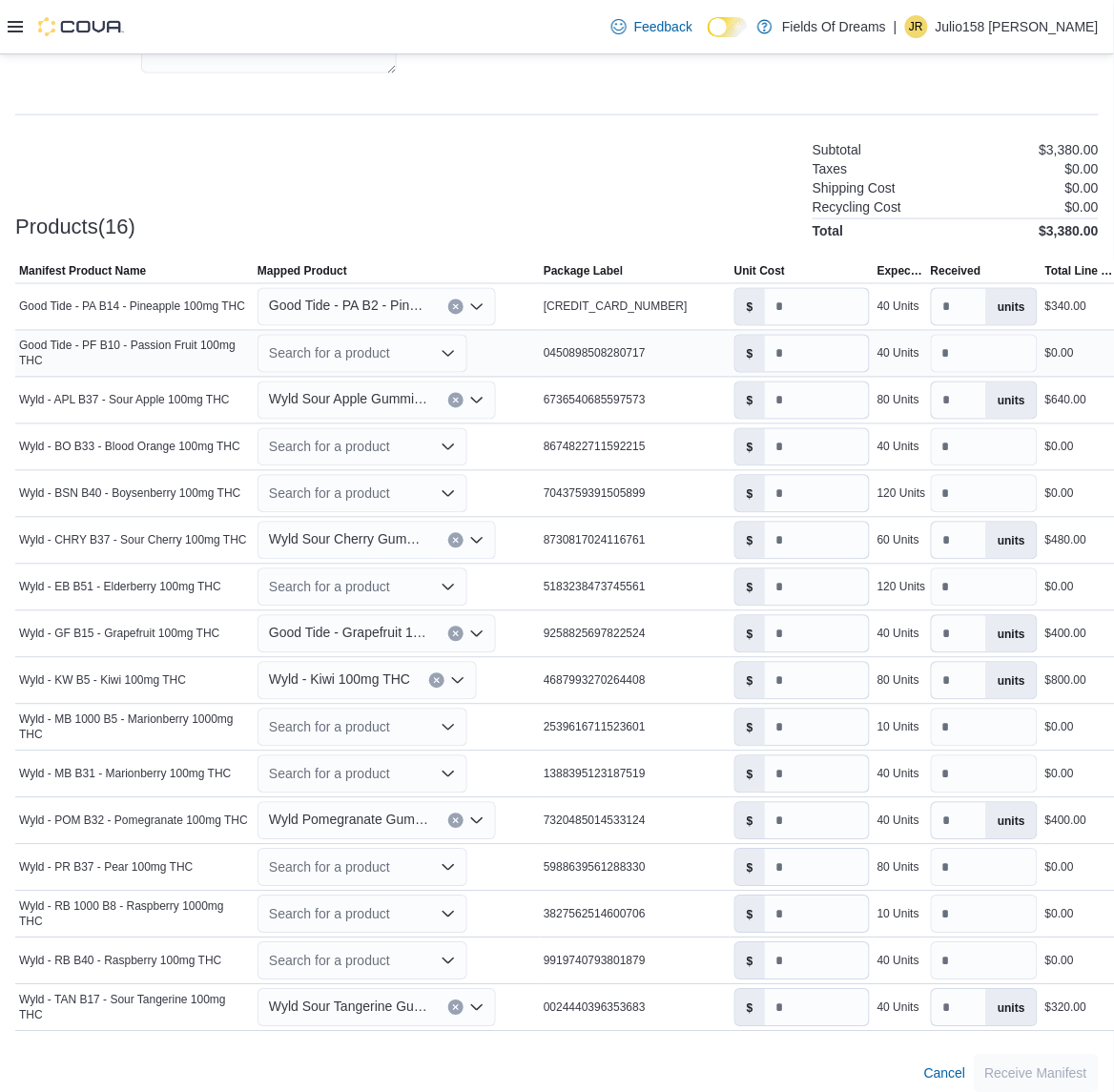
scroll to position [488, 0]
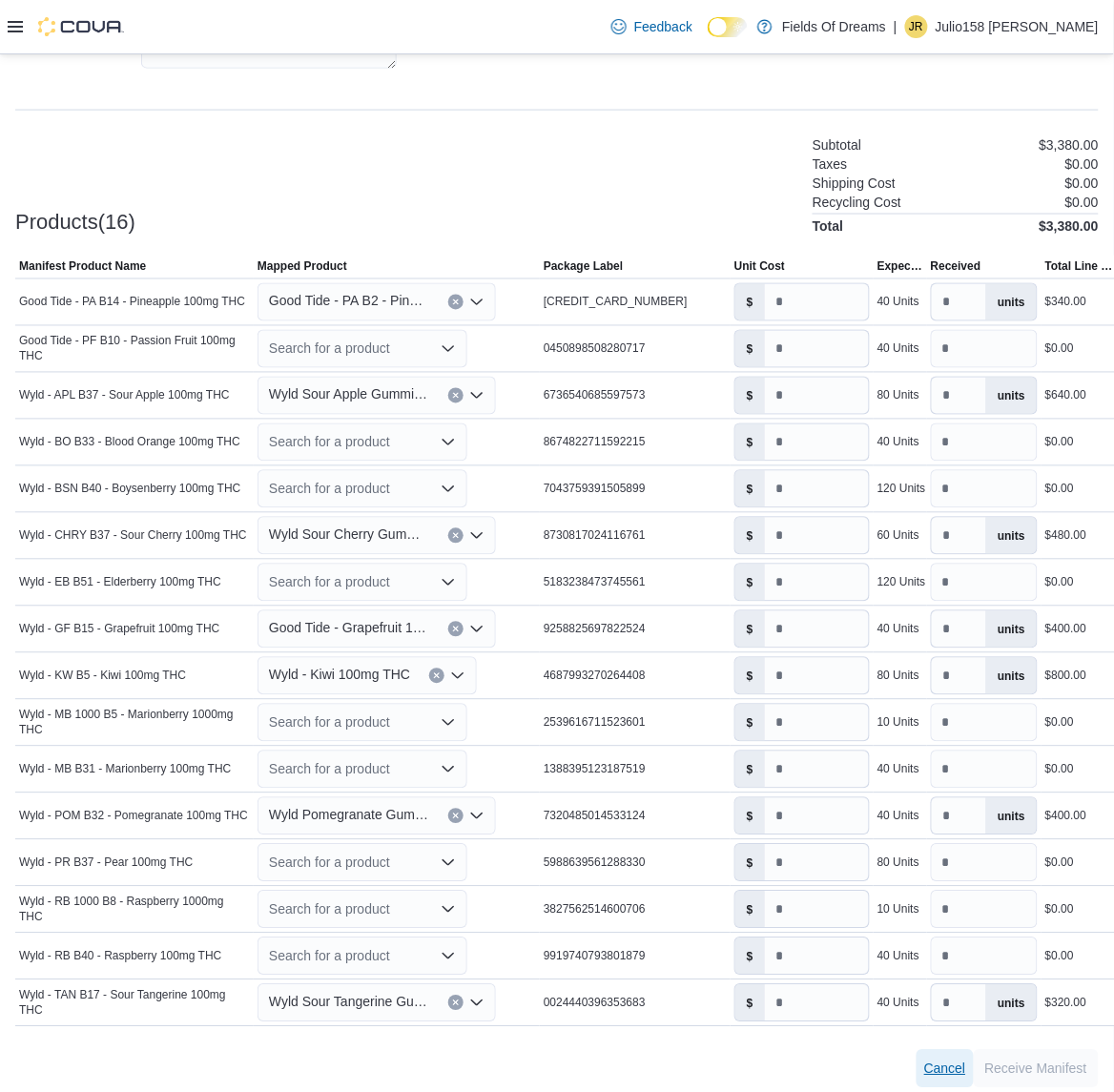
click at [966, 1061] on span "Cancel" at bounding box center [946, 1069] width 42 height 19
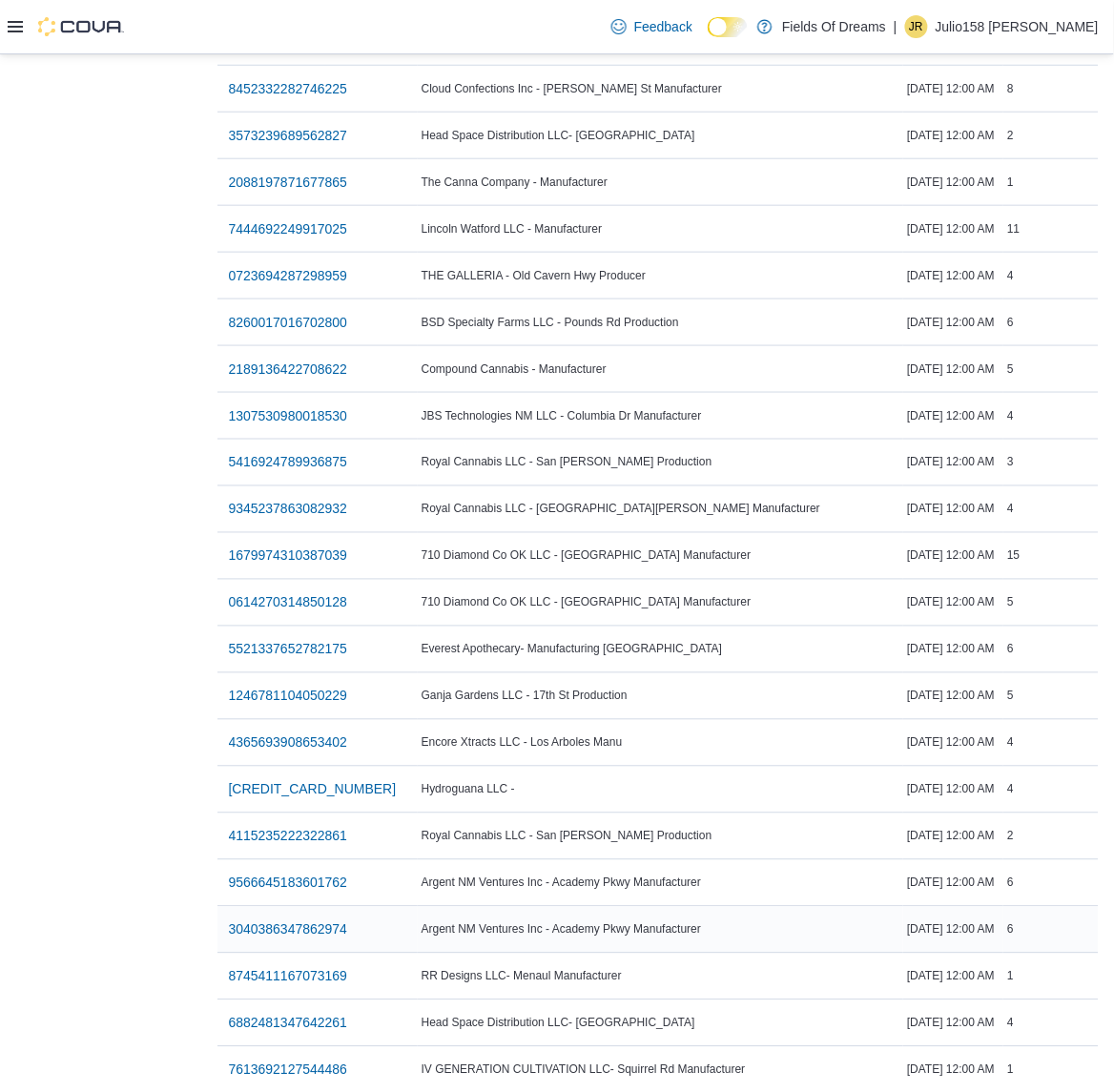
scroll to position [1978, 0]
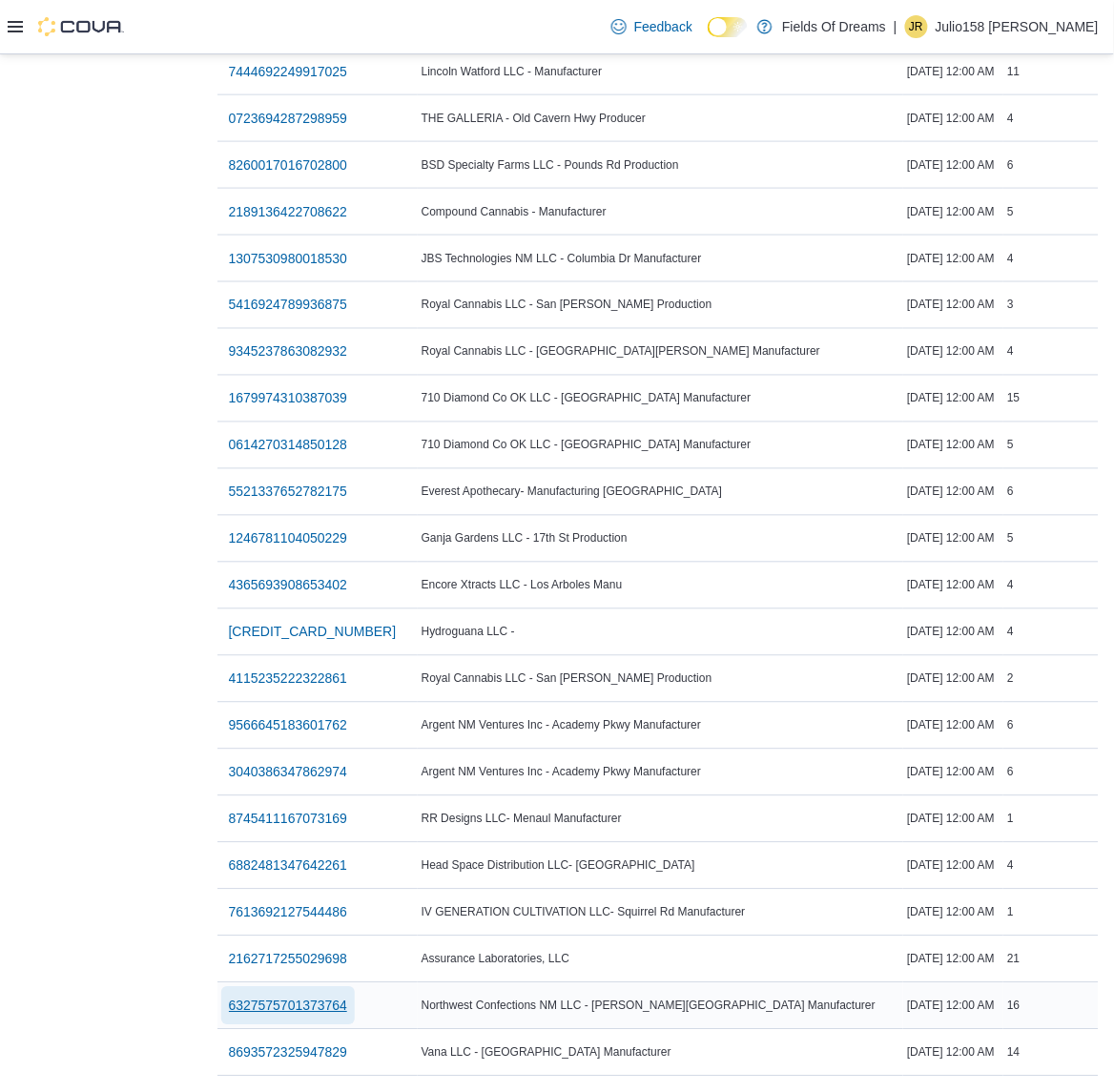
click at [308, 996] on span "6327575701373764" at bounding box center [289, 1006] width 119 height 19
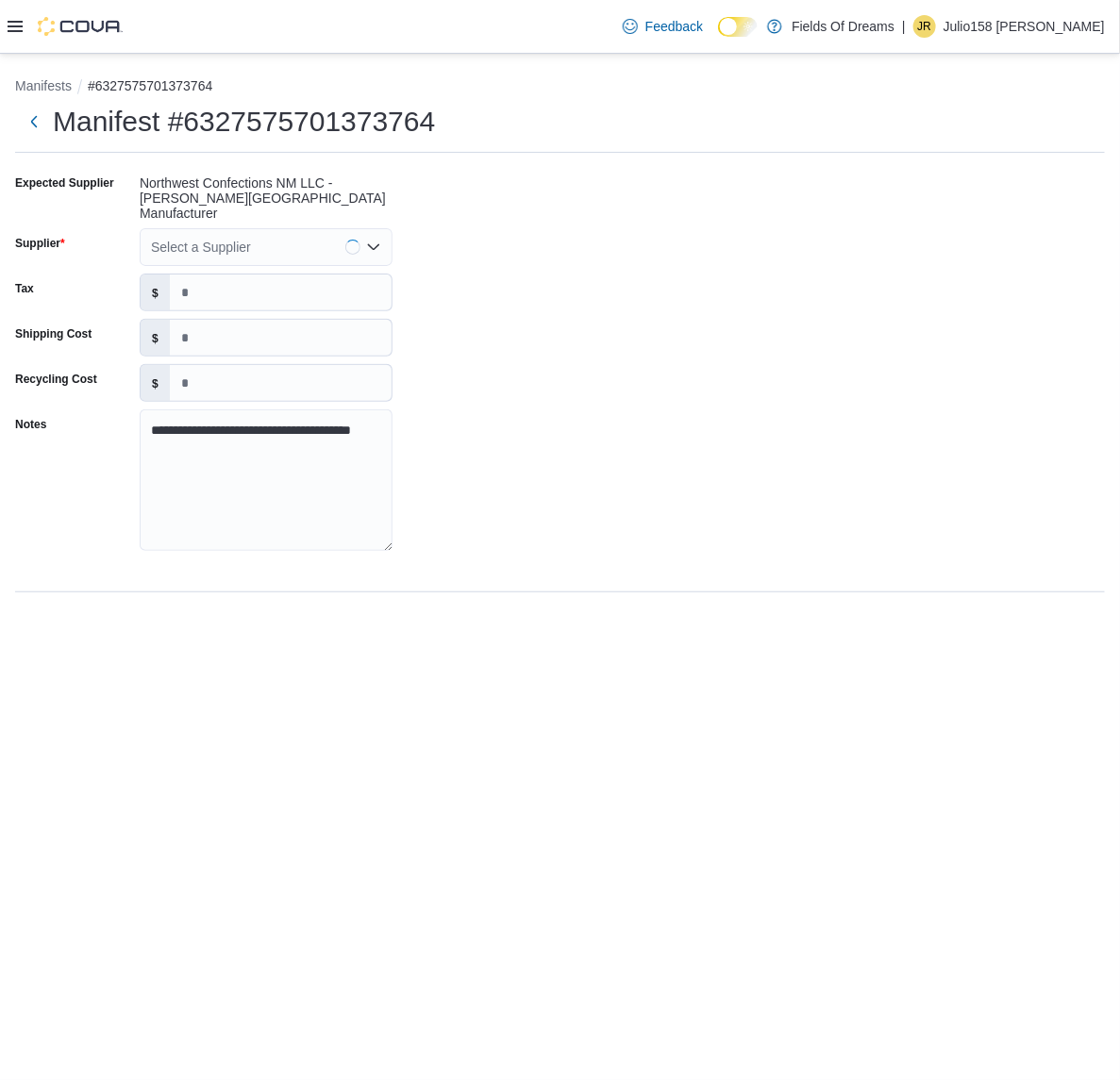
click at [380, 240] on icon "Open list of options" at bounding box center [373, 248] width 15 height 15
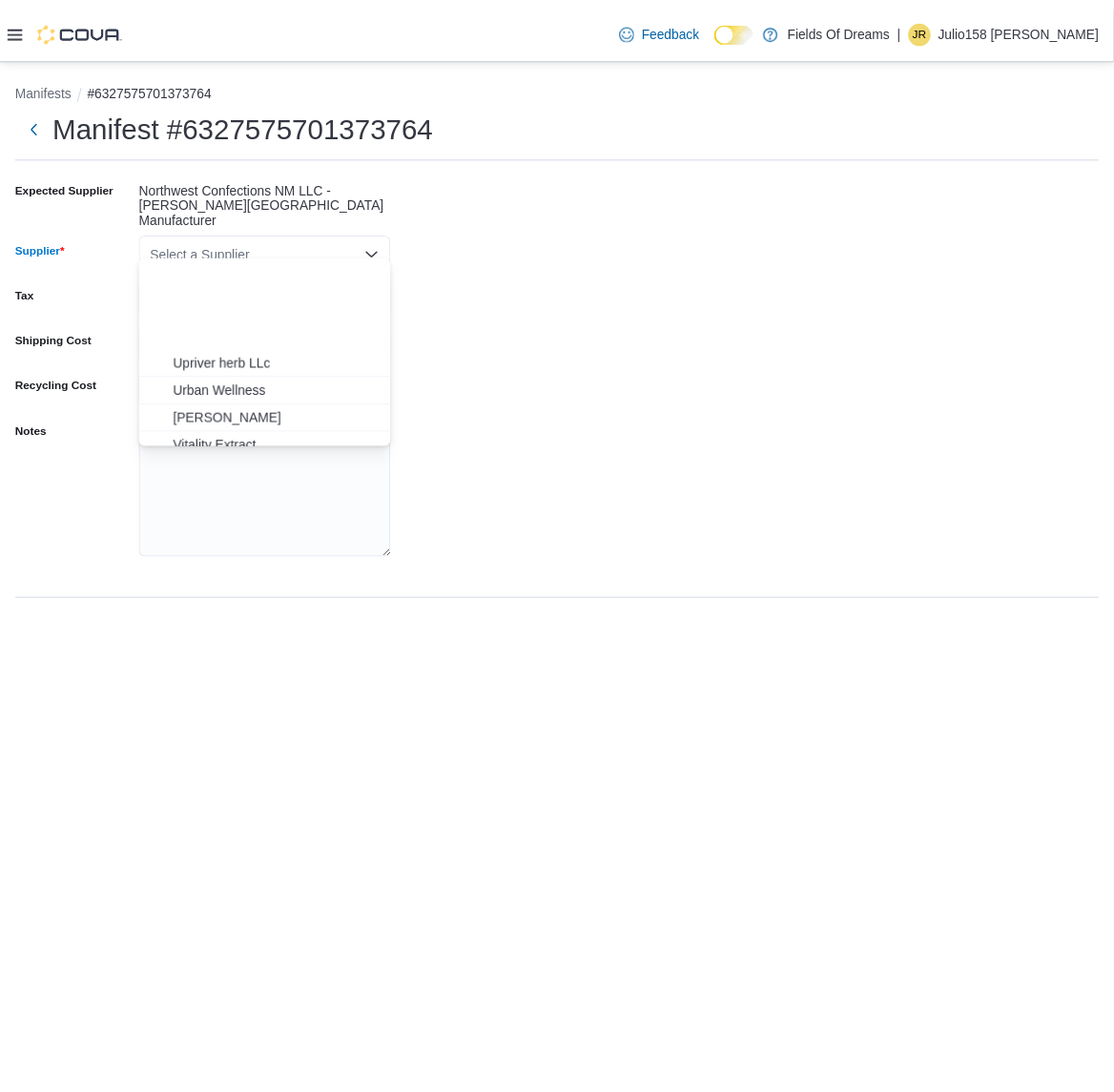
scroll to position [3240, 0]
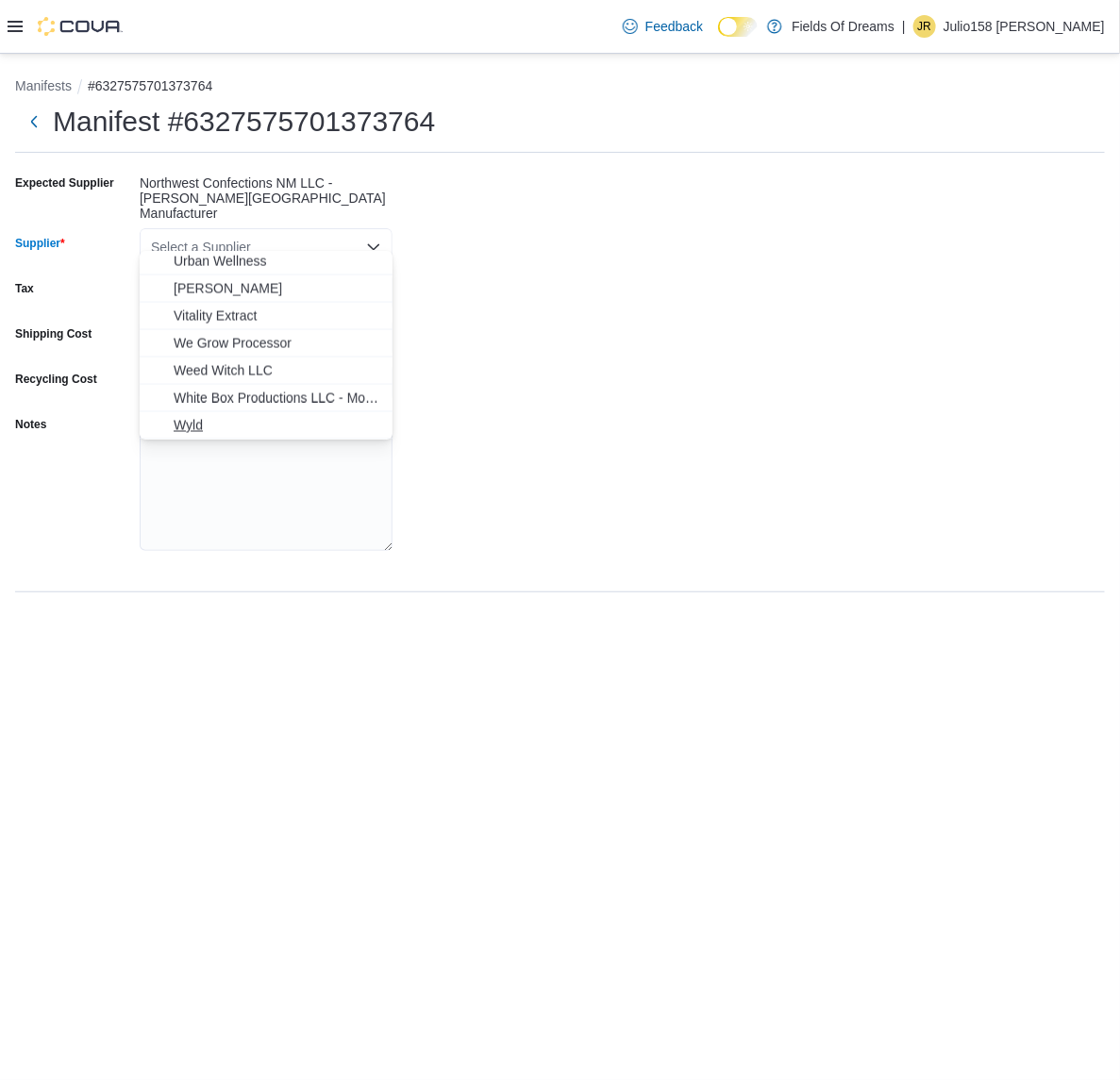
click at [232, 418] on span "Wyld" at bounding box center [278, 425] width 208 height 19
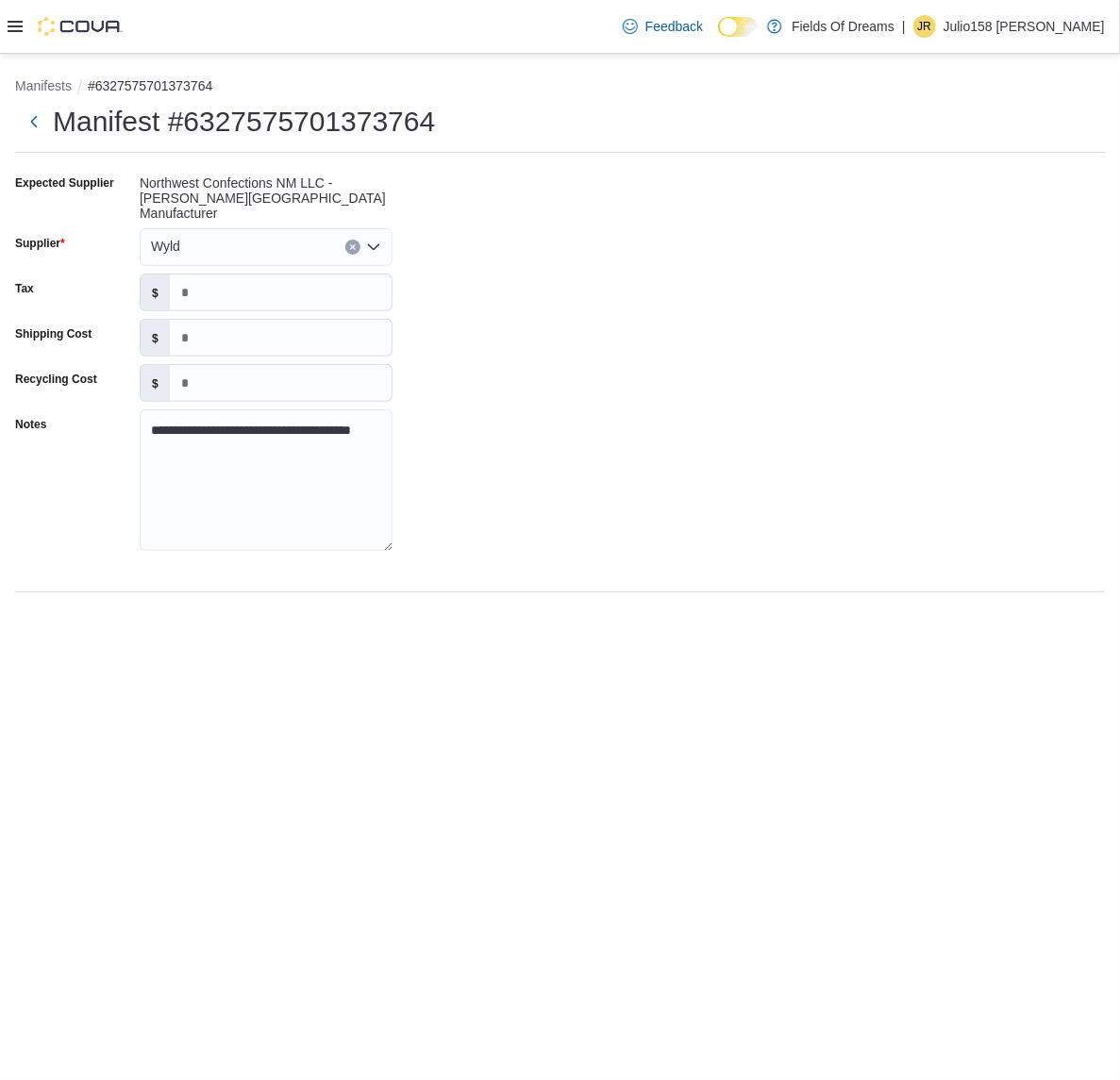
click at [422, 374] on div "**********" at bounding box center [560, 369] width 1090 height 401
click at [213, 229] on div "Wyld" at bounding box center [267, 248] width 253 height 38
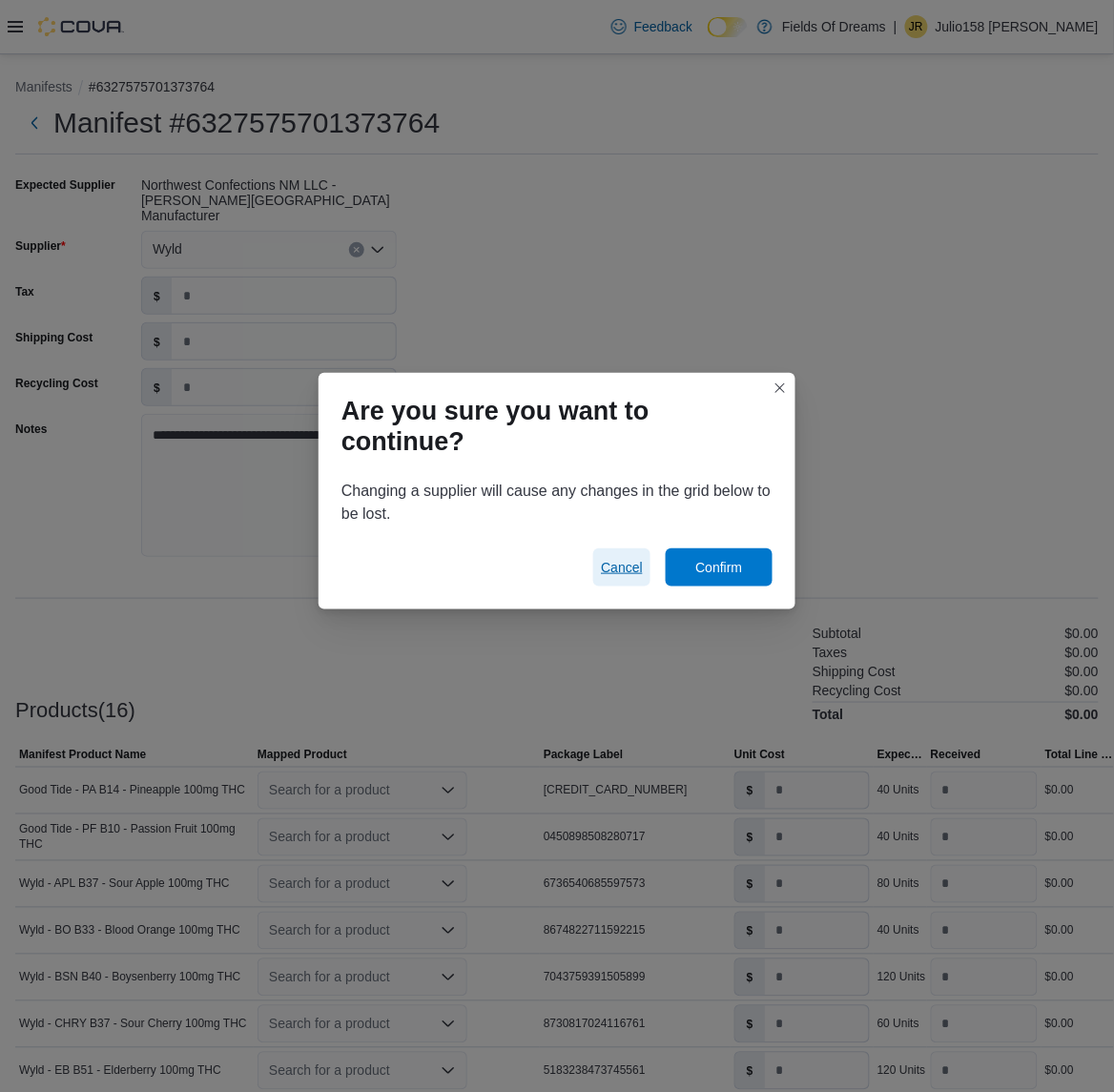
click at [650, 566] on button "Cancel" at bounding box center [622, 567] width 57 height 38
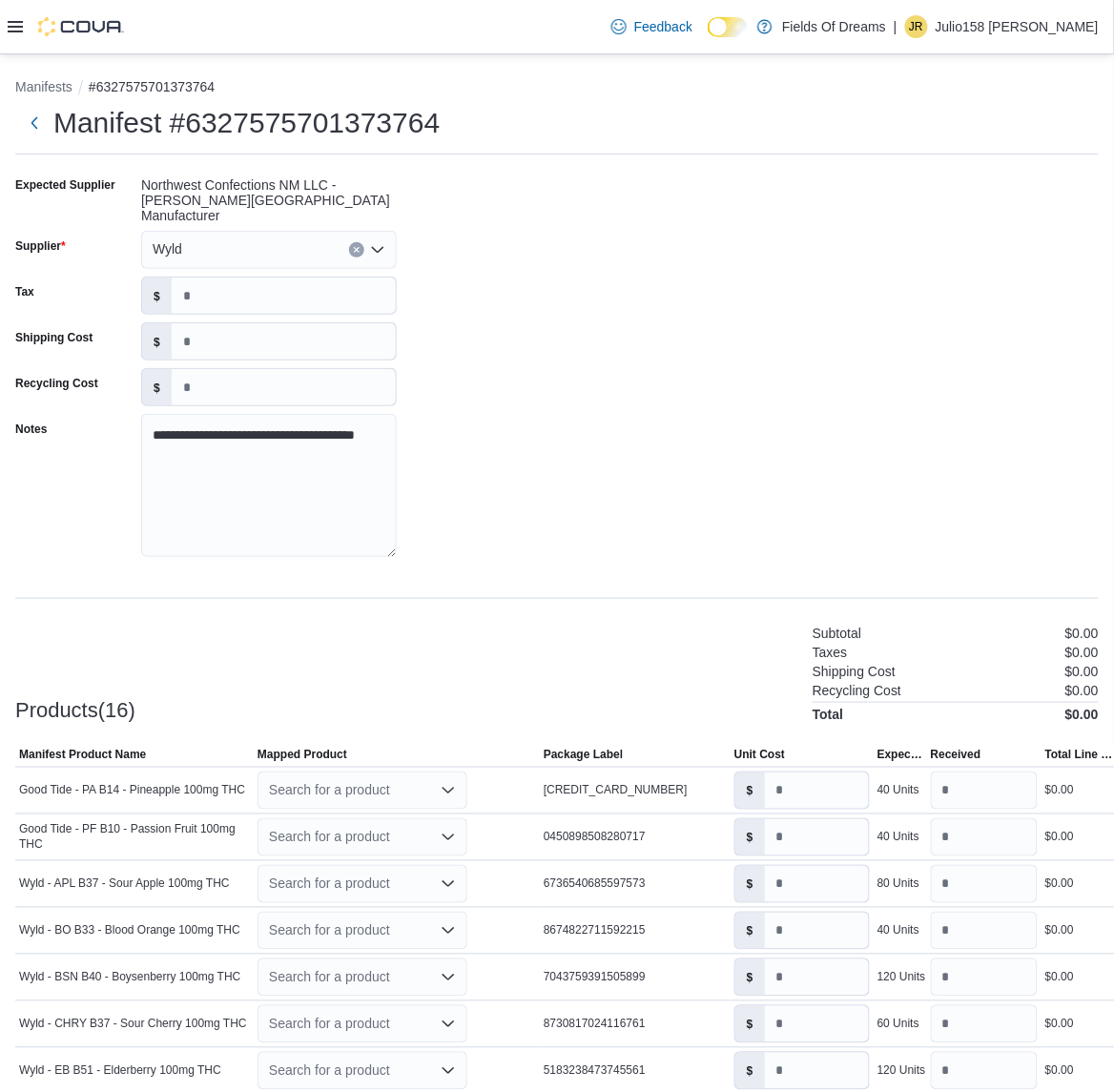
scroll to position [488, 0]
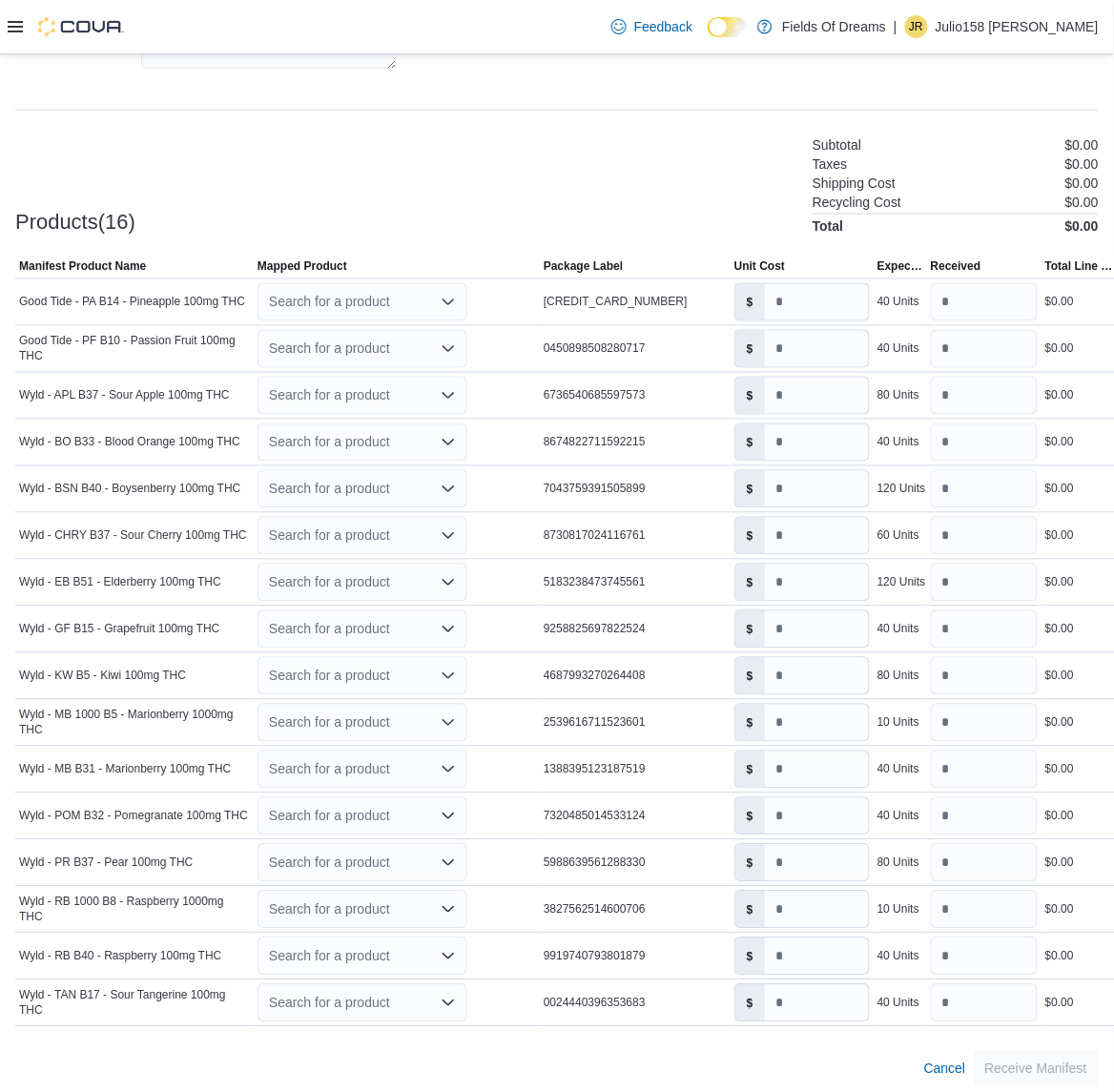
click at [959, 1078] on div "**********" at bounding box center [557, 335] width 1114 height 1538
click at [962, 1065] on span "Cancel" at bounding box center [946, 1069] width 42 height 19
